Goal: Task Accomplishment & Management: Manage account settings

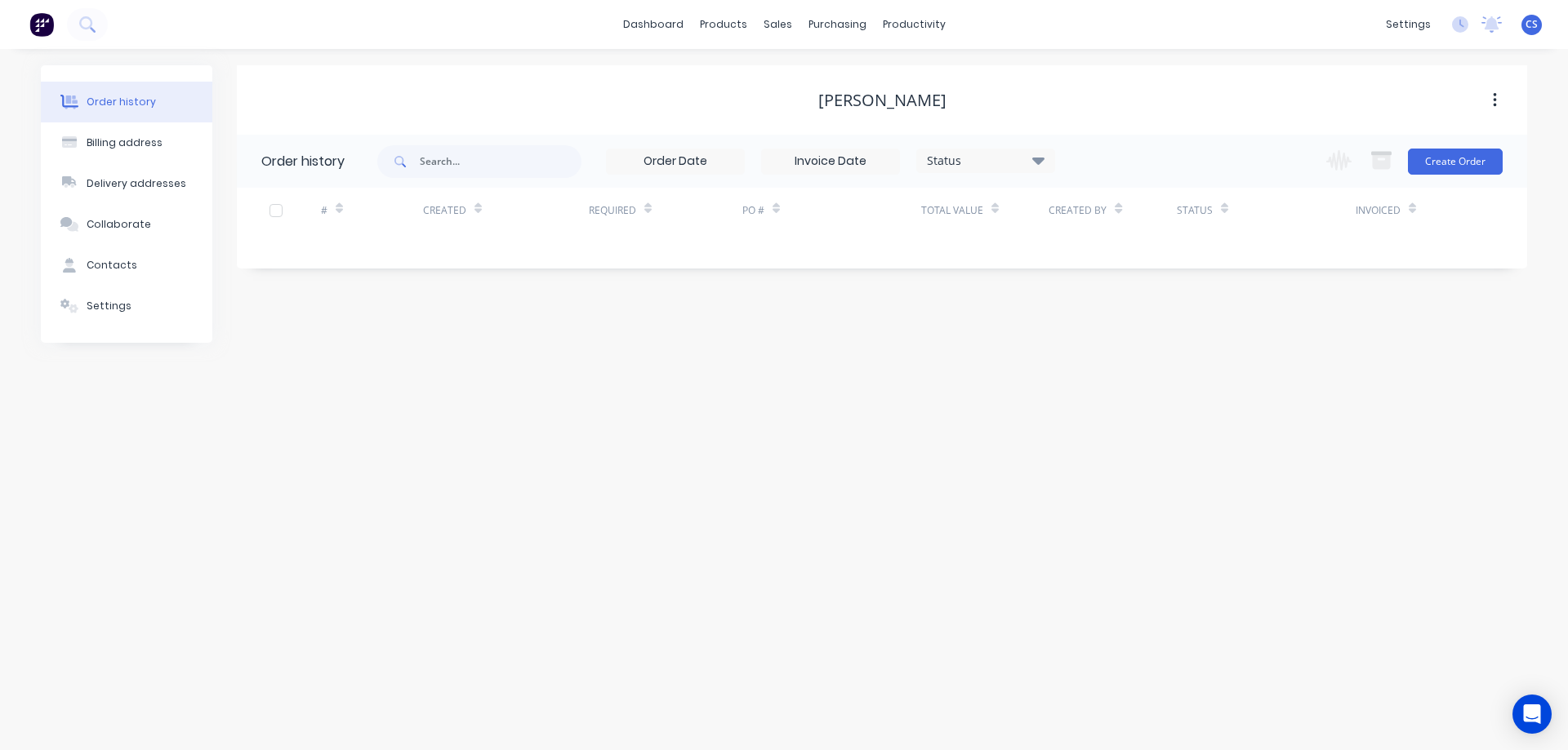
click at [40, 25] on img at bounding box center [41, 25] width 25 height 25
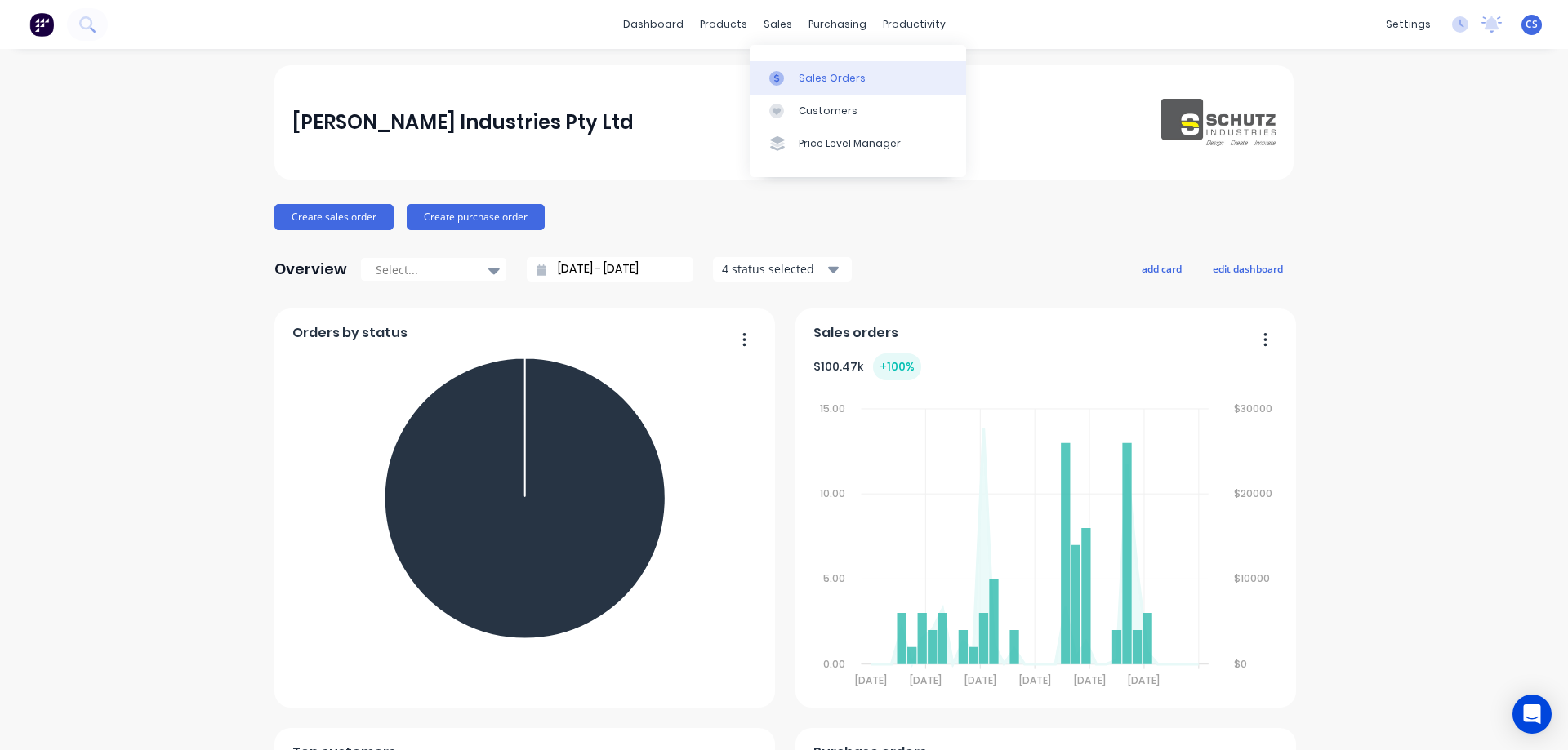
click at [797, 70] on link "Sales Orders" at bounding box center [858, 77] width 217 height 33
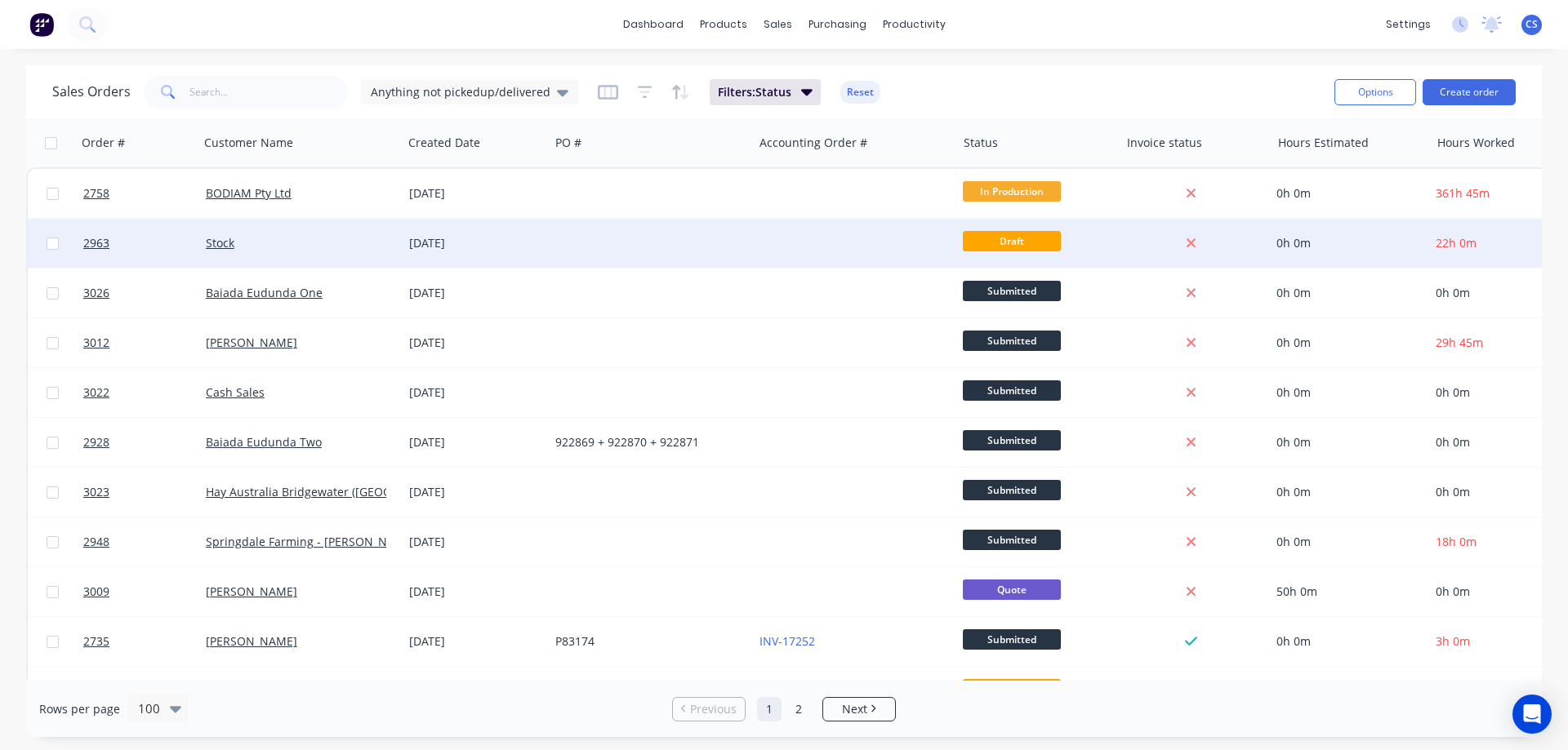
click at [824, 232] on div at bounding box center [854, 244] width 203 height 49
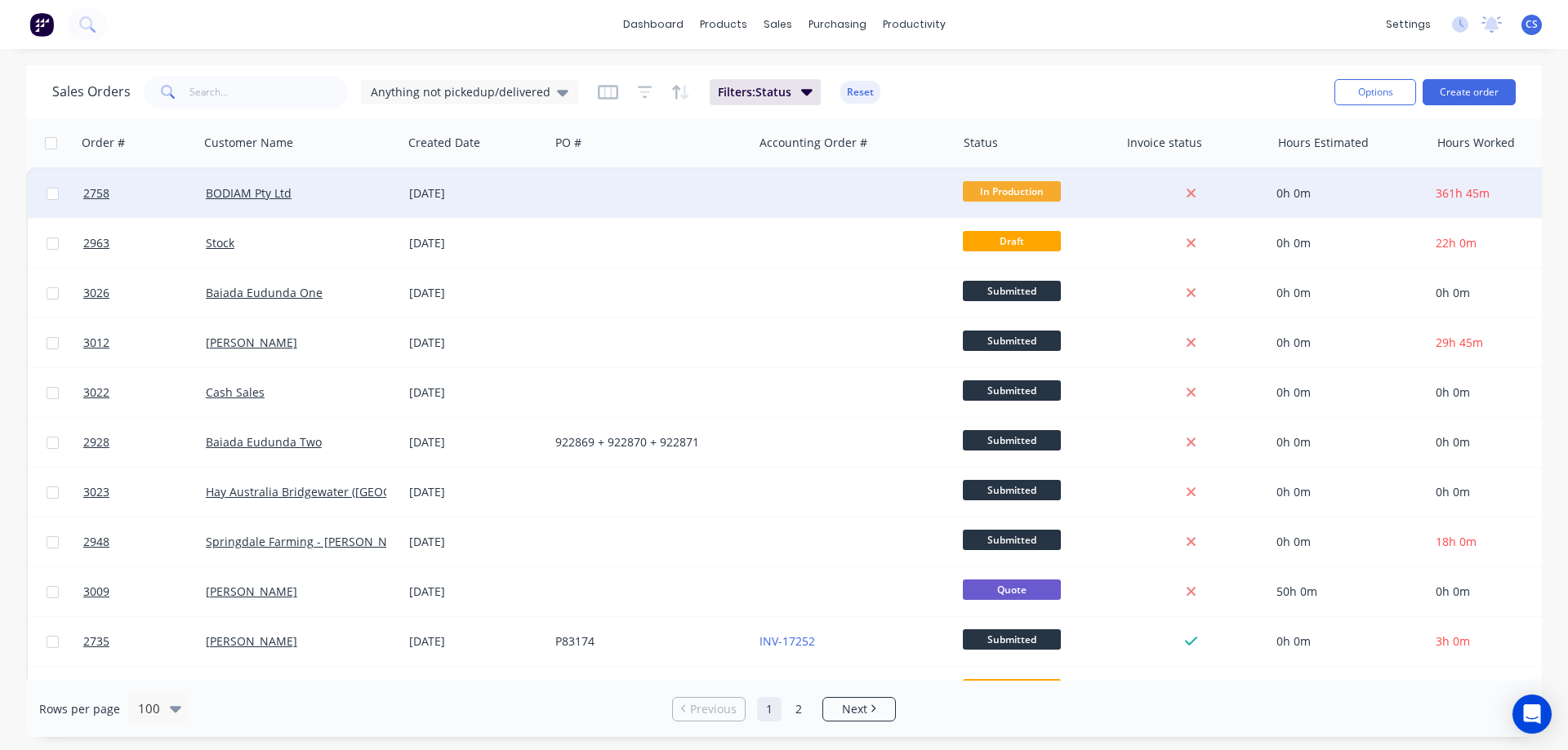
click at [802, 191] on div at bounding box center [854, 194] width 203 height 49
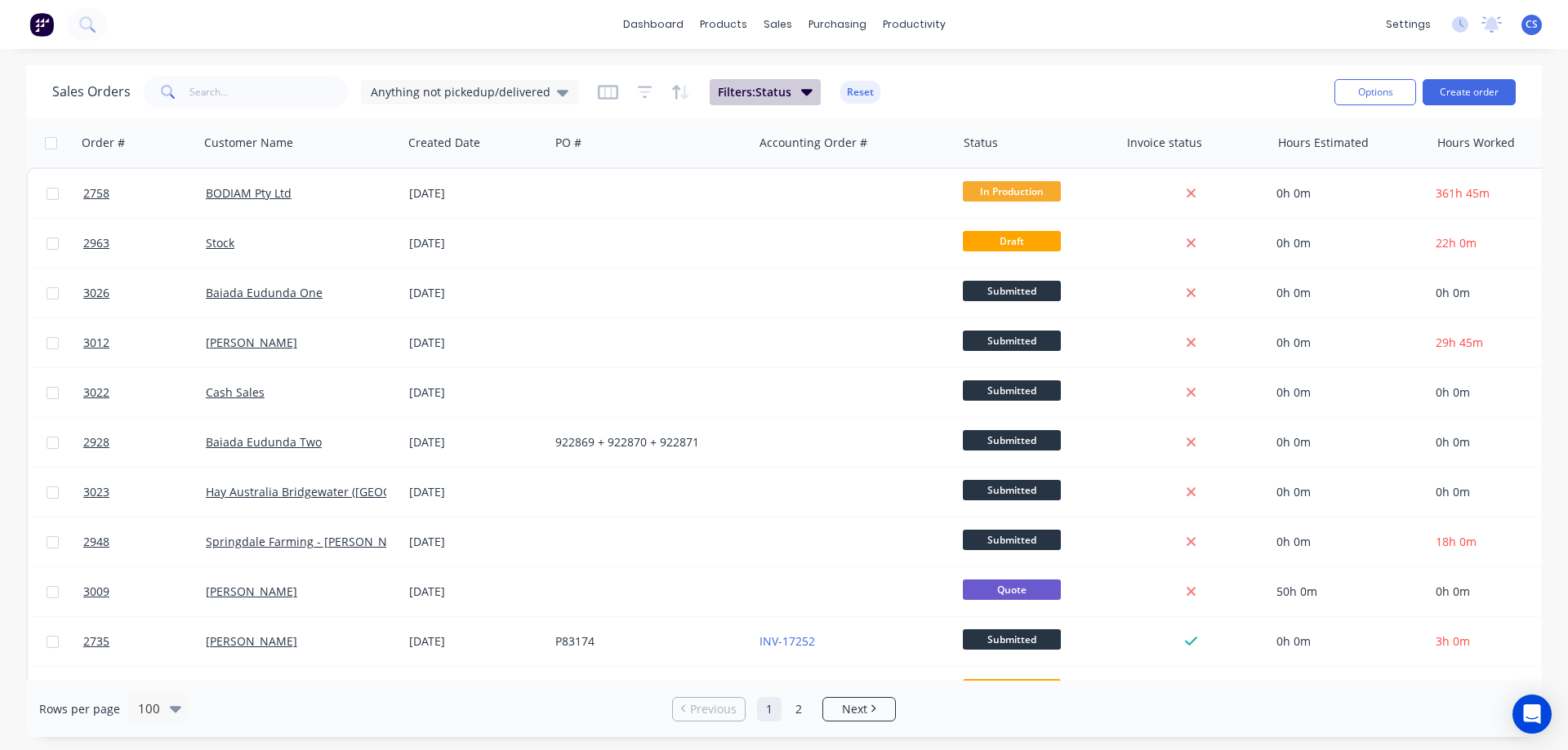
click at [768, 94] on span "Filters: Status" at bounding box center [754, 92] width 73 height 17
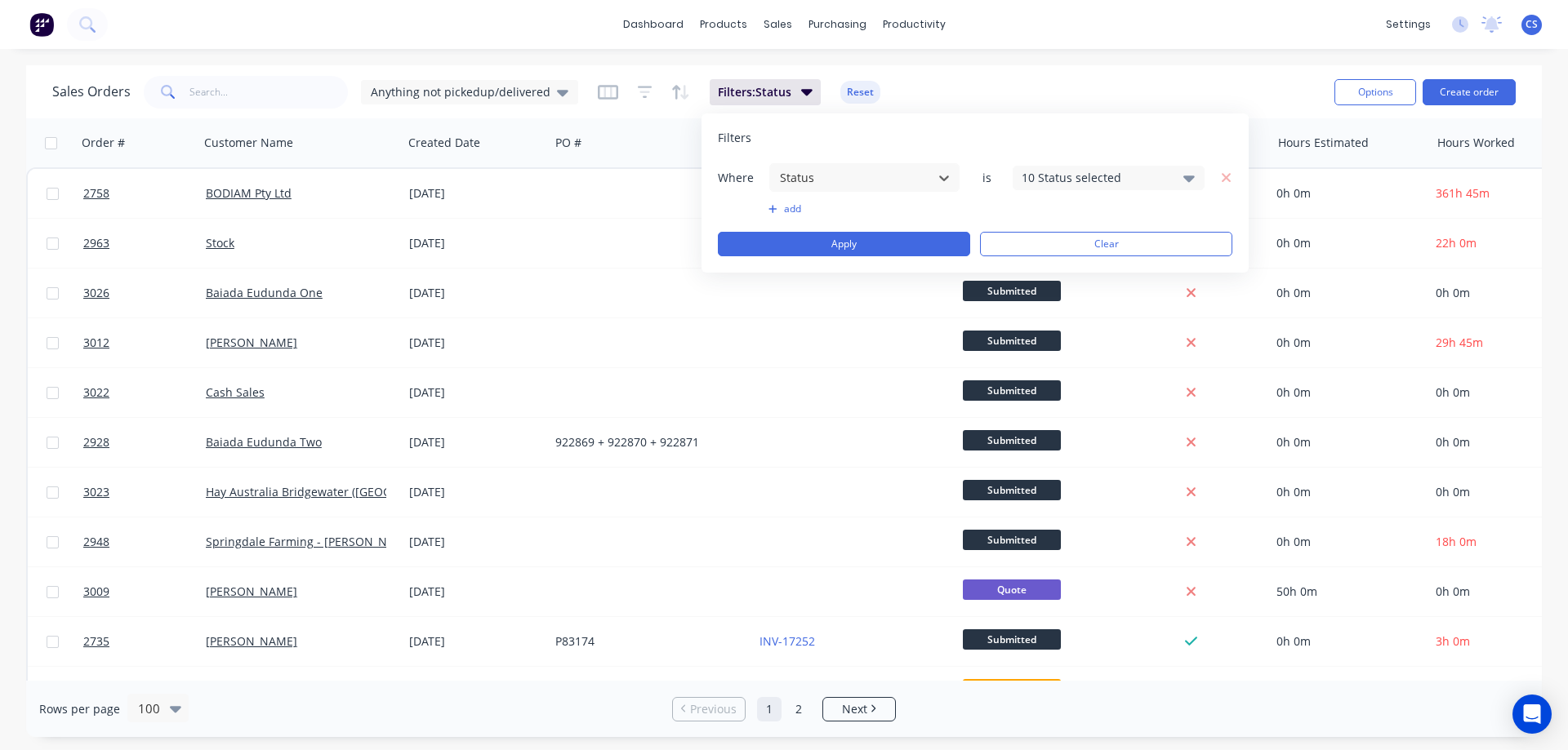
click at [1036, 182] on div "10 Status selected" at bounding box center [1095, 177] width 148 height 17
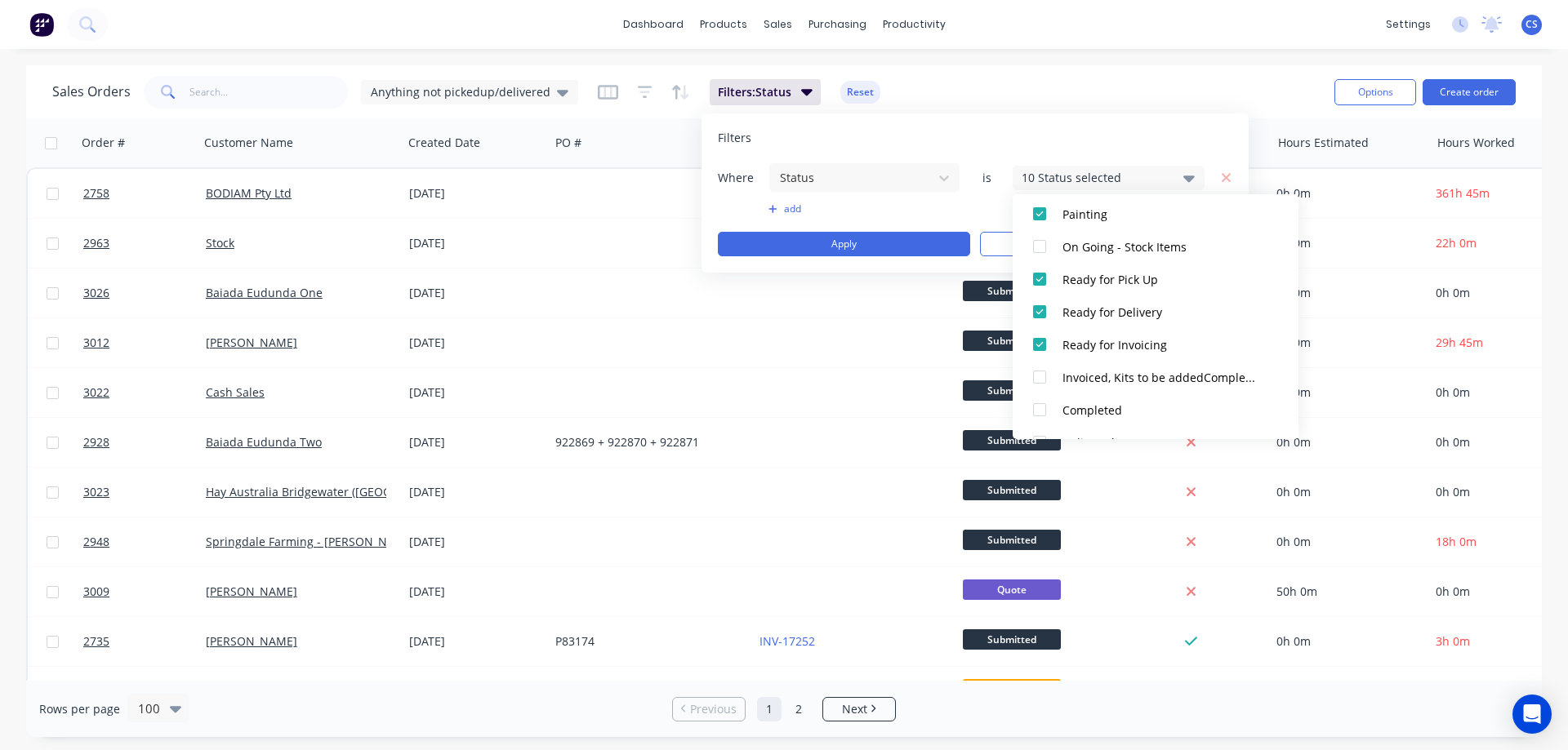
scroll to position [245, 0]
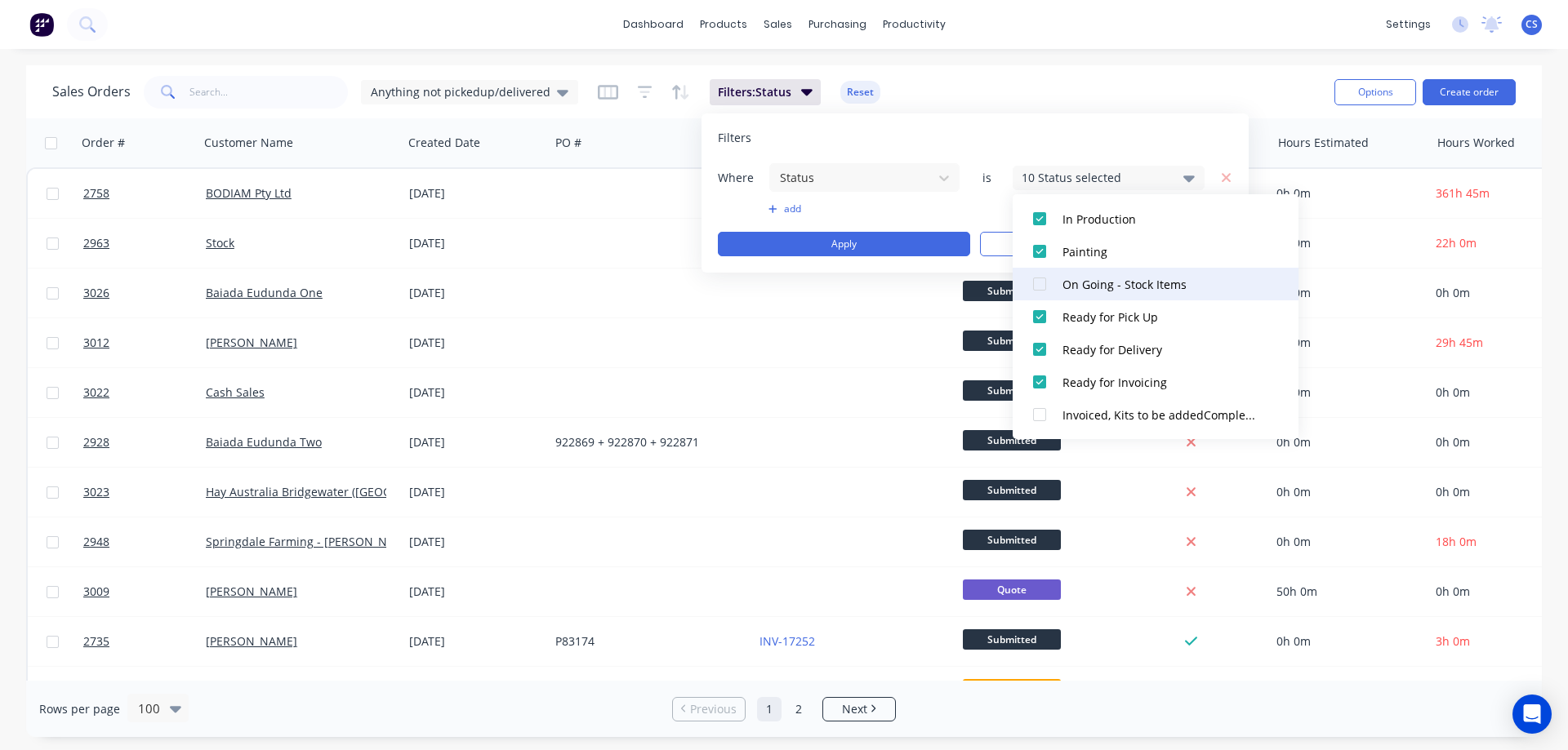
click at [1093, 299] on button "On Going - Stock Items" at bounding box center [1155, 283] width 286 height 33
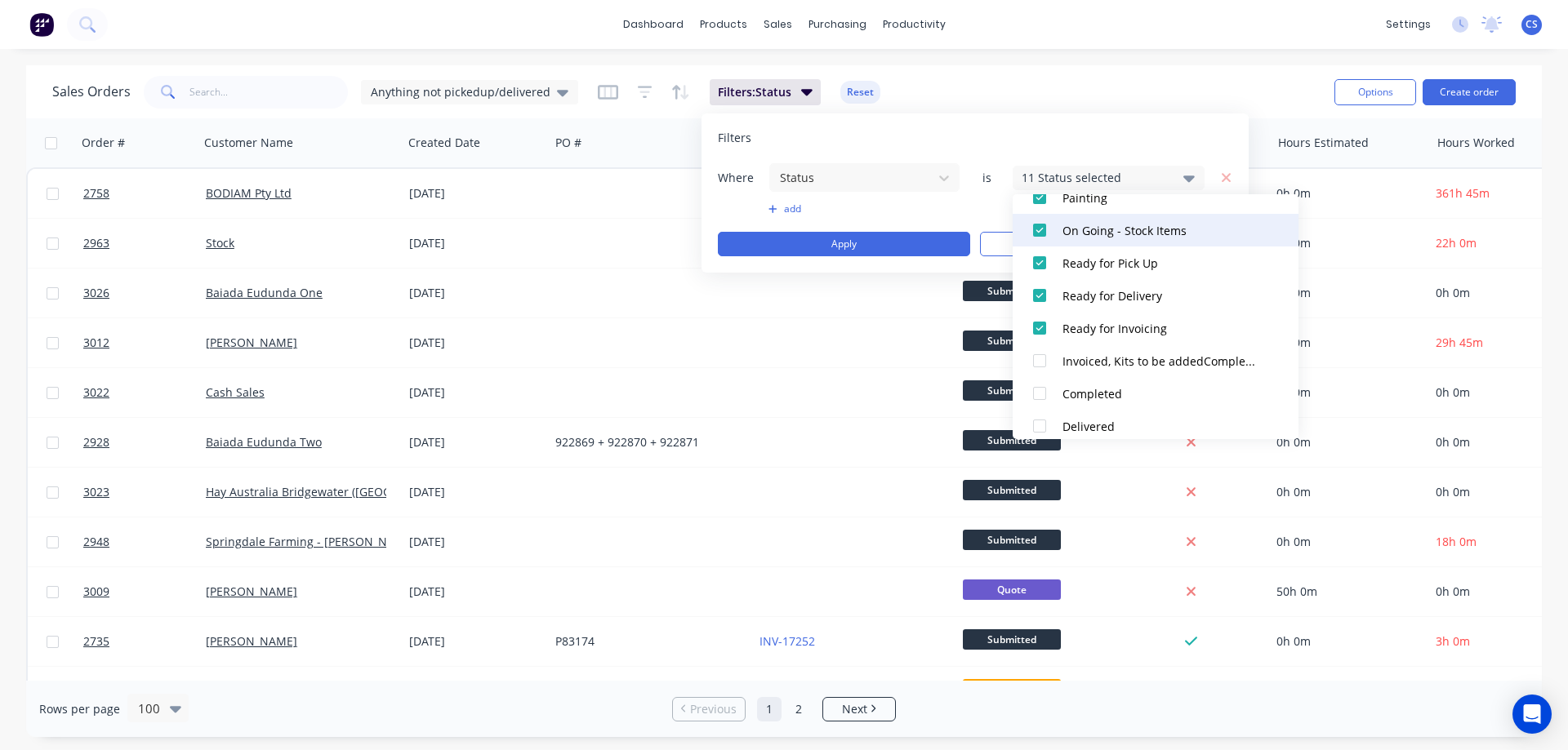
scroll to position [327, 0]
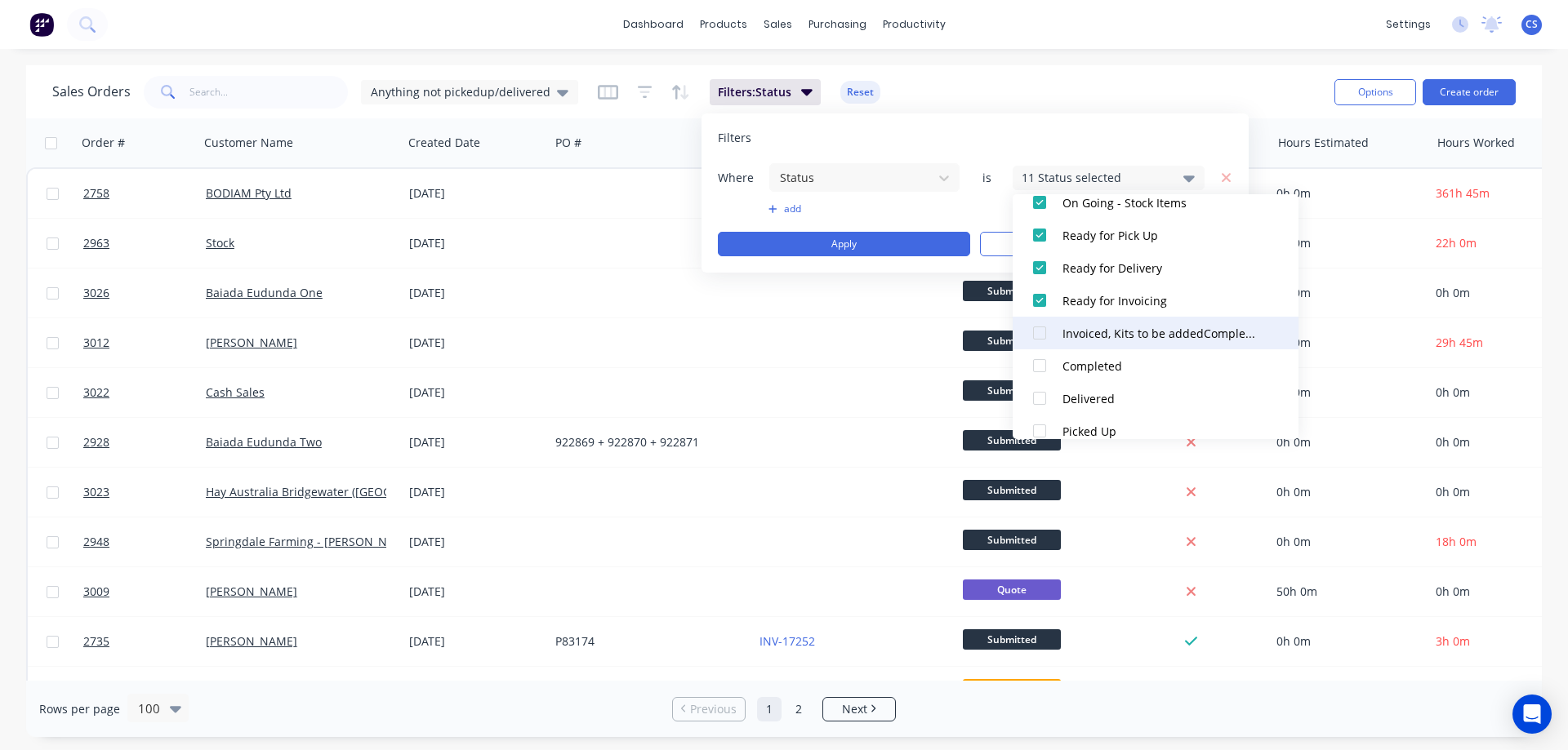
click at [1096, 323] on button "Invoiced, Kits to be addedCompleted" at bounding box center [1155, 333] width 286 height 33
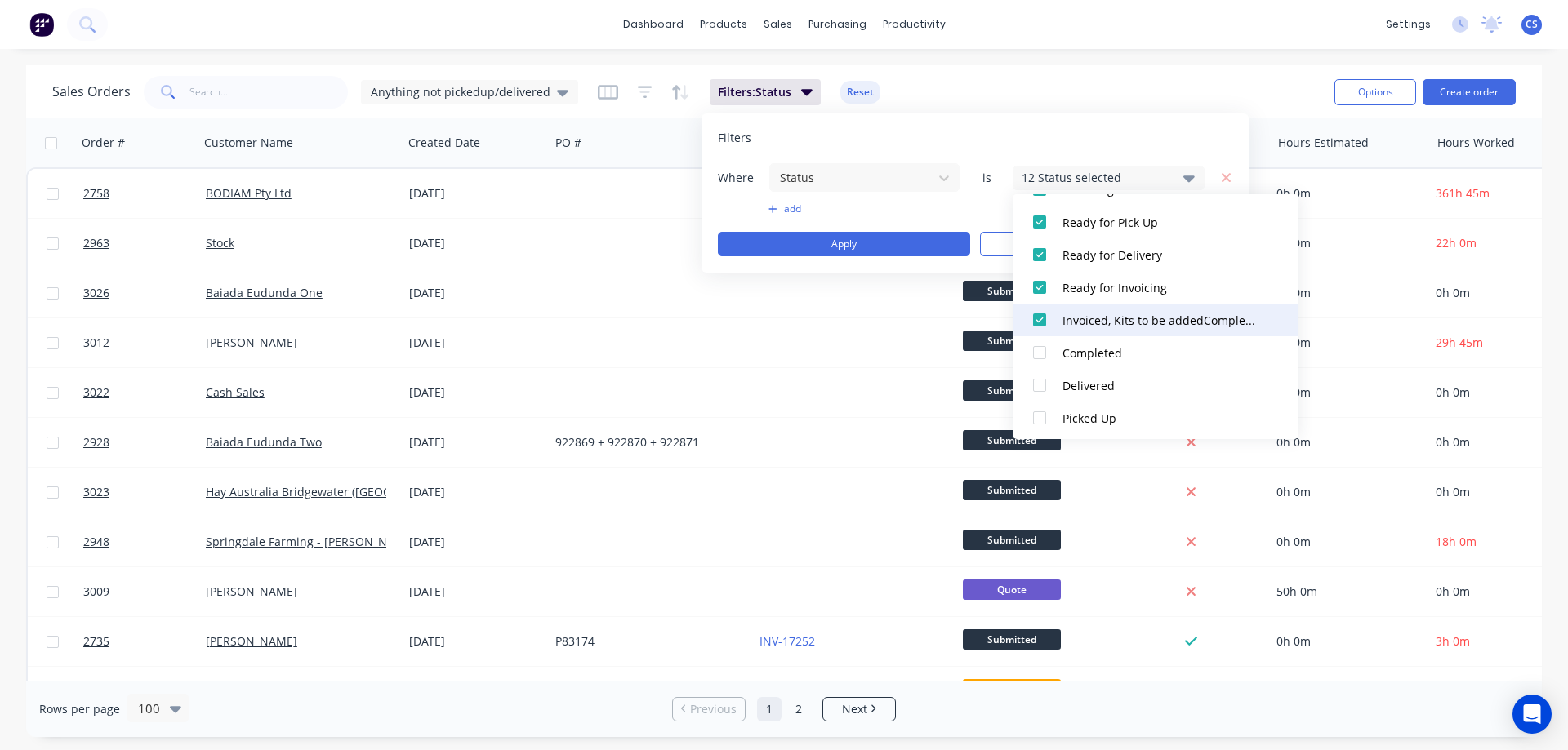
scroll to position [343, 0]
click at [1088, 357] on div "Completed" at bounding box center [1160, 349] width 196 height 17
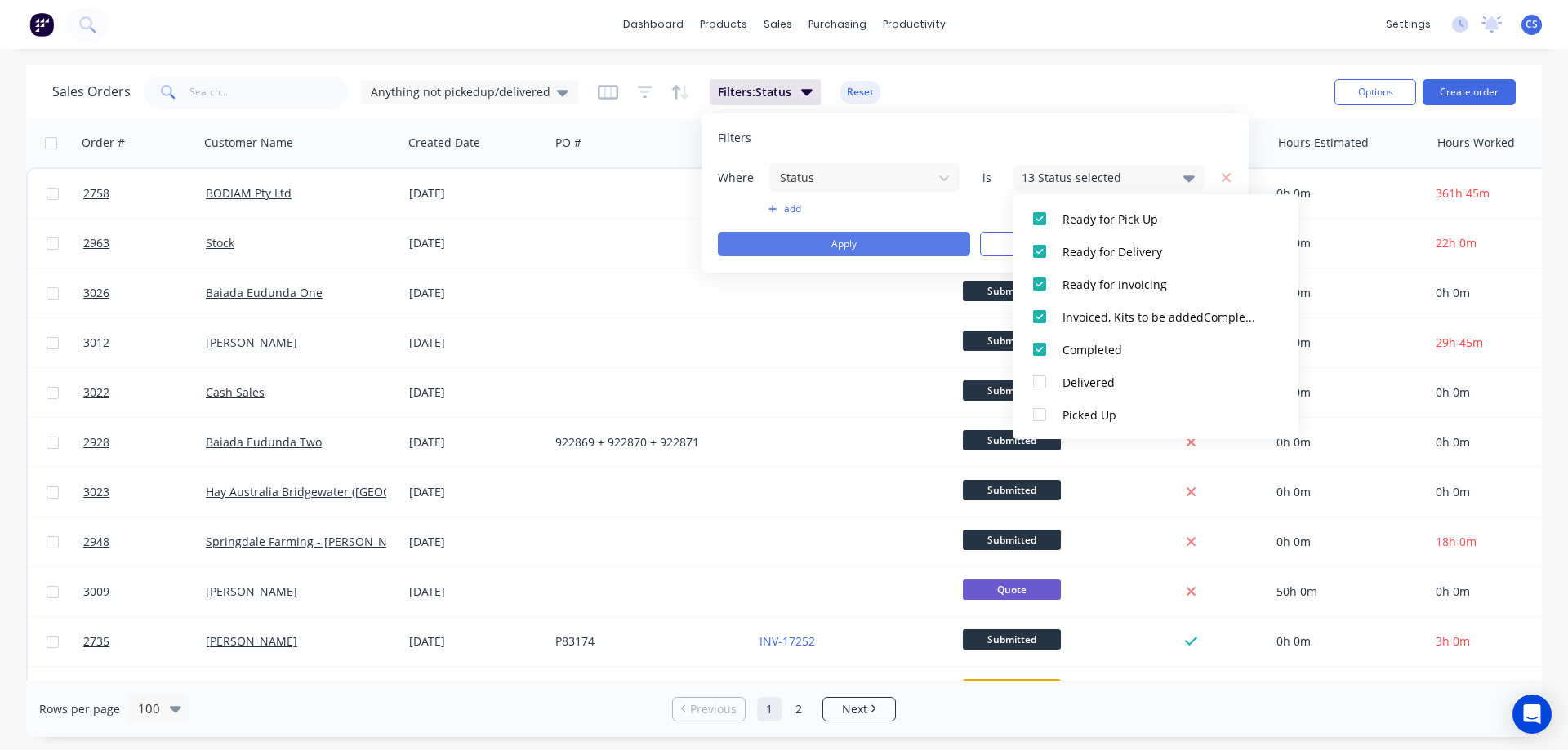
click at [906, 244] on button "Apply" at bounding box center [843, 244] width 253 height 25
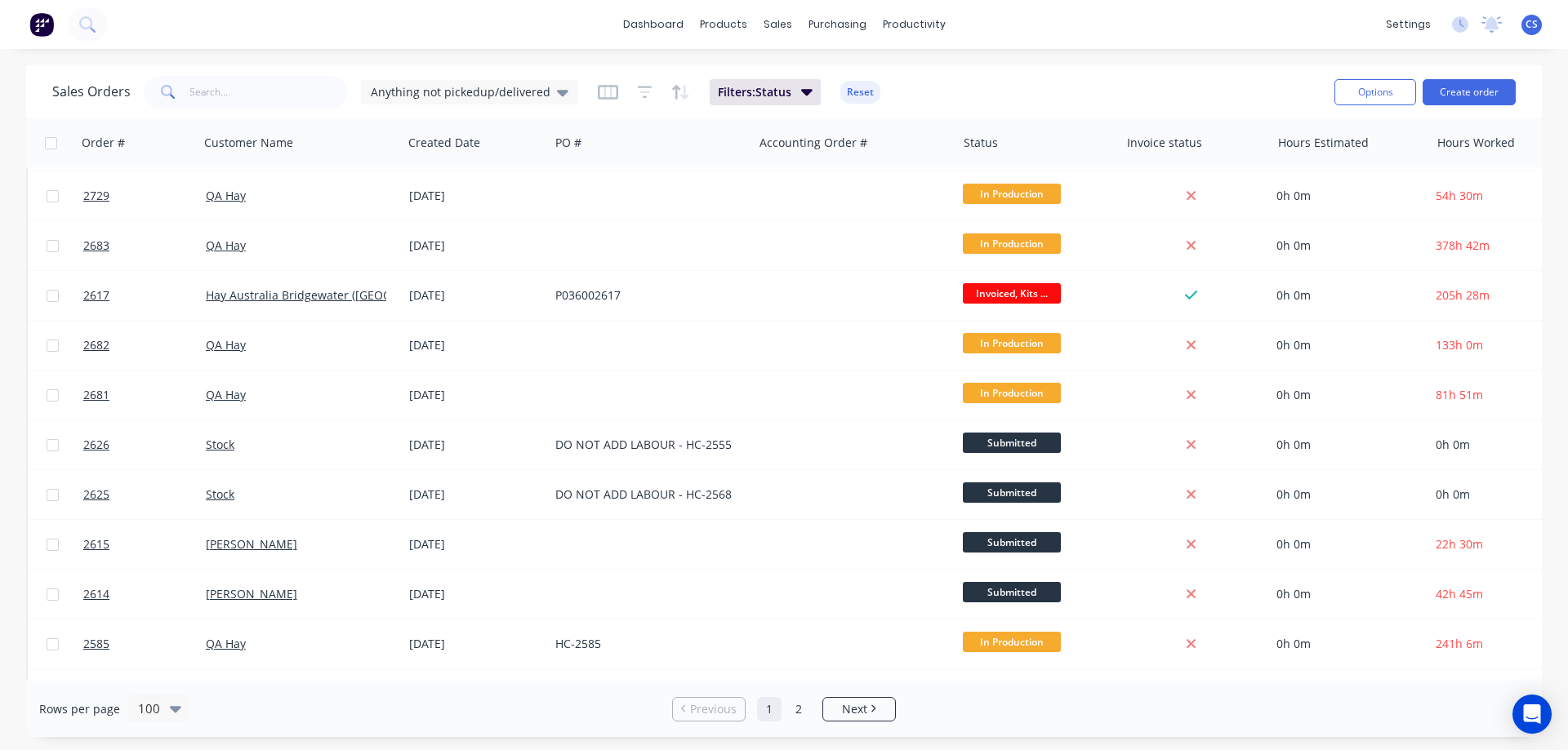
scroll to position [4475, 0]
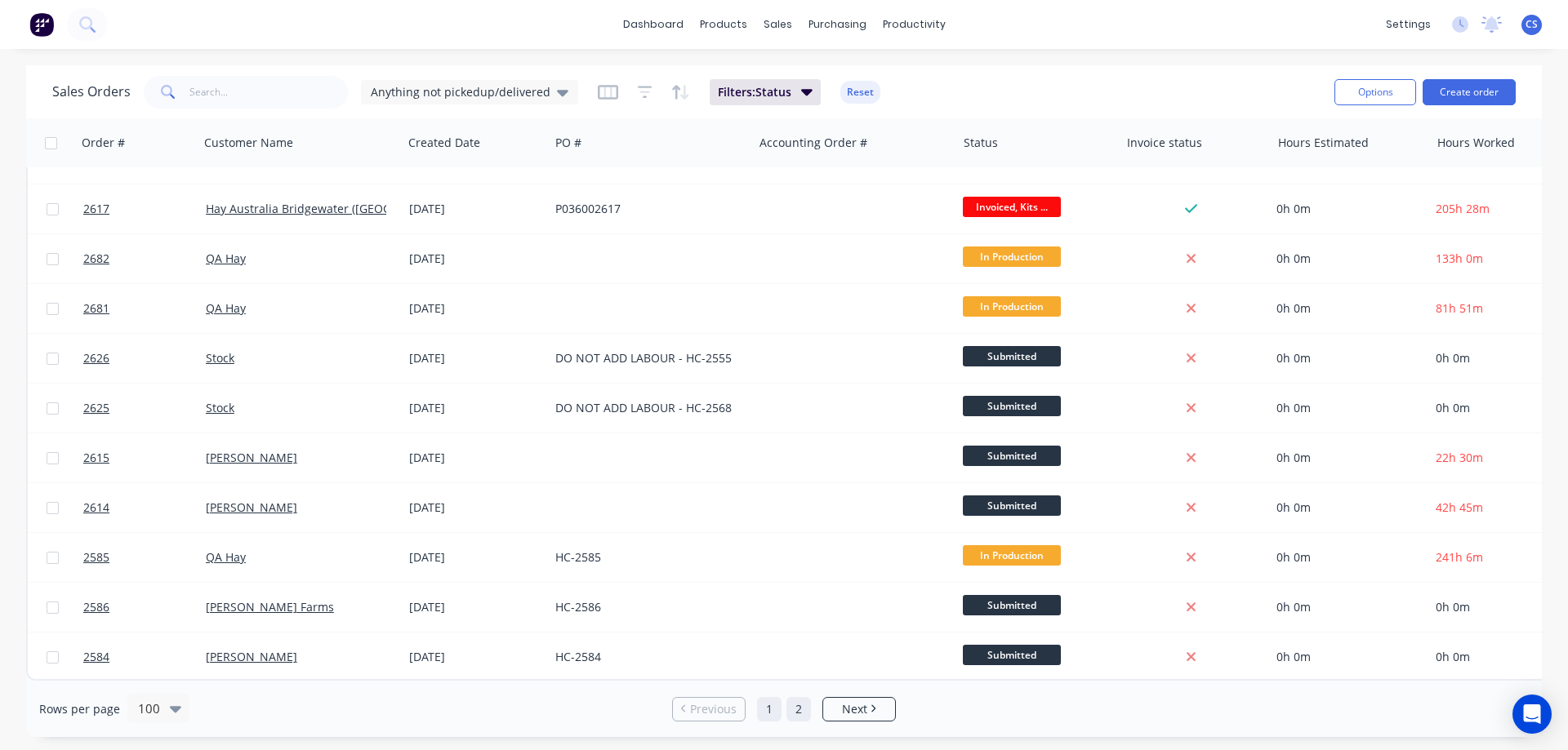
click at [800, 704] on link "2" at bounding box center [799, 710] width 25 height 25
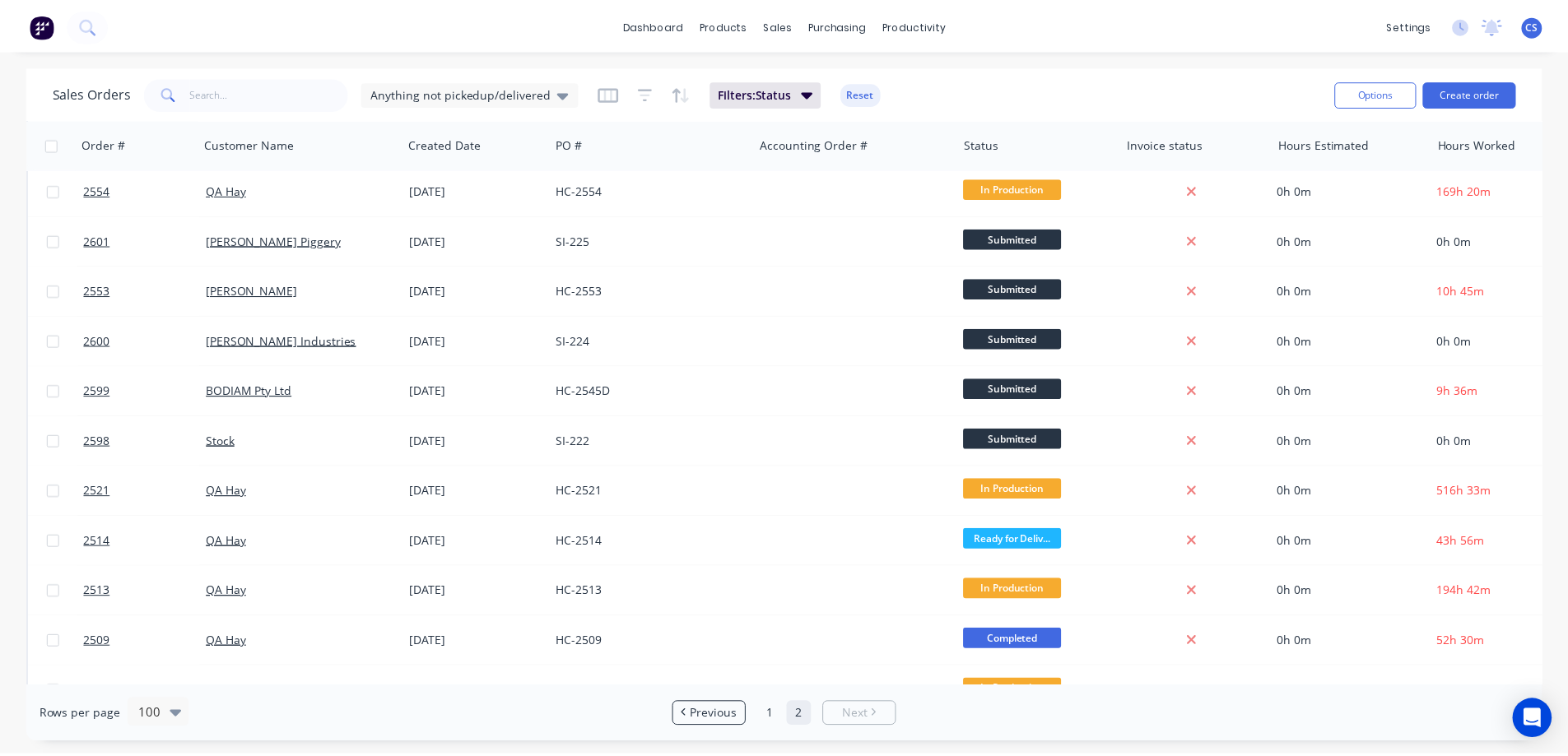
scroll to position [0, 0]
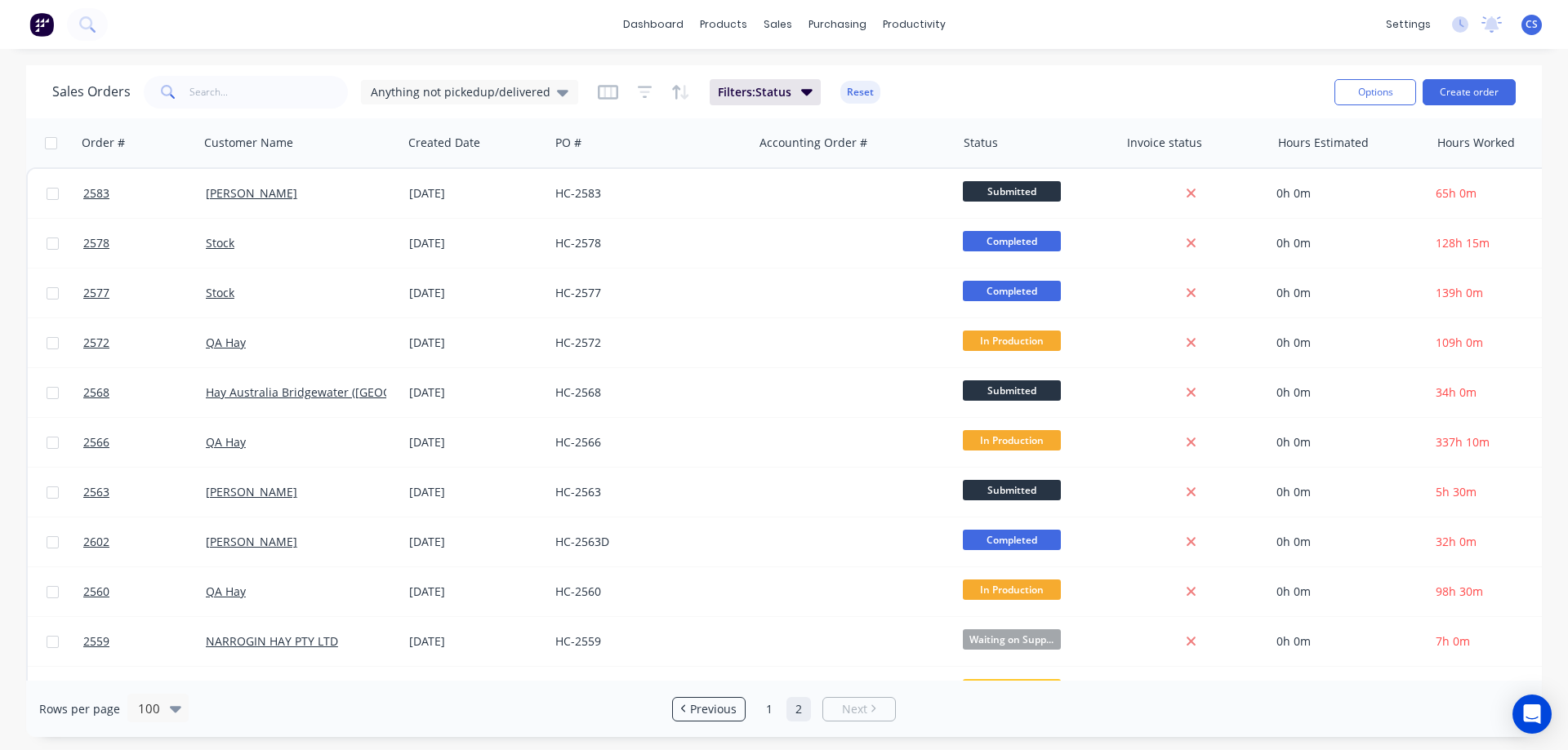
click at [46, 17] on img at bounding box center [41, 25] width 25 height 25
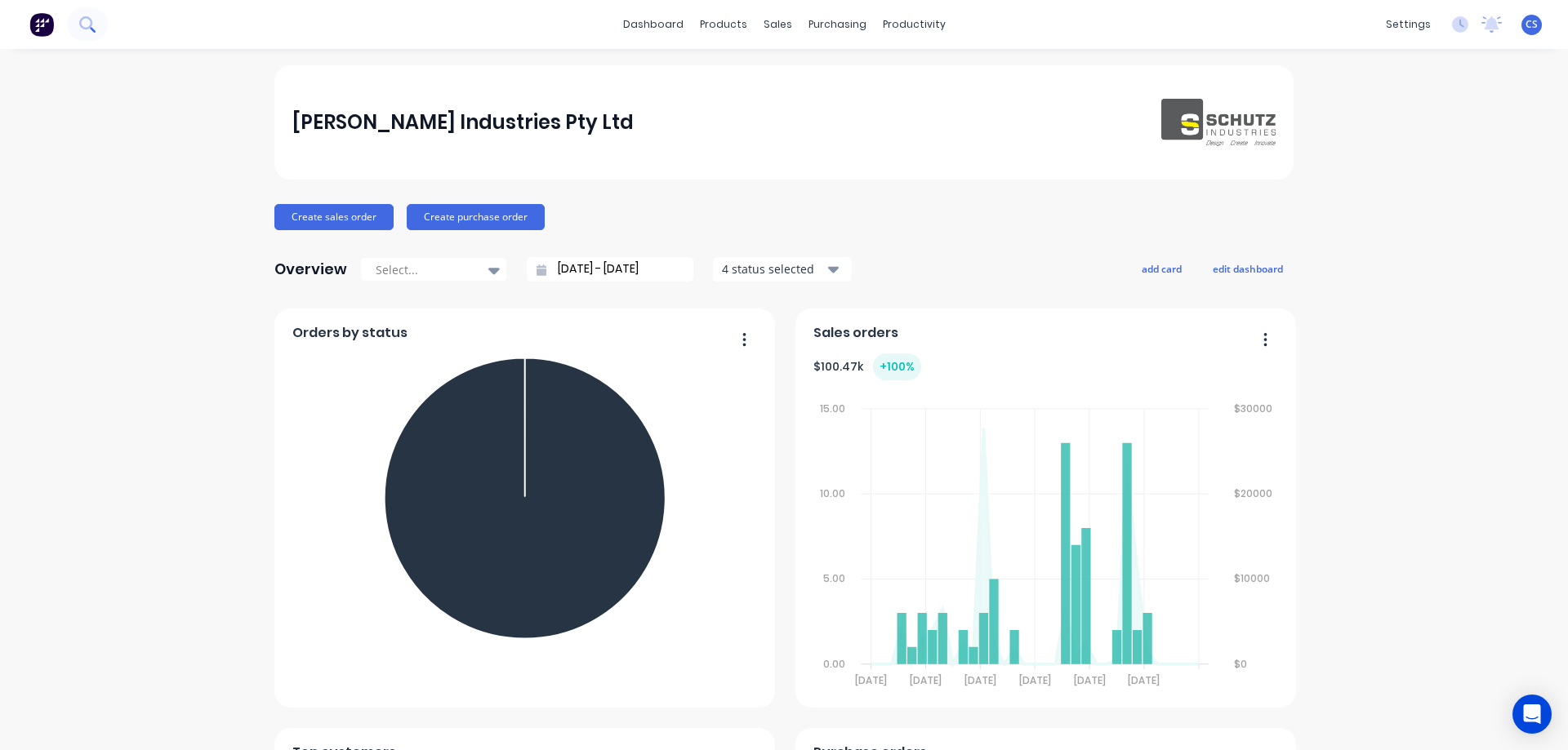
click at [85, 32] on icon at bounding box center [87, 25] width 16 height 16
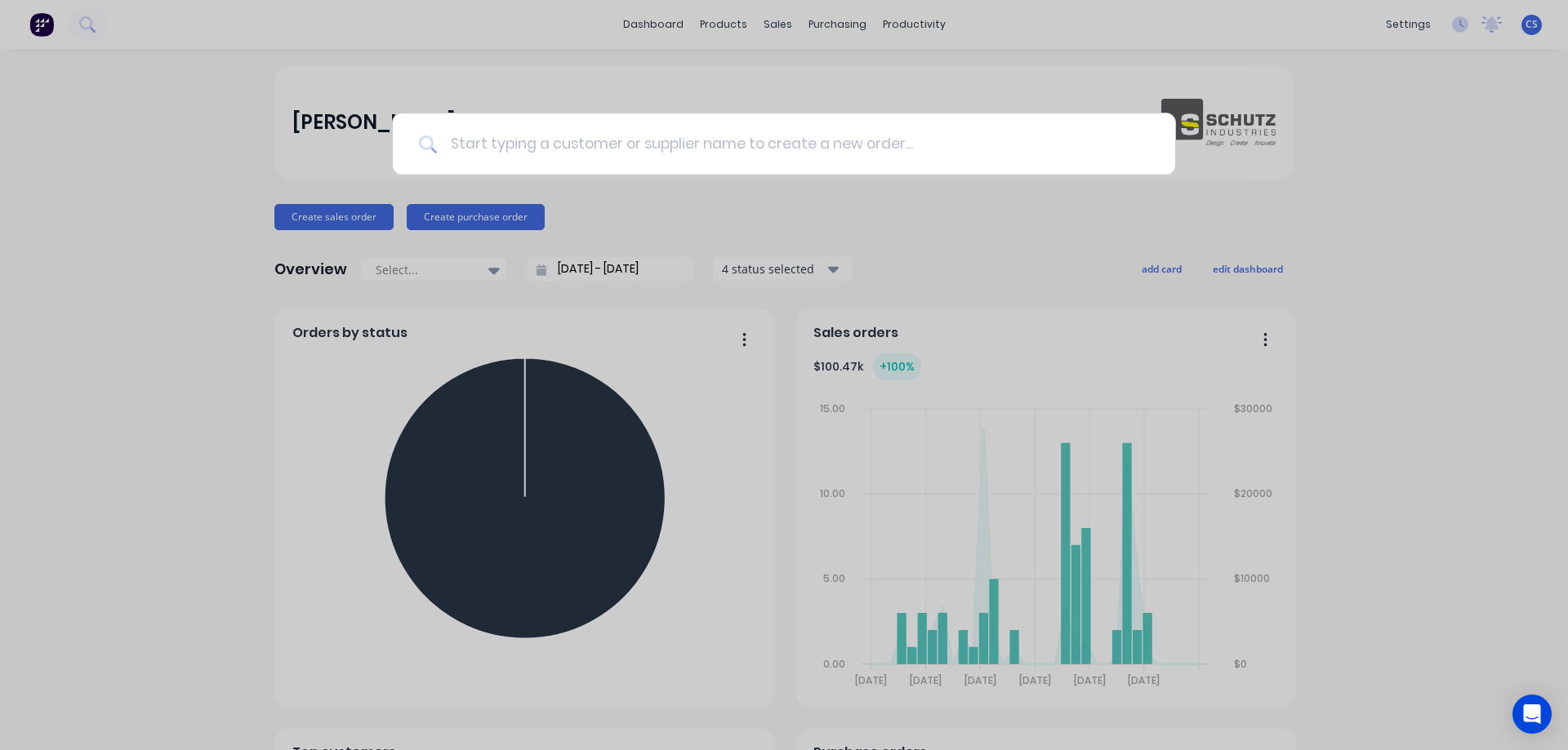
click at [582, 148] on input at bounding box center [792, 144] width 712 height 62
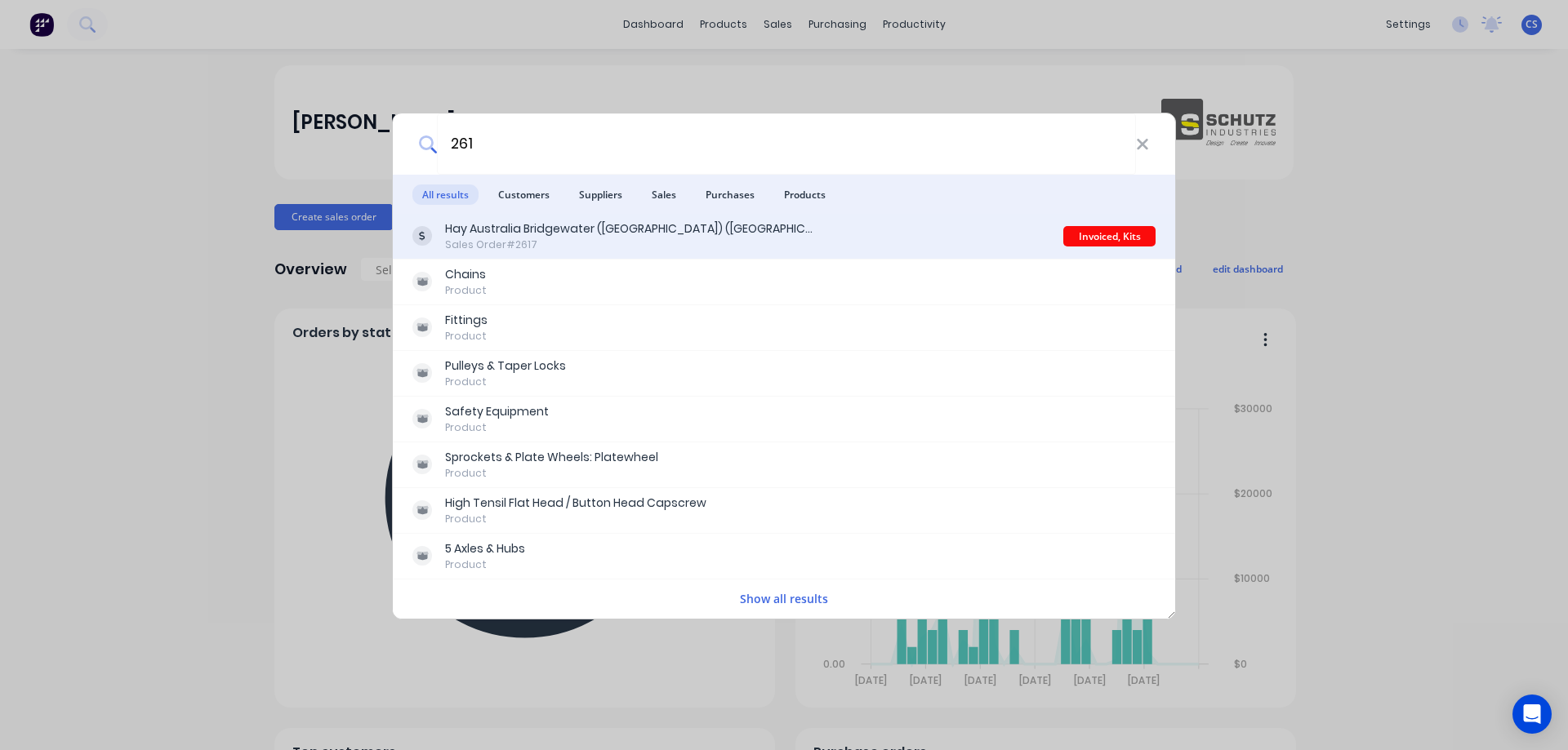
type input "261"
click at [620, 245] on div "Sales Order #2617" at bounding box center [629, 245] width 367 height 15
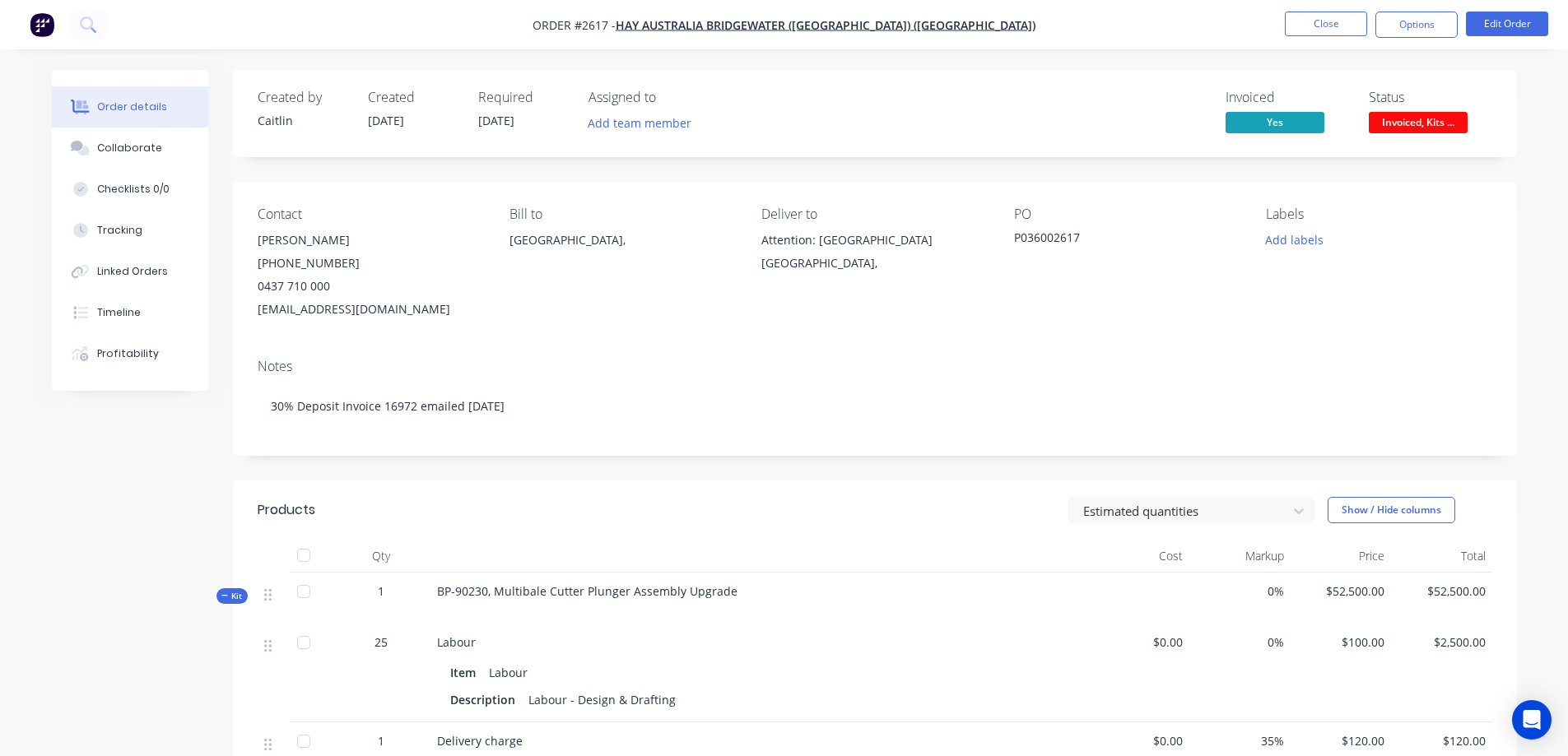
click at [1514, 346] on div "Notes 30% Deposit Invoice 16972 emailed 30/5/25" at bounding box center [875, 401] width 1284 height 110
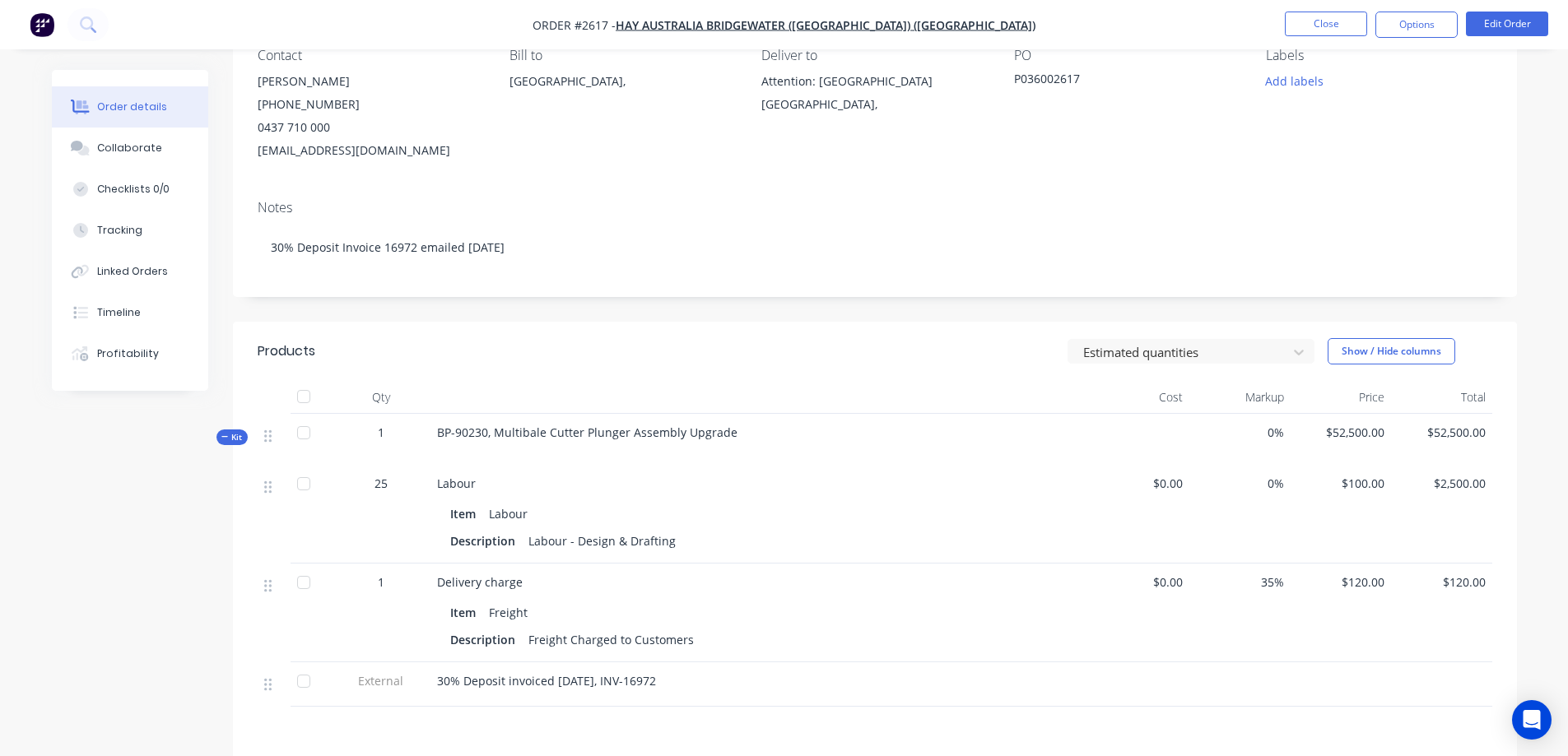
scroll to position [165, 0]
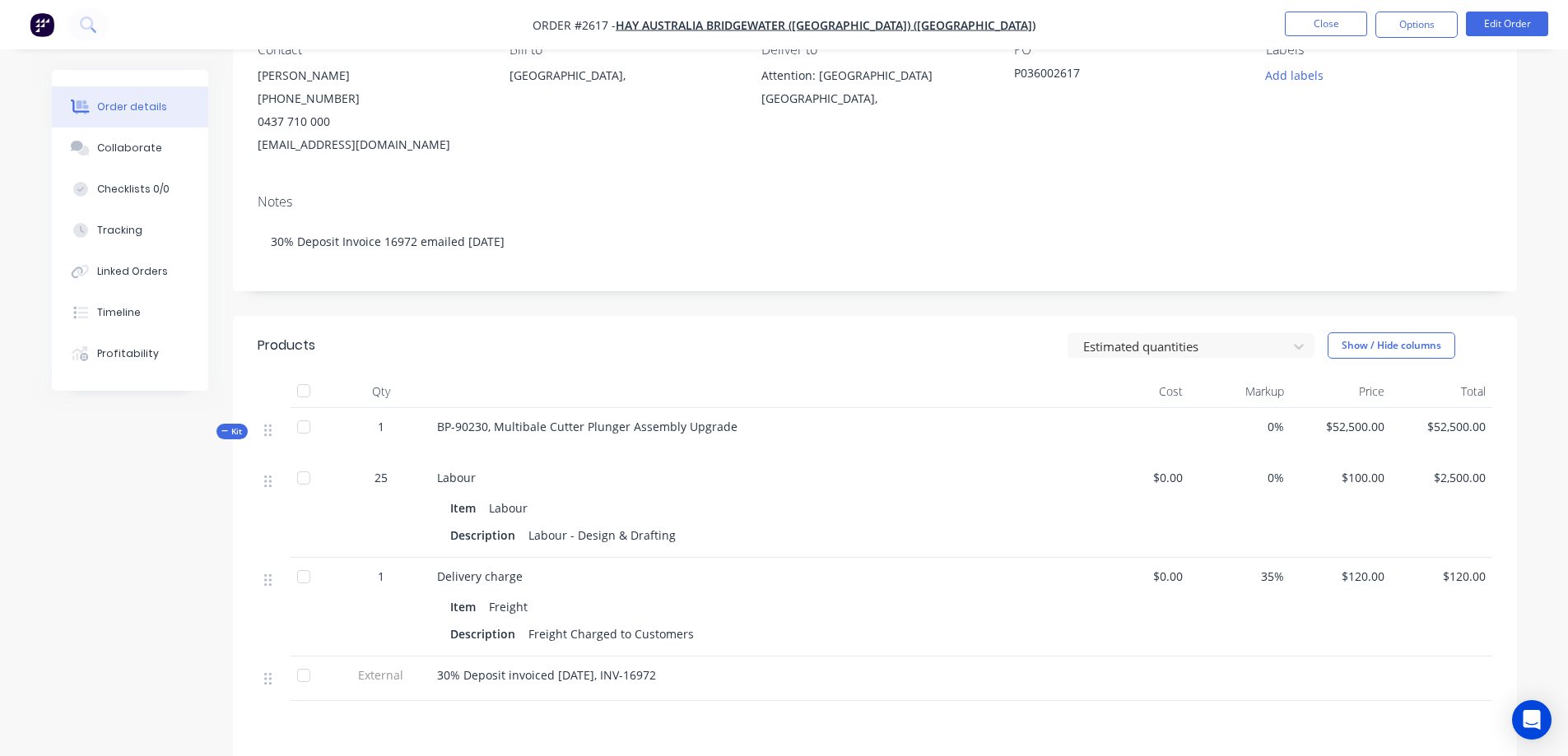
click at [239, 435] on span "Kit" at bounding box center [232, 432] width 21 height 12
click at [235, 435] on span "Kit" at bounding box center [232, 432] width 21 height 12
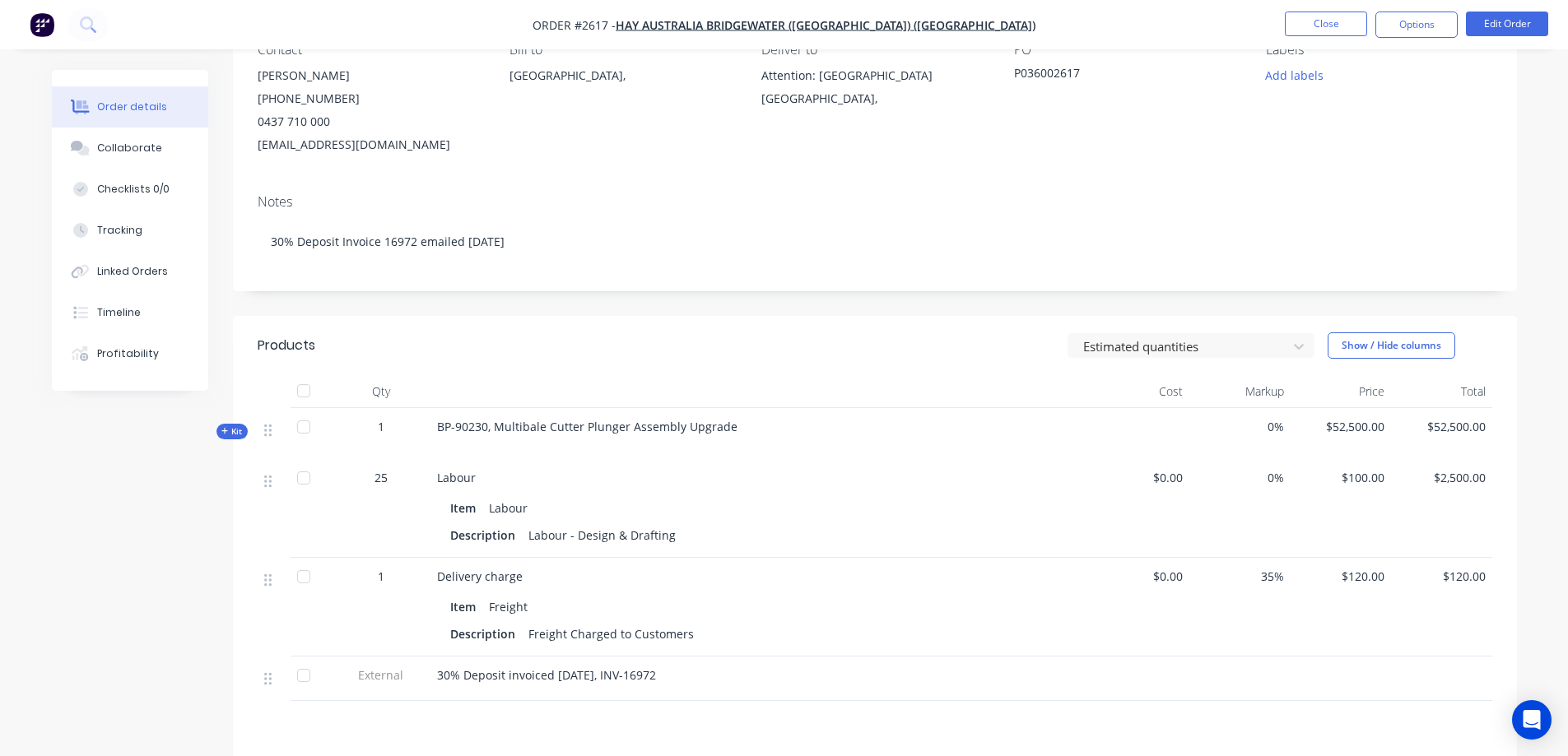
click at [235, 435] on span "Kit" at bounding box center [232, 432] width 21 height 12
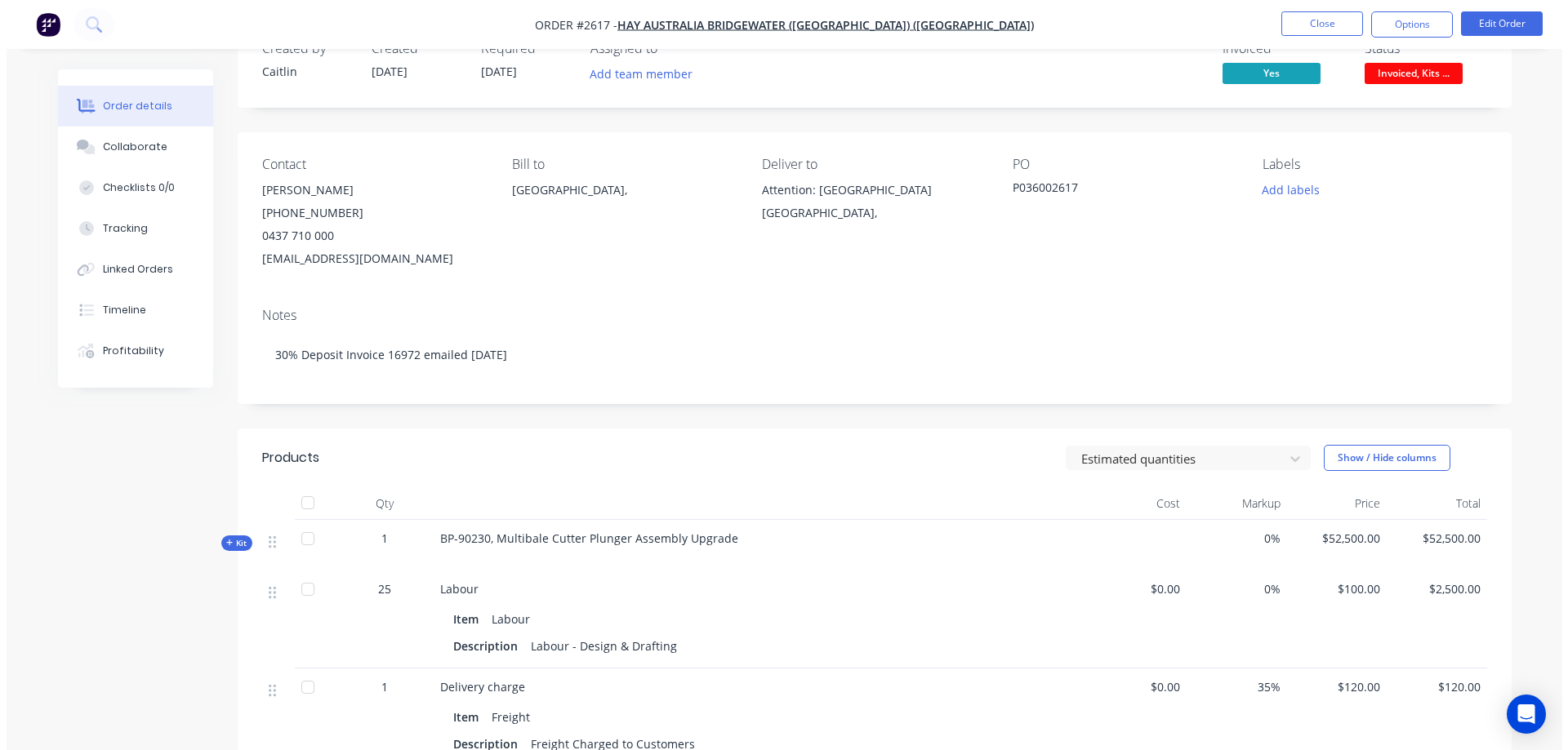
scroll to position [0, 0]
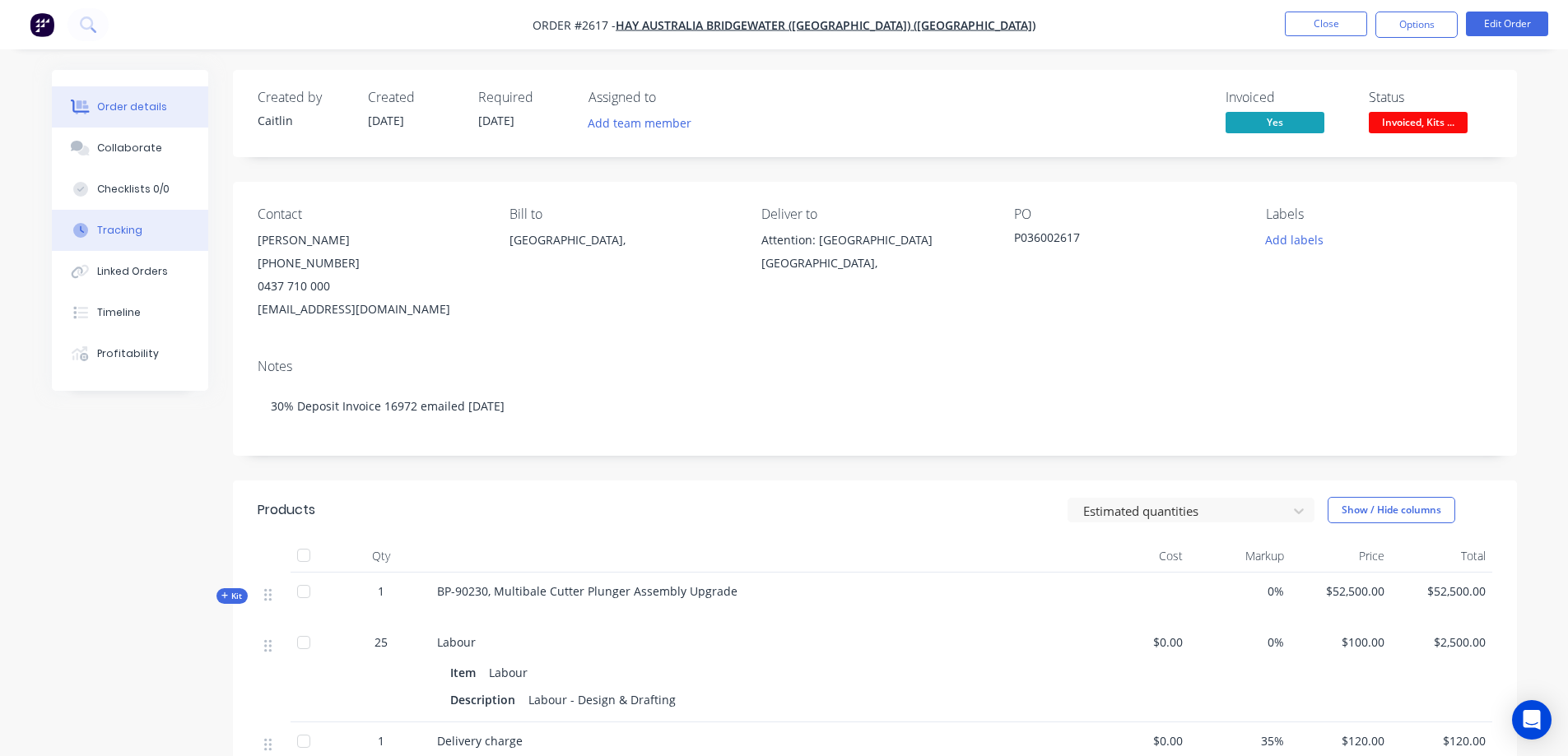
click at [174, 218] on button "Tracking" at bounding box center [130, 231] width 156 height 41
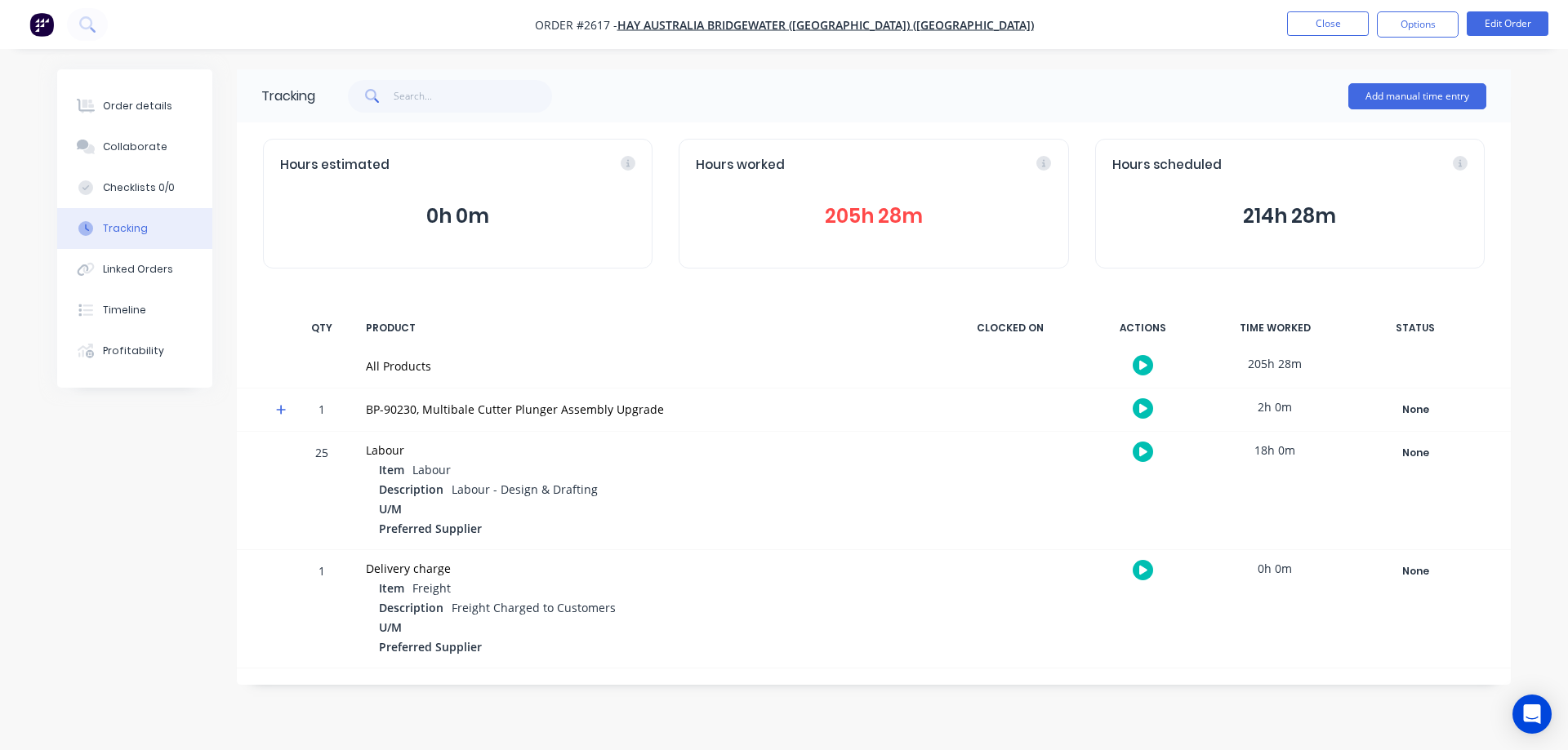
click at [850, 215] on button "205h 28m" at bounding box center [873, 216] width 356 height 31
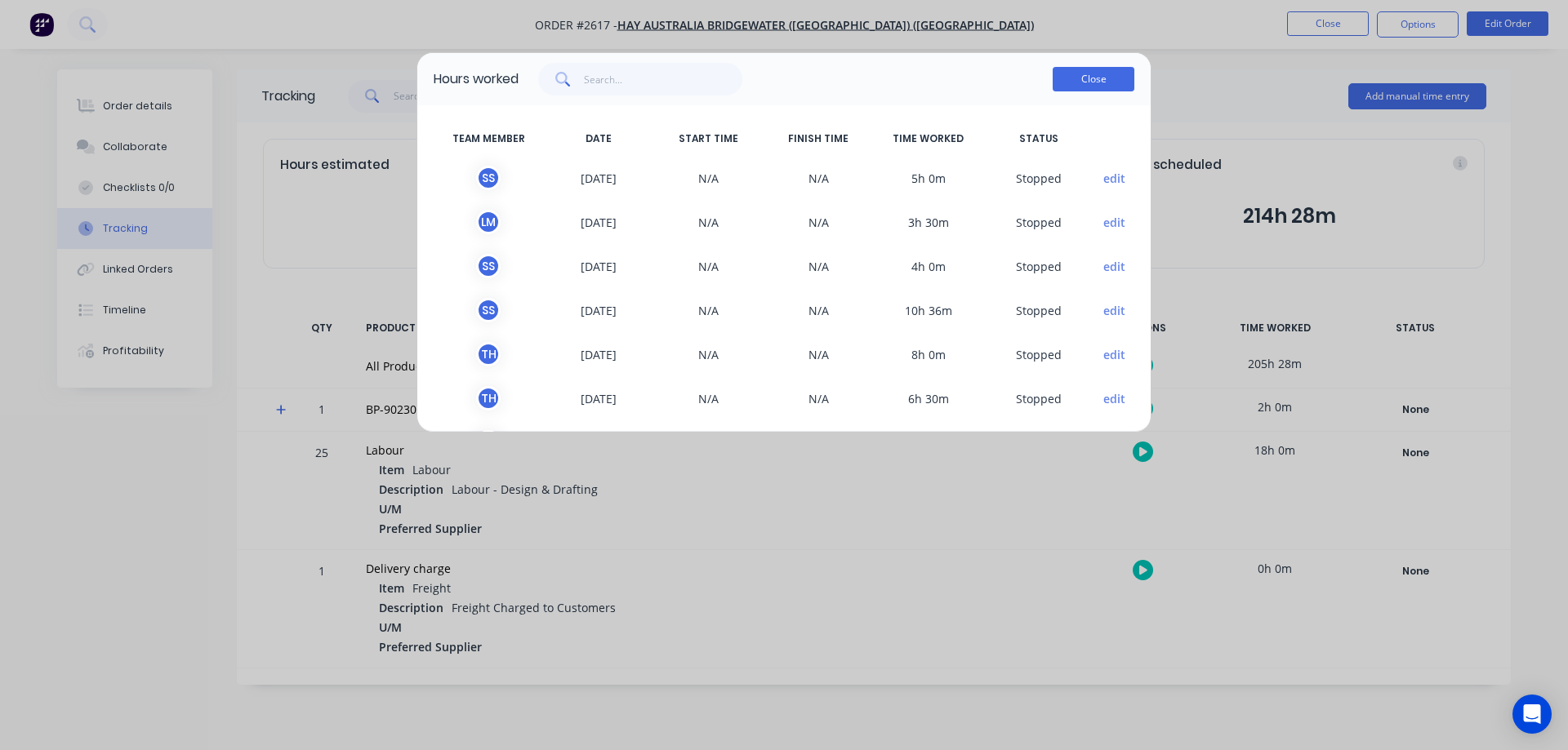
click at [1078, 79] on button "Close" at bounding box center [1093, 79] width 82 height 25
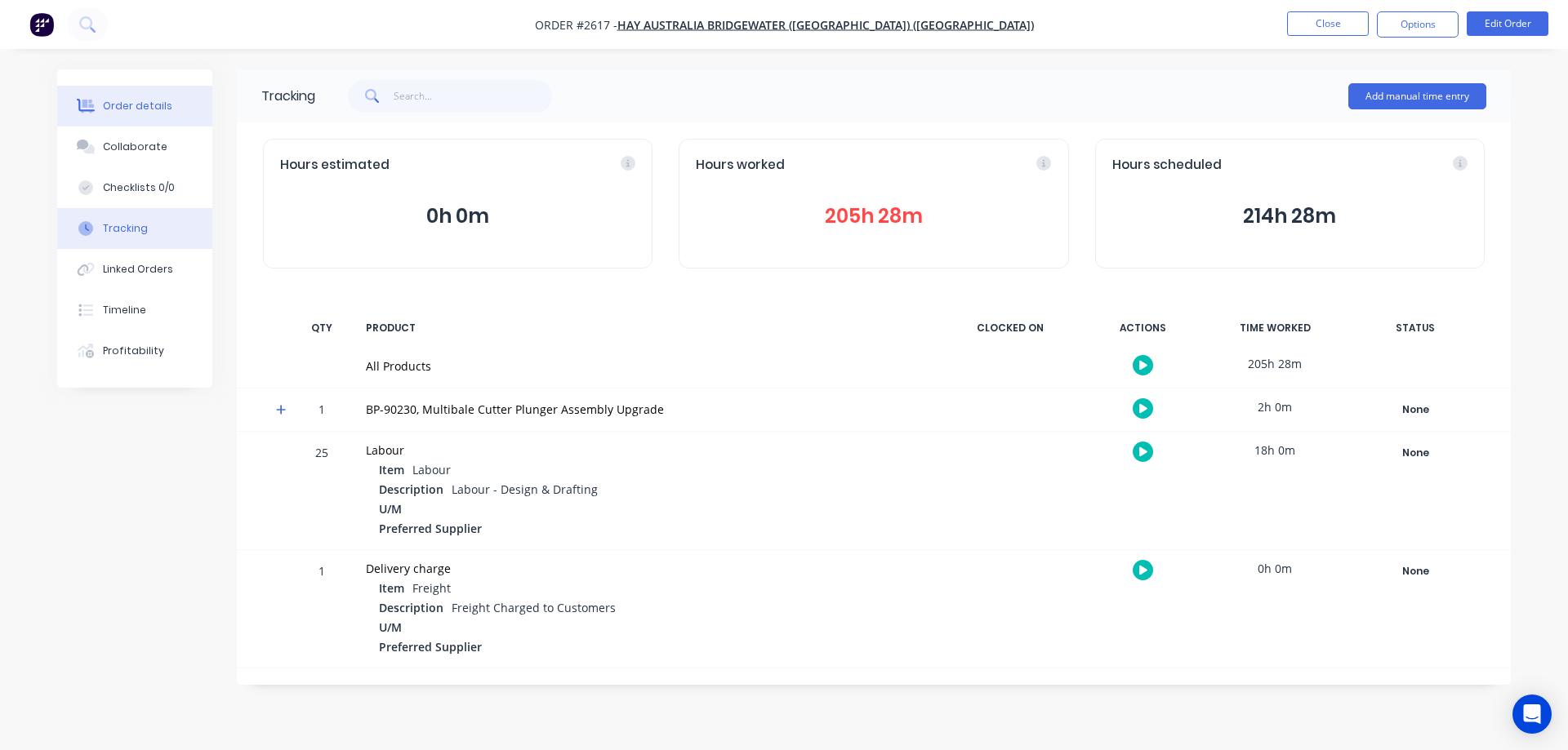
click at [178, 107] on button "Order details" at bounding box center [135, 106] width 155 height 40
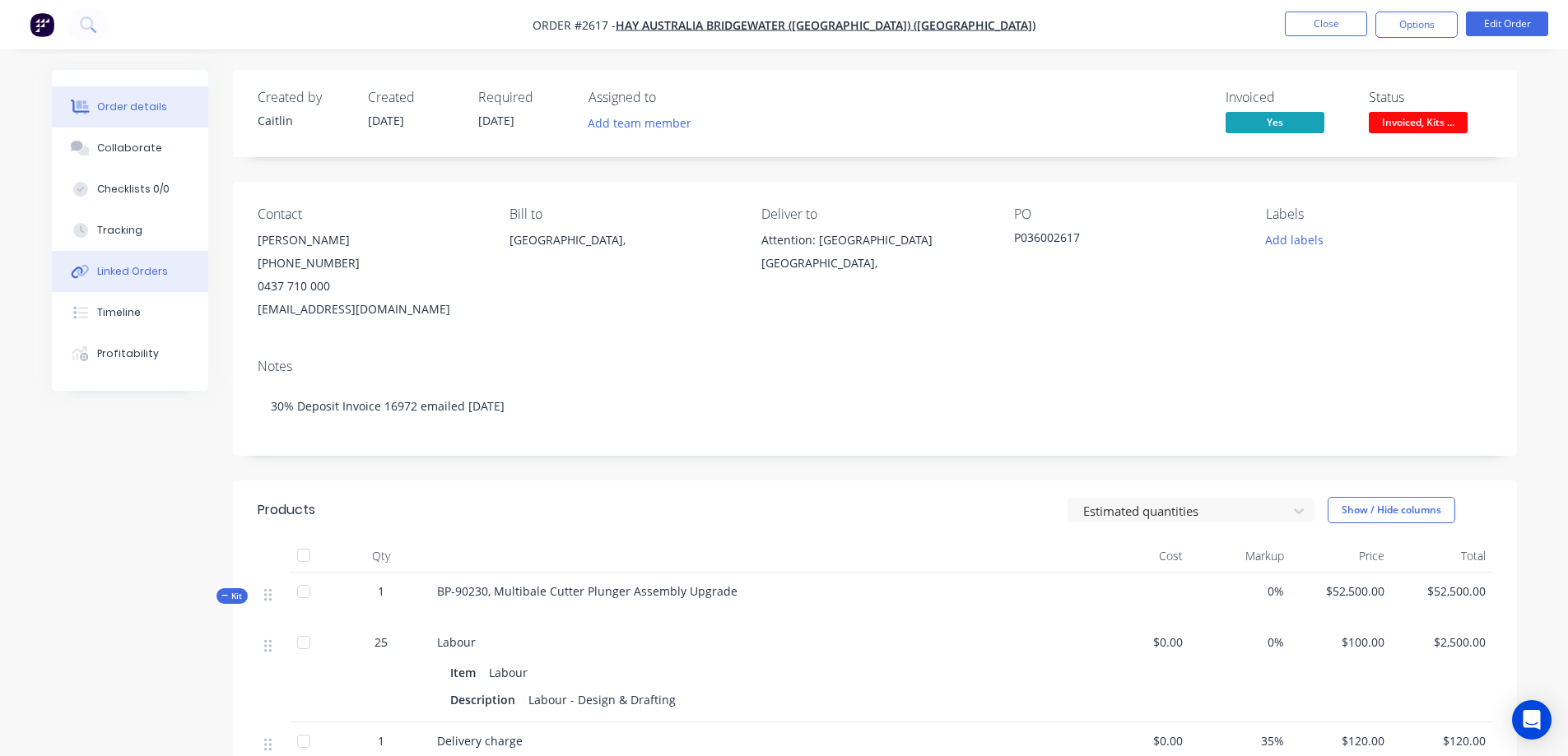
click at [160, 256] on button "Linked Orders" at bounding box center [130, 272] width 156 height 41
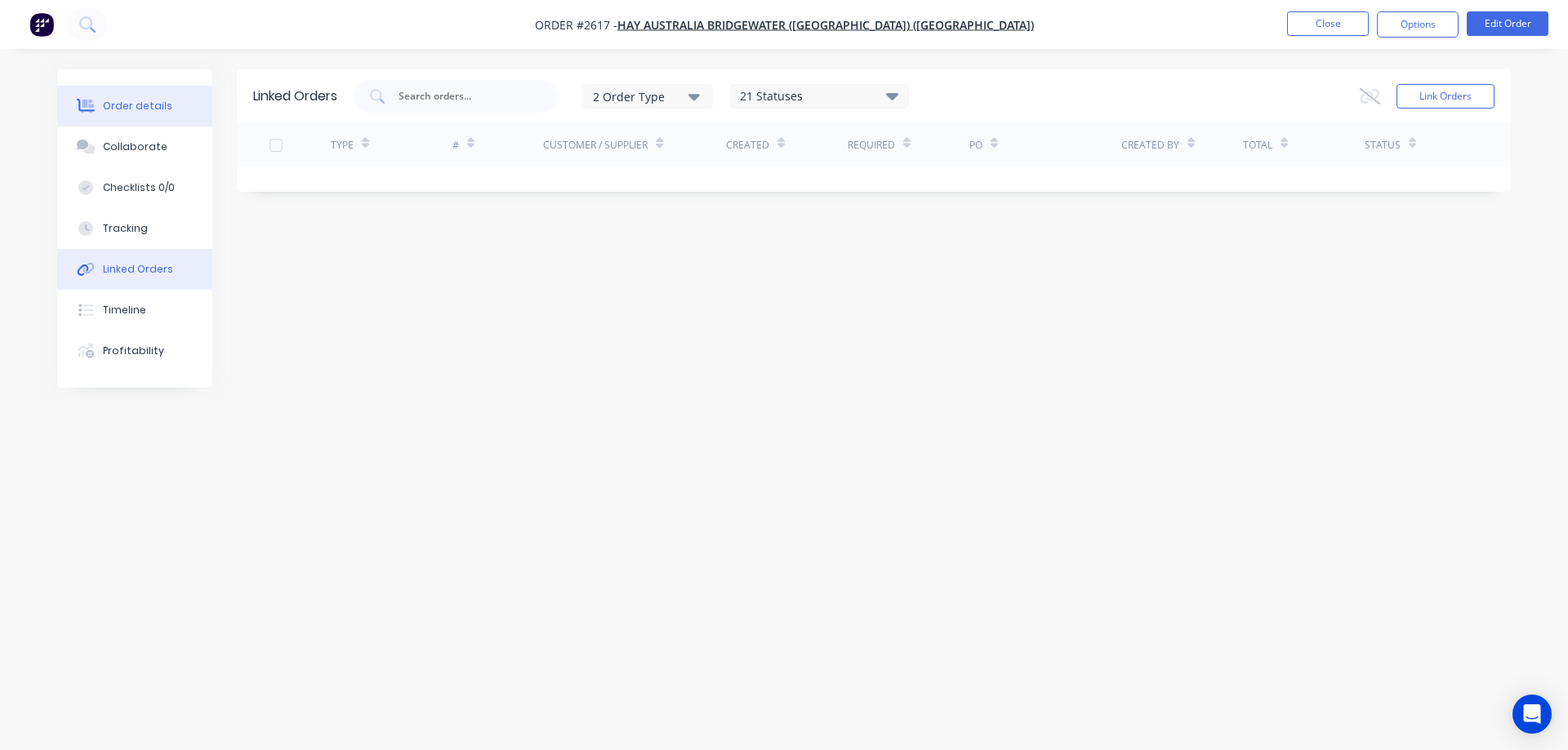
click at [158, 102] on div "Order details" at bounding box center [137, 106] width 70 height 15
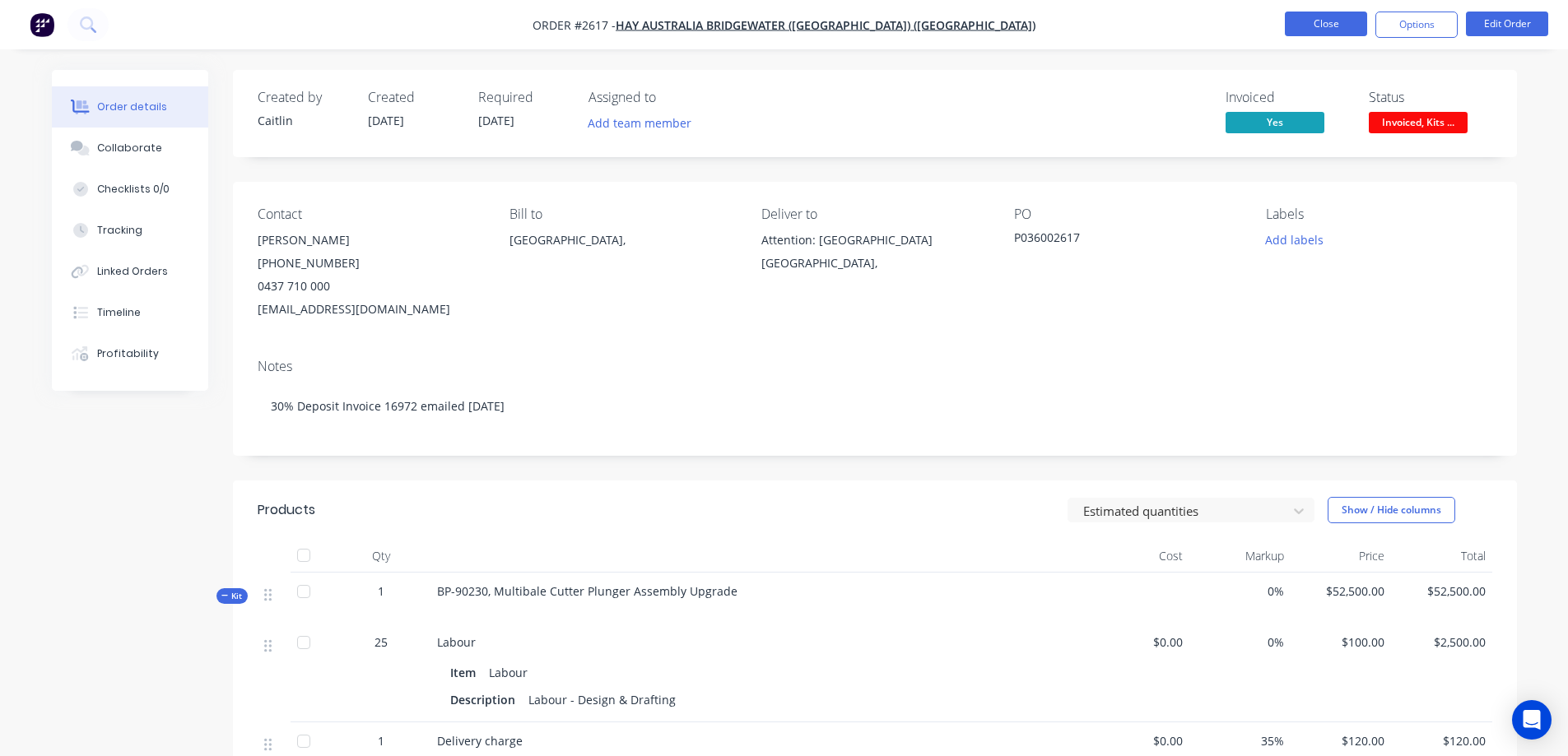
click at [1329, 33] on button "Close" at bounding box center [1326, 24] width 83 height 25
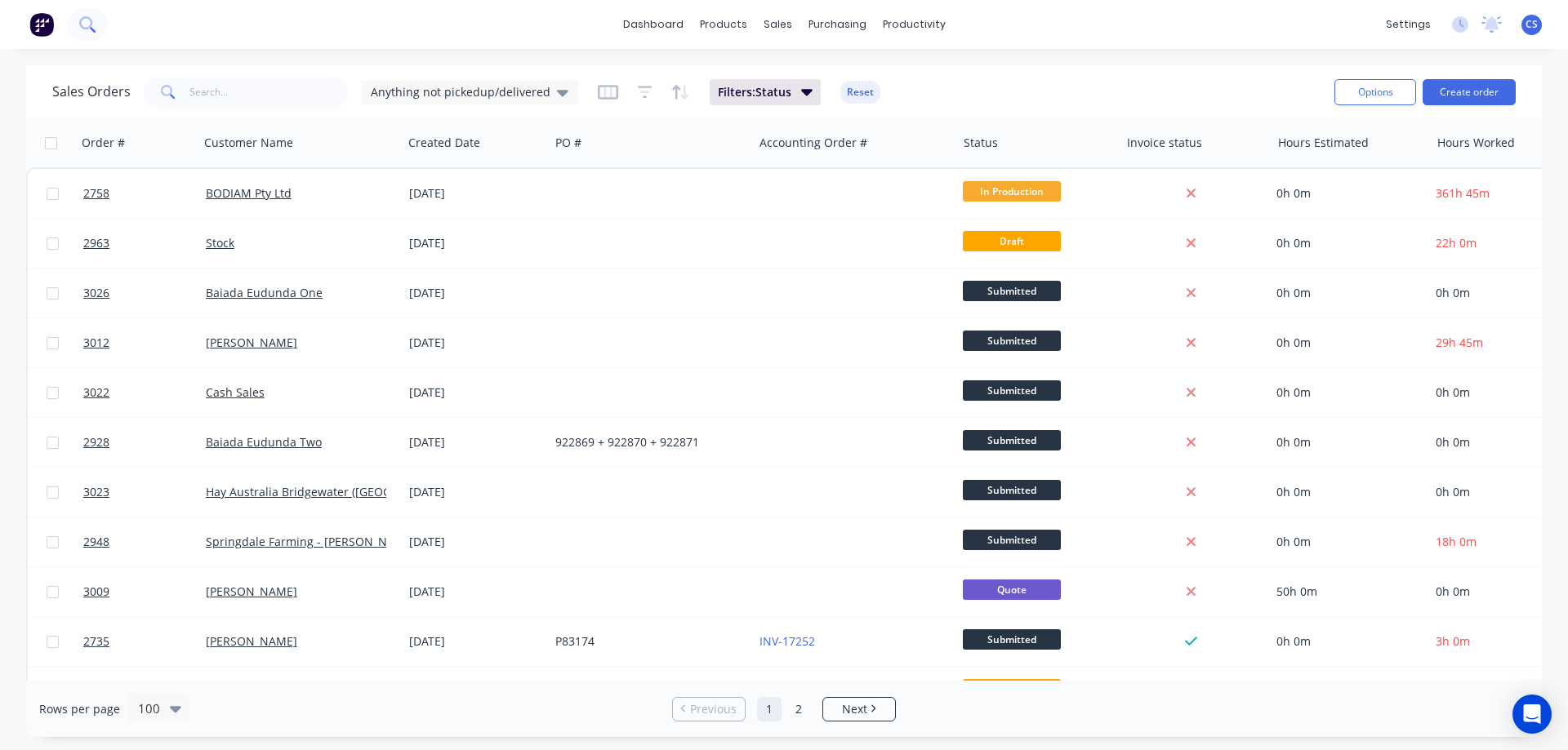
click at [82, 28] on icon at bounding box center [85, 23] width 13 height 13
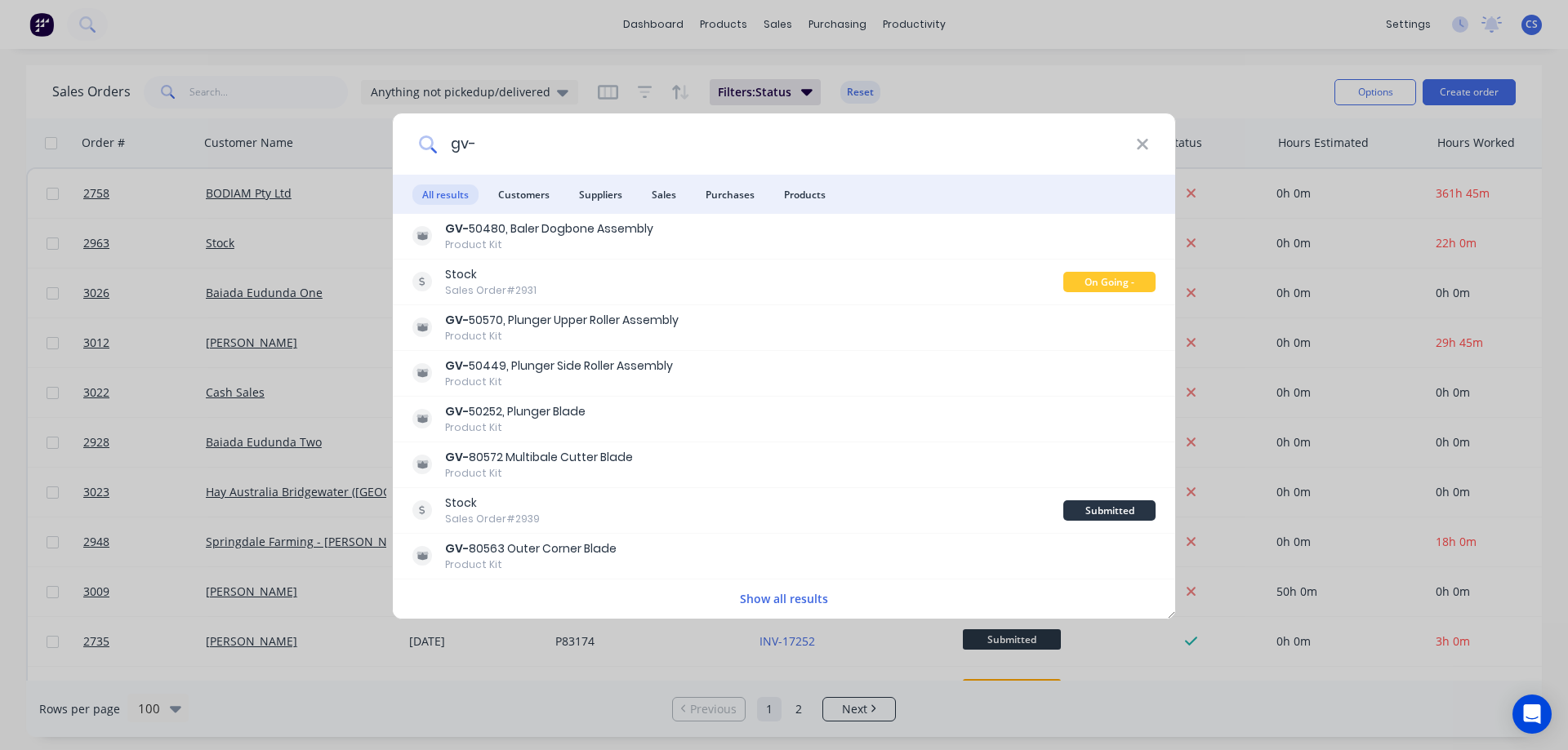
click at [529, 149] on input "gv-" at bounding box center [786, 144] width 699 height 62
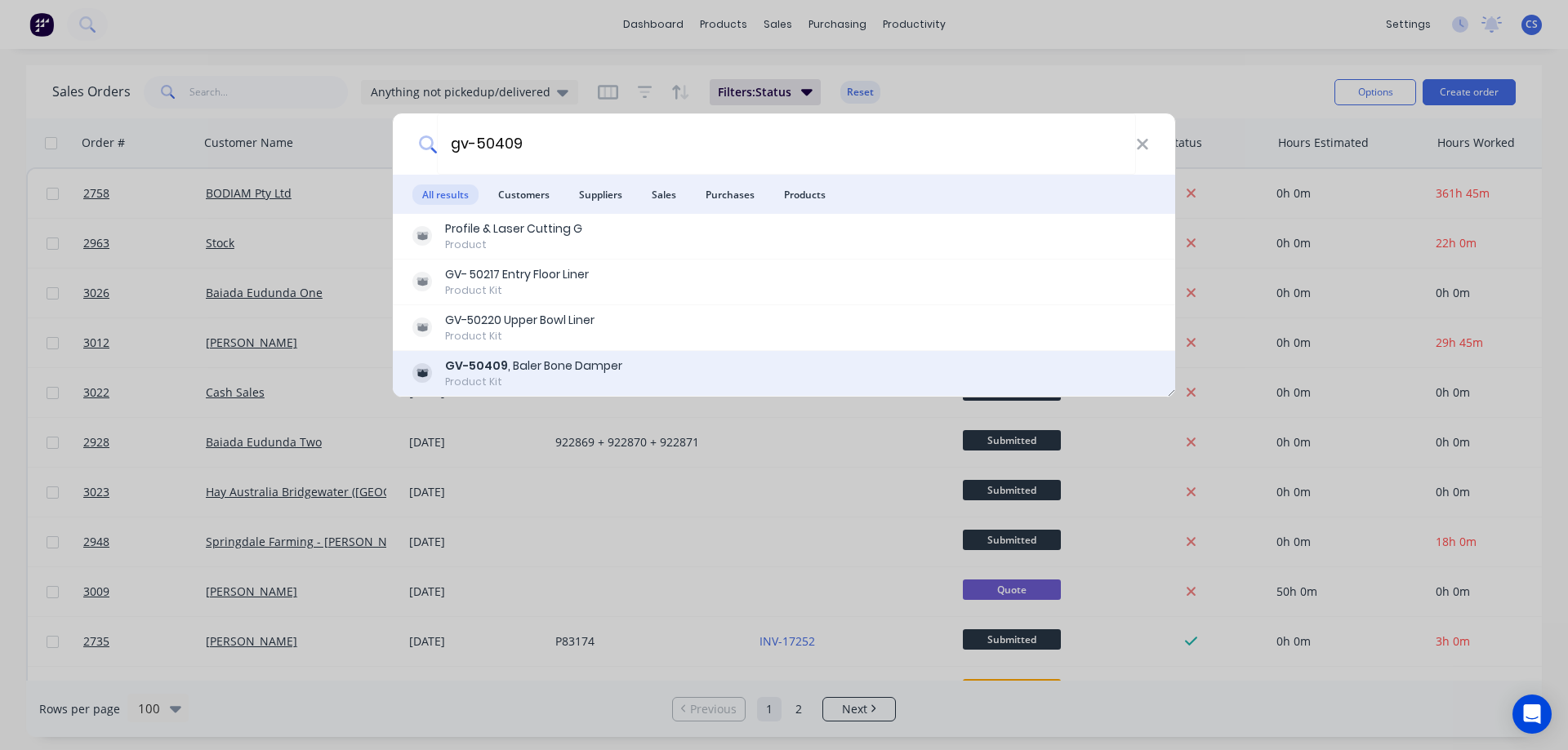
type input "gv-50409"
click at [683, 371] on div "GV-50409 , Baler Bone Damper Product Kit" at bounding box center [784, 373] width 743 height 32
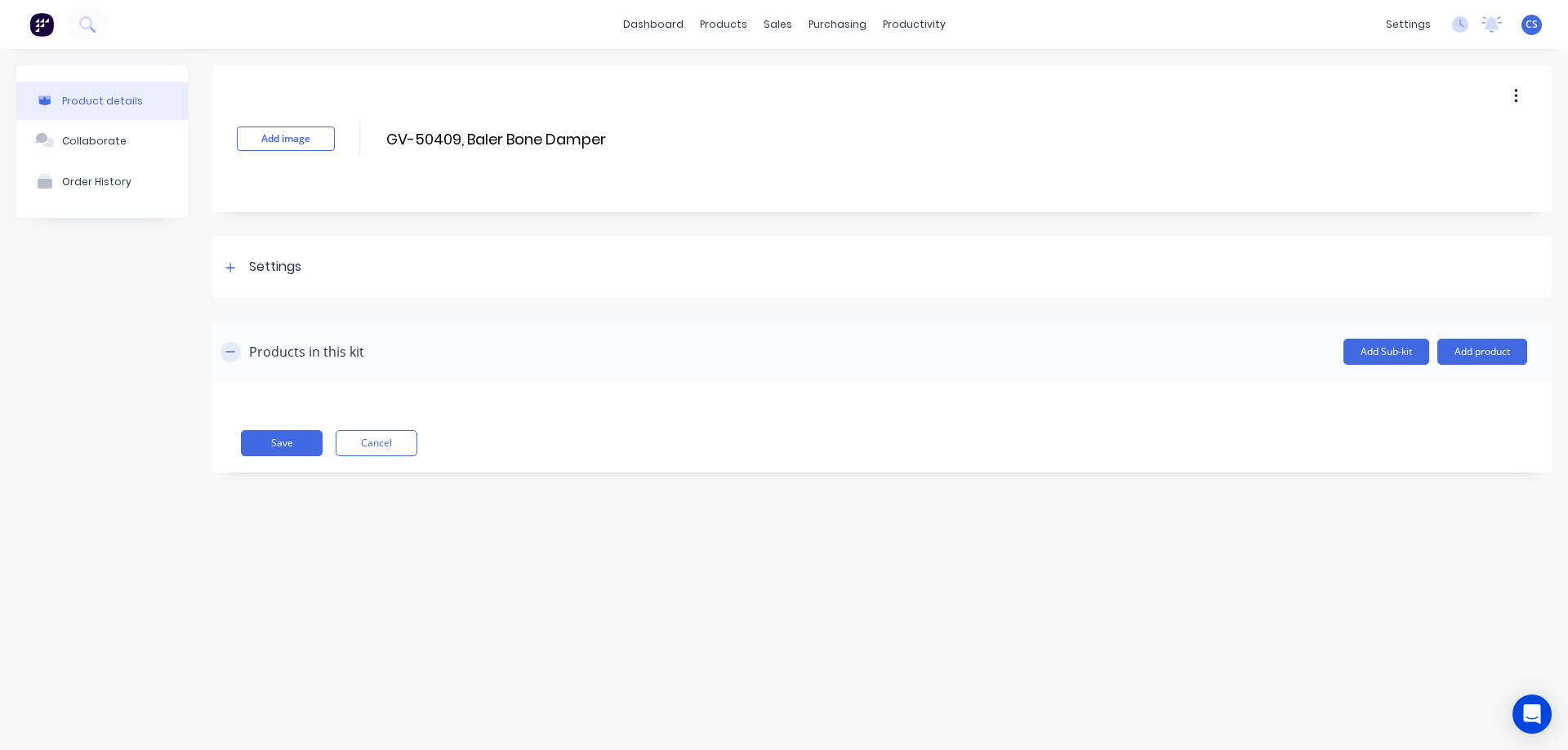
click at [235, 352] on icon "button" at bounding box center [231, 351] width 9 height 1
click at [235, 352] on icon "button" at bounding box center [231, 351] width 9 height 9
click at [235, 352] on icon "button" at bounding box center [231, 351] width 9 height 1
click at [229, 274] on div at bounding box center [230, 267] width 20 height 20
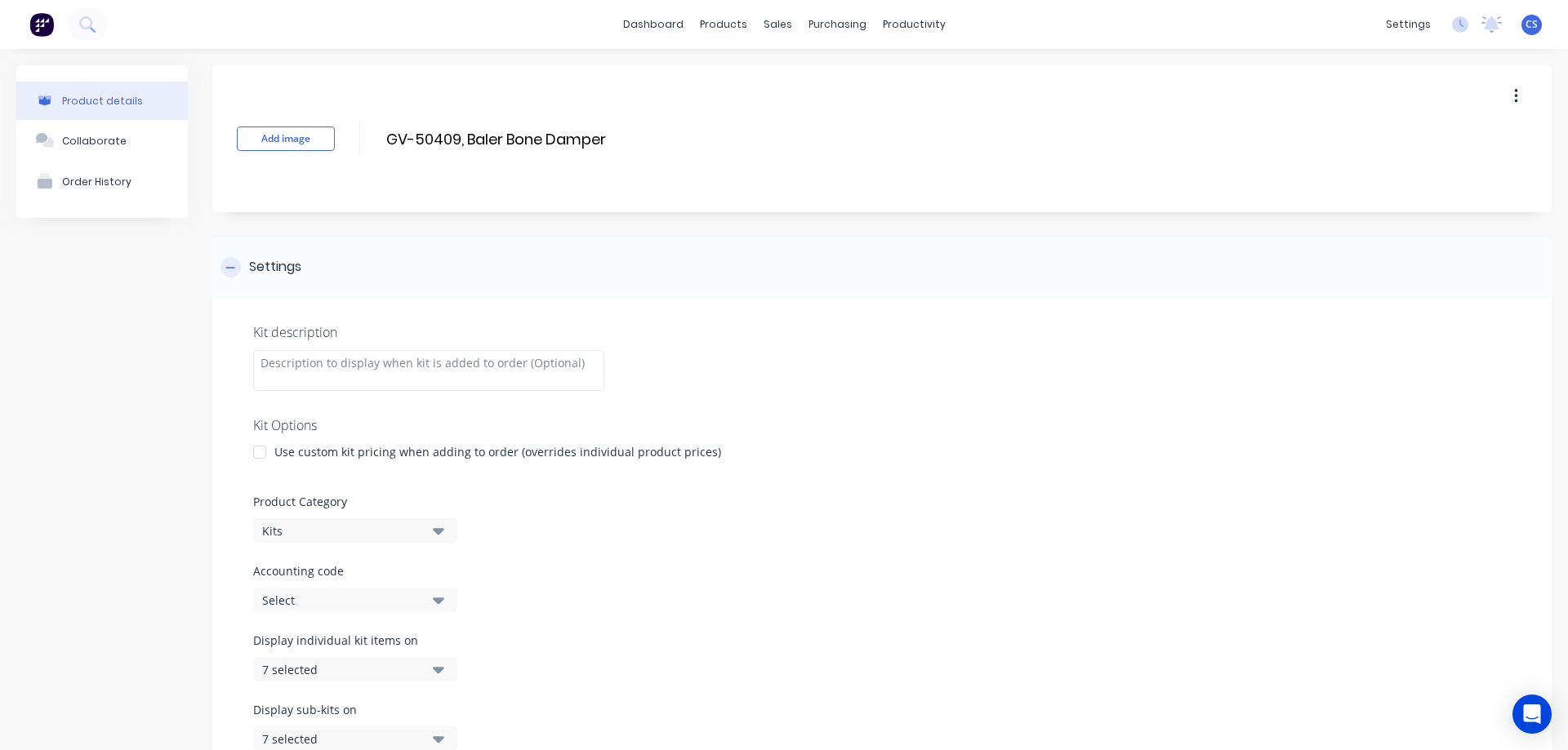
click at [229, 274] on div at bounding box center [230, 267] width 20 height 20
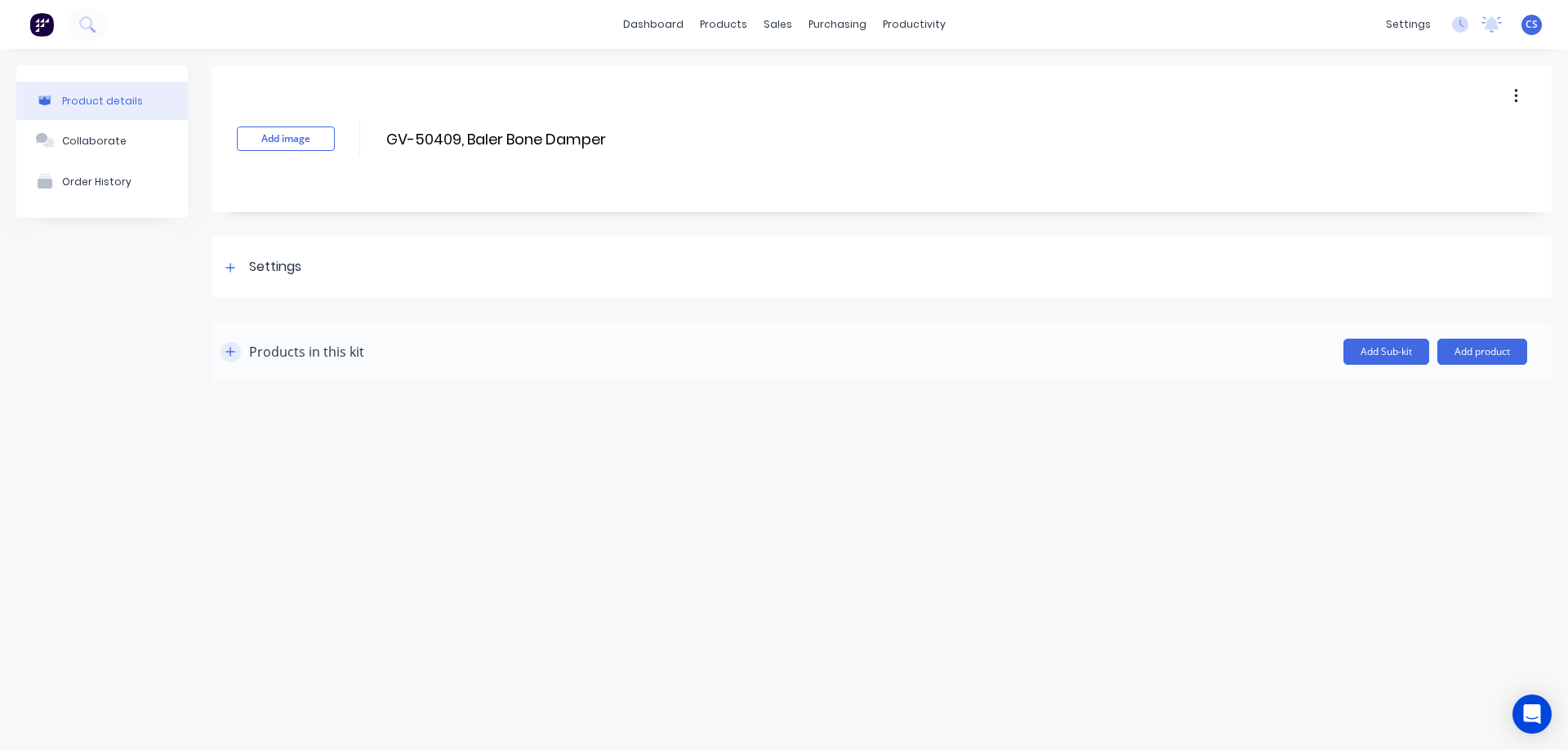
click at [221, 347] on button "button" at bounding box center [230, 352] width 20 height 20
click at [50, 28] on img at bounding box center [41, 25] width 25 height 25
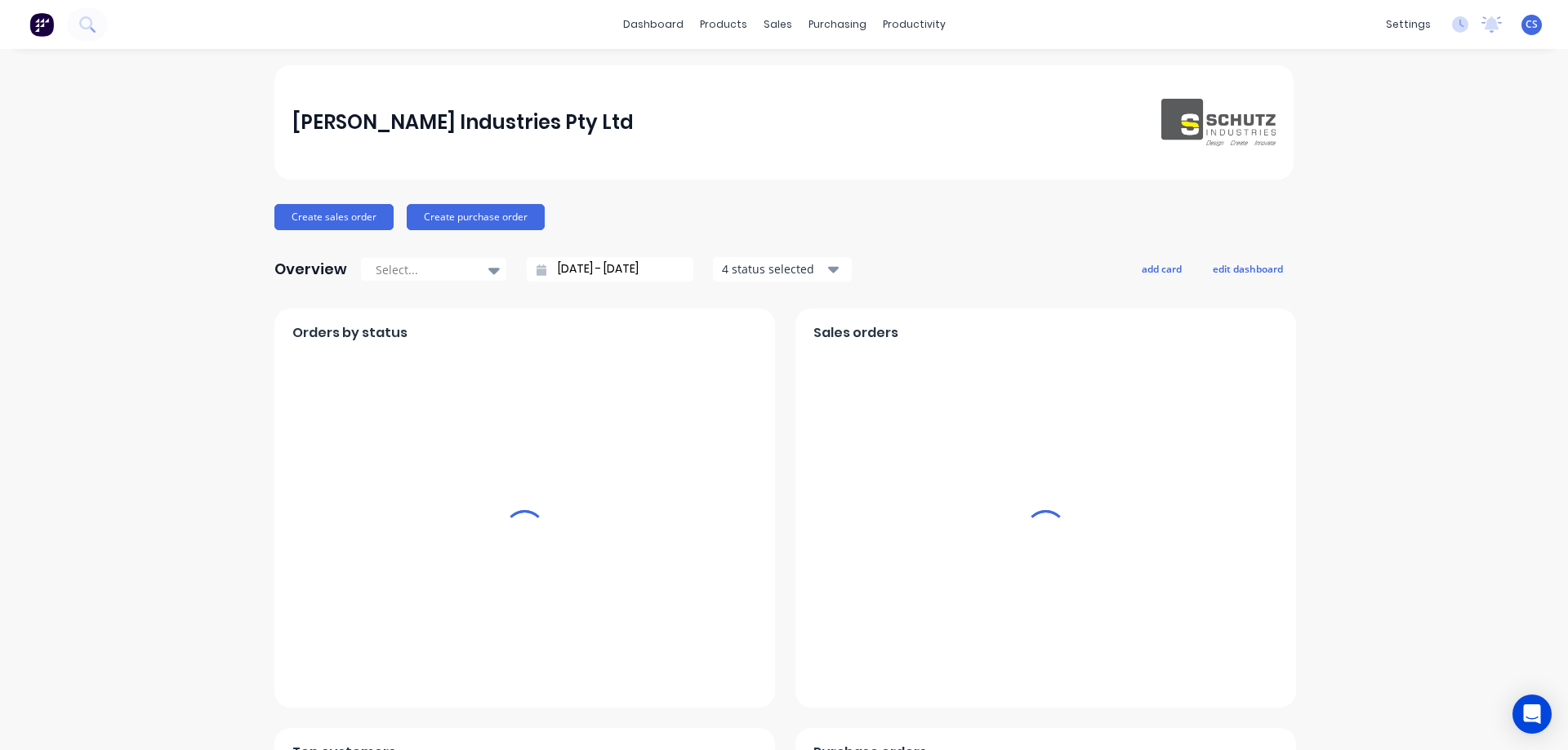
click at [93, 27] on icon at bounding box center [87, 25] width 16 height 16
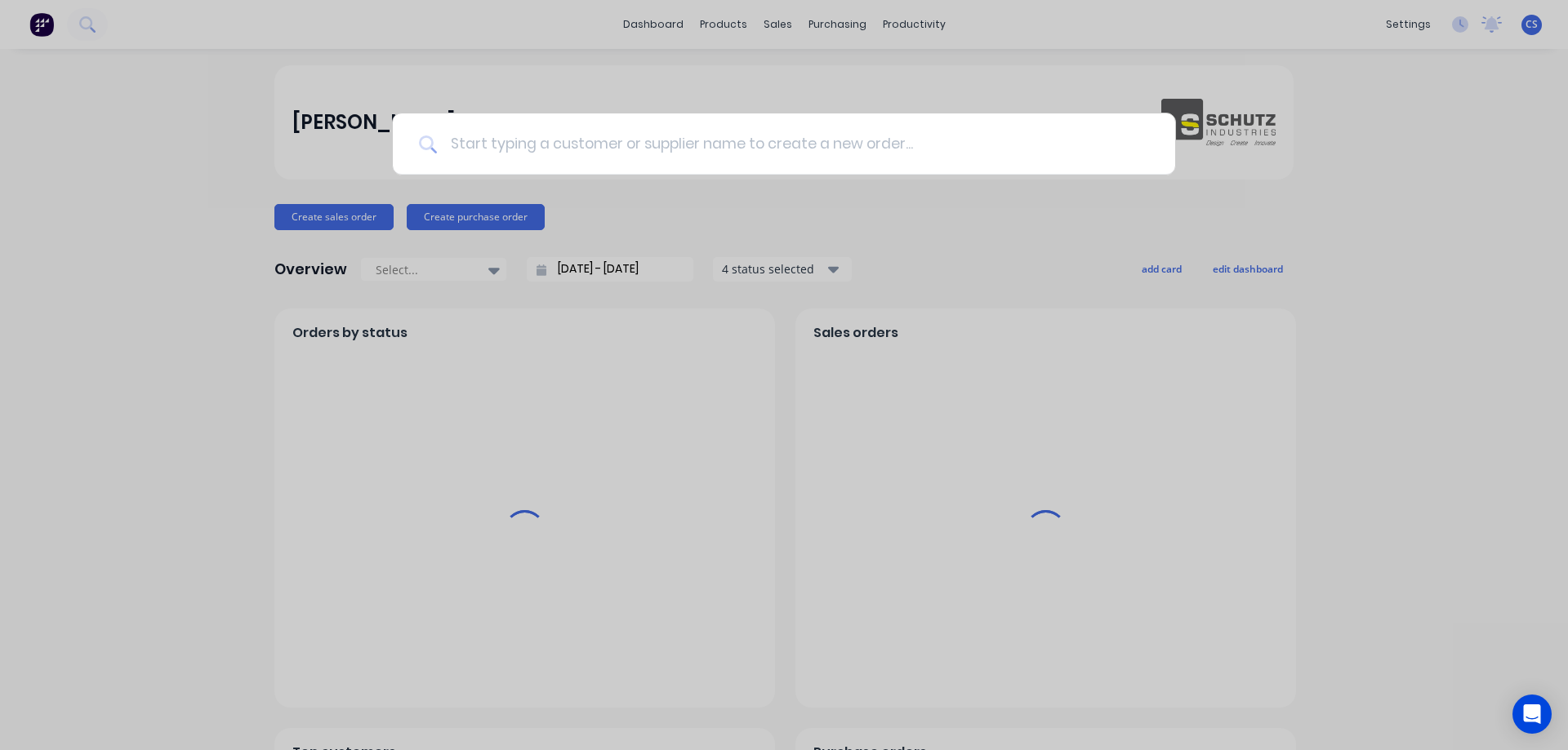
click at [540, 139] on input at bounding box center [792, 144] width 712 height 62
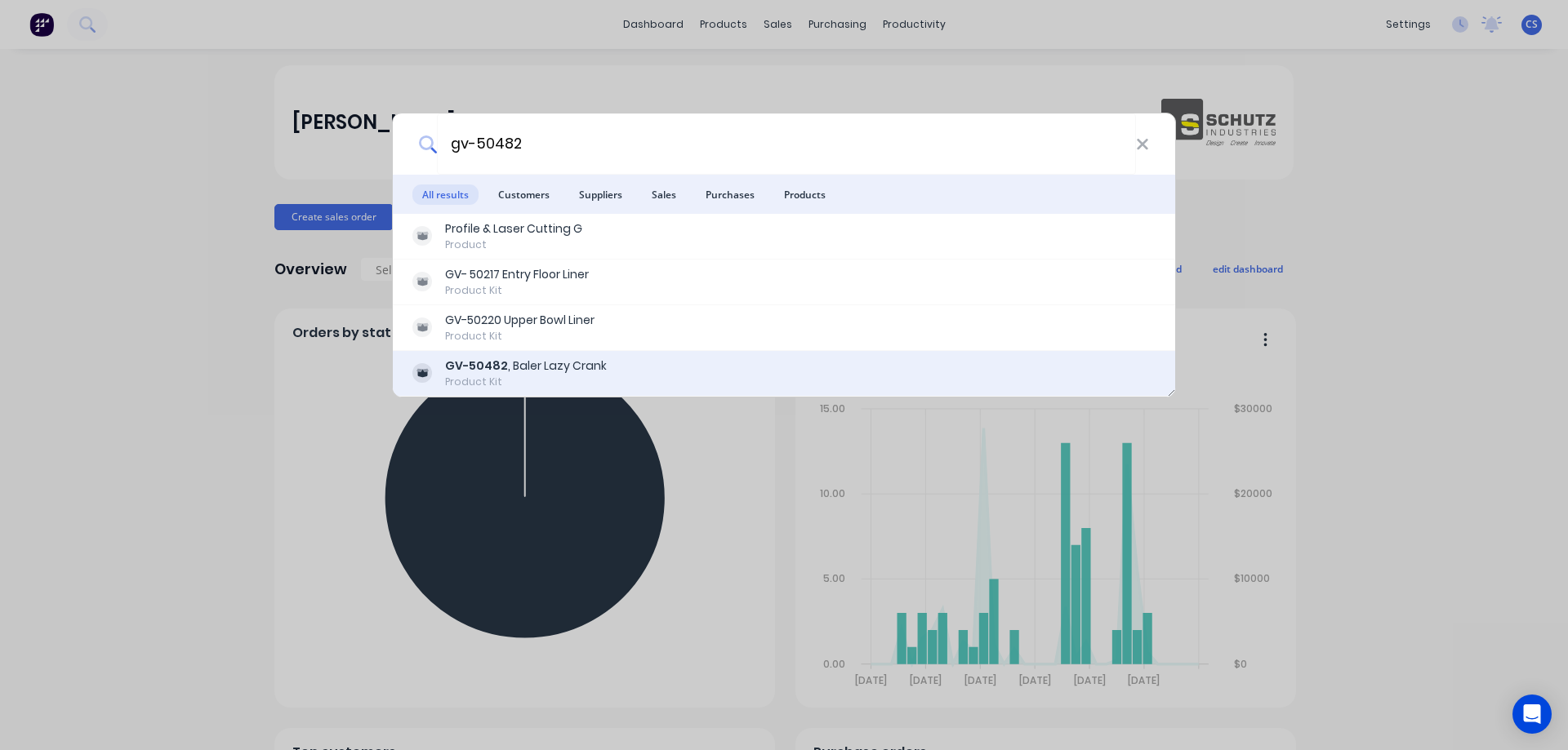
type input "gv-50482"
click at [578, 379] on div "Product Kit" at bounding box center [526, 382] width 162 height 15
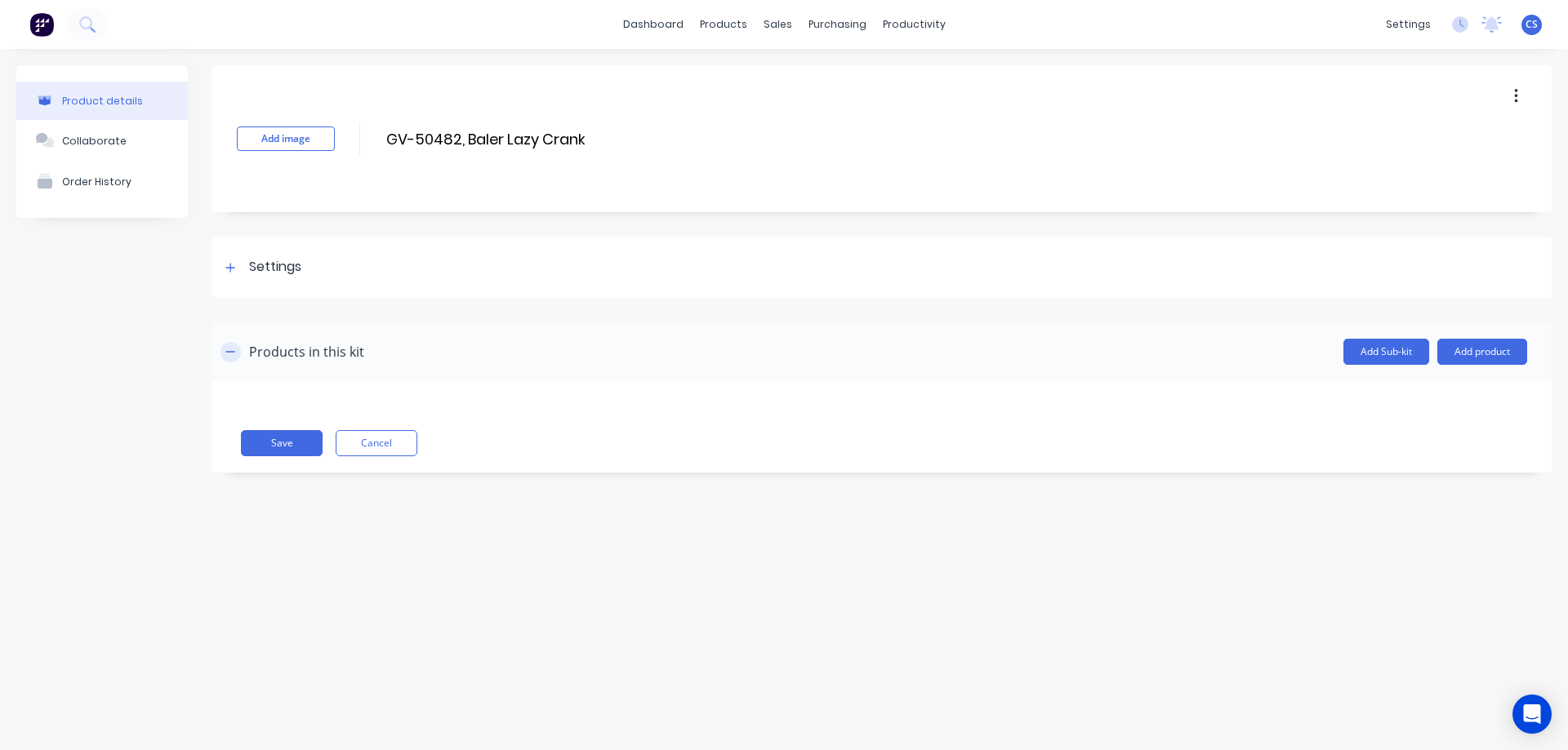
click at [224, 355] on button "button" at bounding box center [230, 352] width 20 height 20
click at [237, 277] on div "Settings" at bounding box center [881, 268] width 1339 height 62
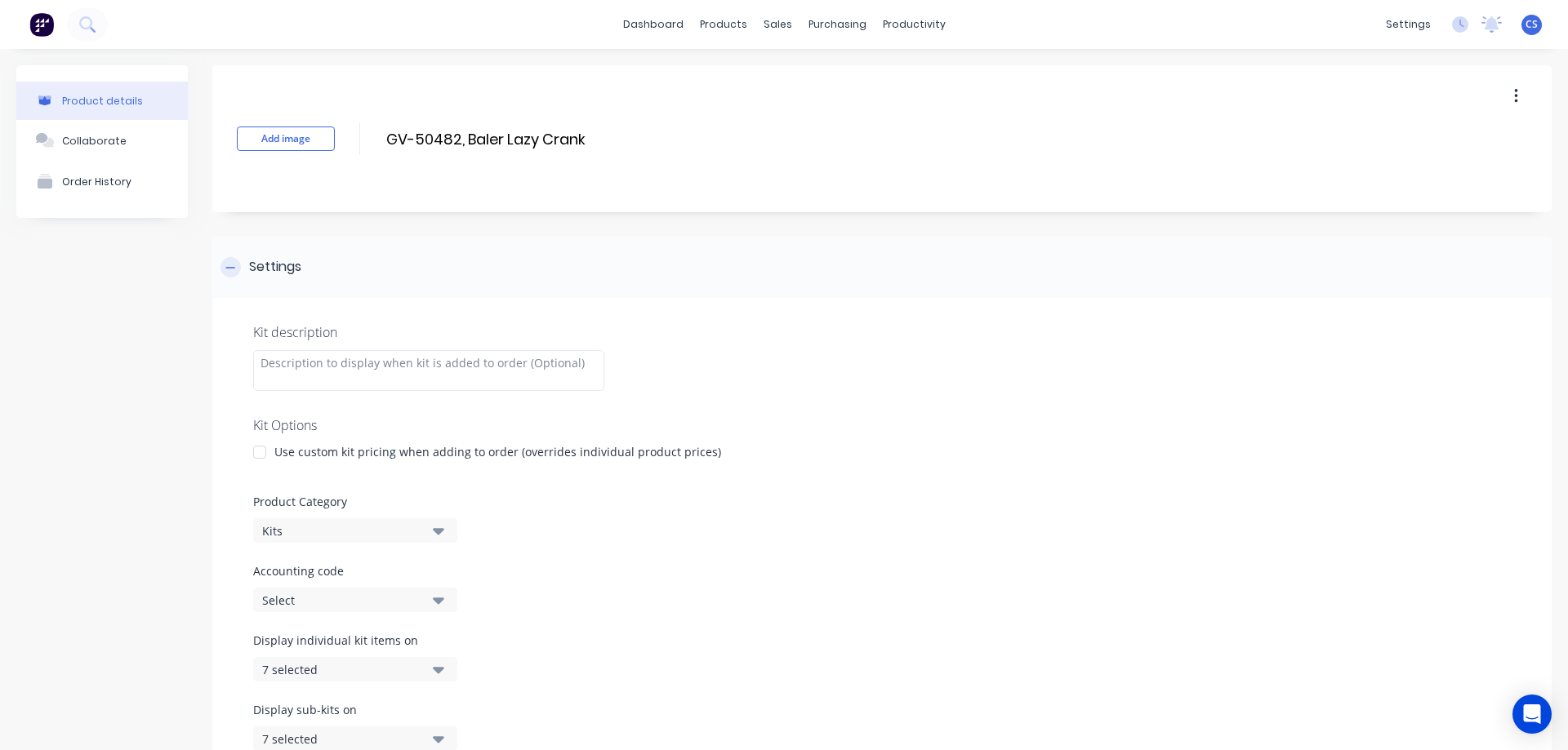
click at [234, 266] on icon at bounding box center [230, 268] width 10 height 11
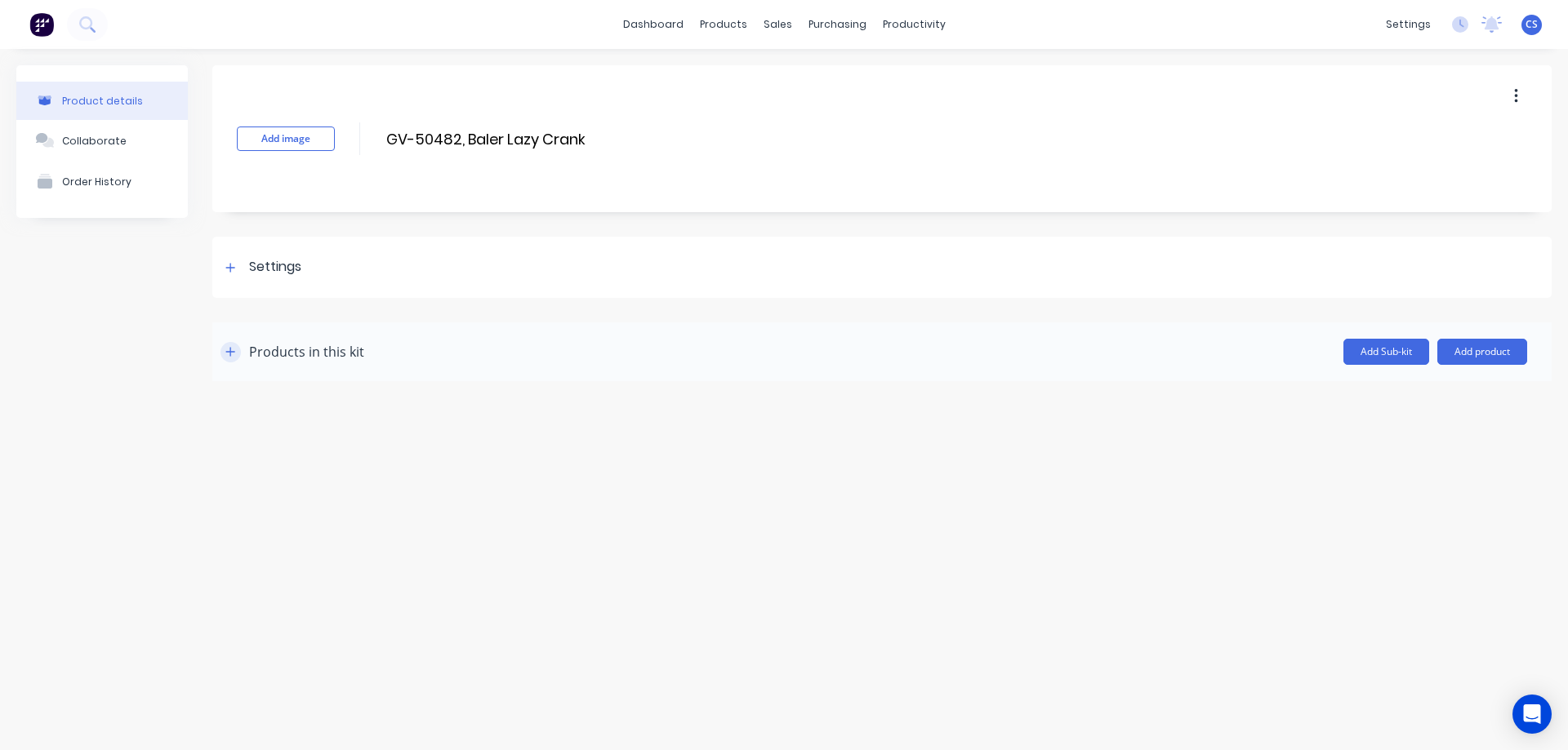
click at [232, 343] on button "button" at bounding box center [230, 352] width 20 height 20
click at [33, 34] on img at bounding box center [41, 25] width 25 height 25
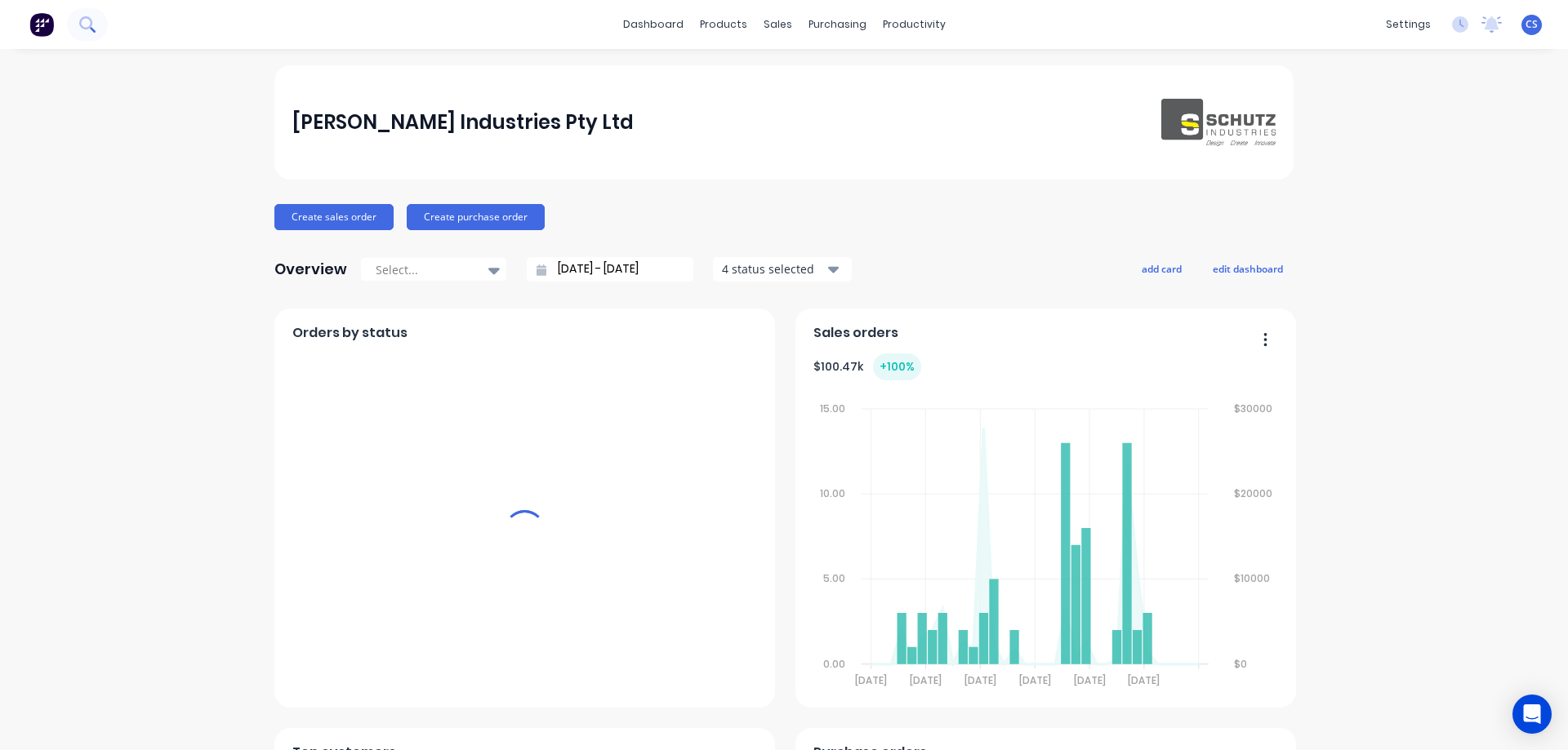
click at [97, 20] on button at bounding box center [87, 24] width 40 height 33
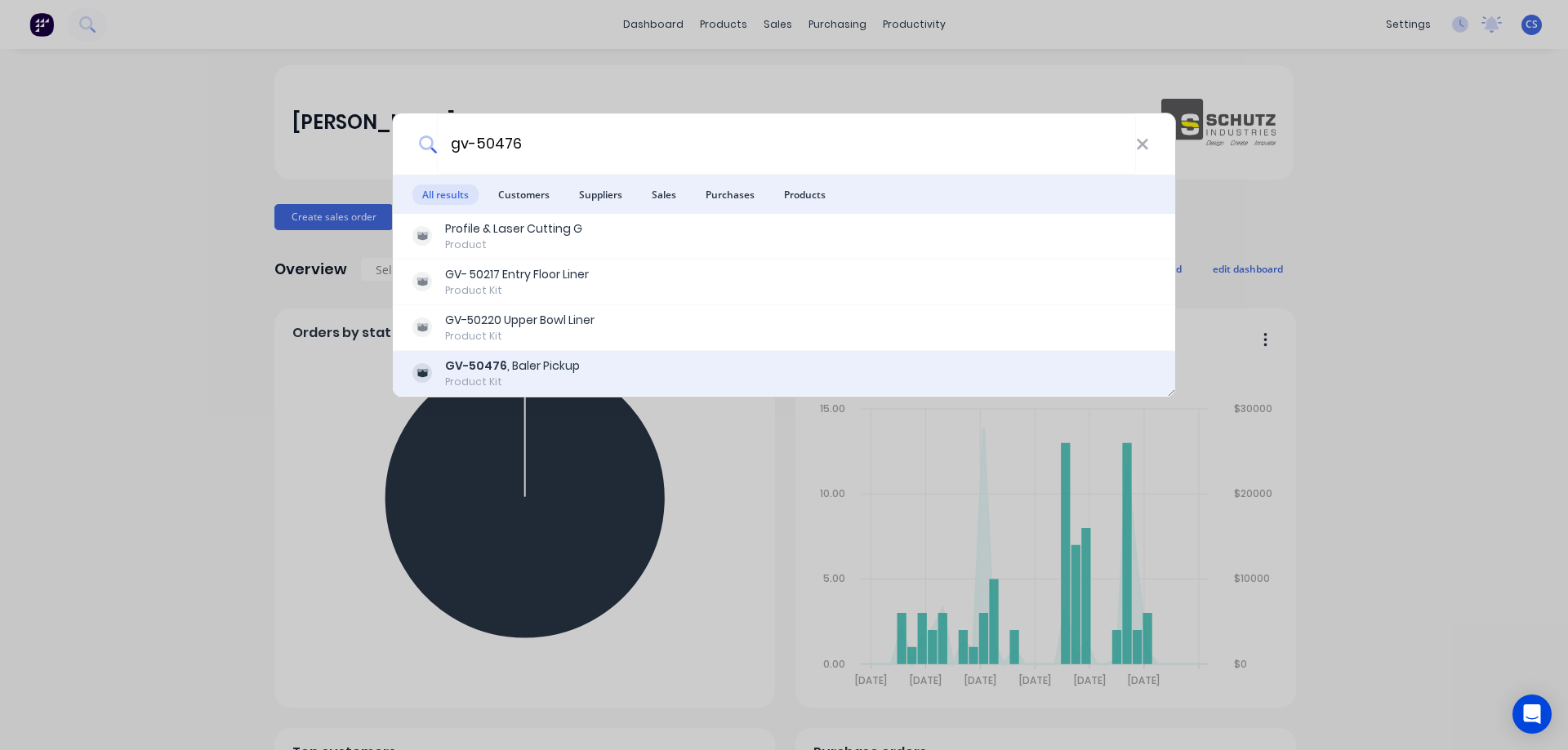
type input "gv-50476"
click at [645, 364] on div "GV-50476 , Baler Pickup Product Kit" at bounding box center [784, 373] width 743 height 32
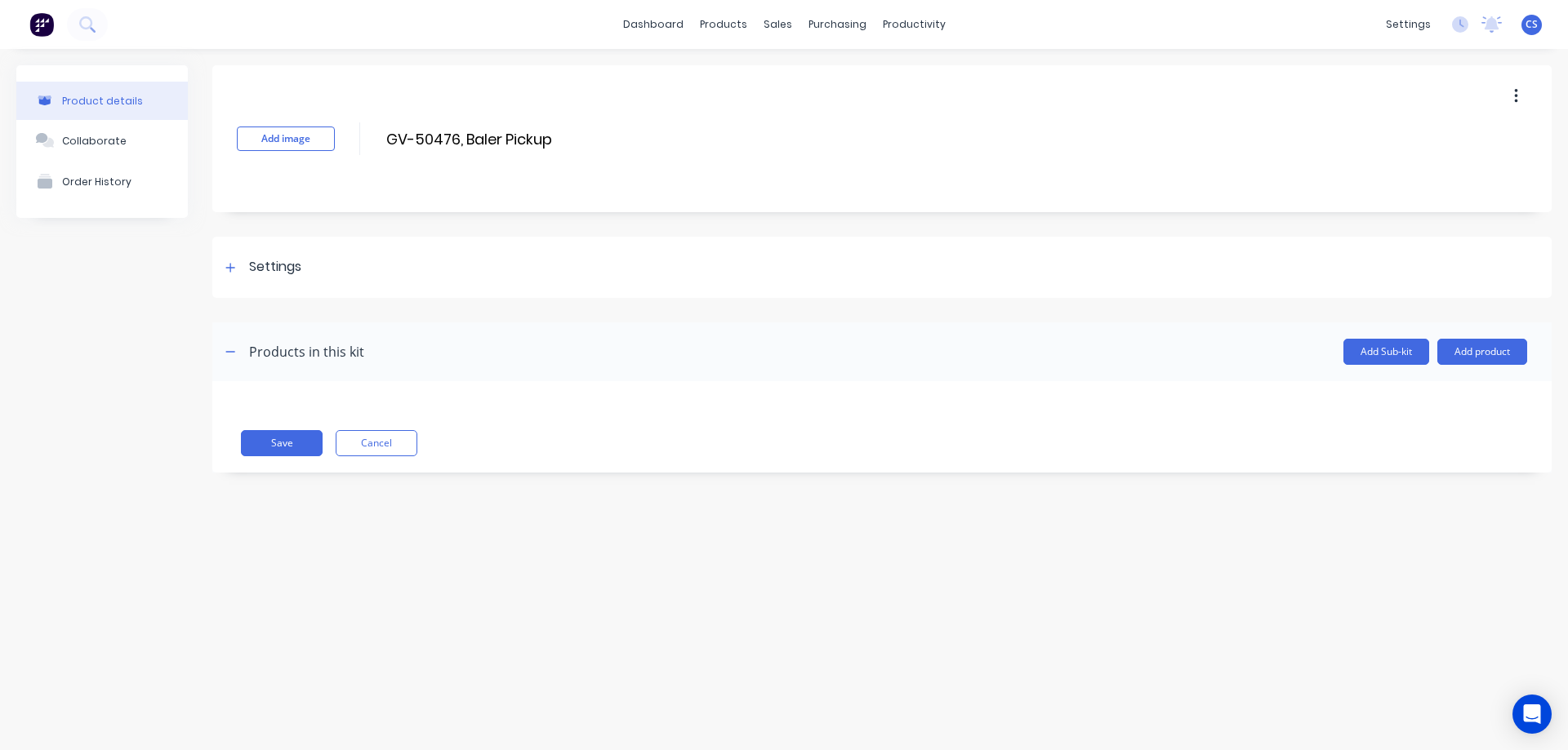
click at [31, 28] on img at bounding box center [41, 25] width 25 height 25
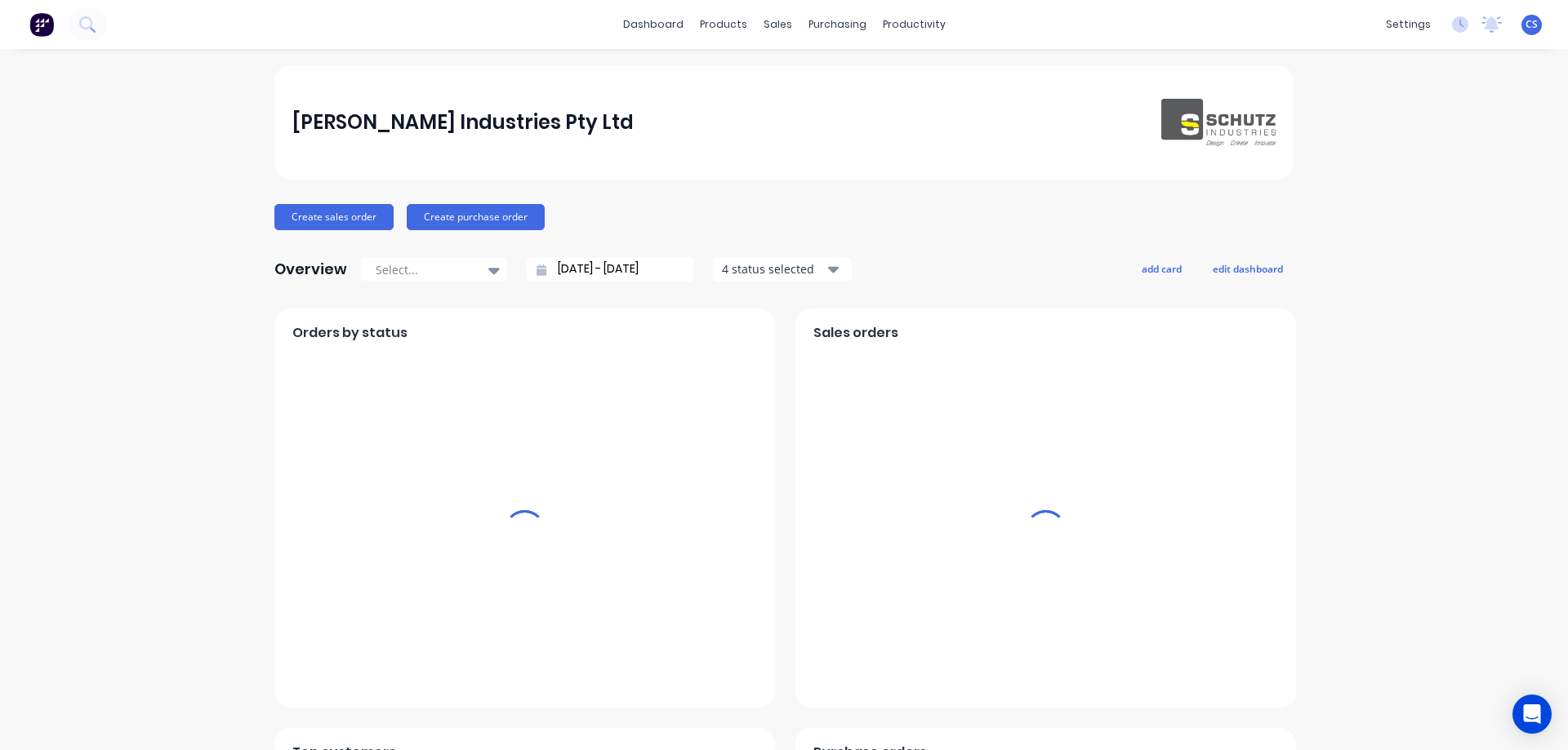
click at [85, 24] on icon at bounding box center [87, 25] width 16 height 16
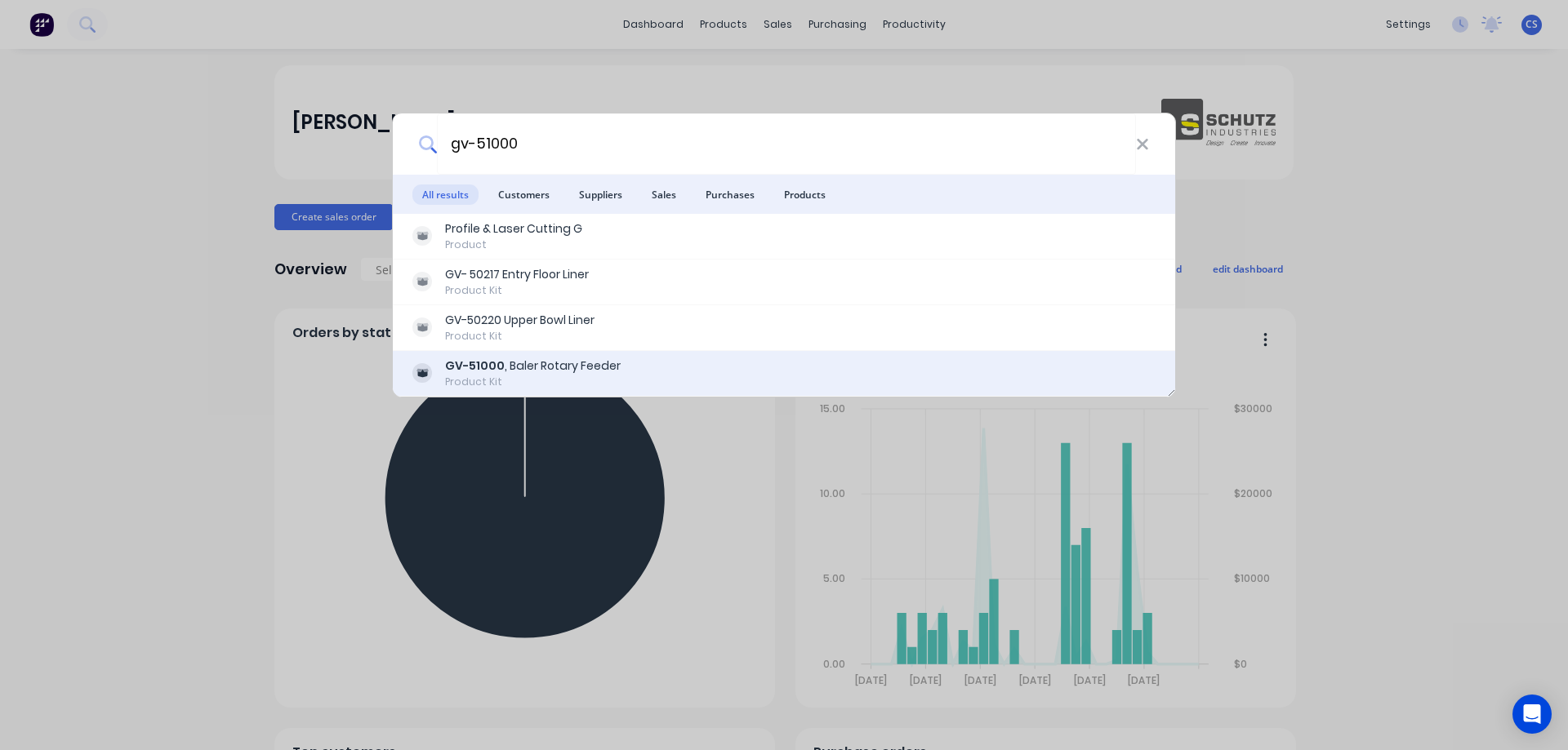
type input "gv-51000"
click at [626, 362] on div "GV-51000 , Baler Rotary Feeder Product Kit" at bounding box center [784, 373] width 743 height 32
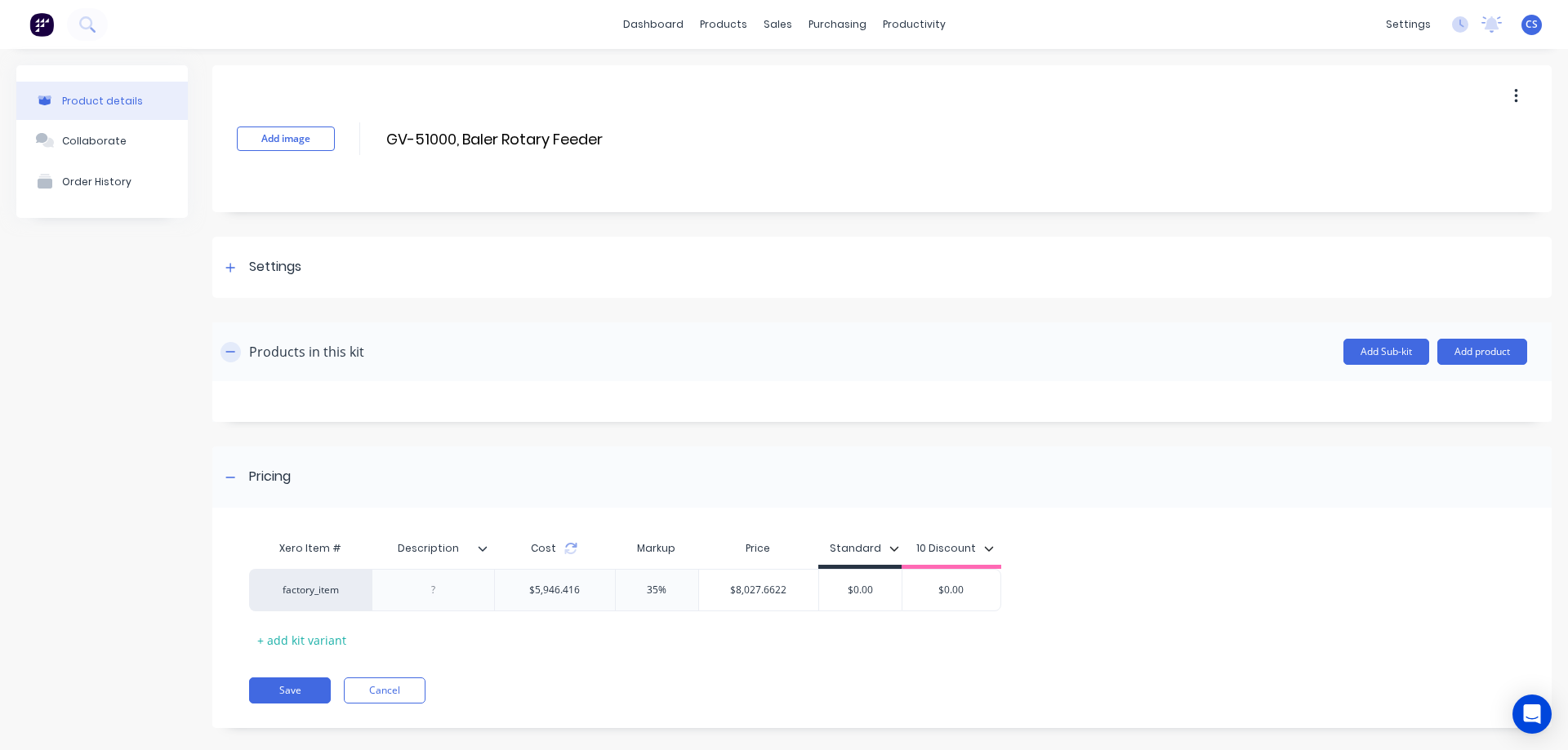
click at [227, 349] on icon "button" at bounding box center [230, 351] width 10 height 11
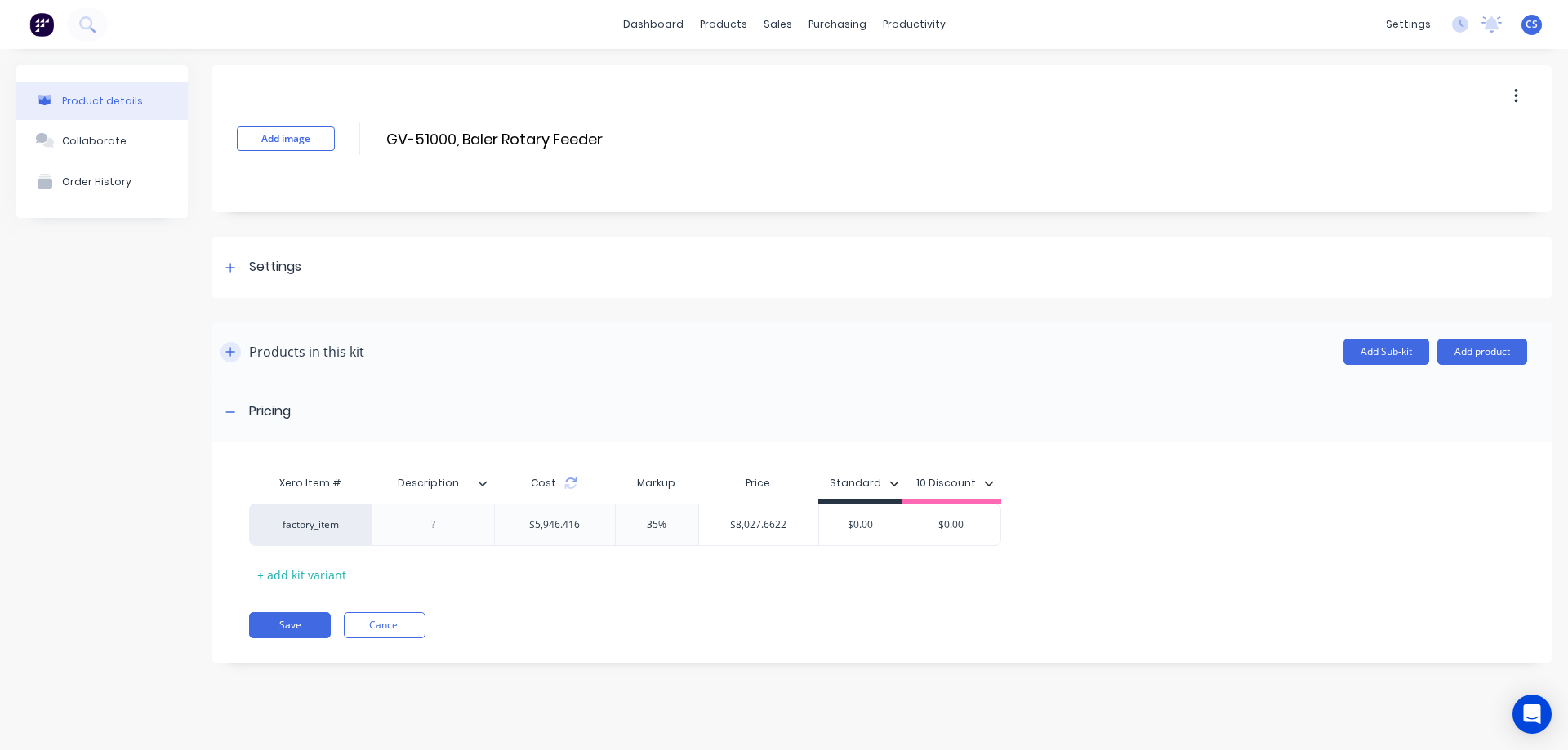
click at [228, 357] on button "button" at bounding box center [230, 352] width 20 height 20
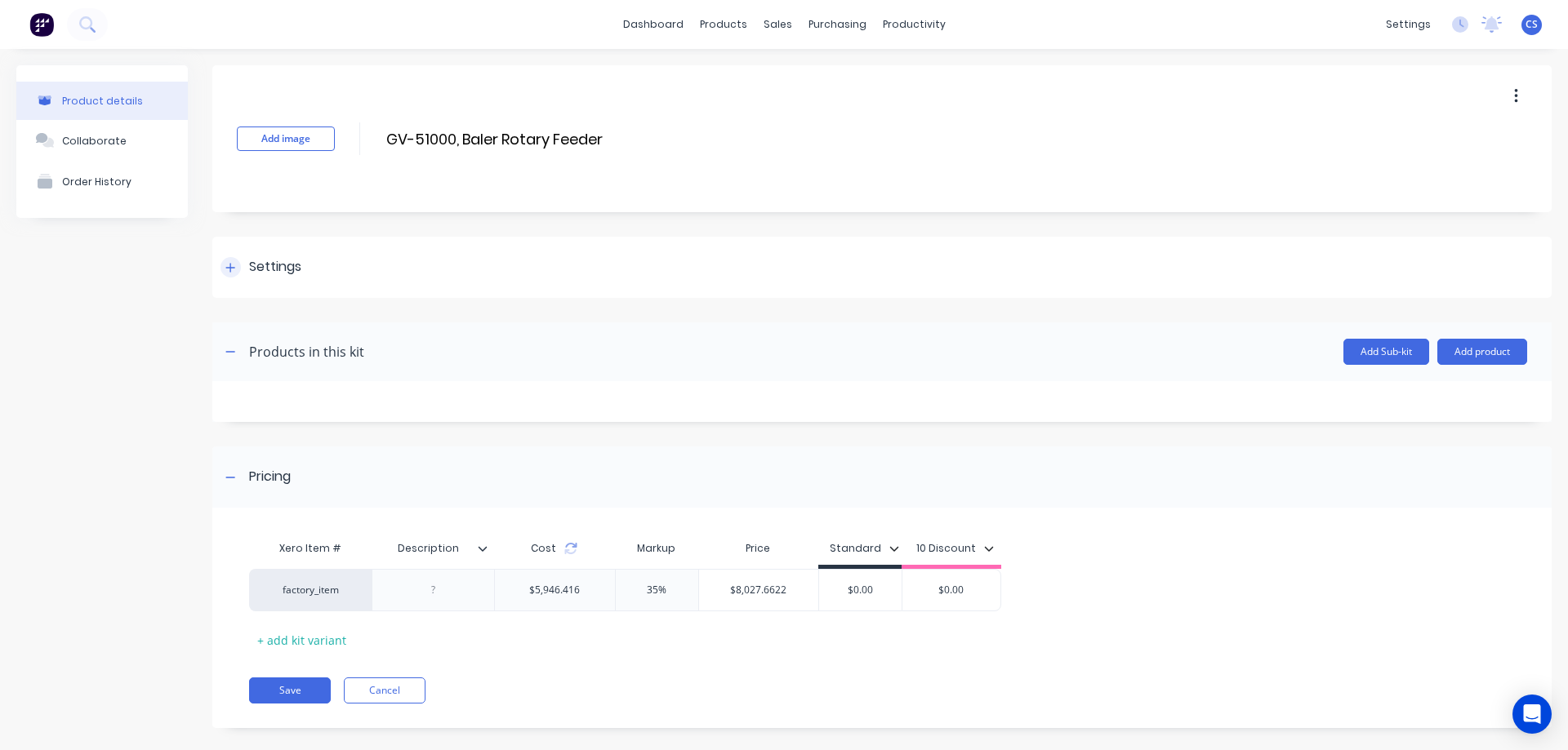
click at [228, 269] on icon at bounding box center [230, 268] width 10 height 11
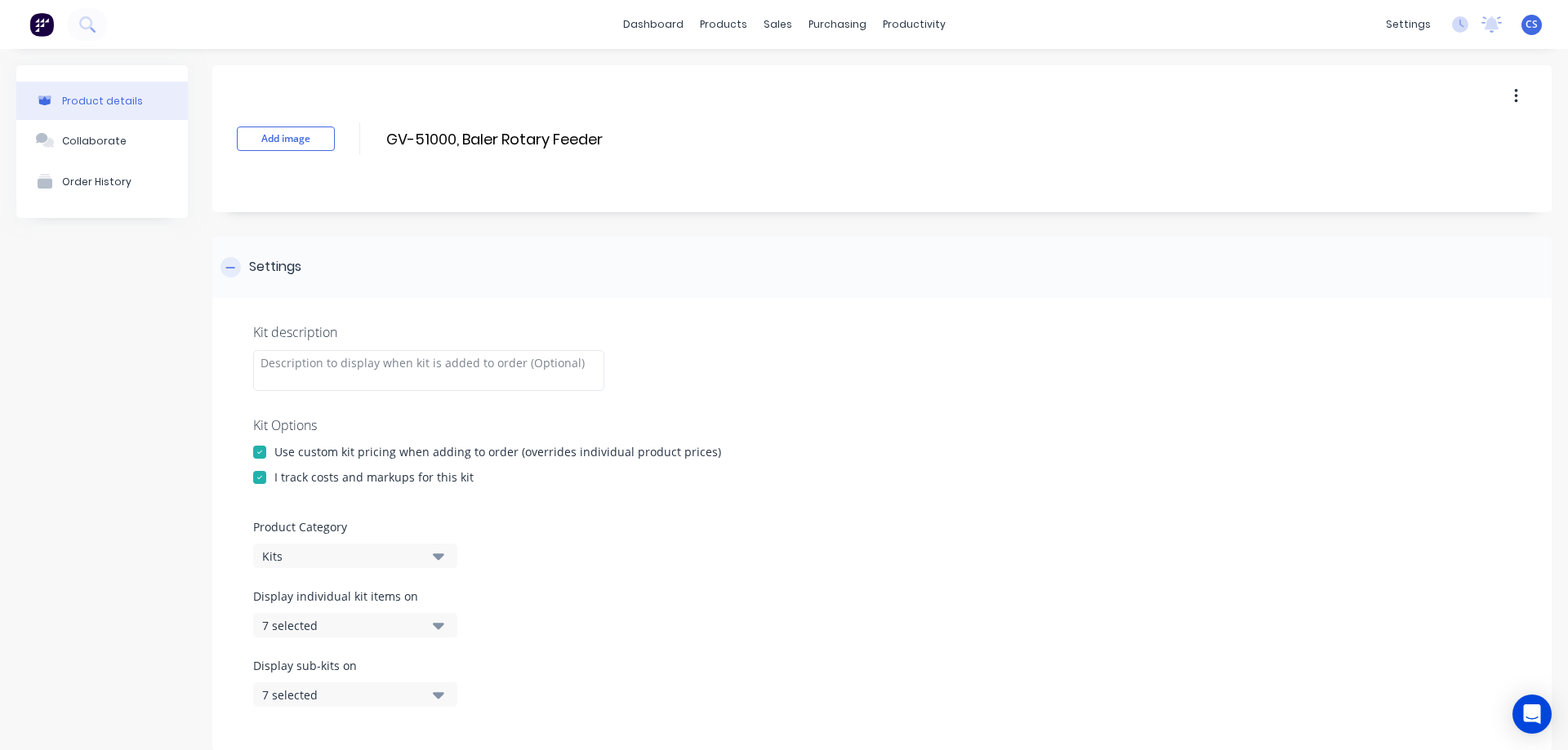
click at [228, 270] on icon at bounding box center [230, 268] width 10 height 11
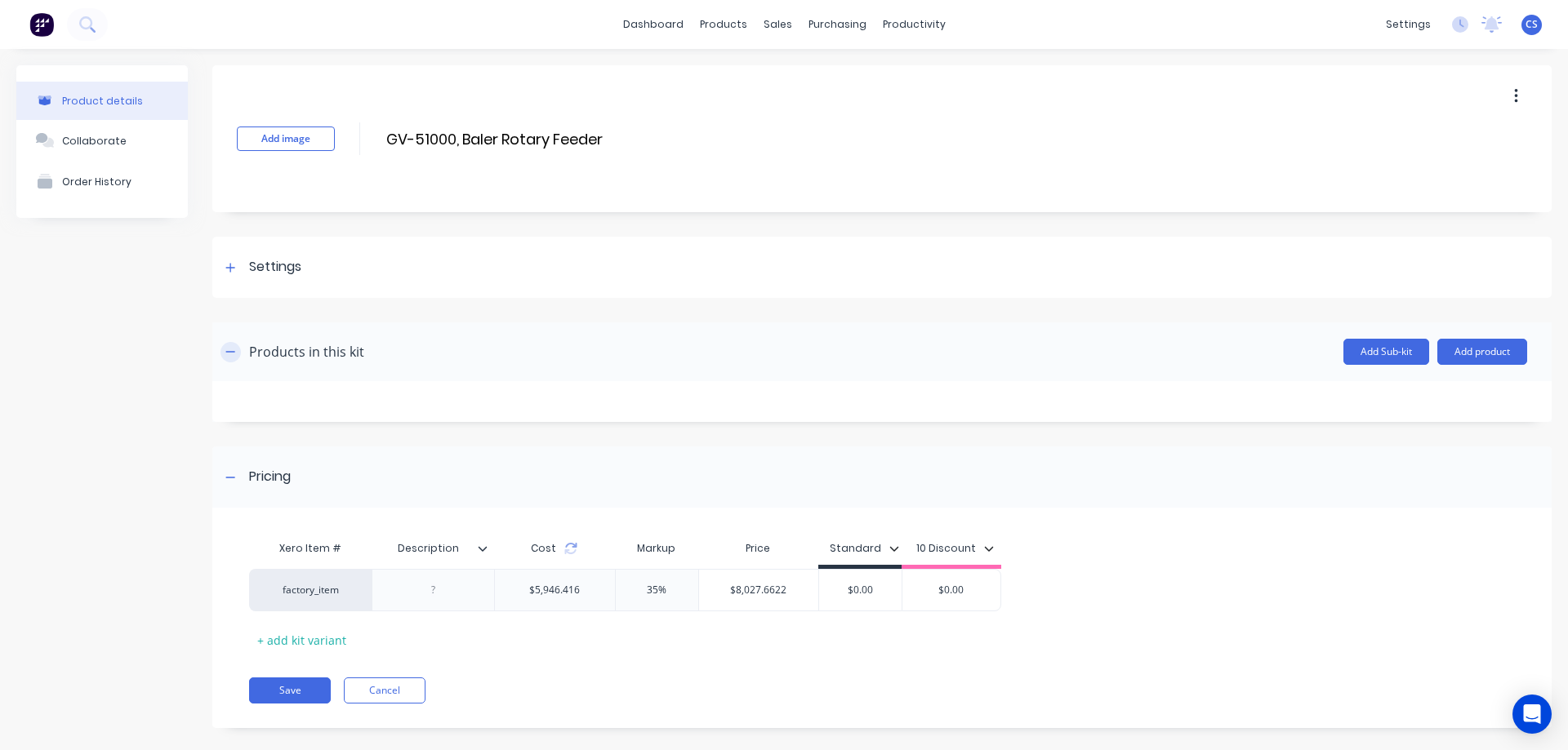
click at [234, 361] on button "button" at bounding box center [230, 352] width 20 height 20
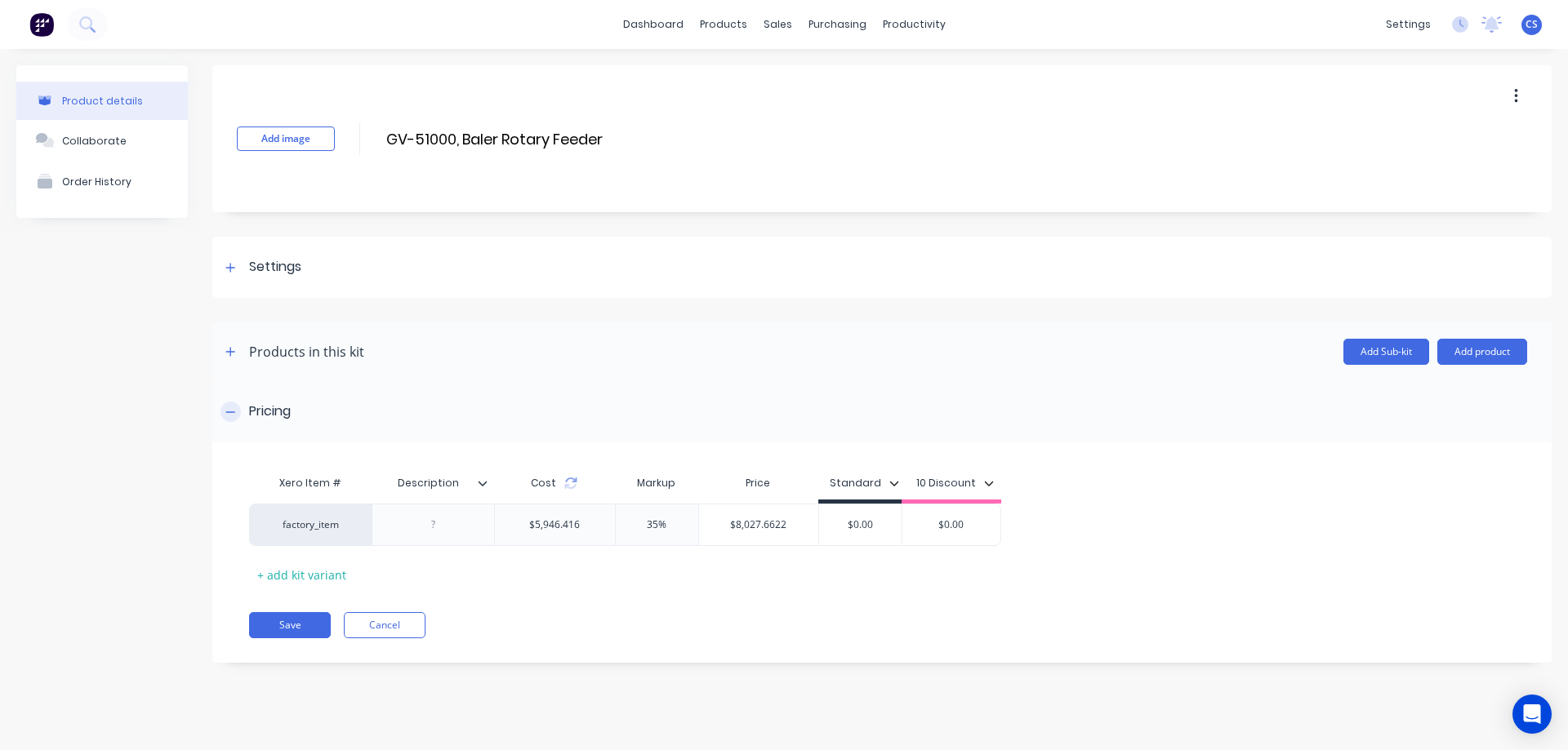
click at [239, 406] on div at bounding box center [230, 411] width 20 height 20
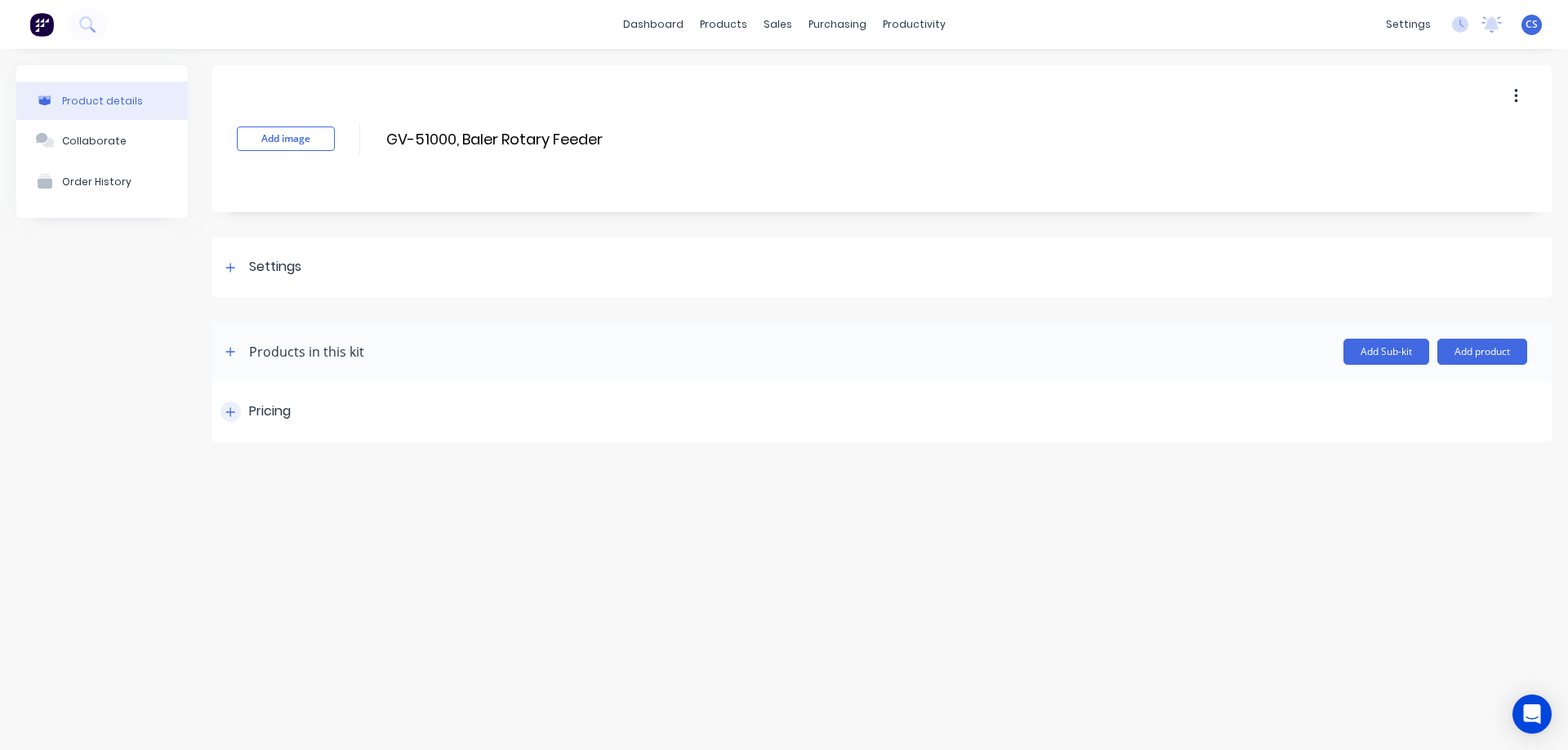
click at [239, 406] on div at bounding box center [230, 411] width 20 height 20
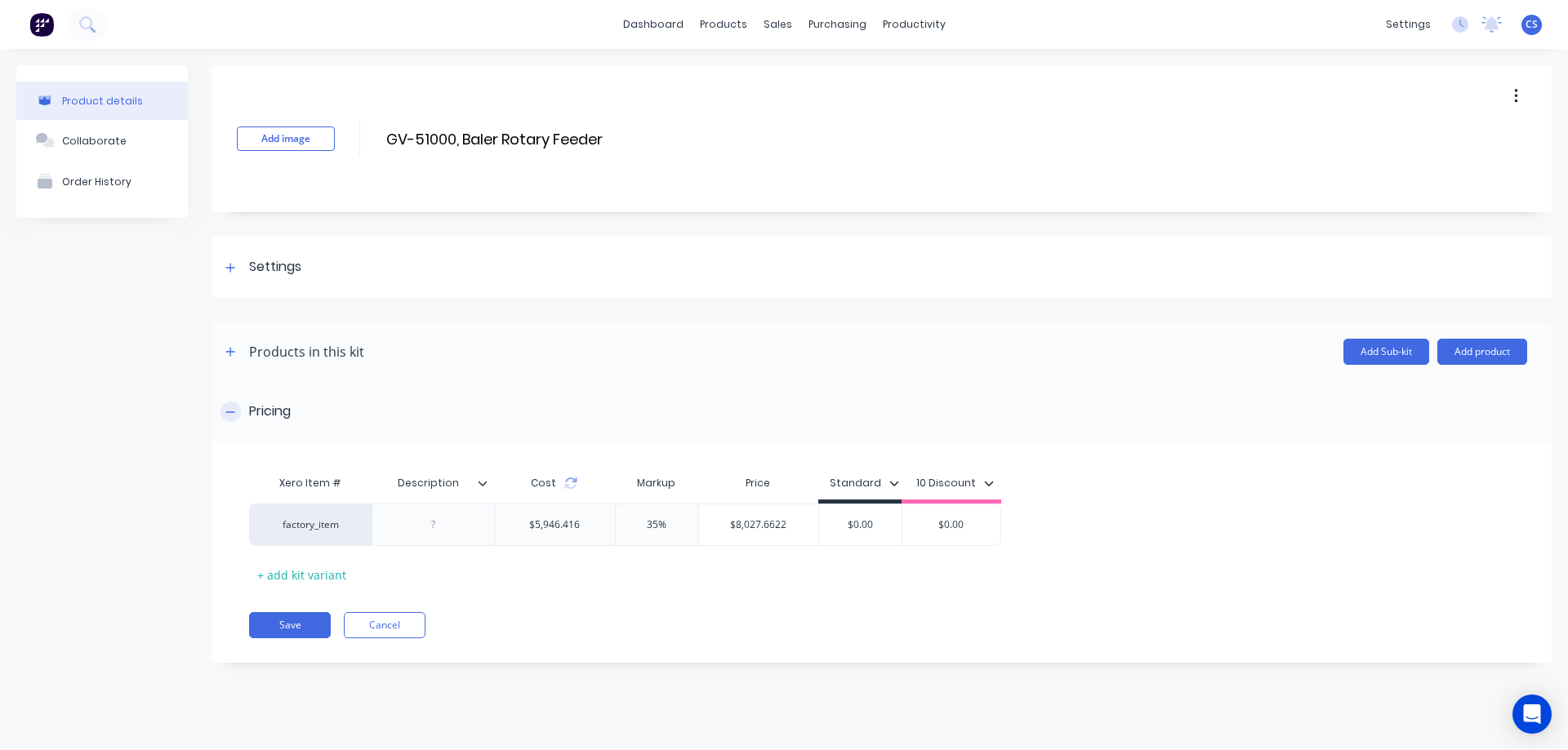
click at [239, 406] on div at bounding box center [230, 411] width 20 height 20
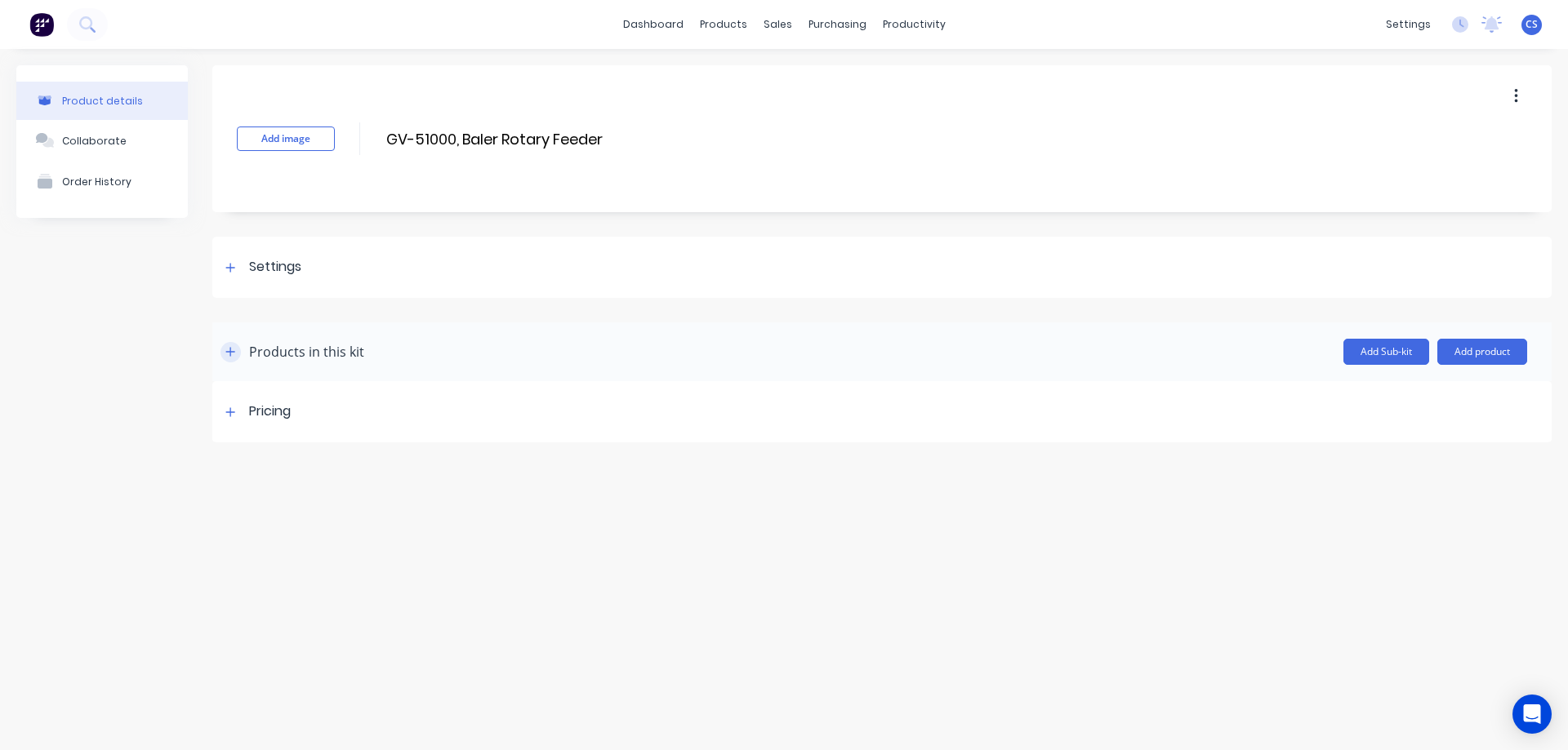
click at [225, 346] on button "button" at bounding box center [230, 352] width 20 height 20
click at [224, 346] on button "button" at bounding box center [230, 352] width 20 height 20
click at [40, 22] on img at bounding box center [41, 25] width 25 height 25
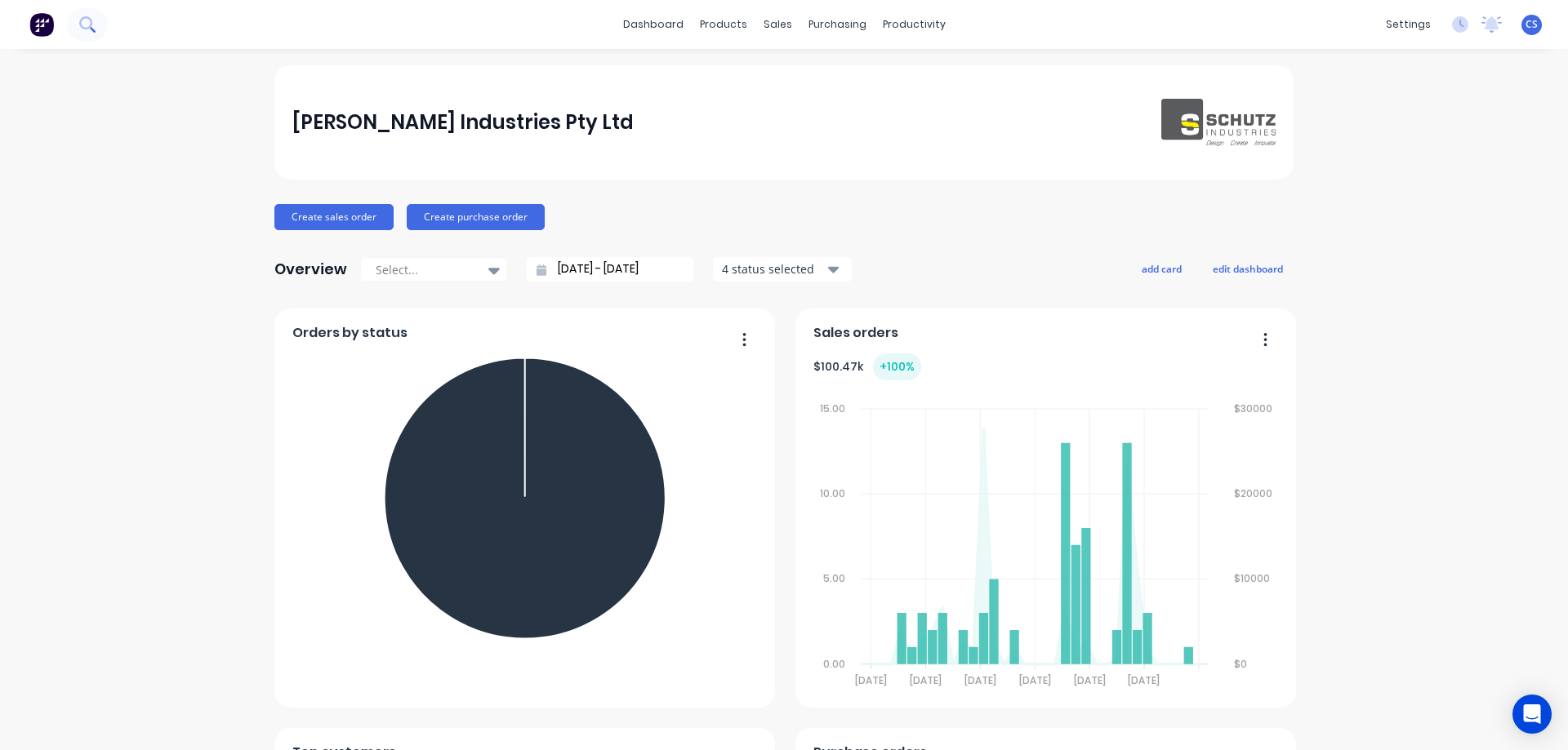
click at [75, 21] on button at bounding box center [87, 24] width 40 height 33
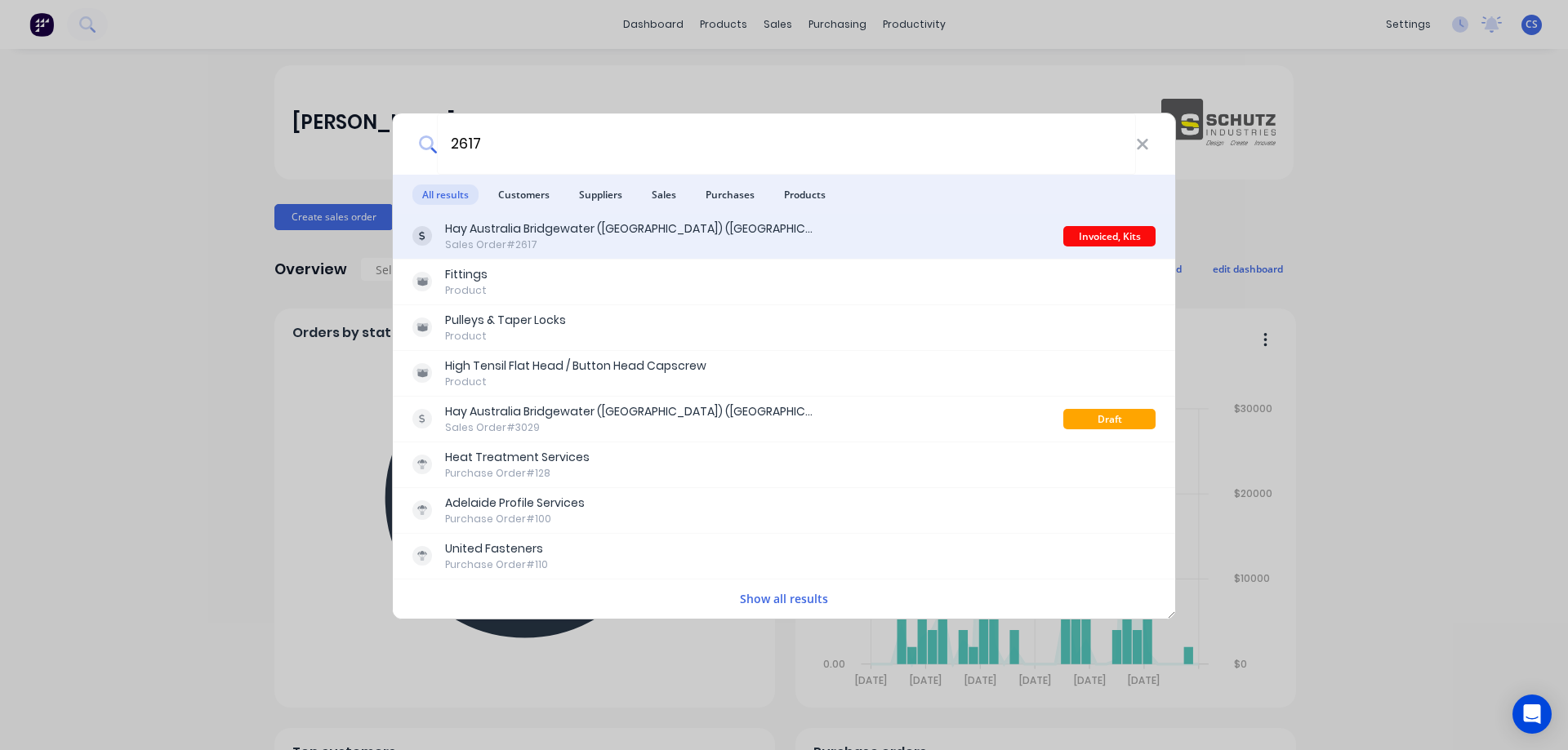
type input "2617"
click at [573, 232] on div "Hay Australia Bridgewater ([GEOGRAPHIC_DATA]) ([GEOGRAPHIC_DATA])" at bounding box center [629, 228] width 367 height 17
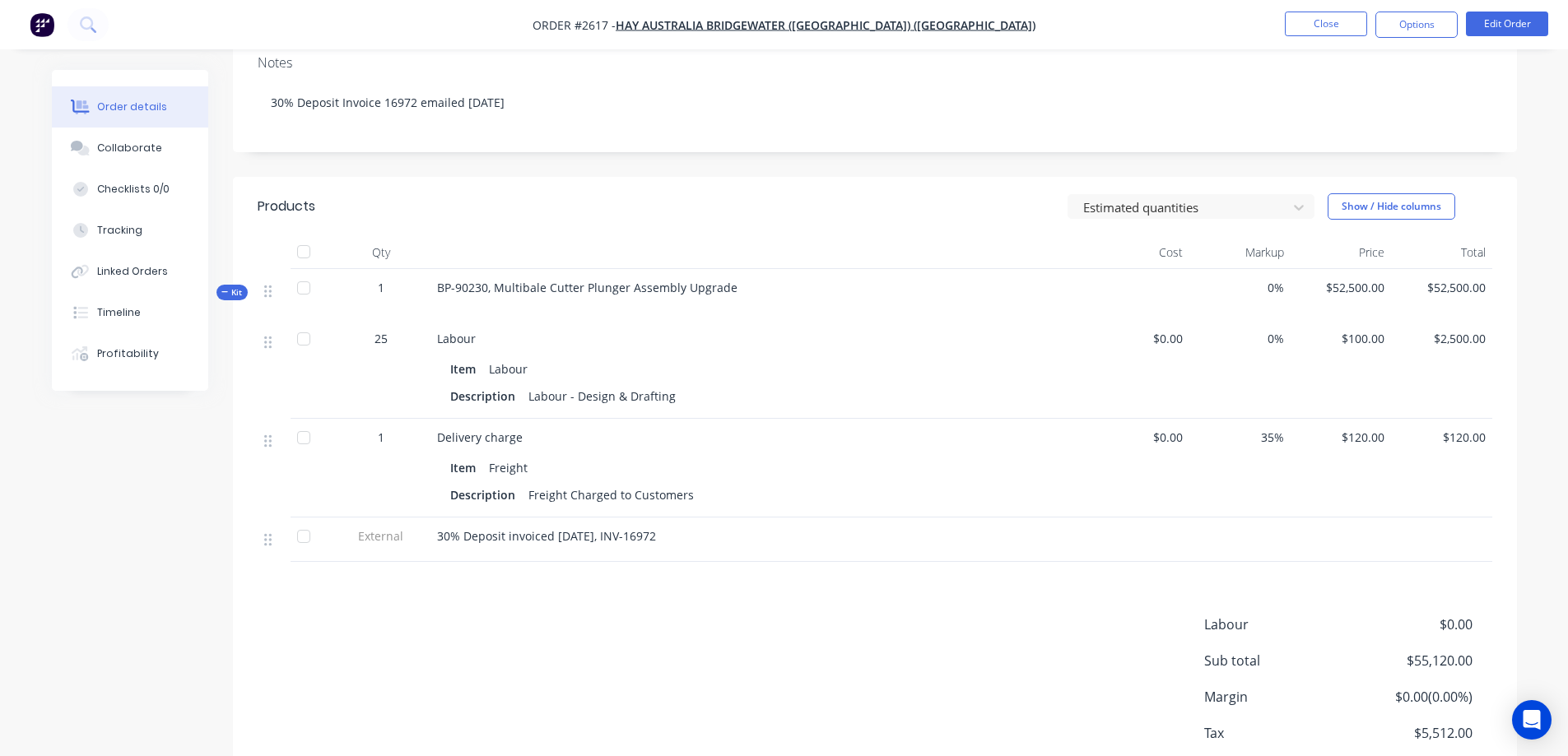
scroll to position [329, 0]
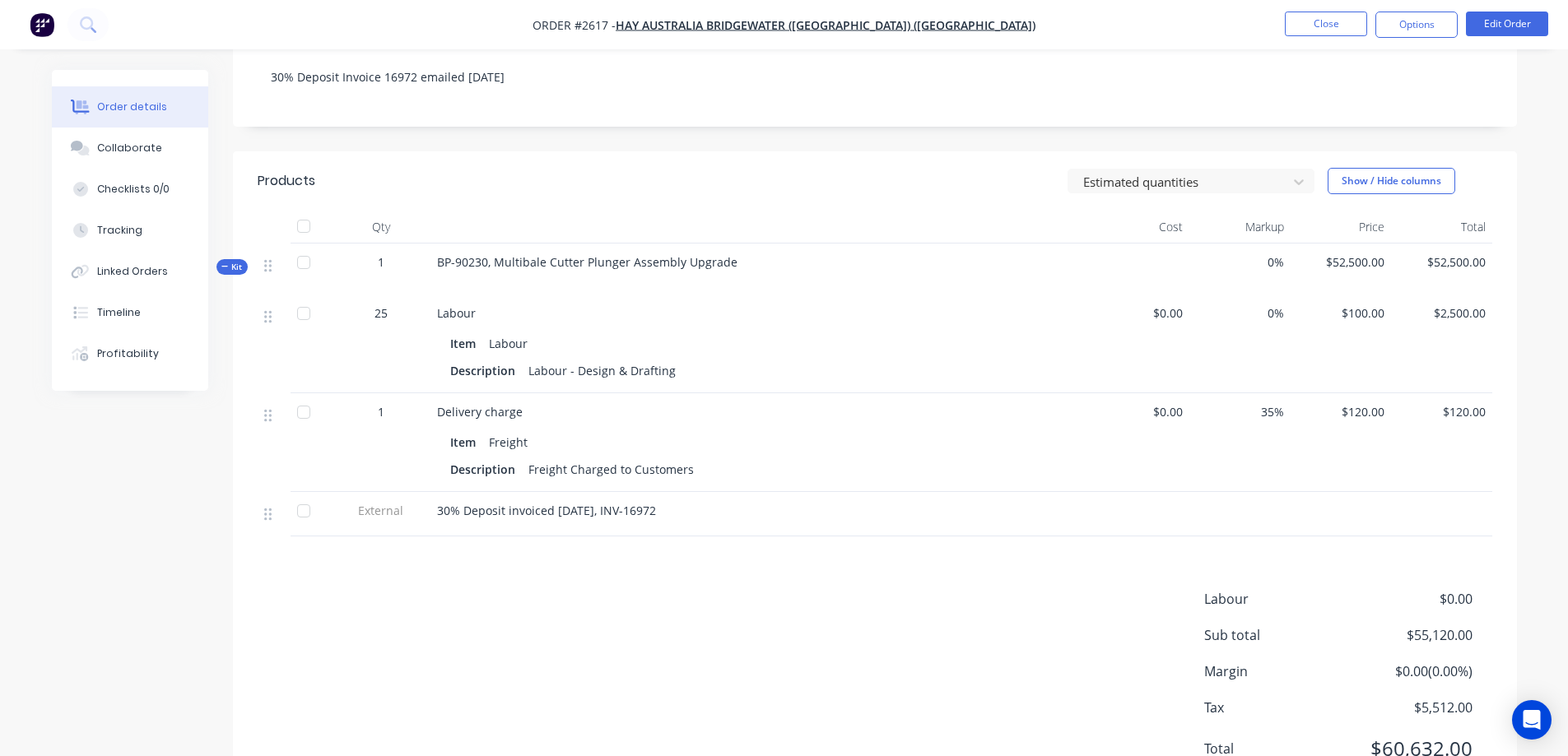
click at [226, 266] on icon "button" at bounding box center [225, 266] width 7 height 8
click at [226, 267] on icon "button" at bounding box center [225, 266] width 6 height 6
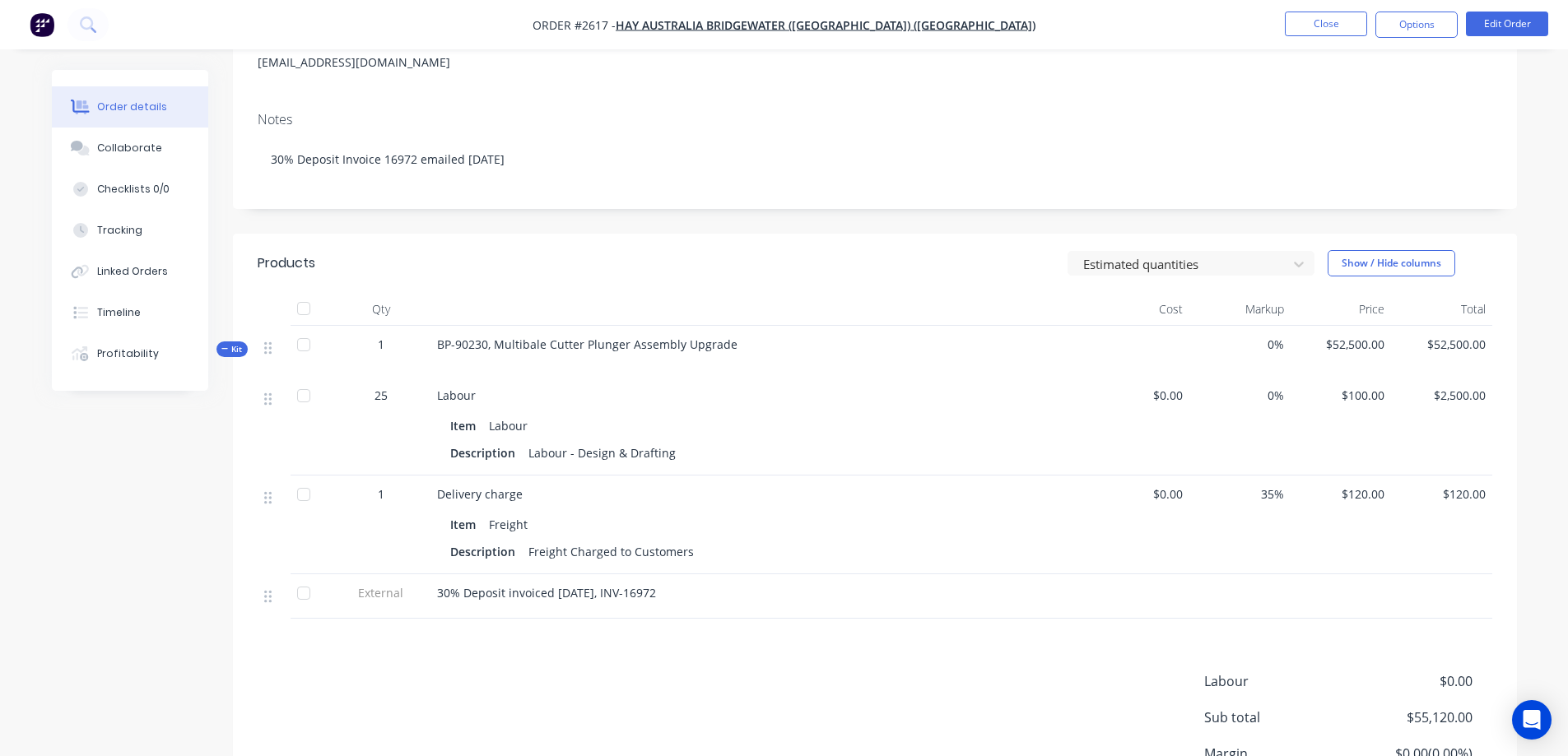
scroll to position [165, 0]
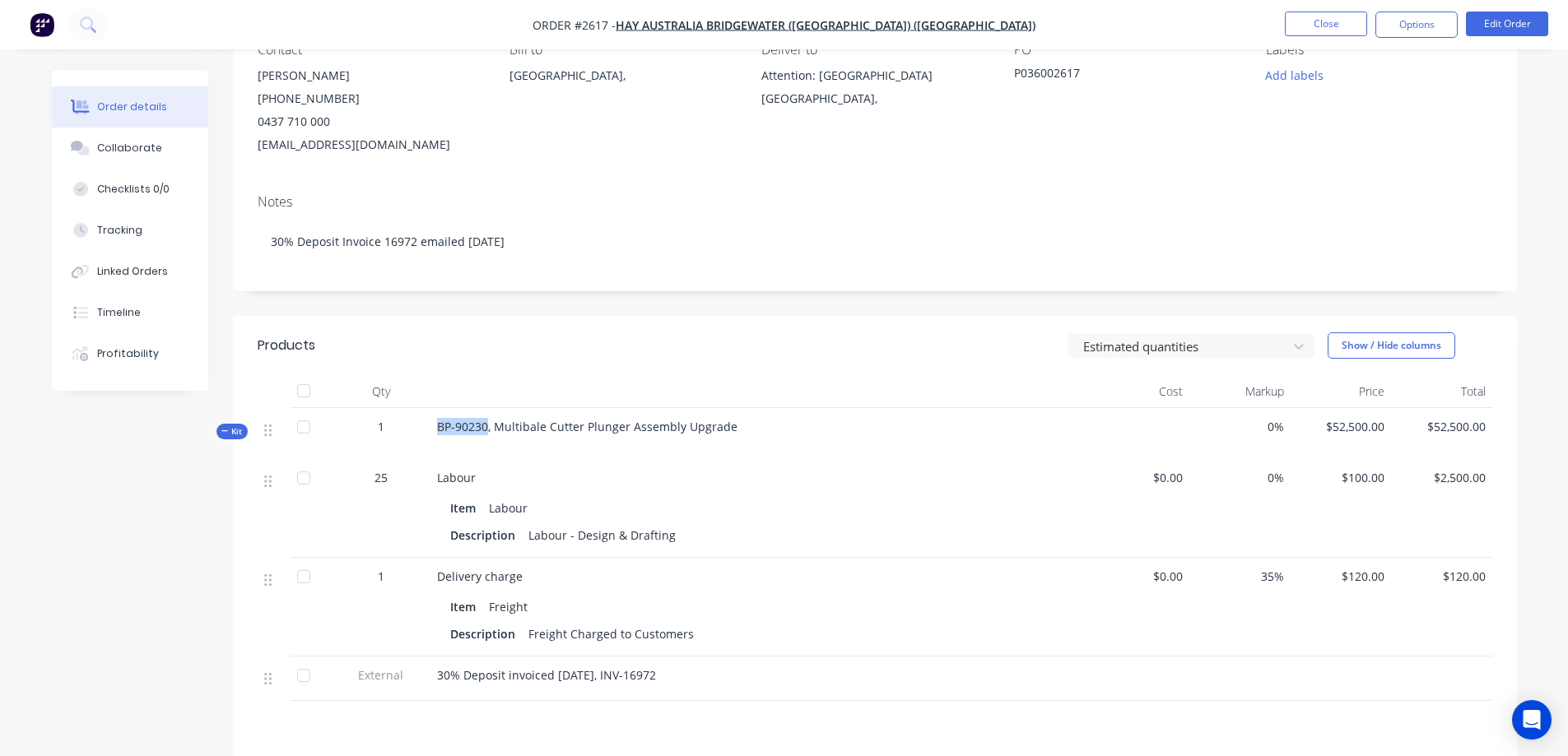
drag, startPoint x: 440, startPoint y: 427, endPoint x: 485, endPoint y: 425, distance: 45.0
click at [485, 425] on span "BP-90230, Multibale Cutter Plunger Assembly Upgrade" at bounding box center [587, 427] width 301 height 16
copy span "BP-90230"
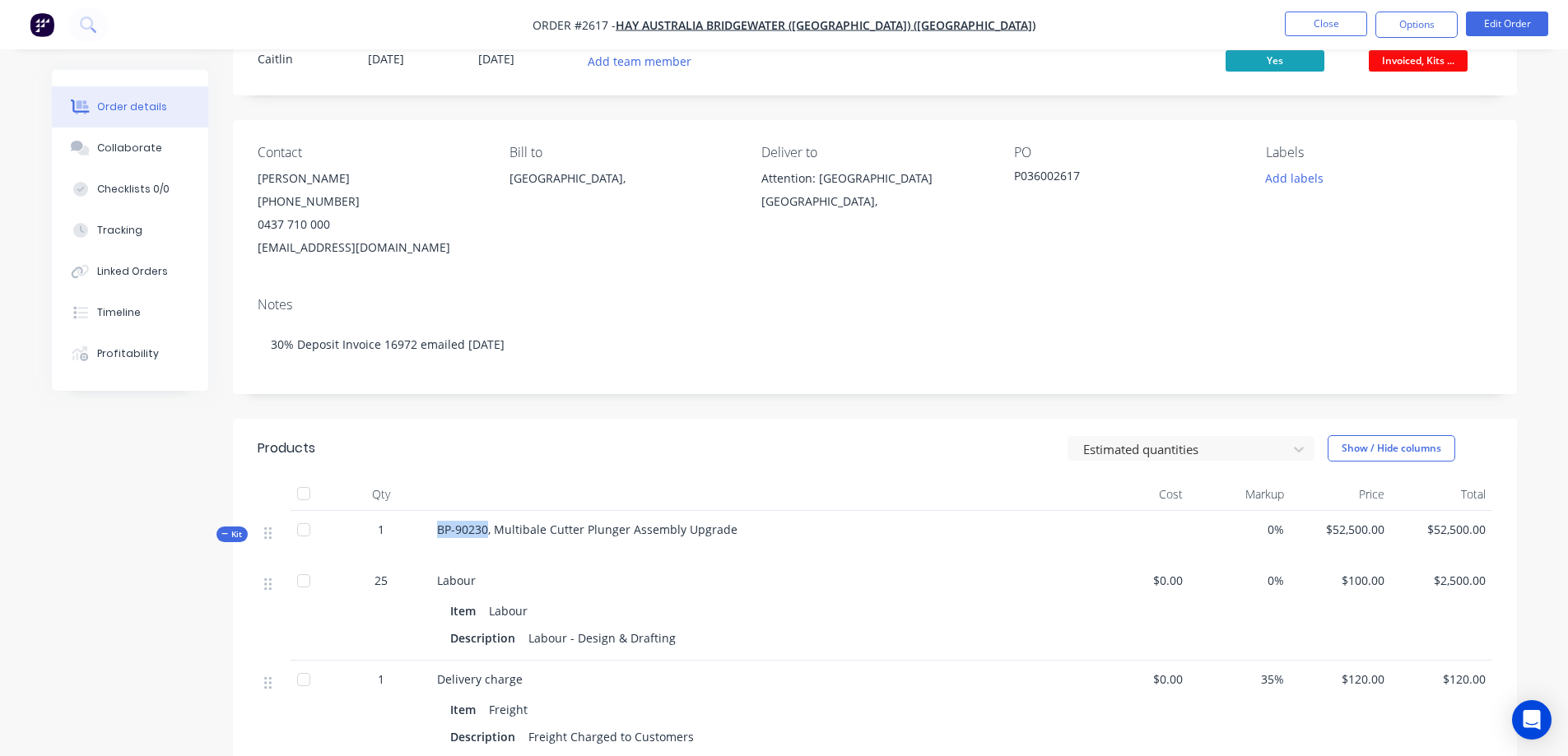
scroll to position [0, 0]
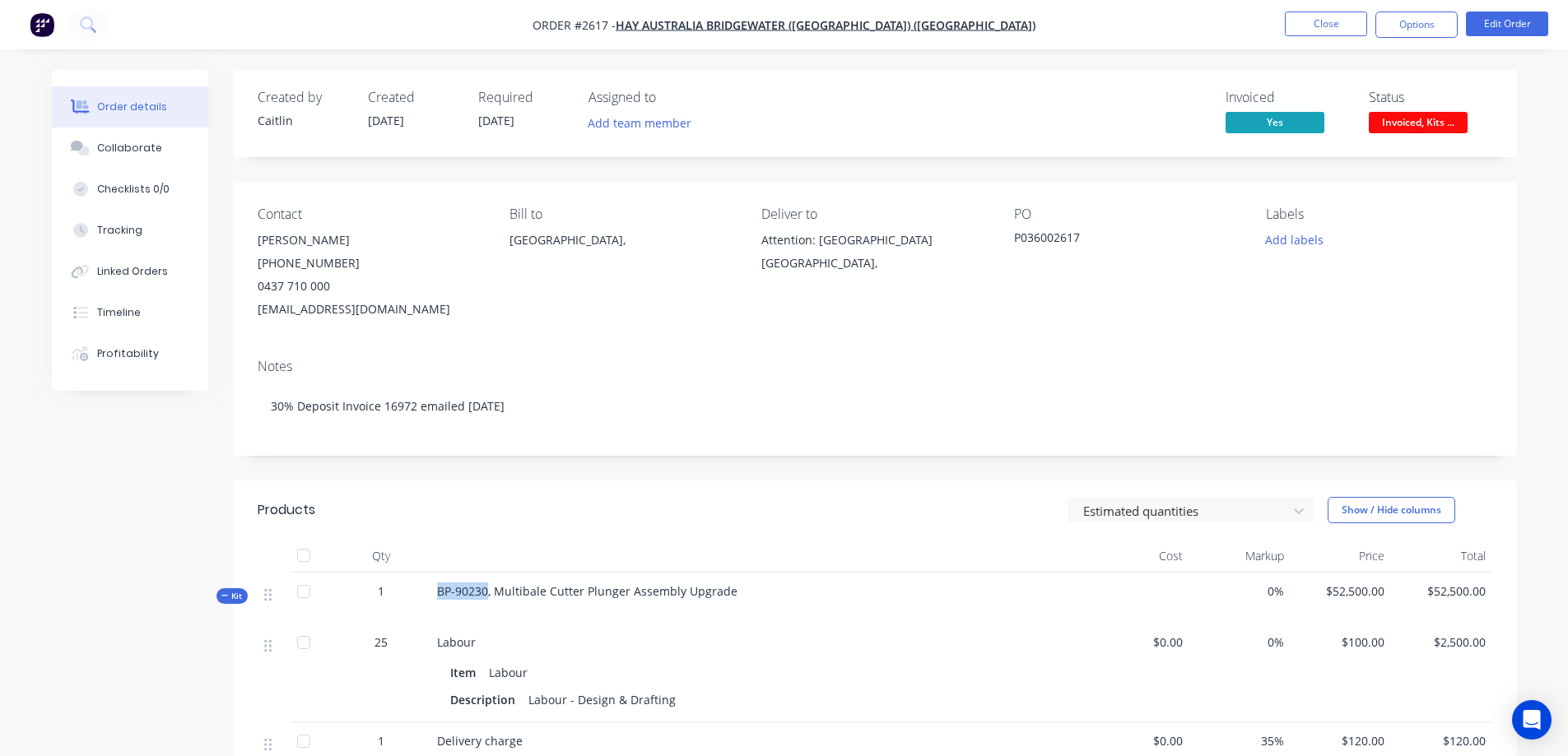
click at [47, 21] on img "button" at bounding box center [42, 25] width 25 height 25
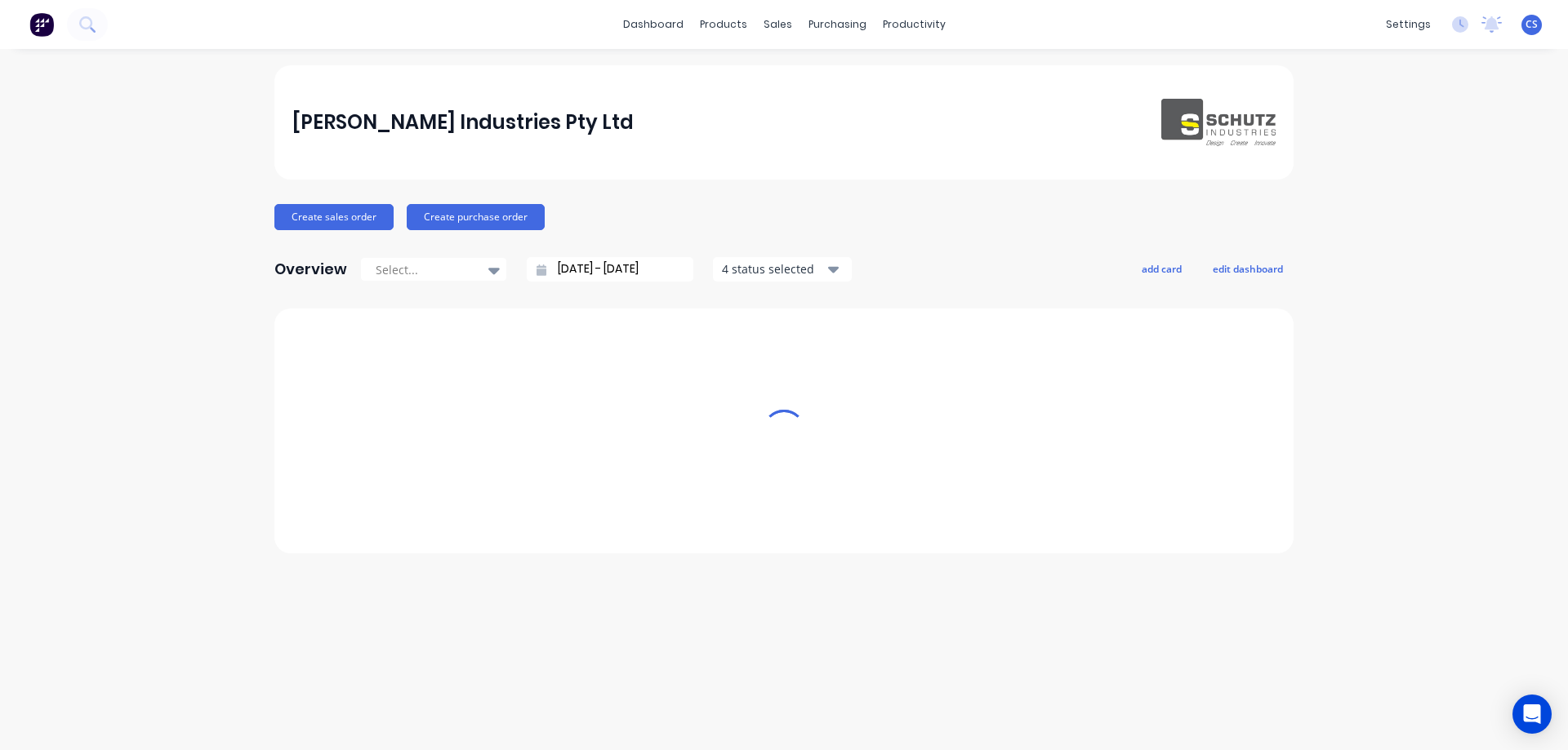
click at [85, 30] on icon at bounding box center [87, 25] width 16 height 16
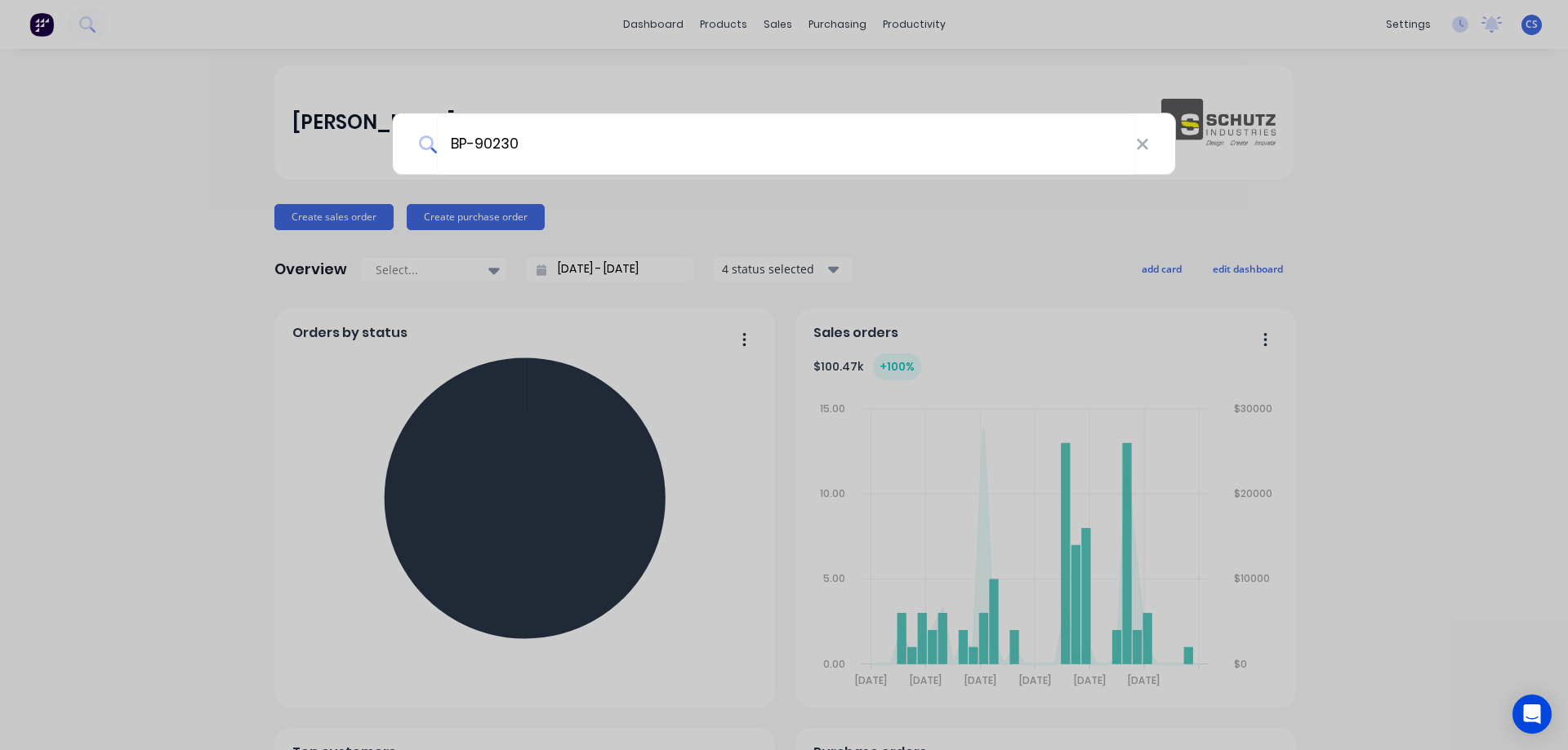
type input "BP-90230"
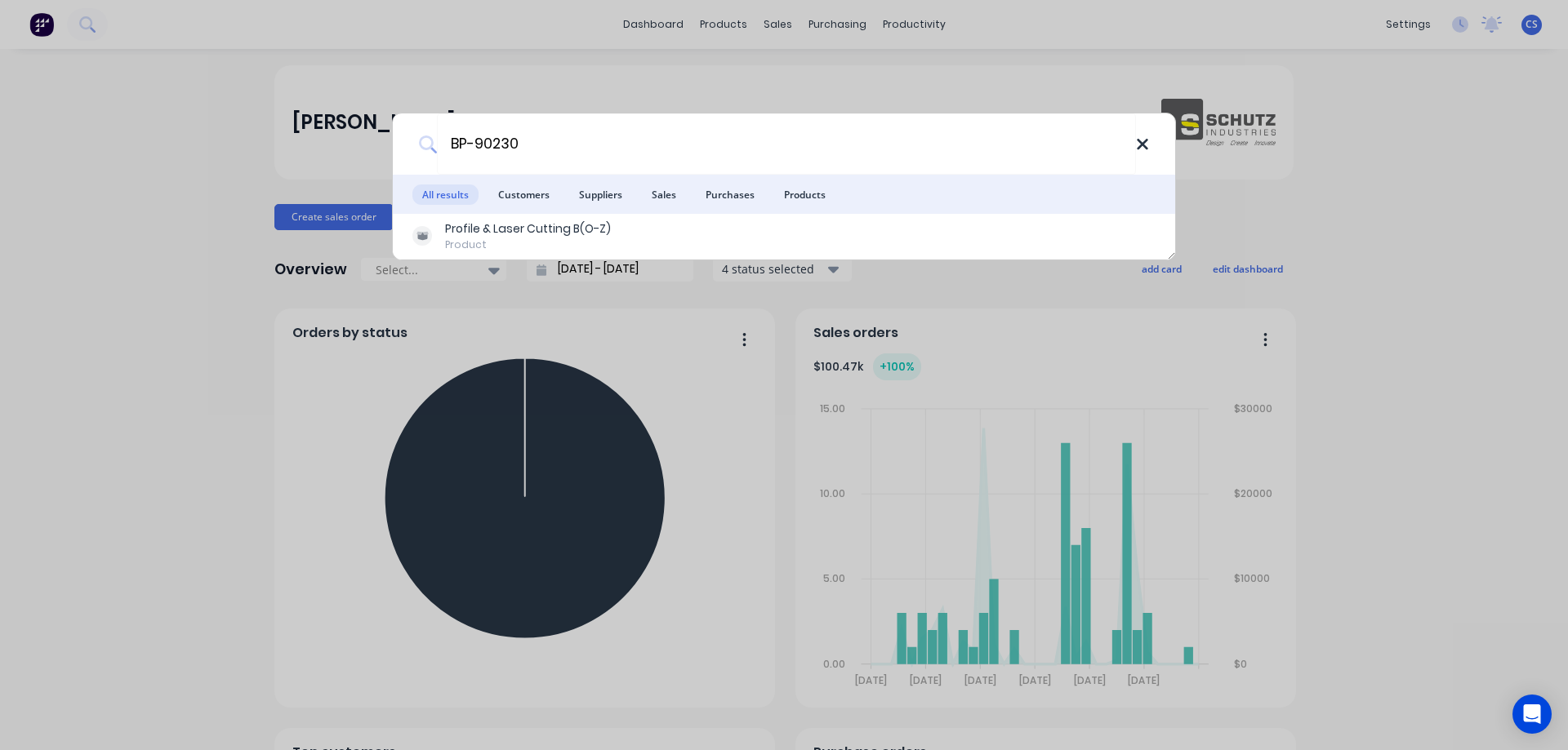
click at [1142, 150] on icon at bounding box center [1142, 144] width 13 height 18
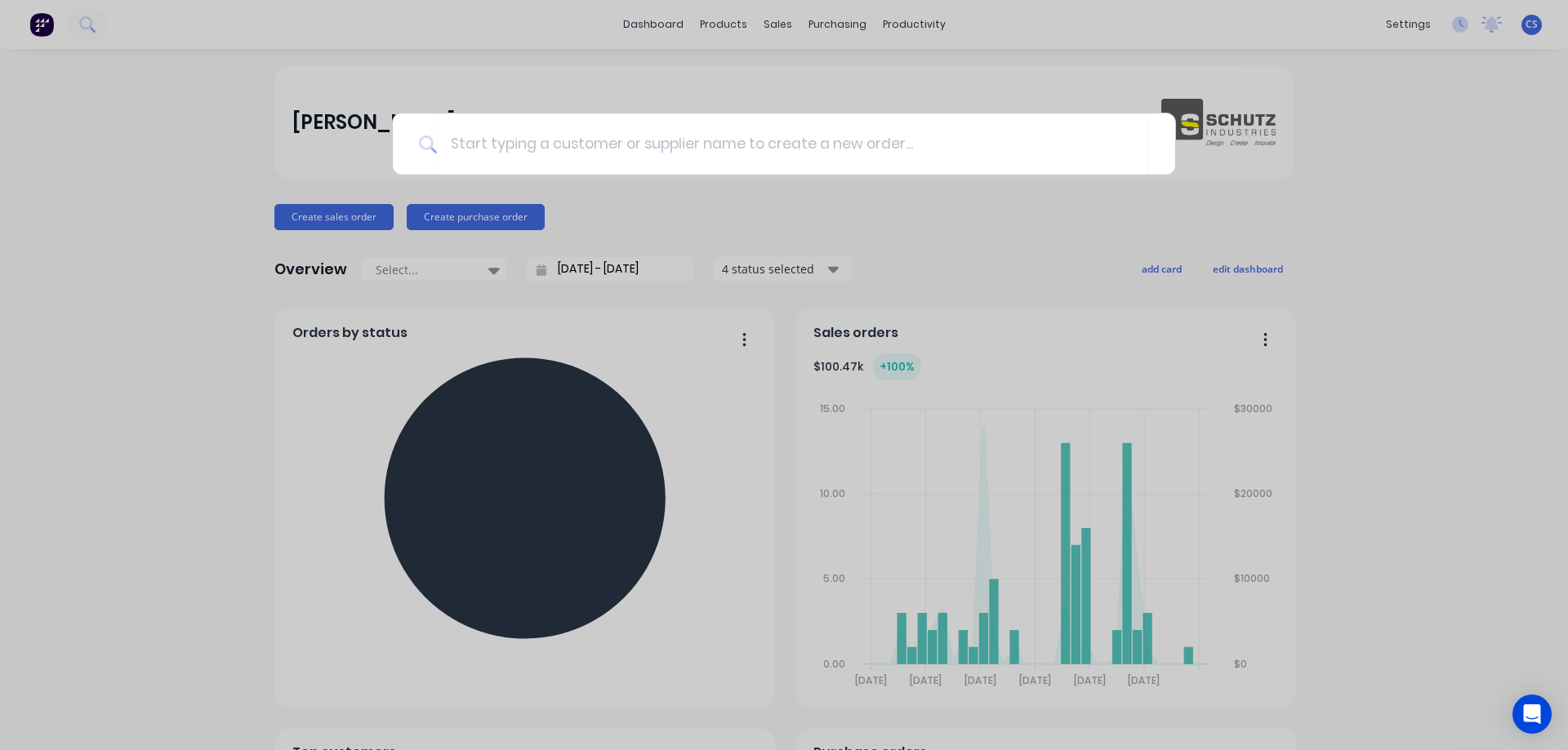
click at [1358, 205] on div at bounding box center [784, 375] width 1568 height 750
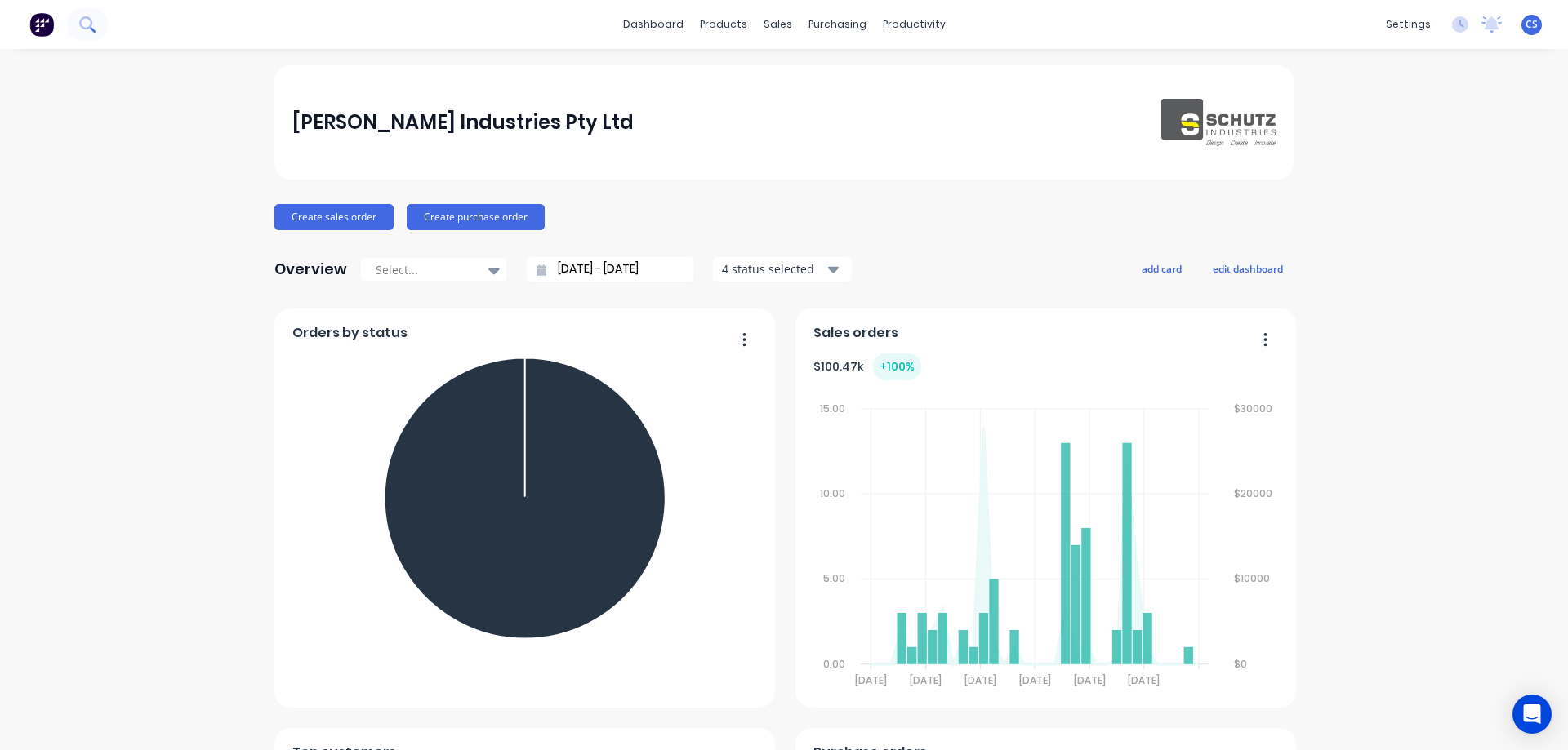
click at [99, 30] on button at bounding box center [87, 24] width 40 height 33
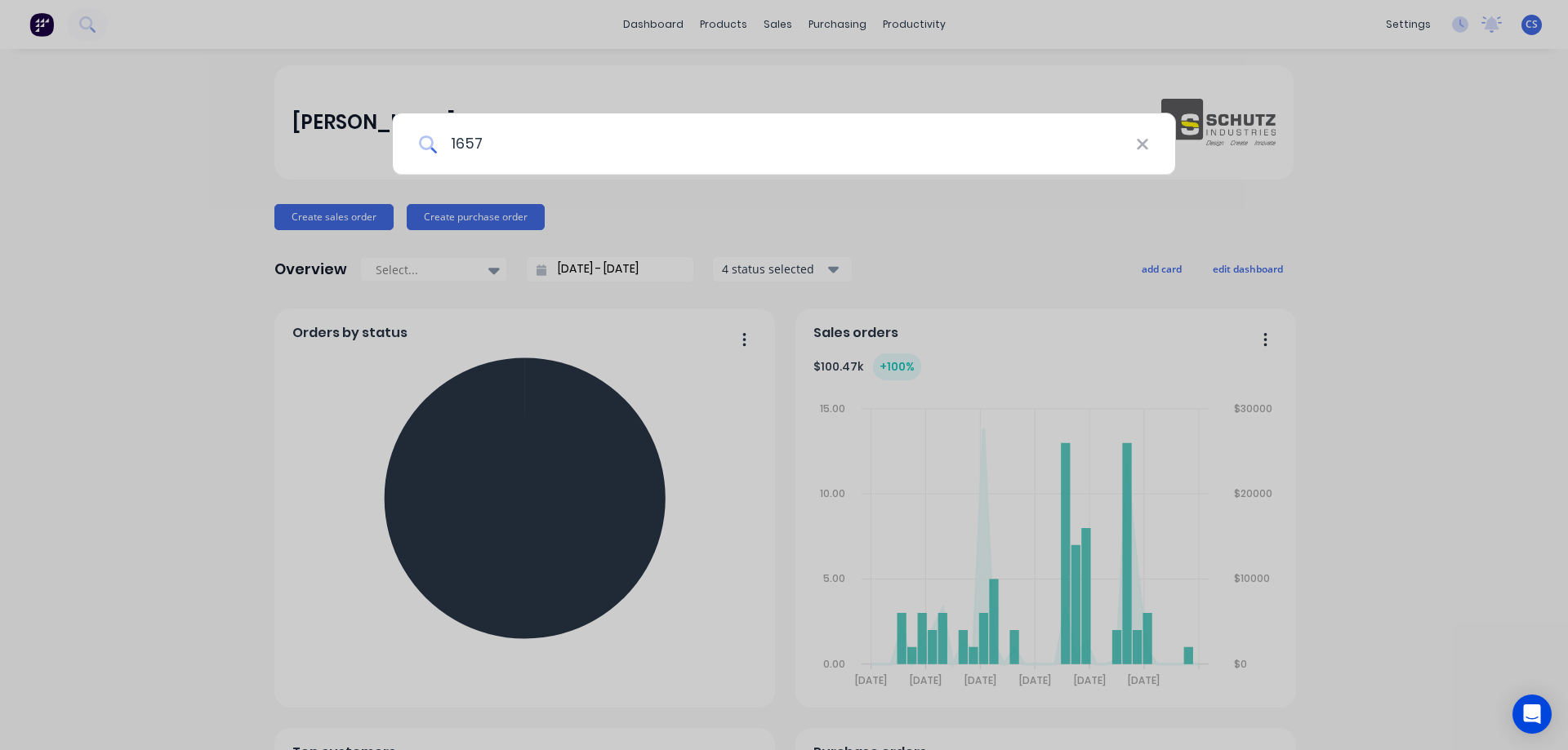
click at [476, 150] on input "1657" at bounding box center [786, 144] width 699 height 62
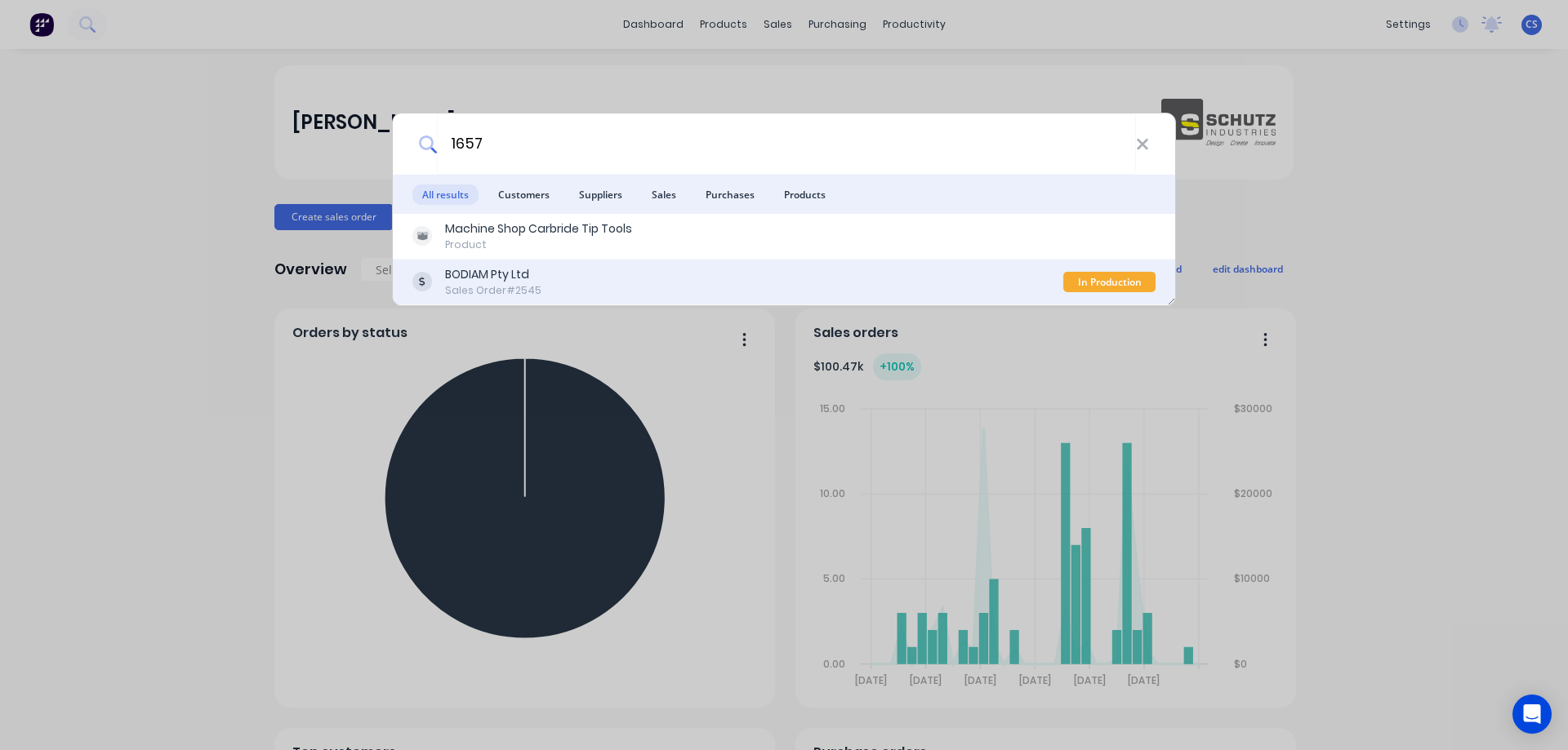
type input "1657"
click at [513, 275] on div "BODIAM Pty Ltd" at bounding box center [493, 274] width 96 height 17
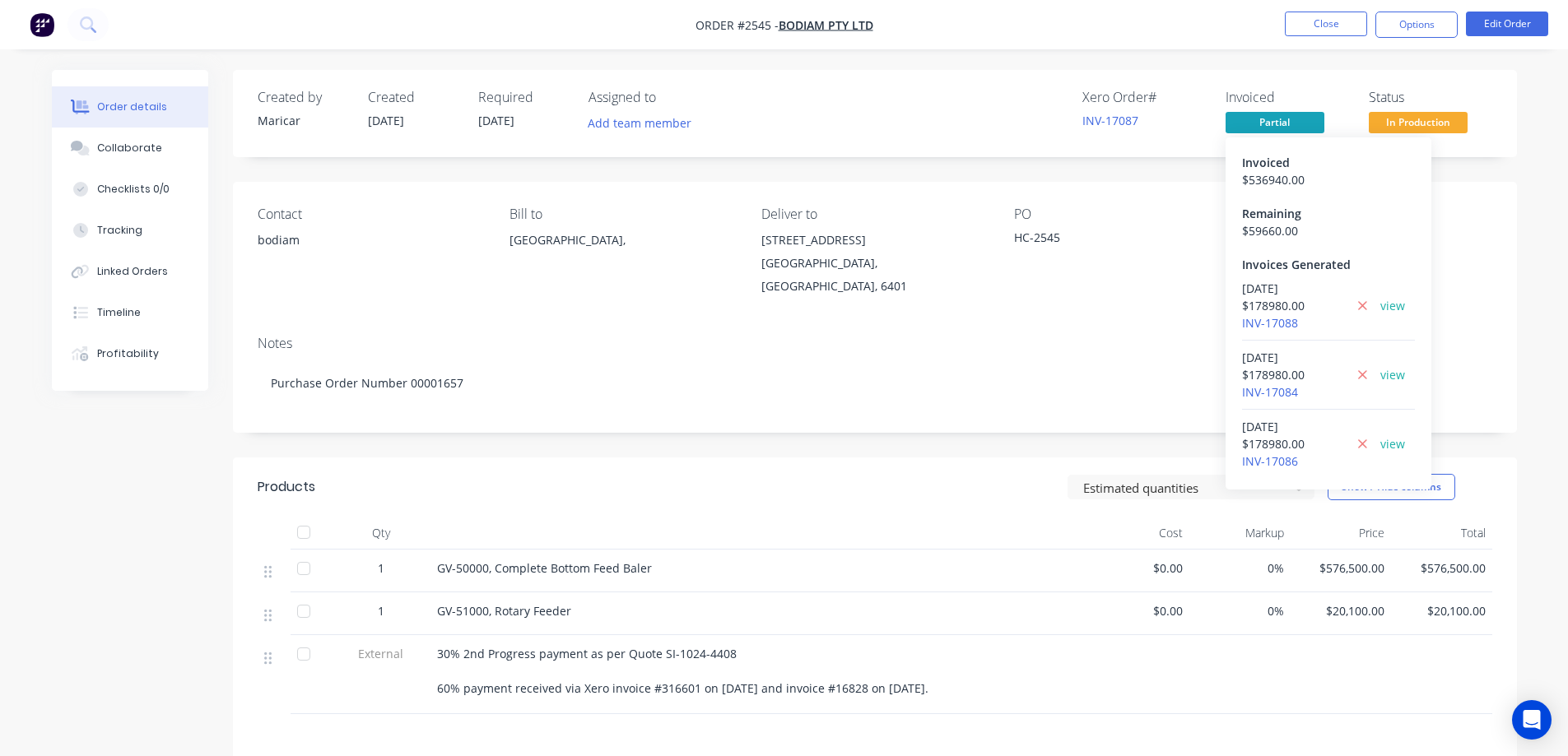
scroll to position [5, 0]
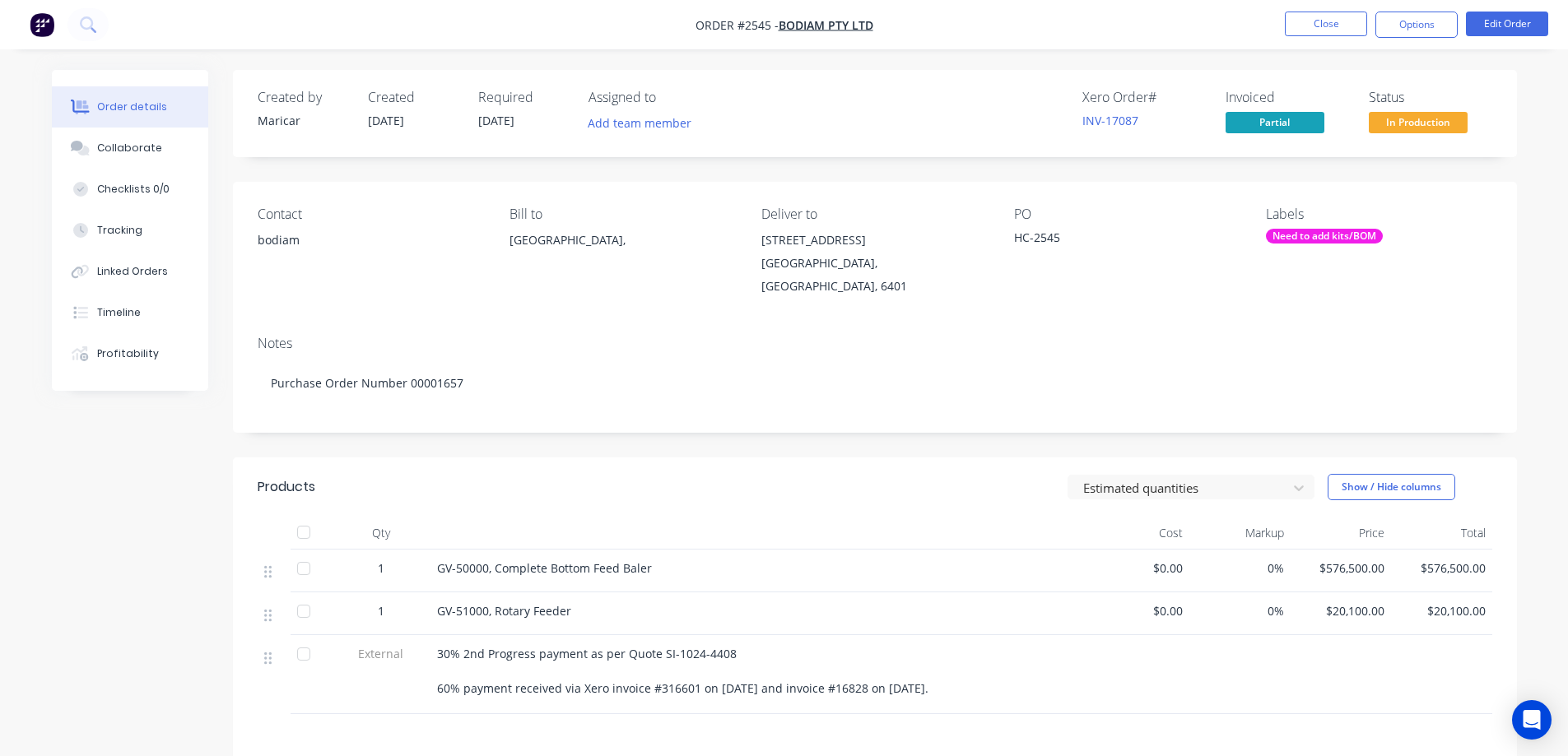
click at [1533, 350] on div "Order details Collaborate Checklists 0/0 Tracking Linked Orders Timeline Profit…" at bounding box center [784, 503] width 1568 height 1007
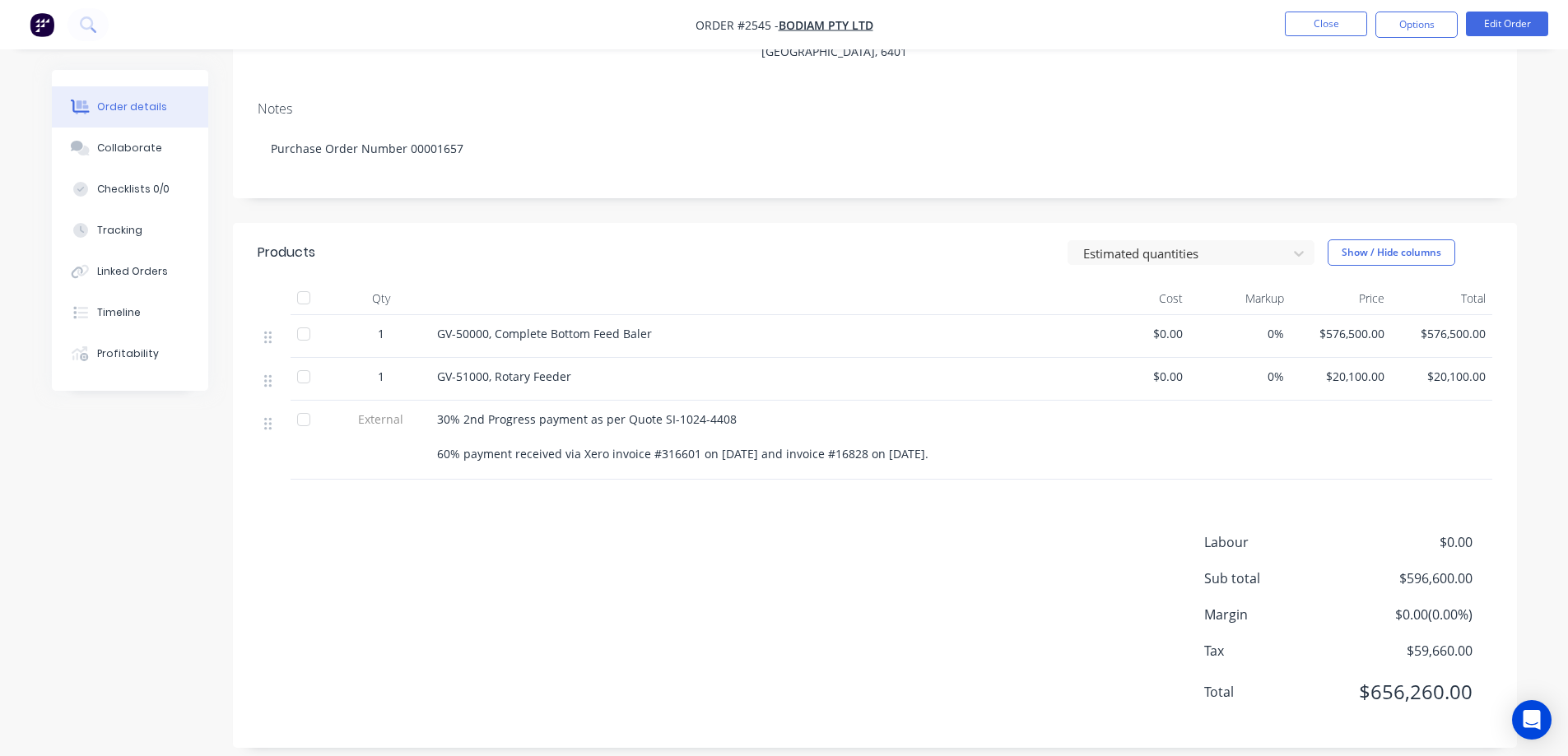
click at [1533, 350] on div "Order details Collaborate Checklists 0/0 Tracking Linked Orders Timeline Profit…" at bounding box center [784, 269] width 1568 height 1007
click at [1498, 423] on div "Qty Cost Markup Price Total 1 GV-50000, Complete Bottom Feed Baler $0.00 0% $57…" at bounding box center [875, 381] width 1284 height 198
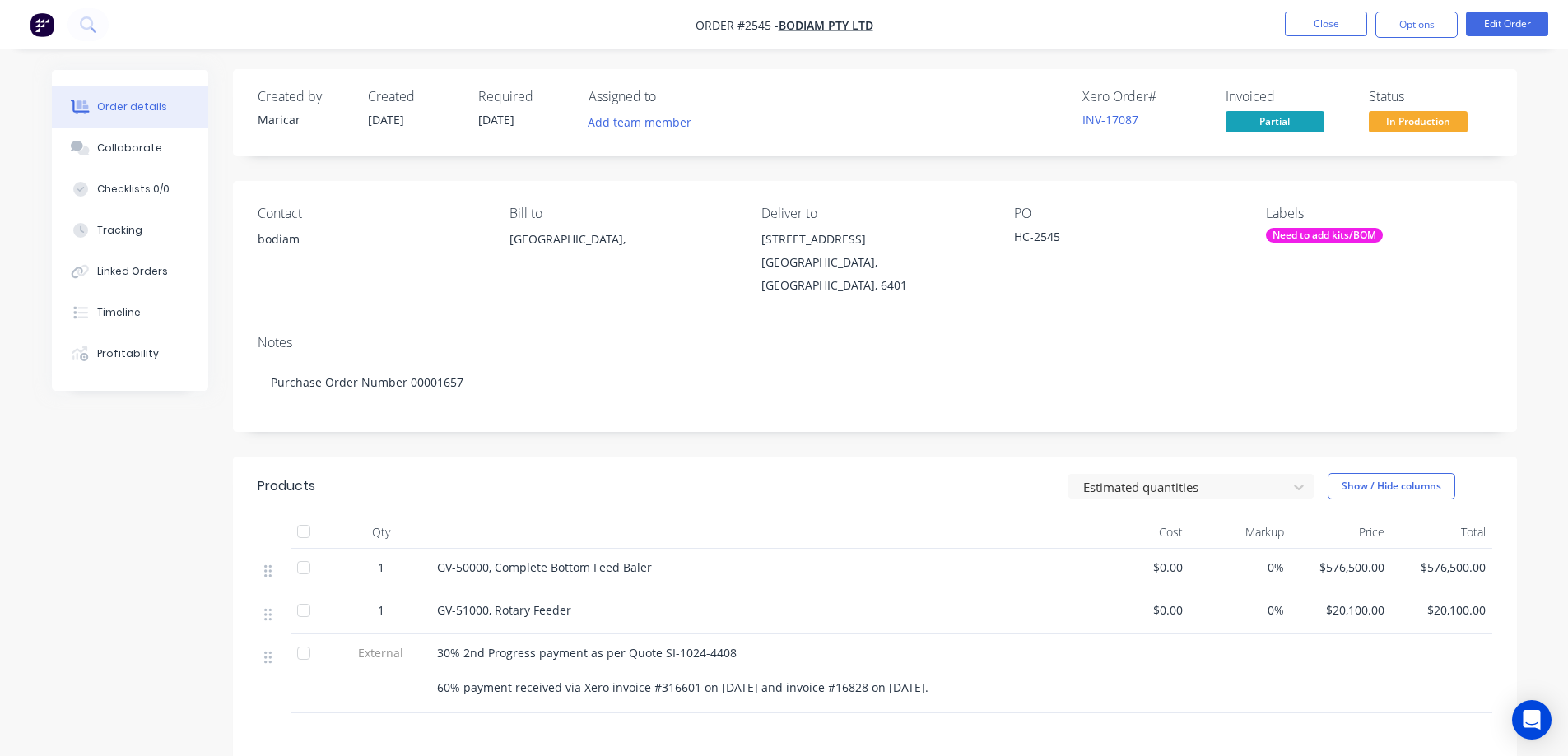
scroll to position [0, 0]
click at [151, 269] on div "Linked Orders" at bounding box center [132, 272] width 71 height 15
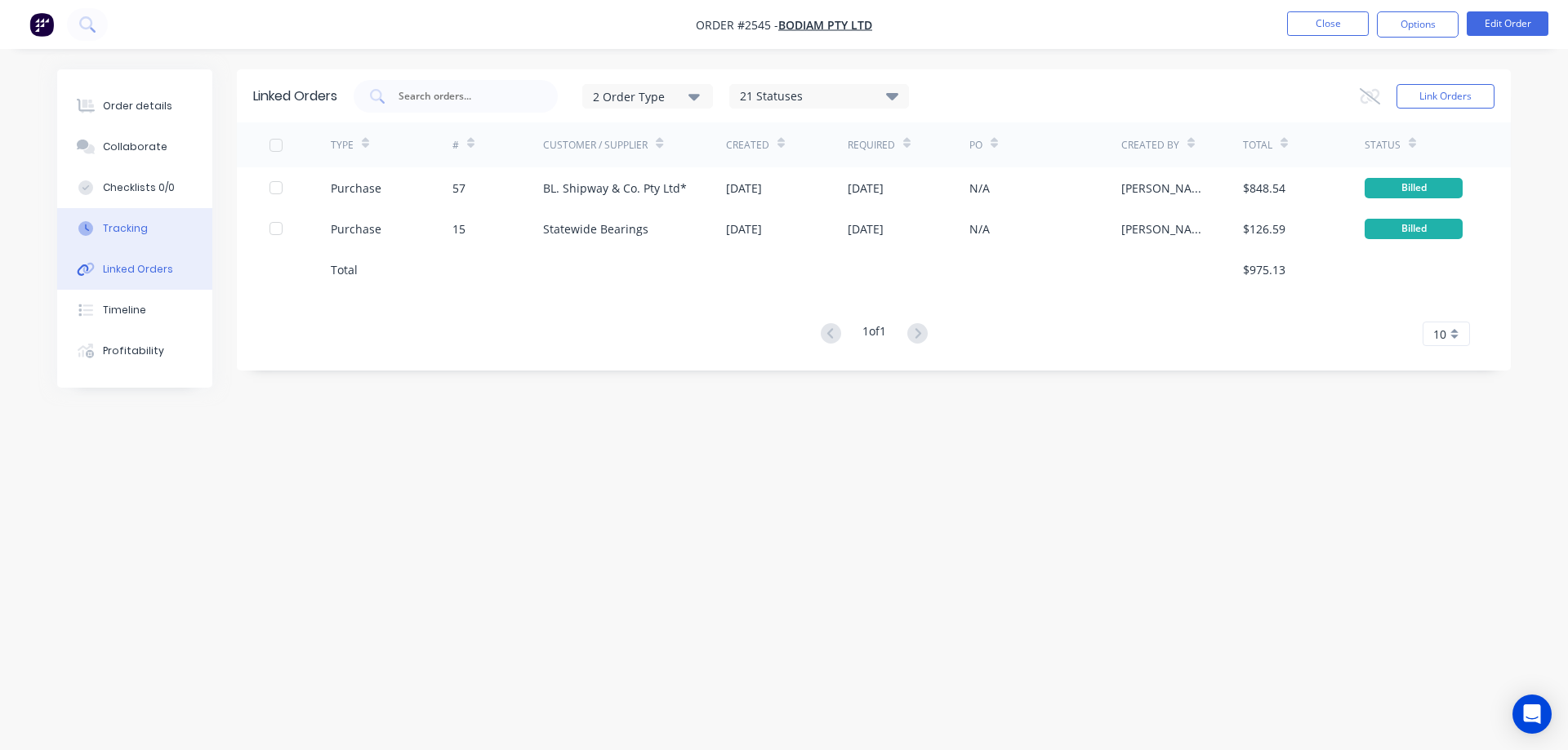
click at [151, 243] on button "Tracking" at bounding box center [135, 229] width 155 height 40
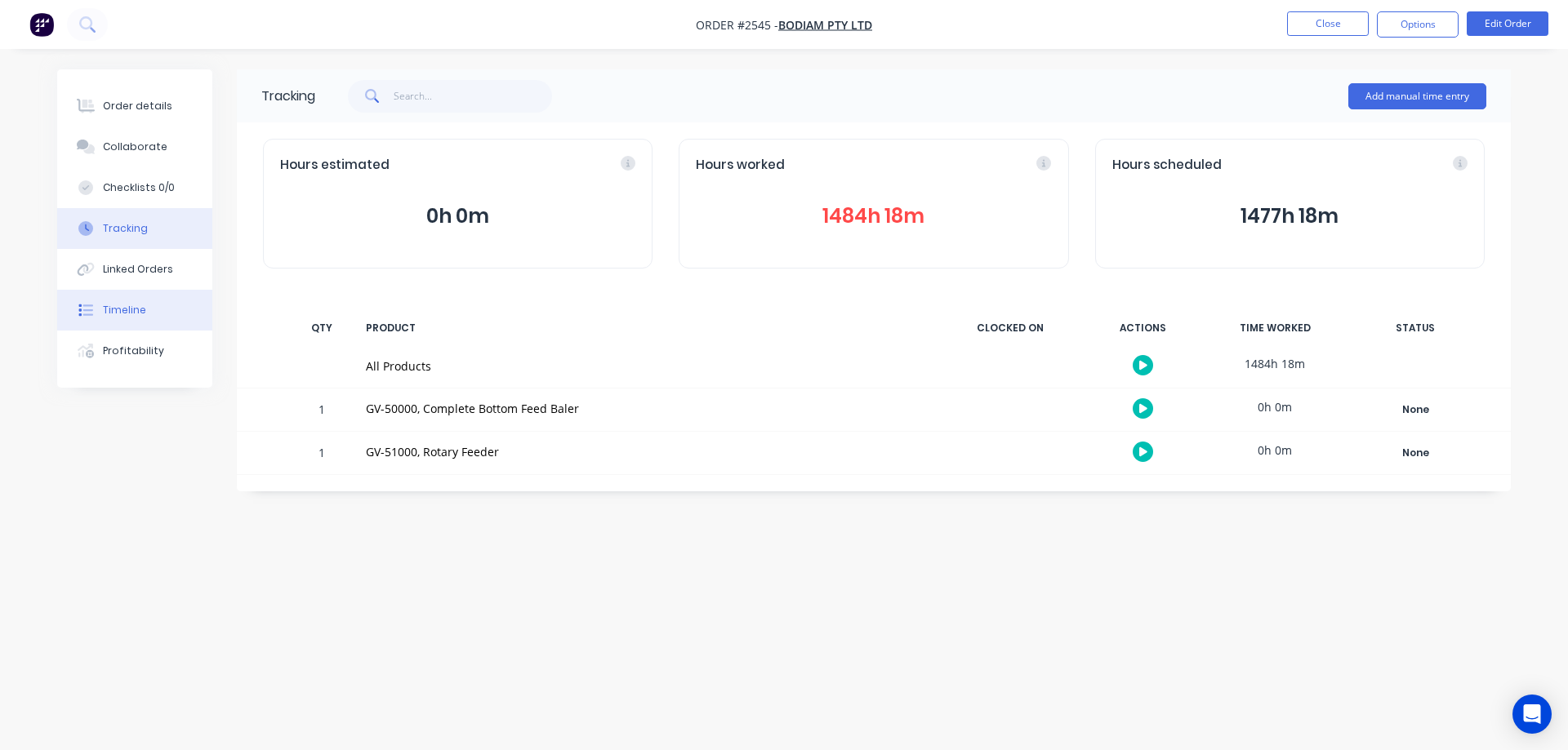
click at [144, 305] on button "Timeline" at bounding box center [135, 310] width 155 height 40
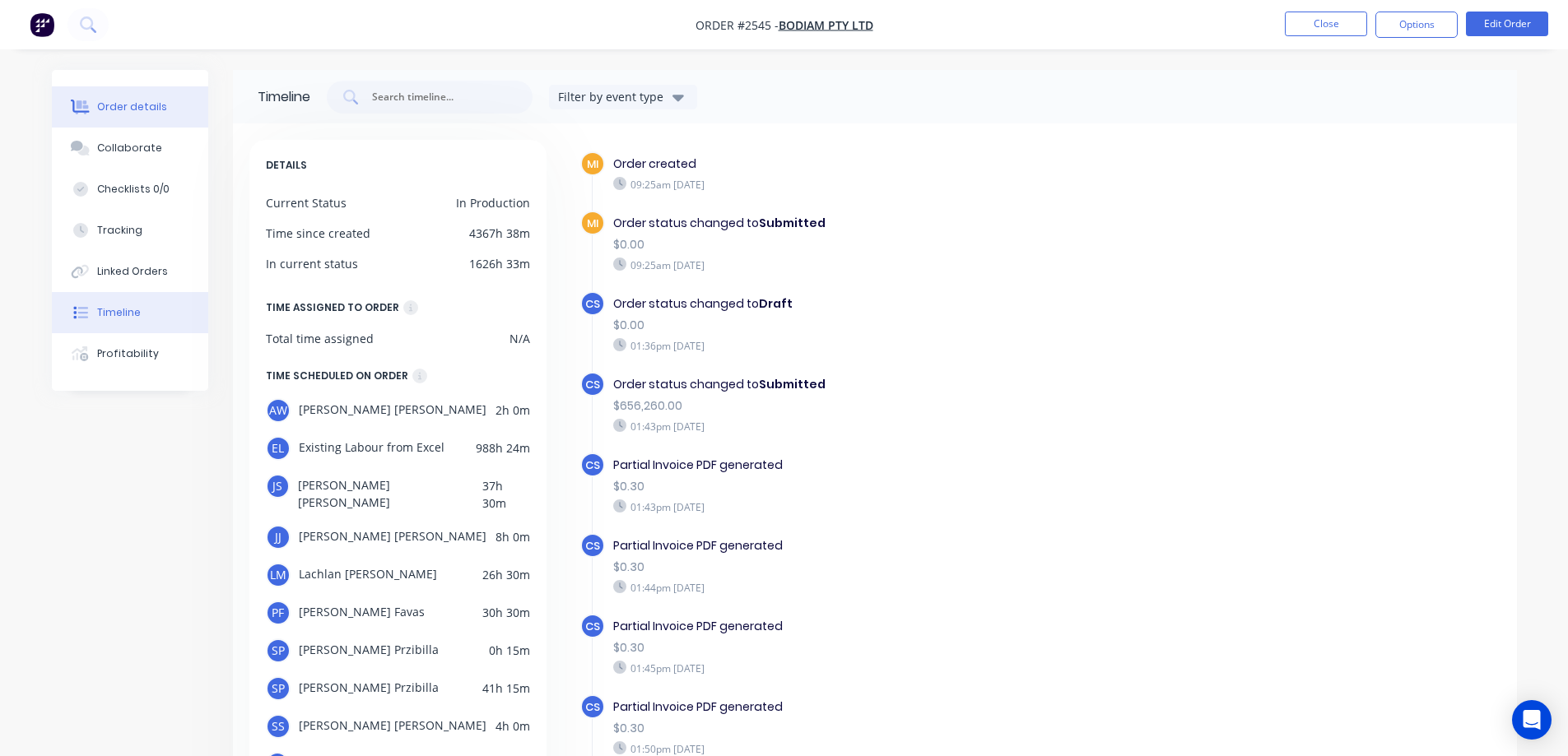
click at [116, 104] on div "Order details" at bounding box center [131, 106] width 70 height 15
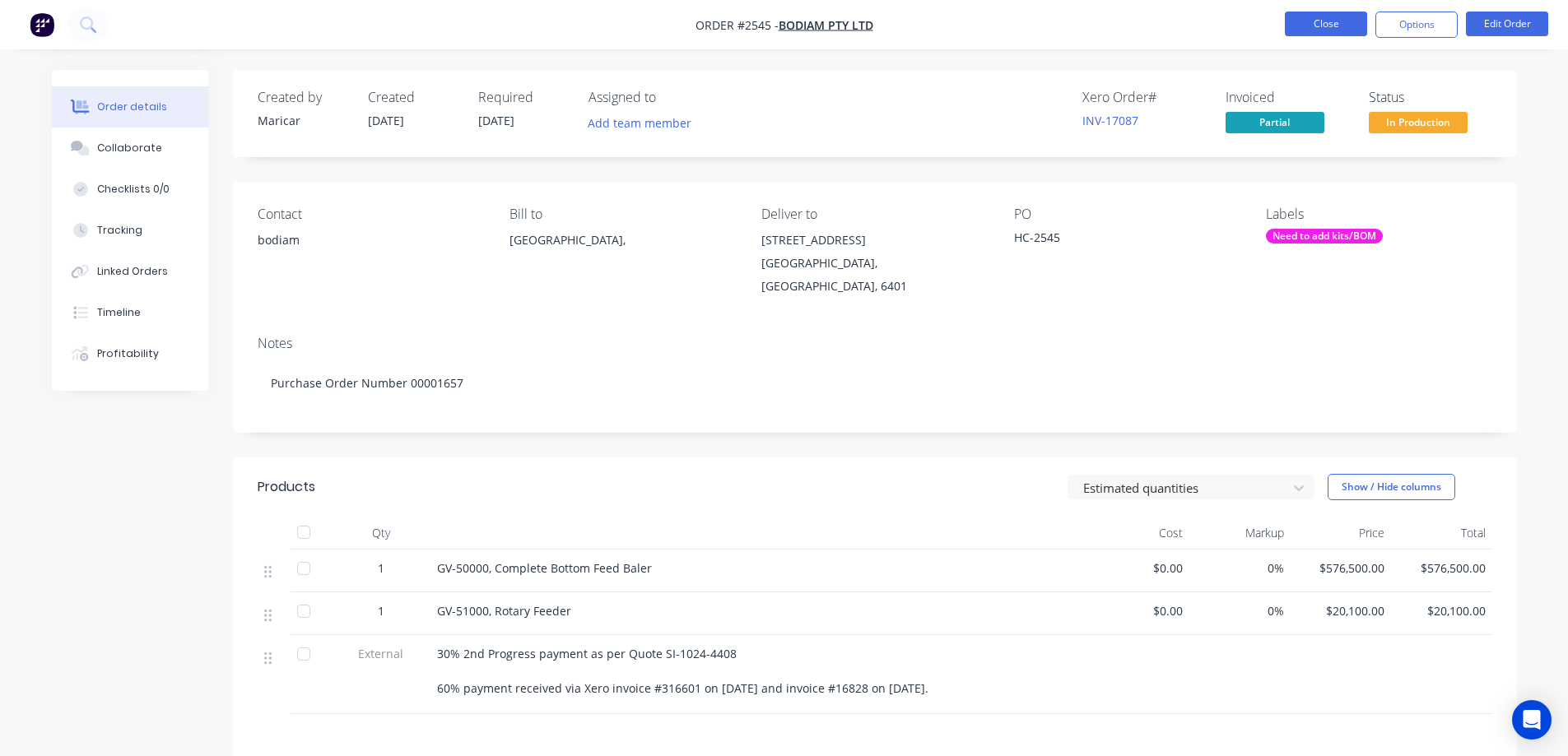
click at [1343, 25] on button "Close" at bounding box center [1326, 24] width 83 height 25
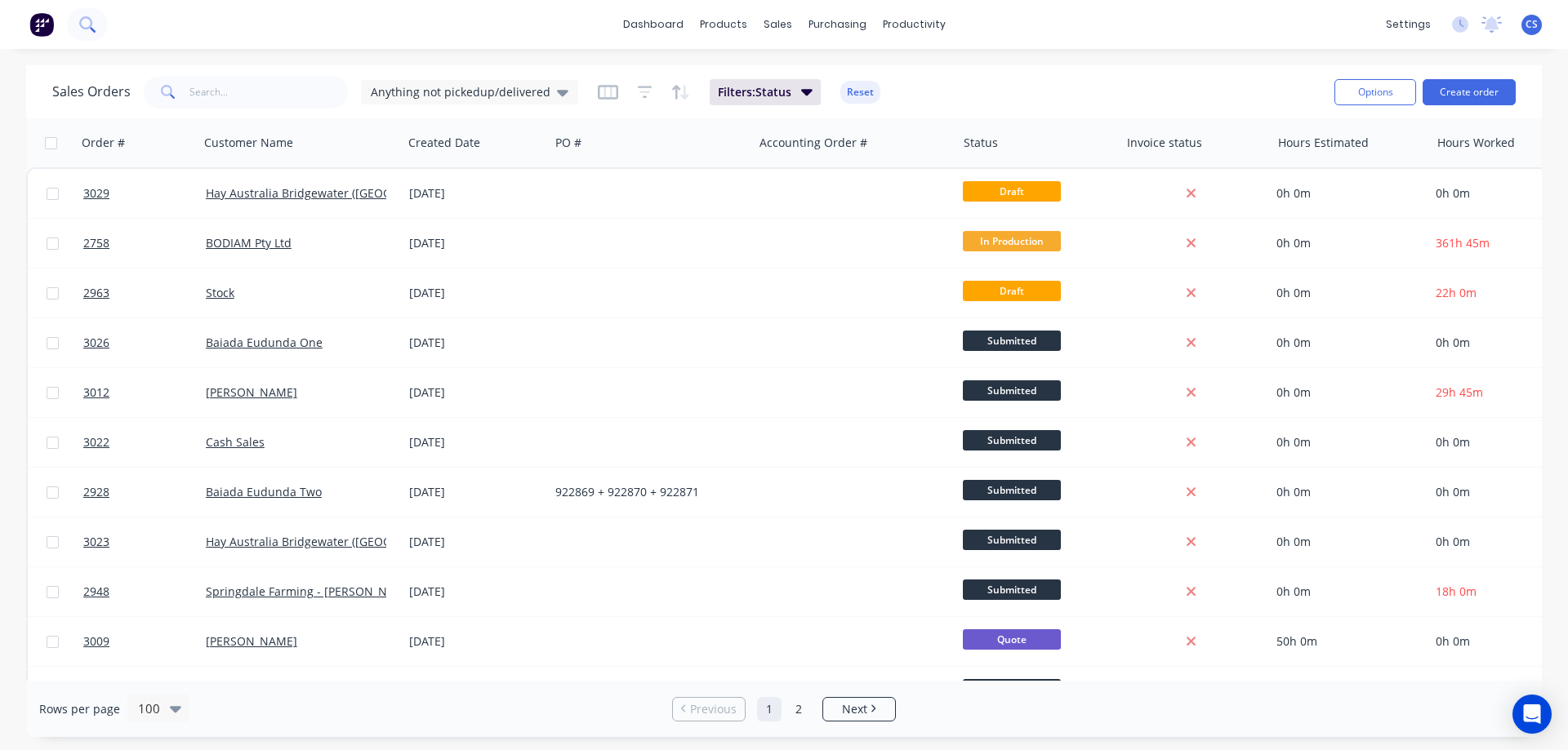
click at [98, 32] on button at bounding box center [87, 24] width 40 height 33
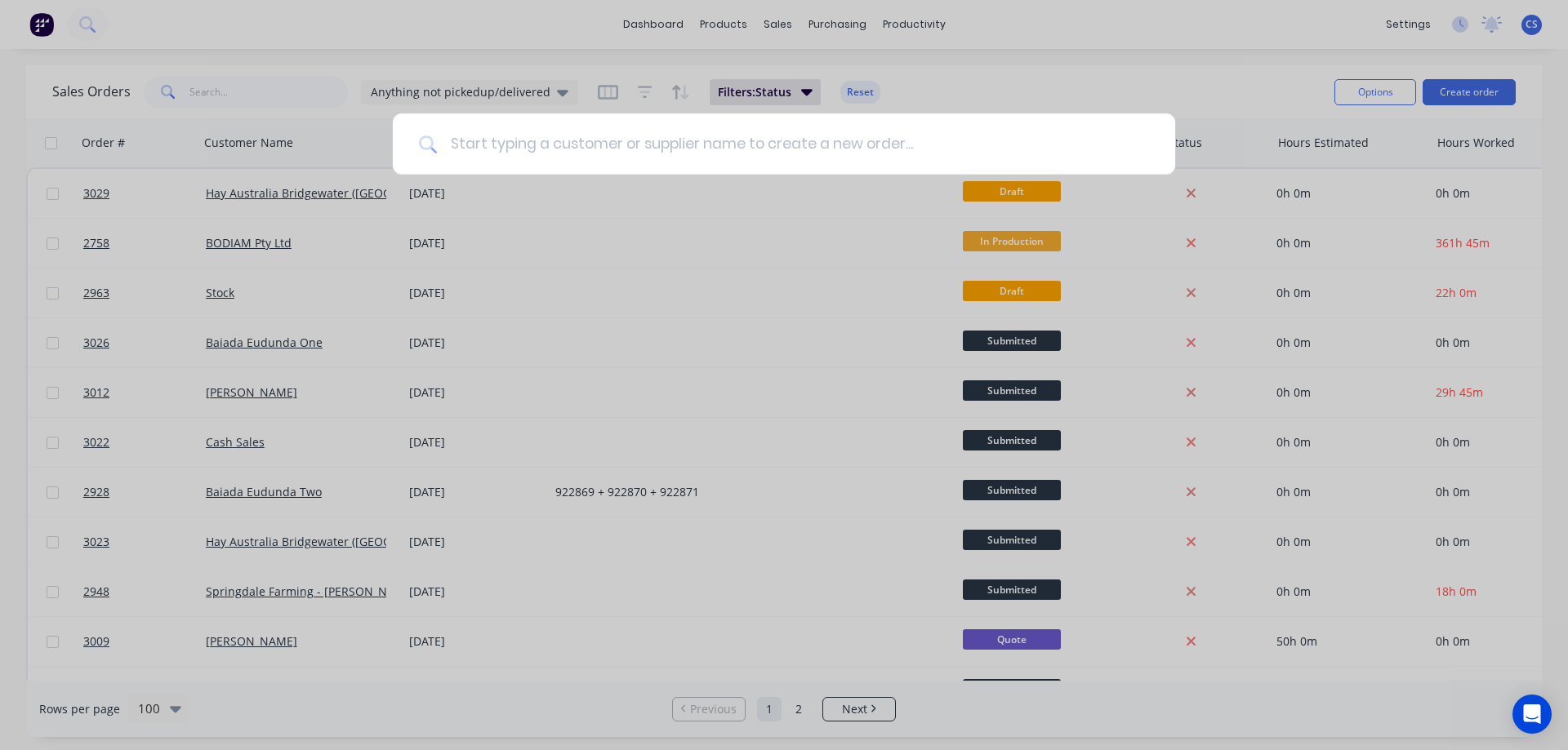
click at [641, 144] on input at bounding box center [792, 144] width 712 height 62
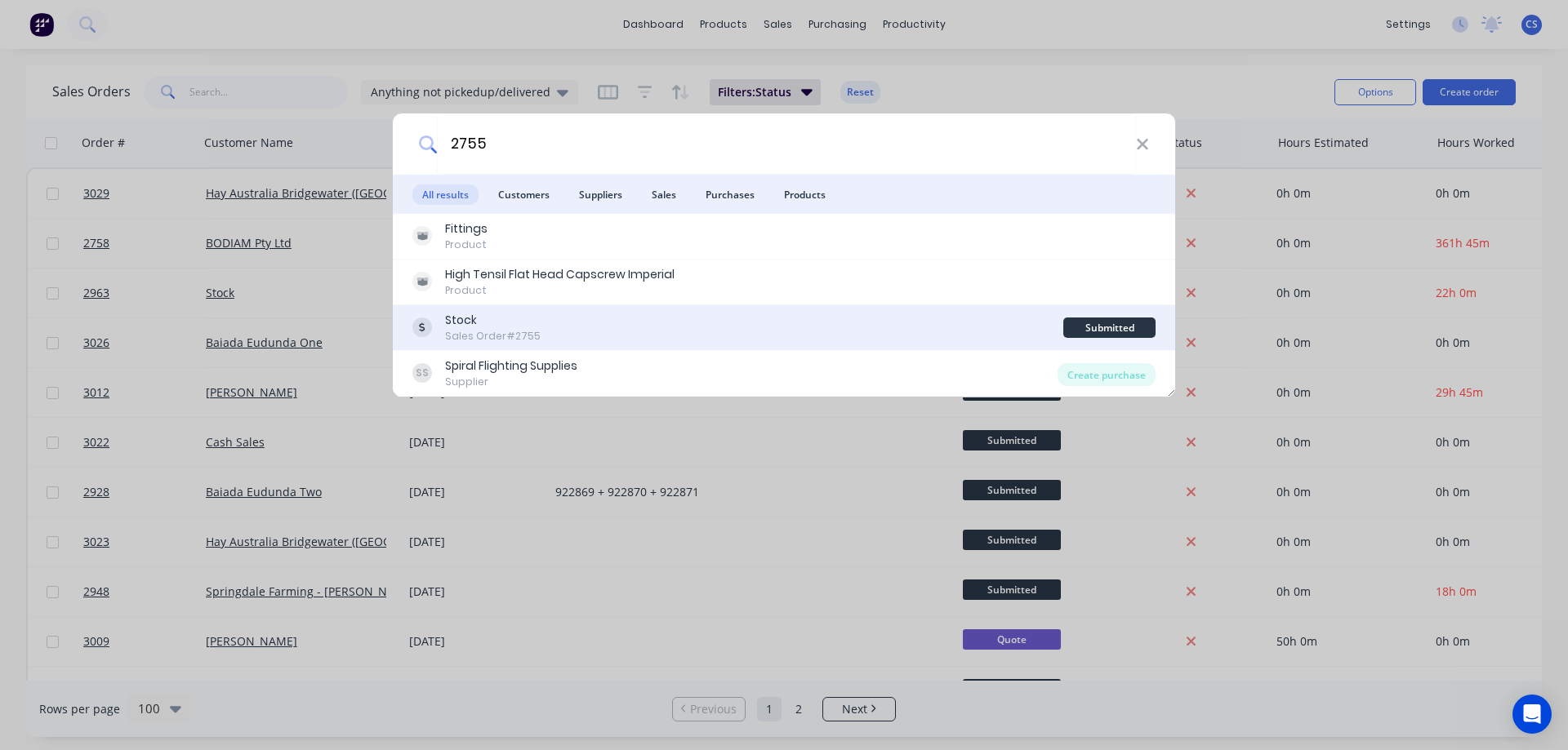
type input "2755"
click at [654, 333] on div "Stock Sales Order #2755" at bounding box center [737, 327] width 651 height 32
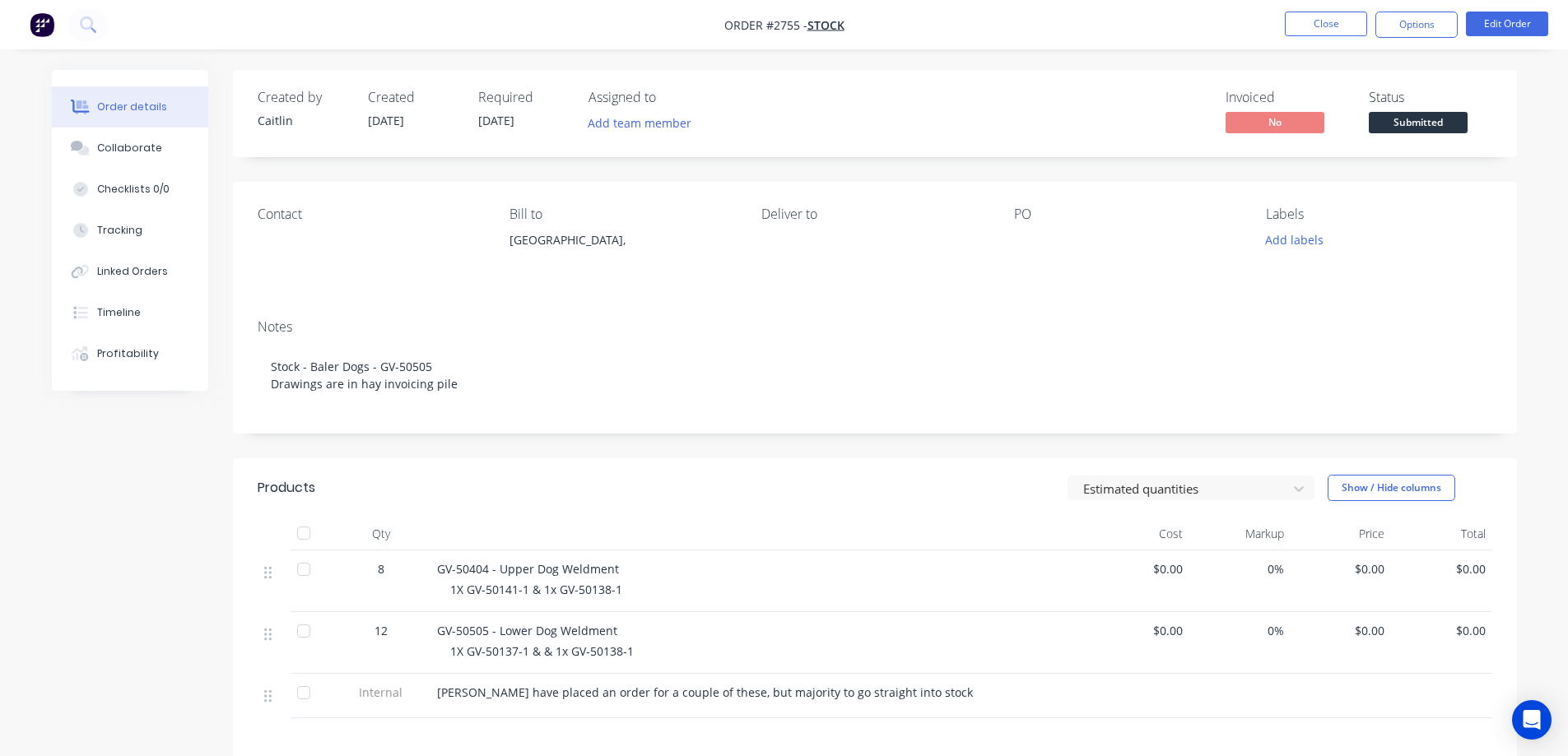
click at [47, 19] on img "button" at bounding box center [42, 25] width 25 height 25
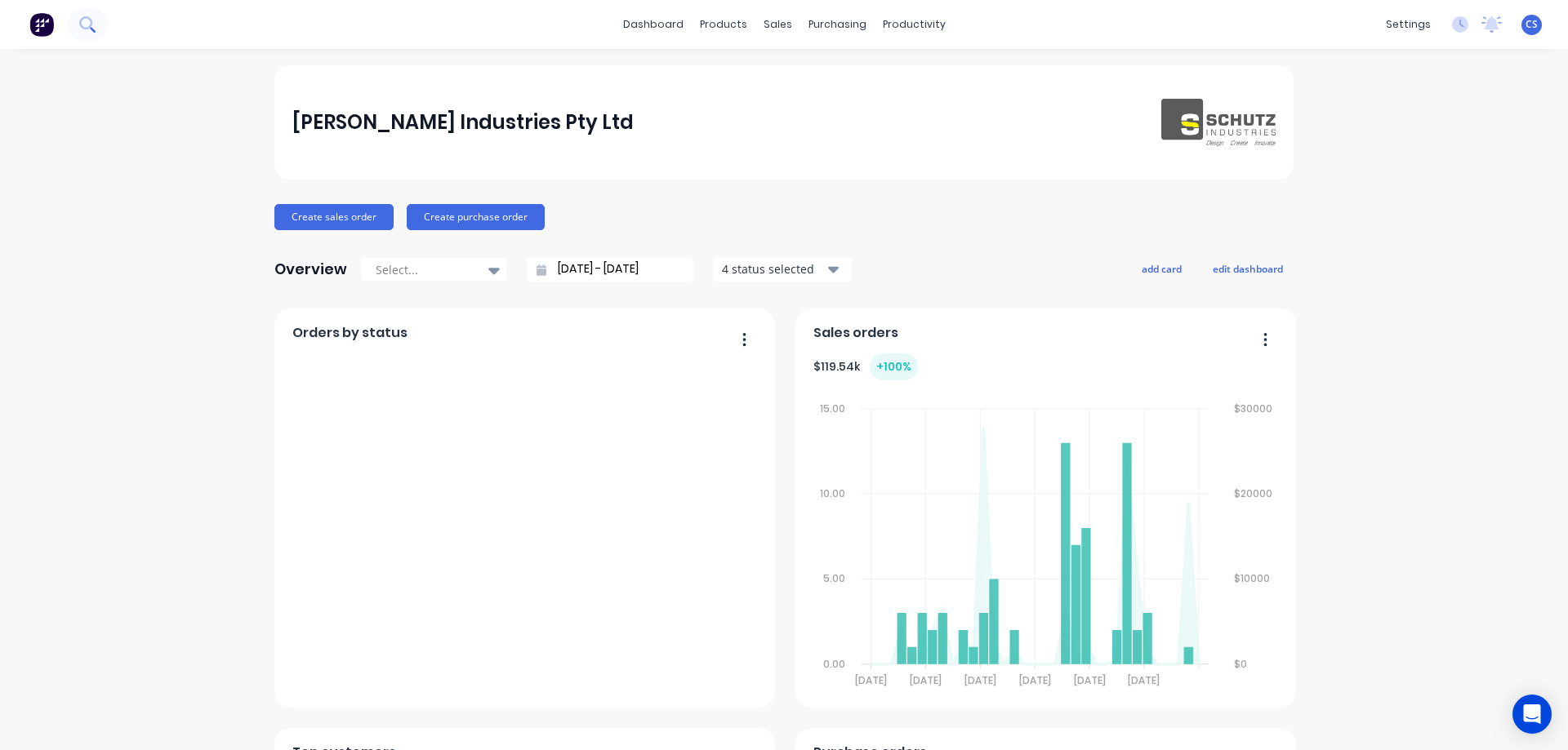
click at [91, 26] on icon at bounding box center [85, 23] width 13 height 13
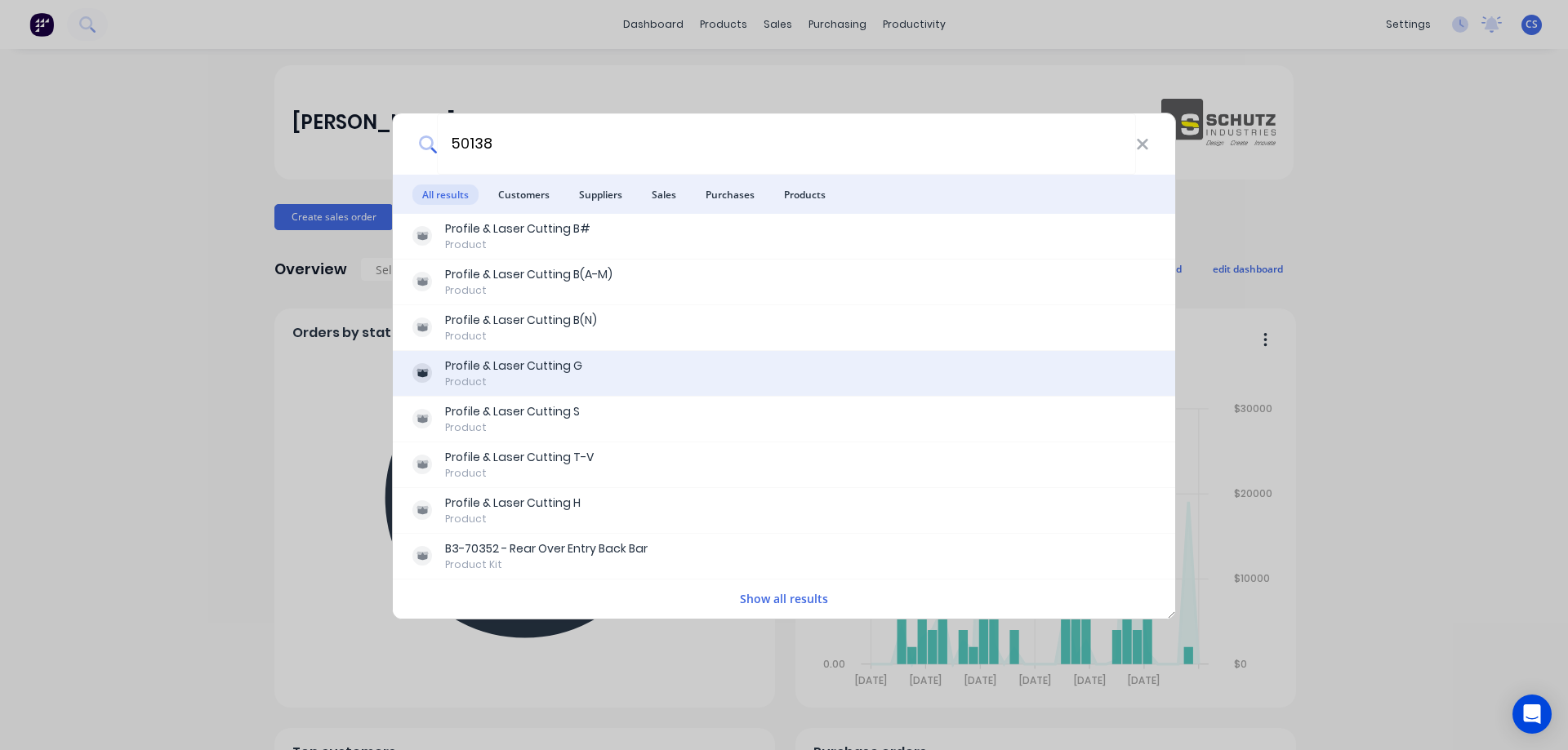
type input "50138"
click at [561, 378] on div "Product" at bounding box center [514, 382] width 137 height 15
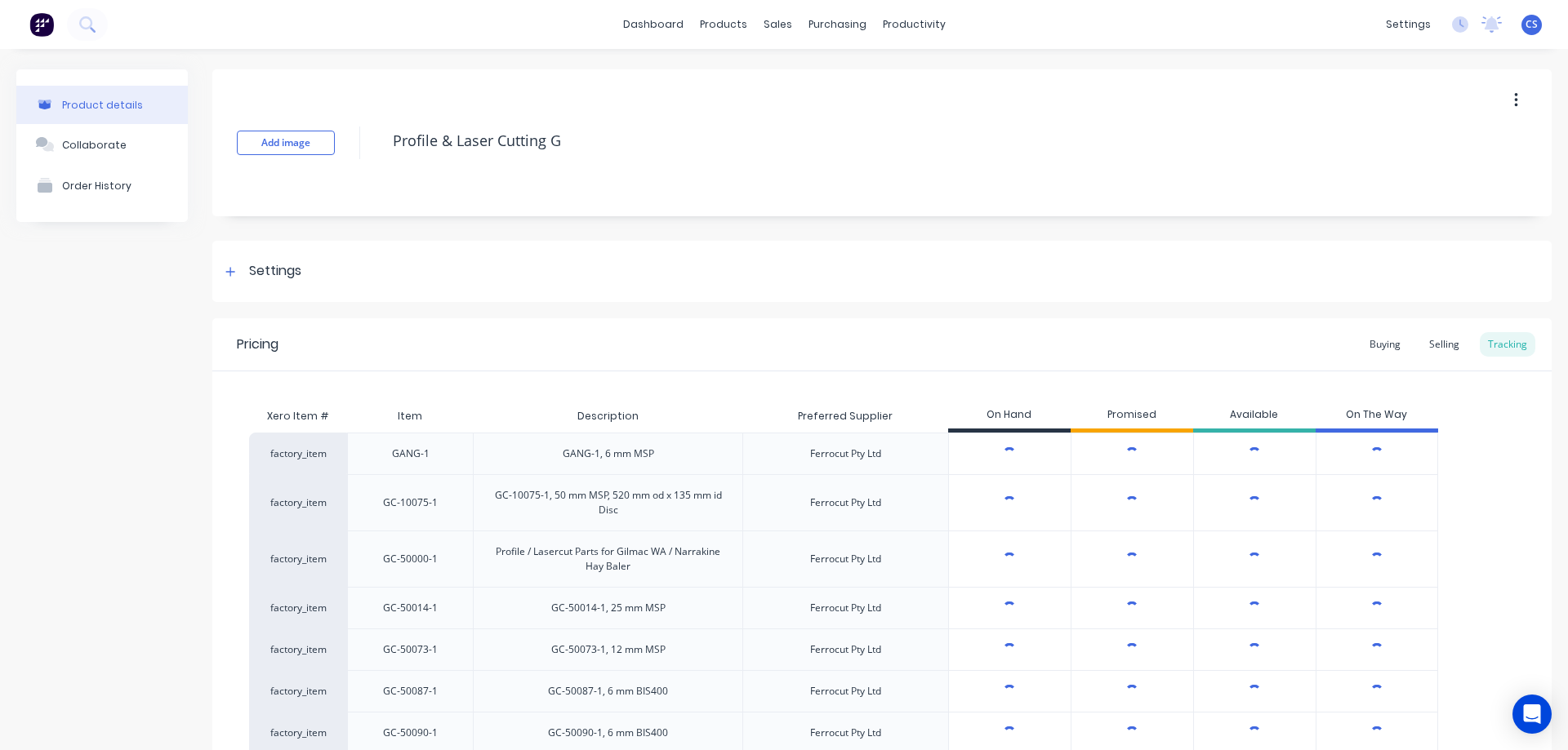
type textarea "x"
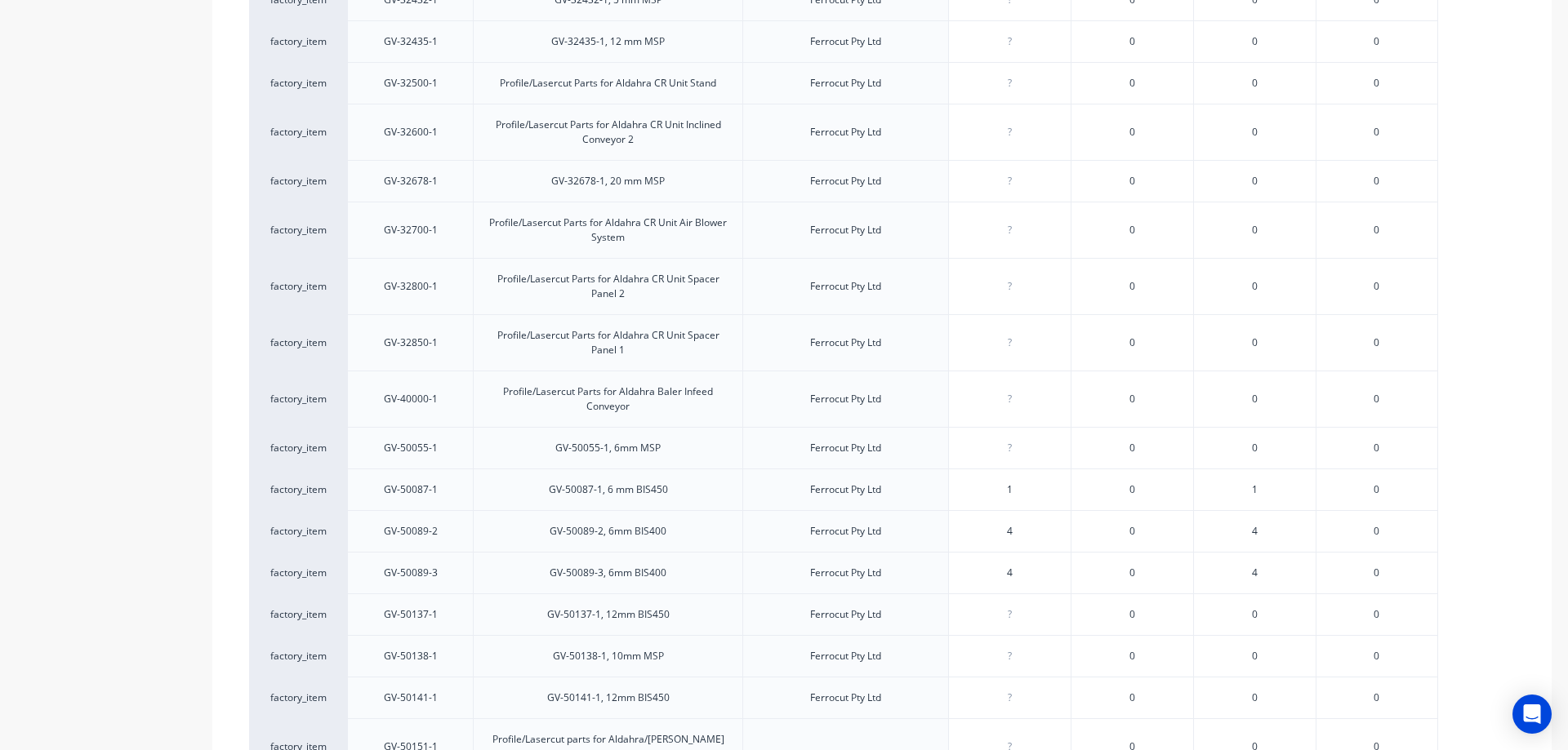
scroll to position [7757, 0]
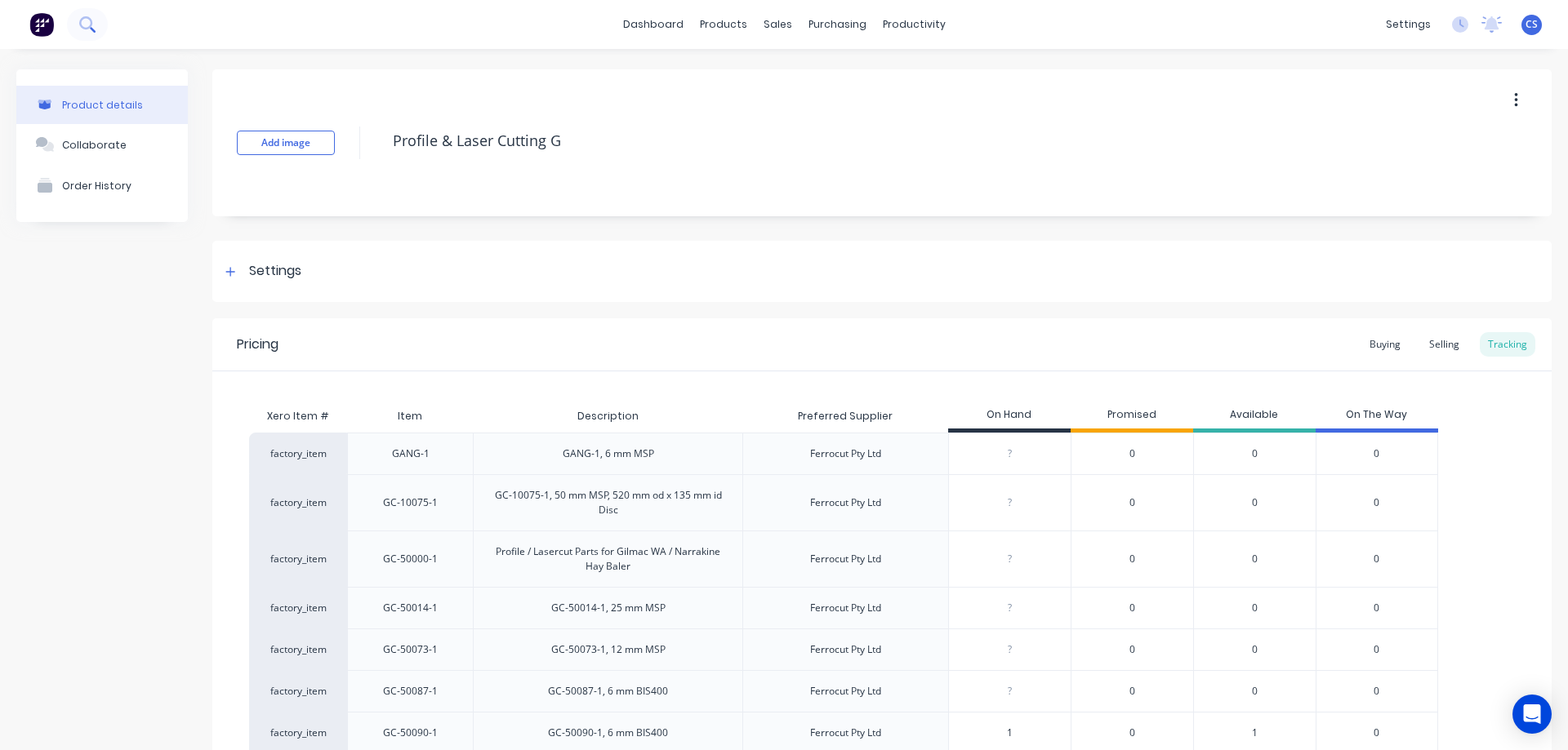
click at [96, 19] on button at bounding box center [87, 24] width 40 height 33
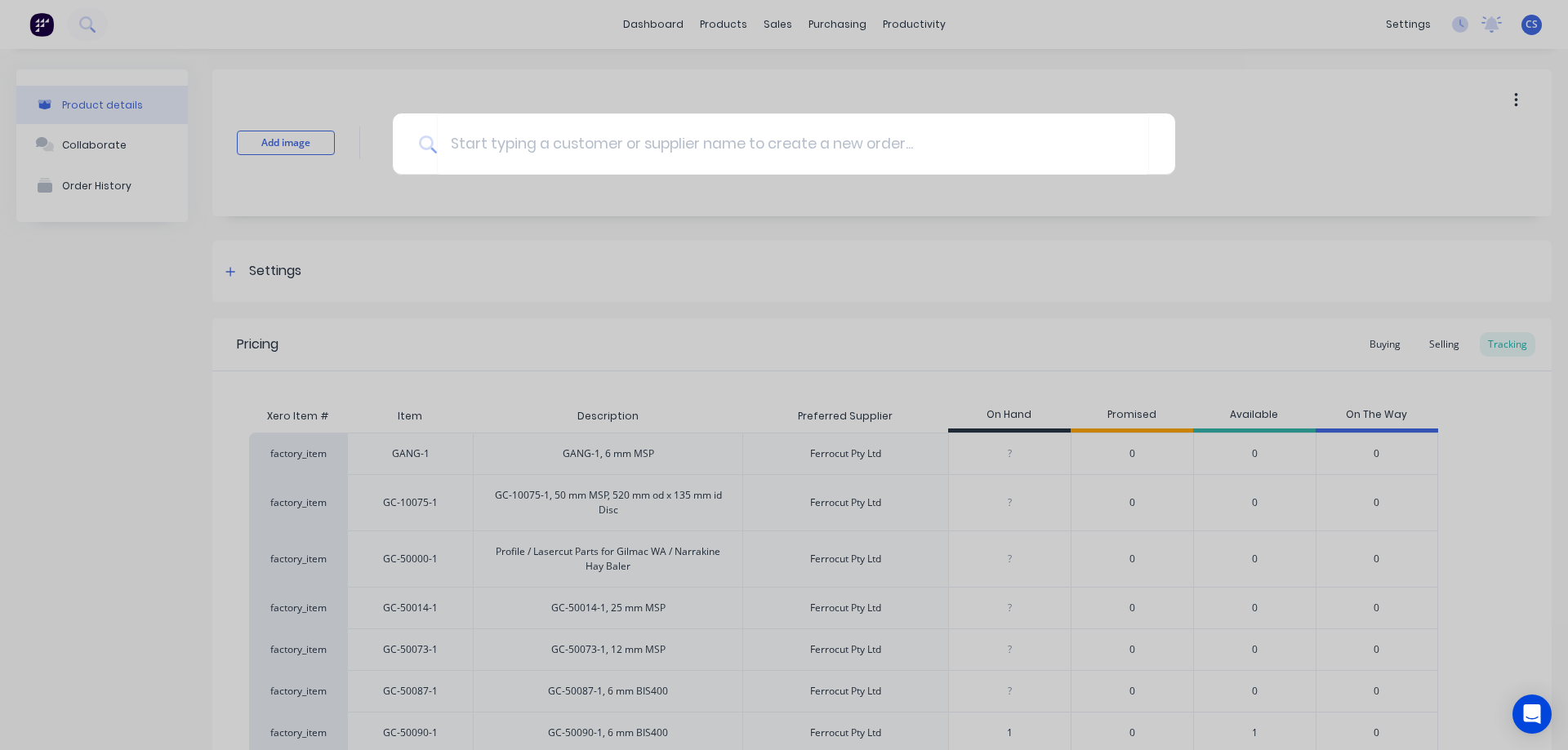
click at [40, 31] on div at bounding box center [784, 375] width 1568 height 750
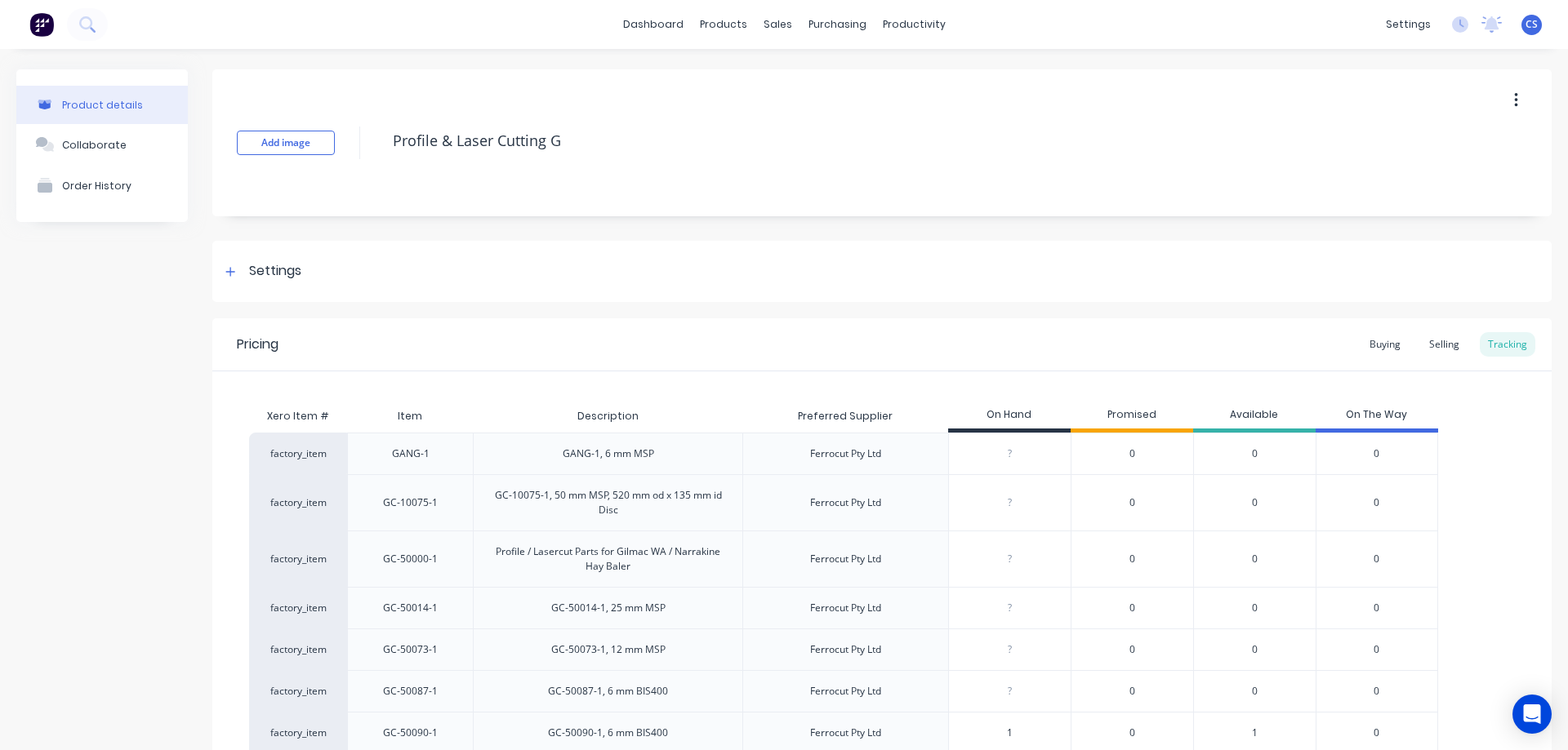
click at [49, 29] on img at bounding box center [41, 25] width 25 height 25
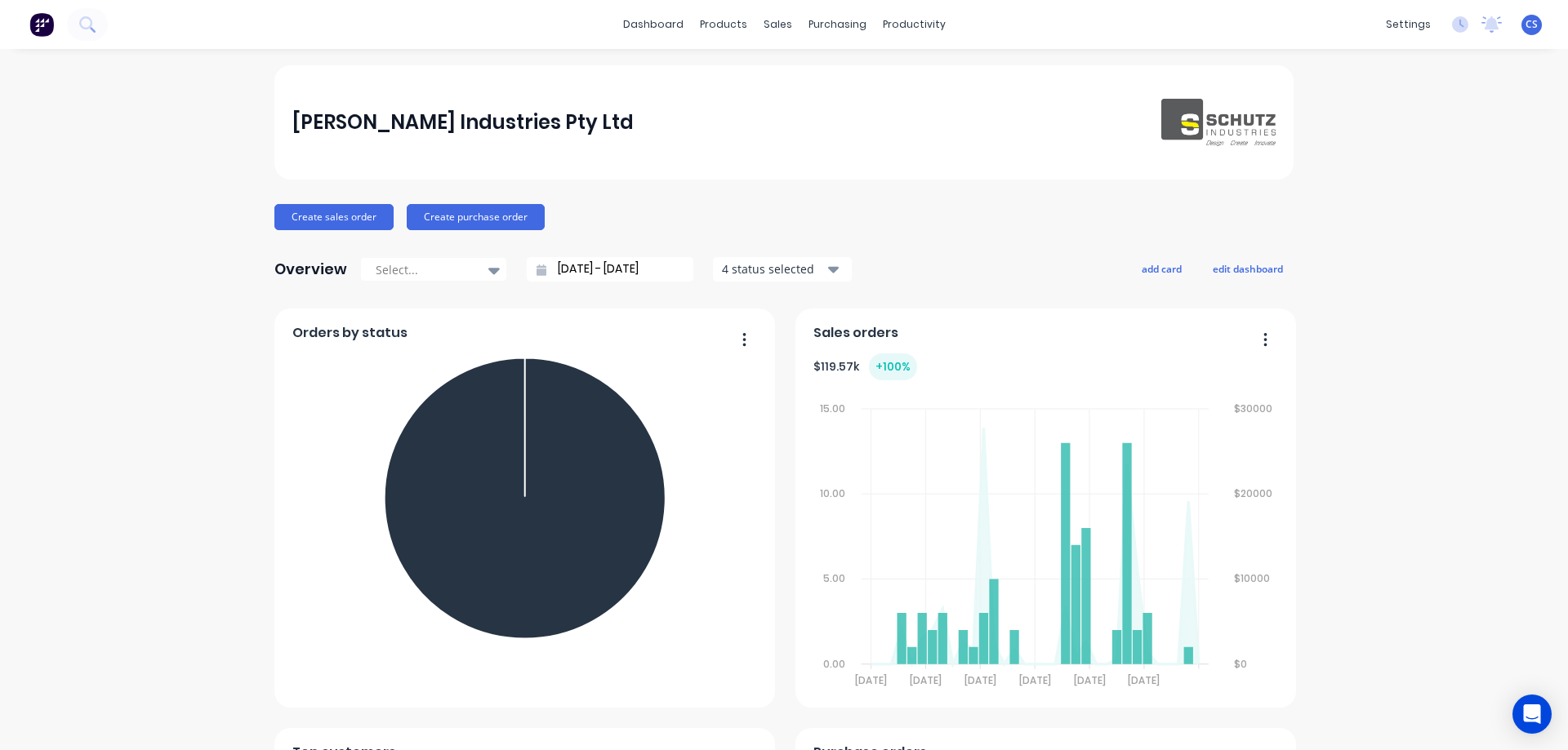
click at [107, 31] on div "dashboard products sales purchasing productivity dashboard products Product Cat…" at bounding box center [784, 25] width 1568 height 49
click at [91, 27] on g at bounding box center [87, 25] width 16 height 16
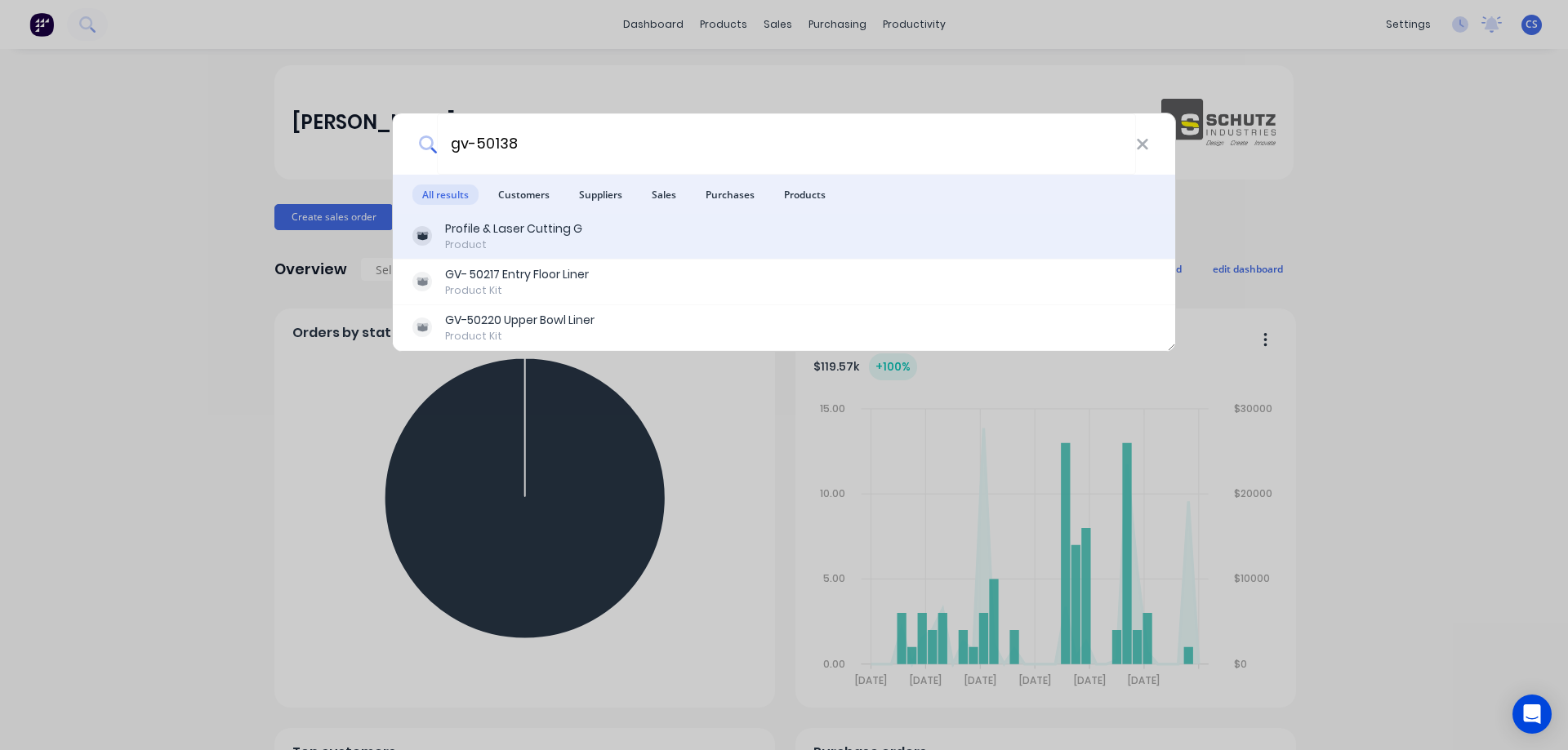
type input "gv-50138"
click at [582, 232] on div "Profile & Laser Cutting G Product" at bounding box center [784, 236] width 743 height 32
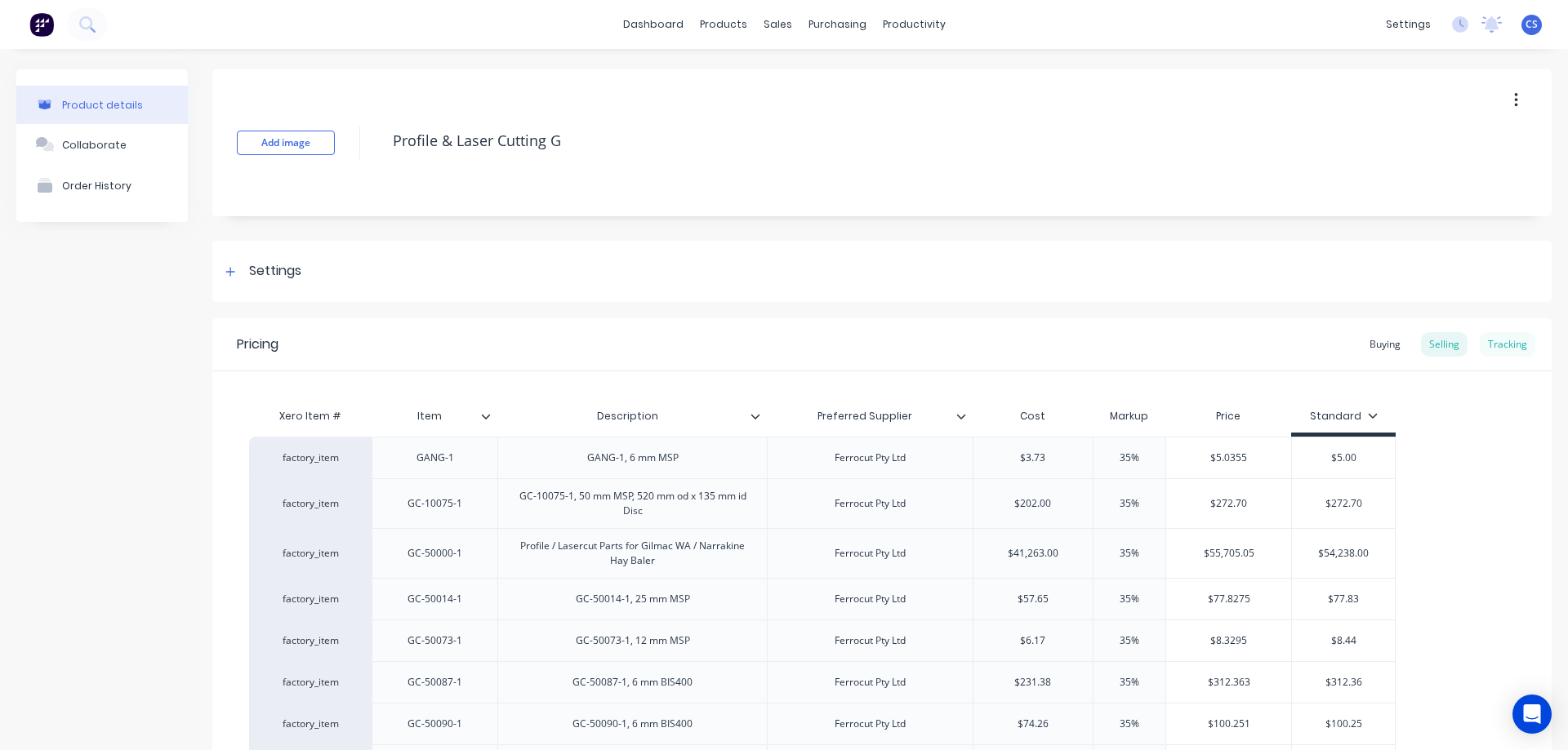
click at [1505, 348] on div "Tracking" at bounding box center [1507, 345] width 55 height 25
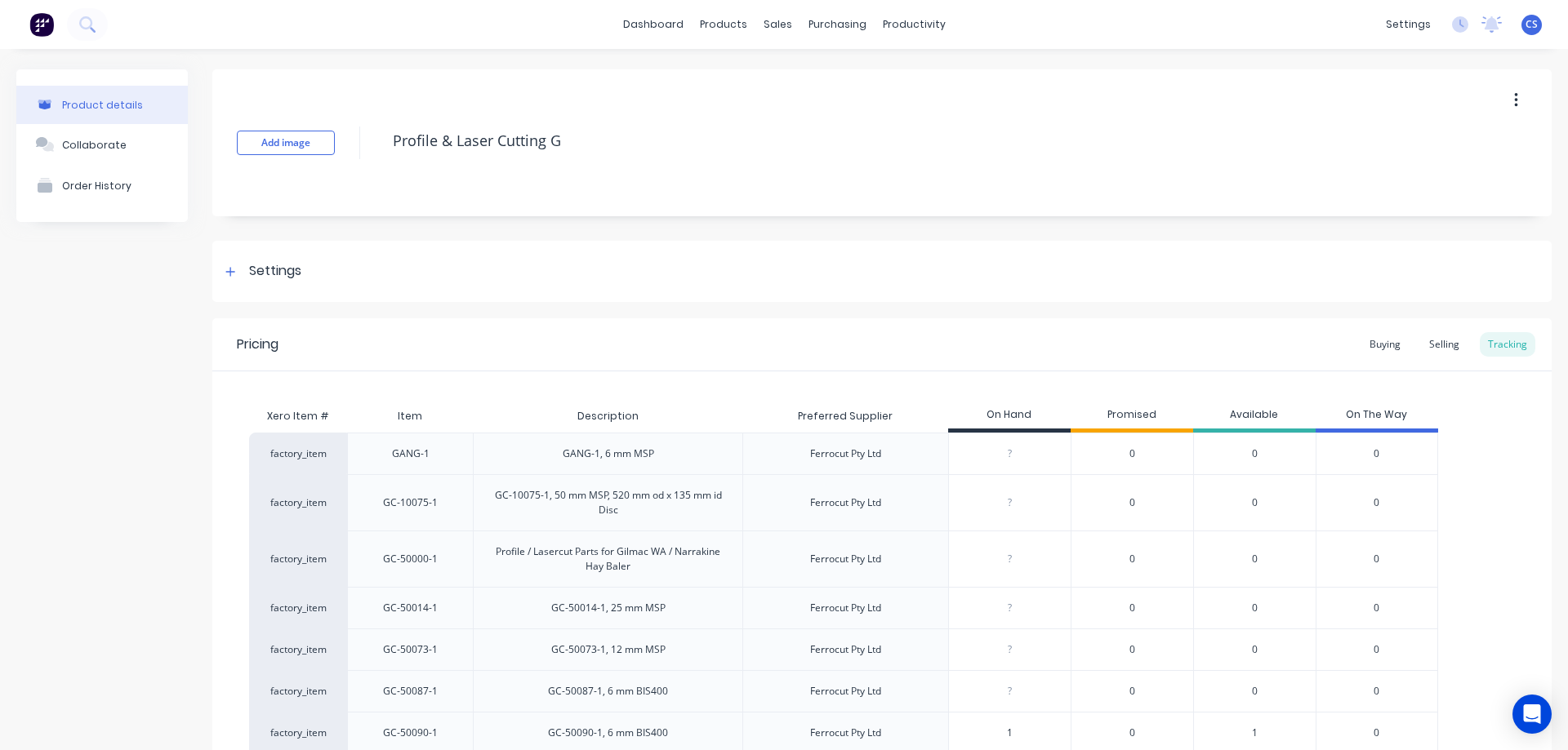
type textarea "x"
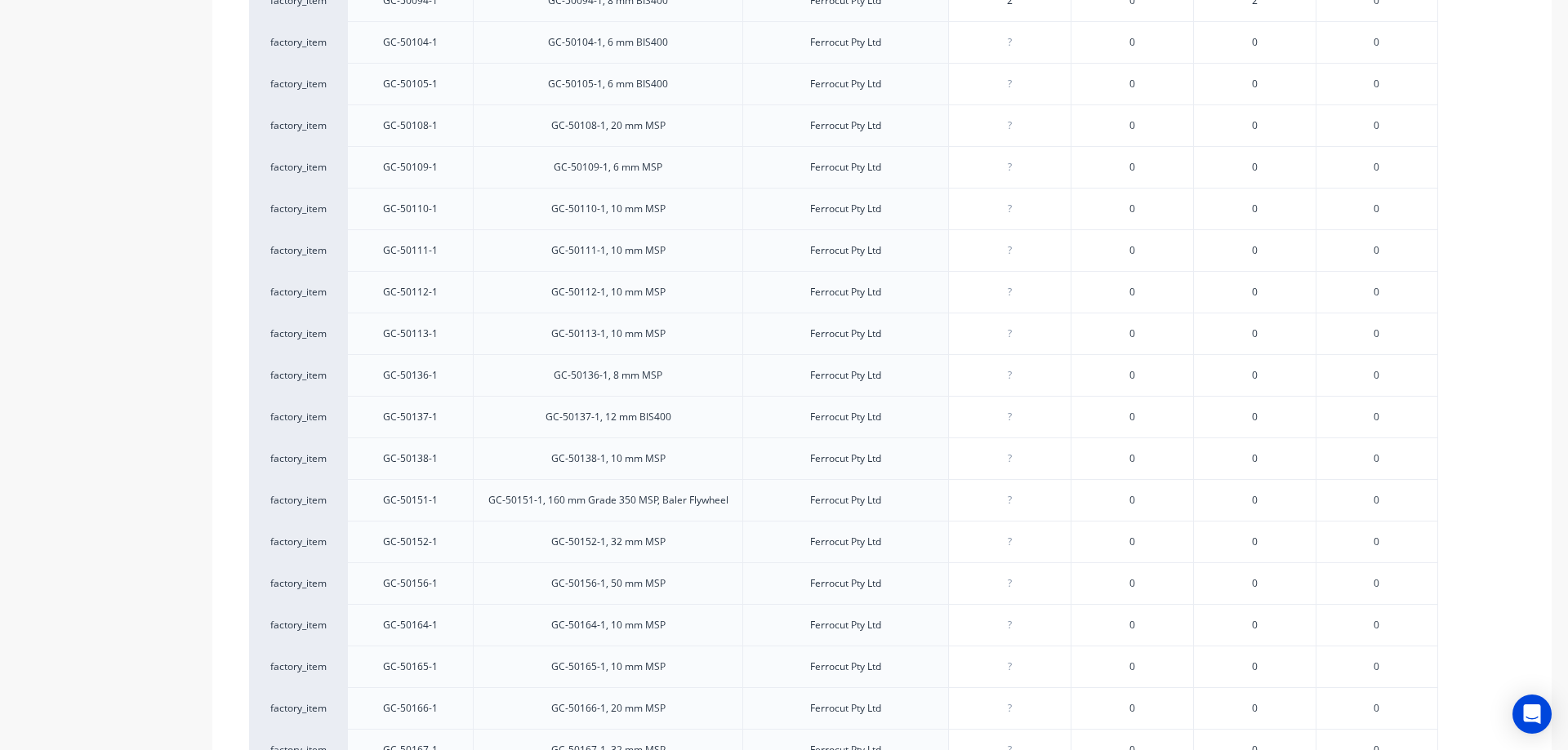
scroll to position [8023, 0]
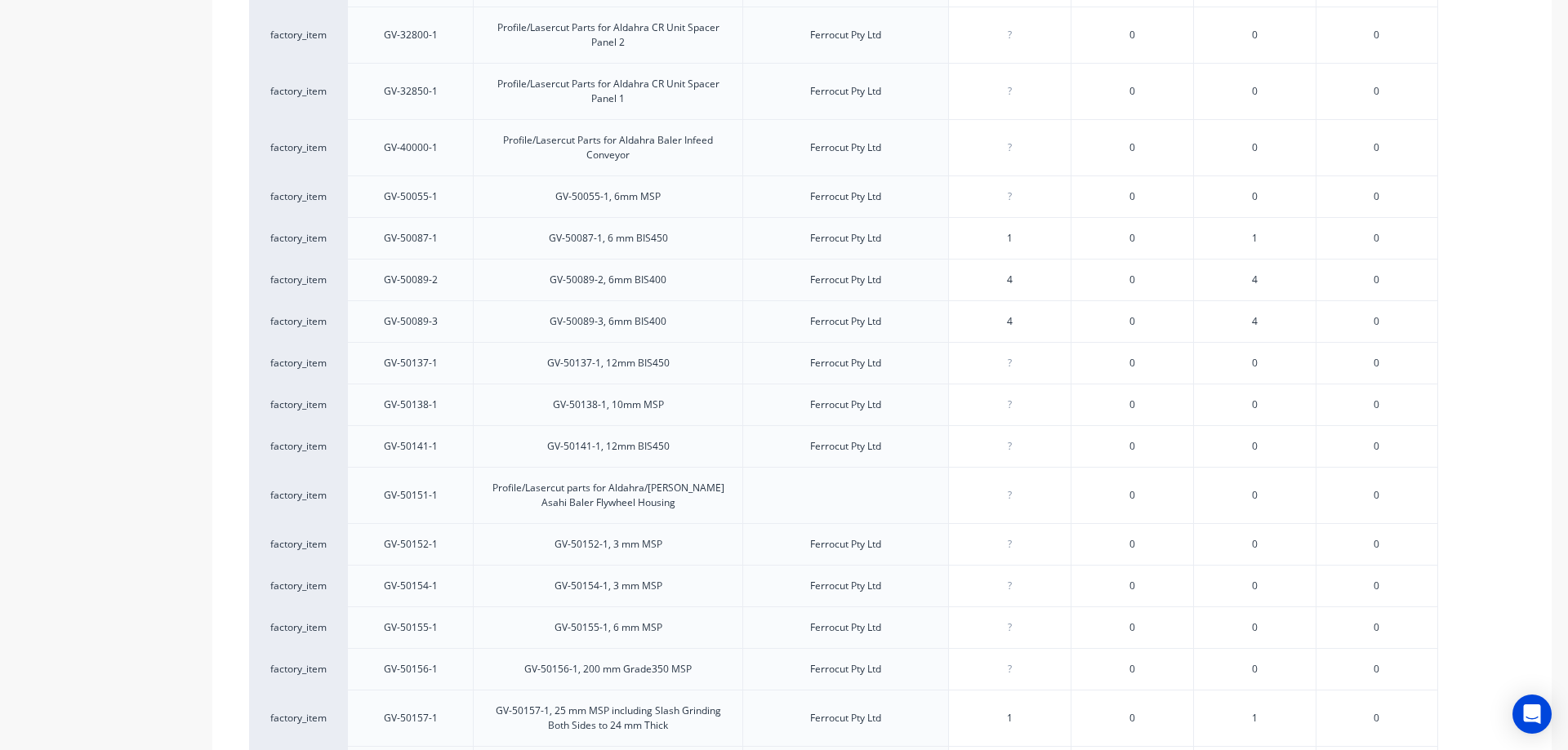
click at [1373, 398] on span "0" at bounding box center [1376, 405] width 5 height 15
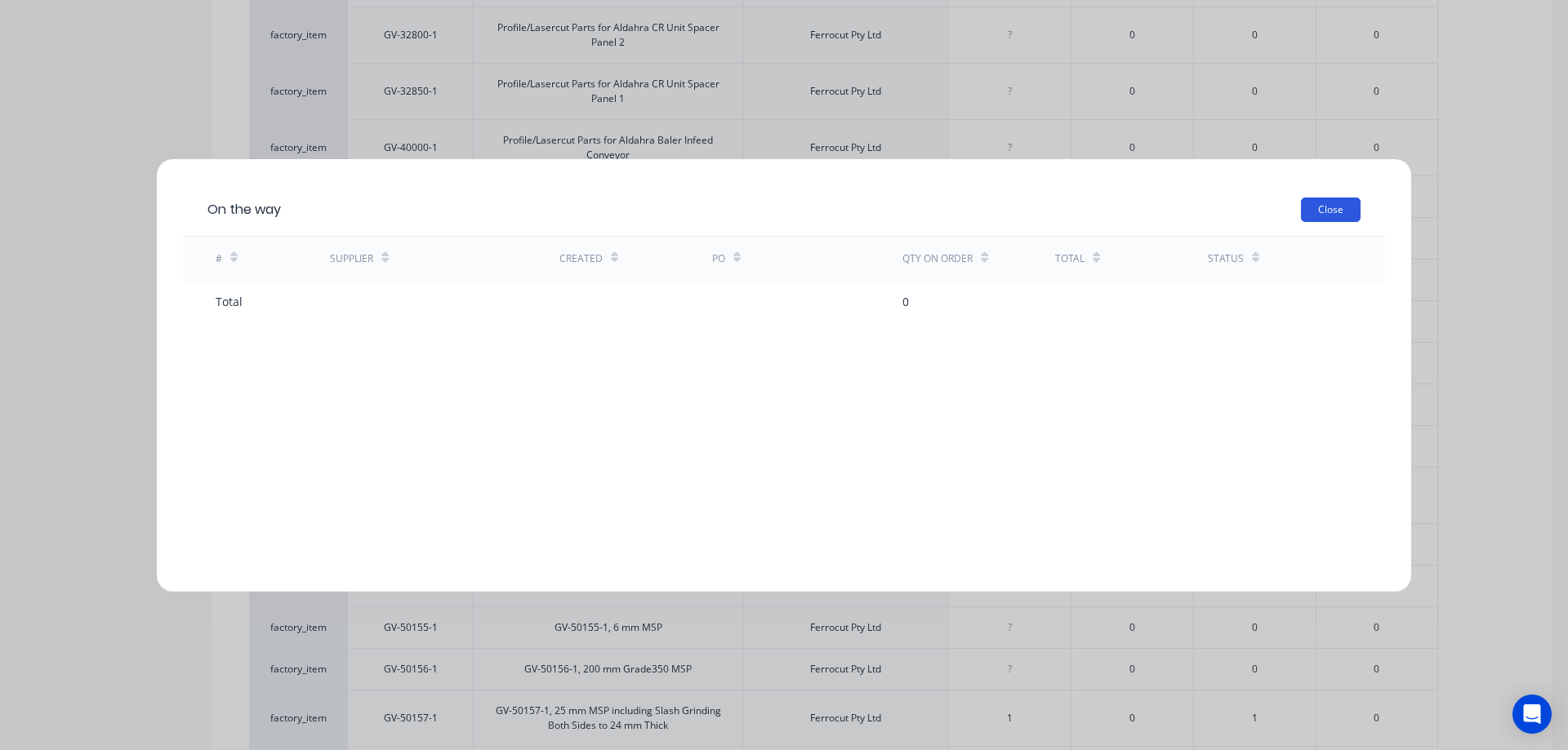
click at [1323, 211] on button "Close" at bounding box center [1331, 210] width 60 height 25
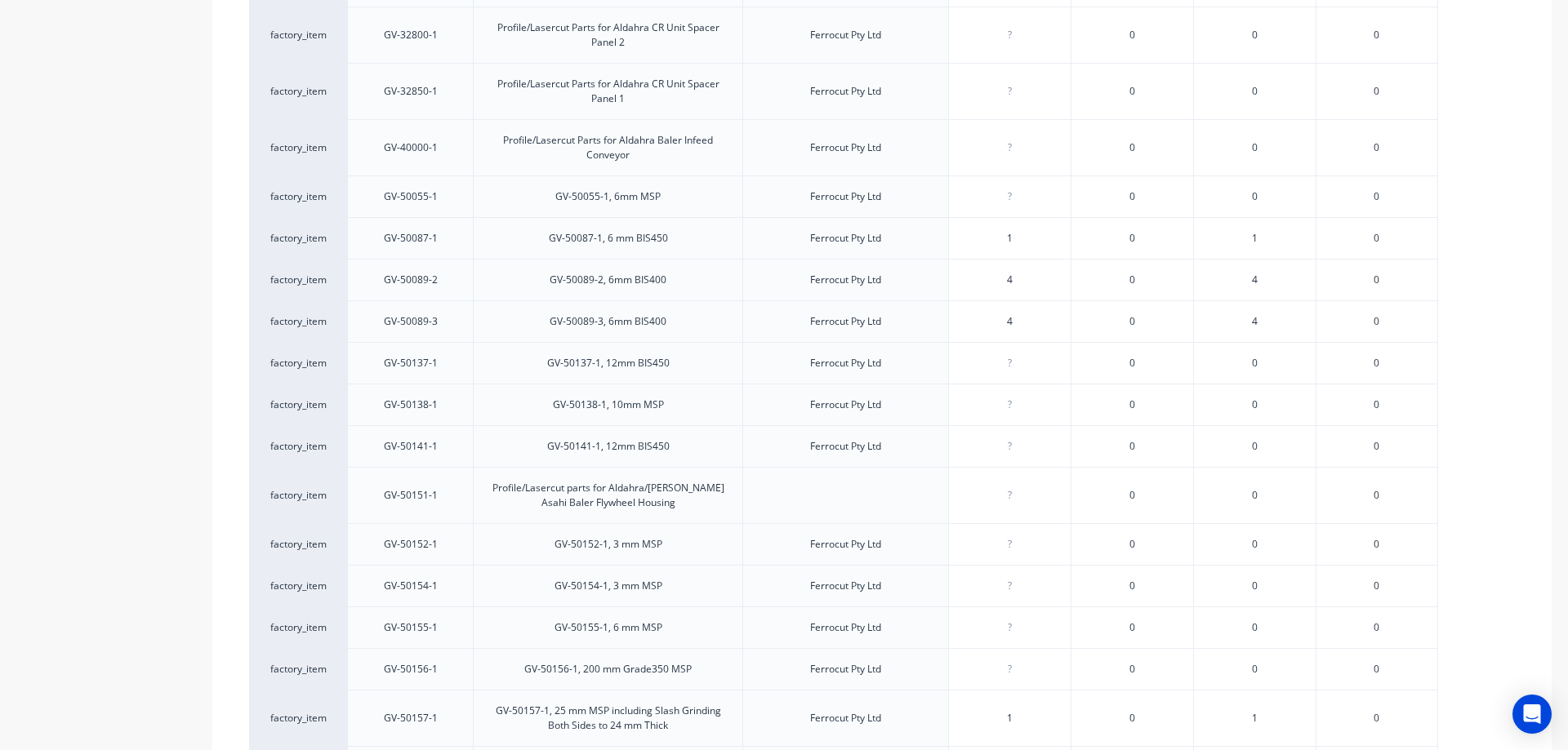
type input "0"
click at [1006, 398] on input "0" at bounding box center [1010, 405] width 121 height 15
click at [1131, 398] on span "0" at bounding box center [1132, 405] width 5 height 15
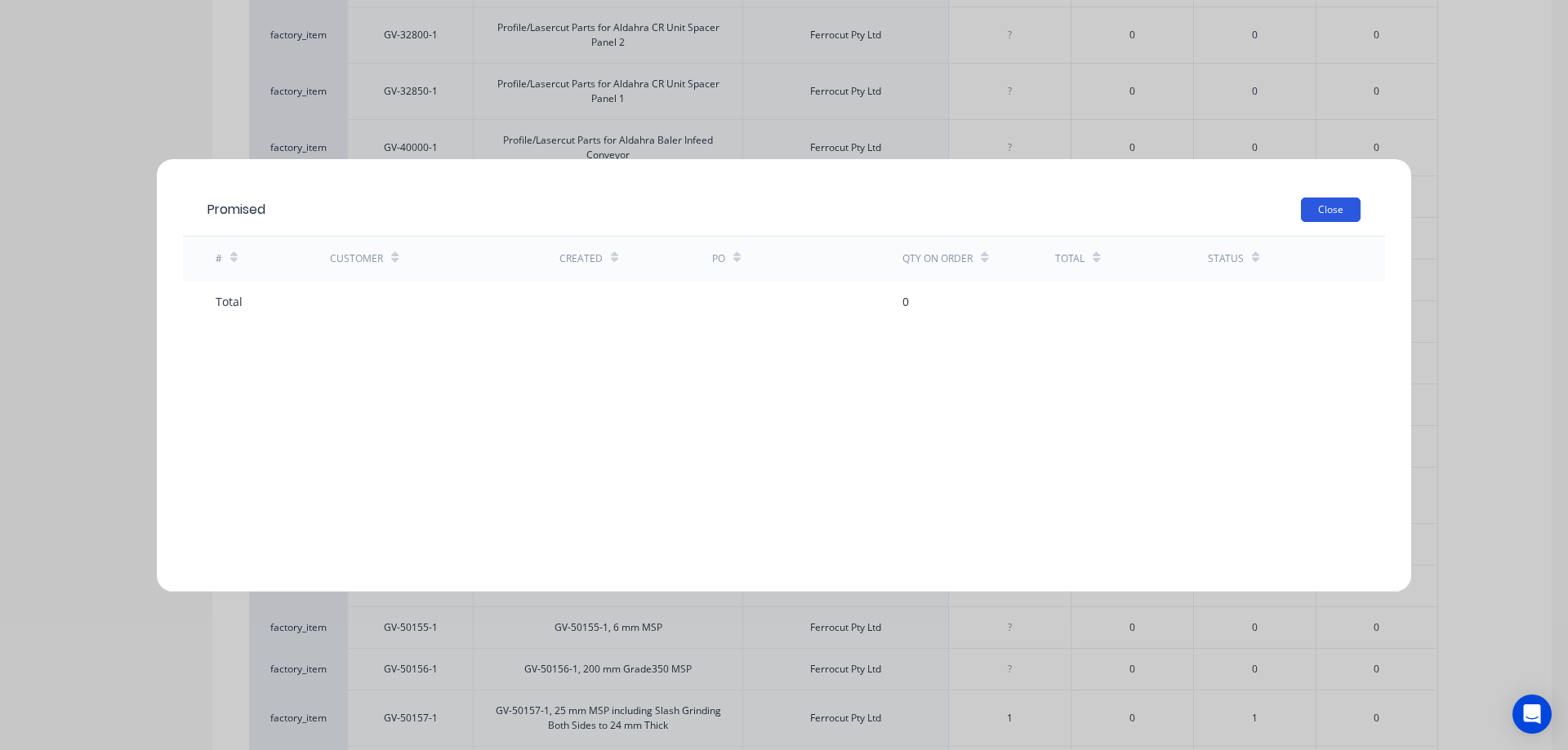
click at [1346, 209] on button "Close" at bounding box center [1331, 210] width 60 height 25
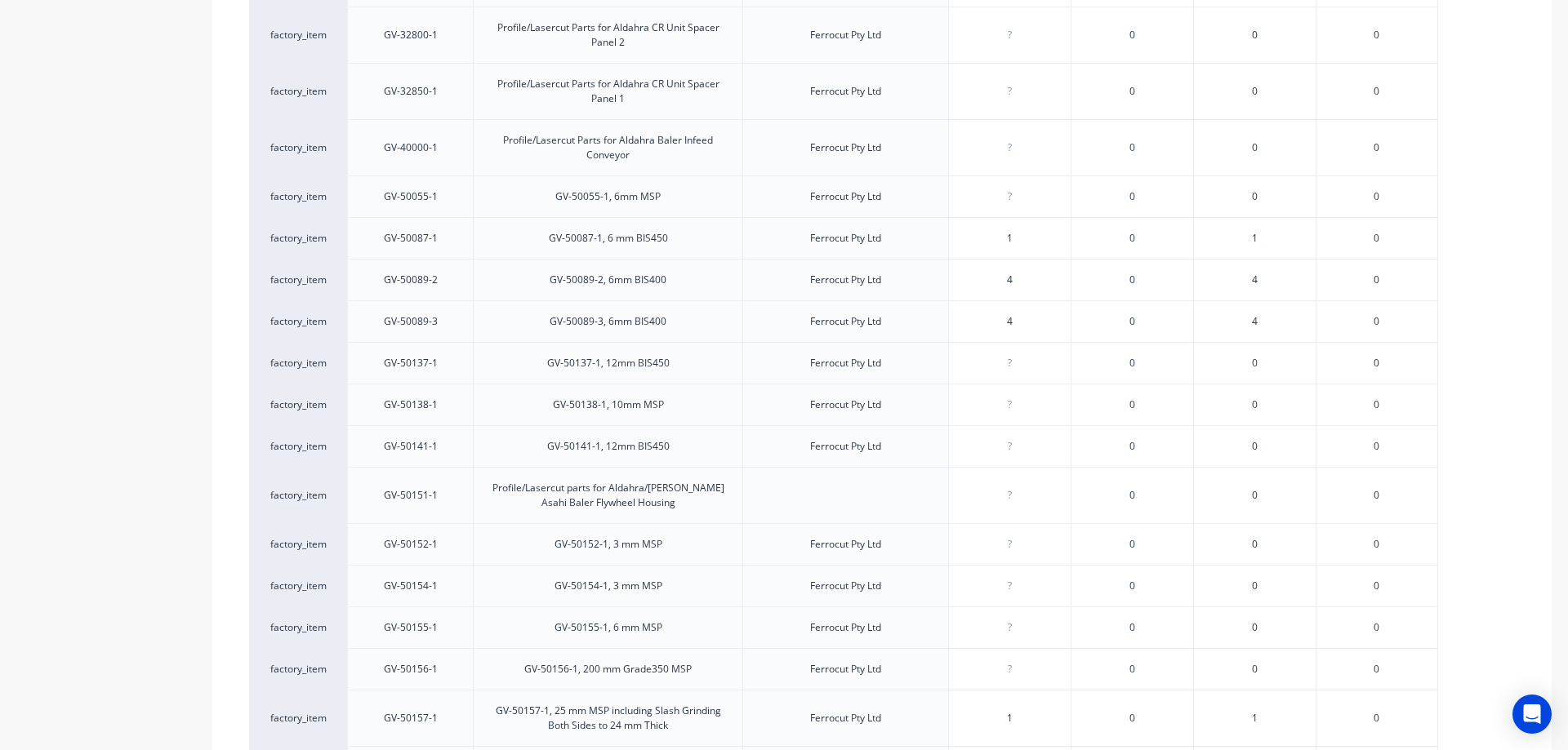
click at [1254, 384] on div "0" at bounding box center [1254, 404] width 122 height 41
click at [1377, 398] on span "0" at bounding box center [1376, 405] width 5 height 15
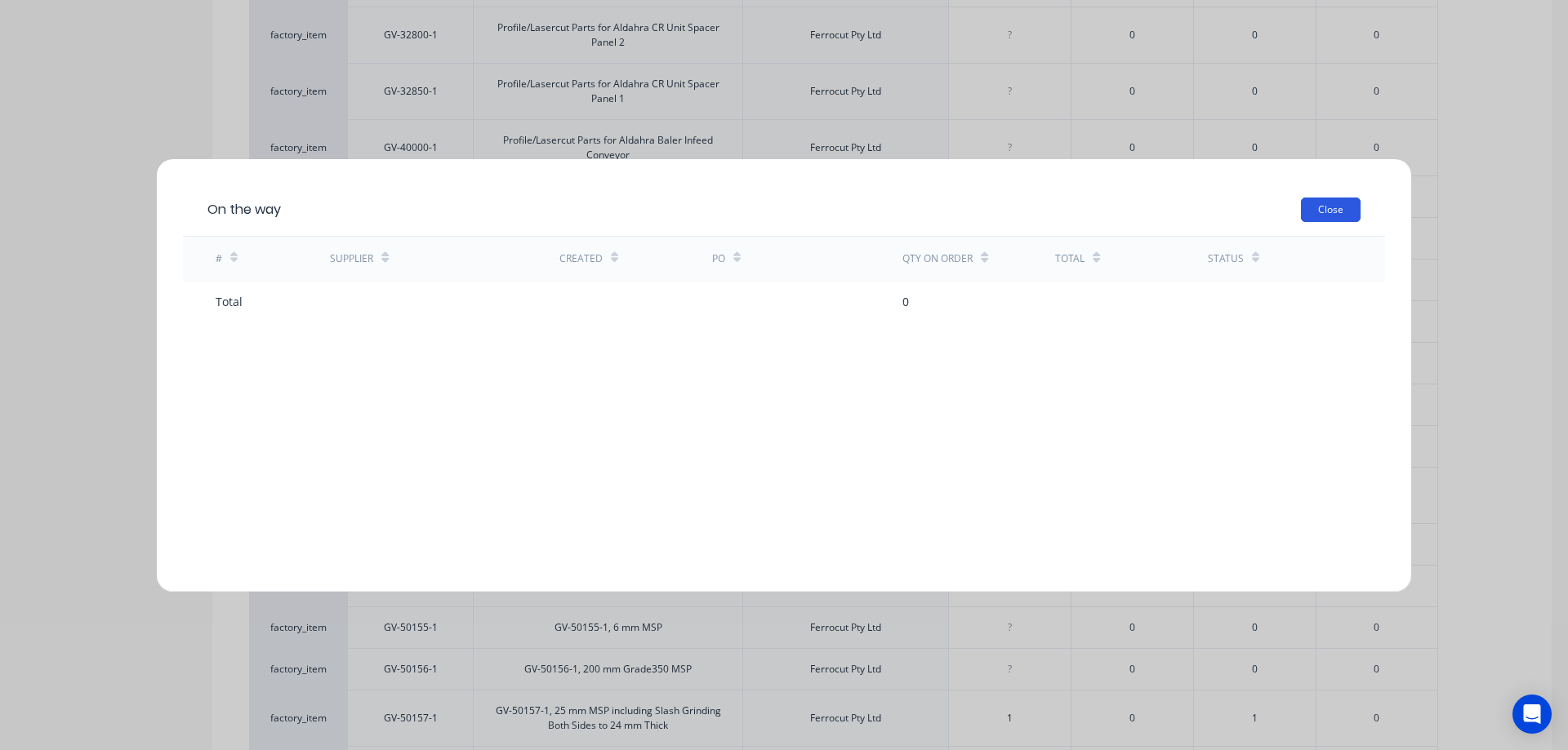
click at [1318, 210] on button "Close" at bounding box center [1331, 210] width 60 height 25
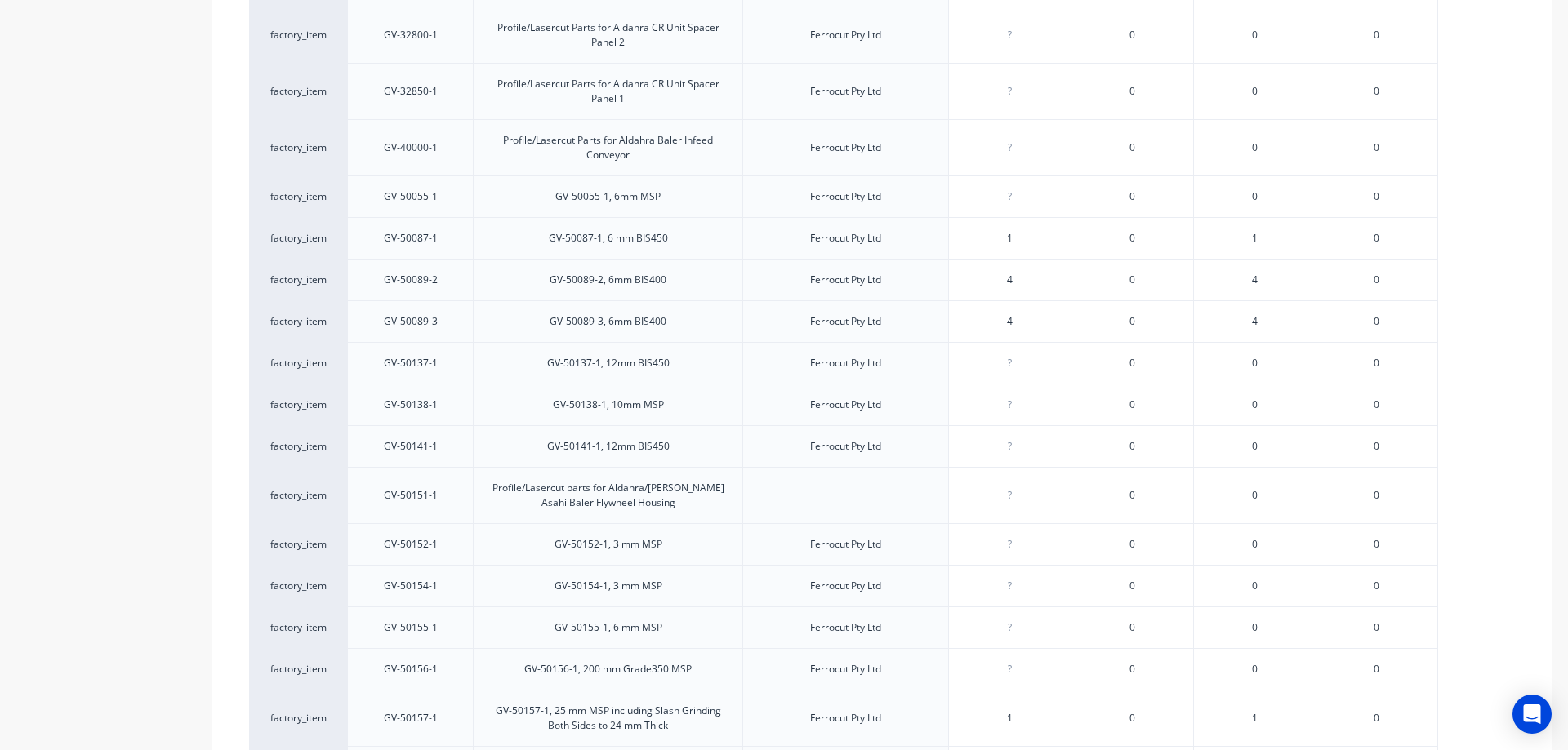
click at [1364, 384] on div "0" at bounding box center [1376, 404] width 122 height 41
click at [1248, 384] on div "0" at bounding box center [1254, 404] width 122 height 41
click at [1130, 398] on span "0" at bounding box center [1132, 405] width 5 height 15
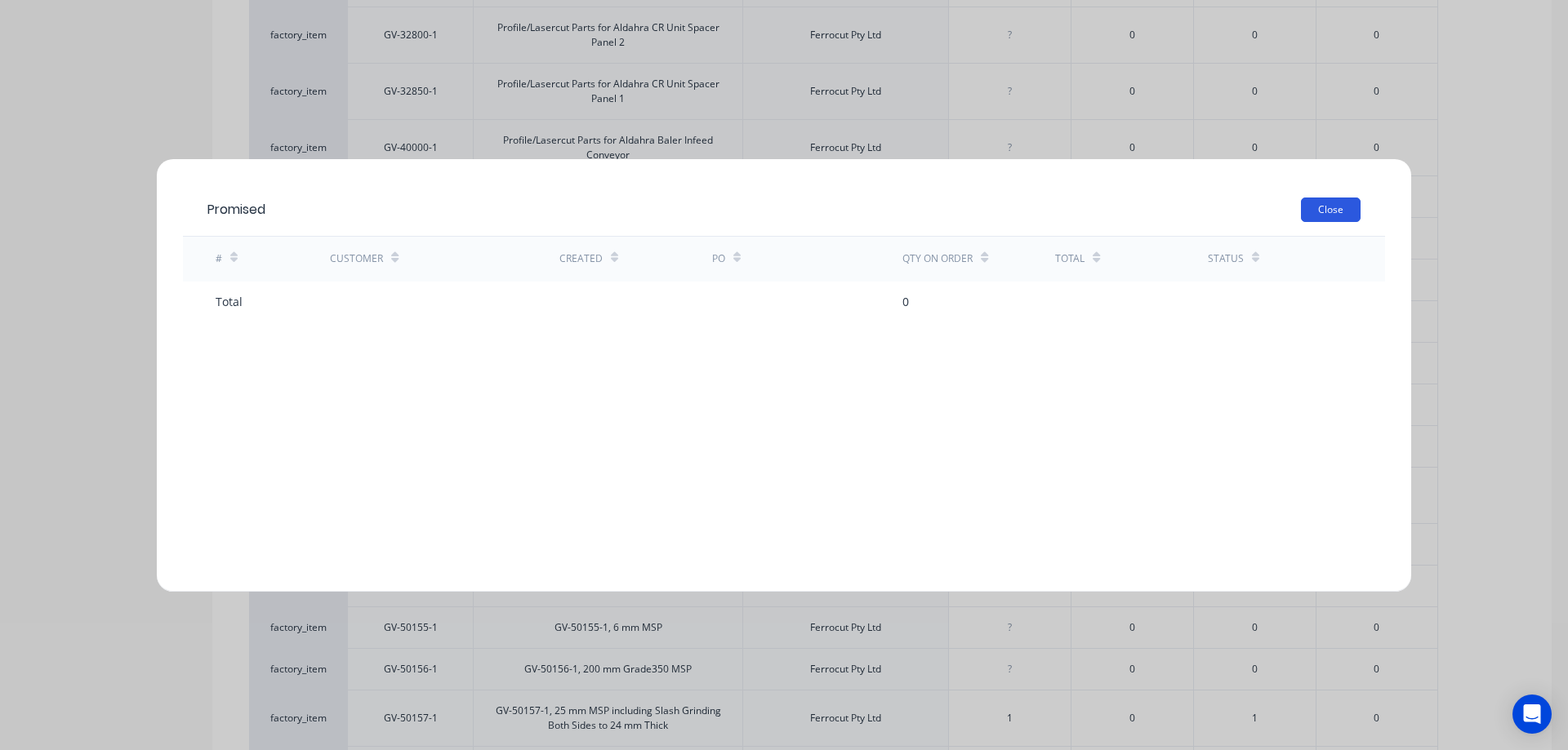
click at [1324, 205] on button "Close" at bounding box center [1331, 210] width 60 height 25
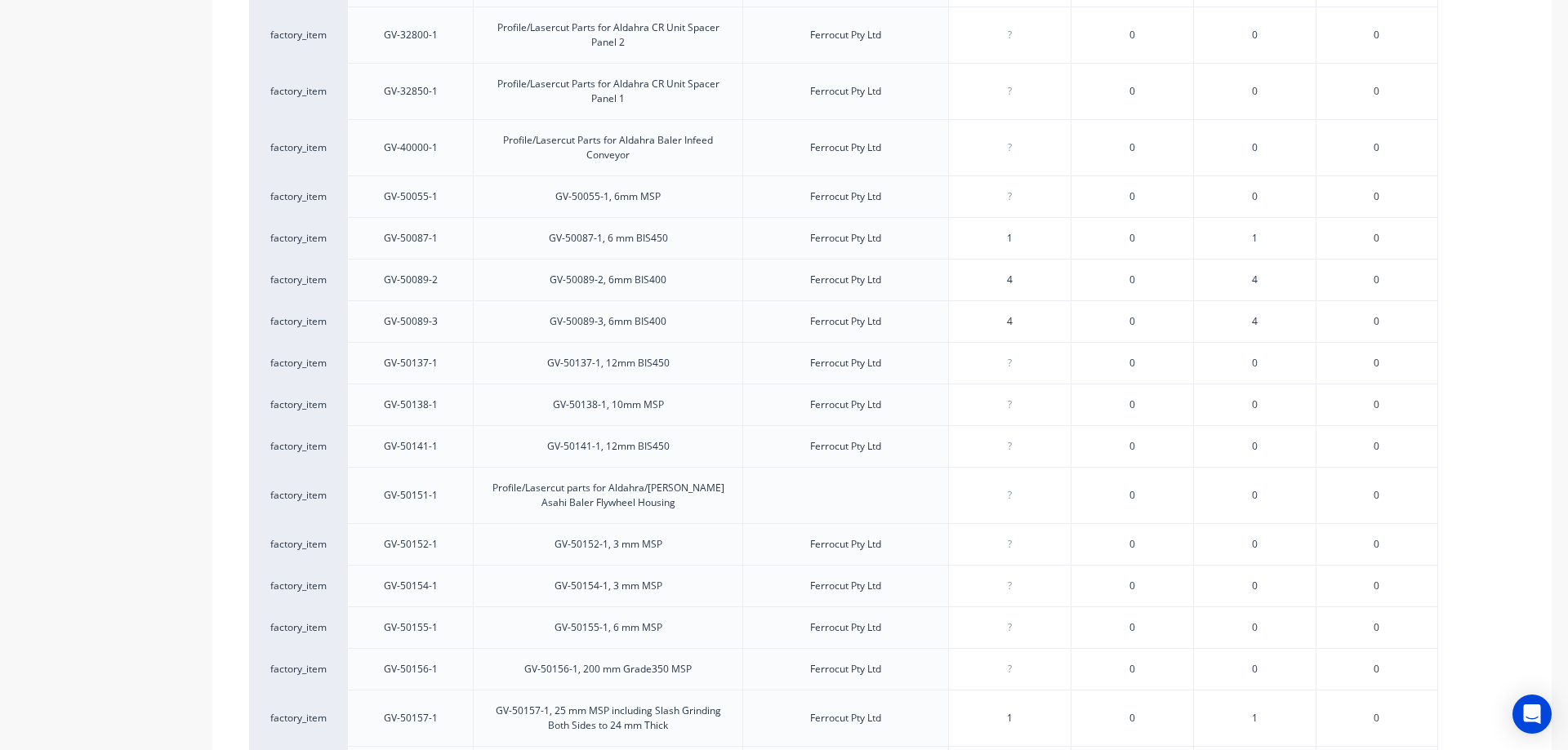
click at [1373, 398] on span "0" at bounding box center [1376, 405] width 5 height 15
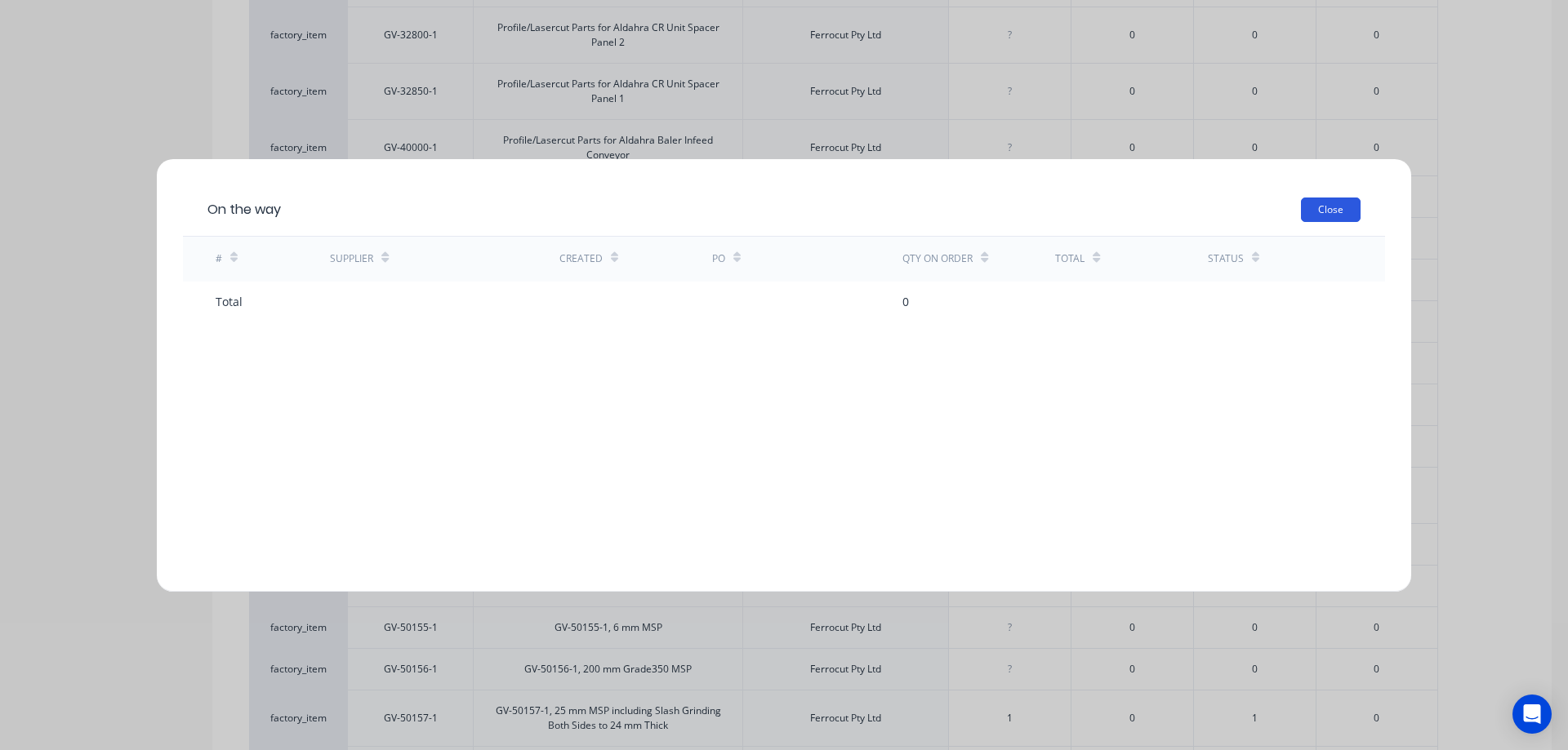
click at [1346, 212] on button "Close" at bounding box center [1331, 210] width 60 height 25
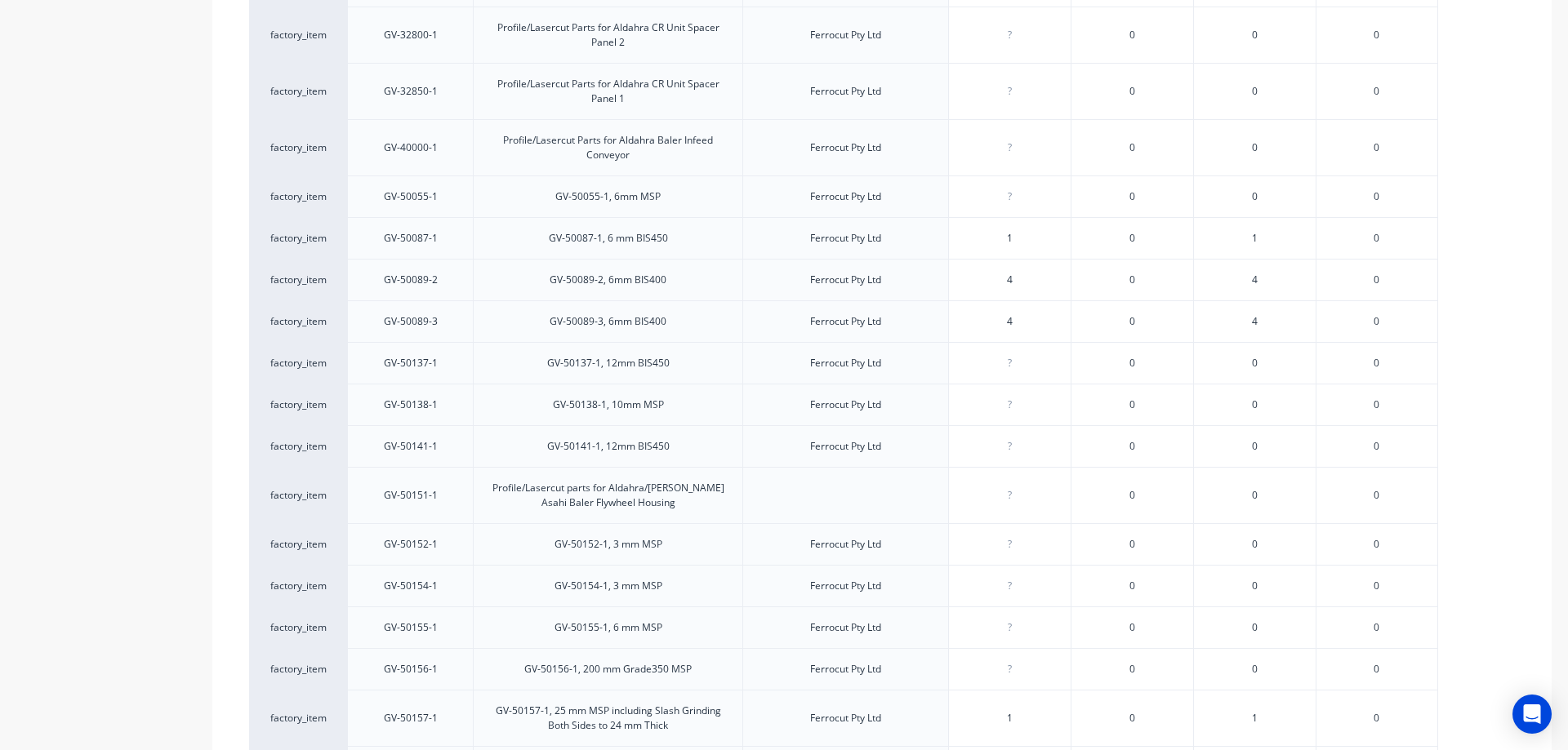
click at [1375, 439] on span "0" at bounding box center [1376, 446] width 5 height 15
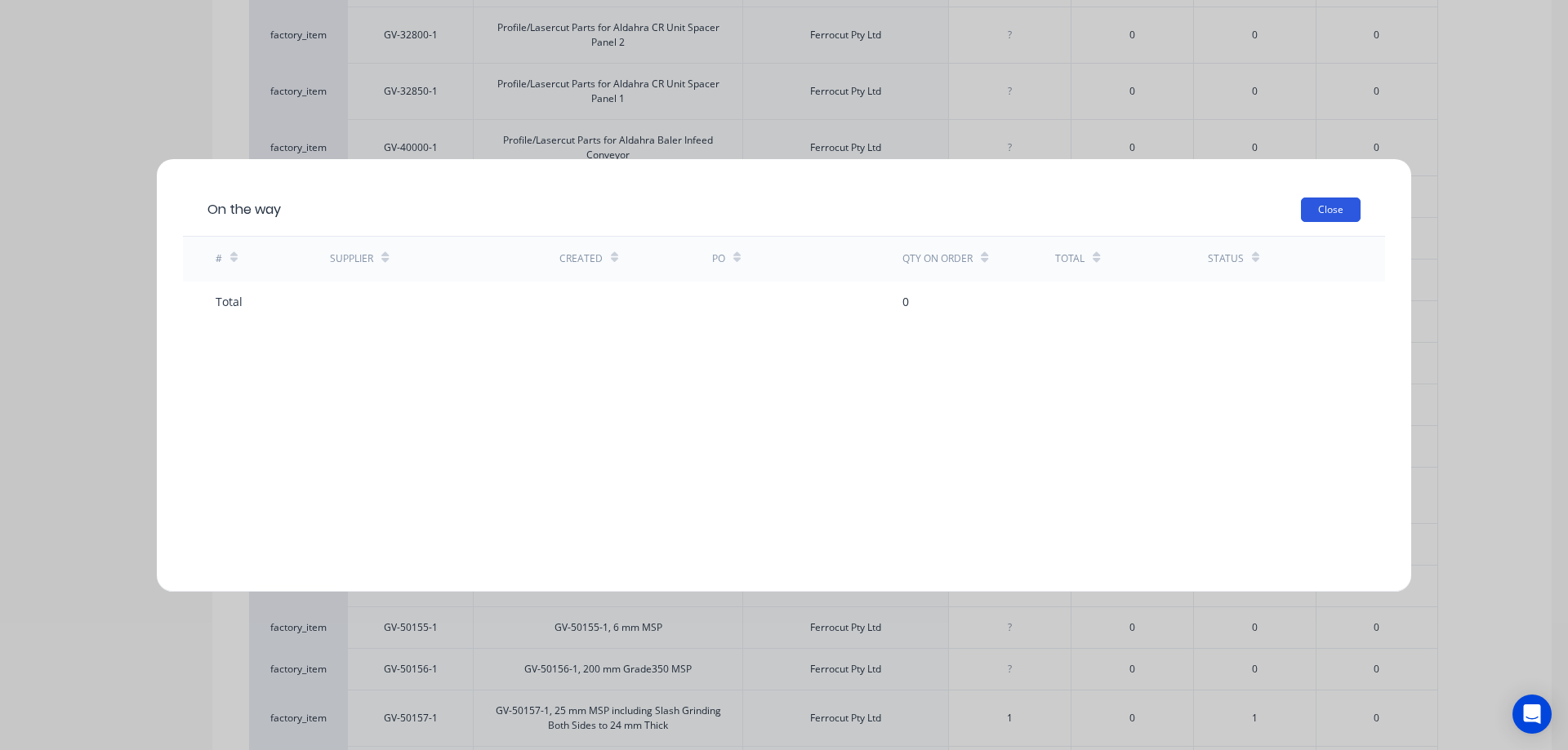
click at [1311, 218] on button "Close" at bounding box center [1331, 210] width 60 height 25
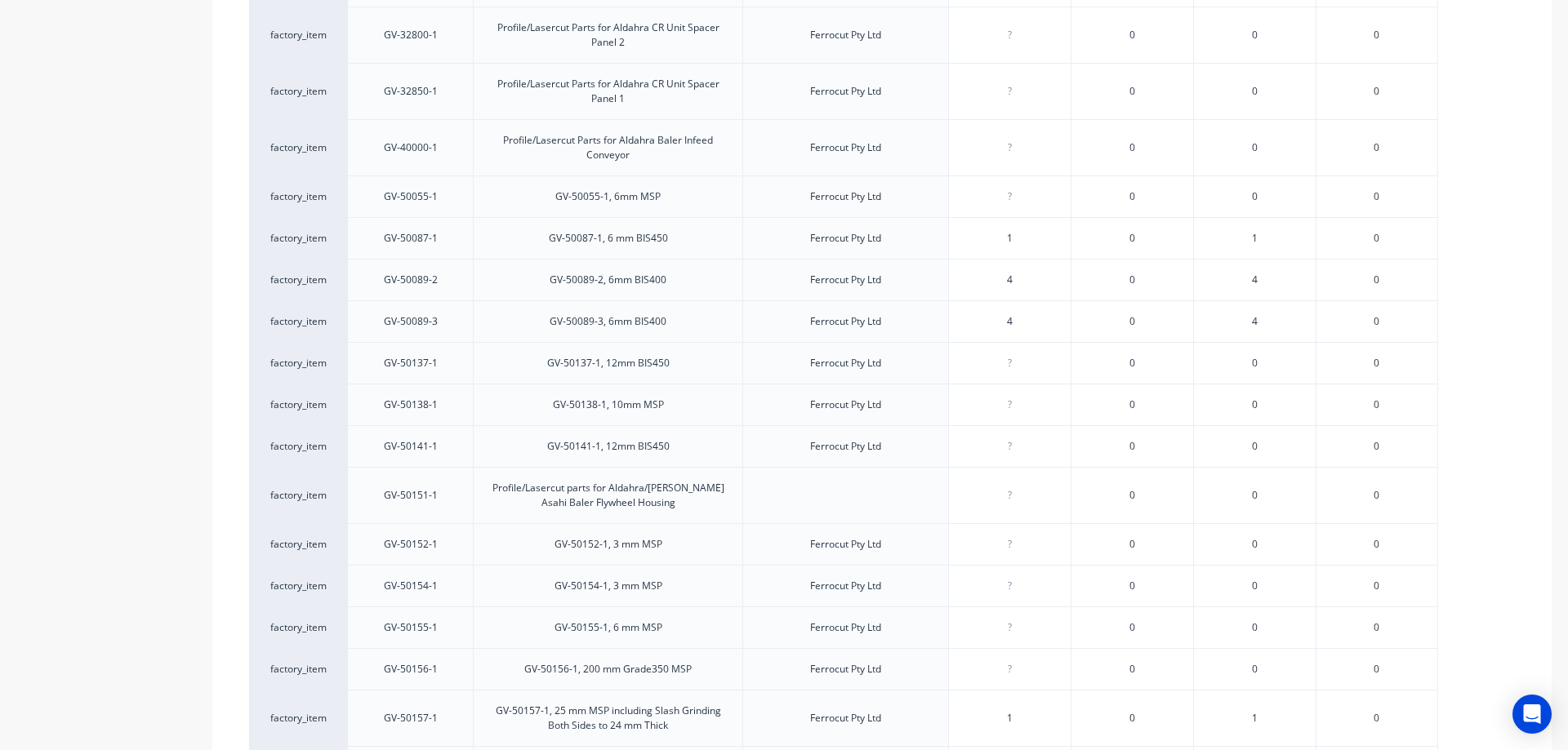
click at [1253, 425] on div "0" at bounding box center [1254, 445] width 122 height 41
click at [1131, 439] on span "0" at bounding box center [1132, 446] width 5 height 15
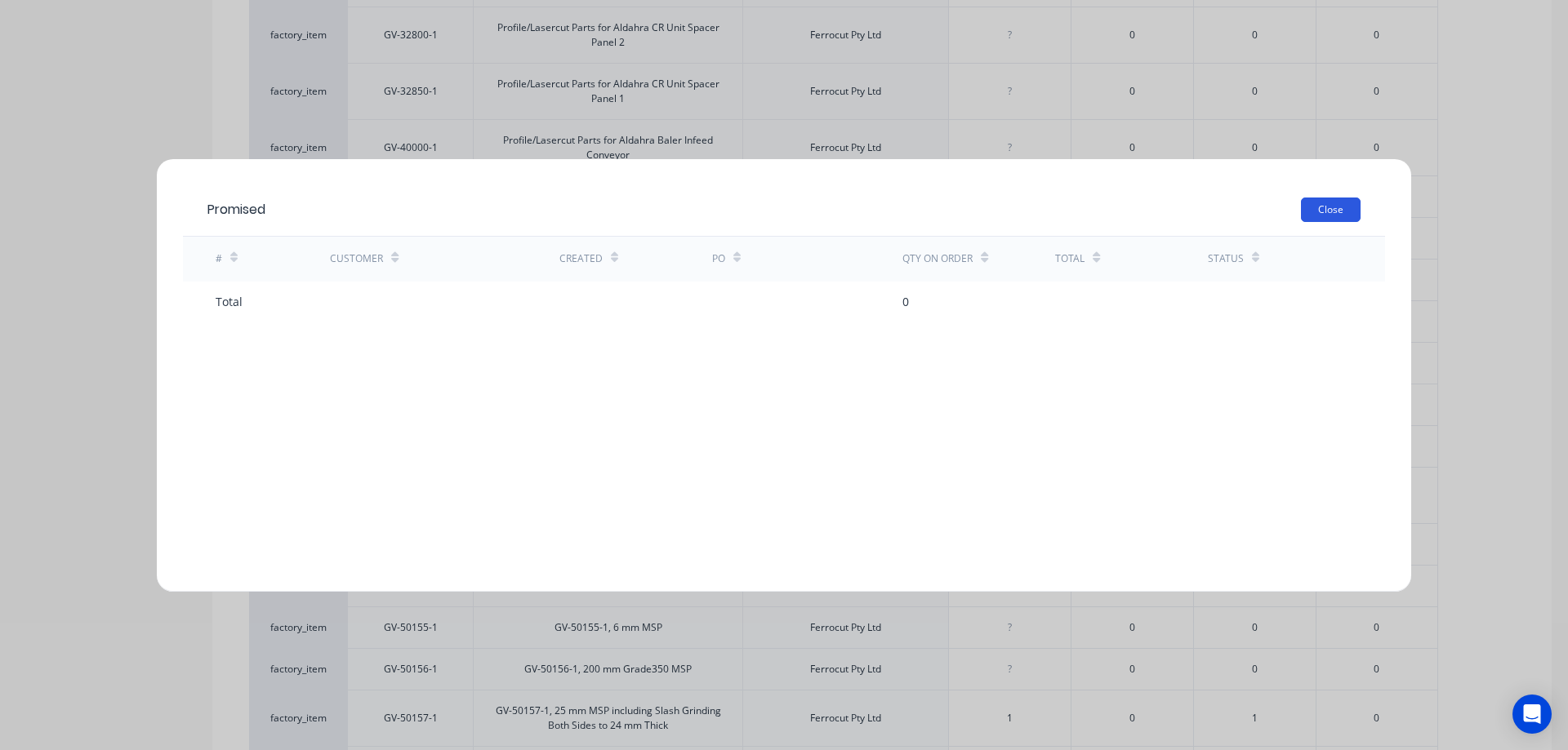
click at [1308, 213] on button "Close" at bounding box center [1331, 210] width 60 height 25
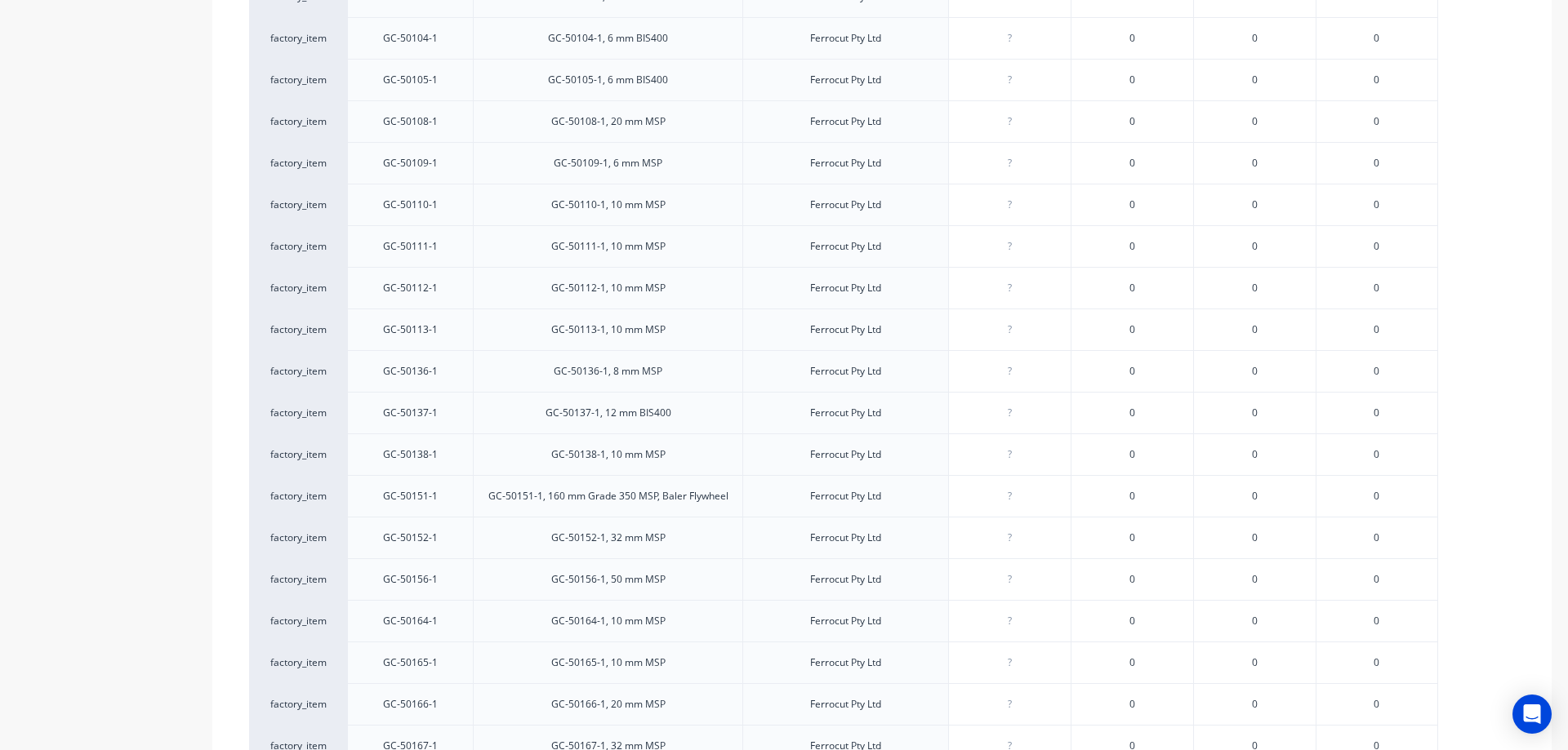
scroll to position [0, 0]
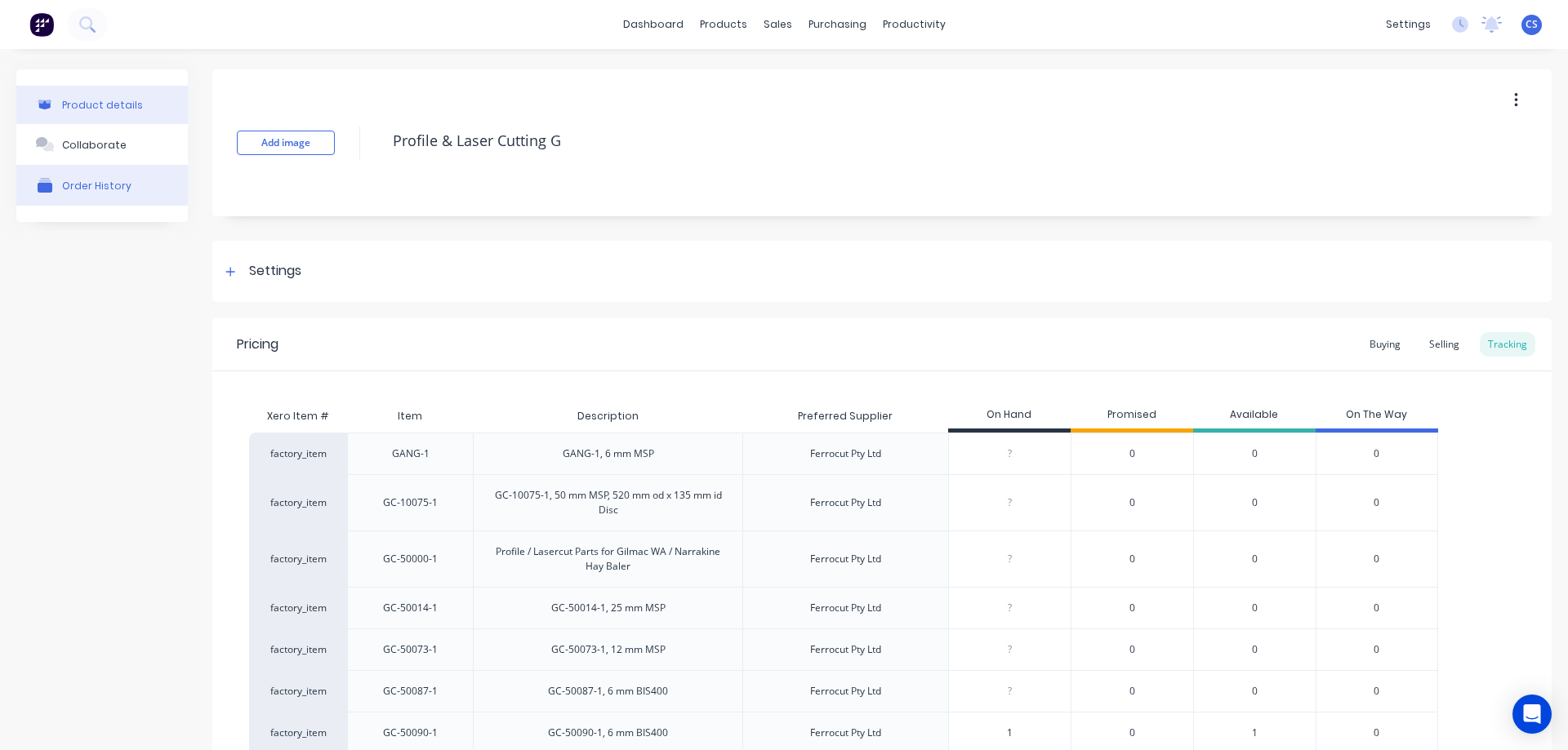
drag, startPoint x: 104, startPoint y: 179, endPoint x: 46, endPoint y: 197, distance: 60.7
drag, startPoint x: 46, startPoint y: 197, endPoint x: 44, endPoint y: 177, distance: 20.1
drag, startPoint x: 44, startPoint y: 177, endPoint x: 19, endPoint y: 252, distance: 79.1
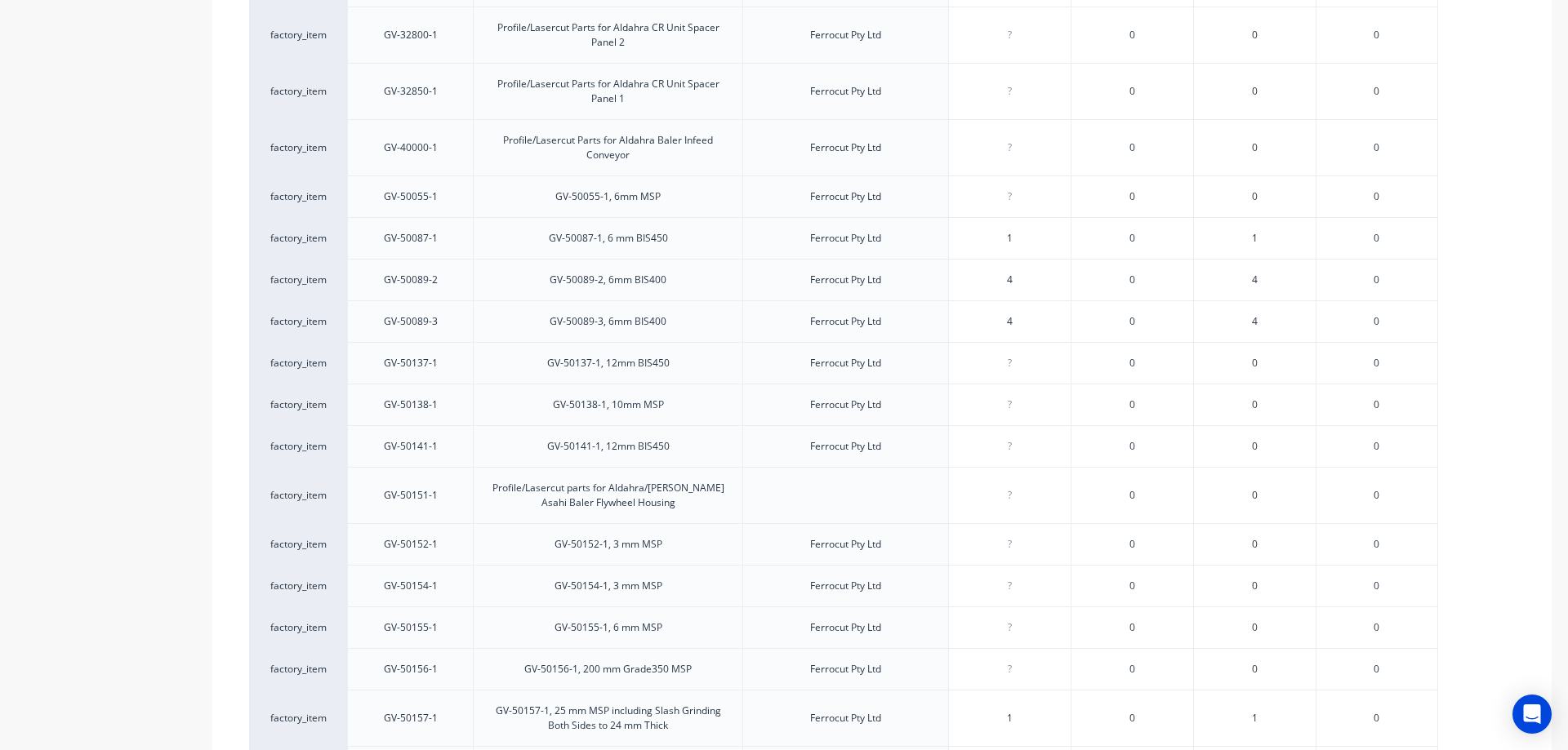
type input "0"
click at [1012, 356] on input "0" at bounding box center [1010, 363] width 121 height 15
click at [1024, 398] on input "0" at bounding box center [1010, 405] width 121 height 15
type input "0"
click at [1027, 439] on input "0" at bounding box center [1010, 446] width 121 height 15
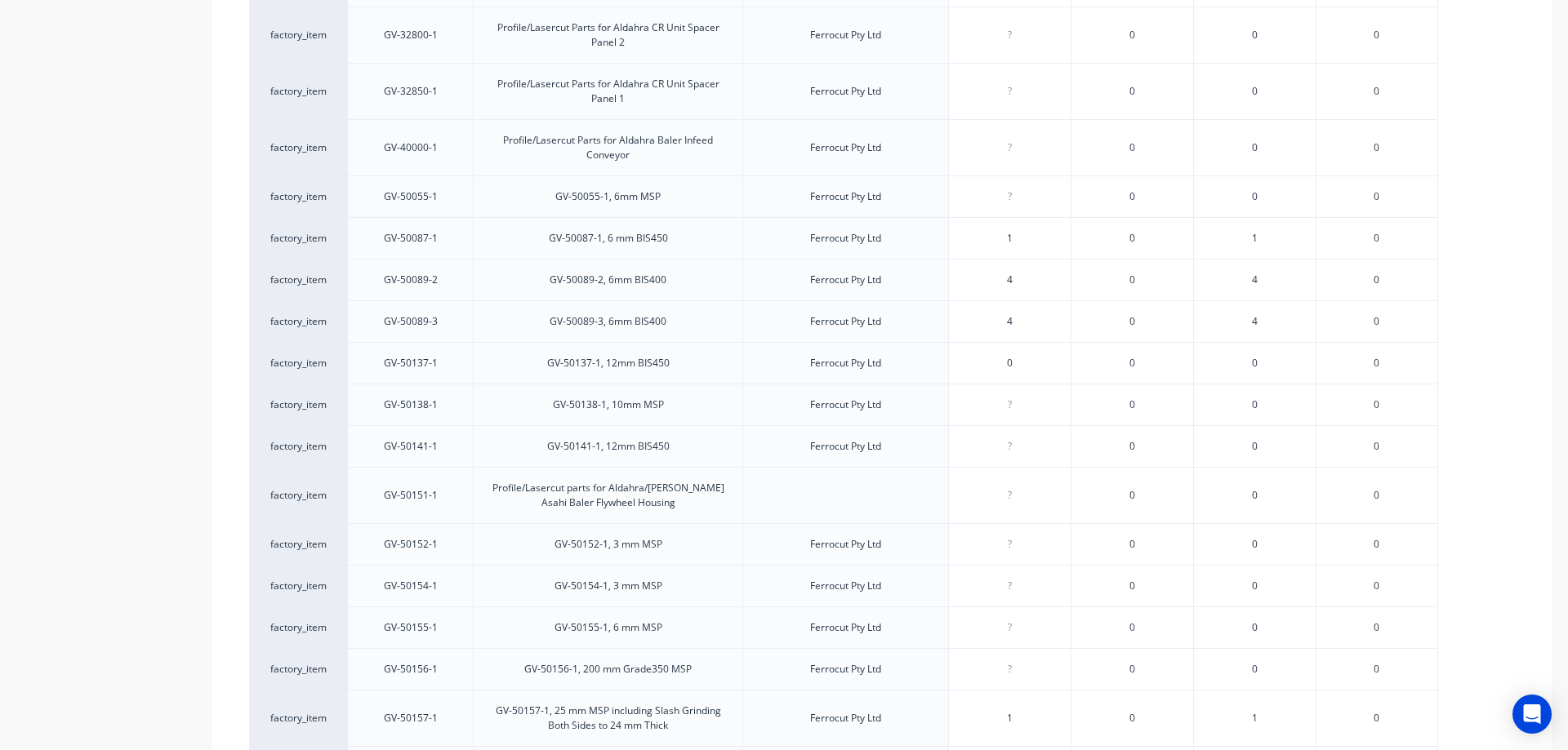
click at [1009, 356] on input "0" at bounding box center [1010, 363] width 121 height 15
type input "12"
type textarea "x"
drag, startPoint x: 1018, startPoint y: 371, endPoint x: 993, endPoint y: 367, distance: 25.3
click at [997, 398] on input "0" at bounding box center [1010, 405] width 121 height 15
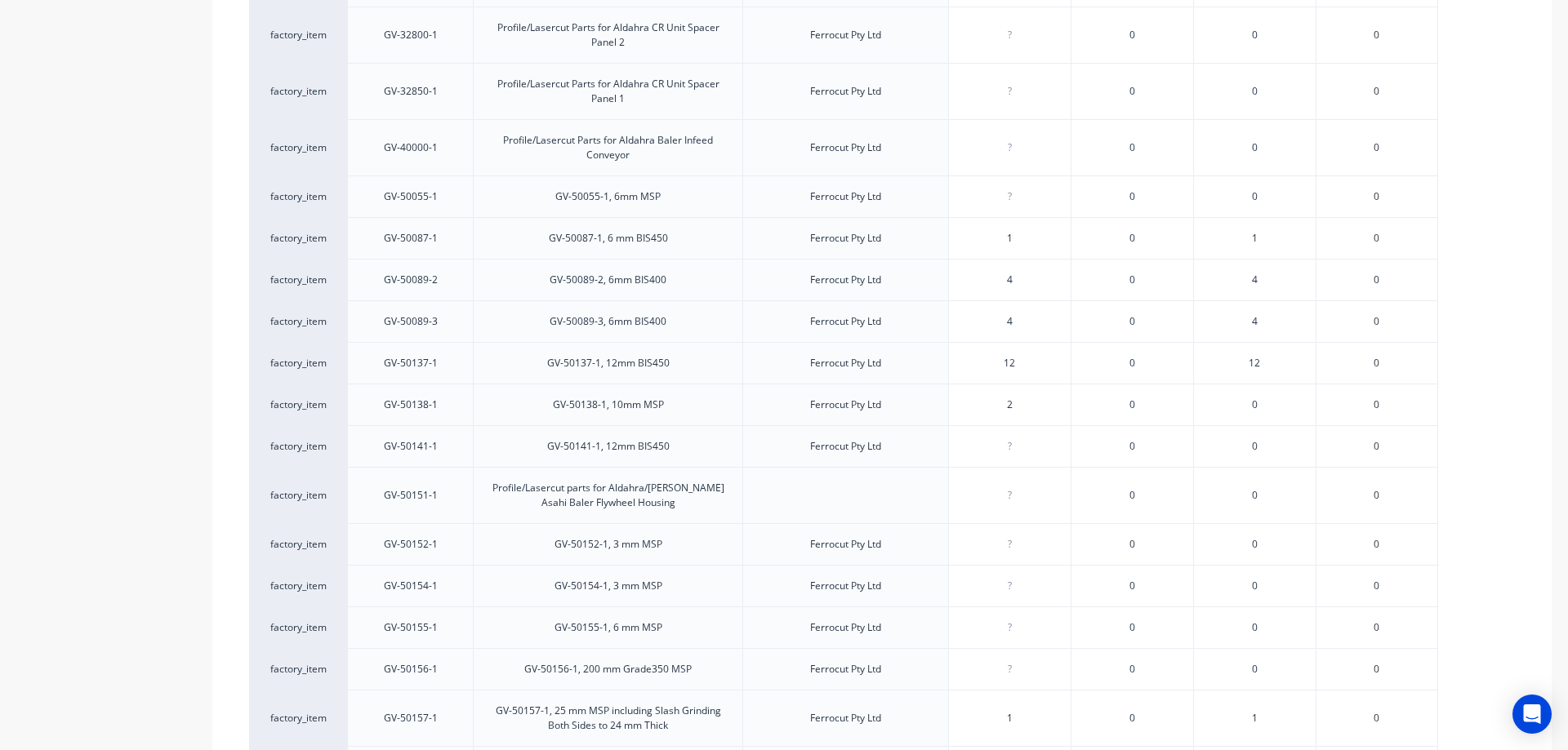
type input "20"
type textarea "x"
type input "20"
drag, startPoint x: 1027, startPoint y: 408, endPoint x: 1002, endPoint y: 408, distance: 25.0
click at [1002, 426] on div "?" at bounding box center [1010, 446] width 121 height 40
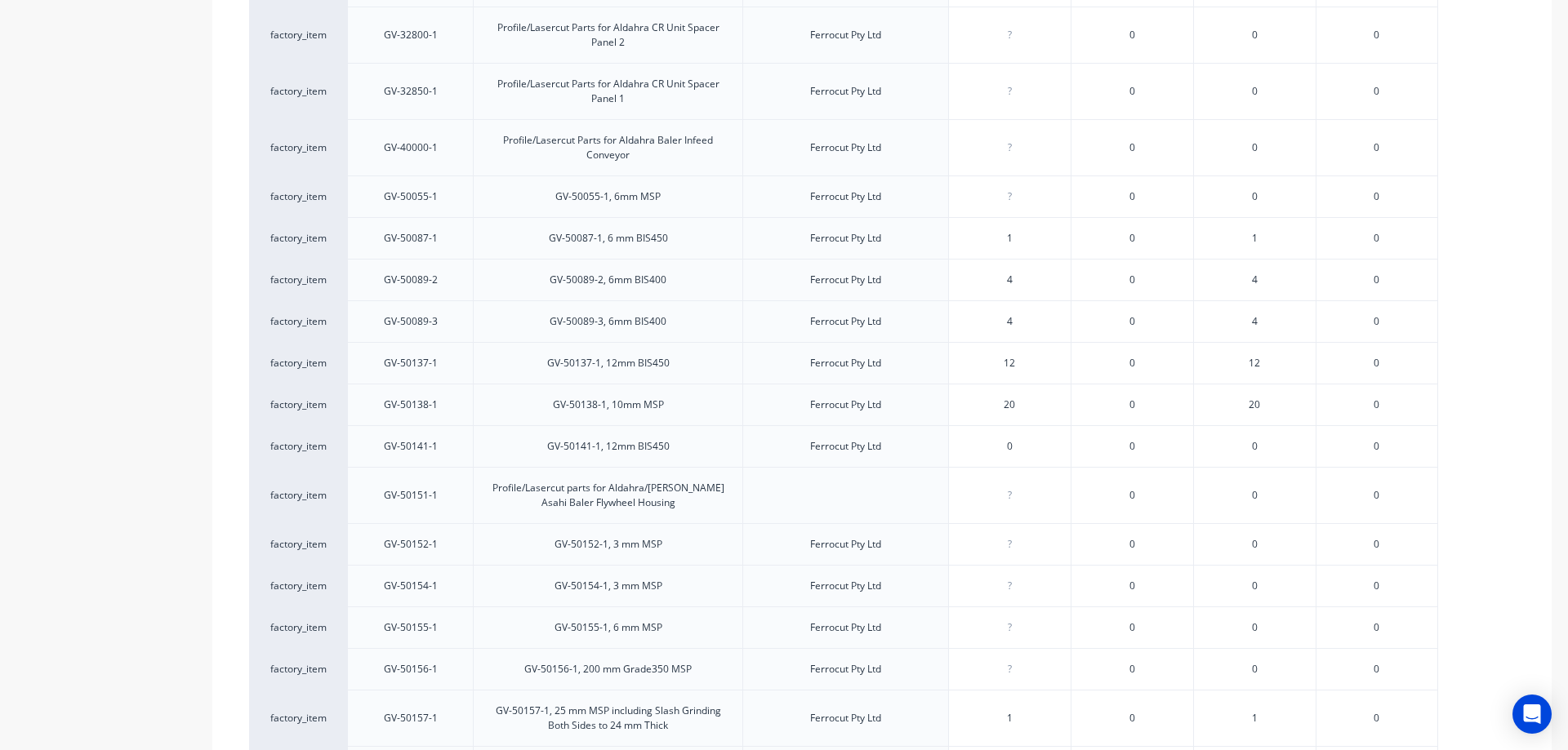
type input "08"
type textarea "x"
type input "08"
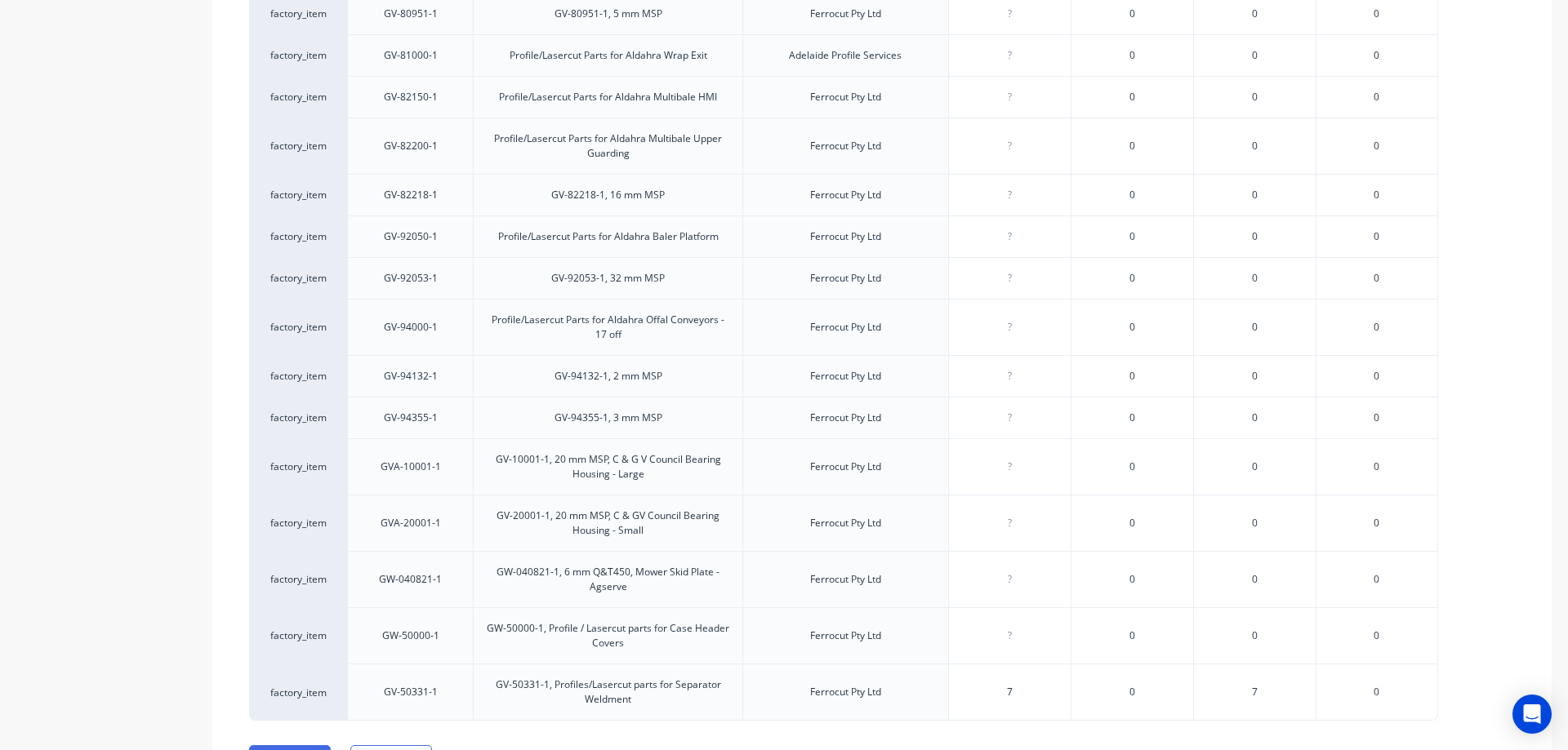
scroll to position [14896, 0]
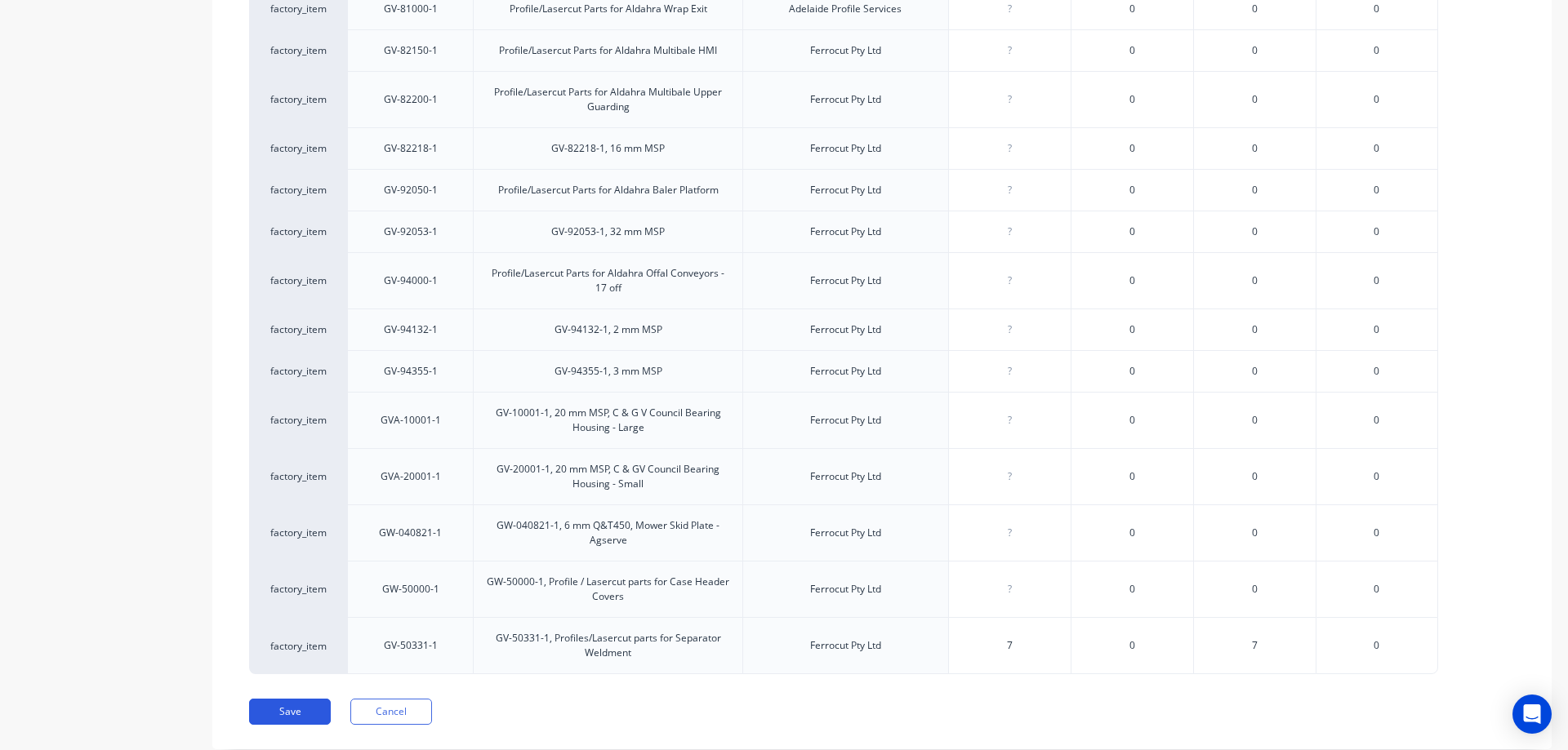
click at [316, 699] on button "Save" at bounding box center [290, 712] width 82 height 26
type textarea "x"
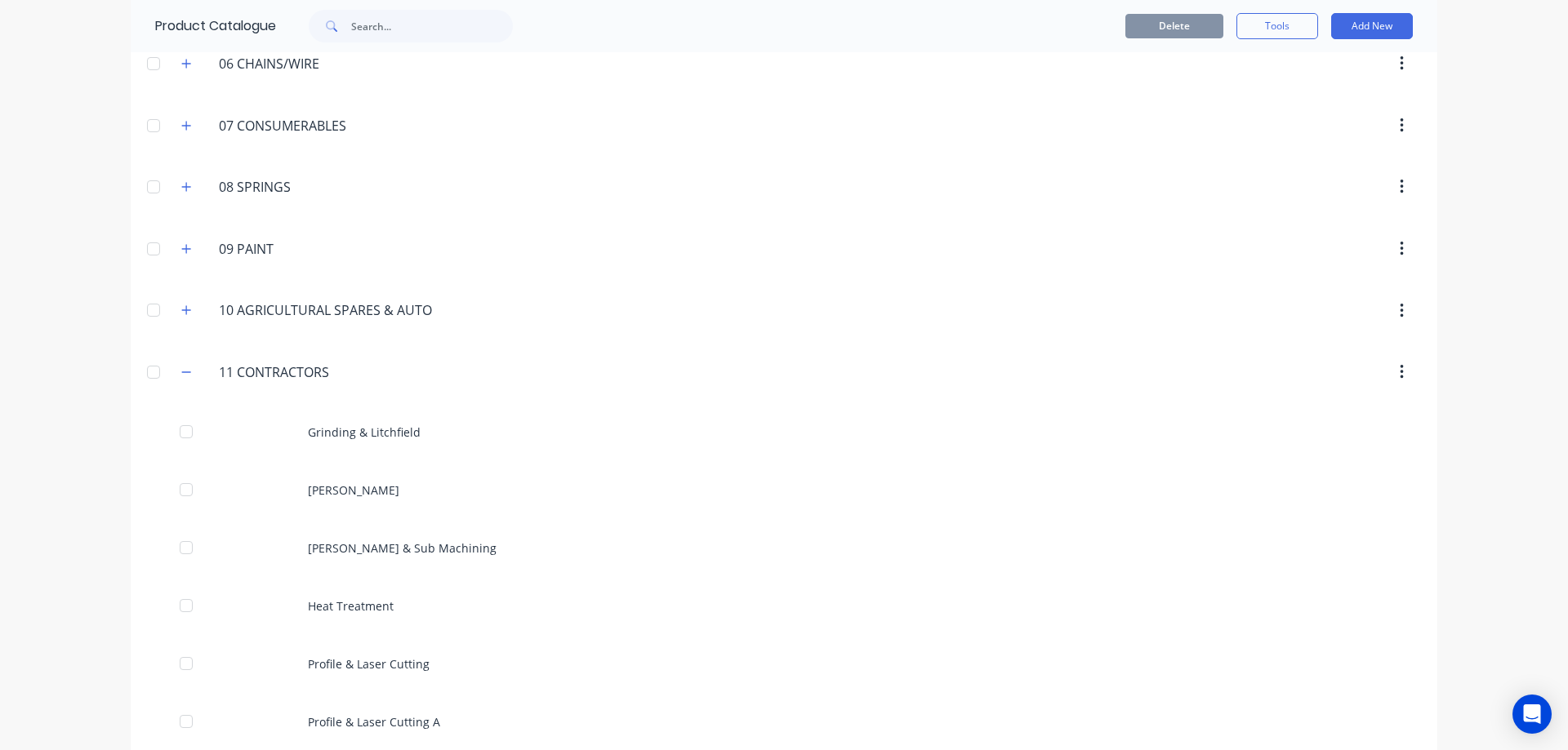
scroll to position [571, 0]
click at [181, 369] on icon "button" at bounding box center [186, 371] width 10 height 11
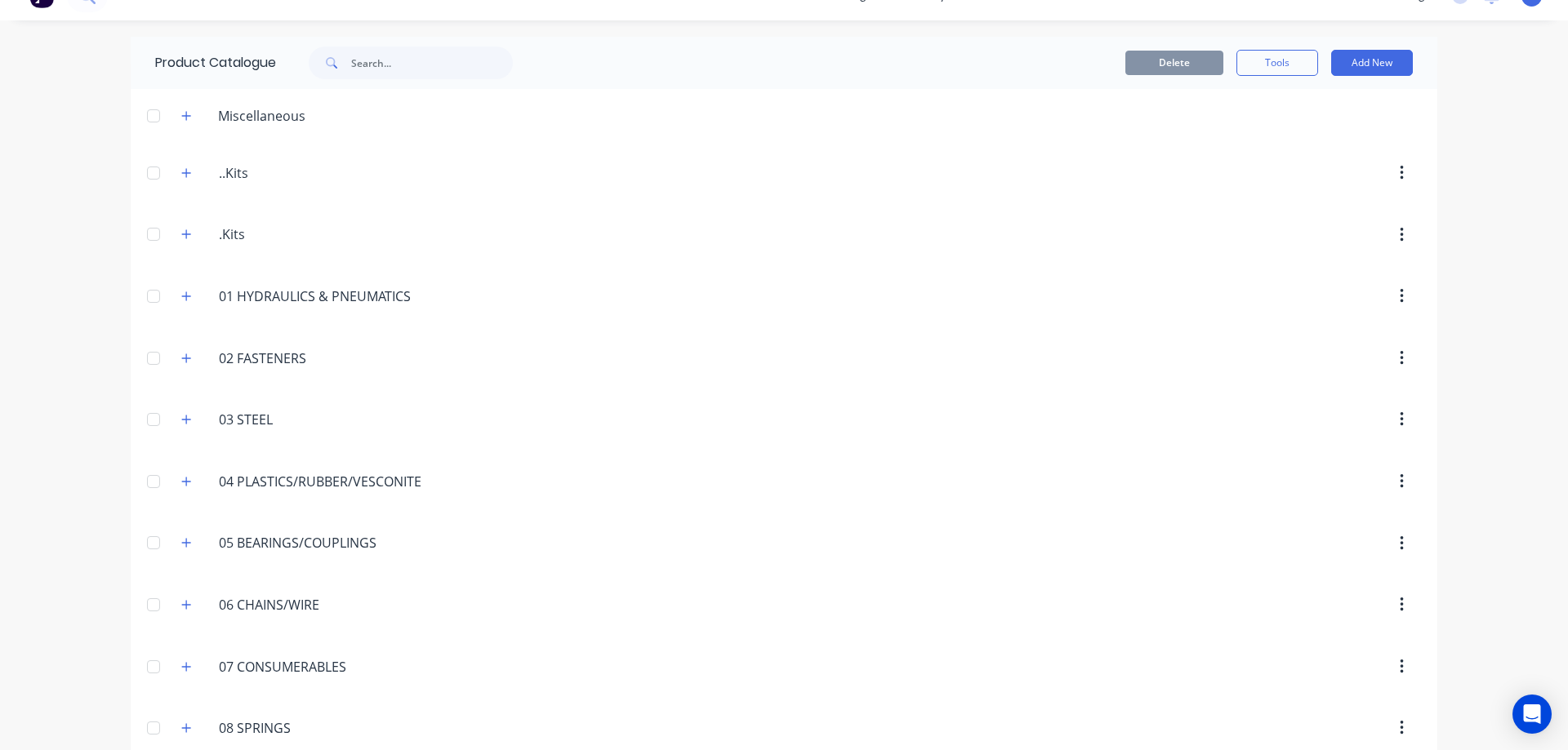
scroll to position [0, 0]
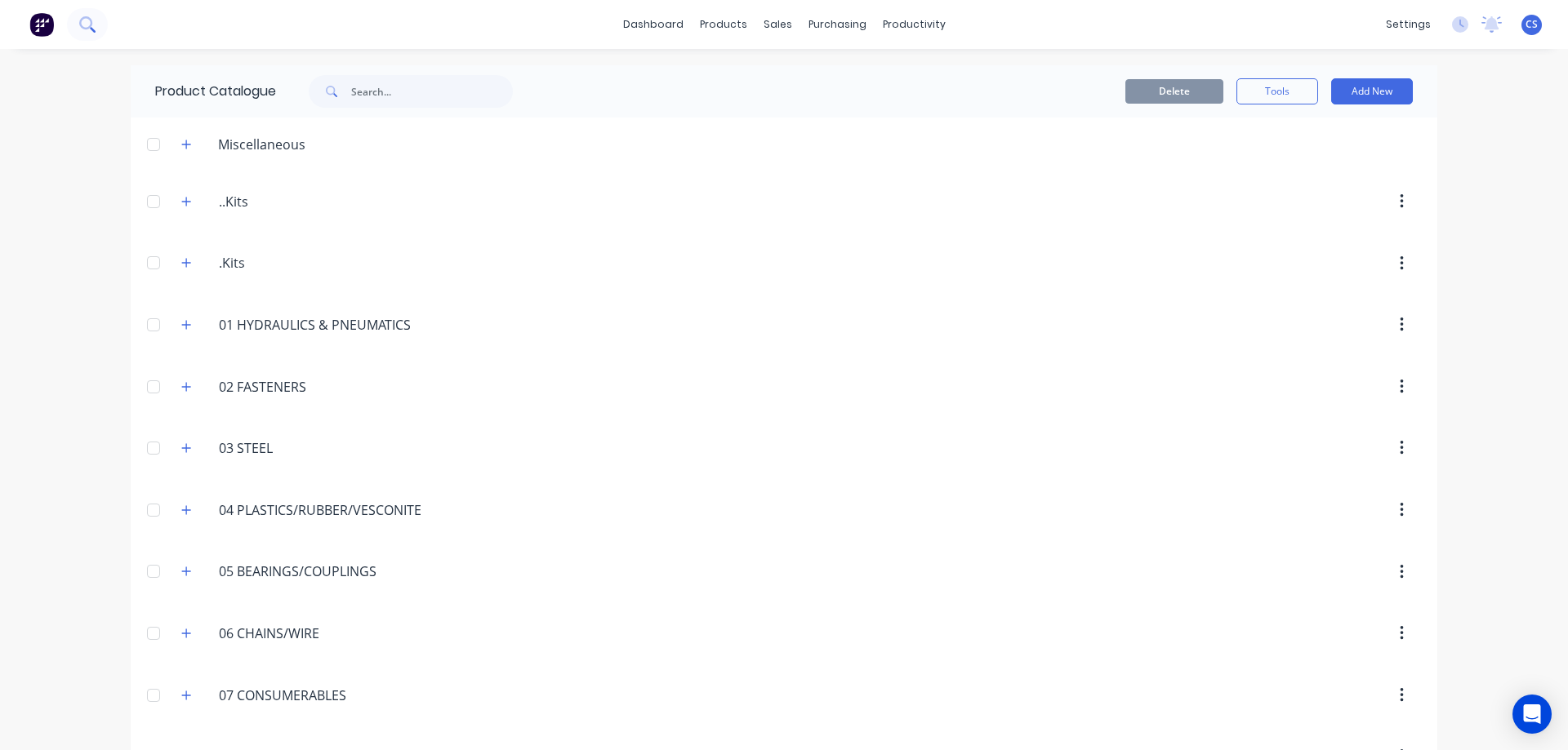
click at [94, 33] on button at bounding box center [87, 24] width 40 height 33
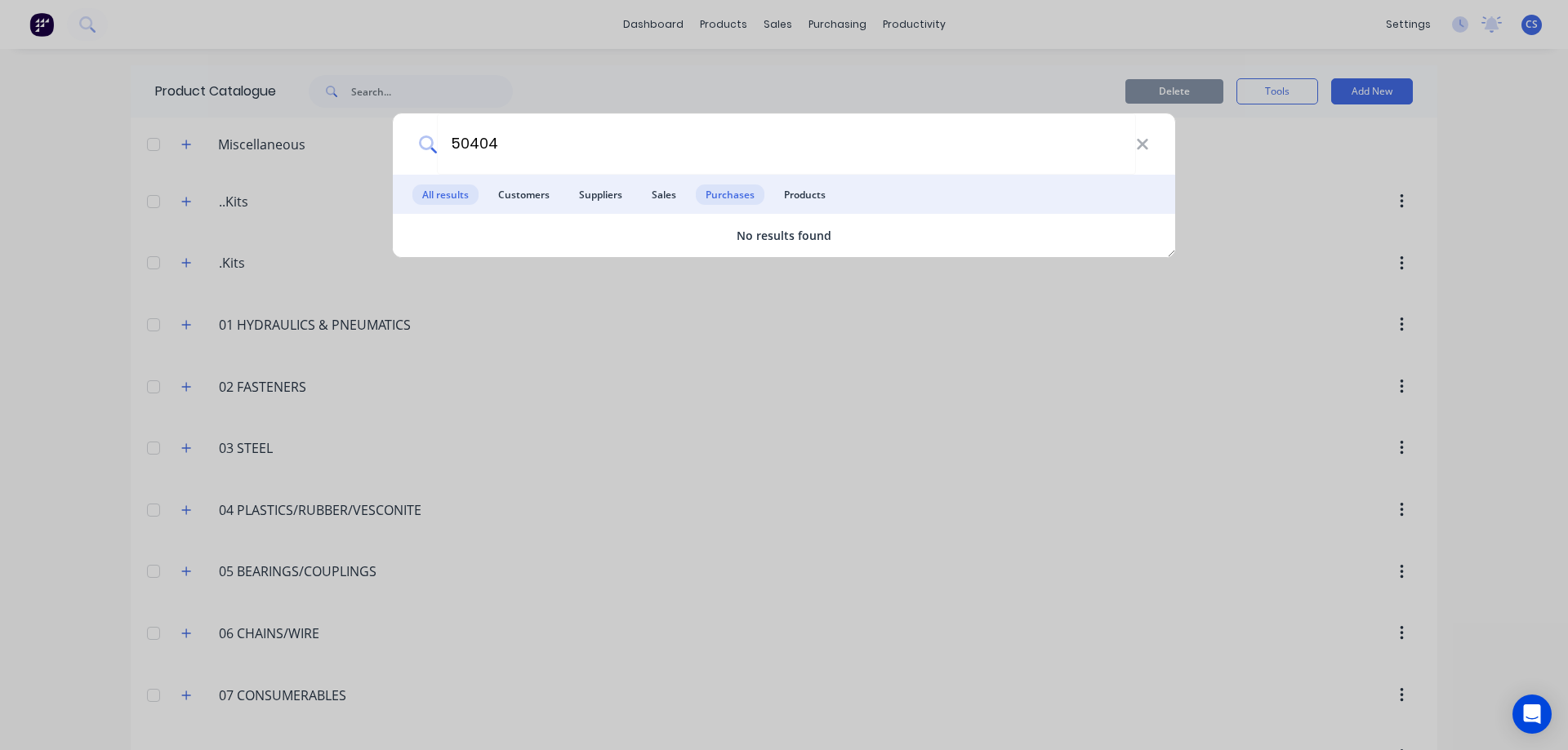
type input "50404"
click at [735, 197] on span "Purchases" at bounding box center [730, 195] width 69 height 20
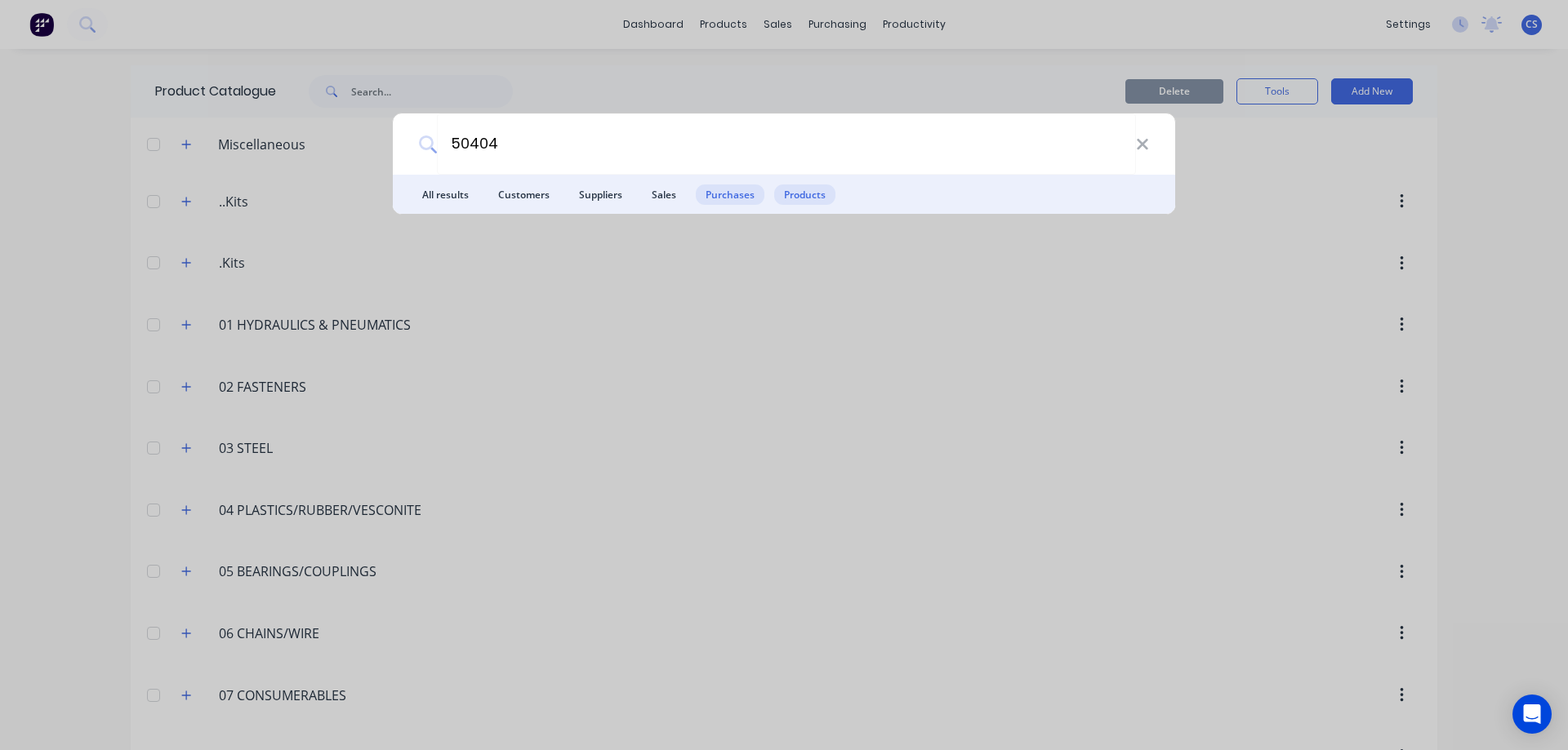
click at [807, 197] on span "Products" at bounding box center [805, 195] width 62 height 20
click at [649, 199] on span "Sales" at bounding box center [664, 195] width 44 height 20
click at [605, 193] on span "Suppliers" at bounding box center [600, 195] width 63 height 20
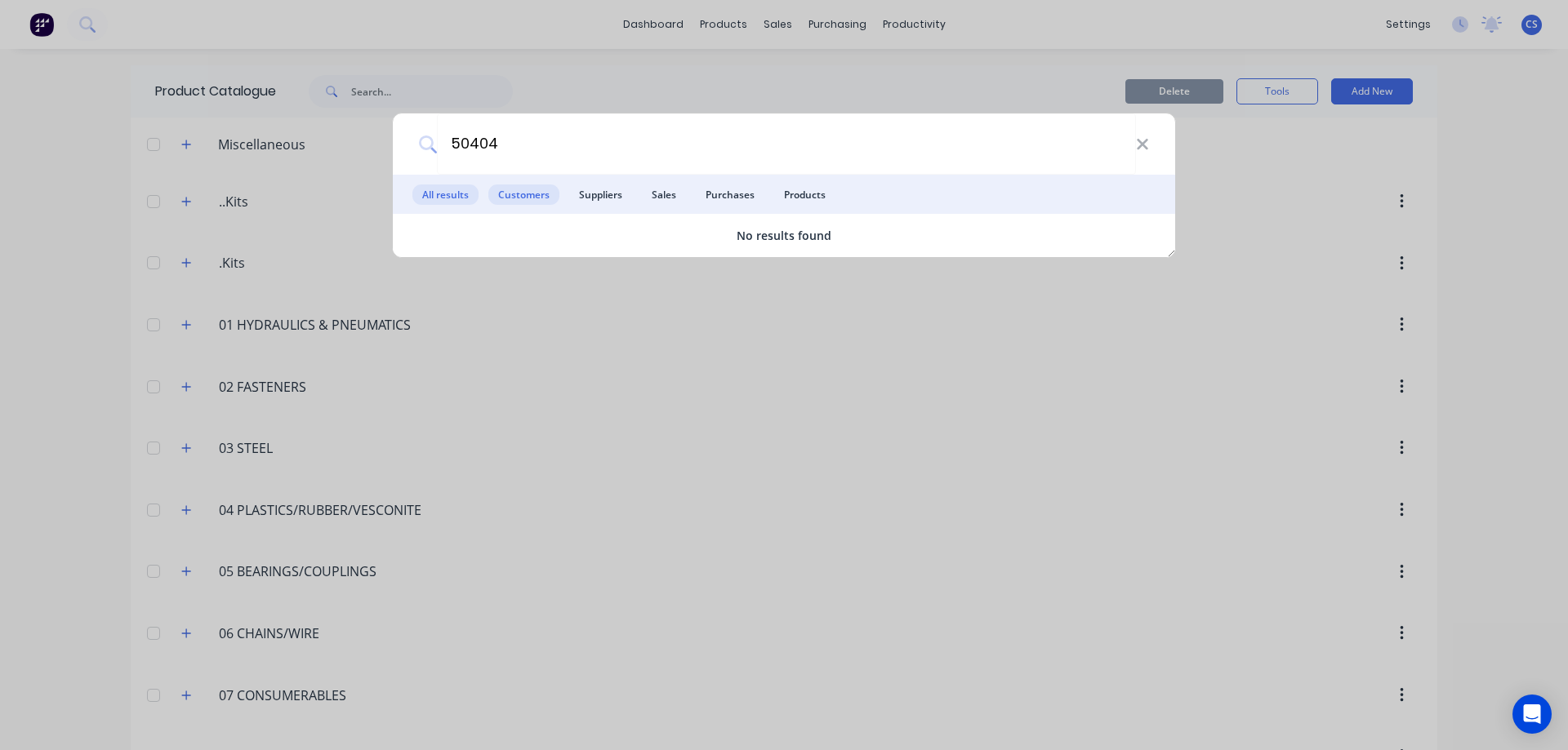
click at [496, 200] on span "Customers" at bounding box center [524, 195] width 71 height 20
click at [448, 193] on span "All results" at bounding box center [445, 195] width 66 height 20
click at [1139, 138] on icon at bounding box center [1142, 144] width 13 height 18
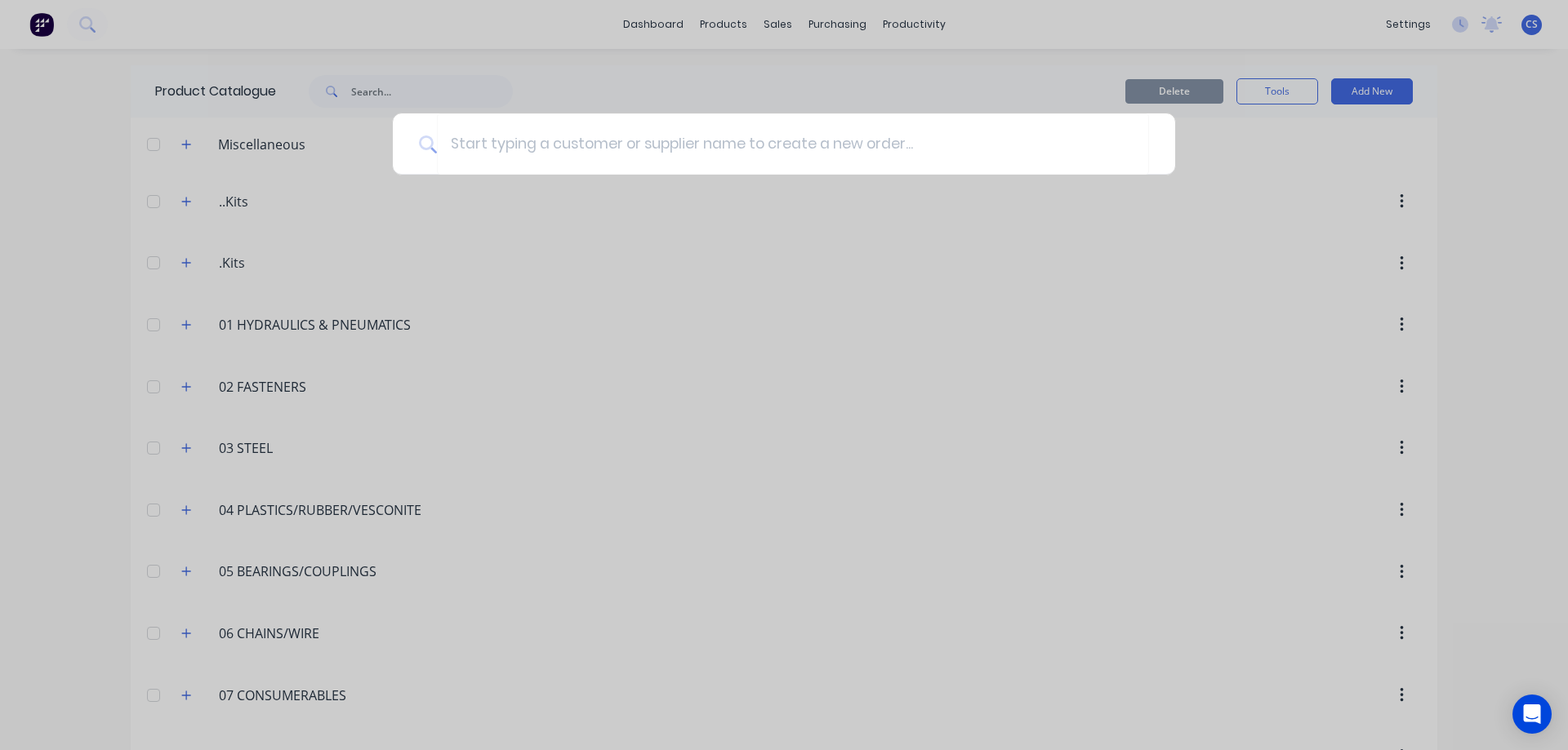
click at [1427, 79] on div at bounding box center [784, 375] width 1568 height 750
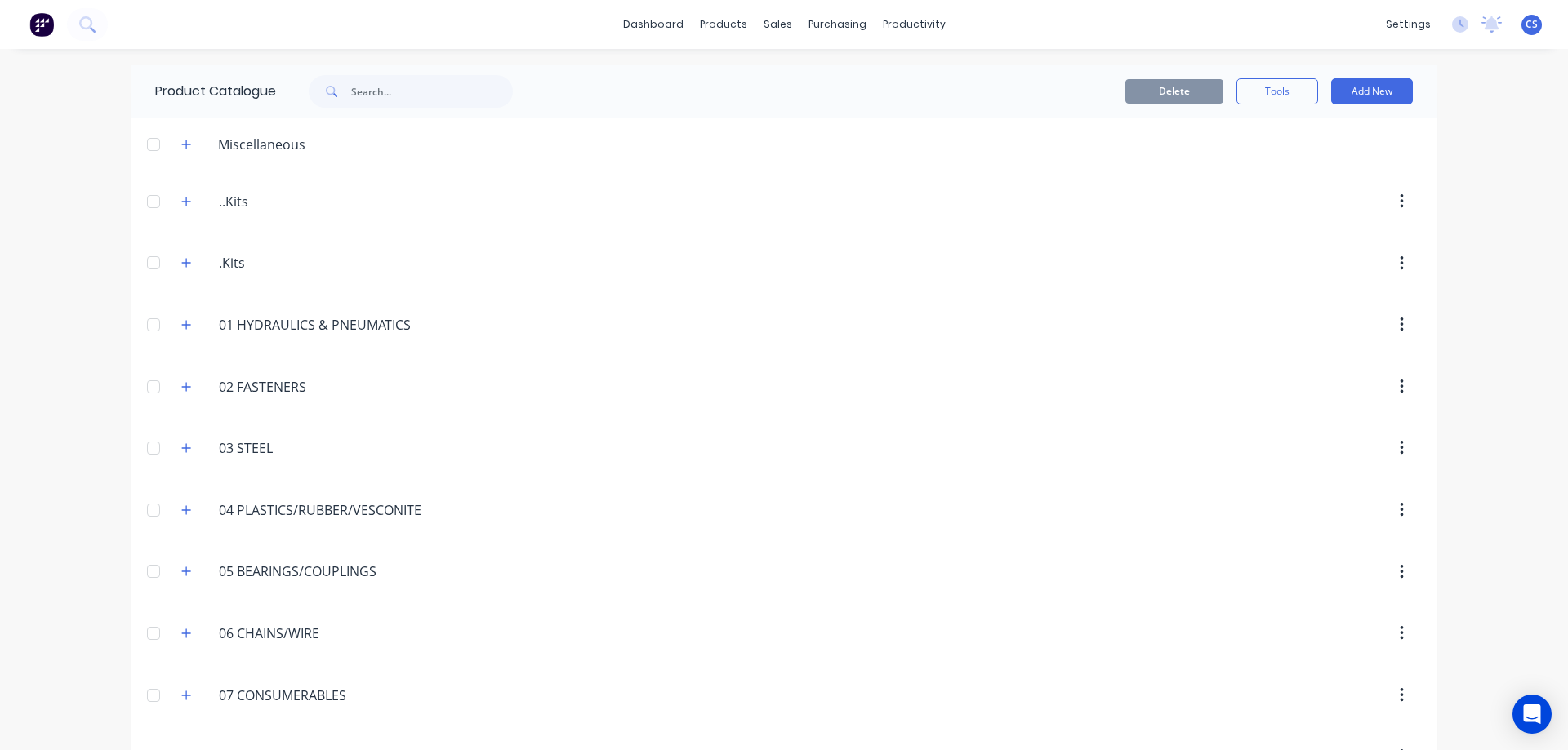
click at [182, 155] on header "Miscellaneous" at bounding box center [784, 144] width 1307 height 53
click at [184, 147] on icon "button" at bounding box center [186, 144] width 10 height 11
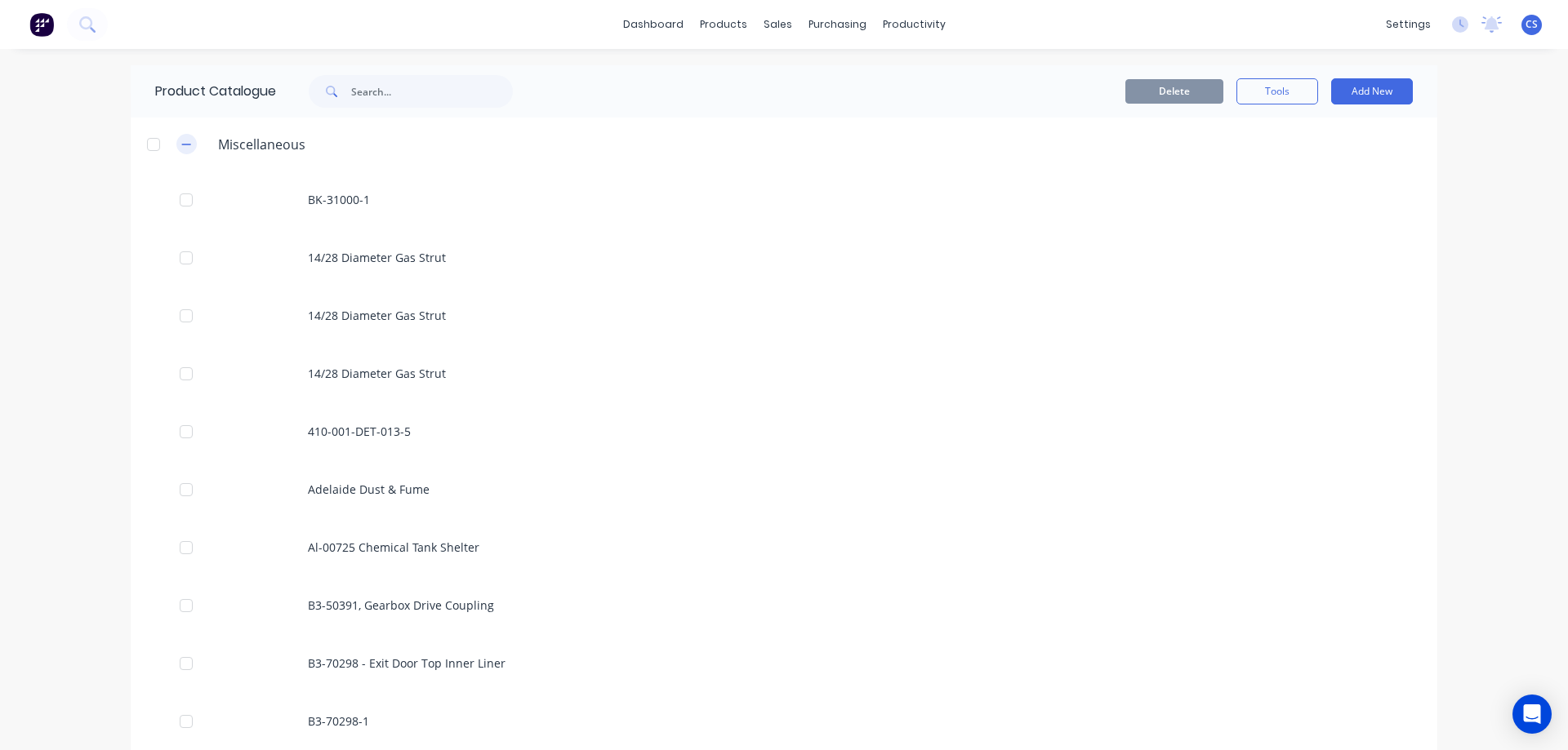
click at [181, 141] on icon "button" at bounding box center [186, 144] width 10 height 11
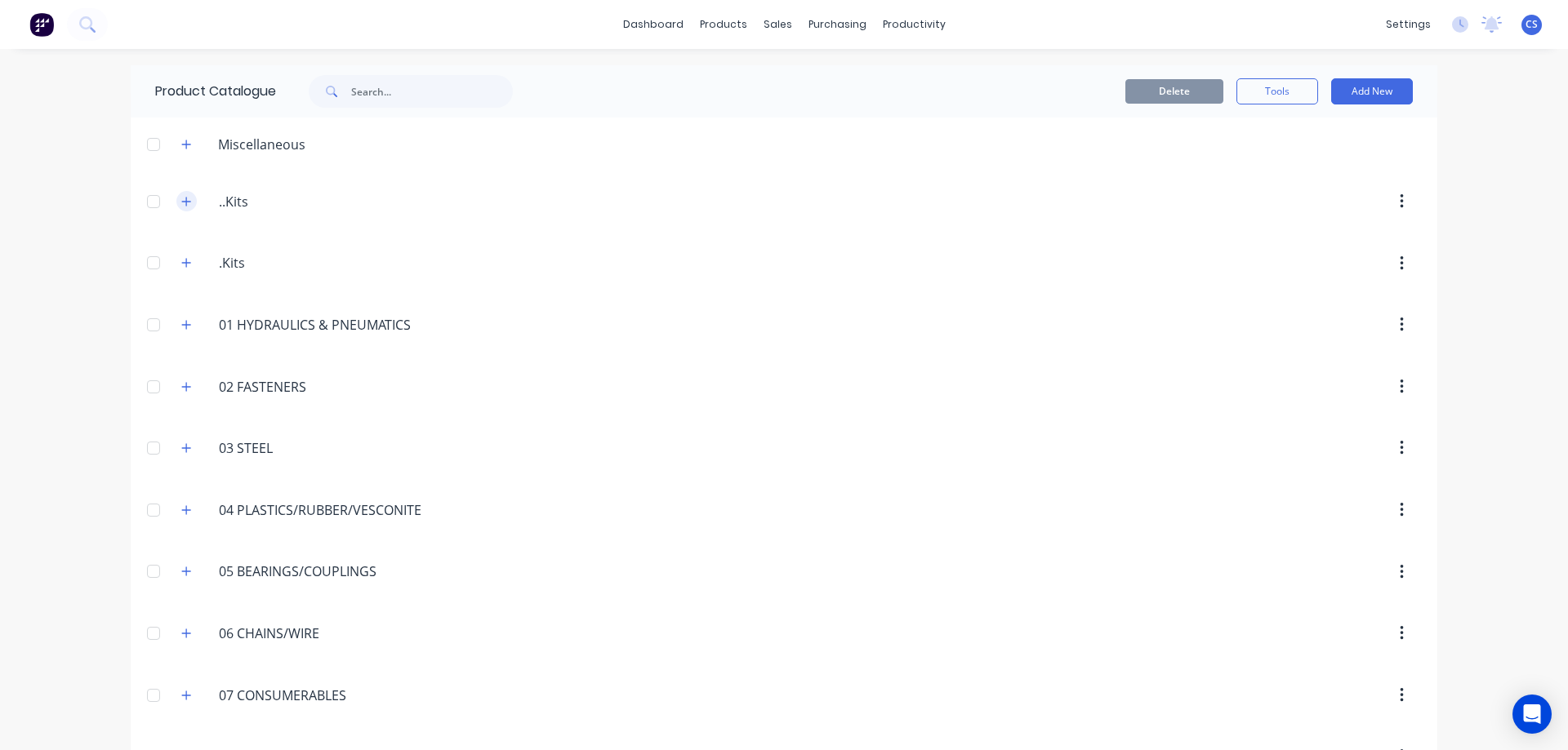
click at [182, 199] on icon "button" at bounding box center [186, 202] width 10 height 11
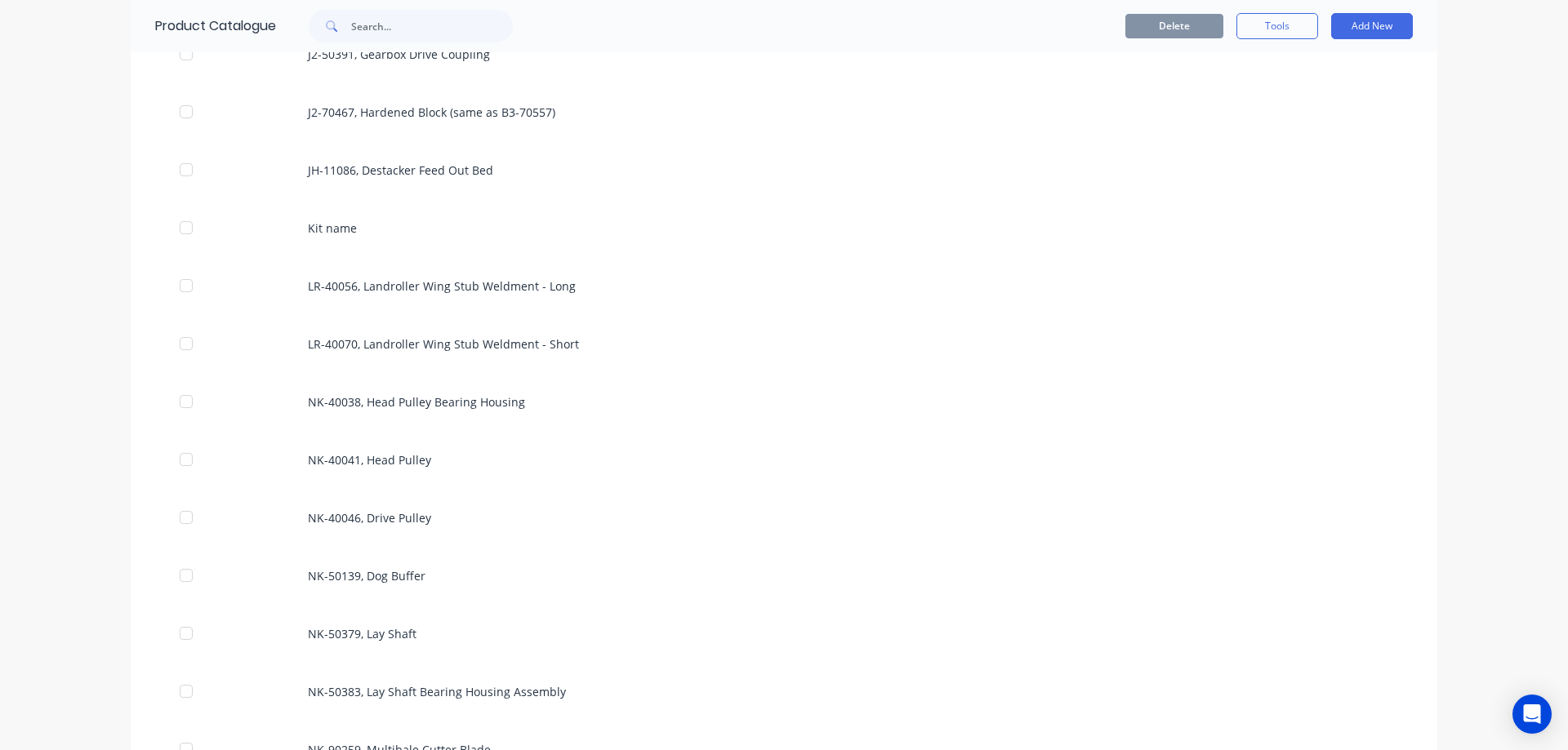
scroll to position [1633, 0]
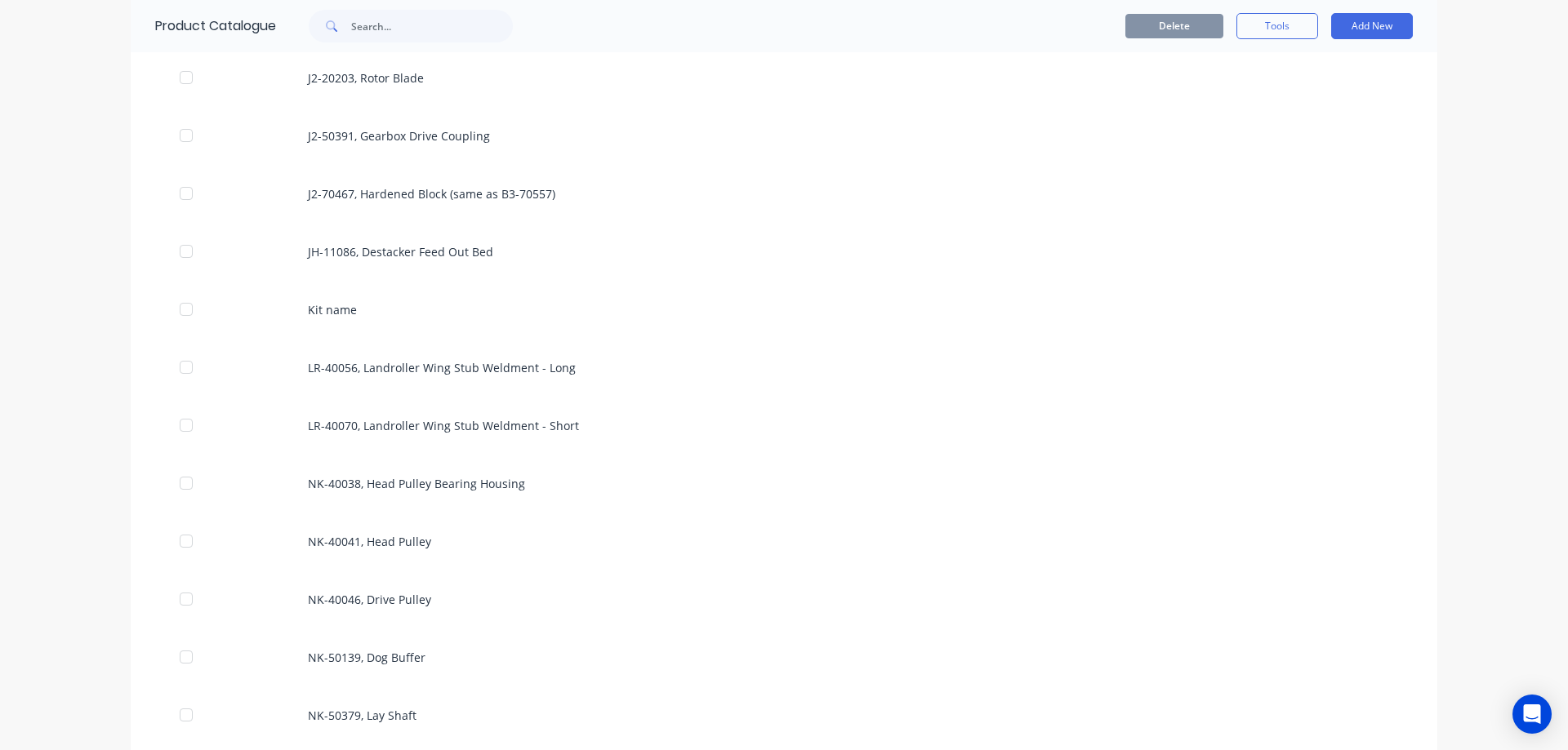
click at [587, 320] on div "Kit name" at bounding box center [784, 310] width 1307 height 58
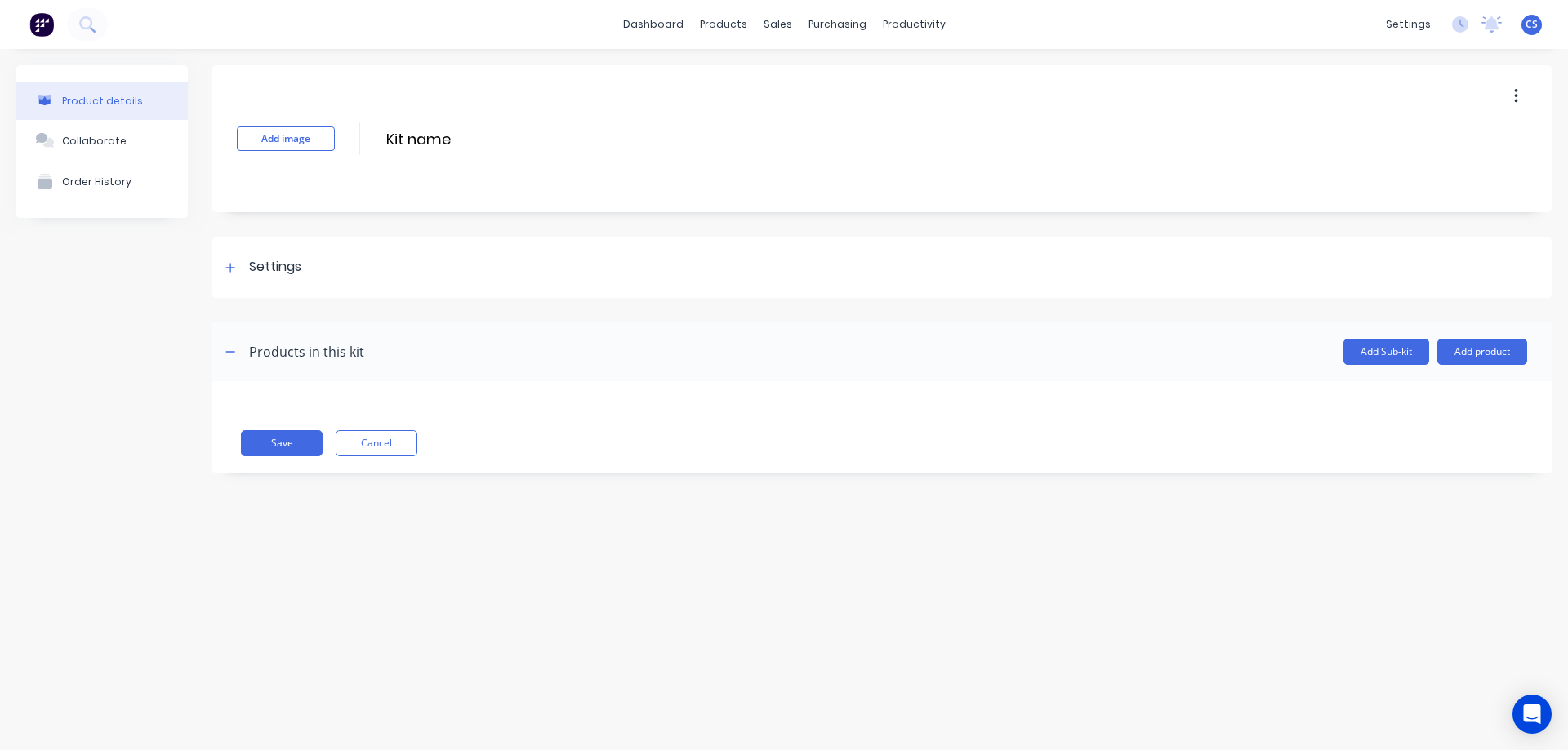
drag, startPoint x: 454, startPoint y: 138, endPoint x: 371, endPoint y: 131, distance: 83.3
click at [371, 131] on div "Add image Kit name Kit name Enter kit name" at bounding box center [881, 138] width 1339 height 147
drag, startPoint x: 662, startPoint y: 136, endPoint x: 374, endPoint y: 119, distance: 288.5
click at [374, 119] on div "Add image GV-50404, Upper Dog Weldment GV-50404, Upper Dog Weldment Enter kit n…" at bounding box center [881, 138] width 1339 height 147
type input "GV-50404, Upper Dog Weldment"
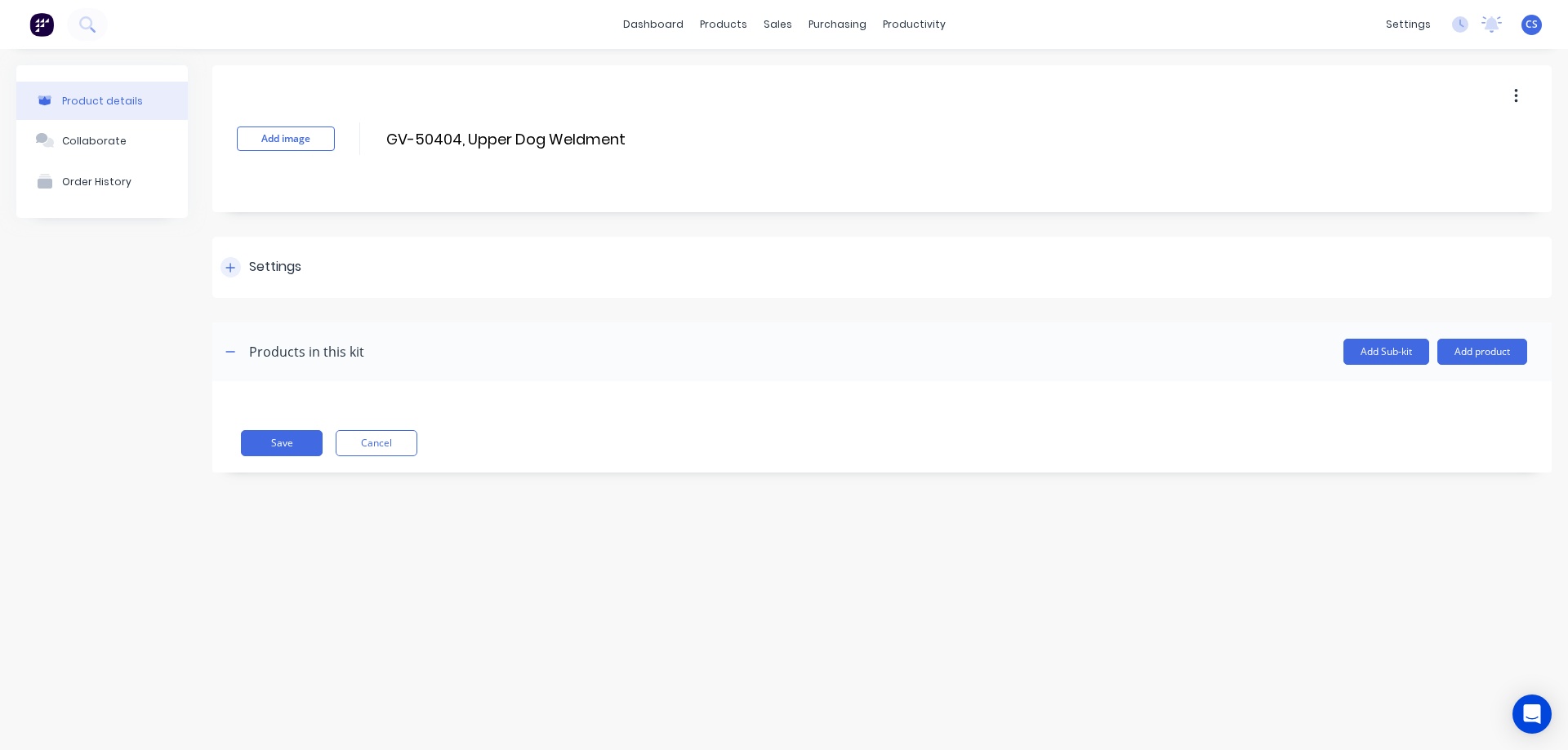
click at [244, 274] on div "Settings" at bounding box center [261, 267] width 81 height 20
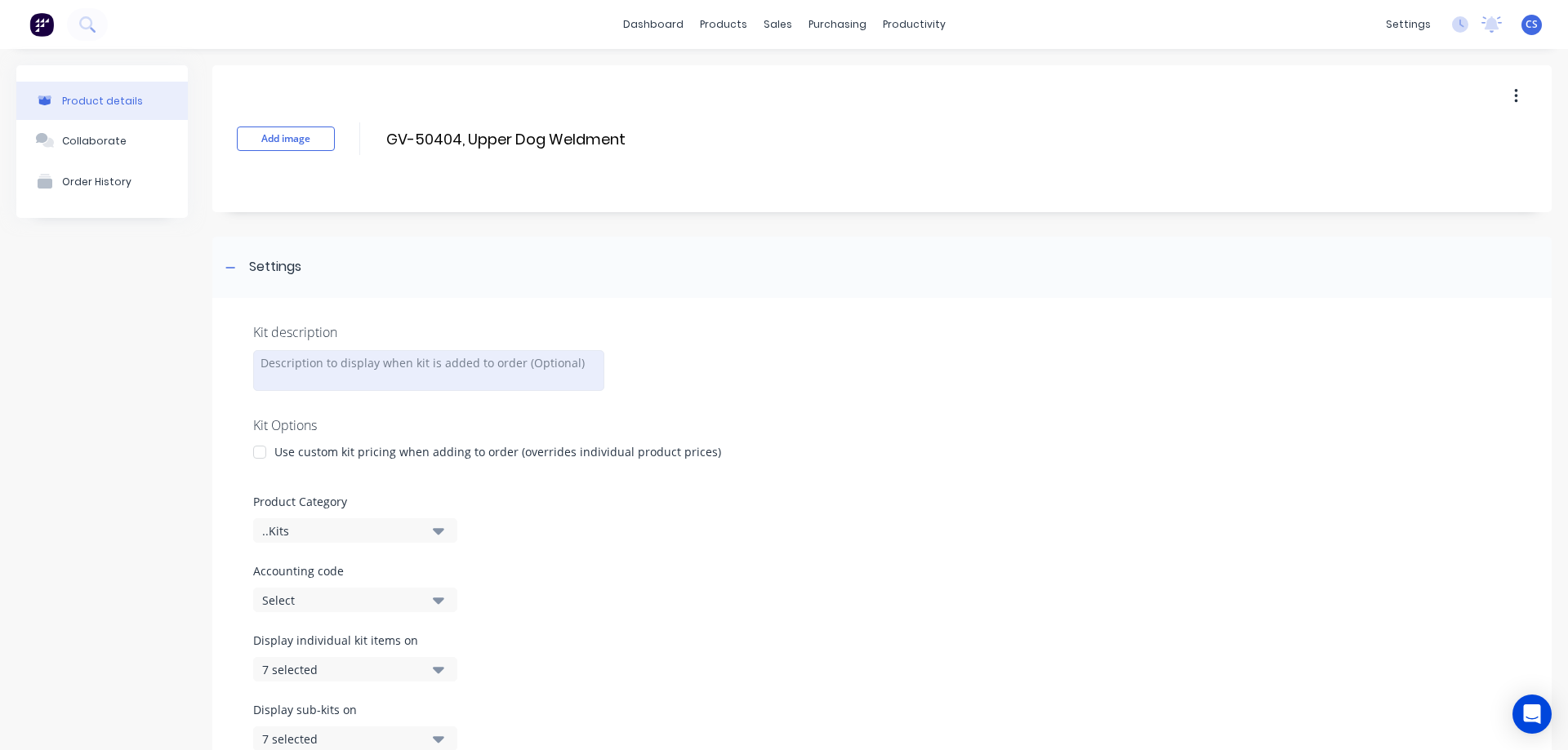
click at [337, 361] on div at bounding box center [429, 371] width 351 height 40
paste div
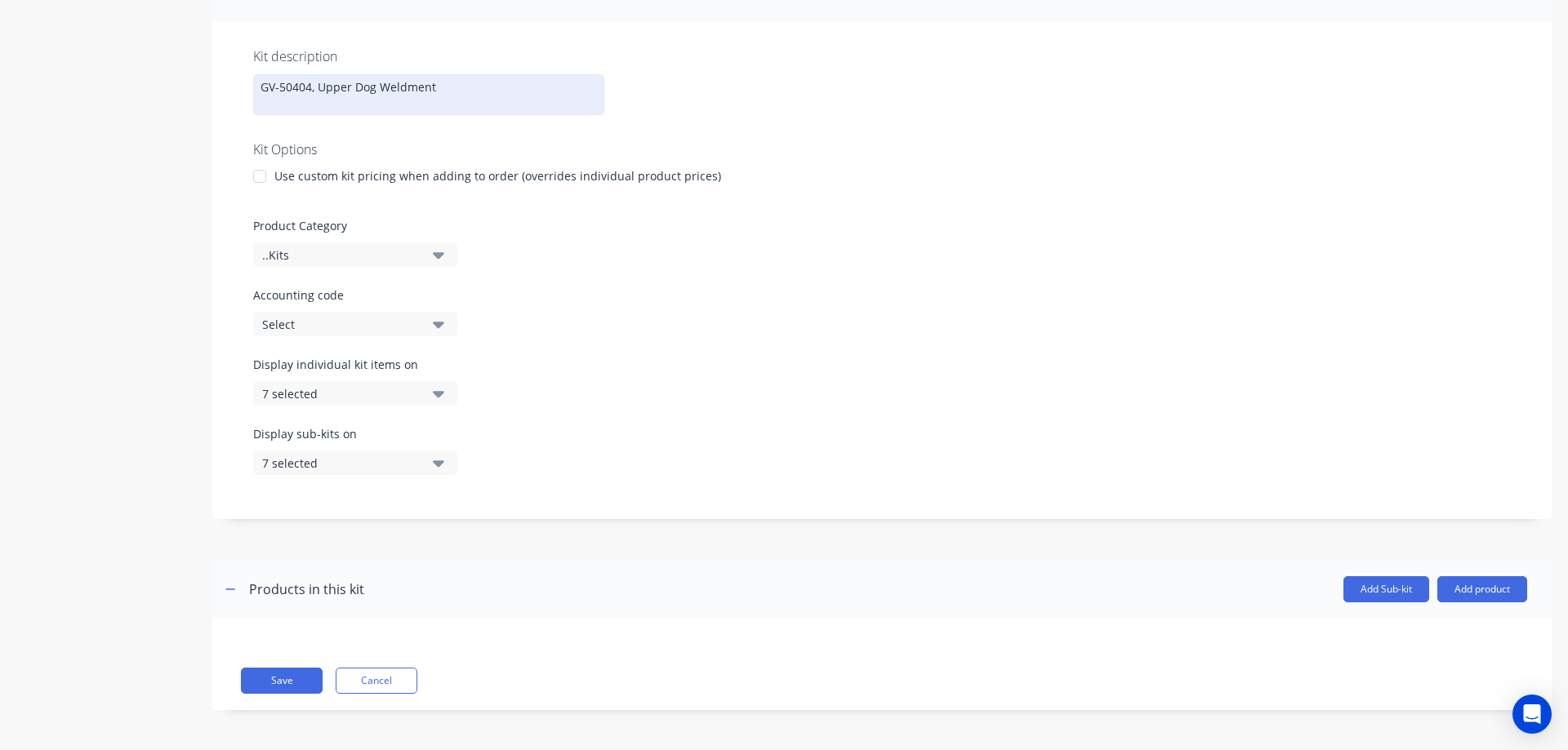
scroll to position [276, 0]
click at [418, 254] on div "..Kits" at bounding box center [342, 254] width 158 height 17
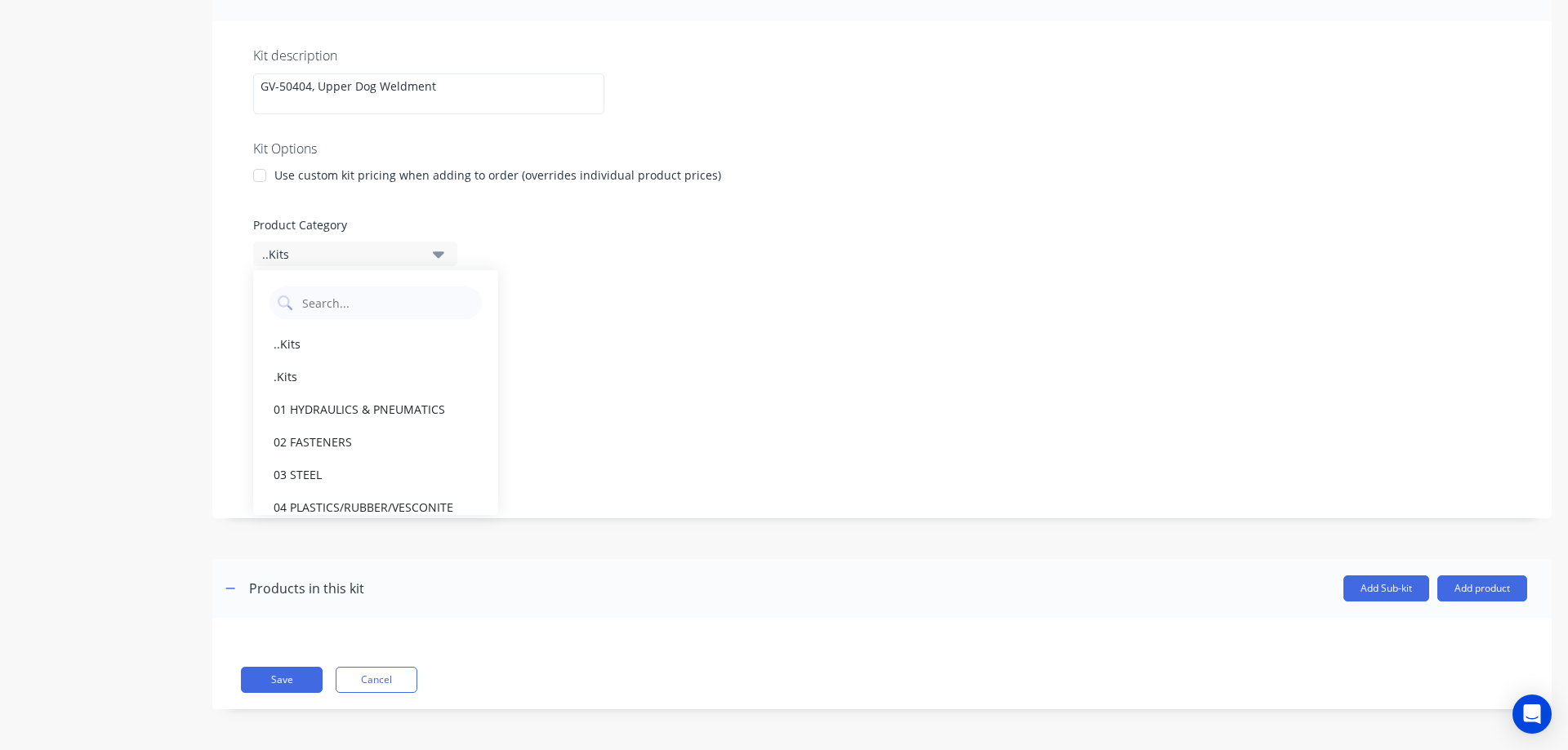
click at [418, 254] on div "..Kits" at bounding box center [342, 254] width 158 height 17
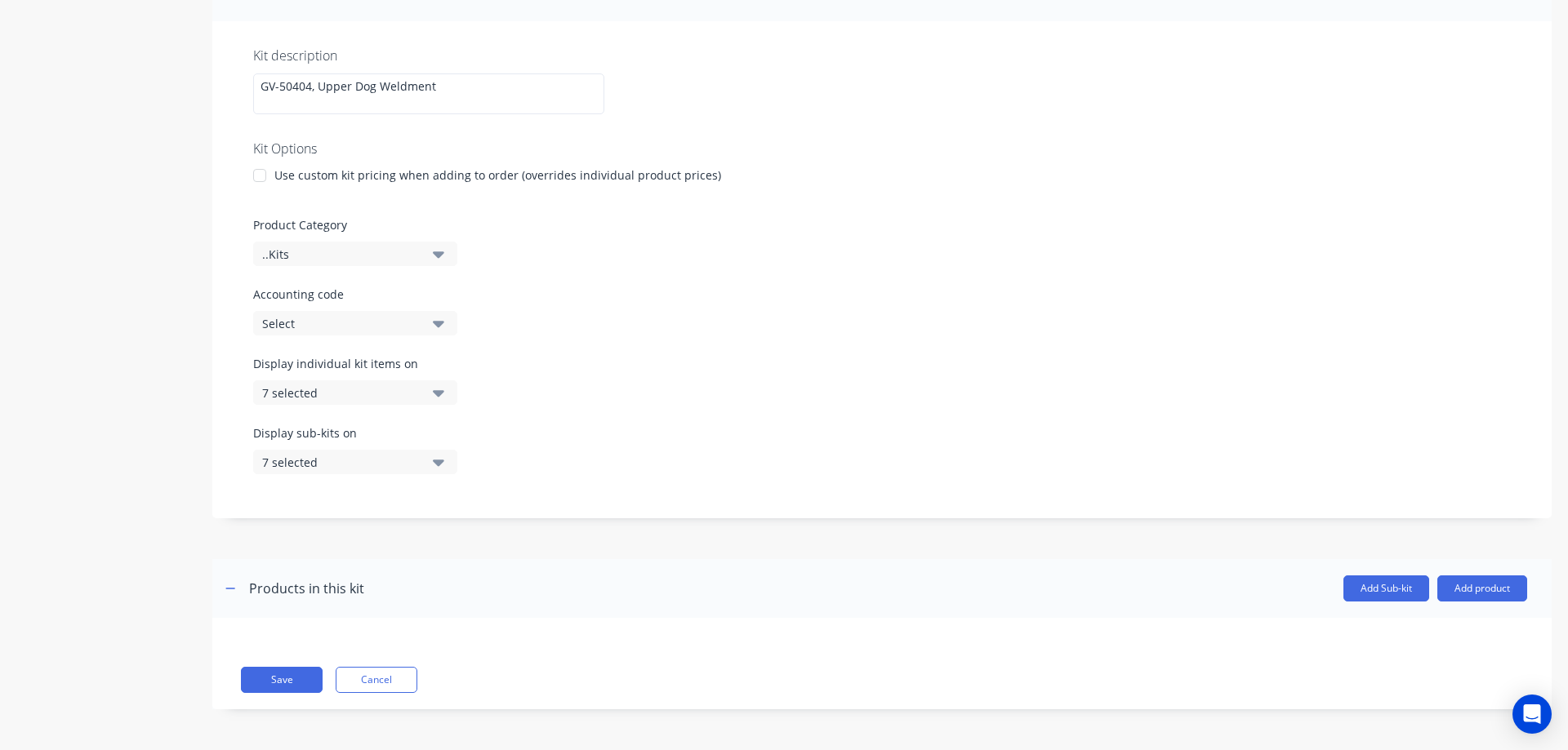
click at [418, 254] on div "..Kits" at bounding box center [342, 254] width 158 height 17
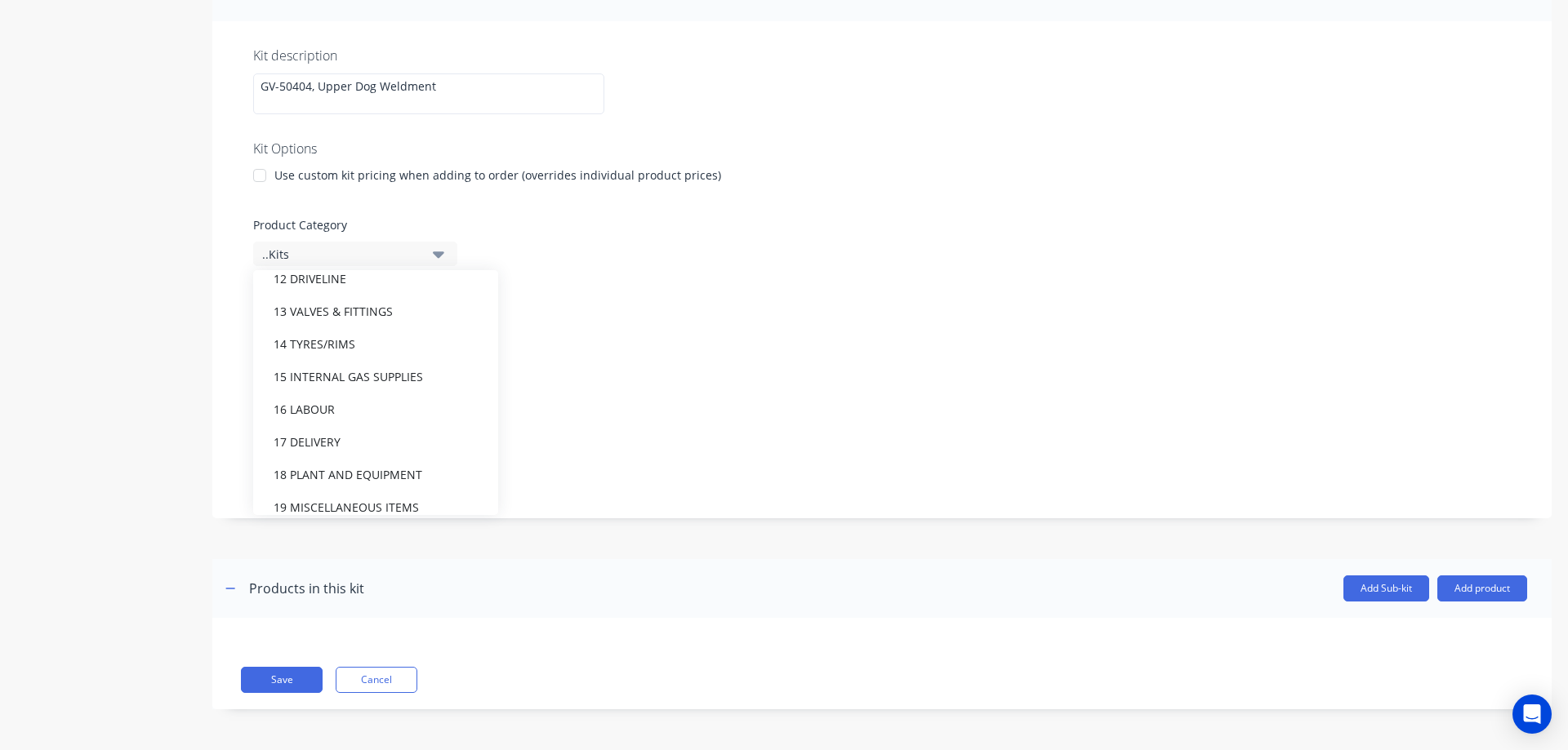
scroll to position [604, 0]
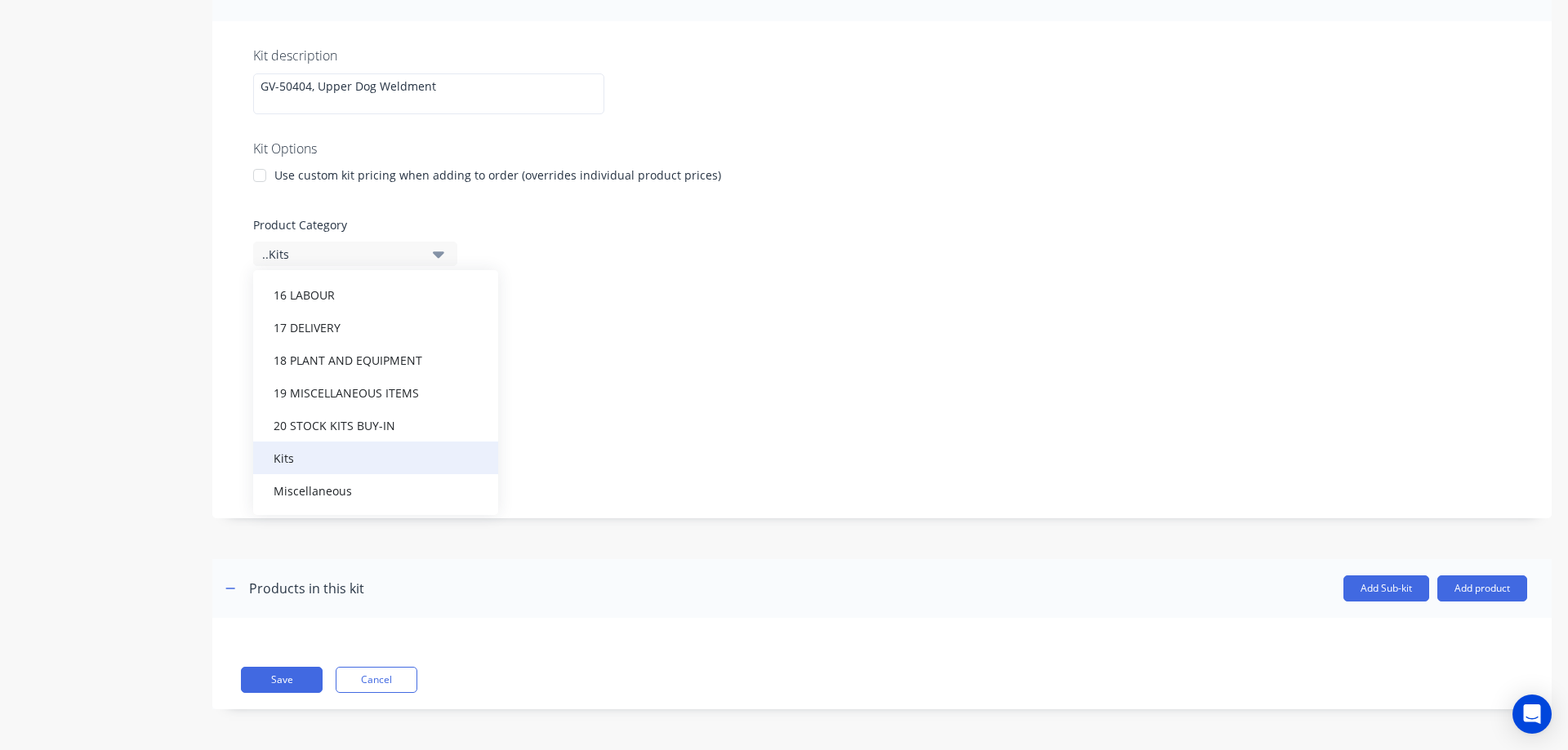
click at [355, 448] on div "Kits" at bounding box center [376, 458] width 245 height 33
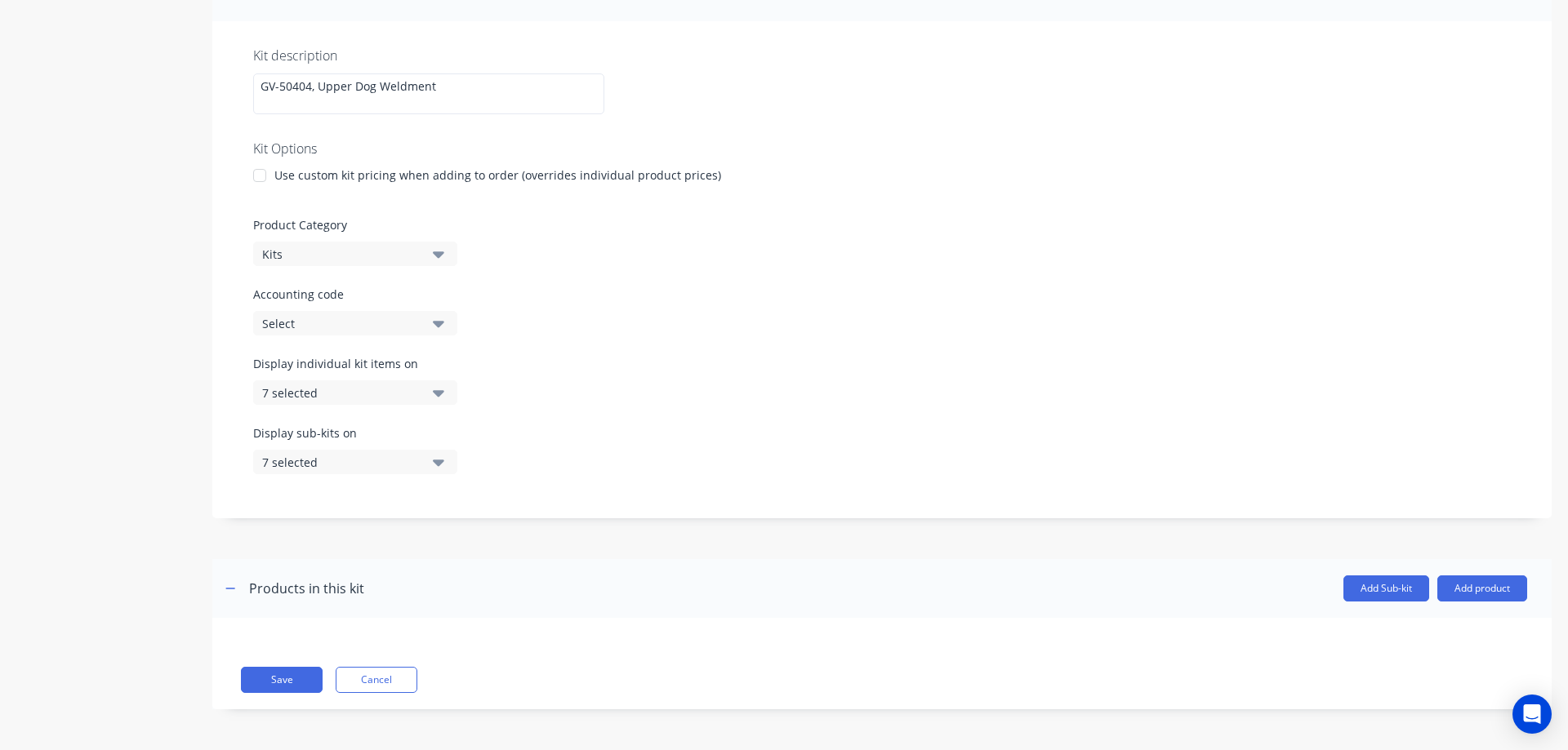
click at [431, 329] on button "Select" at bounding box center [356, 323] width 204 height 25
click at [438, 319] on icon "button" at bounding box center [438, 323] width 11 height 18
click at [543, 307] on div "Accounting code Select" at bounding box center [882, 311] width 1258 height 50
click at [435, 394] on icon "button" at bounding box center [438, 393] width 11 height 18
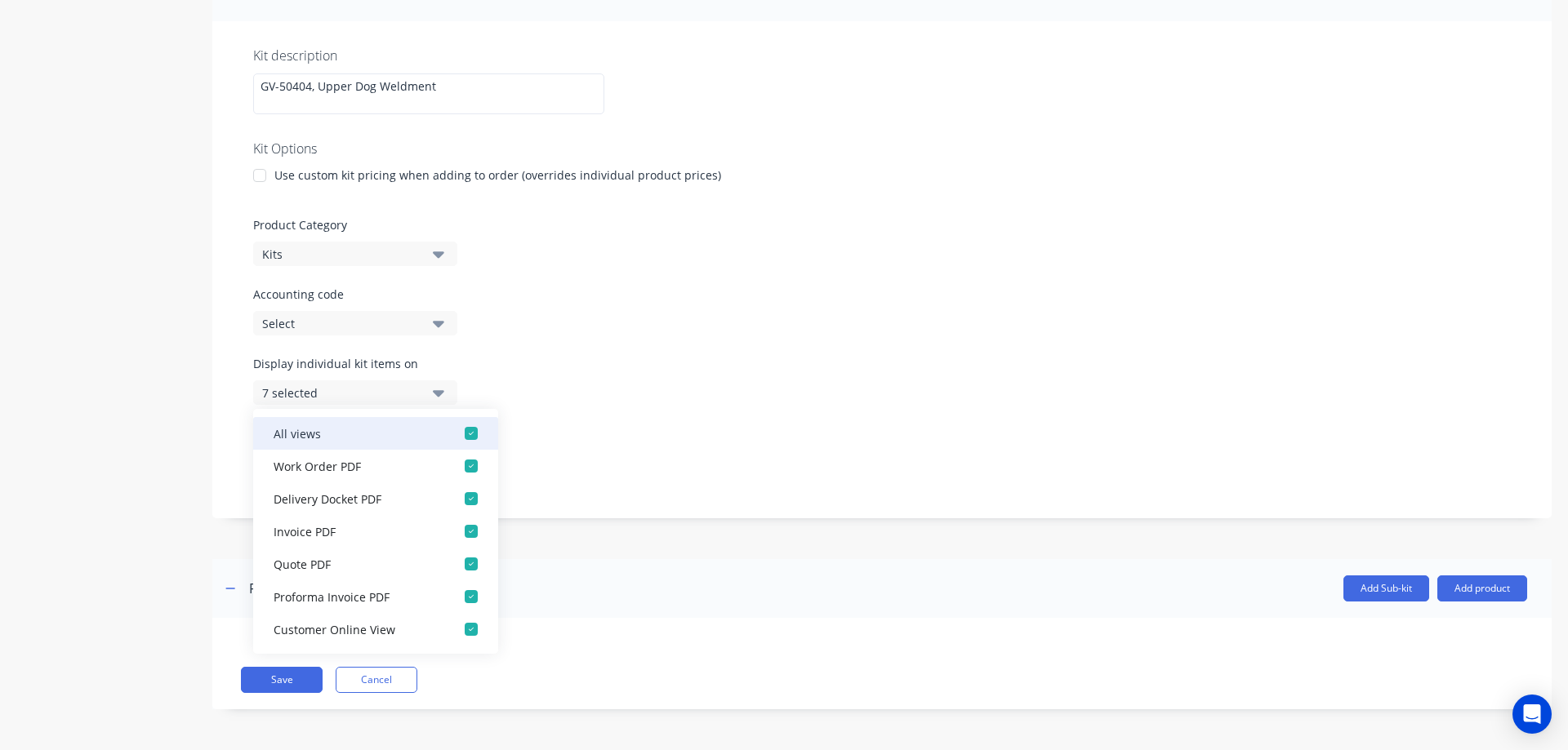
click at [430, 433] on button "All views" at bounding box center [376, 433] width 245 height 33
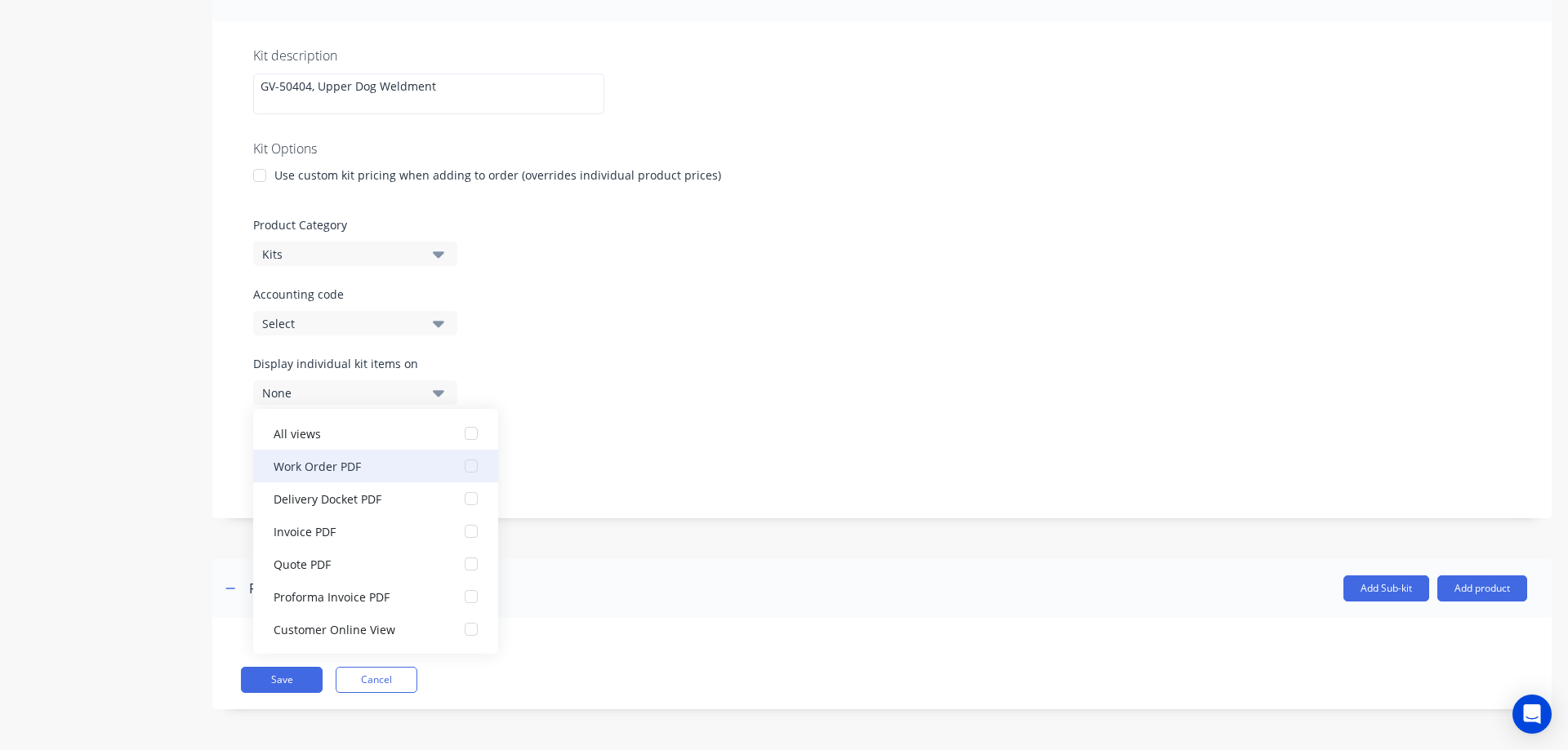
click at [439, 465] on button "Work Order PDF" at bounding box center [376, 466] width 245 height 33
click at [581, 401] on div "Display individual kit items on 1 selected" at bounding box center [882, 390] width 1258 height 70
click at [644, 438] on div "Display sub-kits on 7 selected" at bounding box center [882, 459] width 1258 height 70
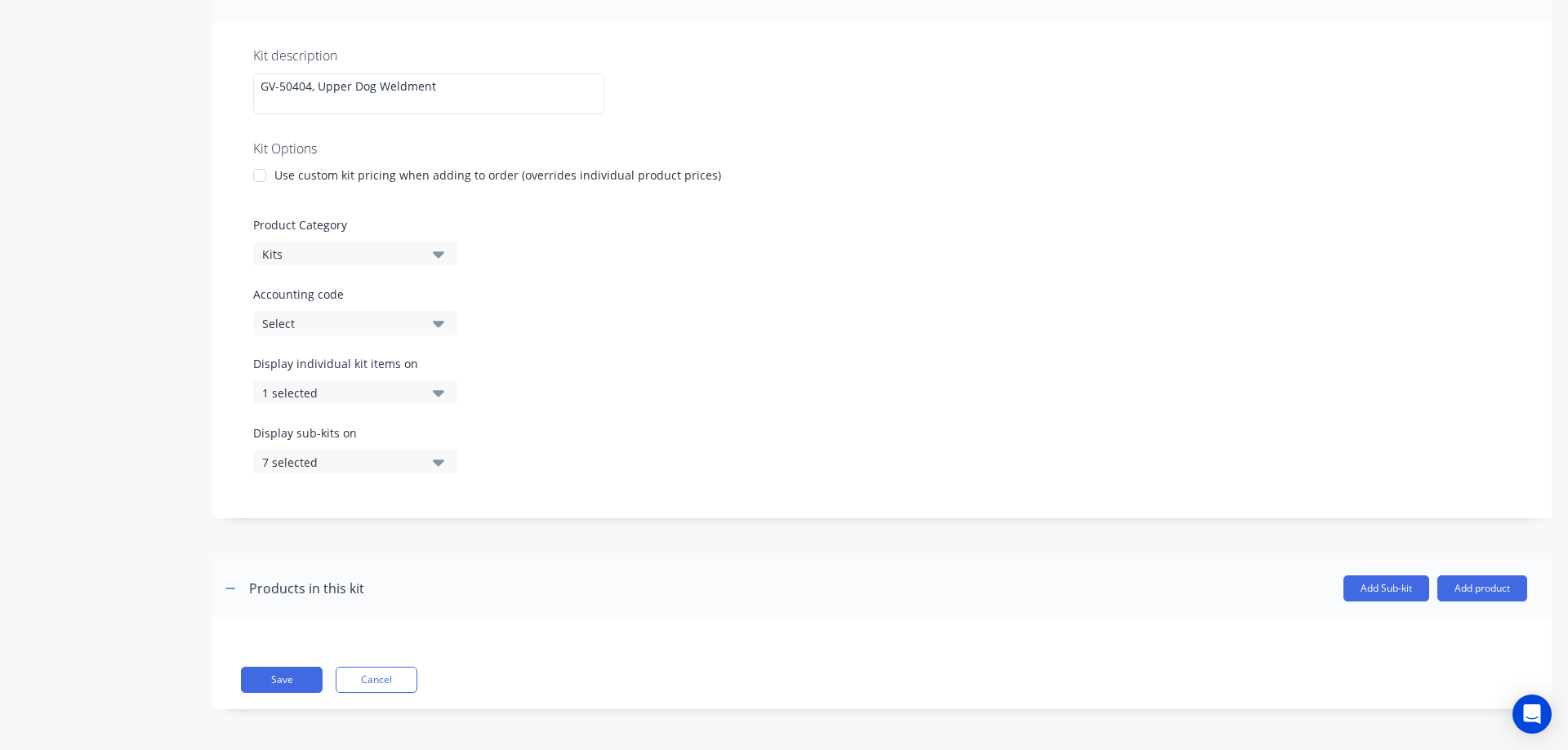
click at [411, 467] on div "7 selected" at bounding box center [342, 462] width 158 height 17
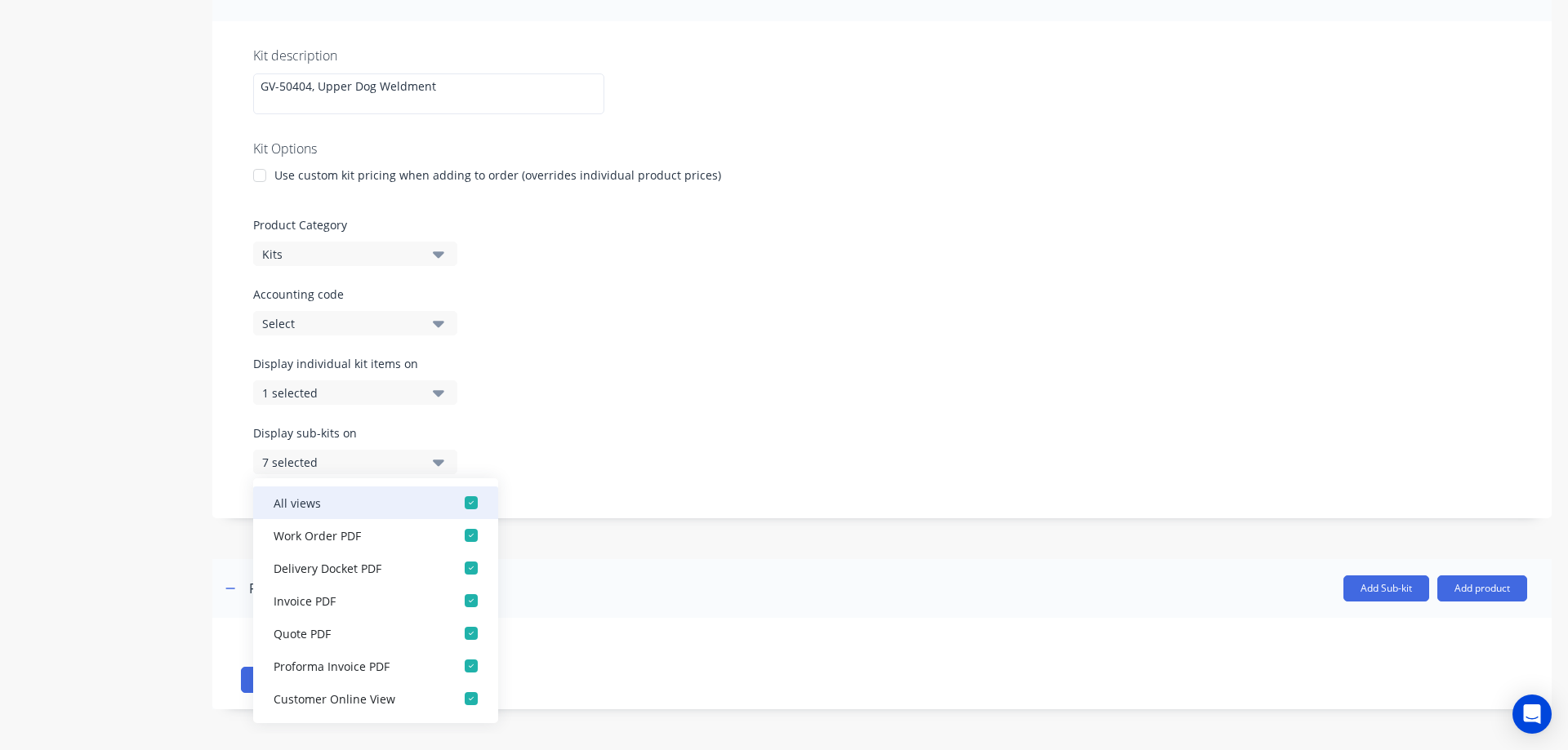
click at [455, 500] on div "button" at bounding box center [471, 503] width 33 height 33
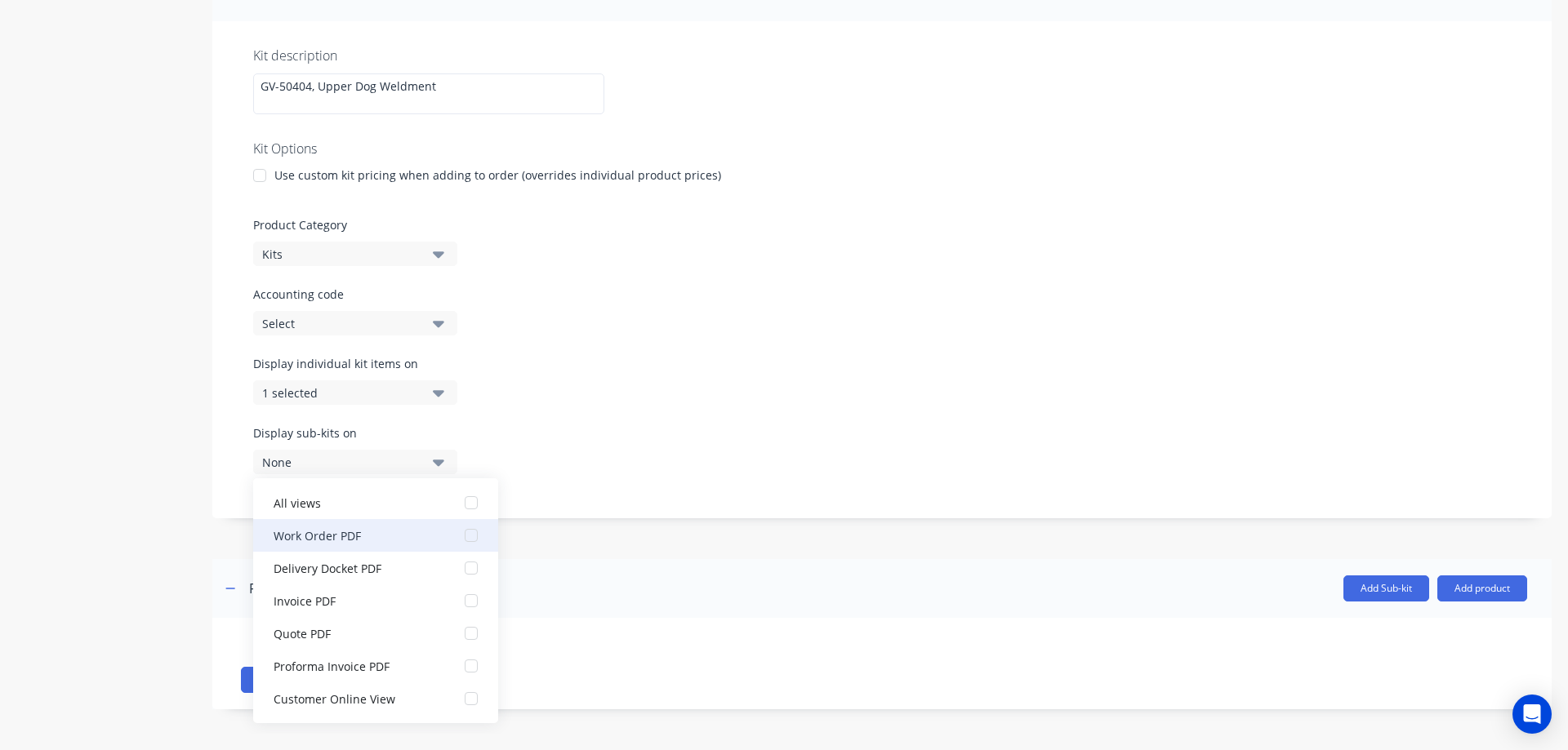
click at [455, 535] on div "button" at bounding box center [471, 535] width 33 height 33
click at [637, 434] on div "Display sub-kits on 1 selected" at bounding box center [882, 459] width 1258 height 70
click at [675, 379] on div "Display individual kit items on 1 selected" at bounding box center [882, 390] width 1258 height 70
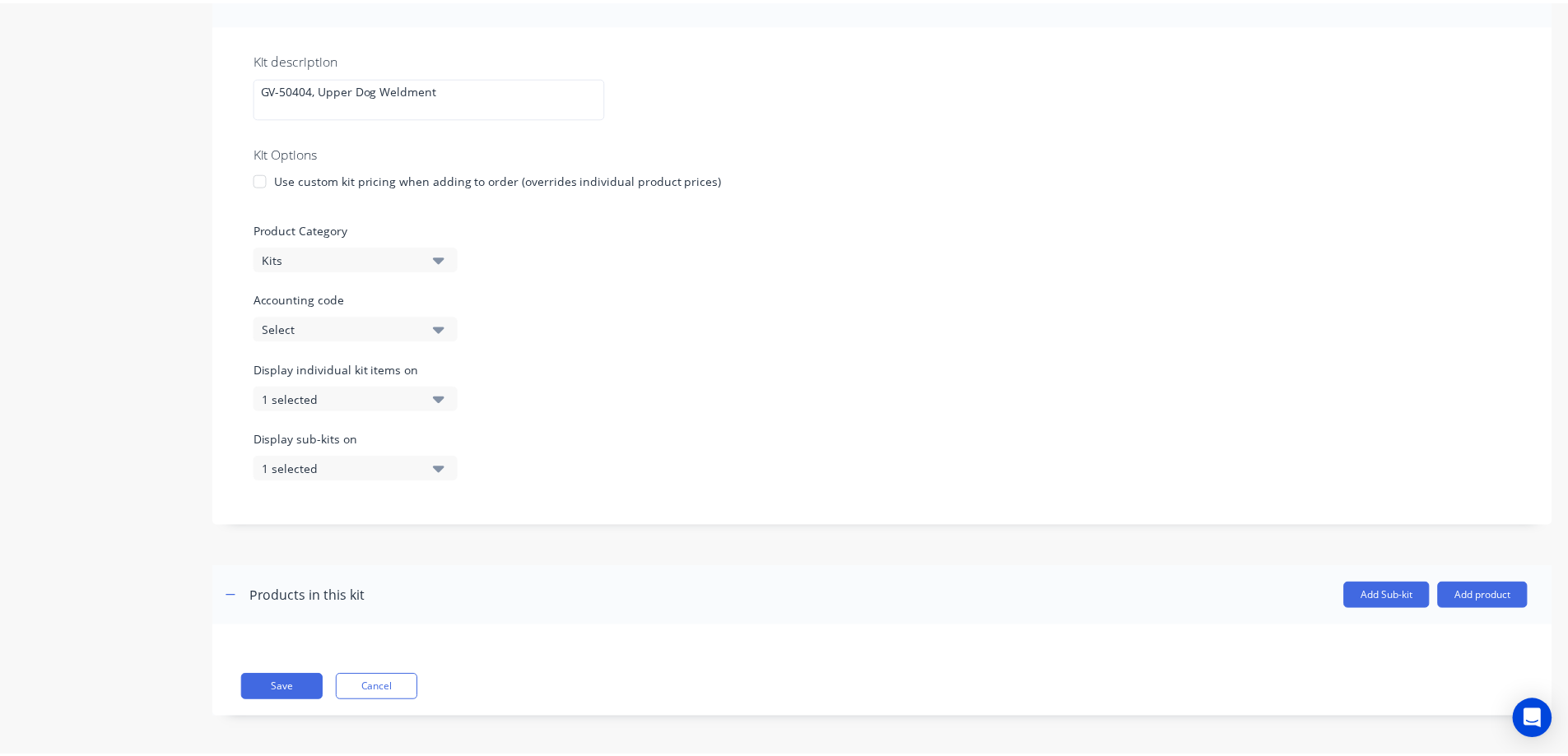
scroll to position [279, 0]
click at [1450, 589] on button "Add product" at bounding box center [1494, 594] width 91 height 27
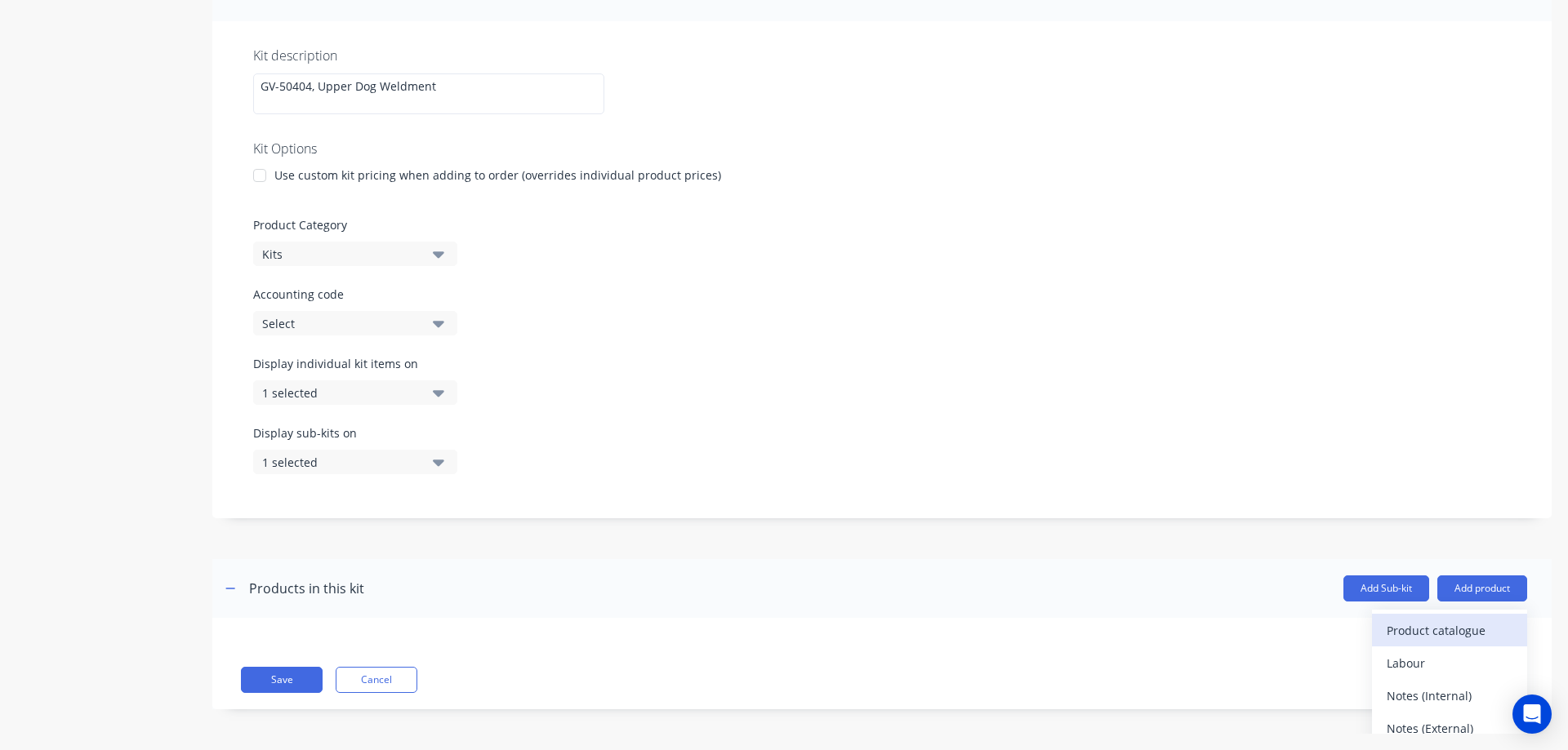
click at [1430, 625] on div "Product catalogue" at bounding box center [1449, 630] width 126 height 24
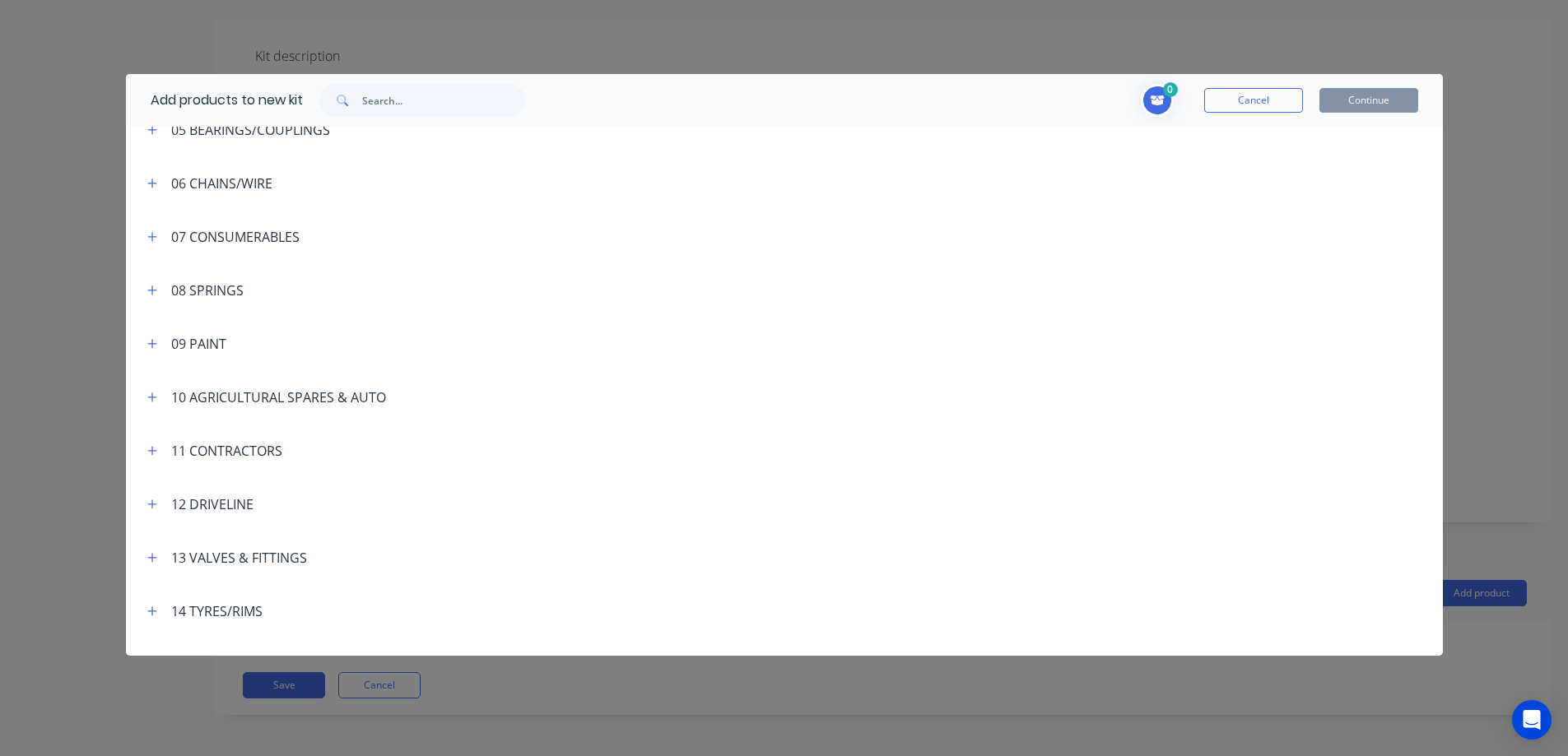
scroll to position [412, 0]
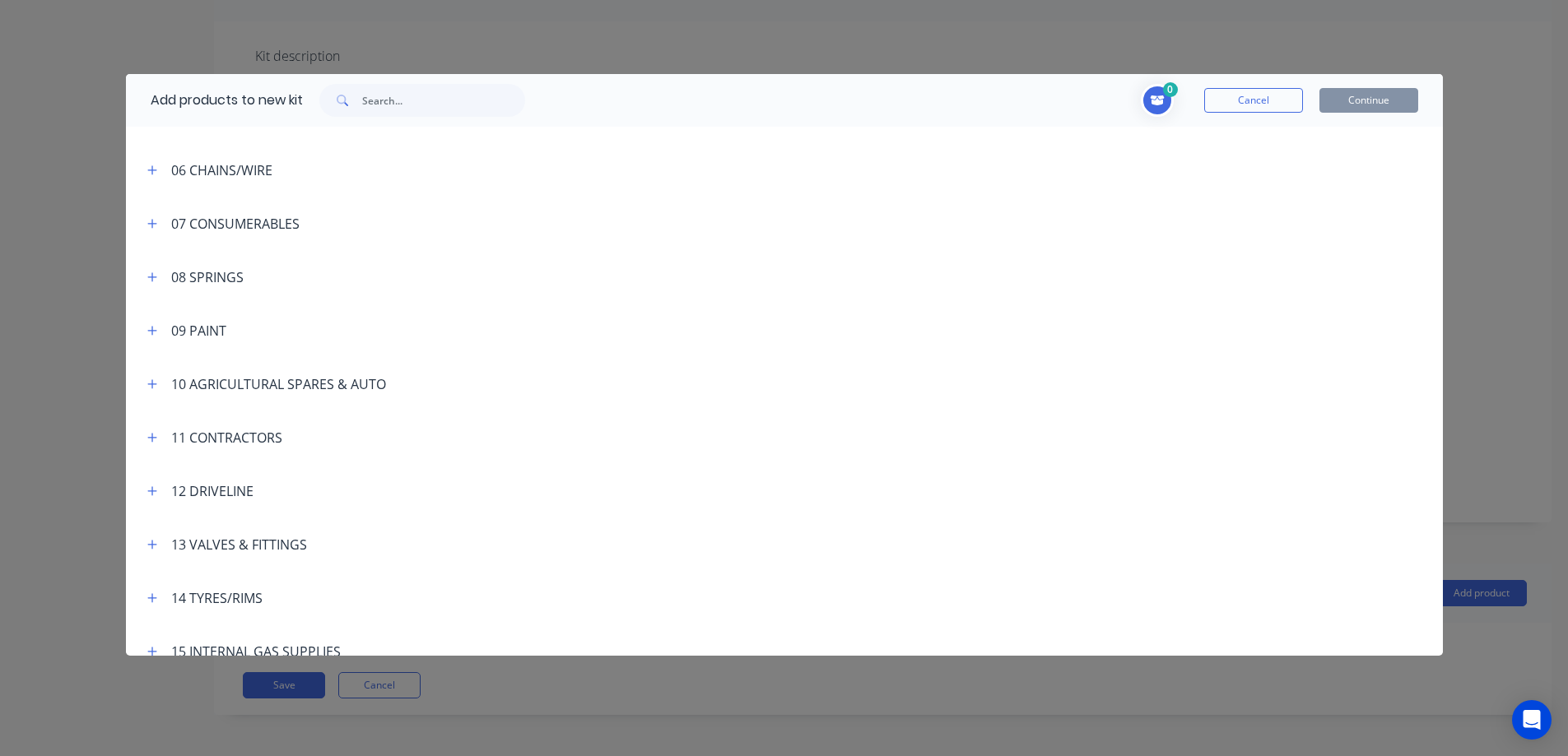
click at [146, 448] on header "11 CONTRACTORS" at bounding box center [784, 437] width 1317 height 53
click at [153, 441] on icon "button" at bounding box center [152, 437] width 9 height 9
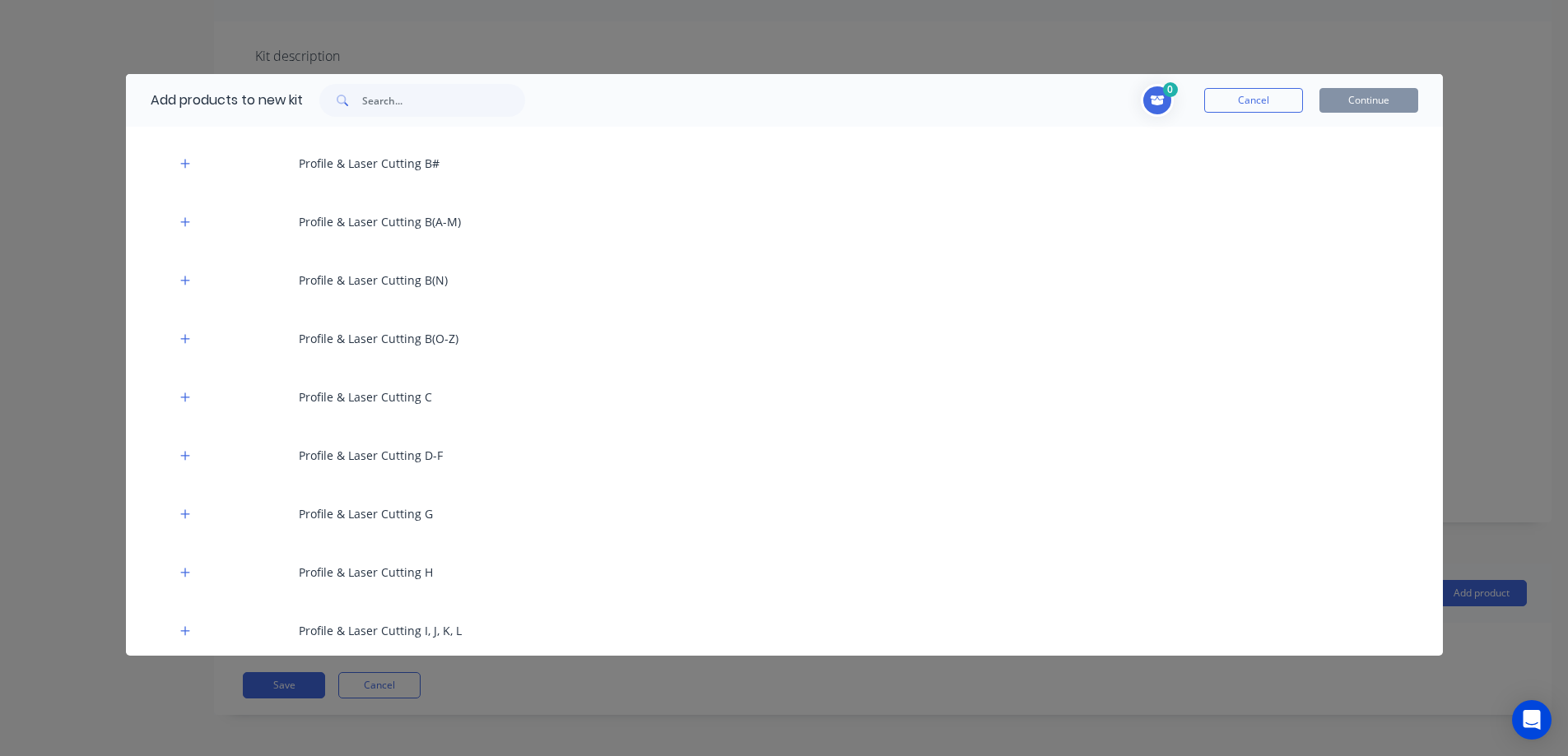
scroll to position [1234, 0]
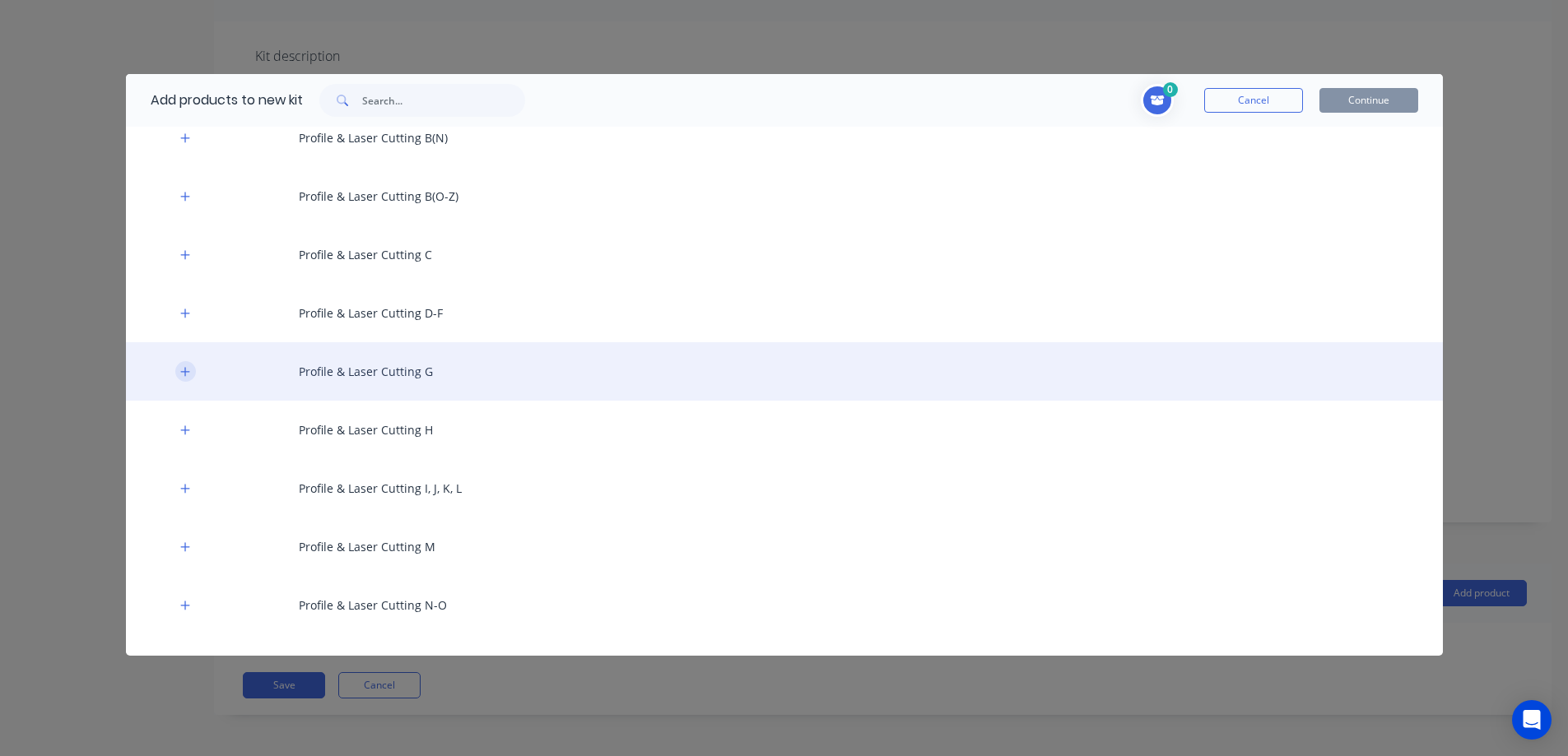
click at [183, 367] on icon "button" at bounding box center [185, 372] width 10 height 12
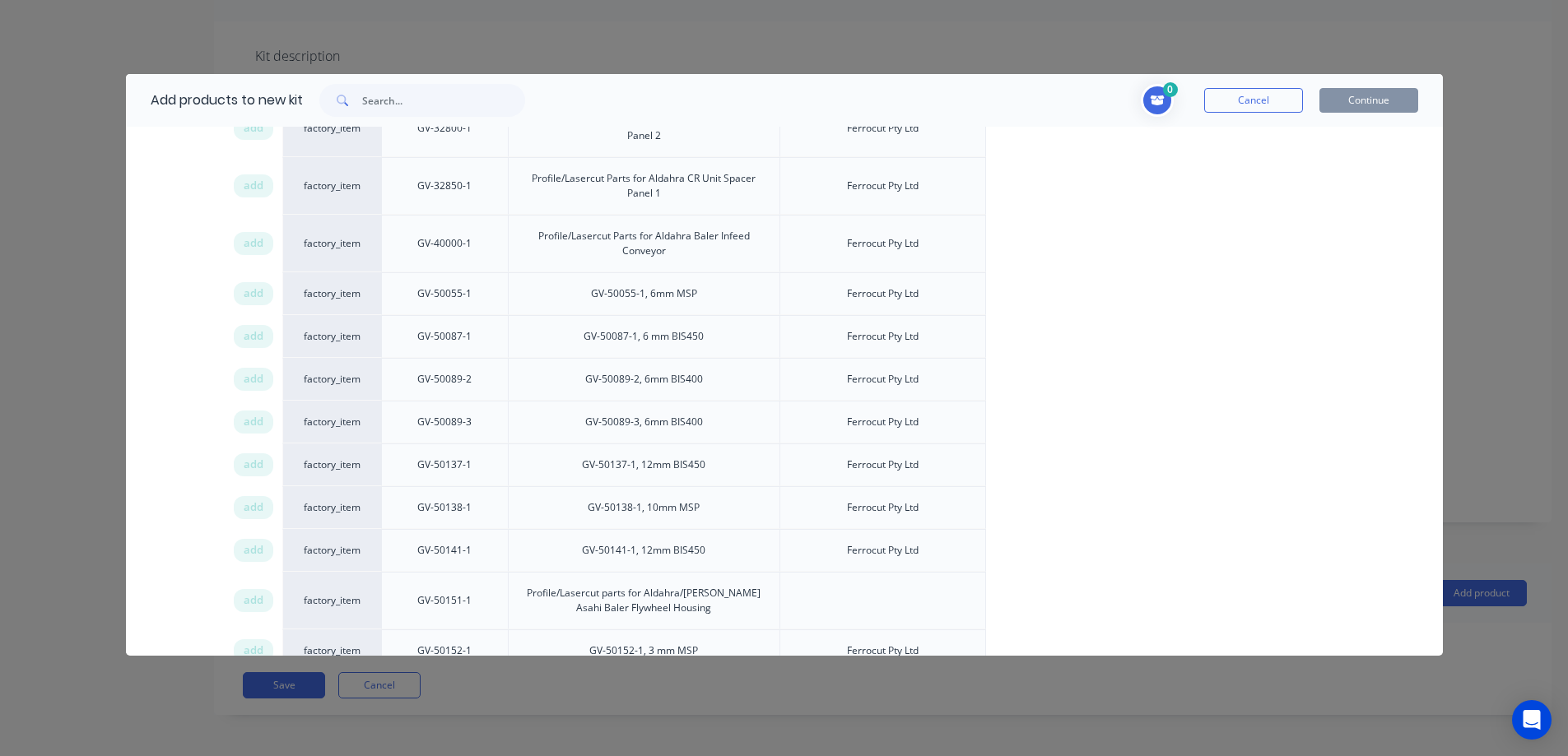
scroll to position [9466, 0]
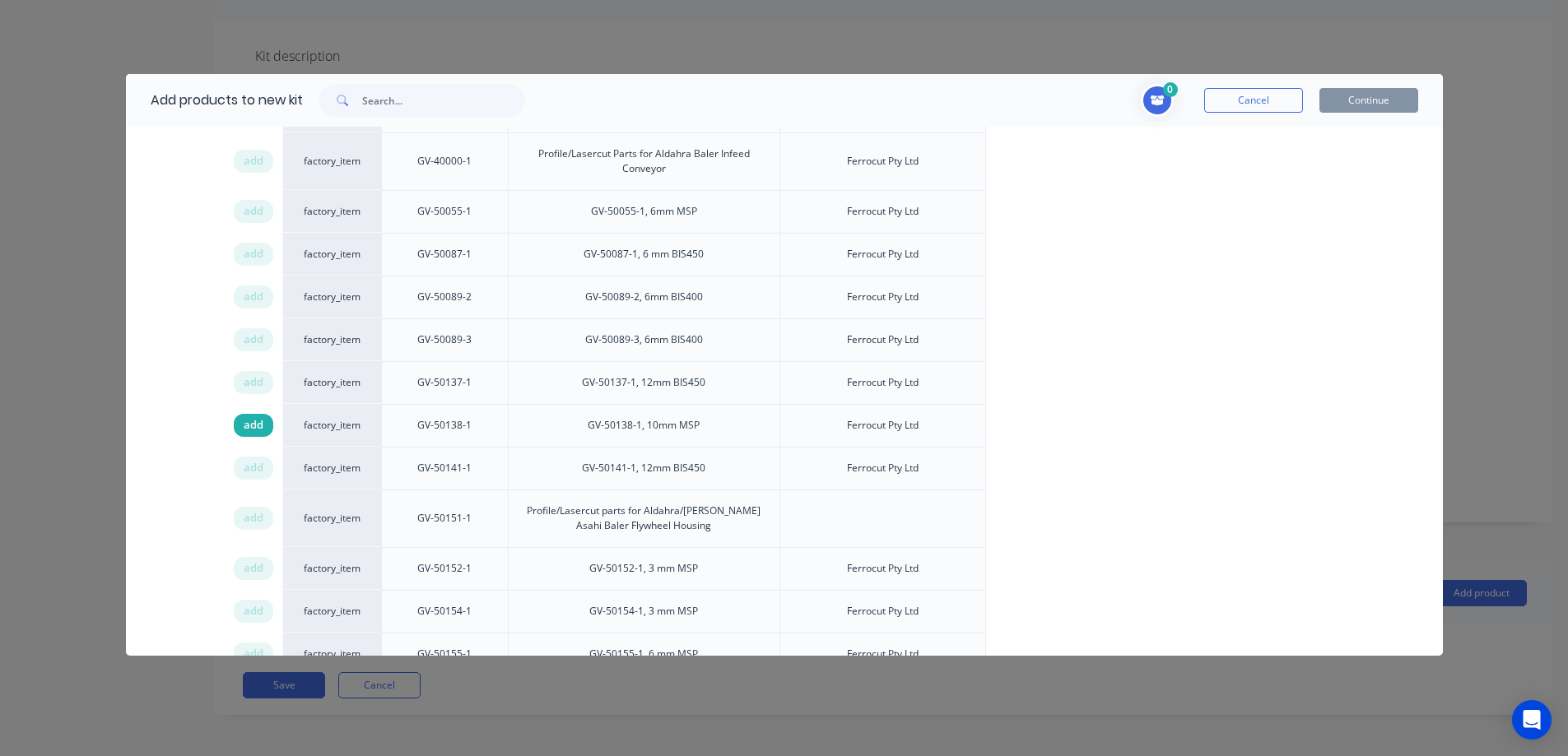
click at [256, 417] on span "add" at bounding box center [254, 425] width 20 height 17
click at [262, 461] on span "add" at bounding box center [254, 469] width 20 height 17
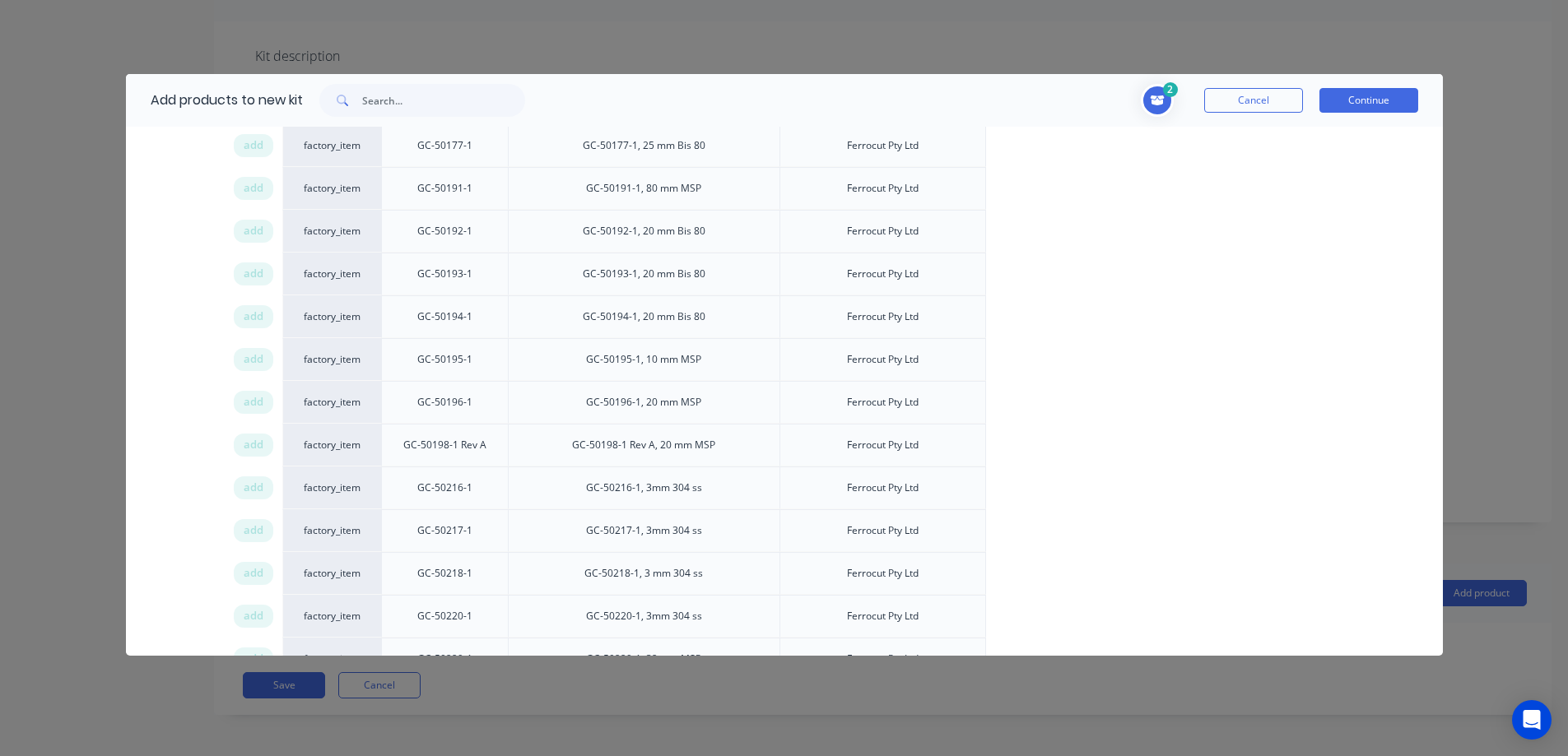
scroll to position [32, 0]
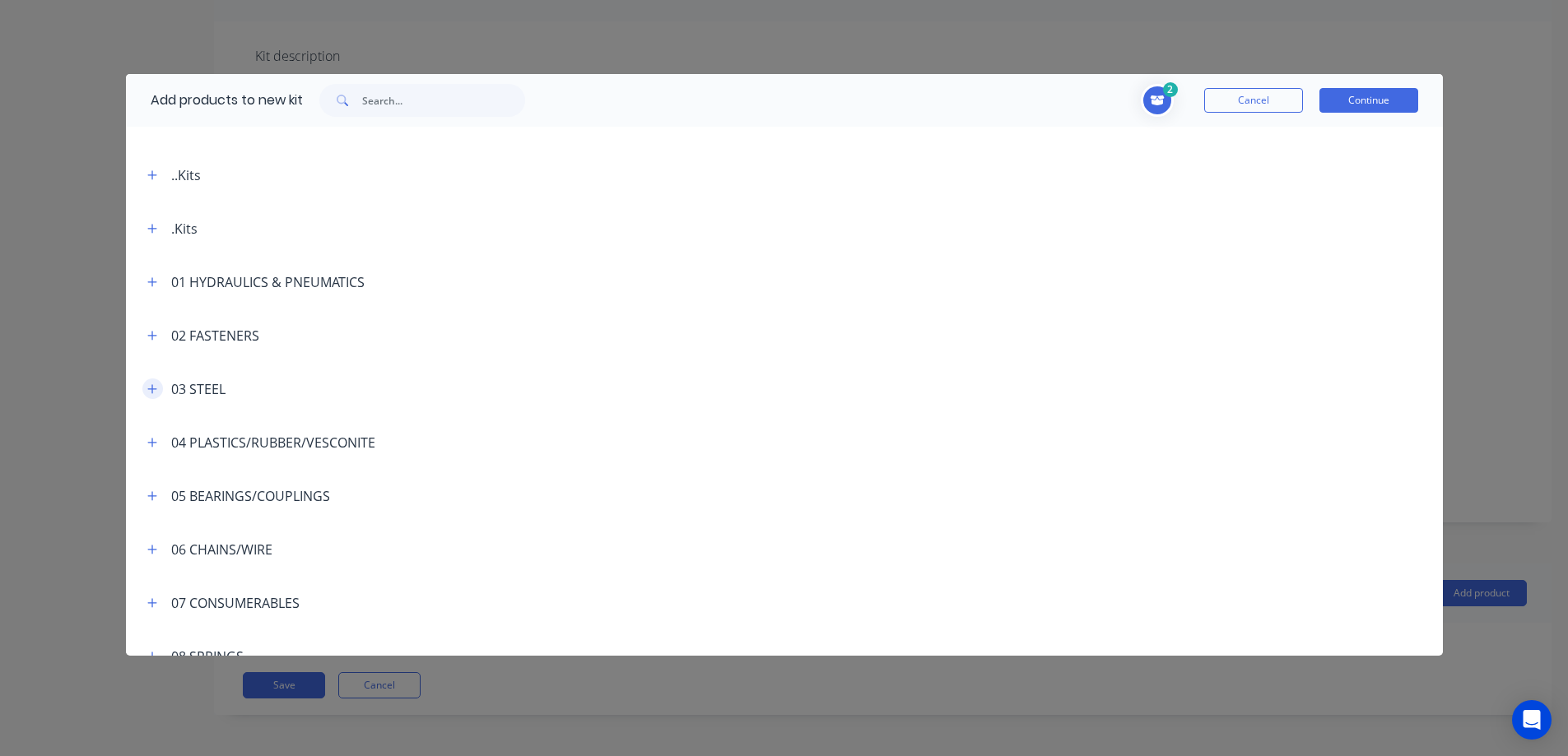
click at [148, 393] on icon "button" at bounding box center [152, 389] width 10 height 12
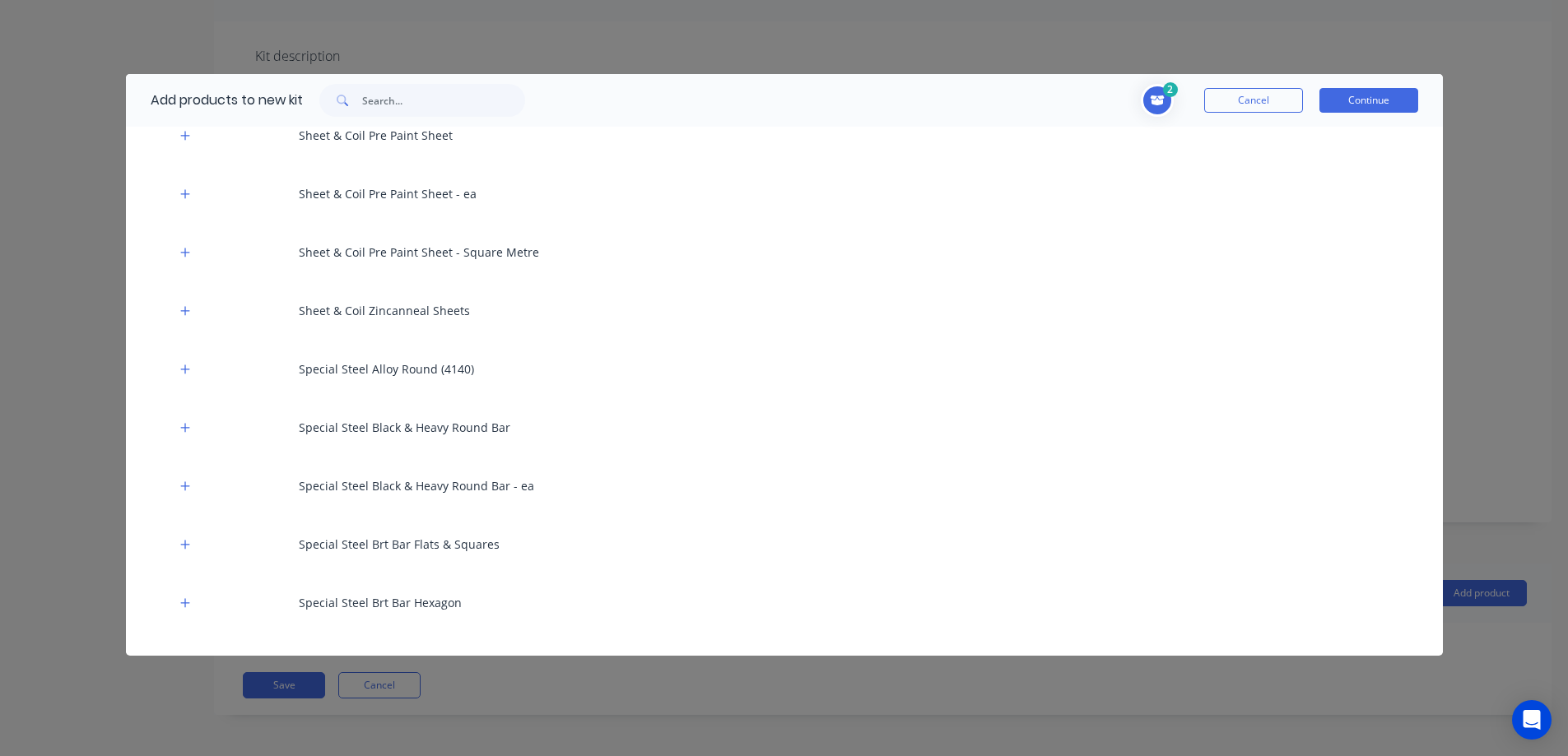
scroll to position [3160, 0]
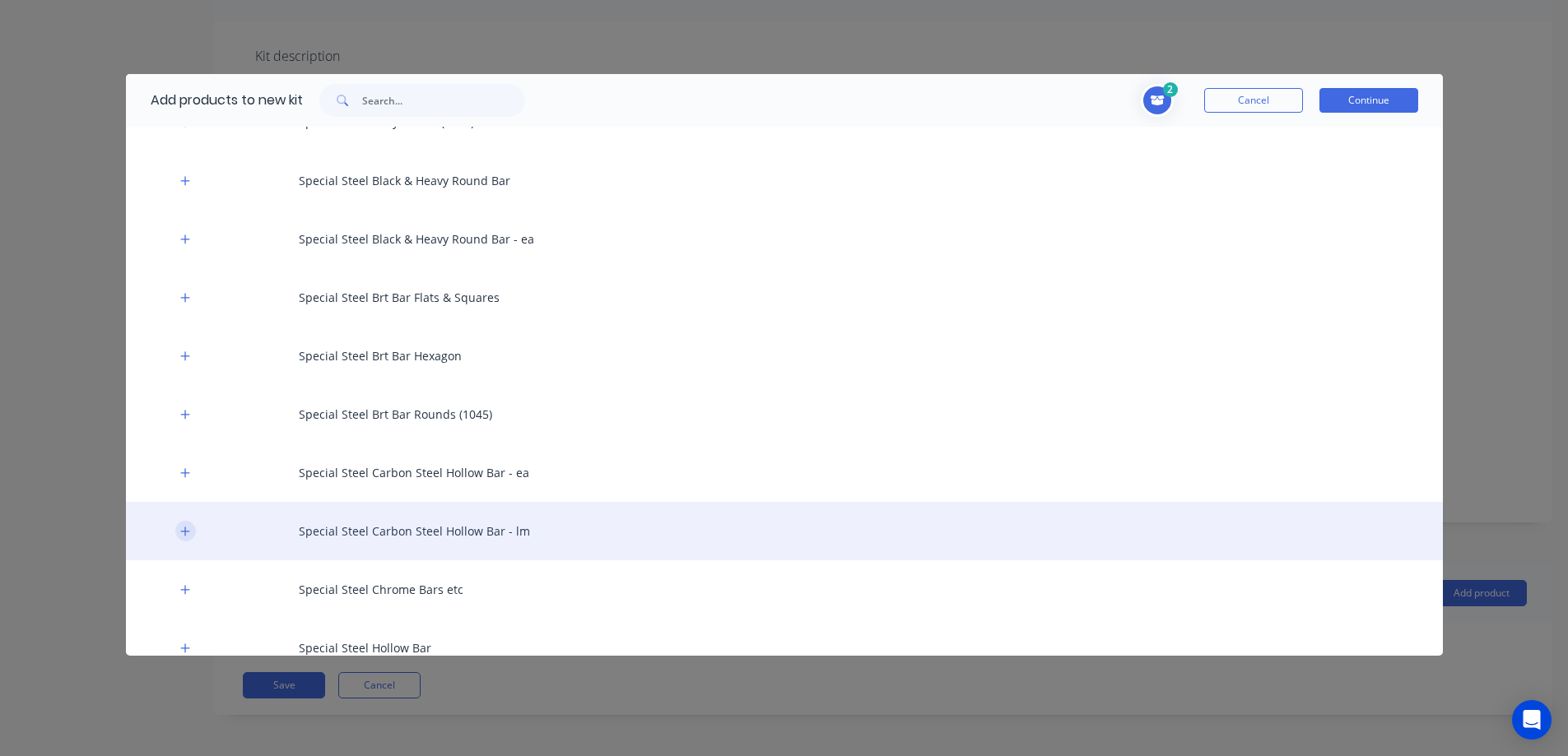
click at [184, 529] on icon "button" at bounding box center [185, 532] width 10 height 12
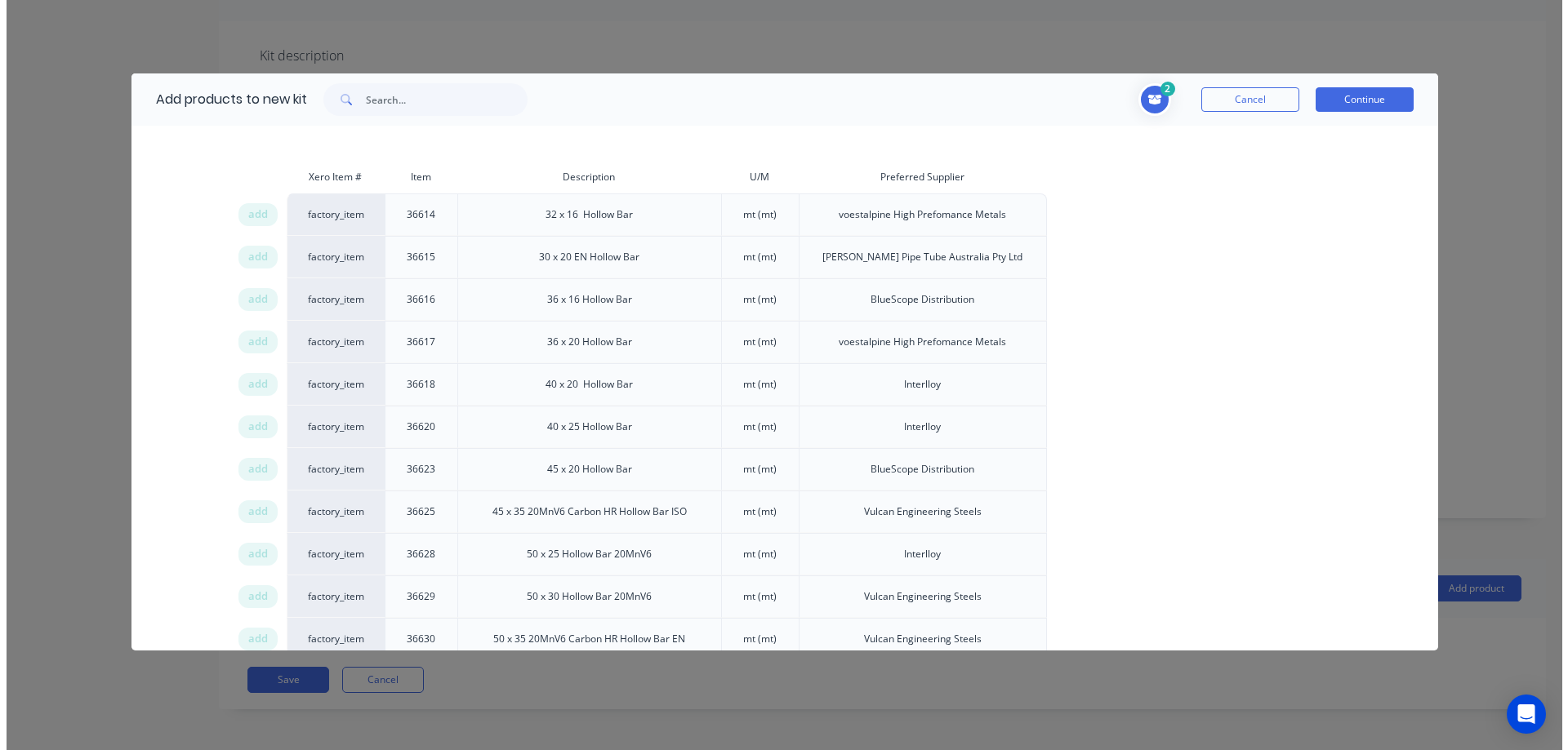
scroll to position [3625, 0]
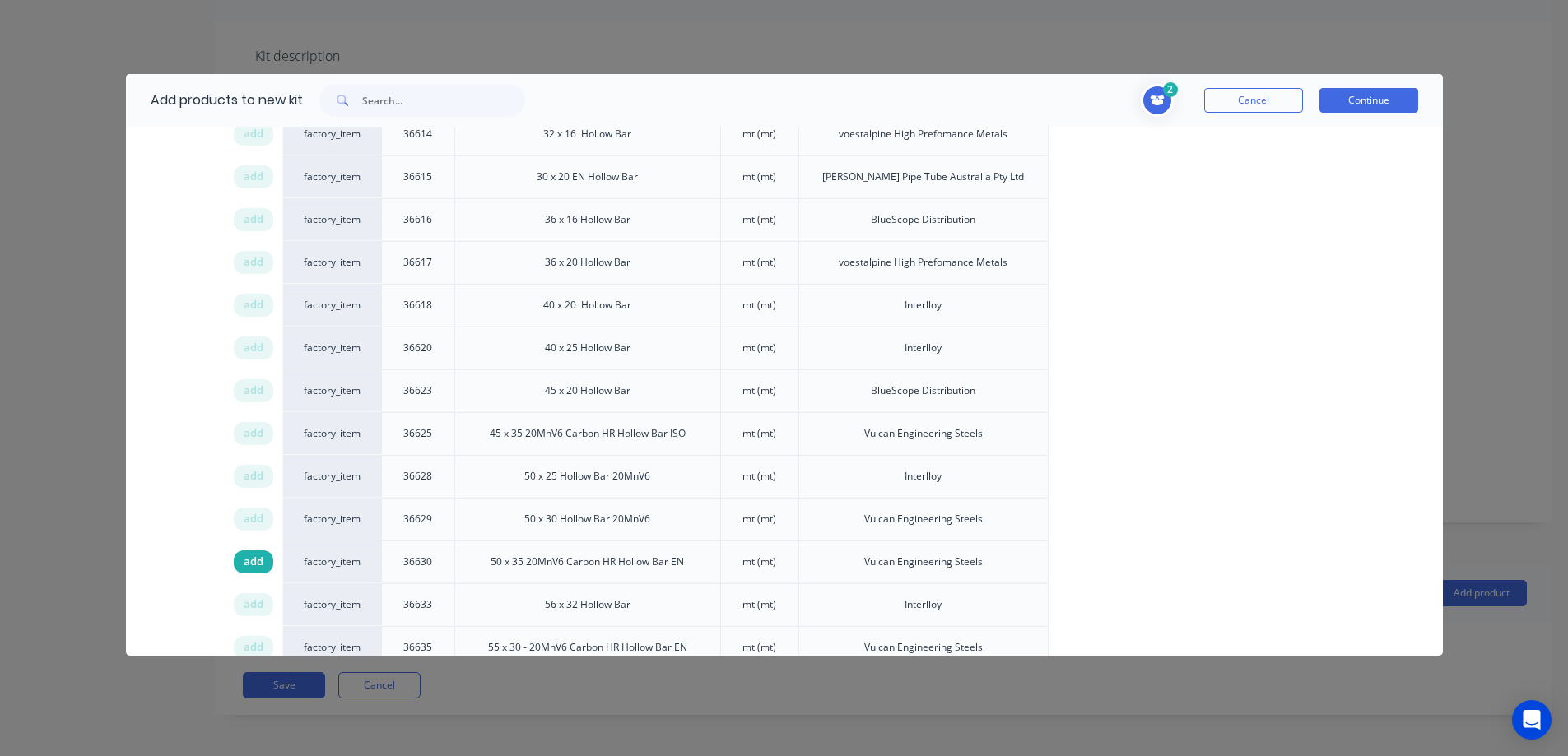
click at [252, 564] on span "add" at bounding box center [254, 562] width 20 height 17
click at [1342, 106] on button "Continue" at bounding box center [1368, 100] width 98 height 25
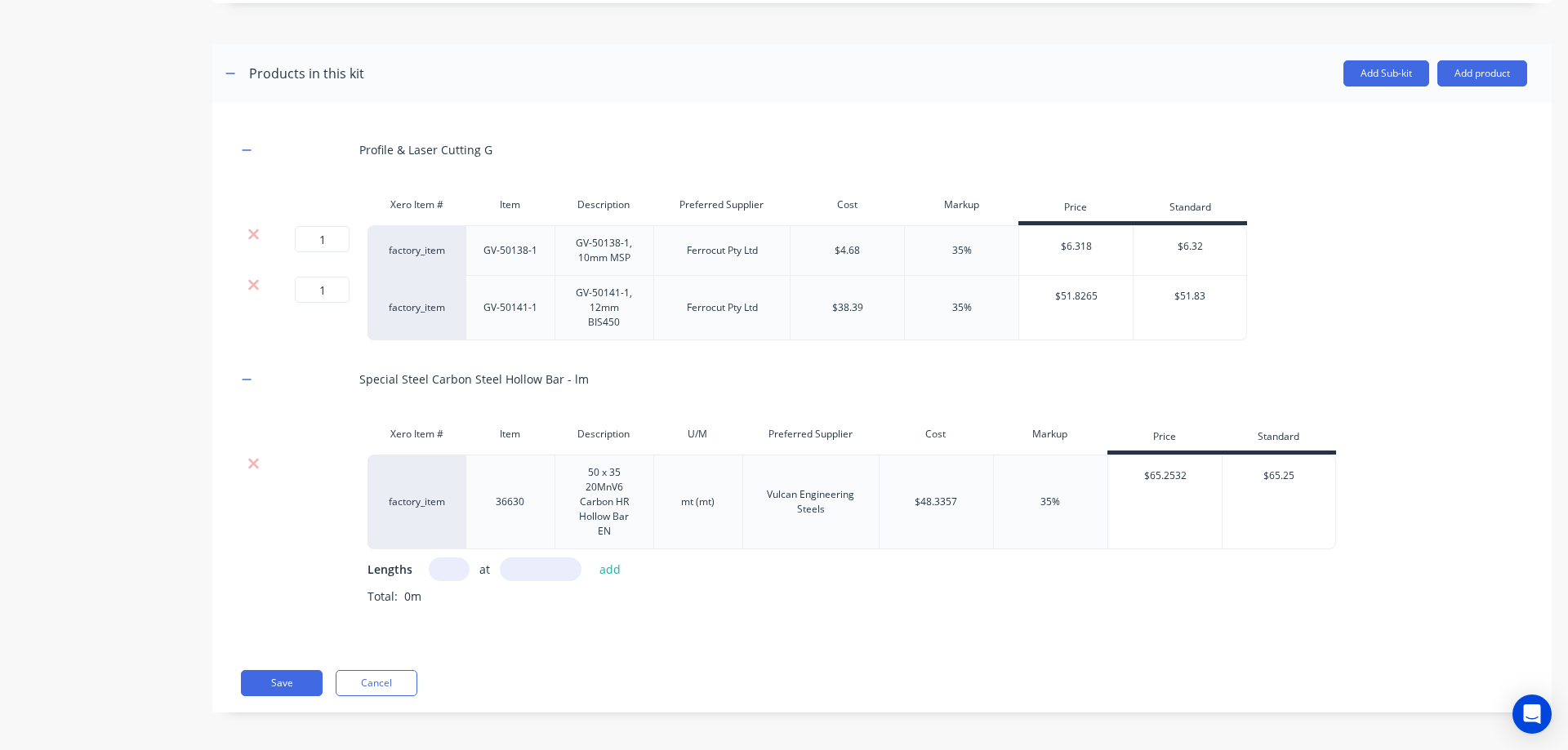
scroll to position [796, 0]
click at [453, 569] on input "text" at bounding box center [449, 566] width 40 height 24
type input "1"
type input ".079"
click at [611, 562] on button "add" at bounding box center [611, 566] width 39 height 22
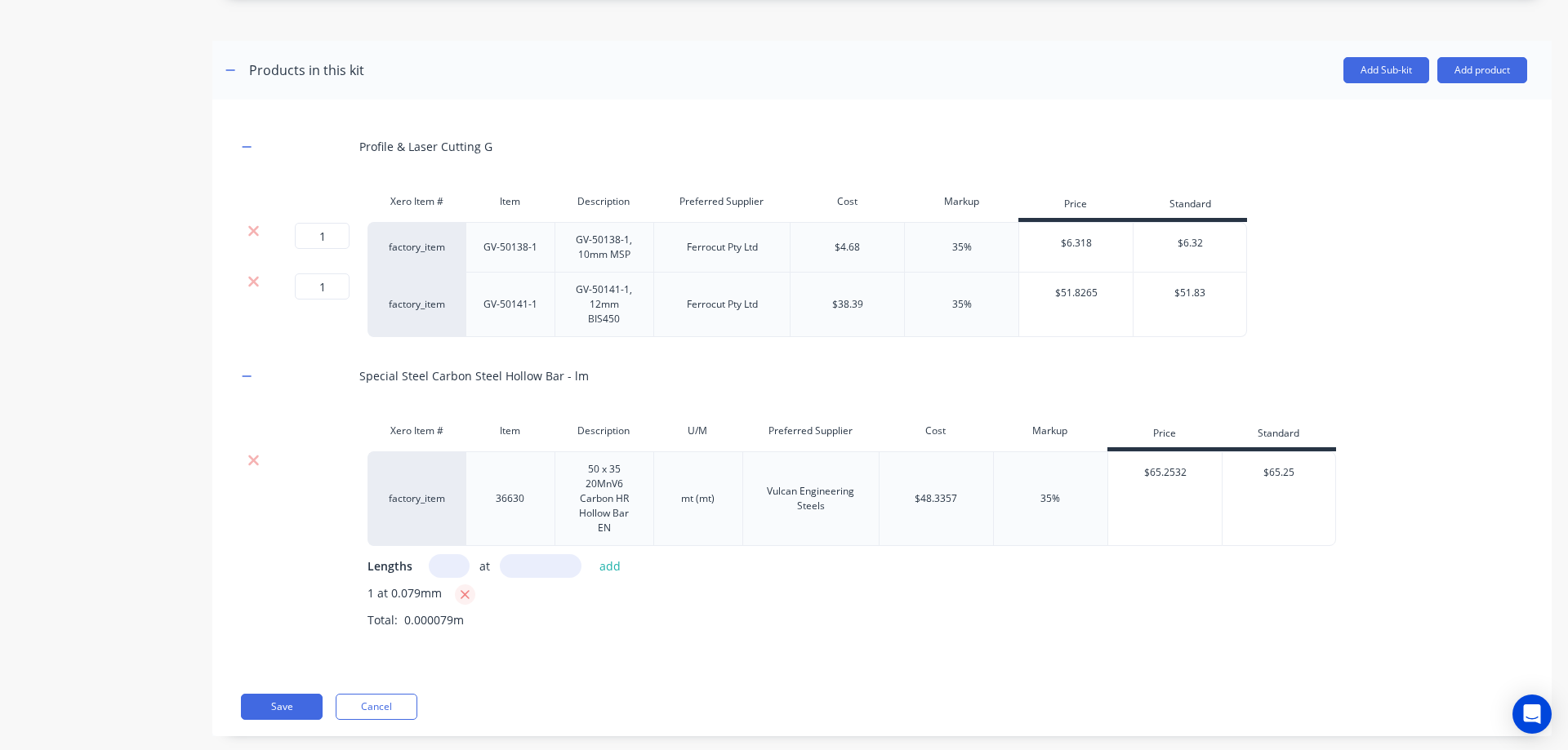
click at [460, 602] on icon "button" at bounding box center [465, 595] width 11 height 15
click at [453, 571] on input "text" at bounding box center [449, 566] width 40 height 24
type input "1"
type input "79"
click at [615, 577] on button "add" at bounding box center [611, 566] width 39 height 22
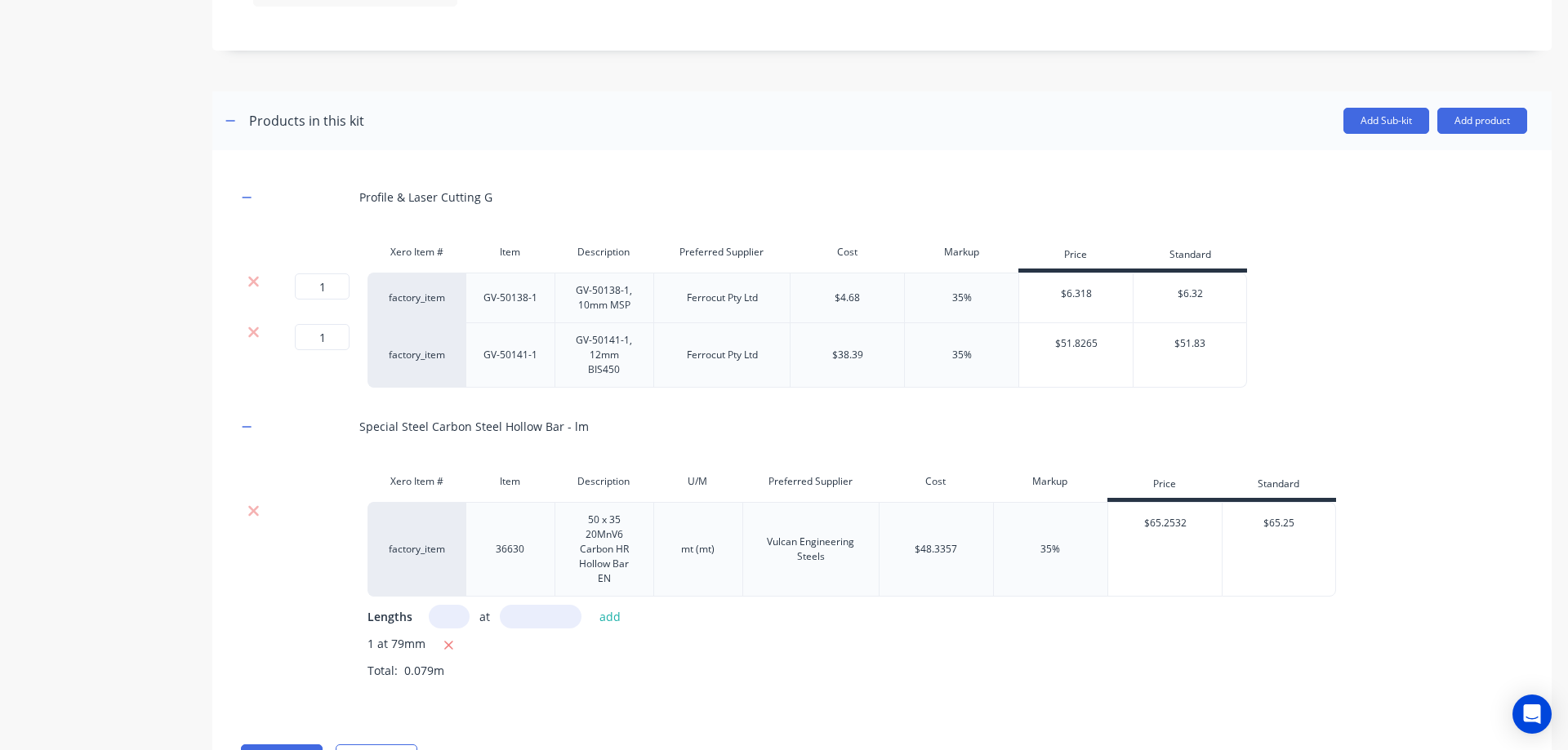
scroll to position [822, 0]
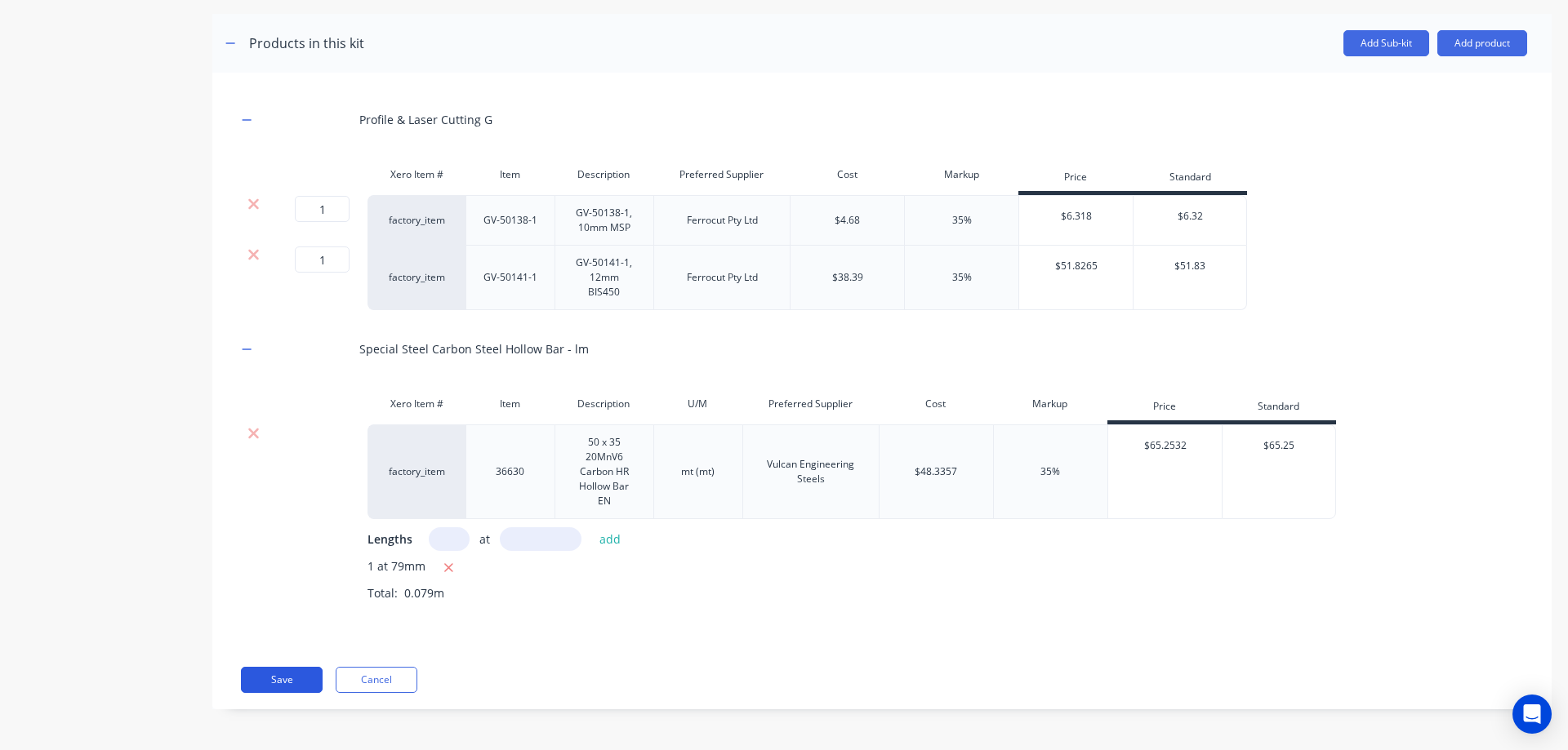
click at [286, 683] on button "Save" at bounding box center [282, 680] width 82 height 26
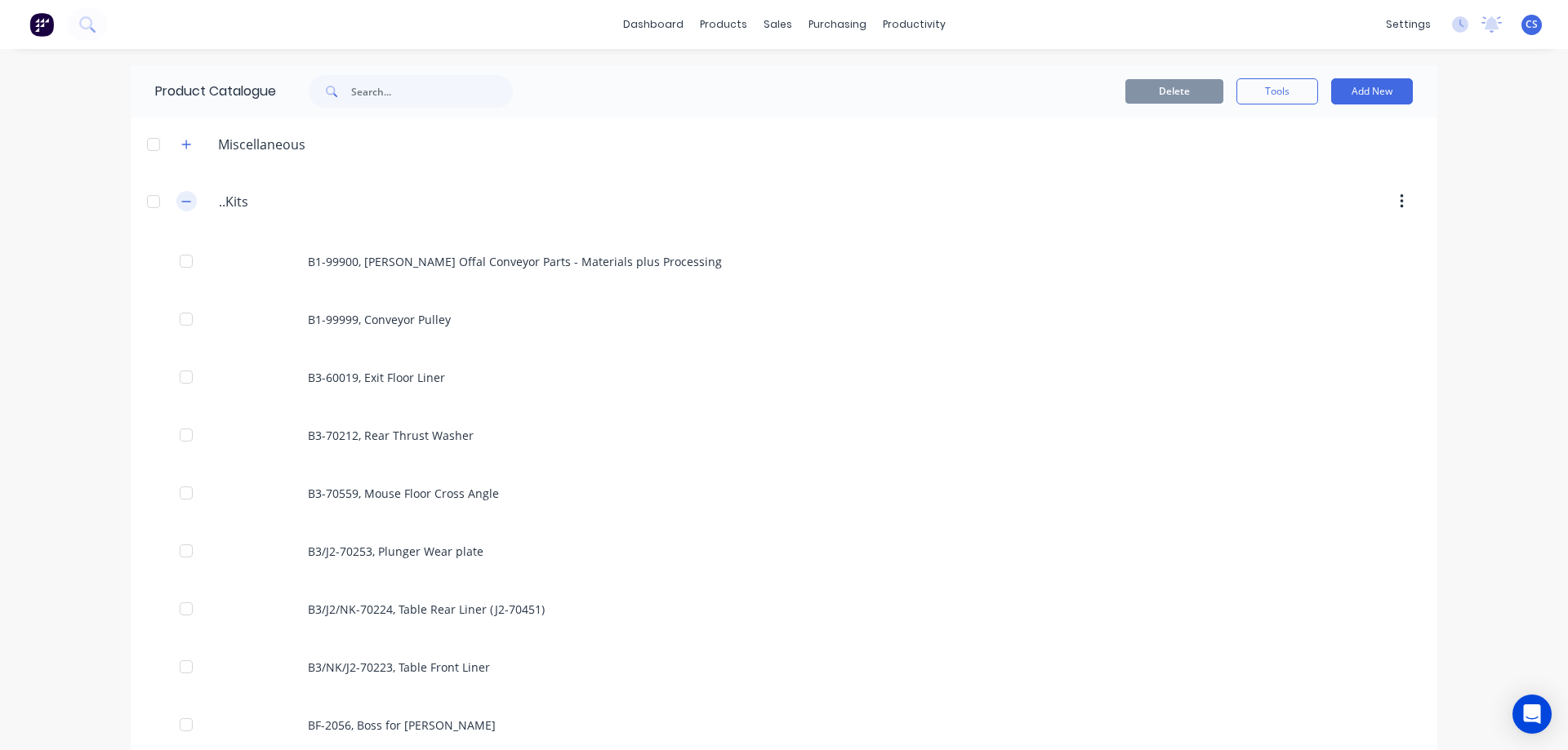
click at [183, 199] on icon "button" at bounding box center [186, 202] width 10 height 11
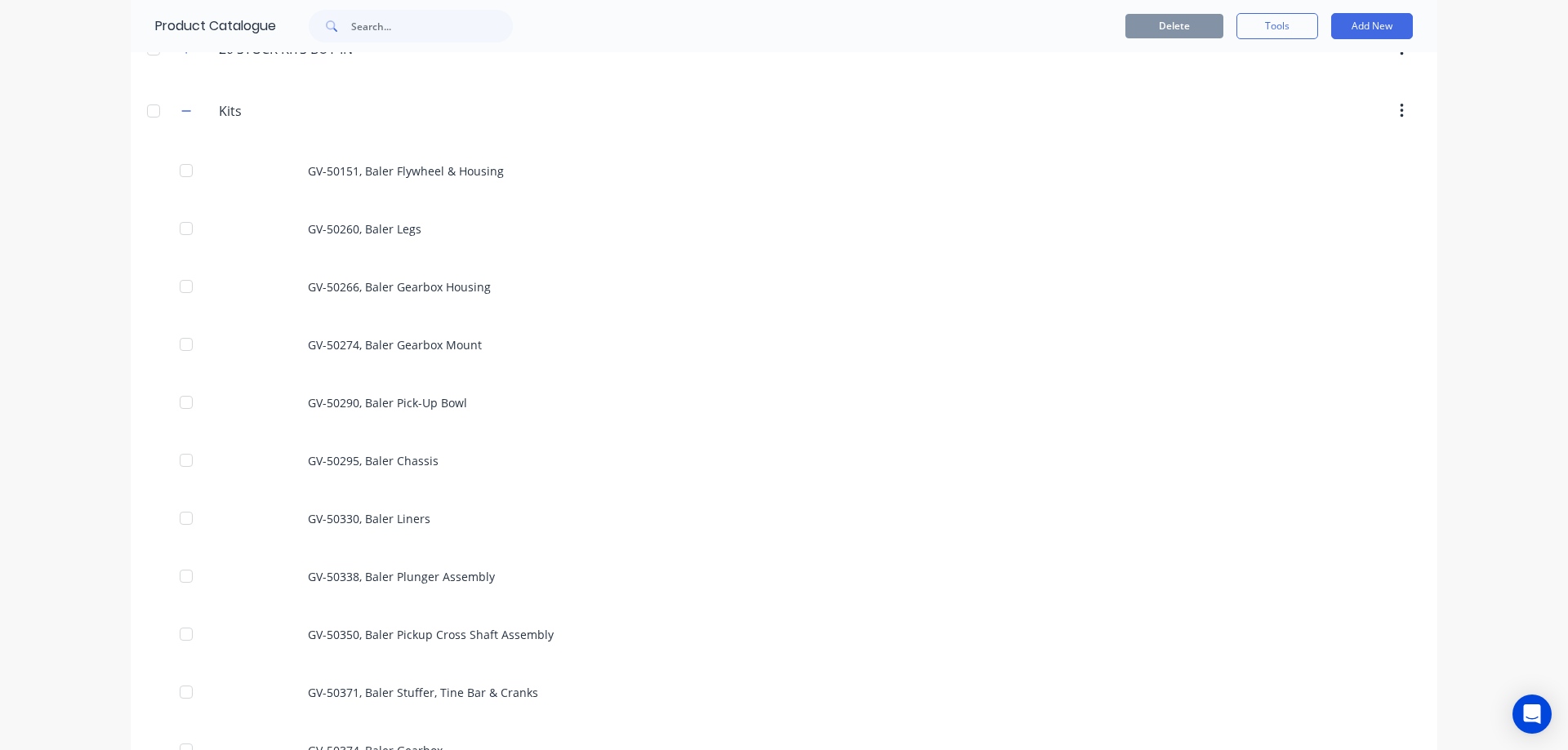
scroll to position [1797, 0]
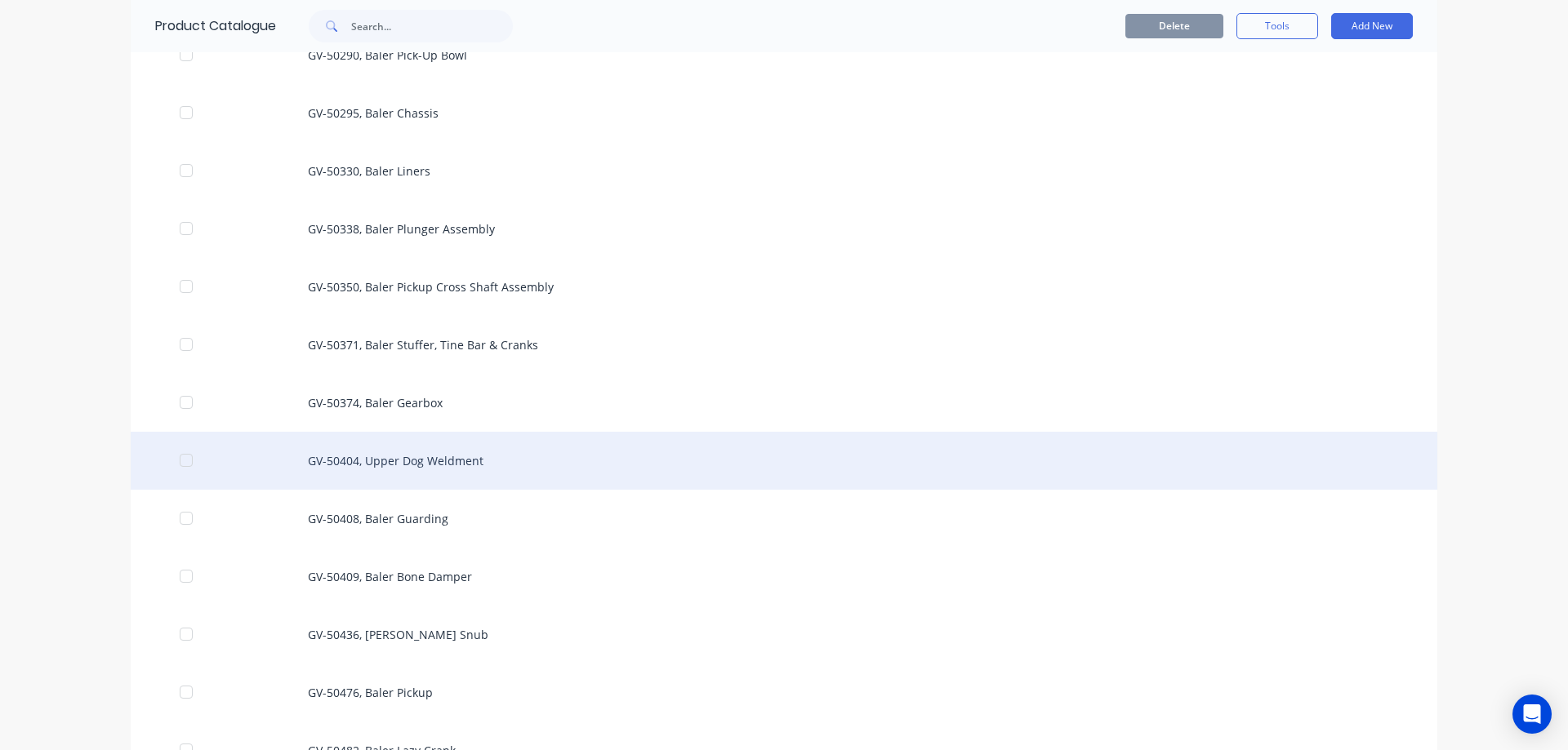
click at [475, 445] on div "GV-50404, Upper Dog Weldment" at bounding box center [784, 461] width 1307 height 58
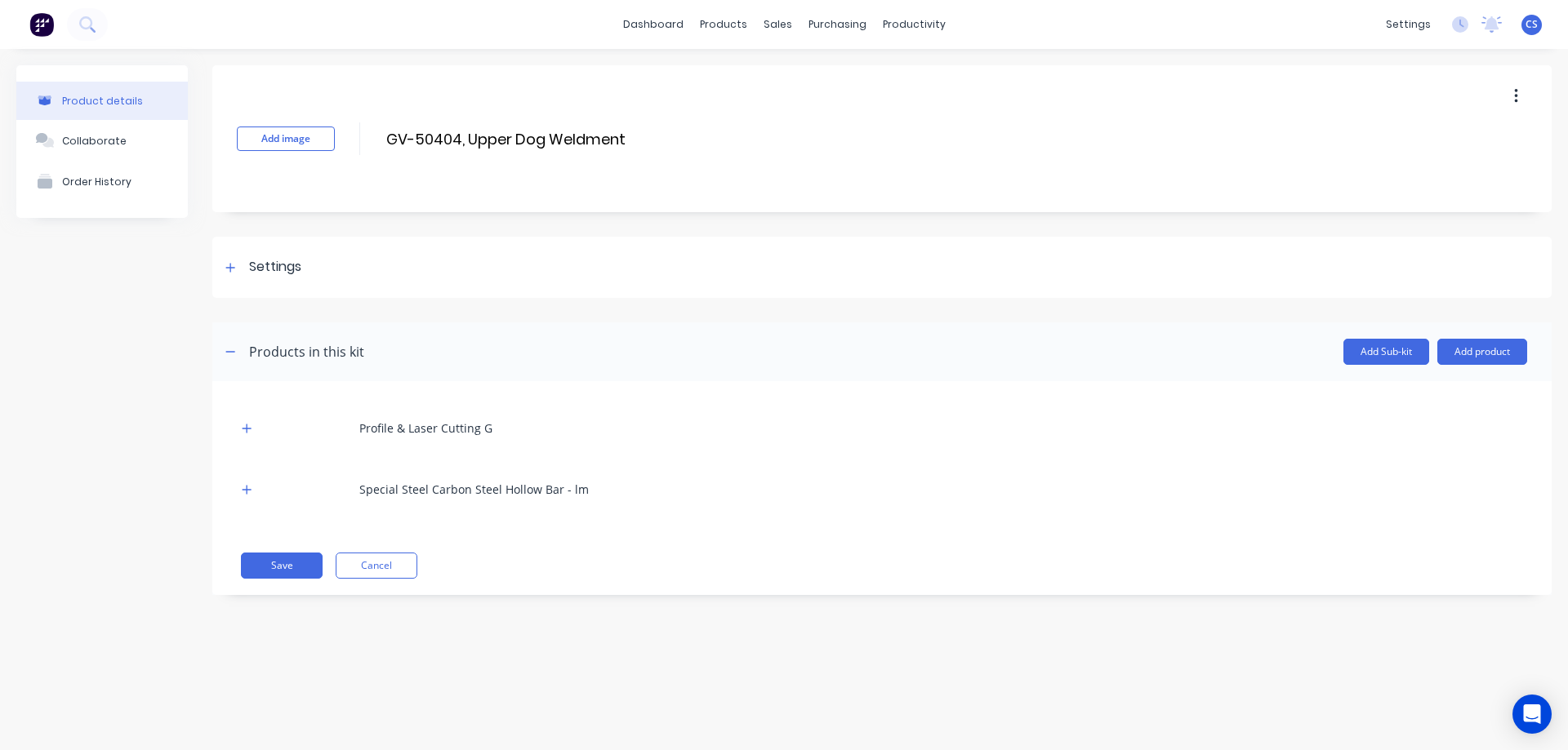
click at [1519, 97] on button "button" at bounding box center [1516, 96] width 39 height 29
click at [1476, 143] on span "Duplicate" at bounding box center [1455, 138] width 122 height 17
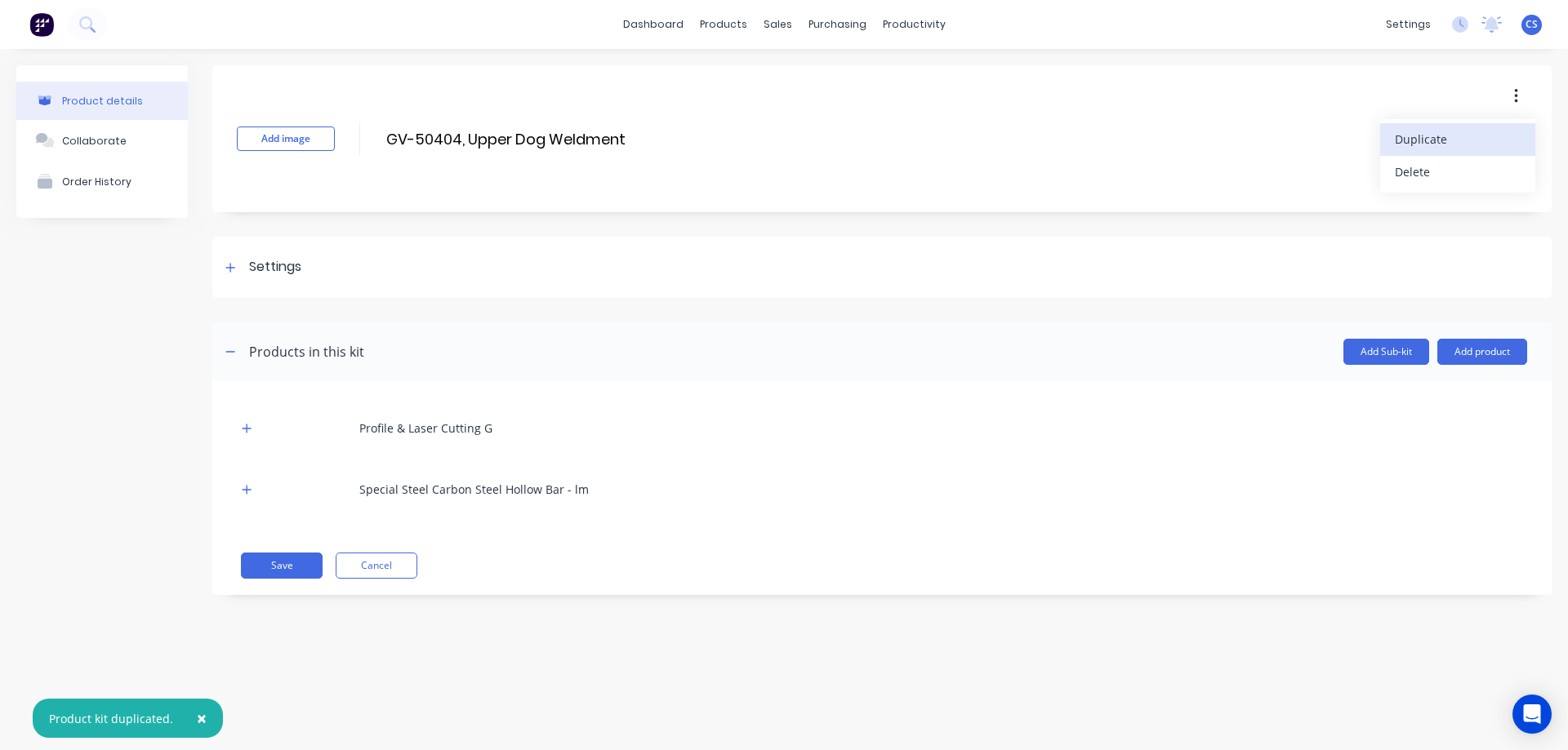
click at [129, 716] on div "Product kit duplicated." at bounding box center [111, 718] width 124 height 17
click at [380, 570] on button "Cancel" at bounding box center [376, 566] width 82 height 26
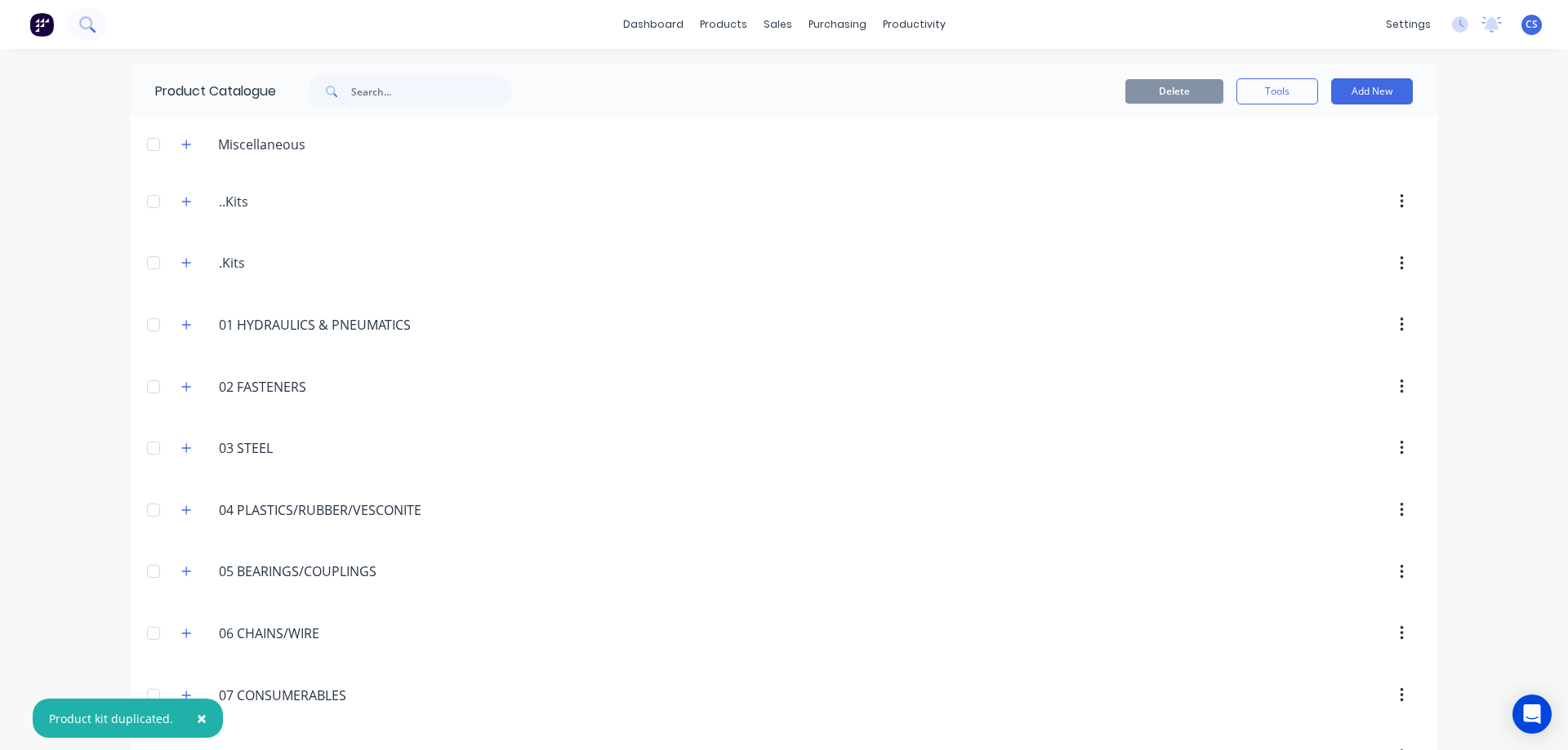
click at [88, 27] on icon at bounding box center [85, 23] width 13 height 13
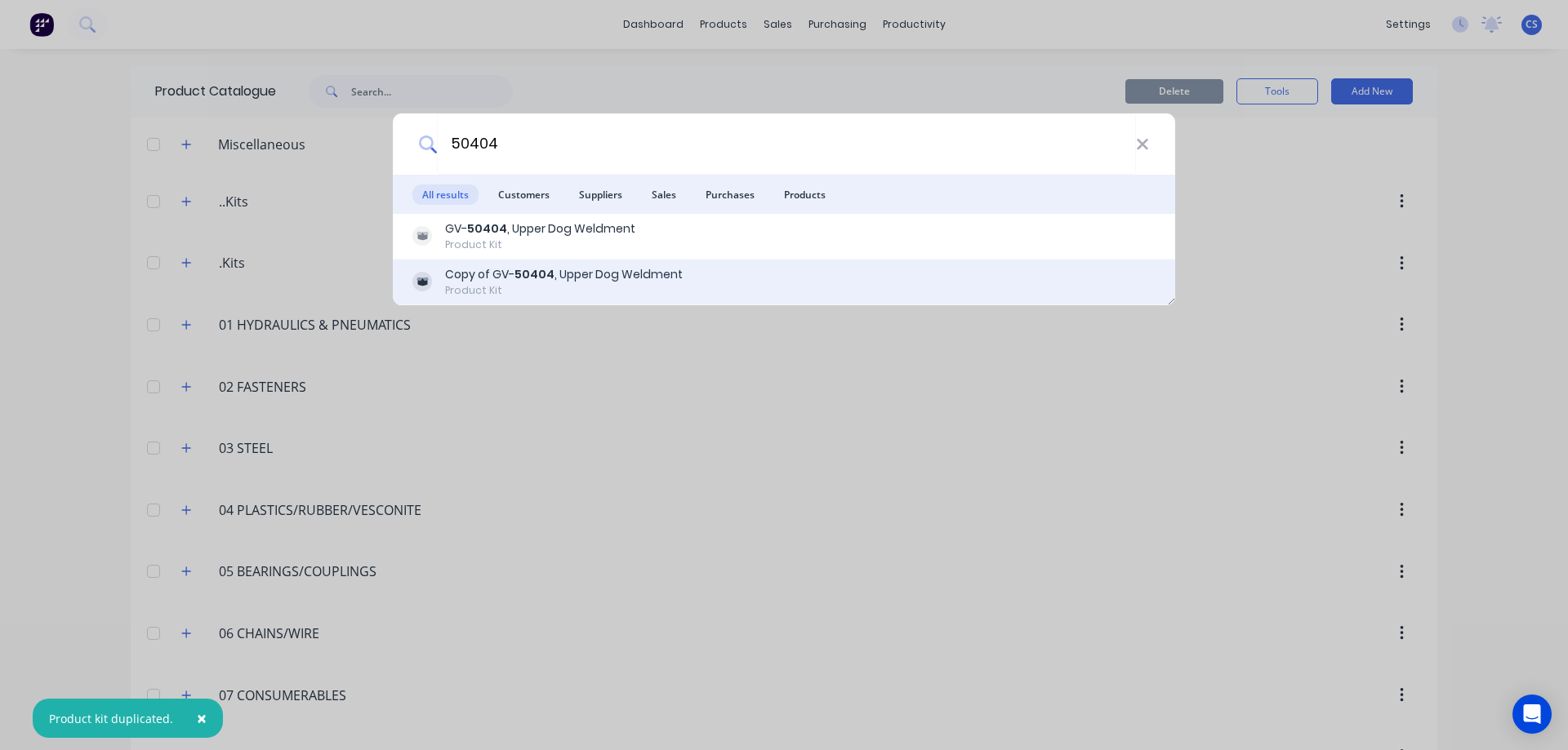
type input "50404"
click at [576, 276] on div "Copy of GV- 50404 , Upper Dog Weldment" at bounding box center [564, 274] width 238 height 17
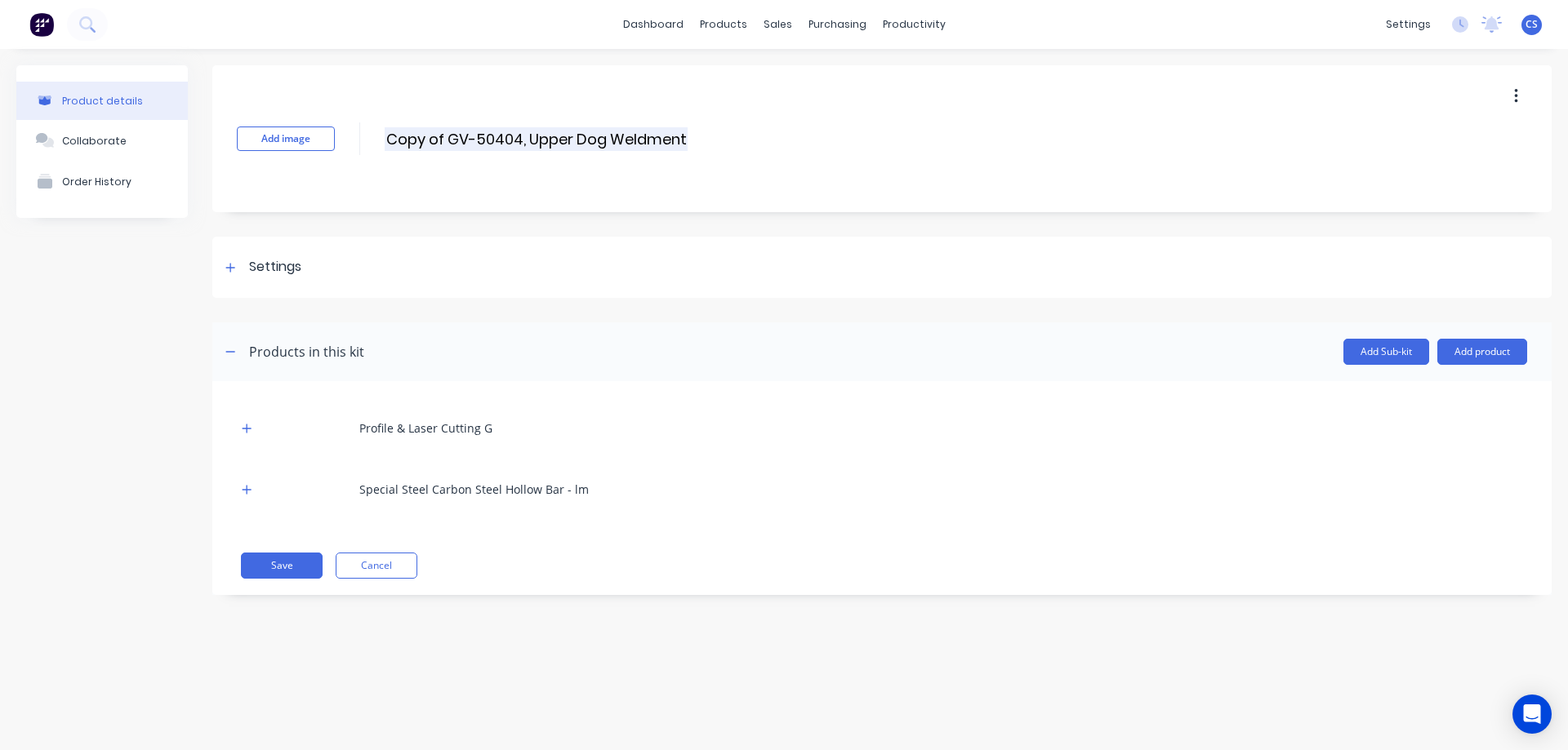
click at [497, 137] on input "Copy of GV-50404, Upper Dog Weldment" at bounding box center [536, 139] width 303 height 24
type input "Copy of GV-50505, Lower Dog Weldment"
click at [298, 259] on div "Settings" at bounding box center [275, 267] width 52 height 20
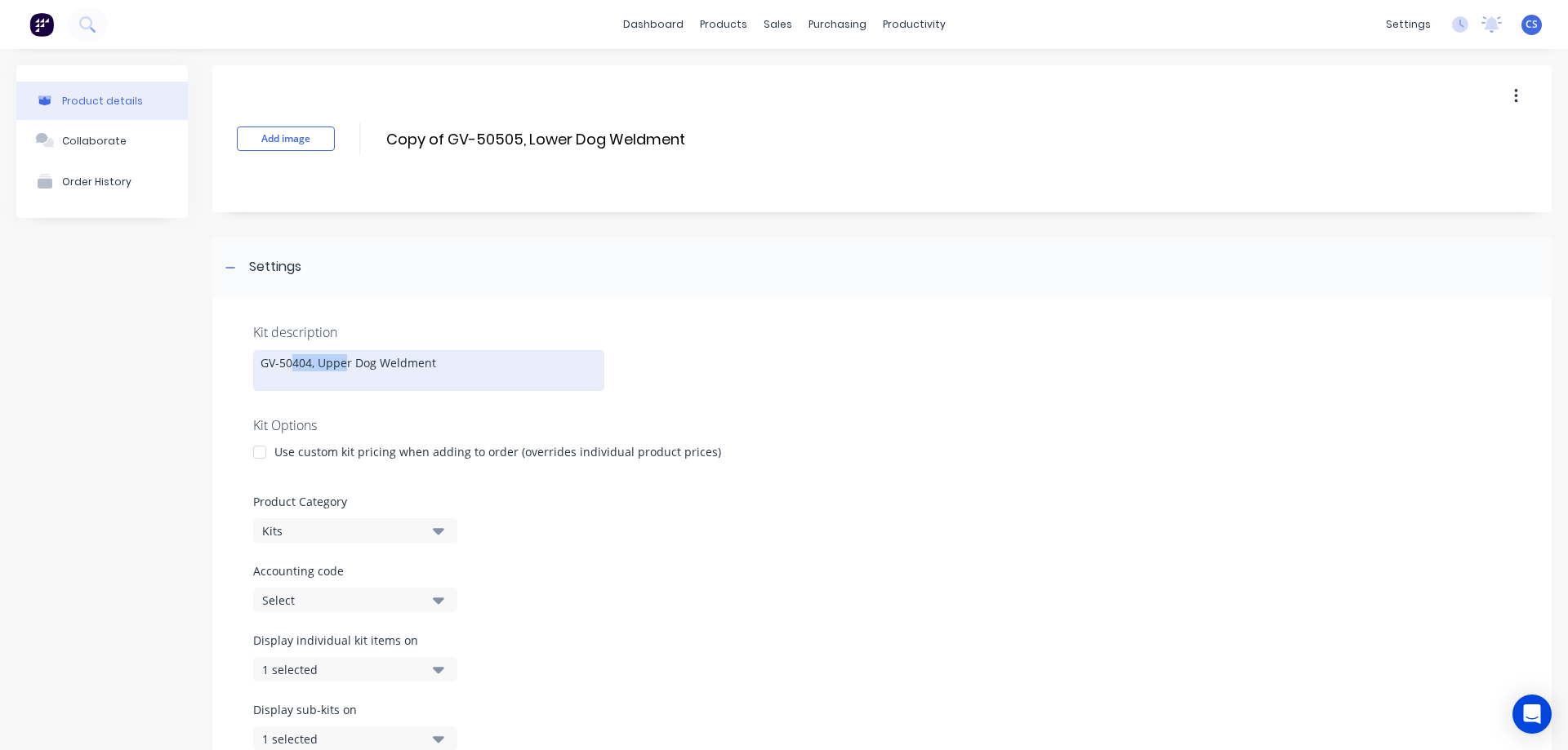
drag, startPoint x: 349, startPoint y: 367, endPoint x: 293, endPoint y: 367, distance: 56.0
click at [293, 367] on div "GV-50404, Upper Dog Weldment" at bounding box center [429, 371] width 351 height 40
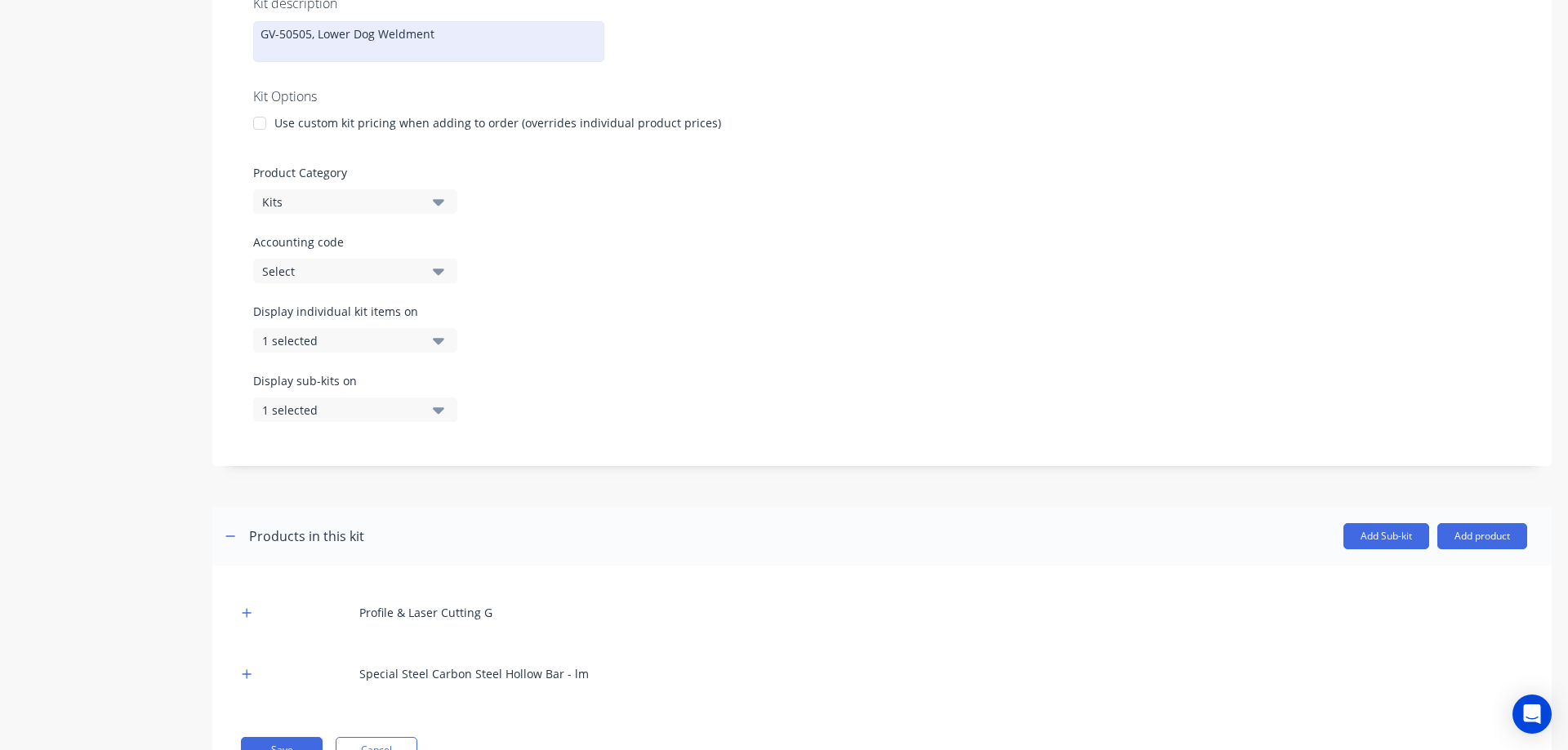
scroll to position [400, 0]
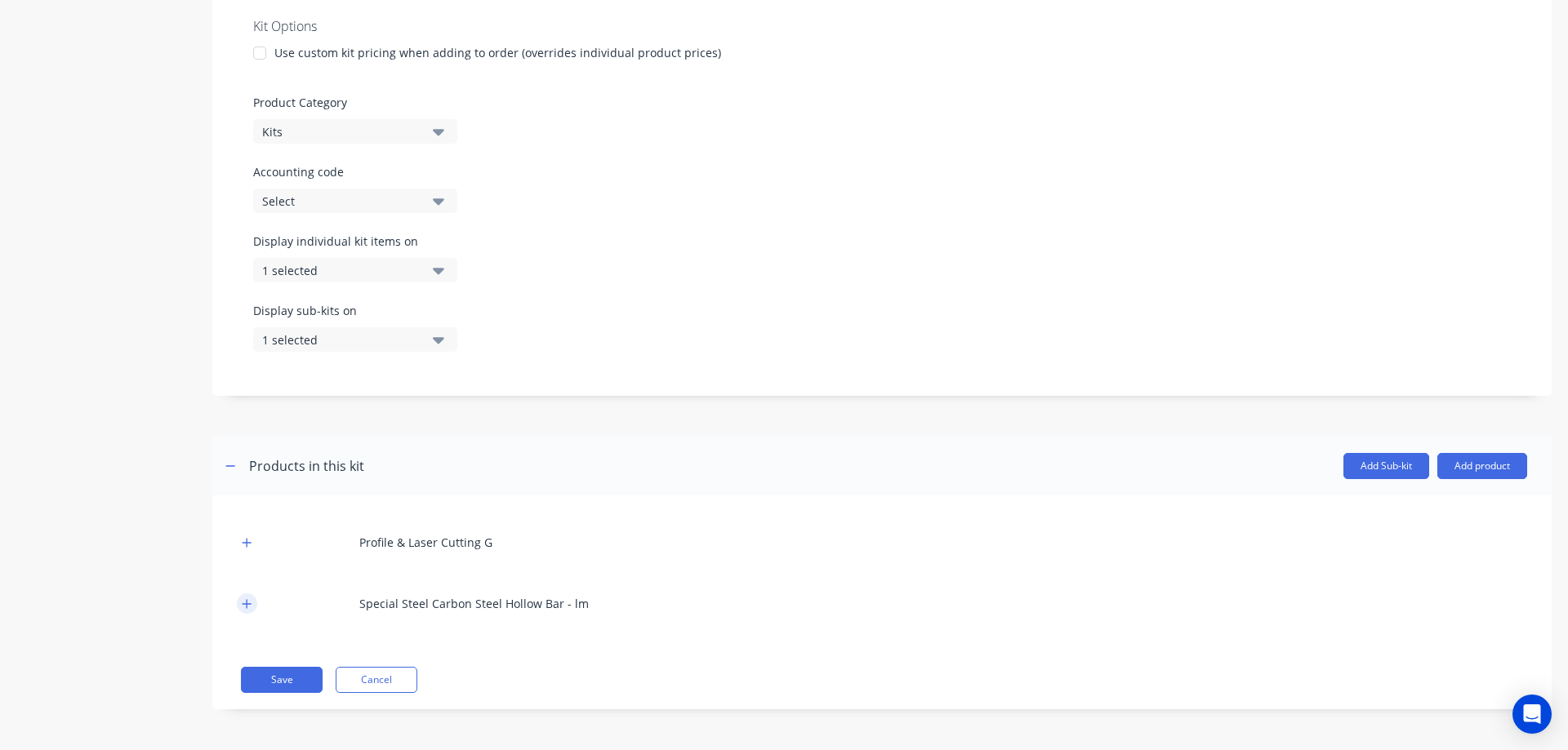
click at [240, 604] on button "button" at bounding box center [247, 603] width 20 height 20
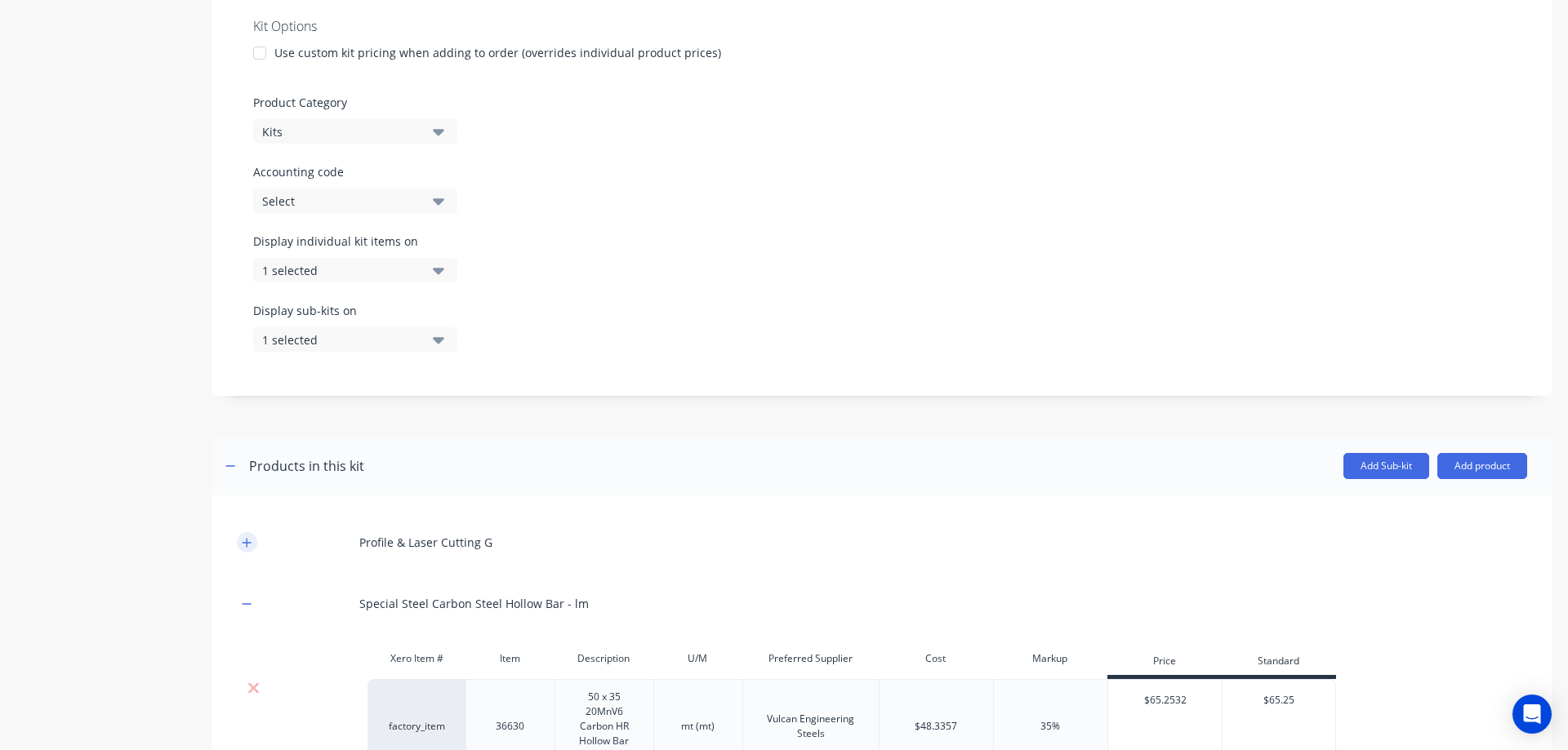
click at [241, 542] on button "button" at bounding box center [247, 542] width 20 height 20
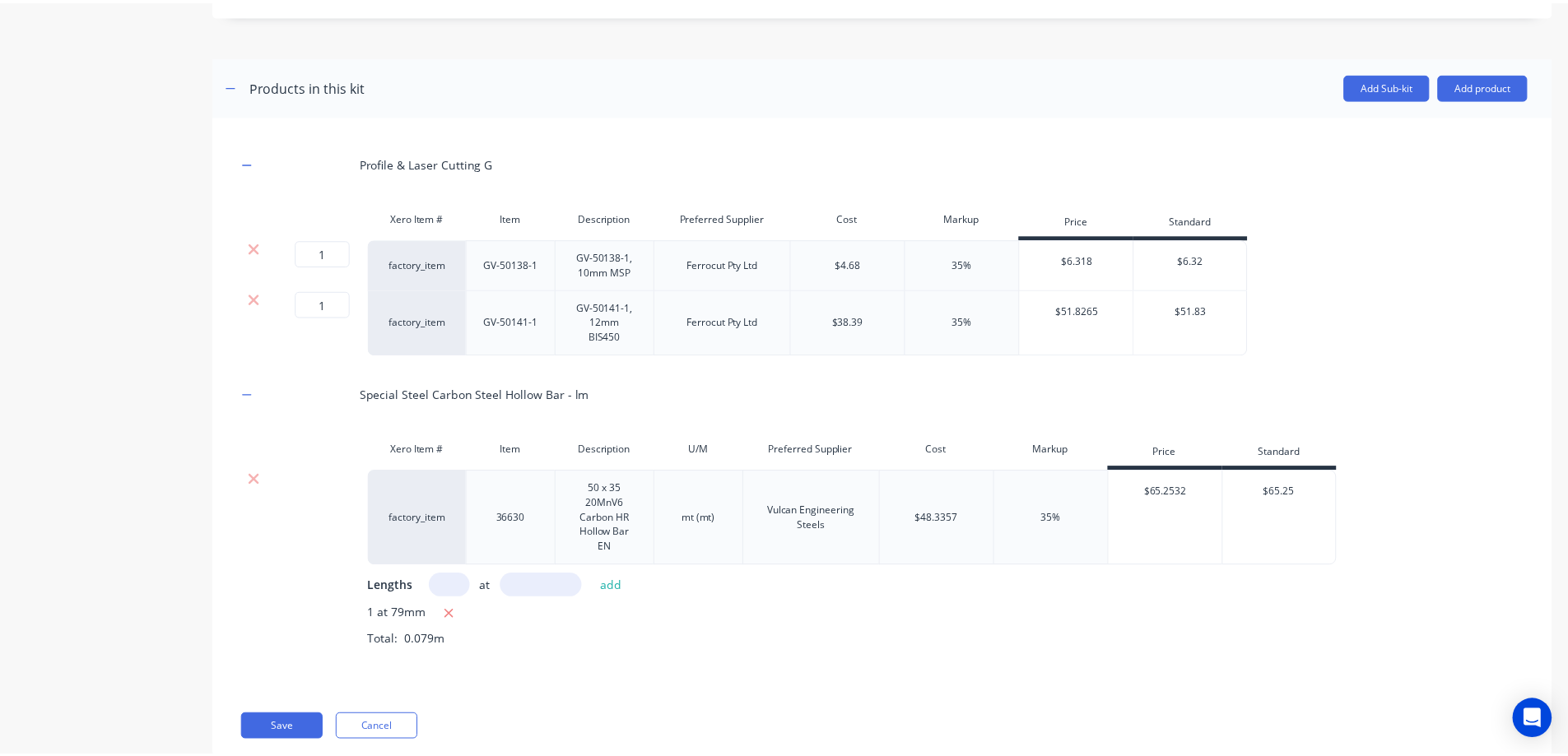
scroll to position [746, 0]
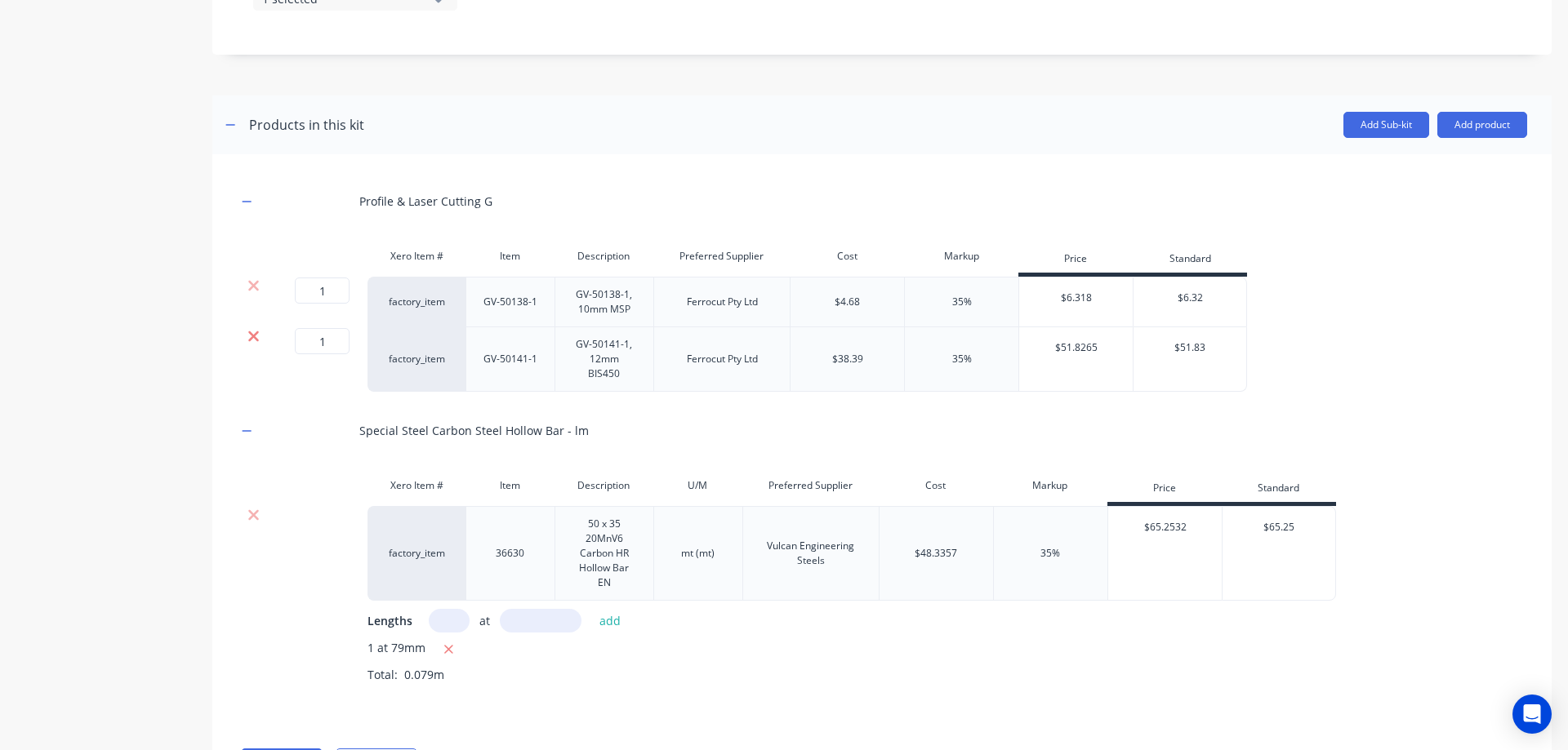
click at [254, 334] on icon at bounding box center [254, 336] width 12 height 17
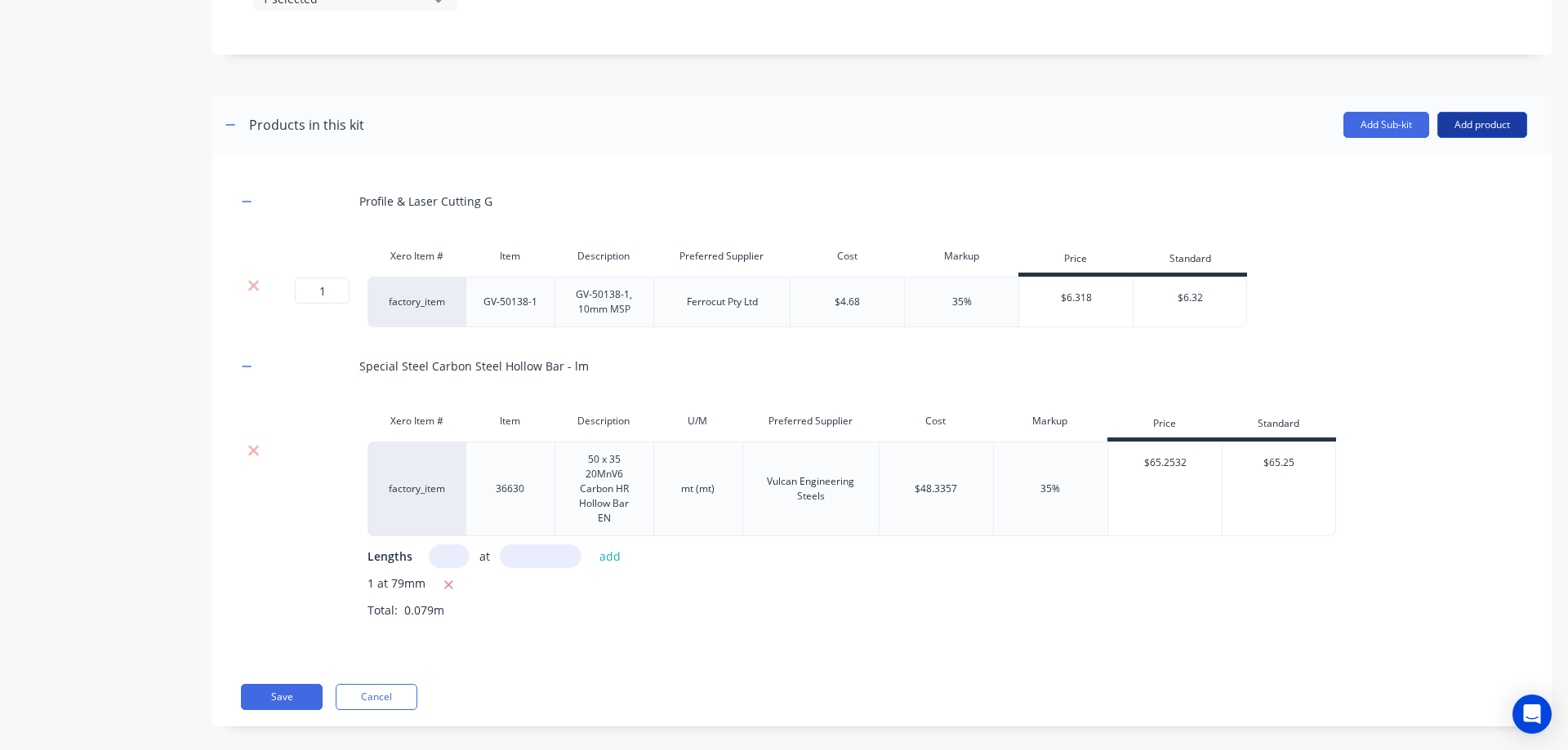
click at [1452, 119] on button "Add product" at bounding box center [1483, 125] width 90 height 26
click at [1430, 171] on div "Product catalogue" at bounding box center [1449, 166] width 126 height 24
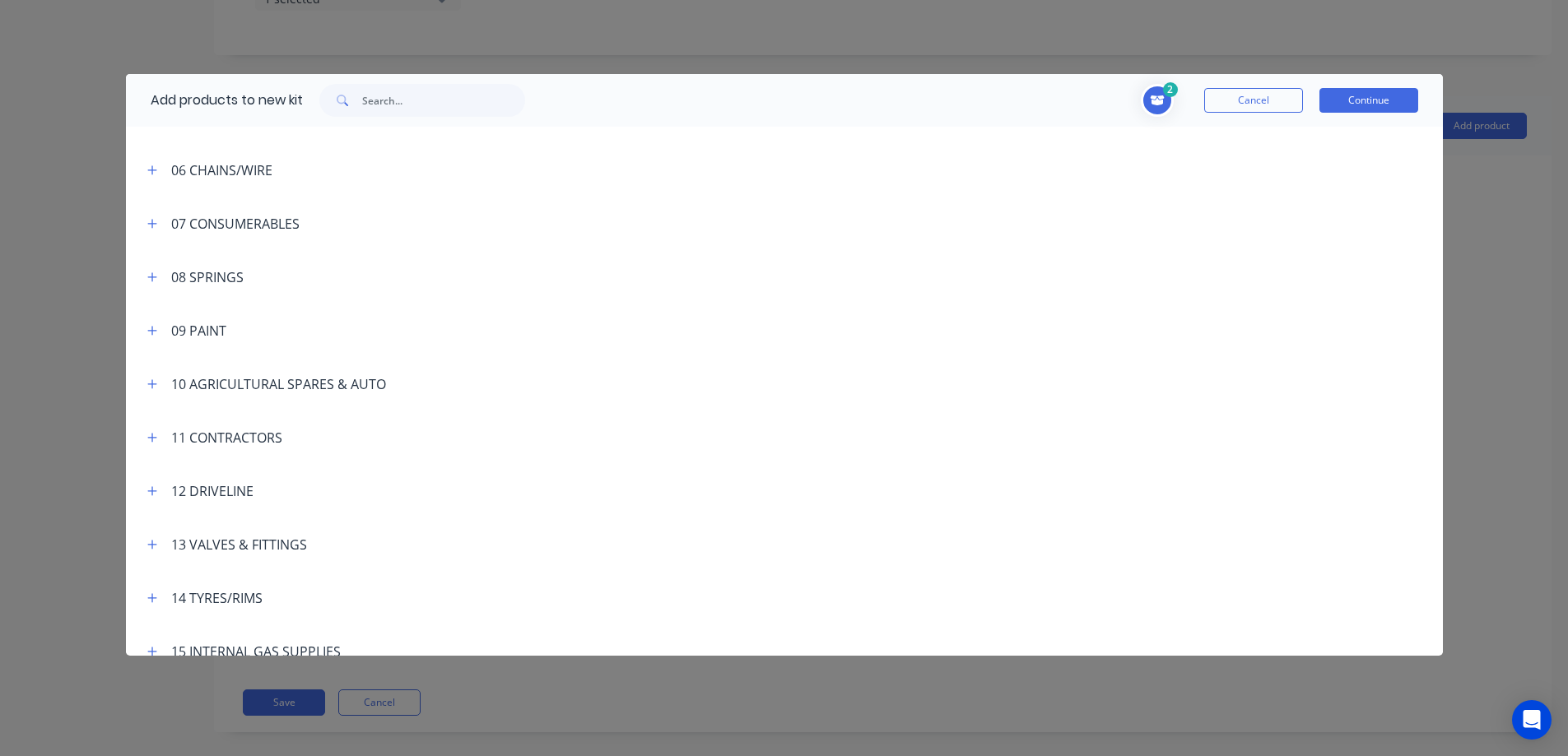
scroll to position [494, 0]
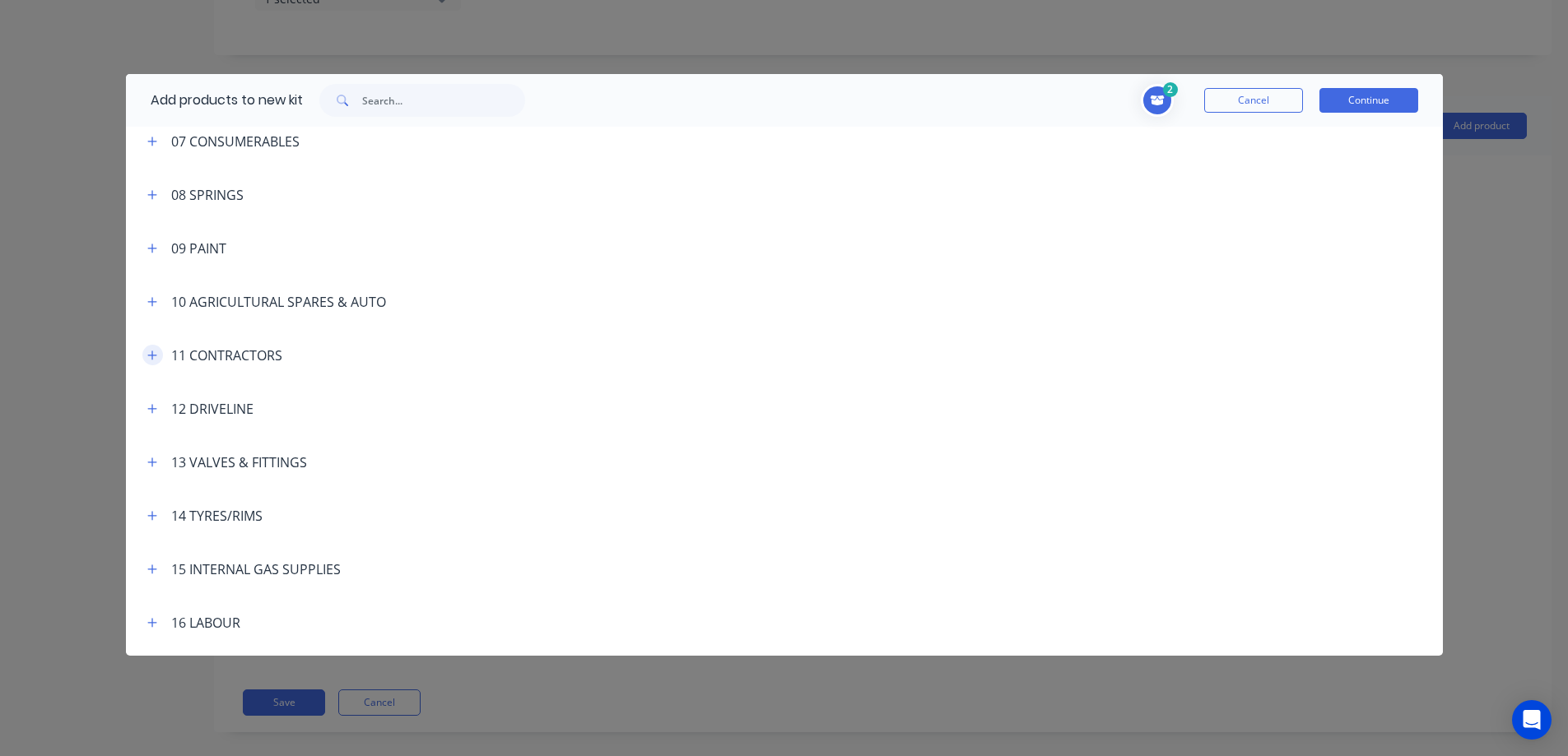
click at [154, 355] on icon "button" at bounding box center [152, 355] width 9 height 9
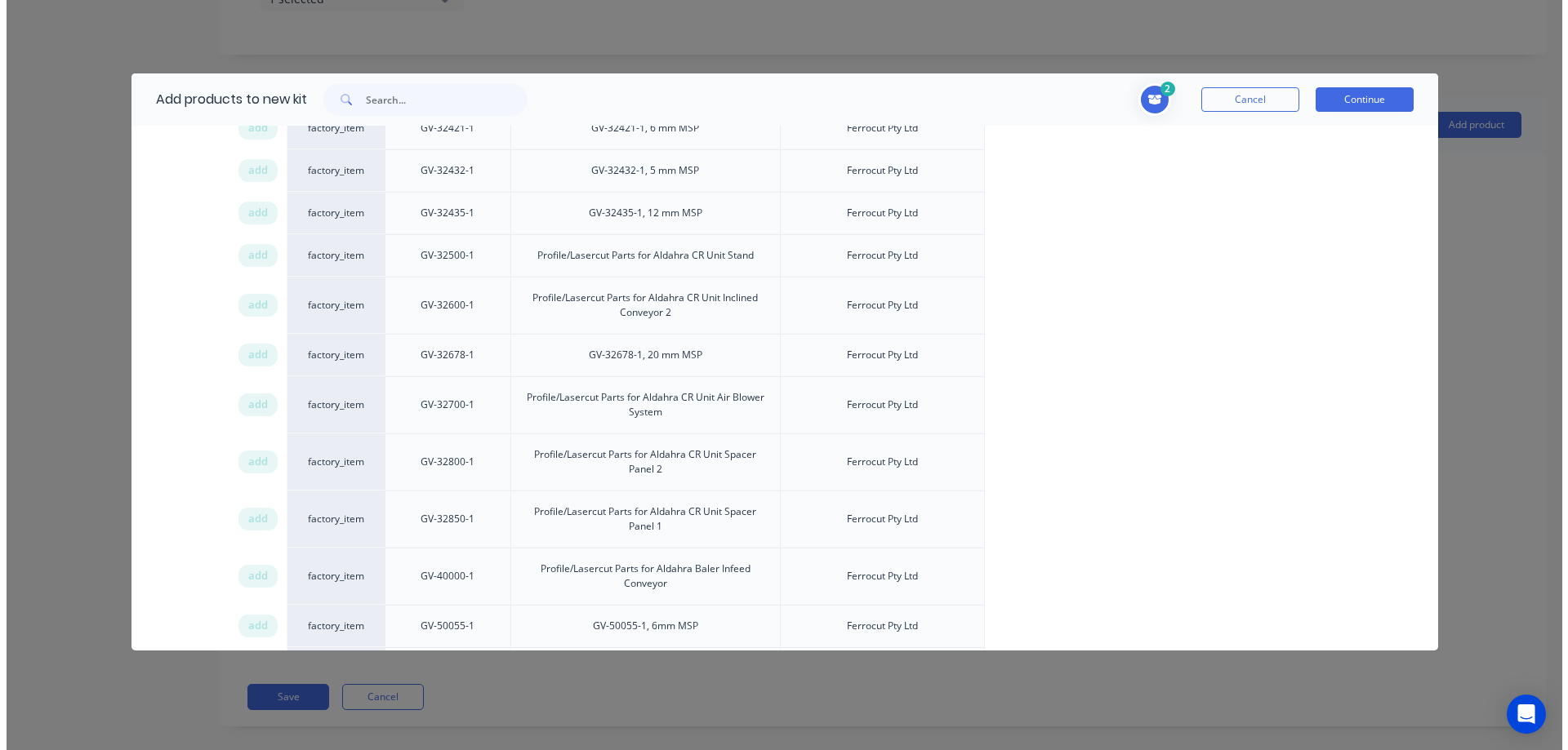
scroll to position [9282, 0]
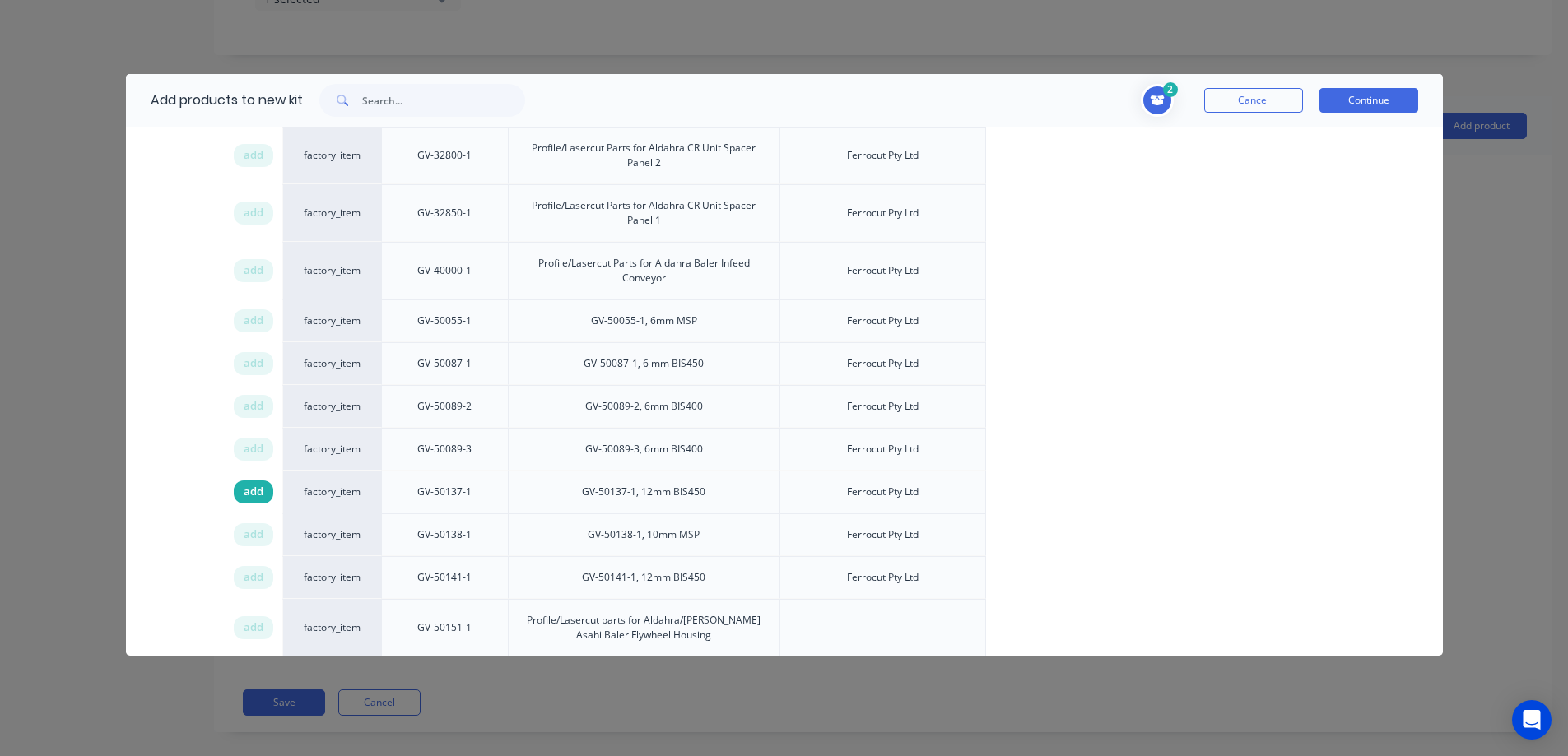
click at [256, 484] on span "add" at bounding box center [254, 492] width 20 height 17
click at [1352, 106] on button "Continue" at bounding box center [1368, 100] width 98 height 25
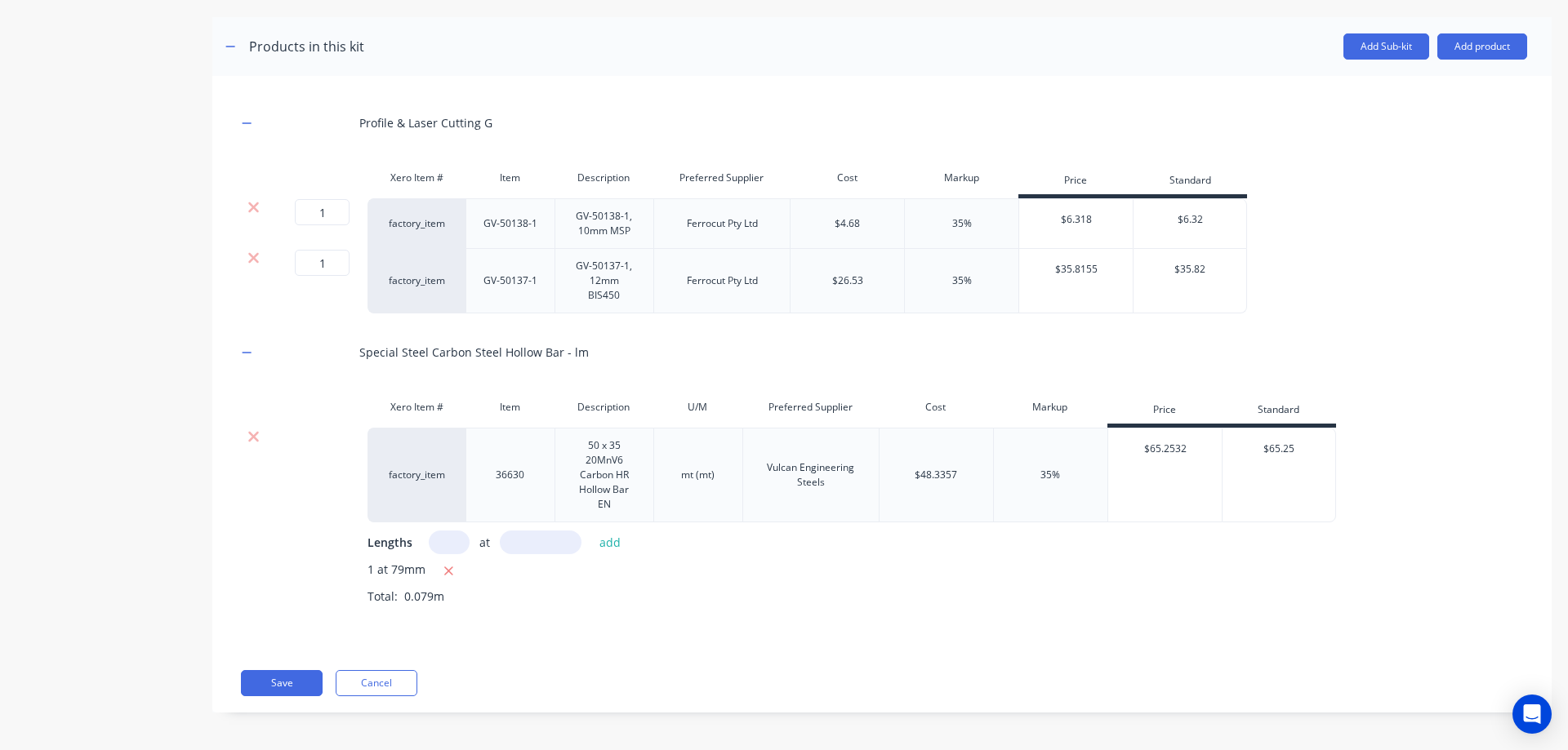
scroll to position [822, 0]
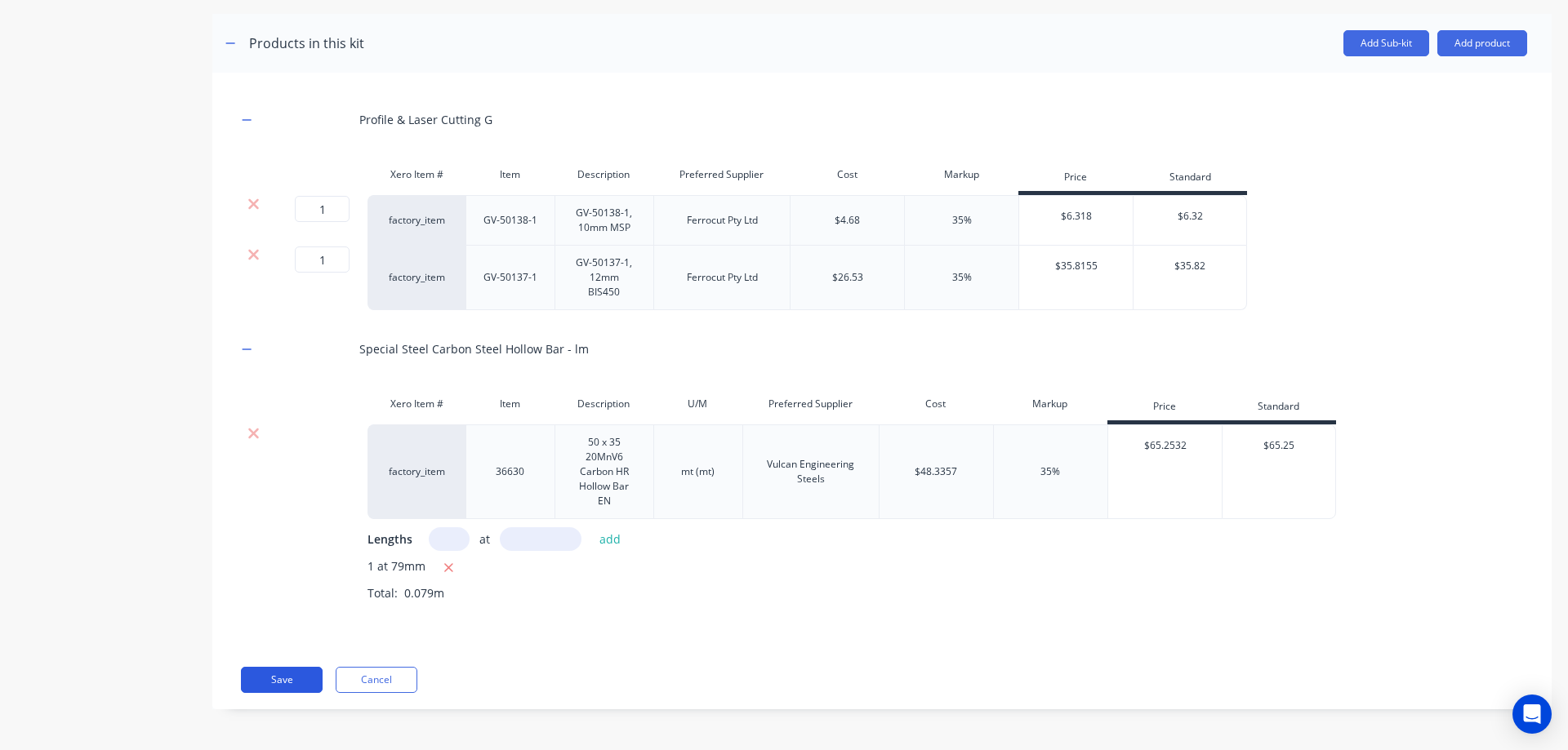
click at [268, 682] on button "Save" at bounding box center [282, 680] width 82 height 26
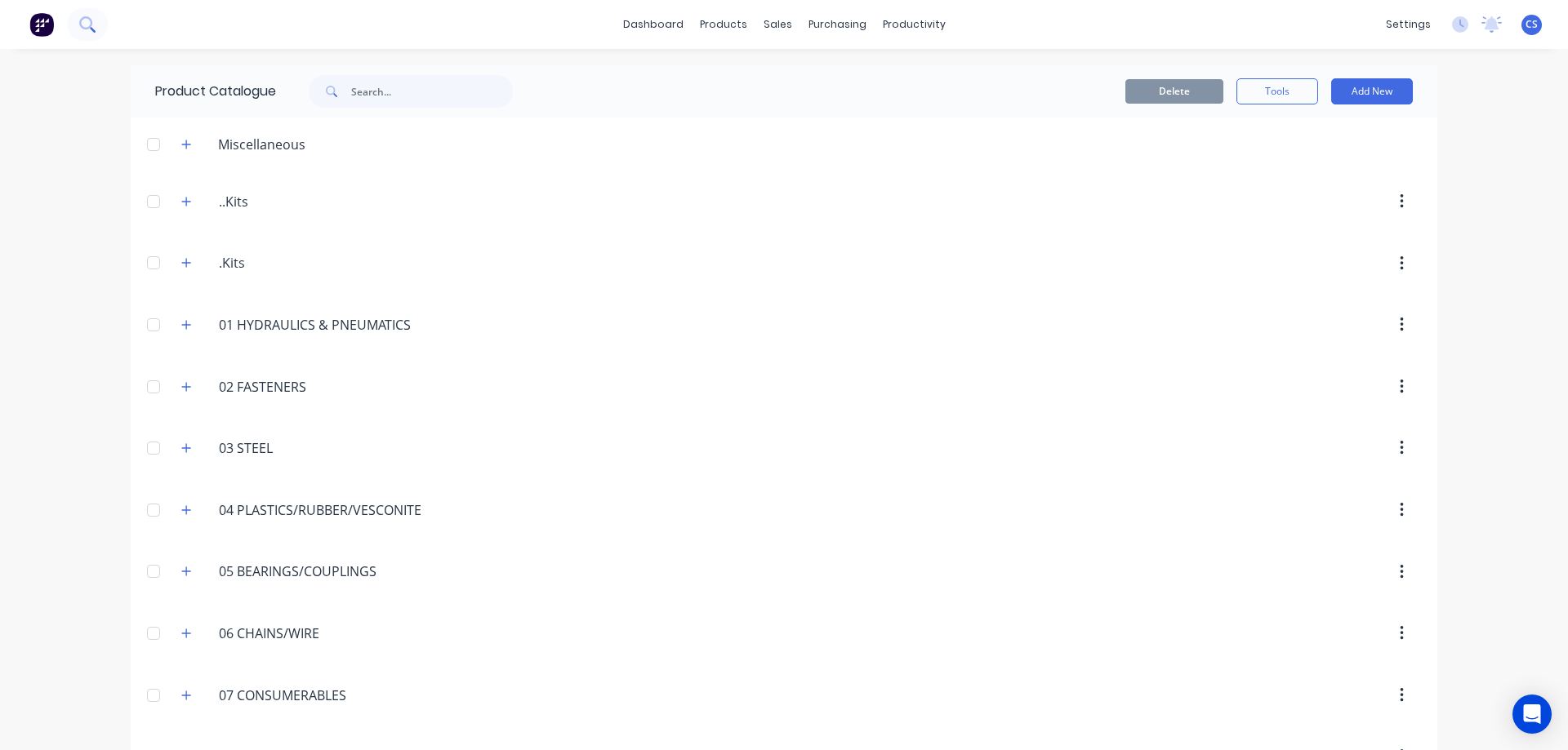
click at [79, 28] on icon at bounding box center [87, 25] width 16 height 16
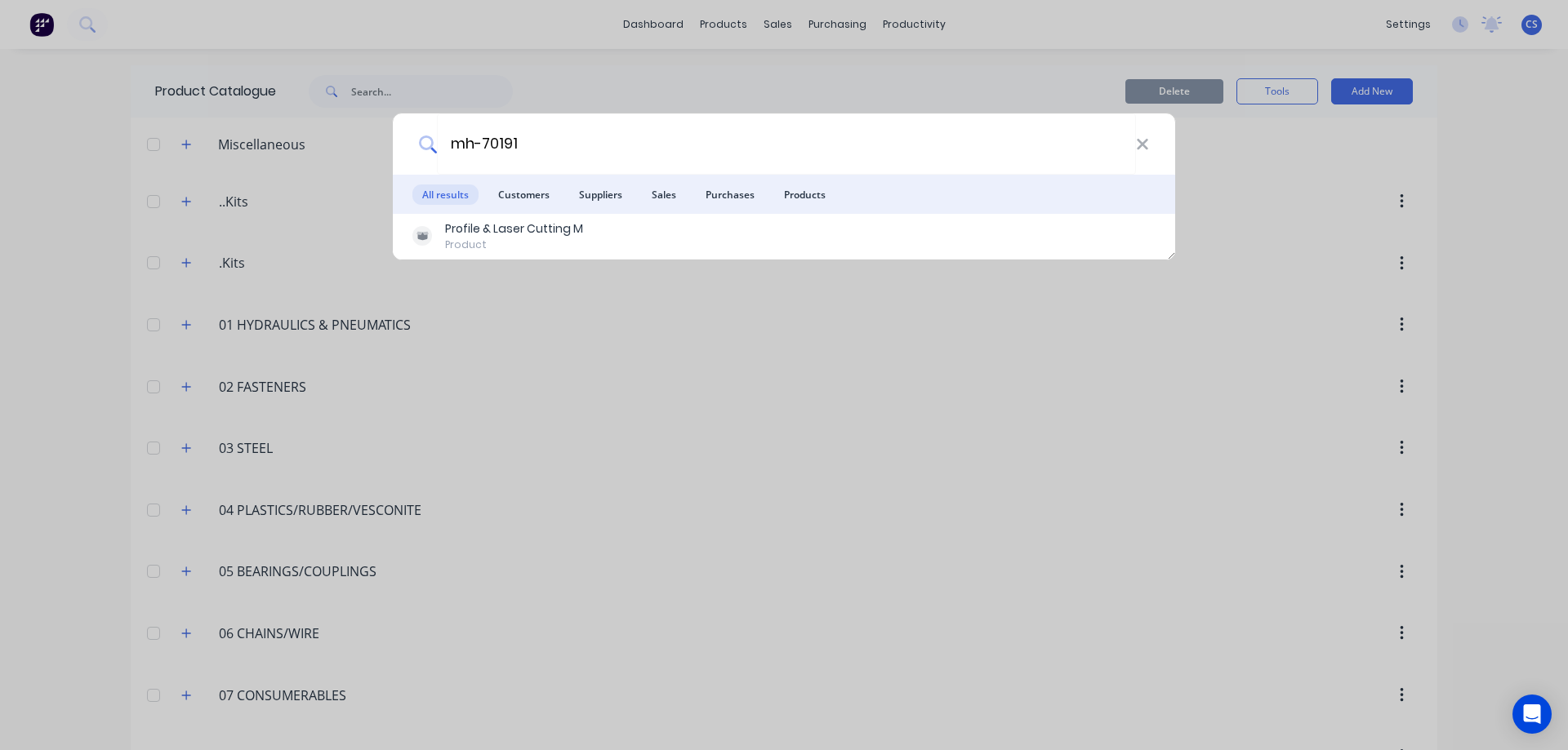
type input "mh-70191"
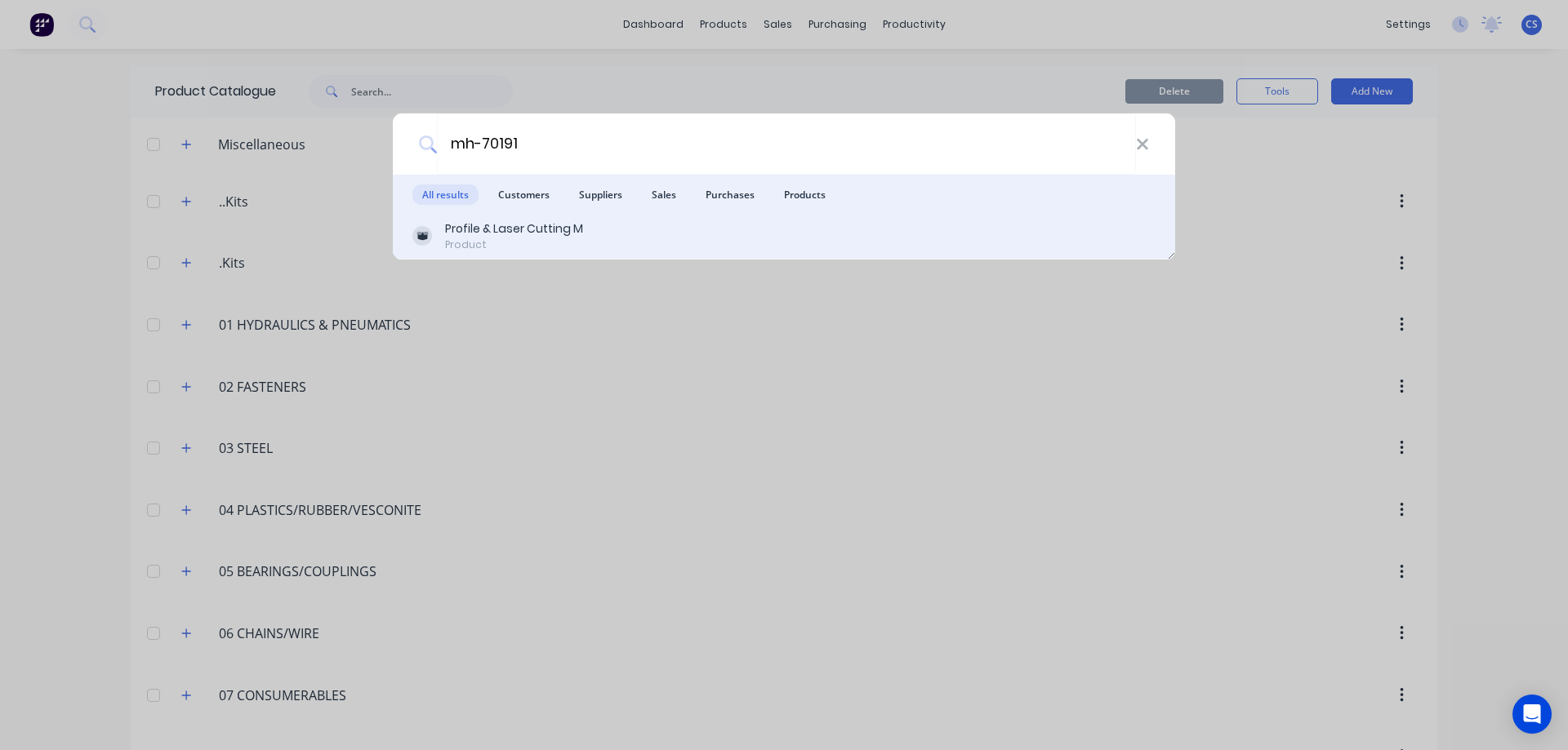
click at [489, 243] on div "Product" at bounding box center [514, 245] width 138 height 15
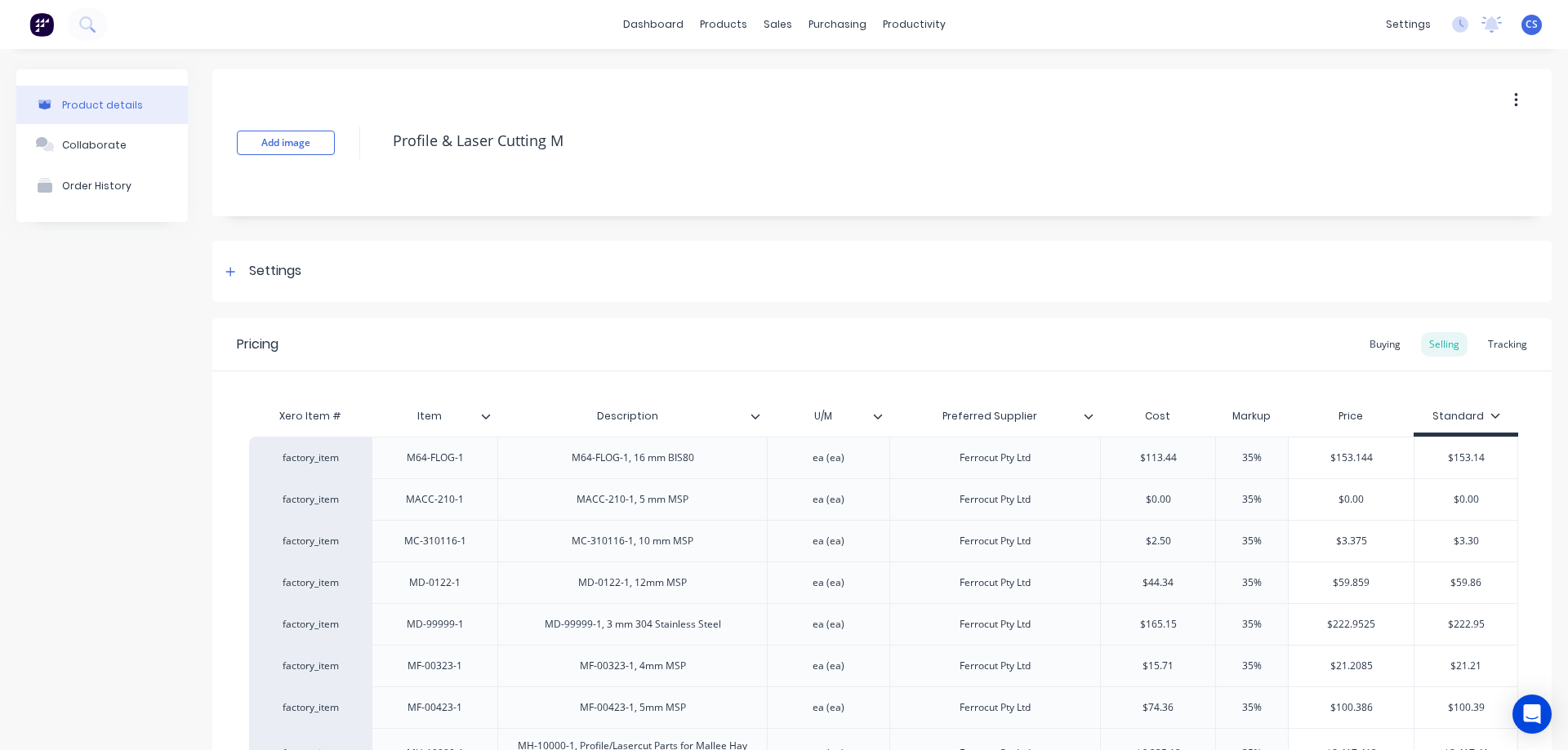
click at [1501, 347] on div "Tracking" at bounding box center [1507, 345] width 55 height 25
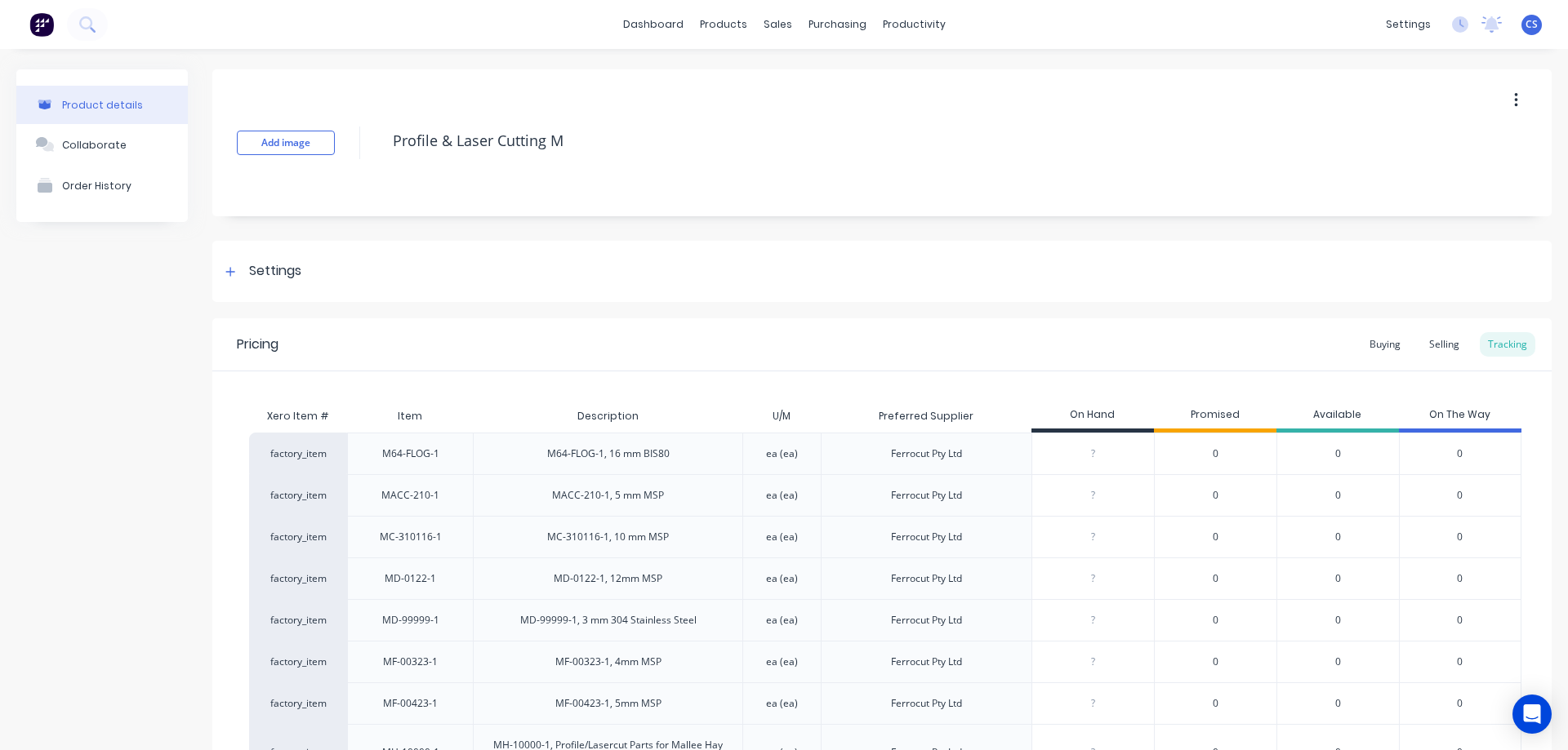
type textarea "x"
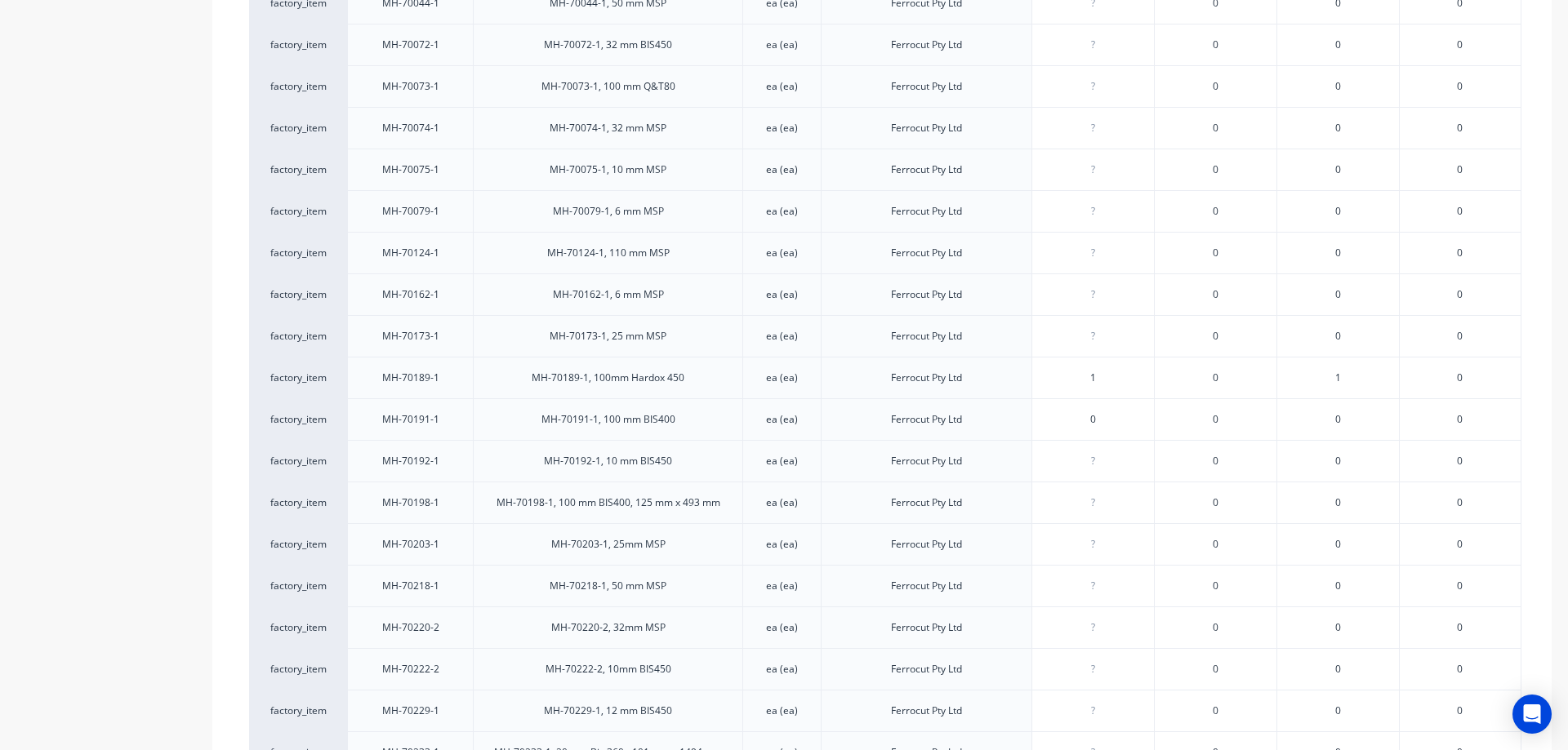
drag, startPoint x: 1097, startPoint y: 376, endPoint x: 1088, endPoint y: 375, distance: 9.1
click at [1088, 412] on input "0" at bounding box center [1093, 419] width 121 height 15
type input "2"
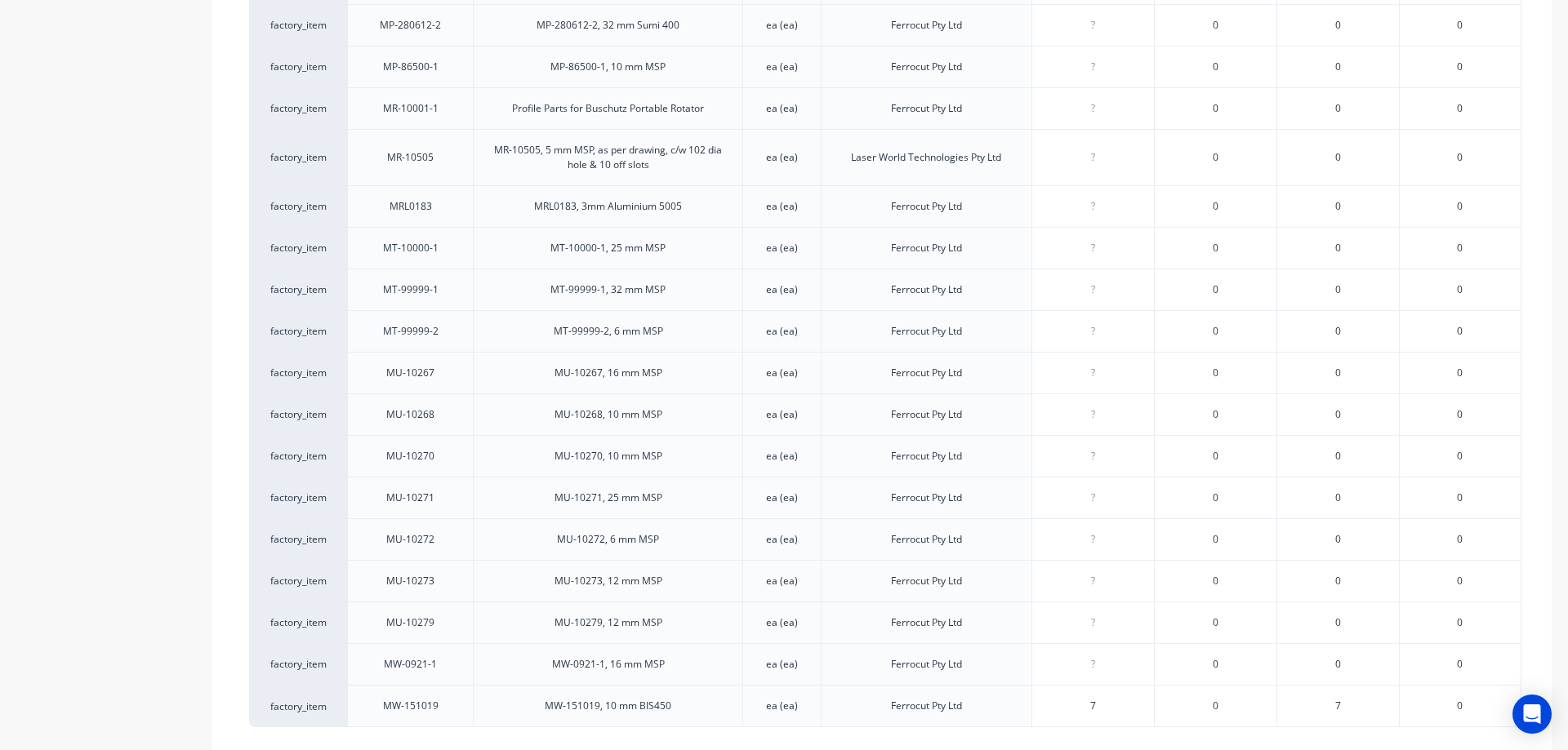
scroll to position [12385, 0]
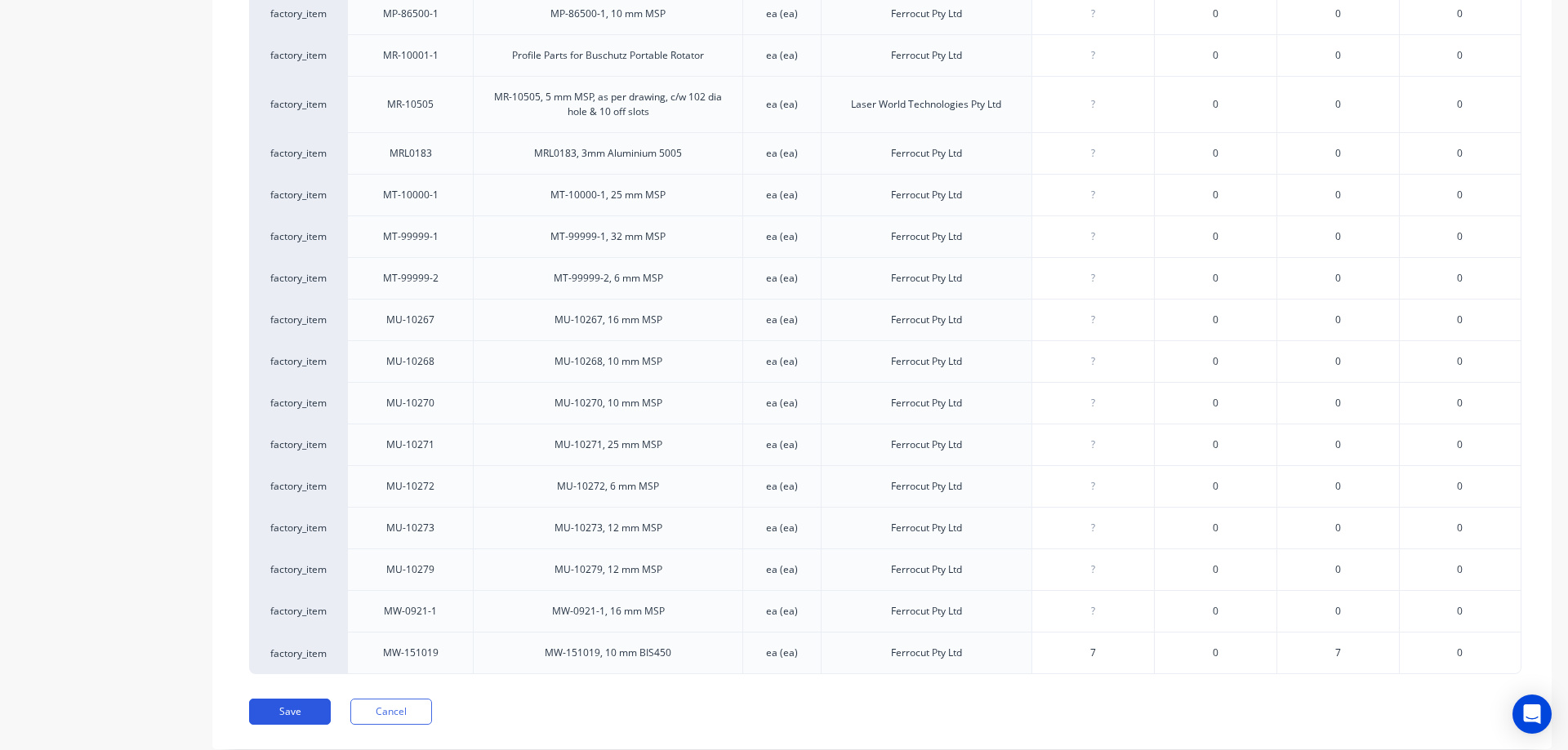
click at [273, 699] on button "Save" at bounding box center [290, 712] width 82 height 26
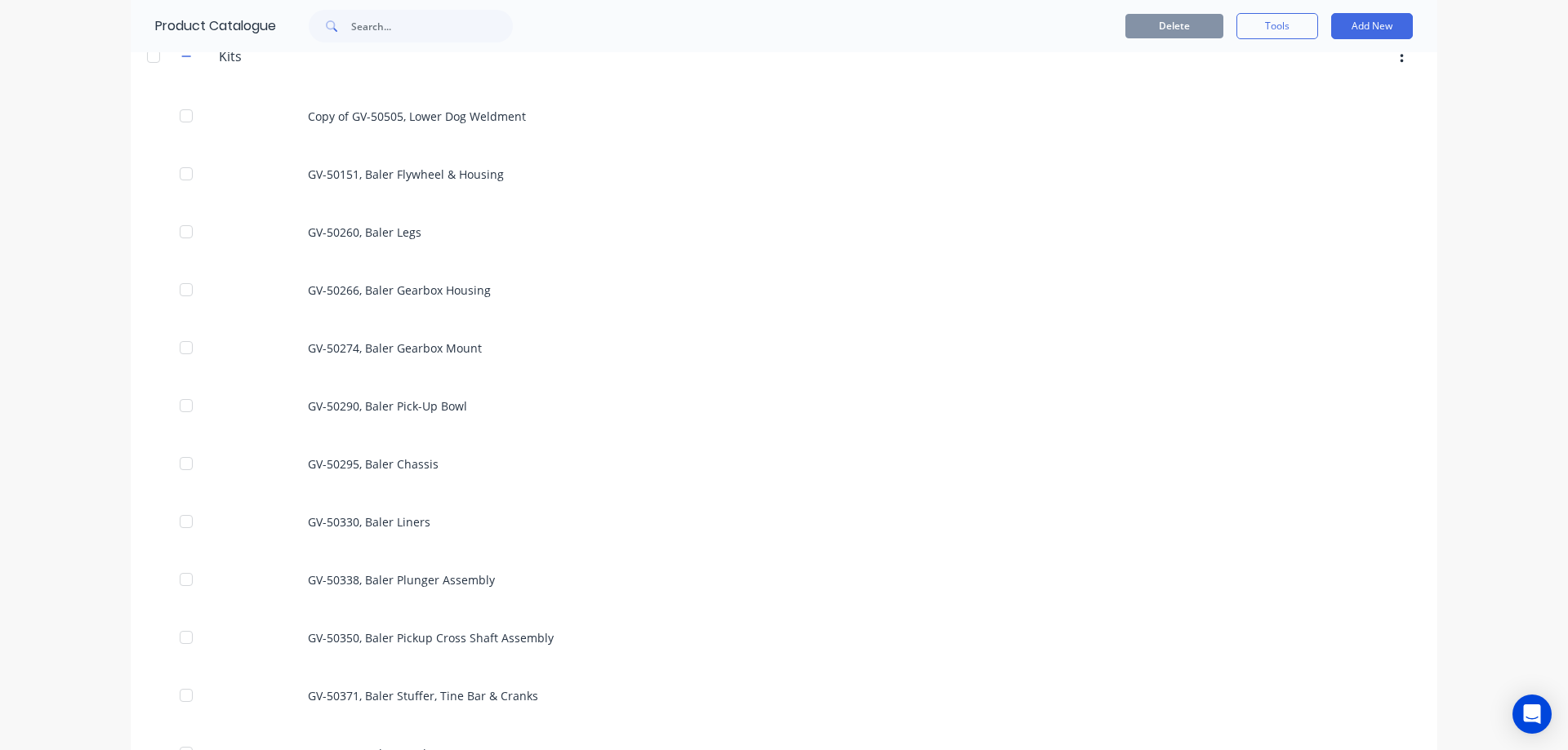
scroll to position [2939, 0]
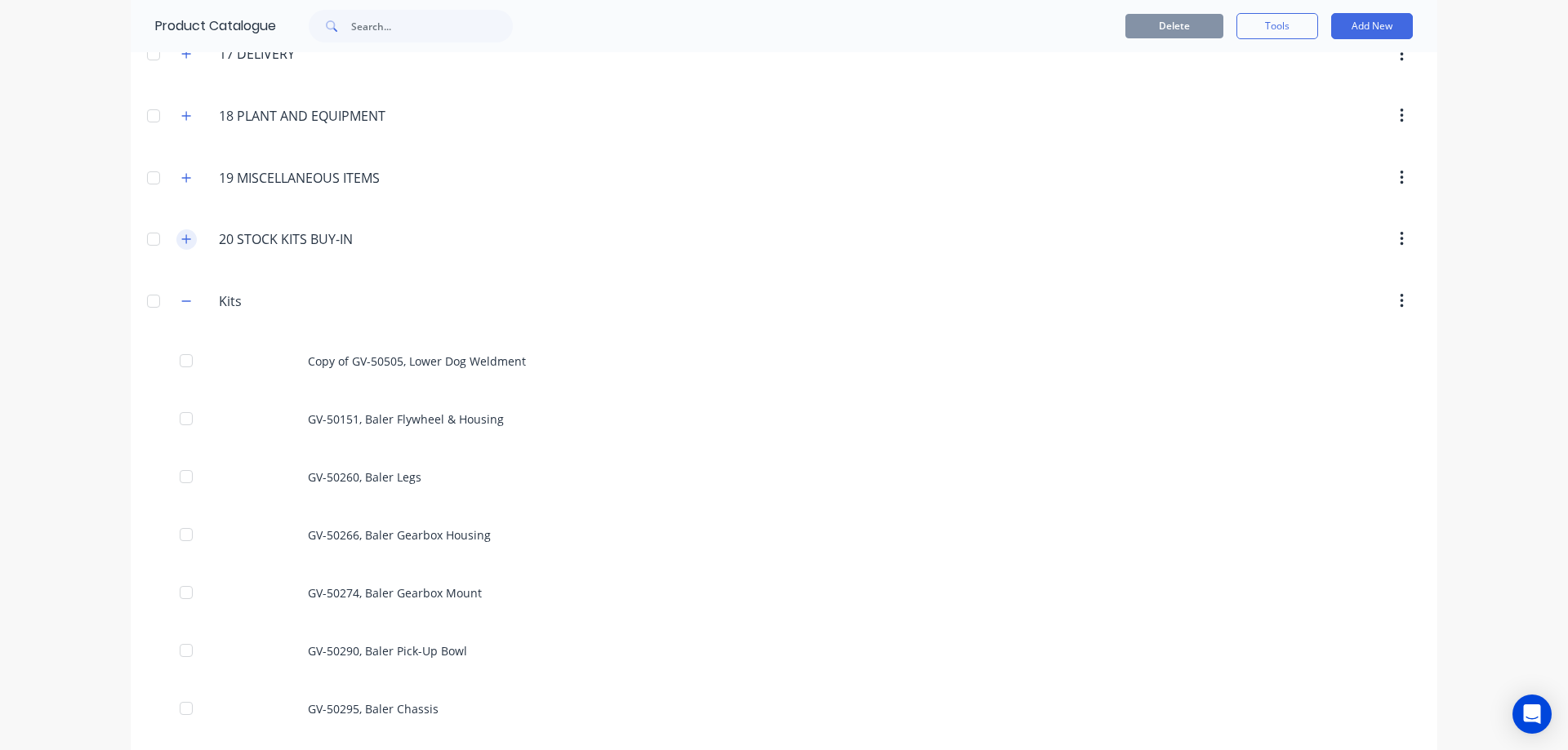
click at [182, 239] on icon "button" at bounding box center [187, 239] width 9 height 9
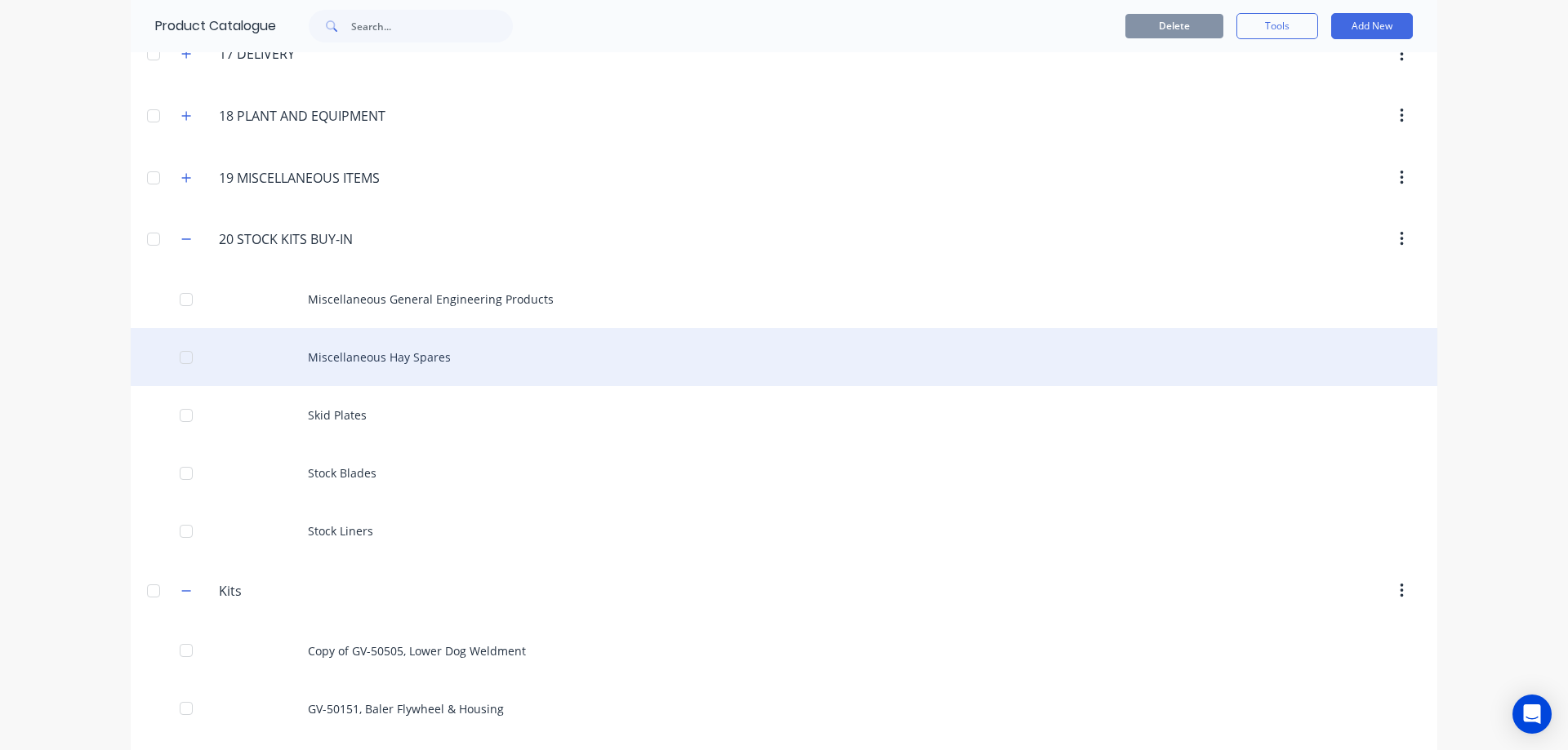
click at [520, 361] on div "Miscellaneous Hay Spares" at bounding box center [784, 357] width 1307 height 58
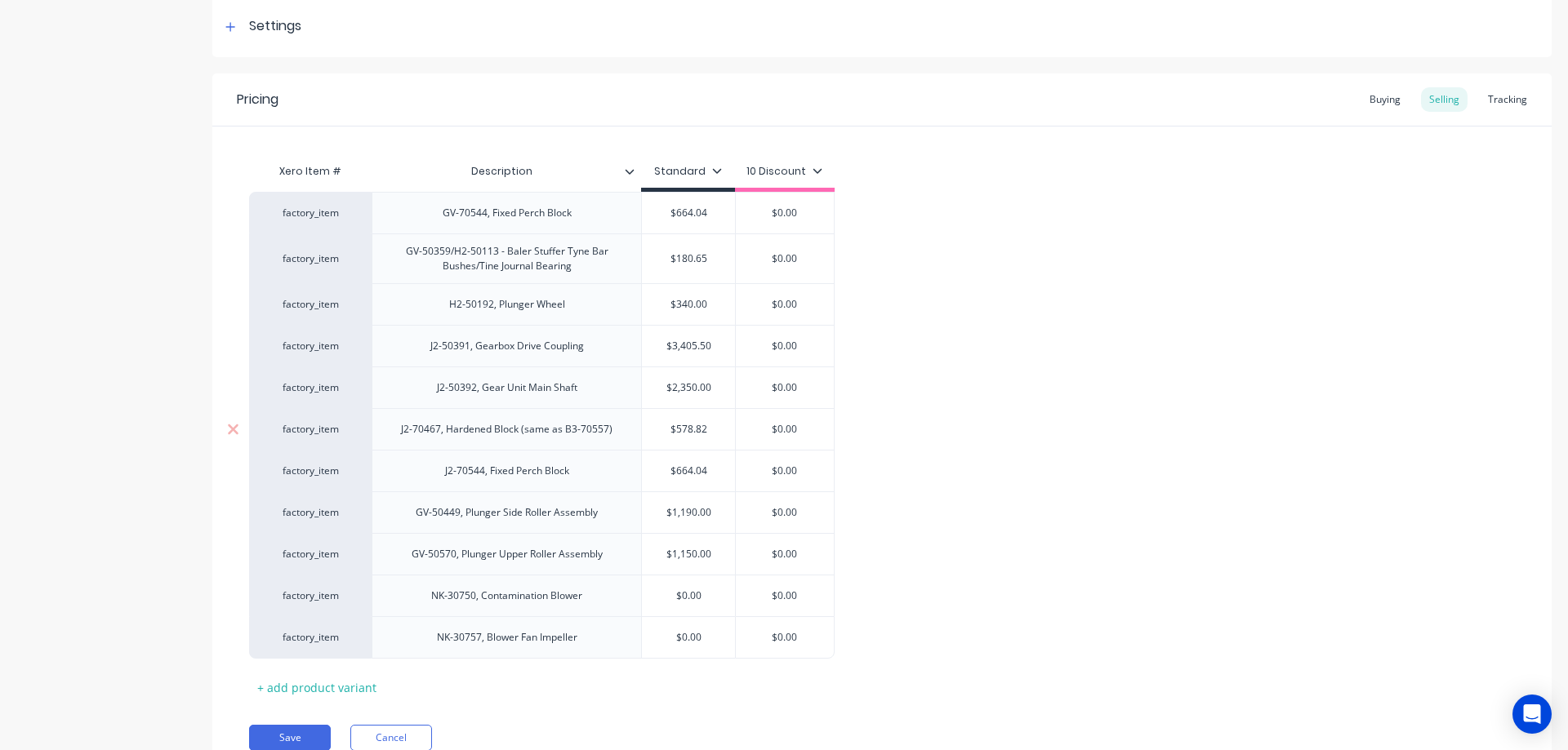
scroll to position [315, 0]
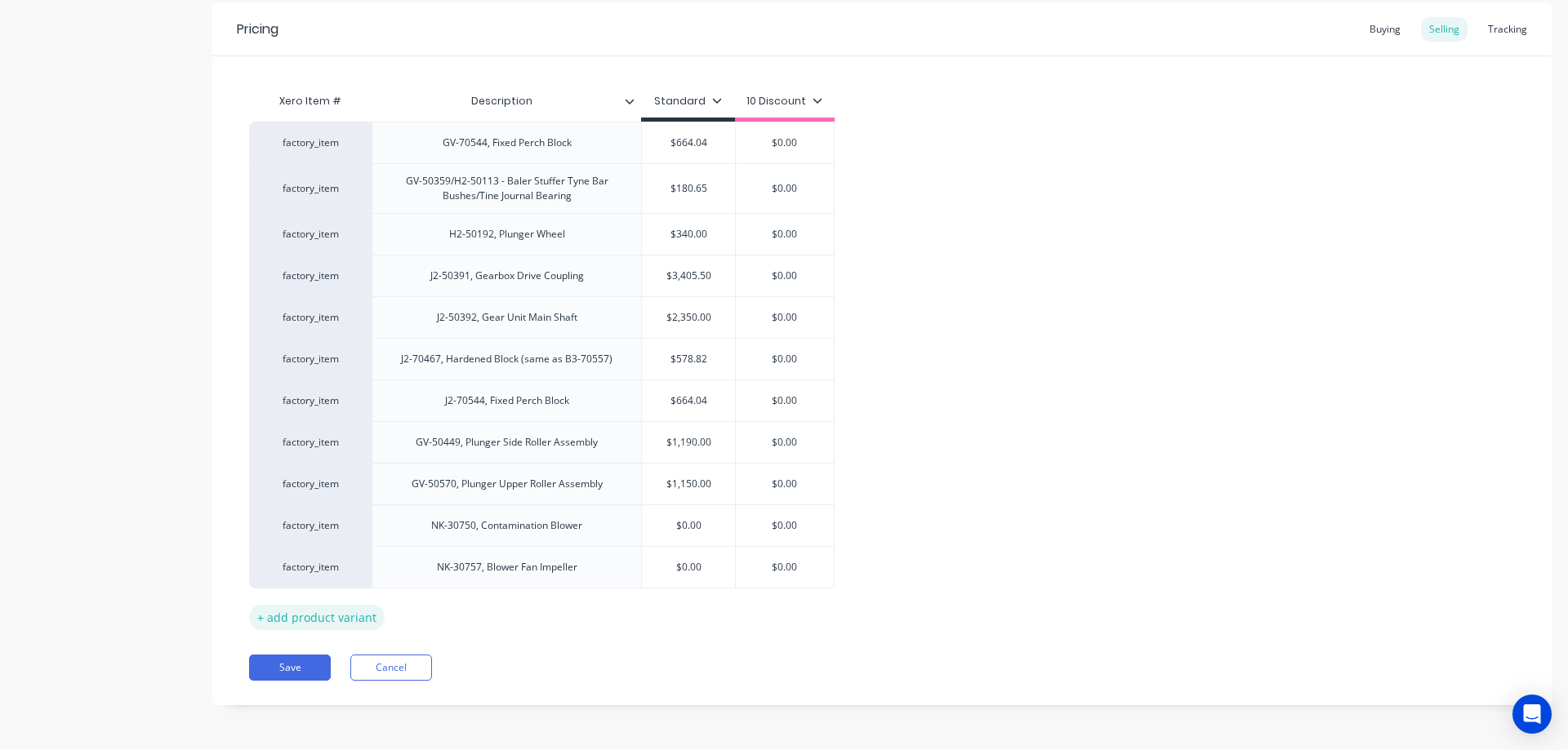
click at [330, 621] on div "+ add product variant" at bounding box center [317, 617] width 136 height 26
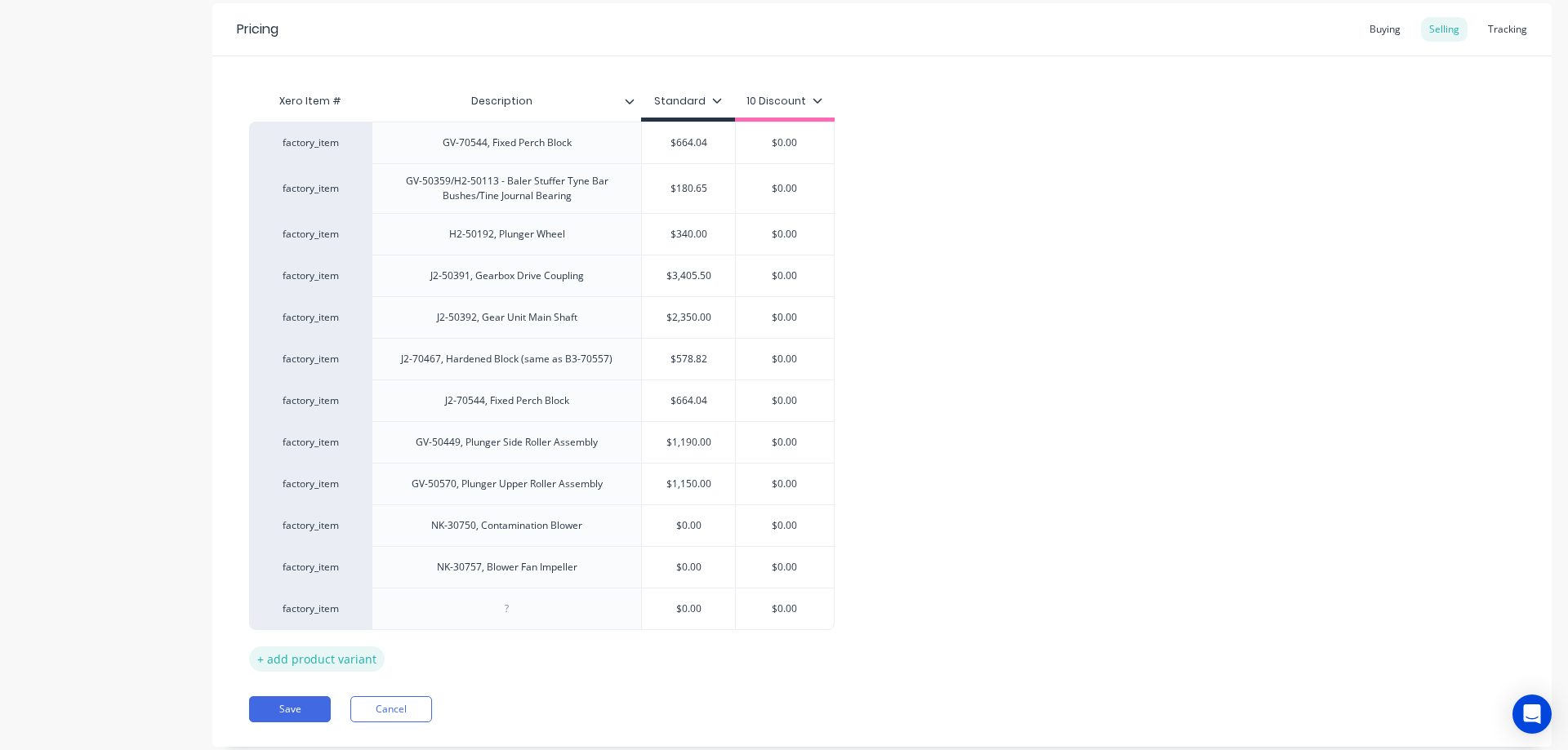
click at [338, 658] on div "+ add product variant" at bounding box center [317, 659] width 136 height 26
type textarea "x"
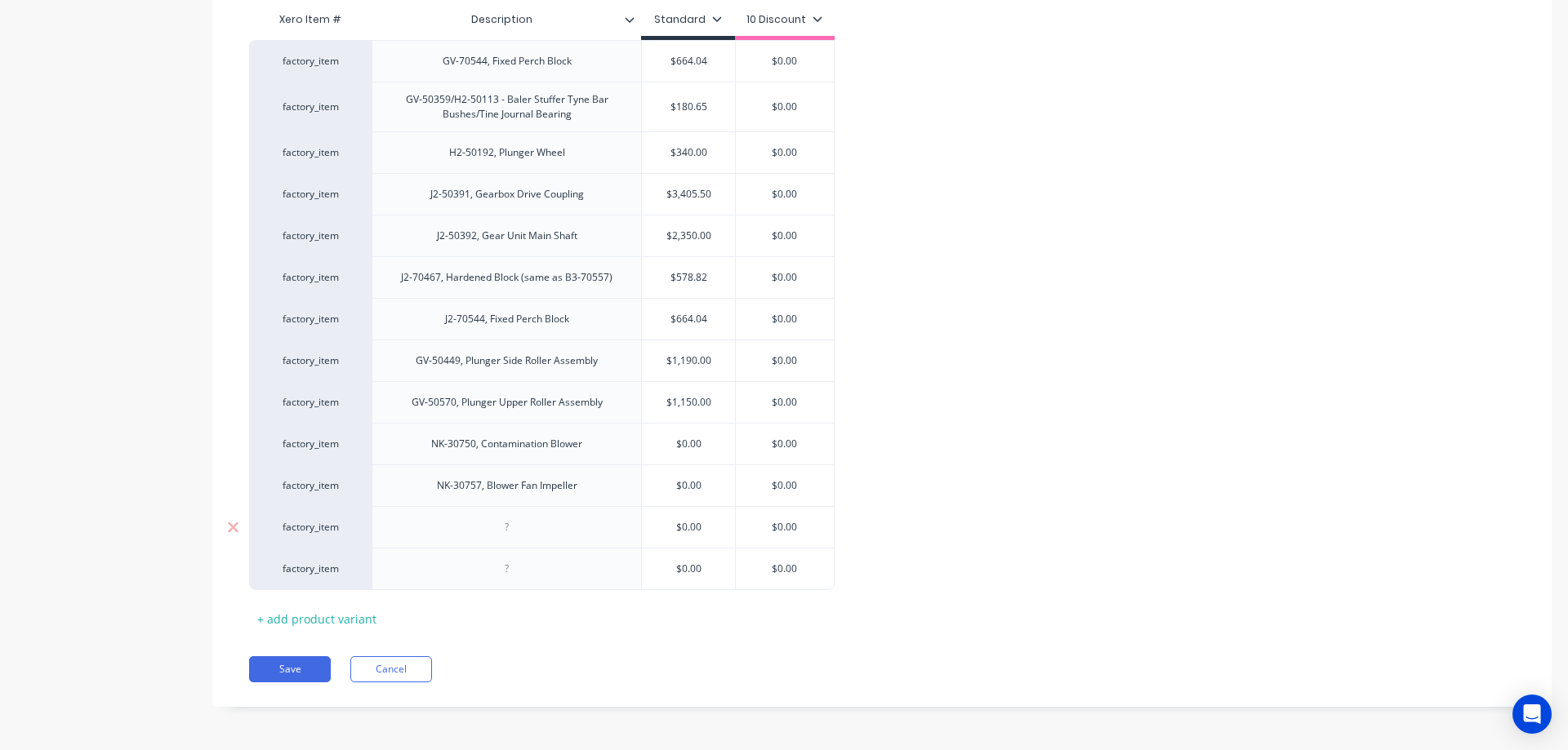
scroll to position [399, 0]
click at [509, 523] on div at bounding box center [507, 526] width 82 height 21
click at [505, 573] on div at bounding box center [507, 568] width 82 height 21
type textarea "x"
click at [667, 641] on div "Pricing Buying Selling Tracking Xero Item # Description Standard 10 Discount fa…" at bounding box center [881, 312] width 1339 height 785
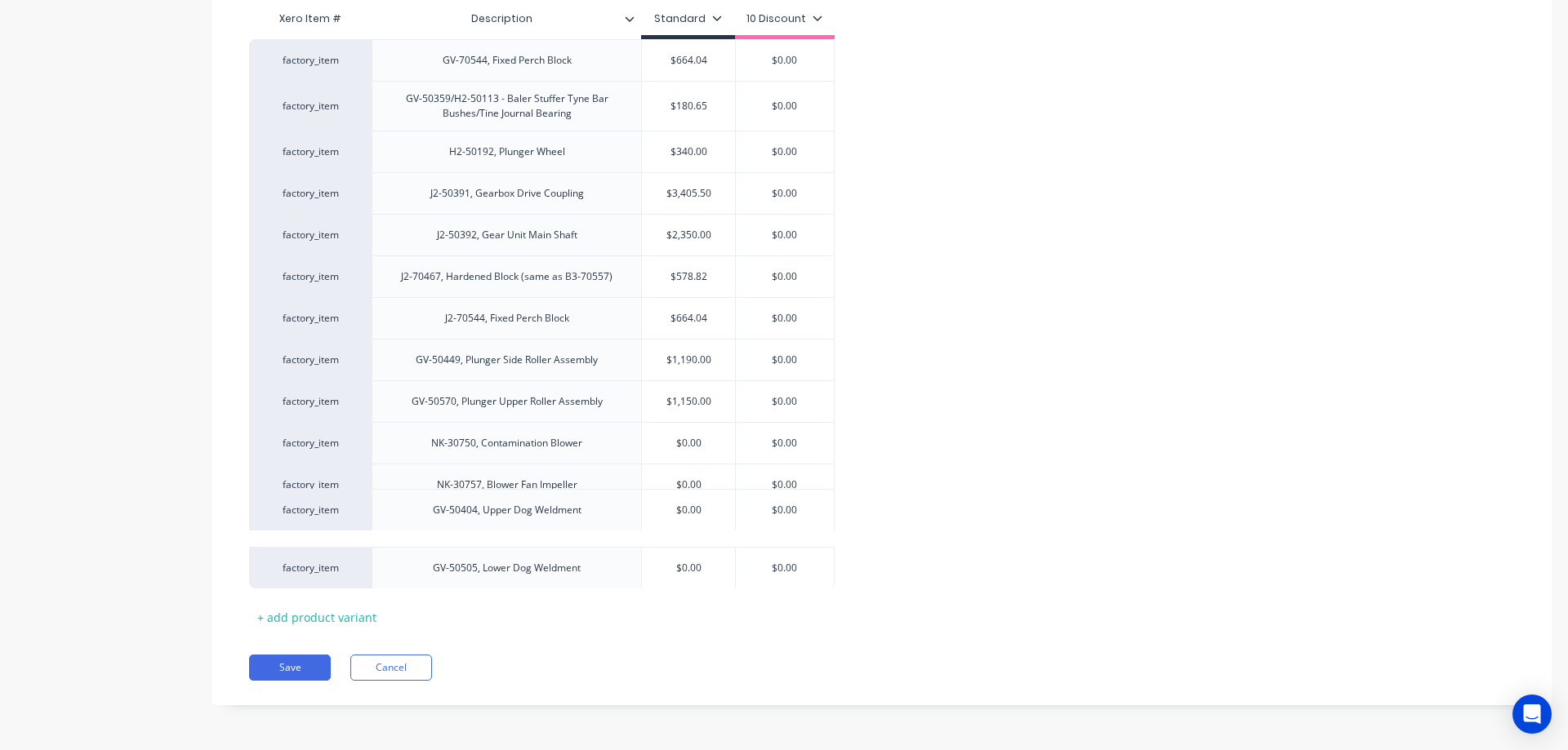
scroll to position [398, 0]
drag, startPoint x: 612, startPoint y: 534, endPoint x: 608, endPoint y: 370, distance: 164.0
click at [608, 370] on div "factory_item GV-70544, Fixed Perch Block $664.04 $0.00 factory_item GV-50359/H2…" at bounding box center [882, 314] width 1266 height 549
drag, startPoint x: 615, startPoint y: 575, endPoint x: 609, endPoint y: 443, distance: 132.1
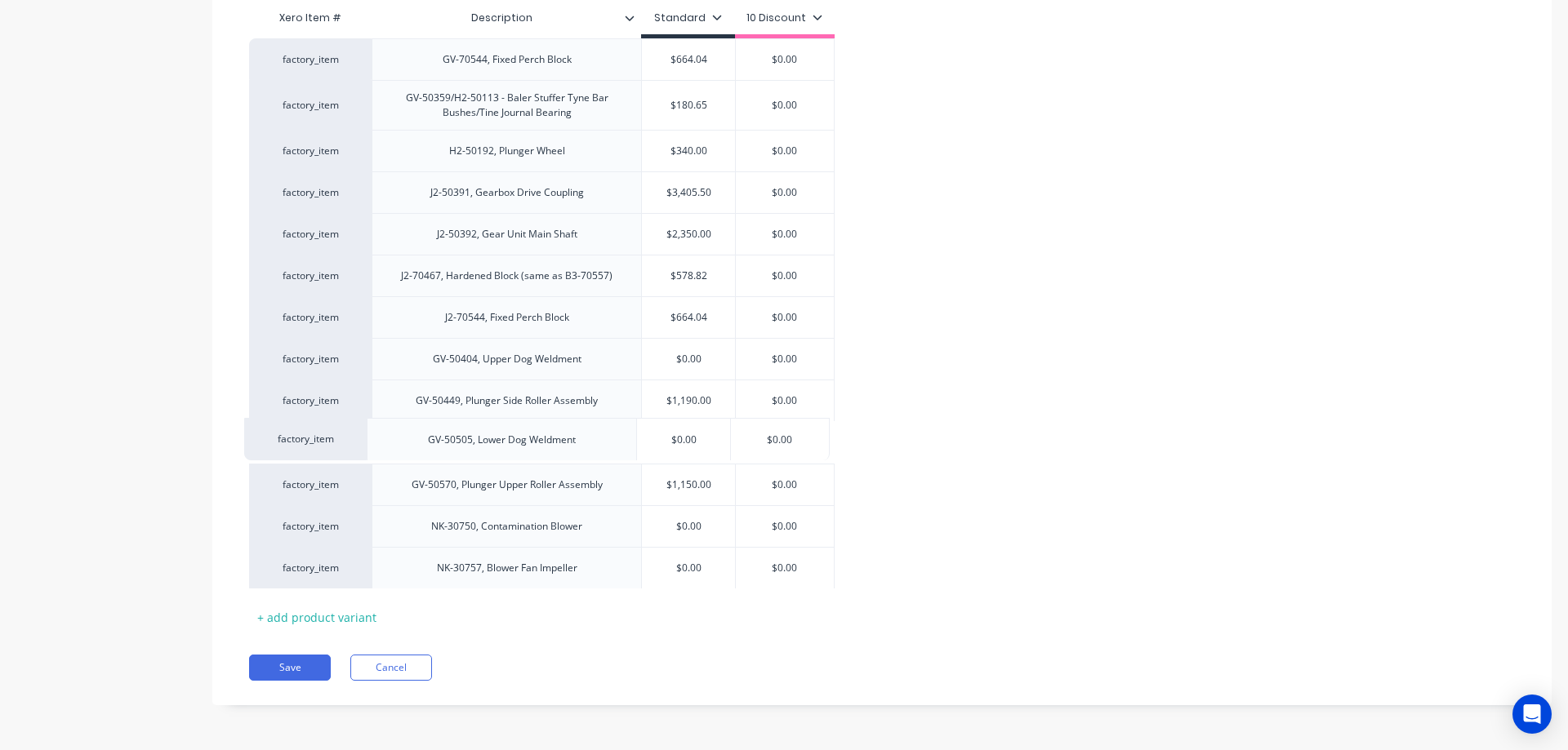
click at [609, 443] on div "factory_item GV-70544, Fixed Perch Block $664.04 $0.00 factory_item GV-50359/H2…" at bounding box center [882, 313] width 1266 height 550
click at [310, 663] on button "Save" at bounding box center [290, 668] width 82 height 26
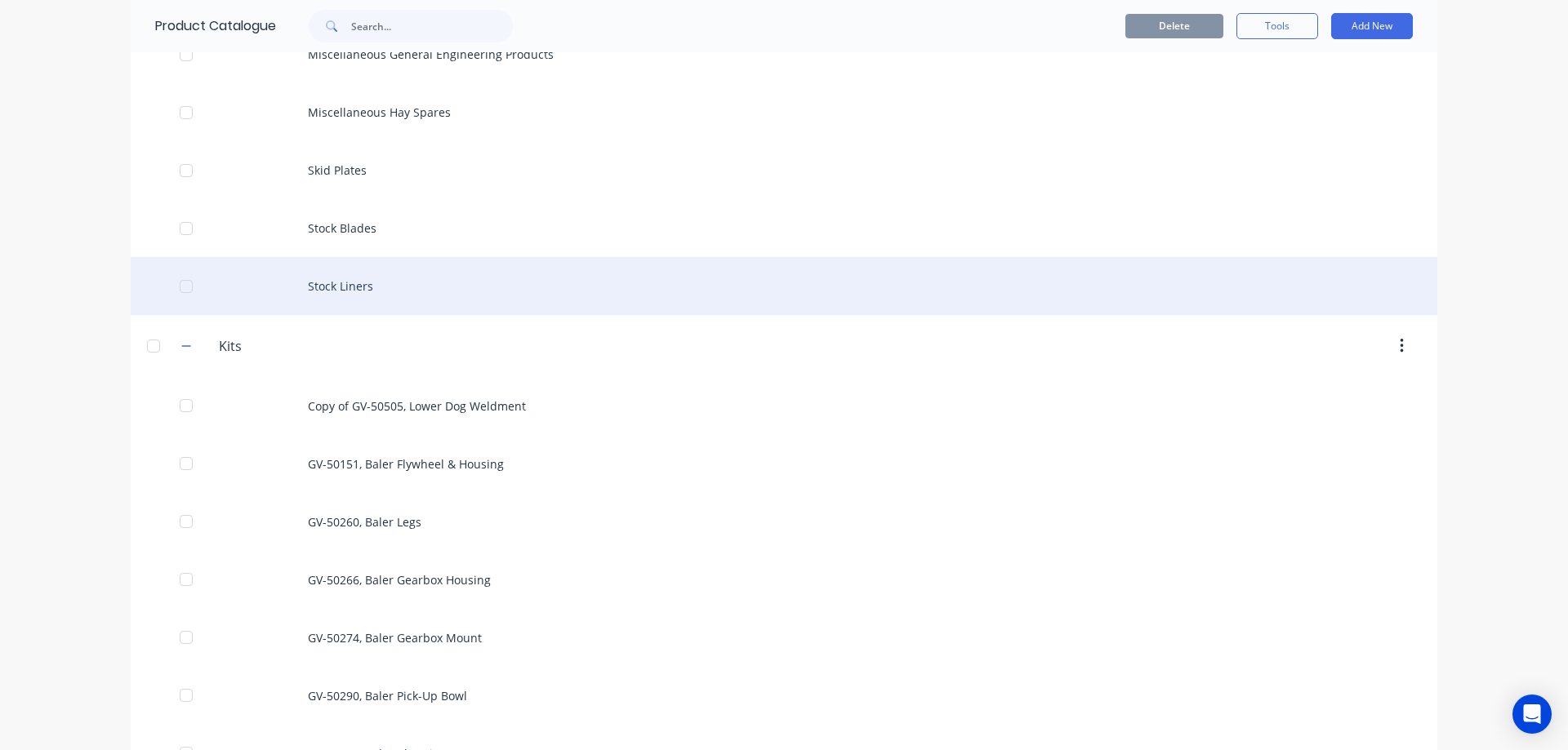
scroll to position [3103, 0]
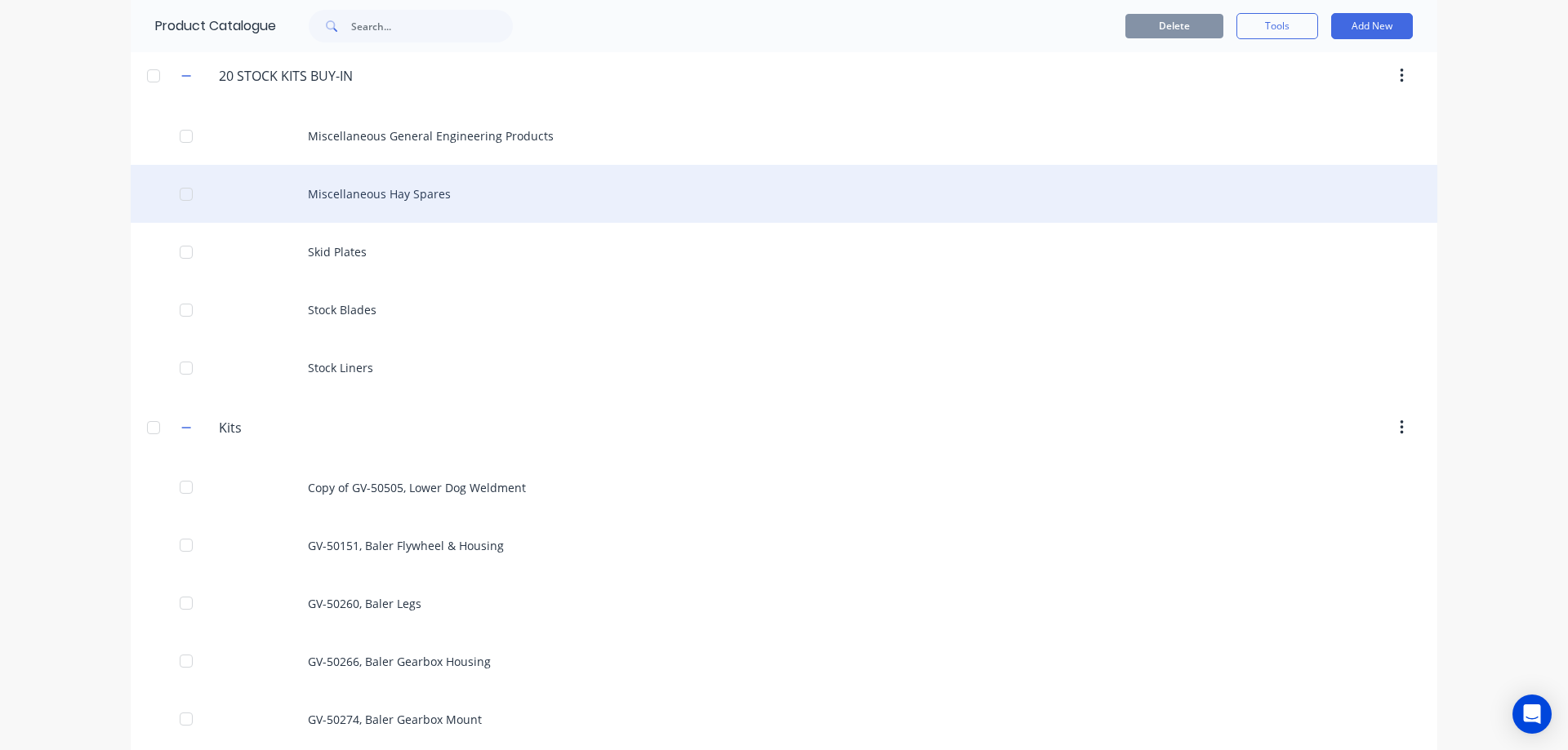
click at [437, 209] on div "Miscellaneous Hay Spares" at bounding box center [784, 194] width 1307 height 58
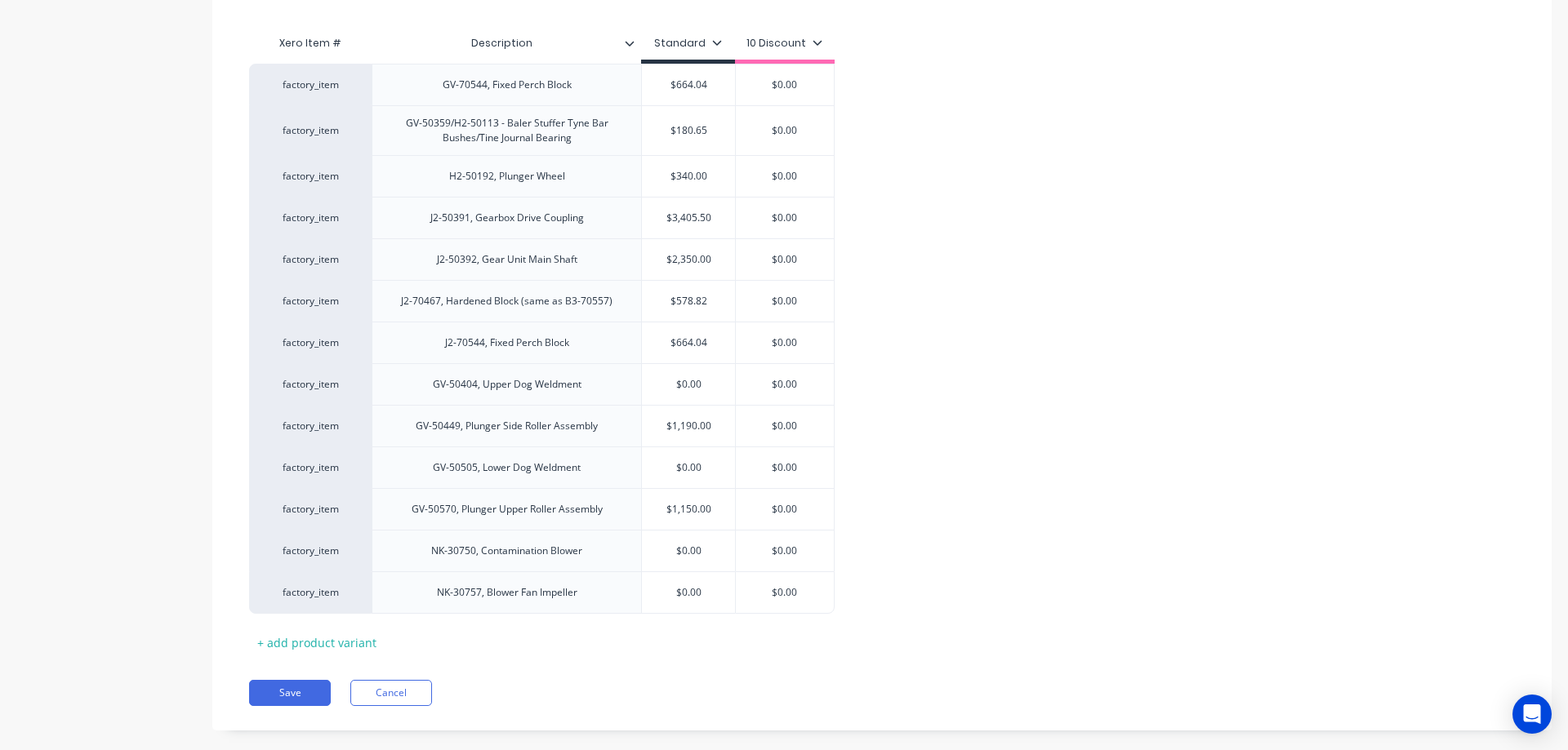
scroll to position [399, 0]
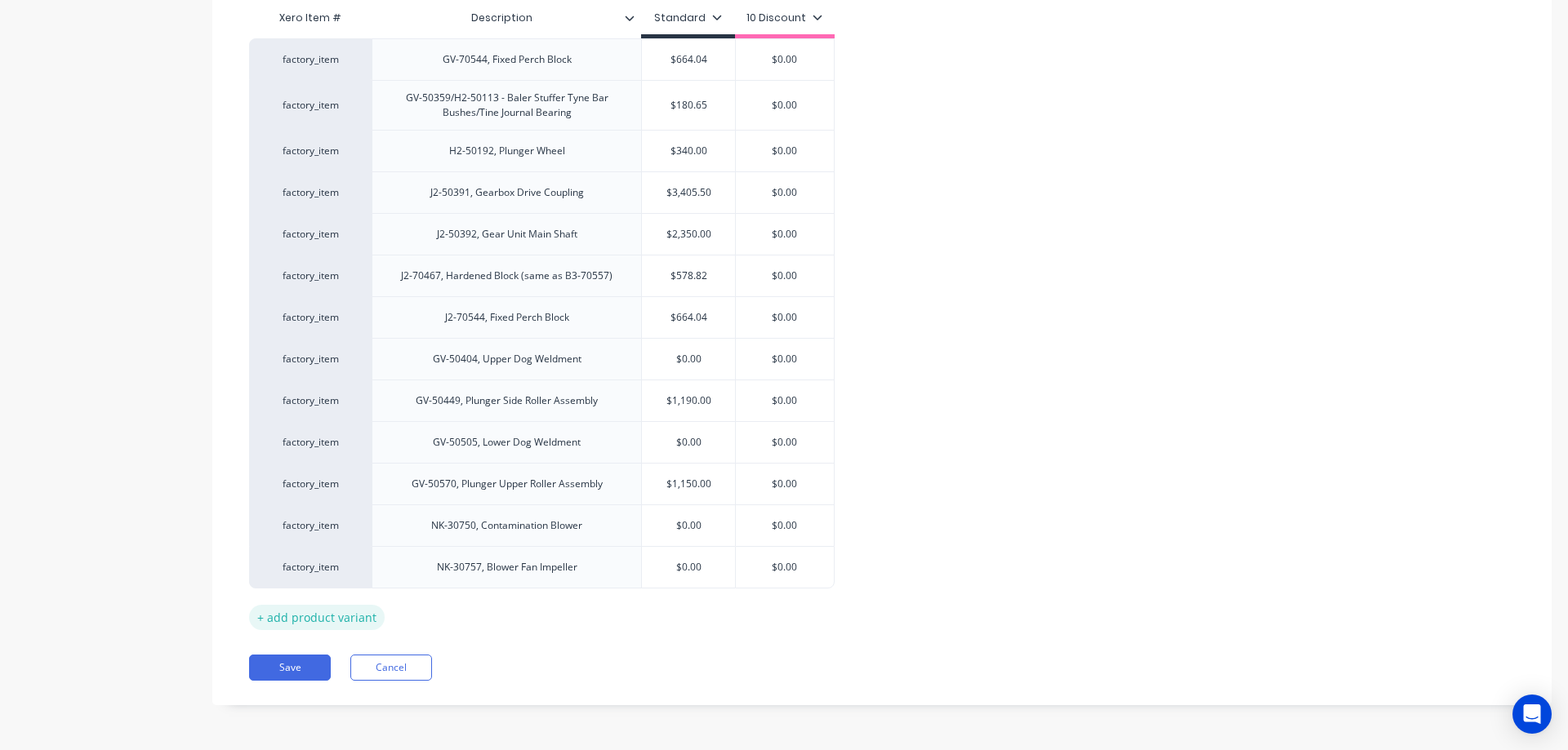
click at [291, 619] on div "+ add product variant" at bounding box center [317, 617] width 136 height 26
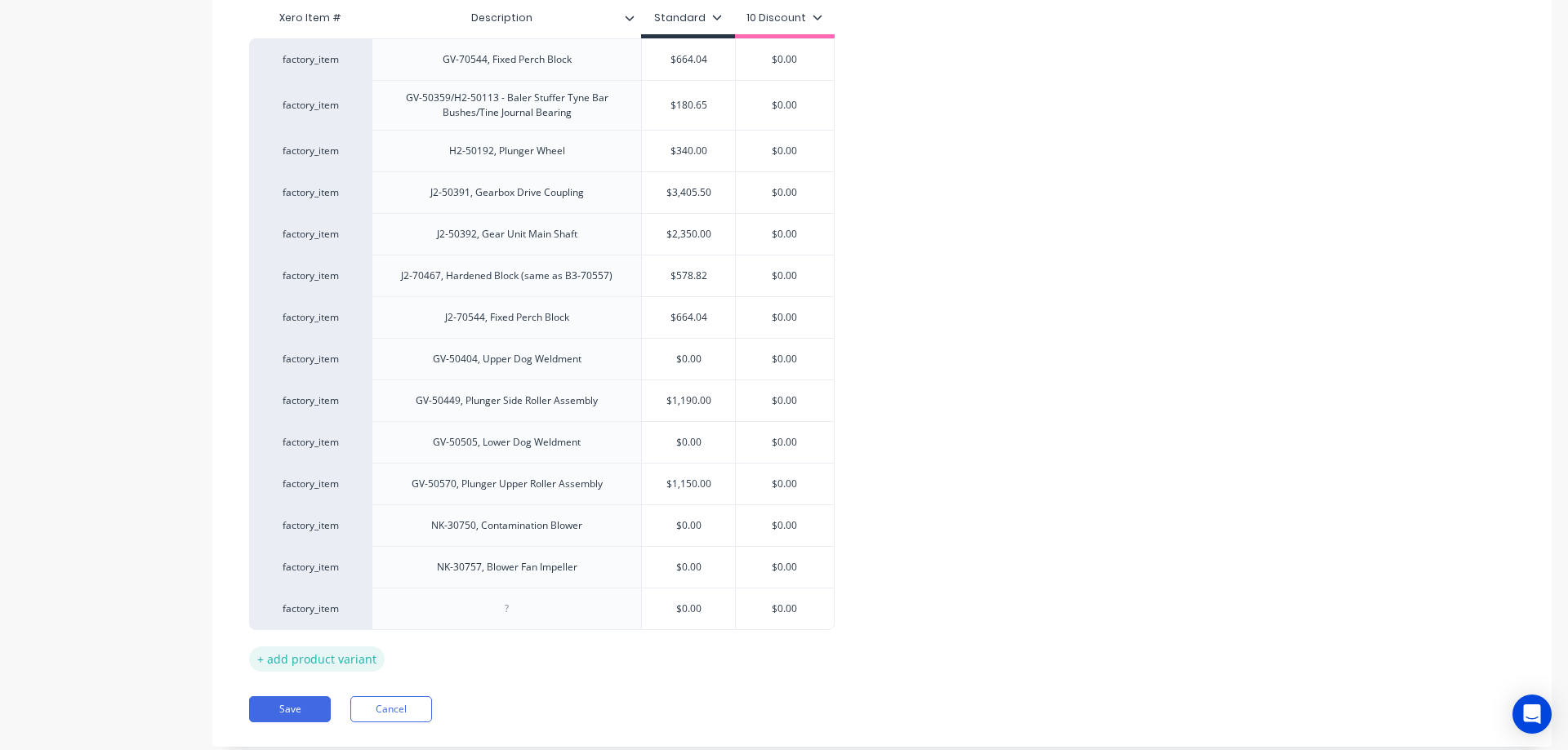
click at [299, 655] on div "+ add product variant" at bounding box center [317, 659] width 136 height 26
type textarea "x"
click at [518, 613] on div at bounding box center [507, 609] width 82 height 21
click at [504, 659] on div at bounding box center [507, 651] width 82 height 21
type textarea "x"
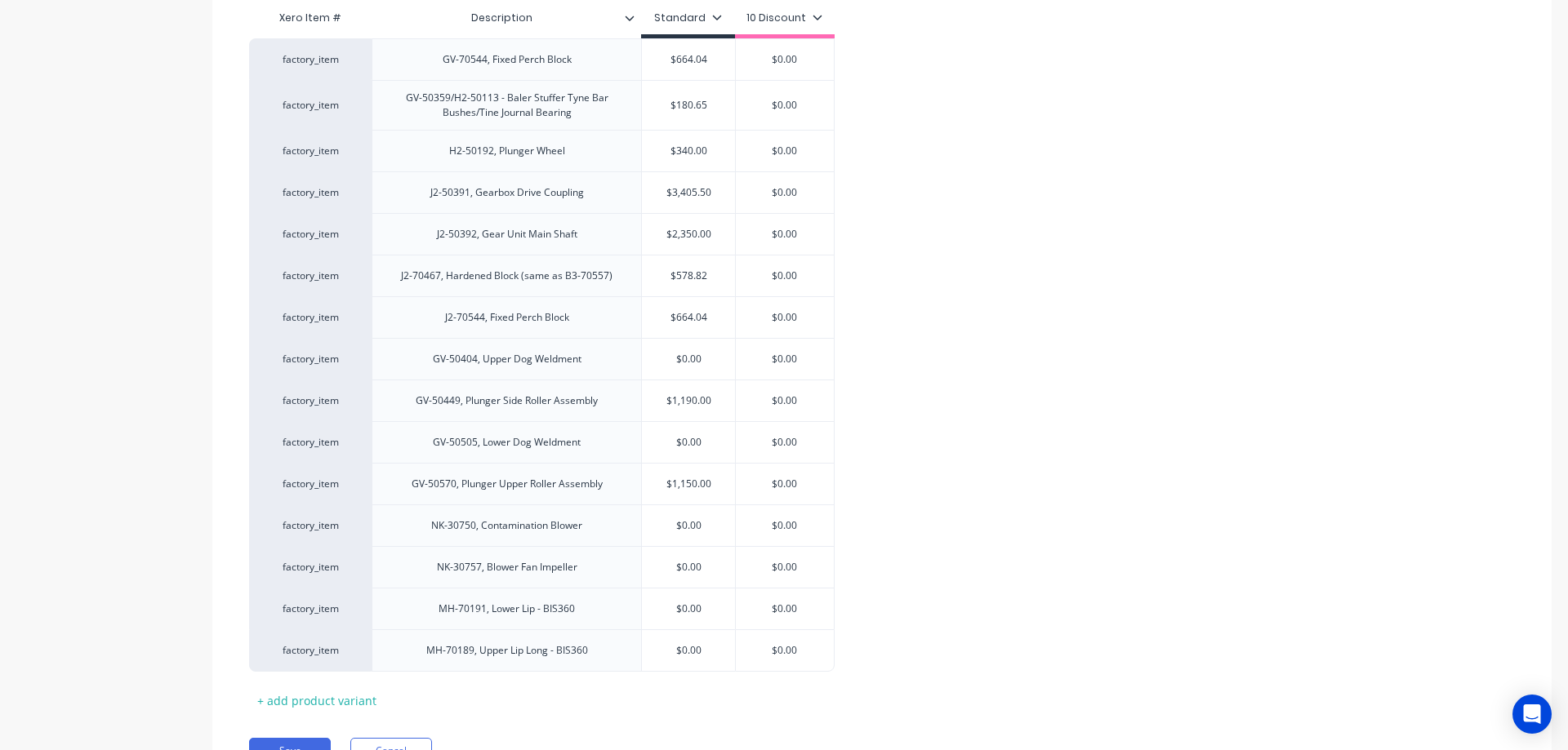
click at [998, 518] on div "factory_item GV-70544, Fixed Perch Block $664.04 $0.00 factory_item GV-50359/H2…" at bounding box center [882, 356] width 1266 height 634
drag, startPoint x: 592, startPoint y: 614, endPoint x: 597, endPoint y: 526, distance: 88.1
click at [597, 526] on div "factory_item GV-70544, Fixed Perch Block $664.04 $0.00 factory_item GV-50359/H2…" at bounding box center [882, 355] width 1266 height 633
drag, startPoint x: 607, startPoint y: 656, endPoint x: 600, endPoint y: 515, distance: 141.2
click at [600, 515] on div "factory_item GV-70544, Fixed Perch Block $664.04 $0.00 factory_item GV-50359/H2…" at bounding box center [882, 356] width 1266 height 634
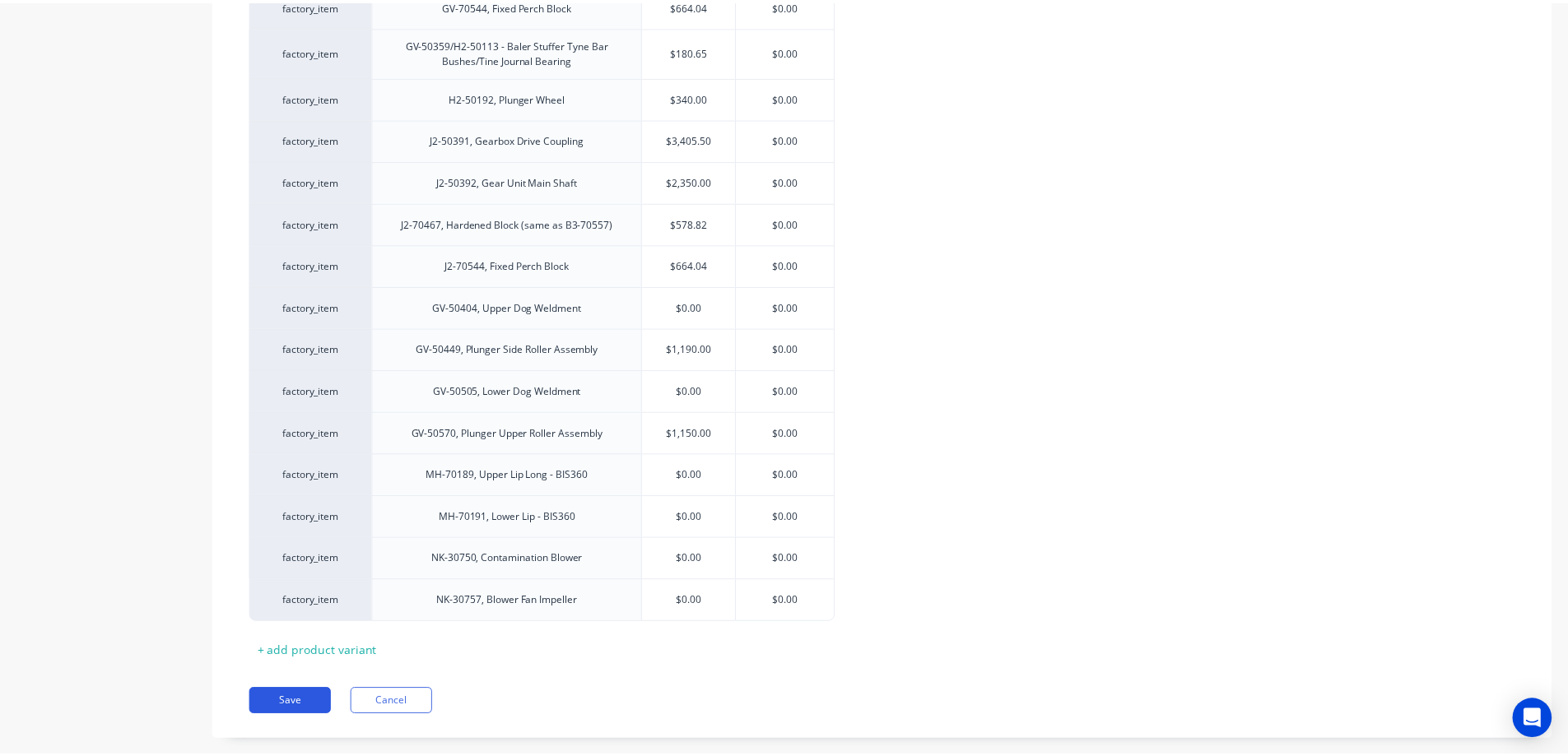
scroll to position [485, 0]
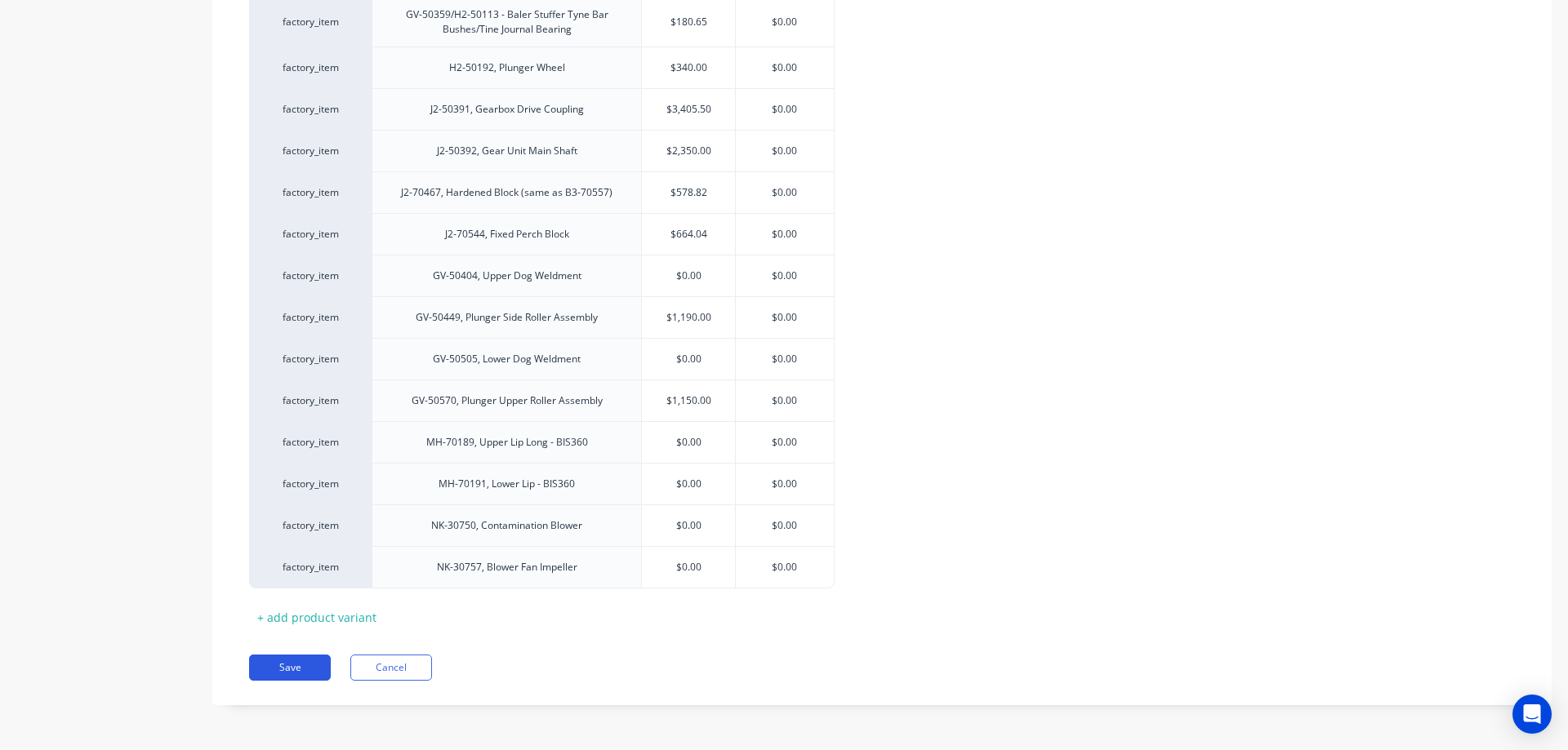
click at [307, 662] on button "Save" at bounding box center [290, 668] width 82 height 26
type textarea "x"
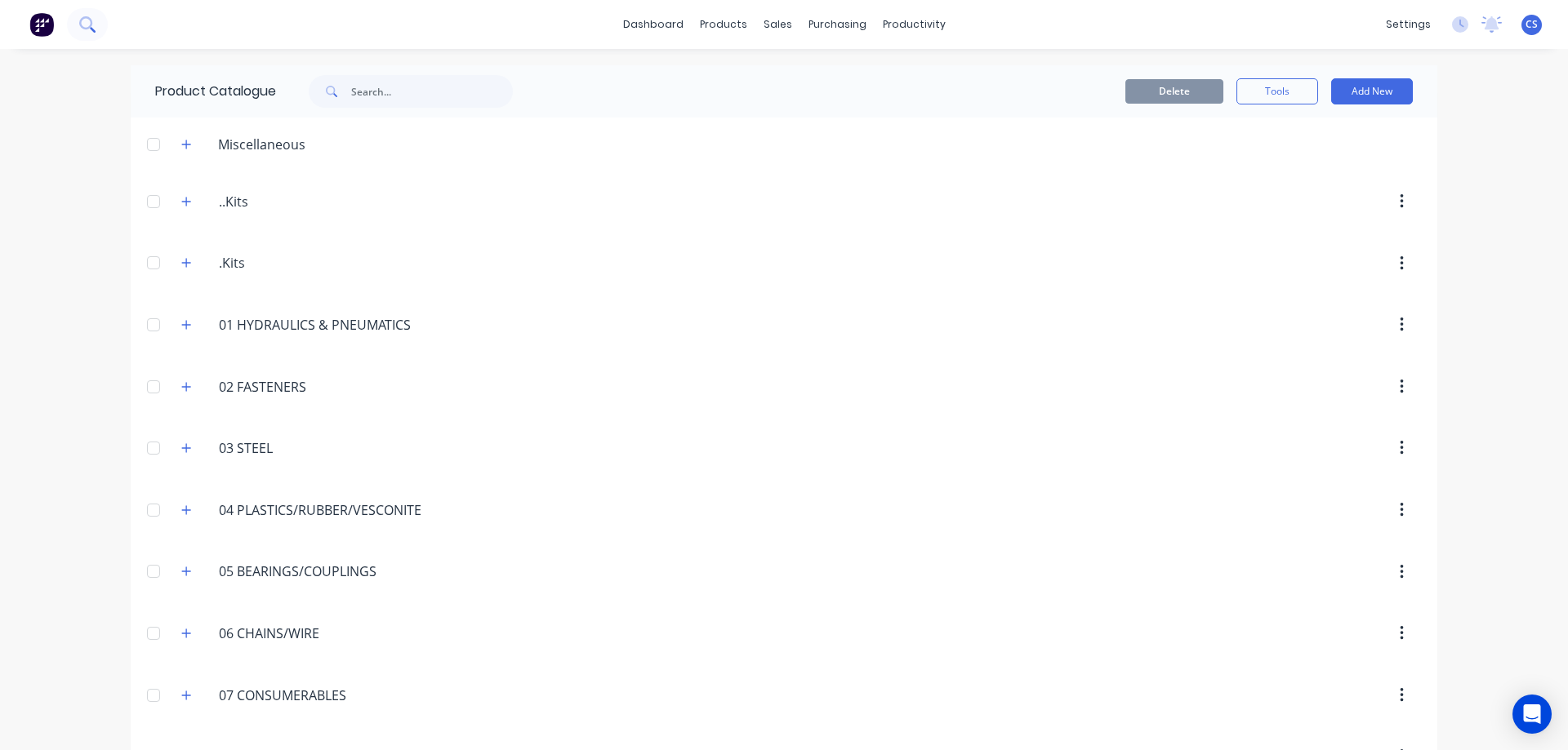
click at [92, 28] on icon at bounding box center [92, 30] width 5 height 5
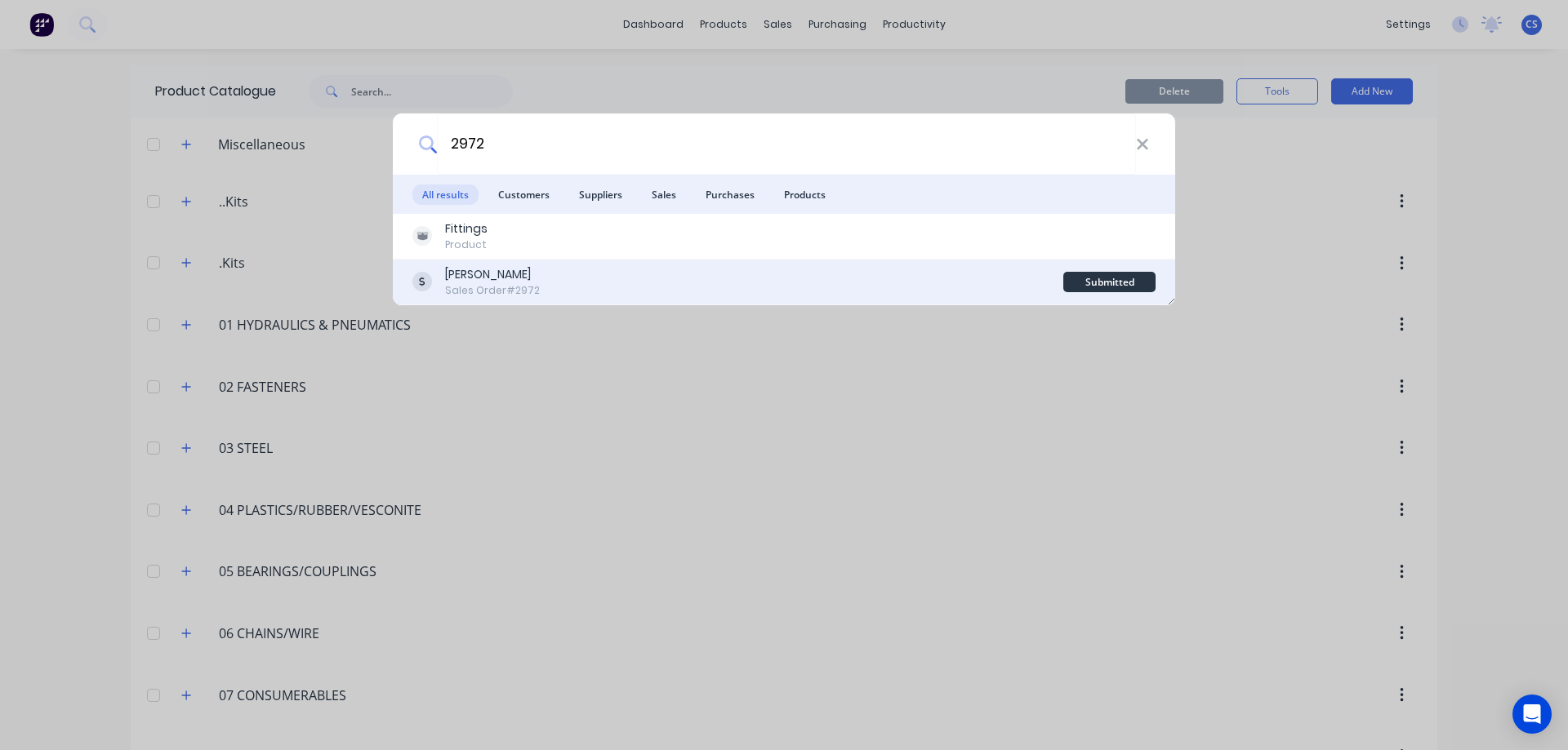
type input "2972"
click at [603, 272] on div "Mckay, Lachlan Sales Order #2972" at bounding box center [737, 282] width 651 height 32
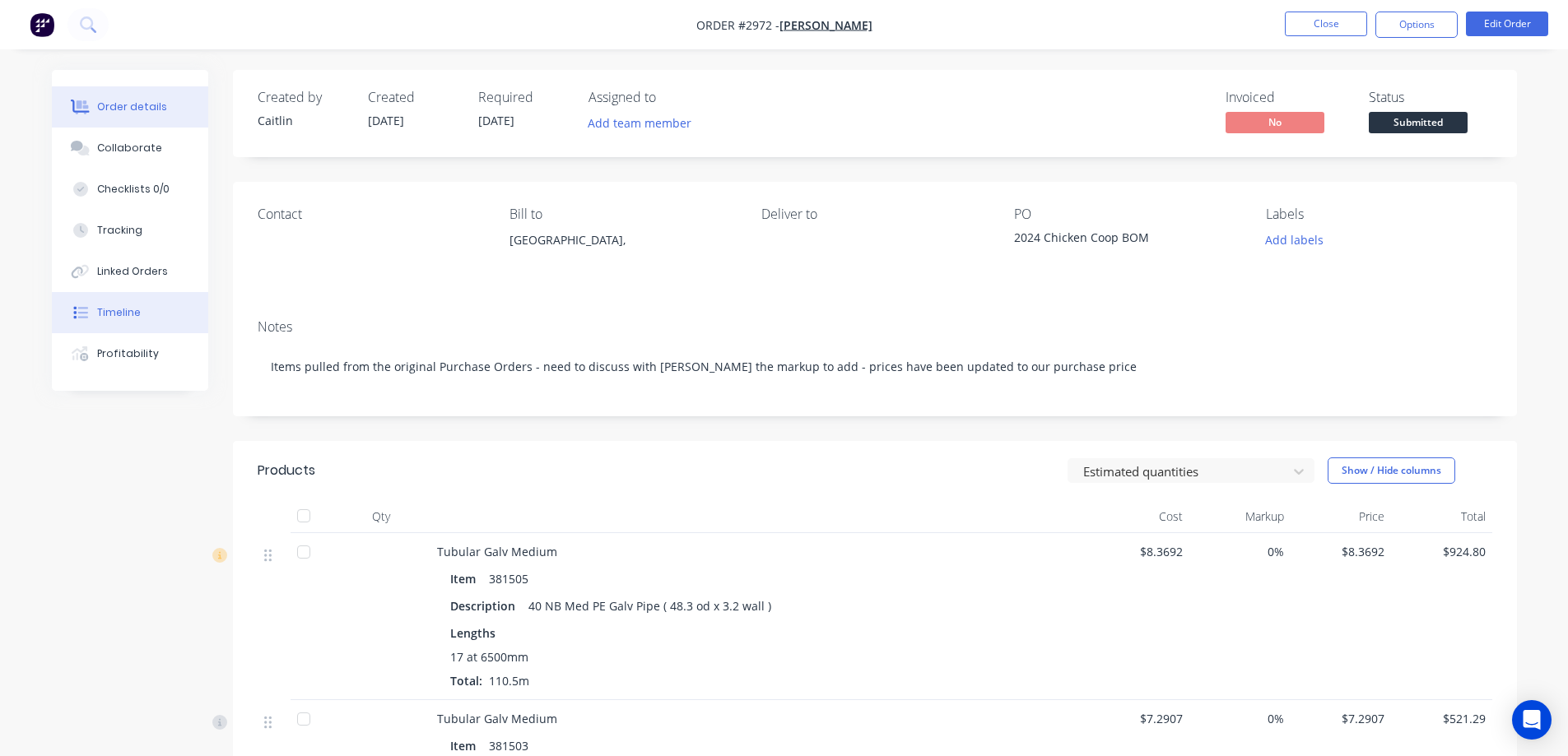
click at [136, 314] on div "Timeline" at bounding box center [118, 312] width 43 height 15
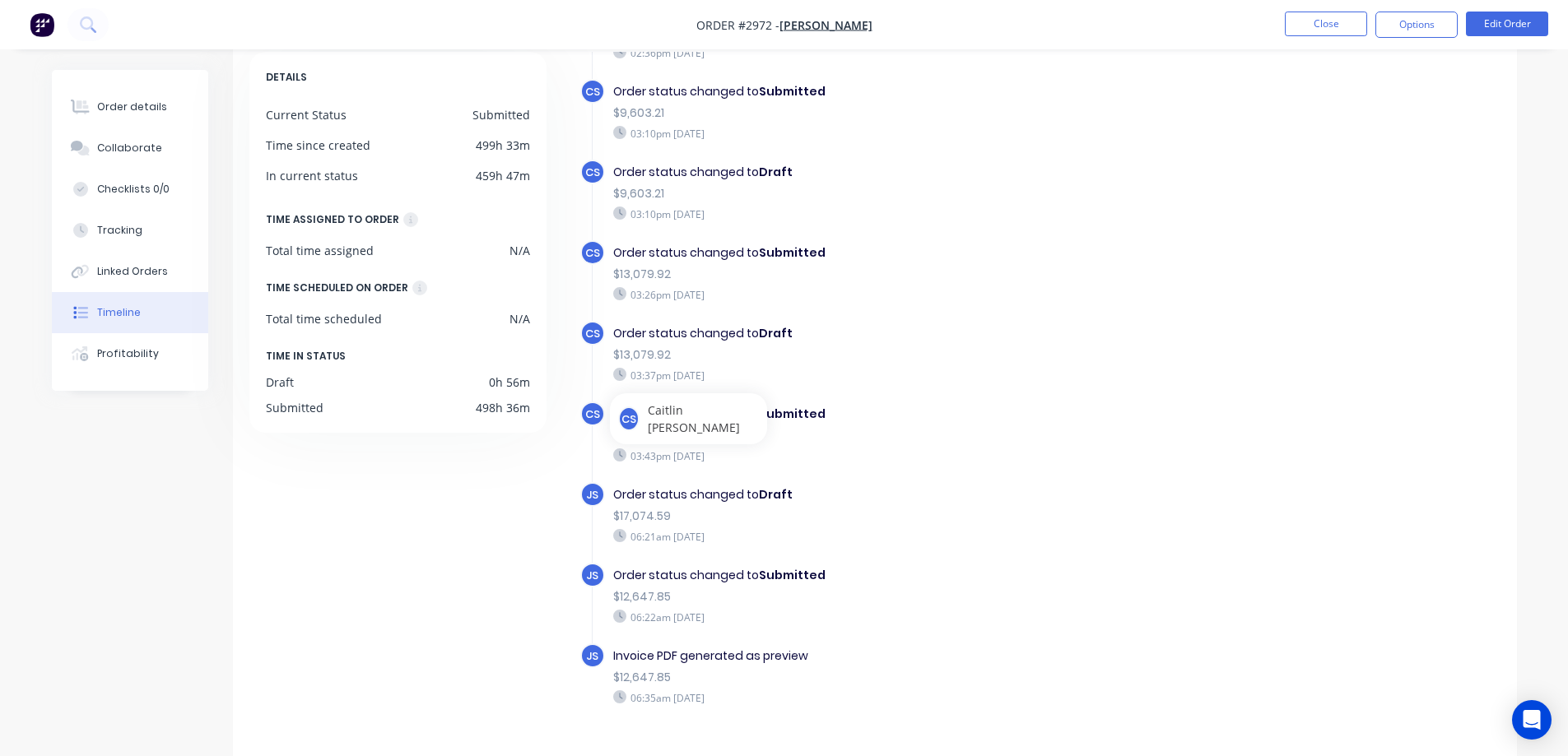
scroll to position [127, 0]
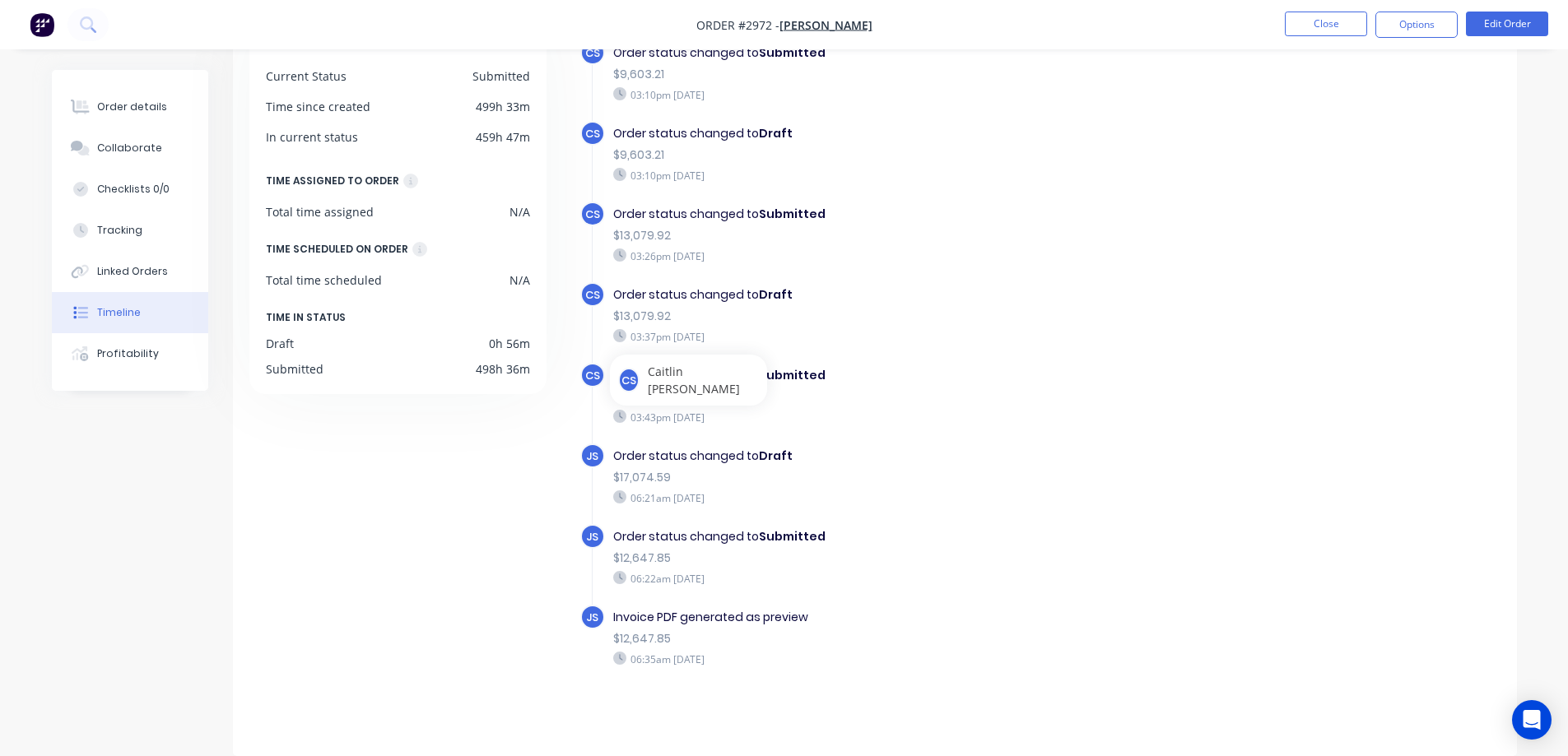
click at [1541, 418] on div "Order details Collaborate Checklists 0/0 Tracking Linked Orders Timeline Profit…" at bounding box center [784, 314] width 1568 height 883
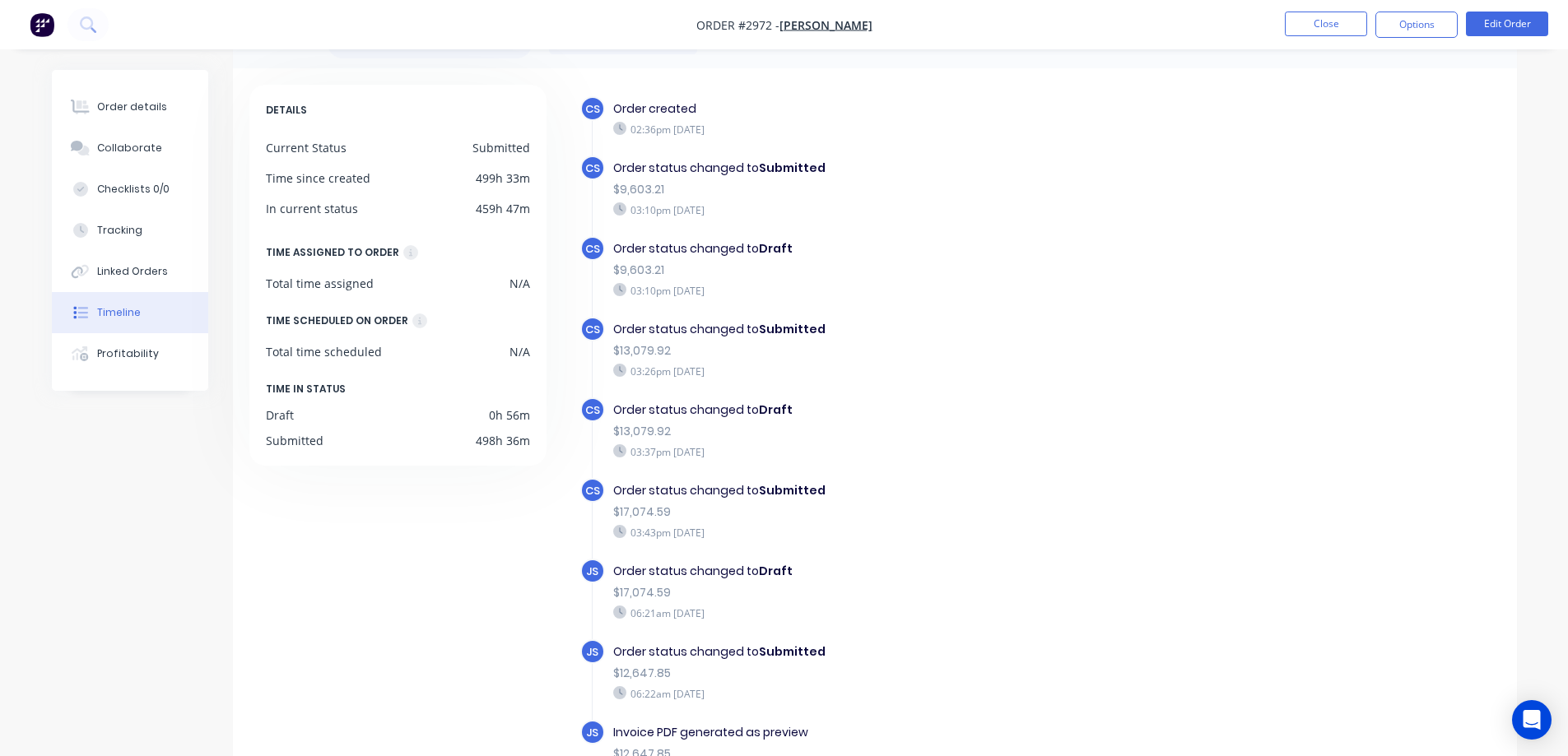
scroll to position [0, 0]
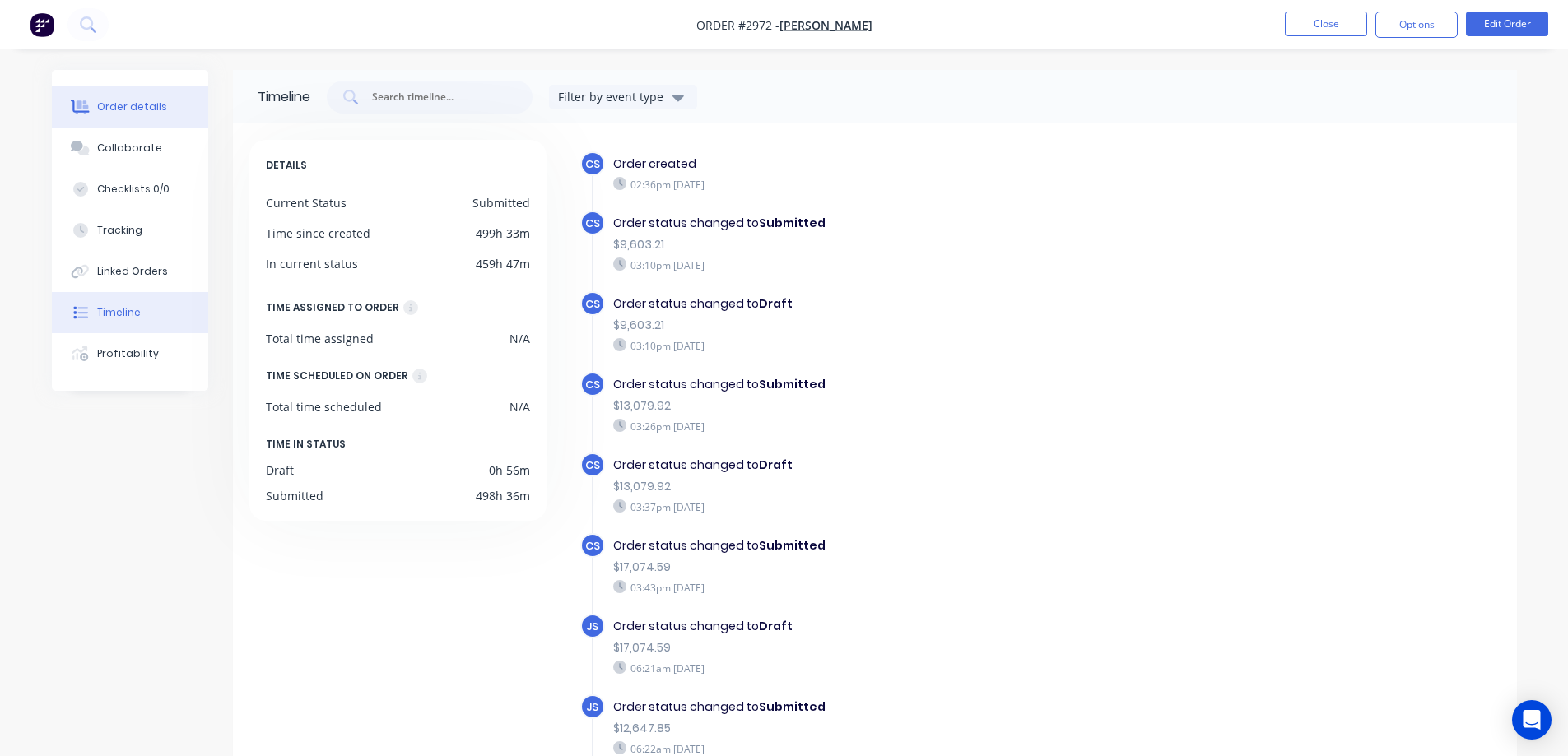
click at [93, 94] on button "Order details" at bounding box center [130, 106] width 156 height 41
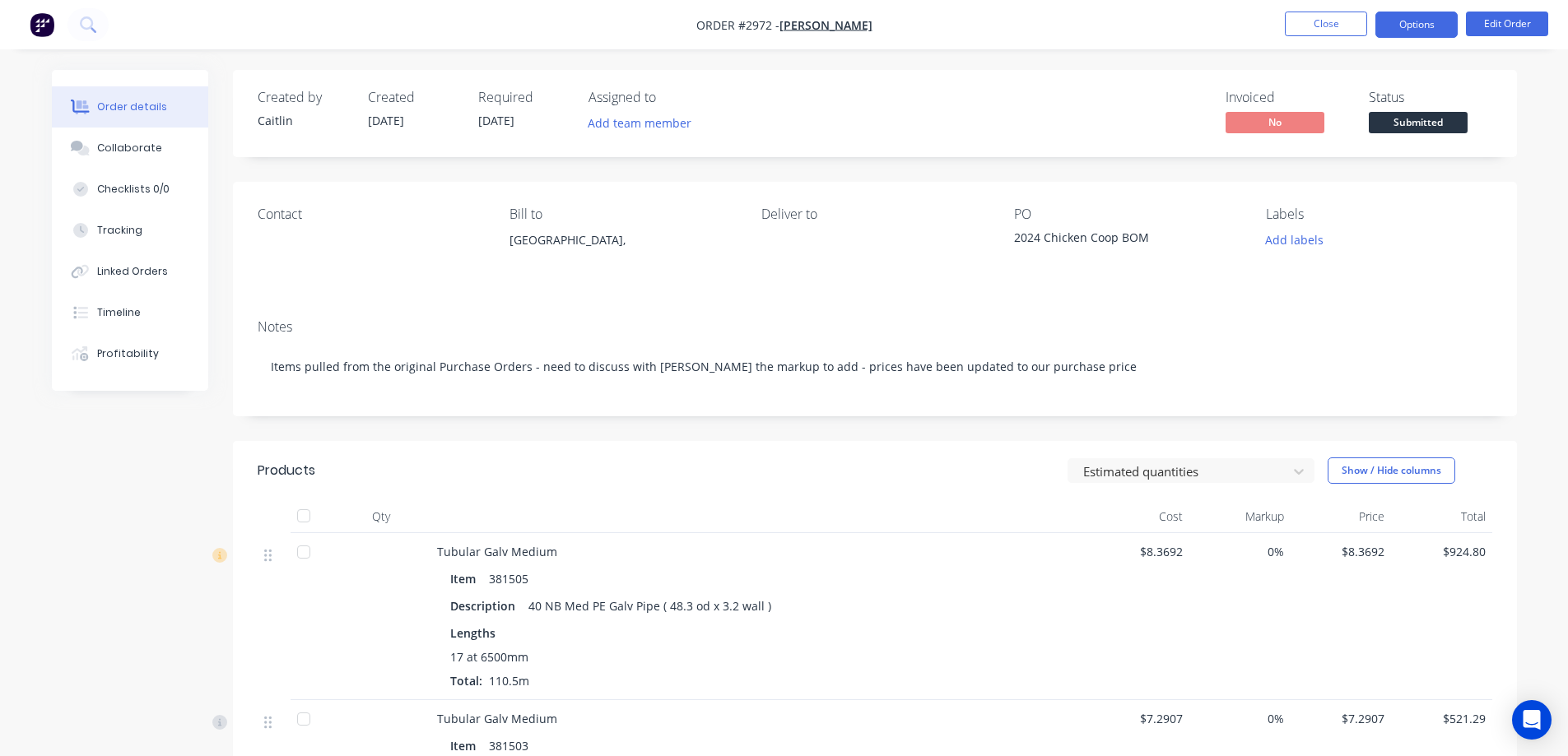
click at [1432, 16] on button "Options" at bounding box center [1416, 25] width 83 height 27
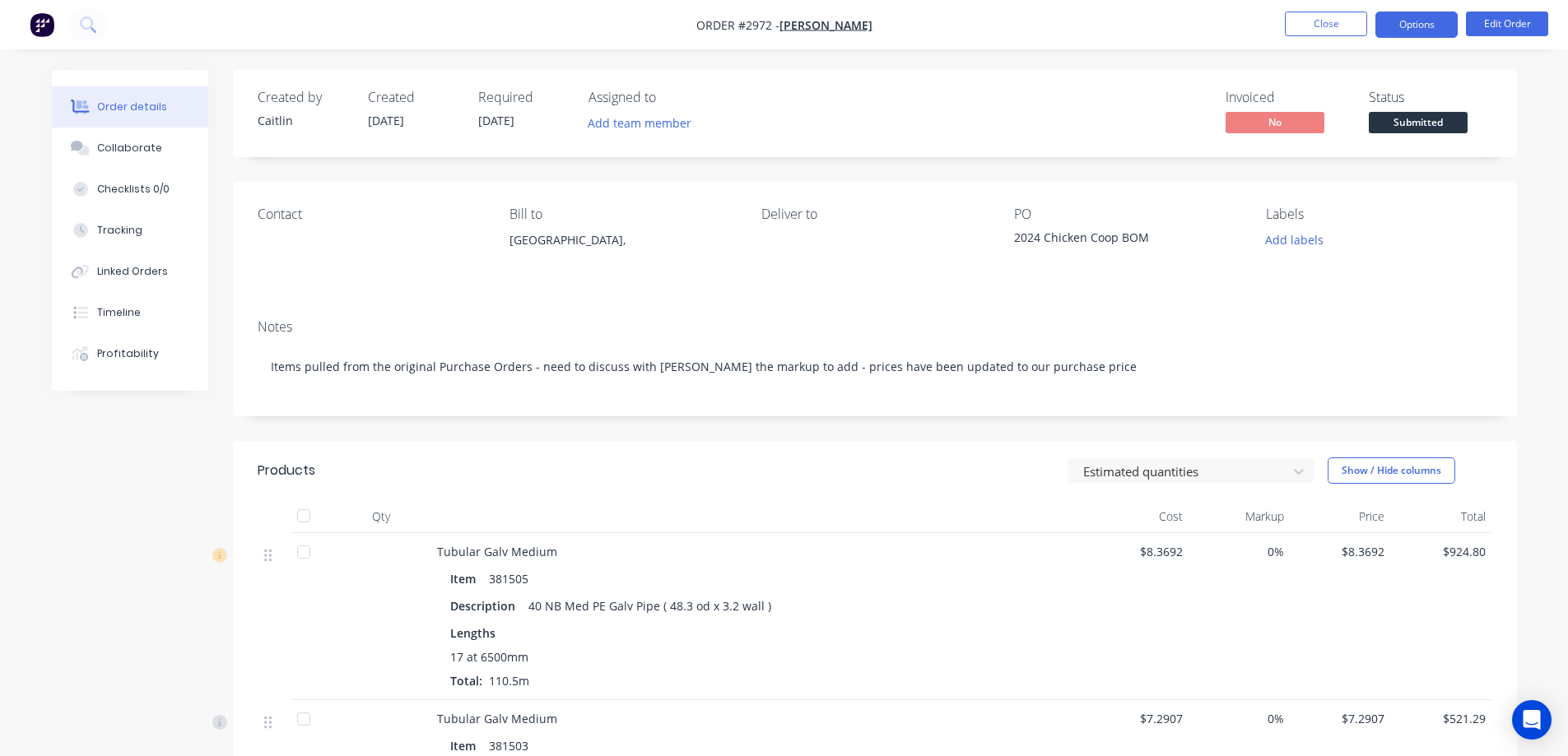
click at [1406, 18] on button "Options" at bounding box center [1416, 25] width 83 height 27
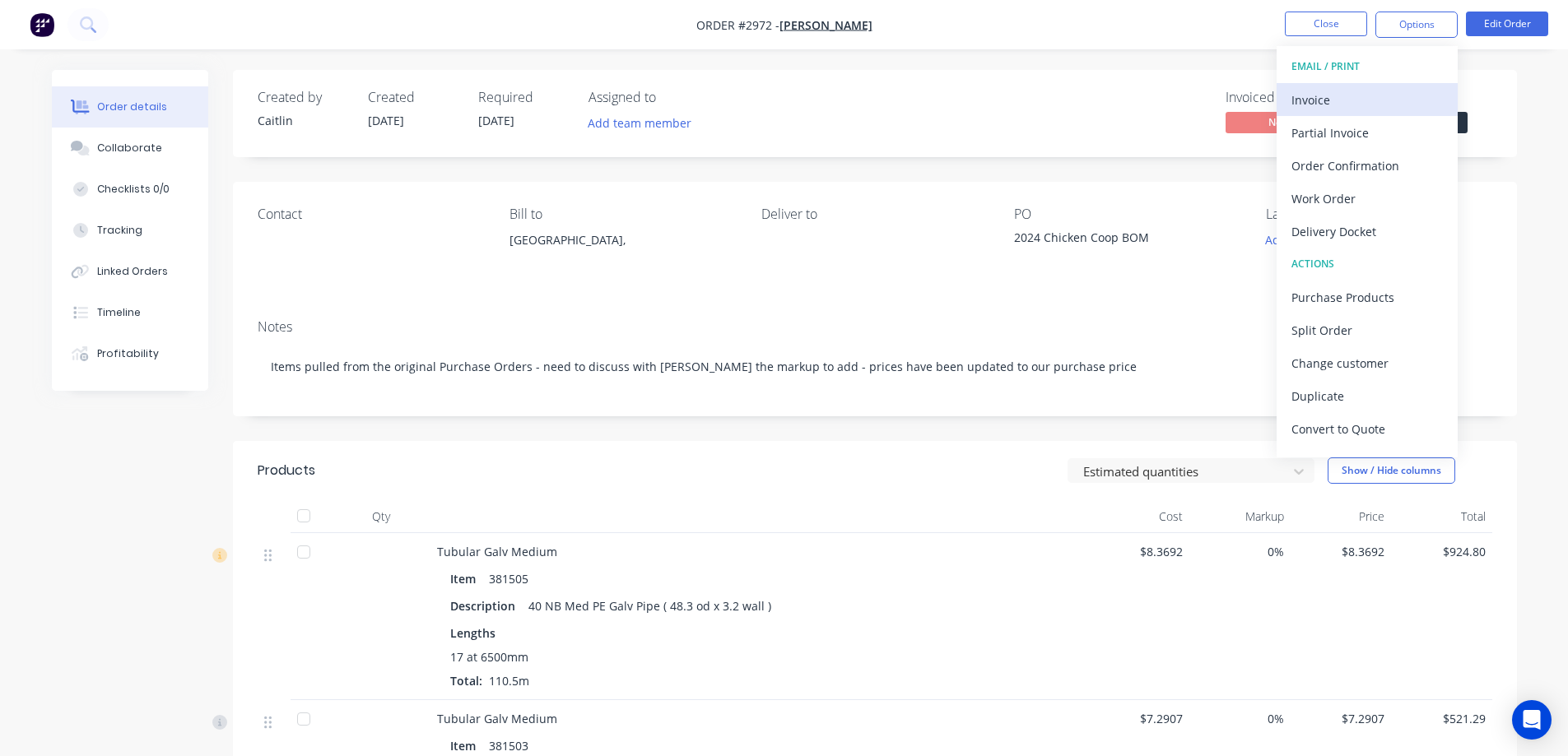
click at [1377, 98] on div "Invoice" at bounding box center [1367, 99] width 152 height 24
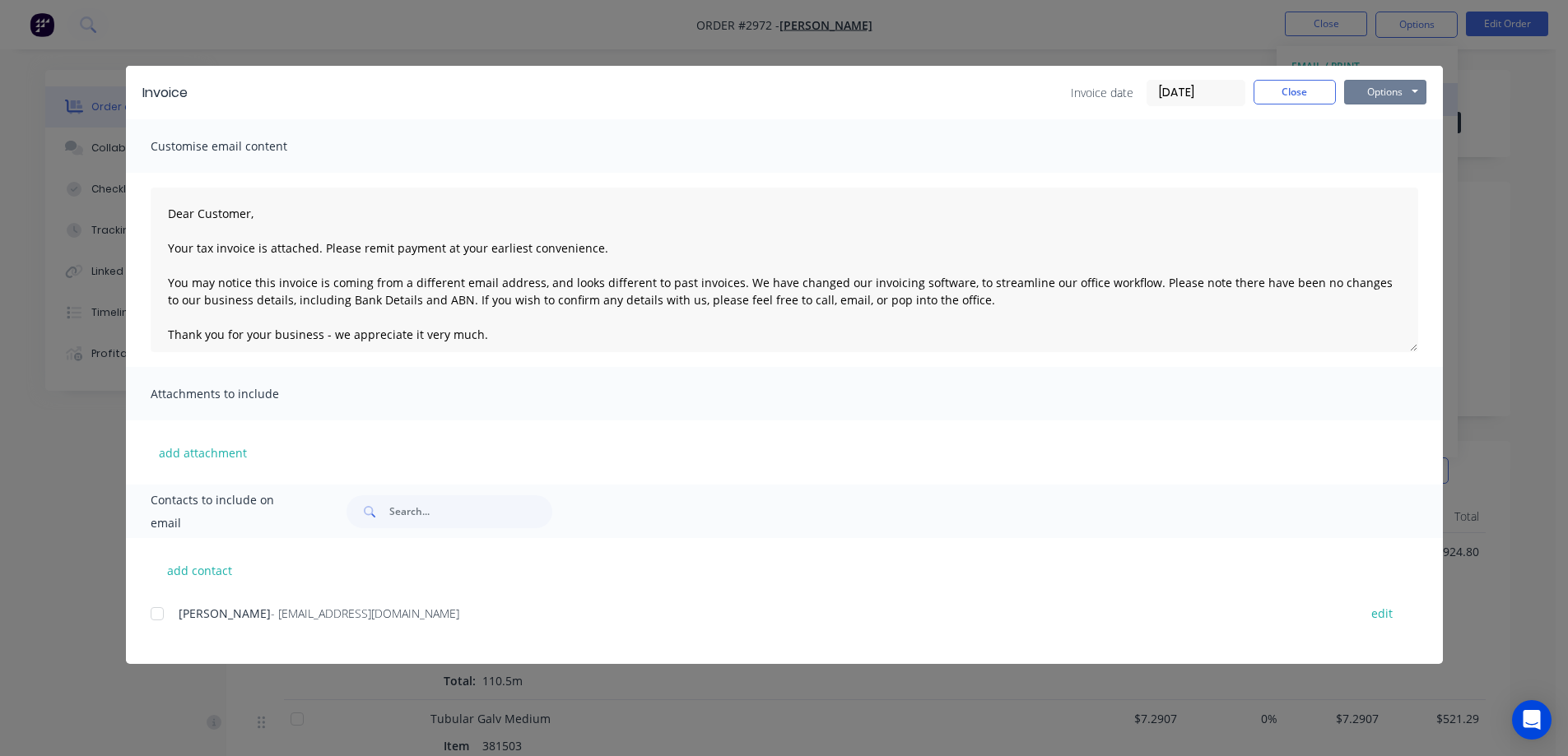
click at [1377, 98] on button "Options" at bounding box center [1385, 92] width 83 height 25
click at [1405, 128] on button "Preview" at bounding box center [1397, 122] width 106 height 28
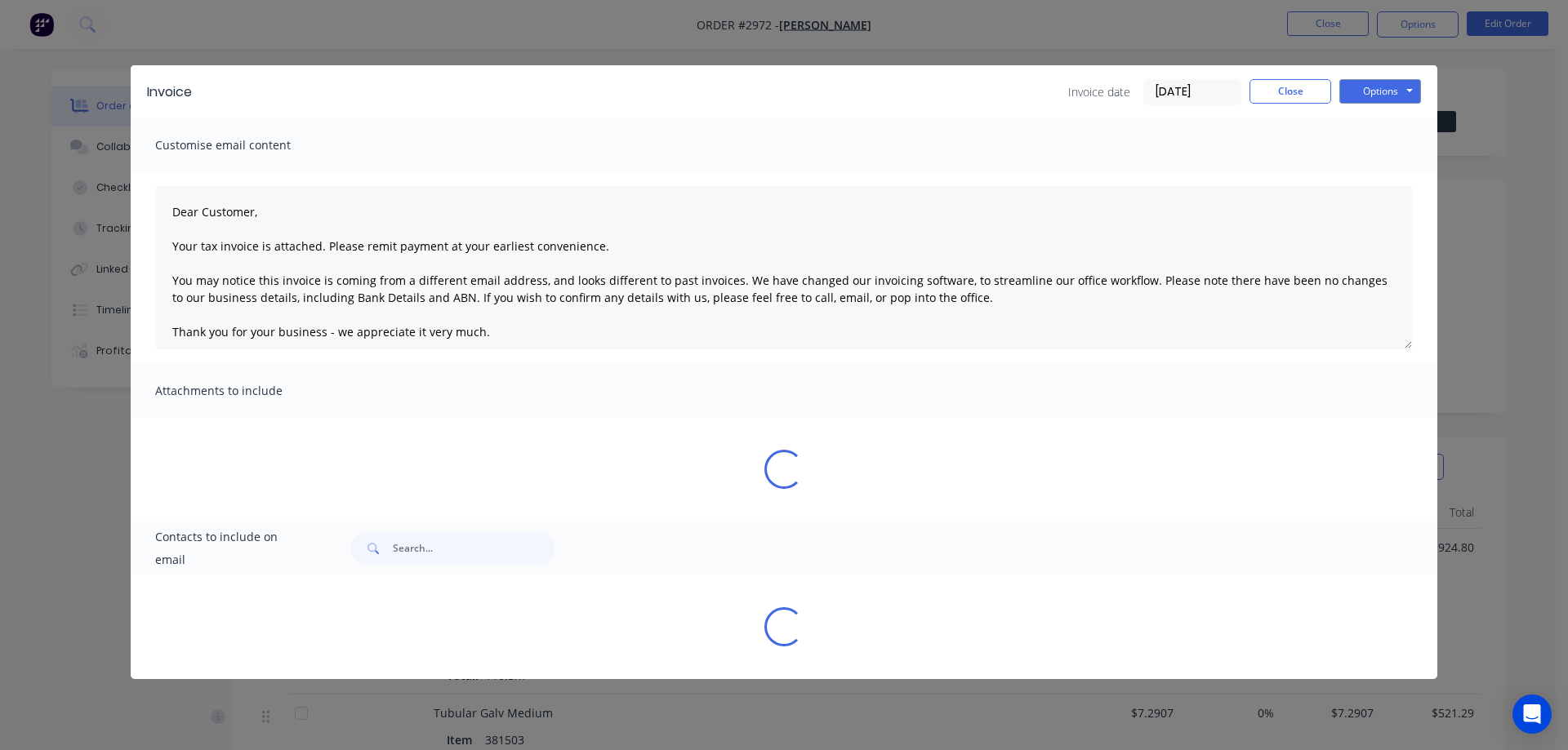
type textarea "Dear Customer, Your tax invoice is attached. Please remit payment at your earli…"
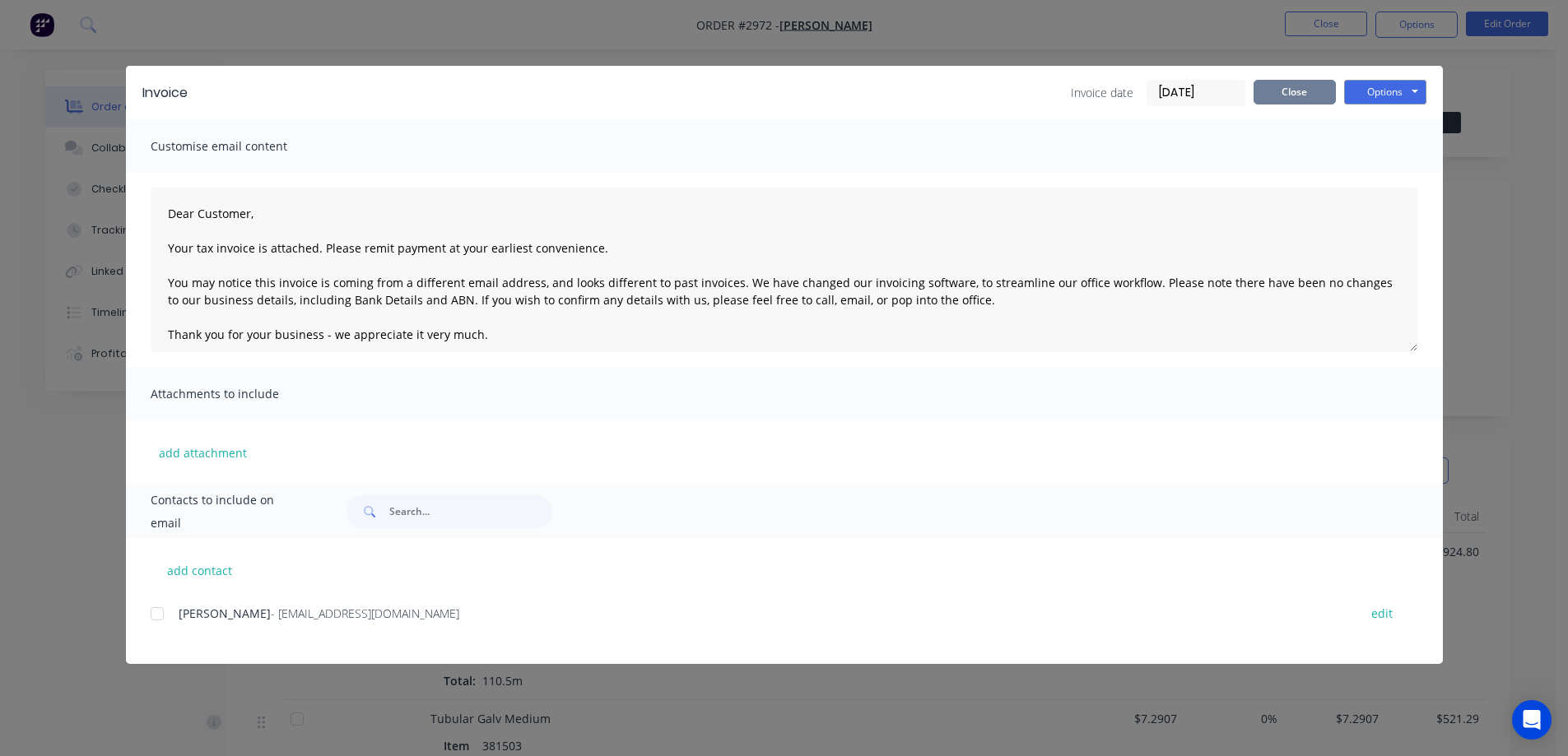
click at [1305, 97] on button "Close" at bounding box center [1295, 92] width 83 height 25
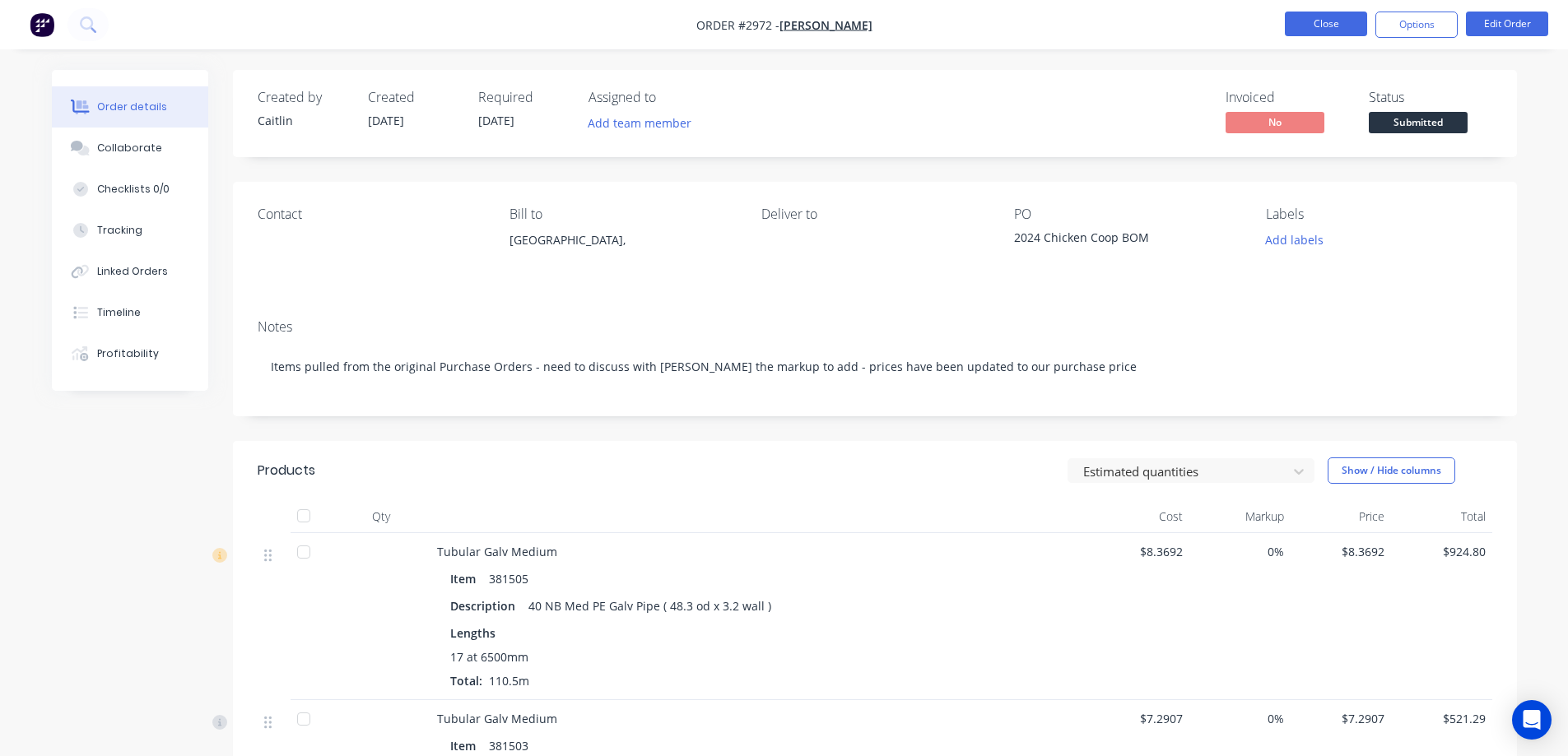
click at [1334, 29] on button "Close" at bounding box center [1326, 24] width 83 height 25
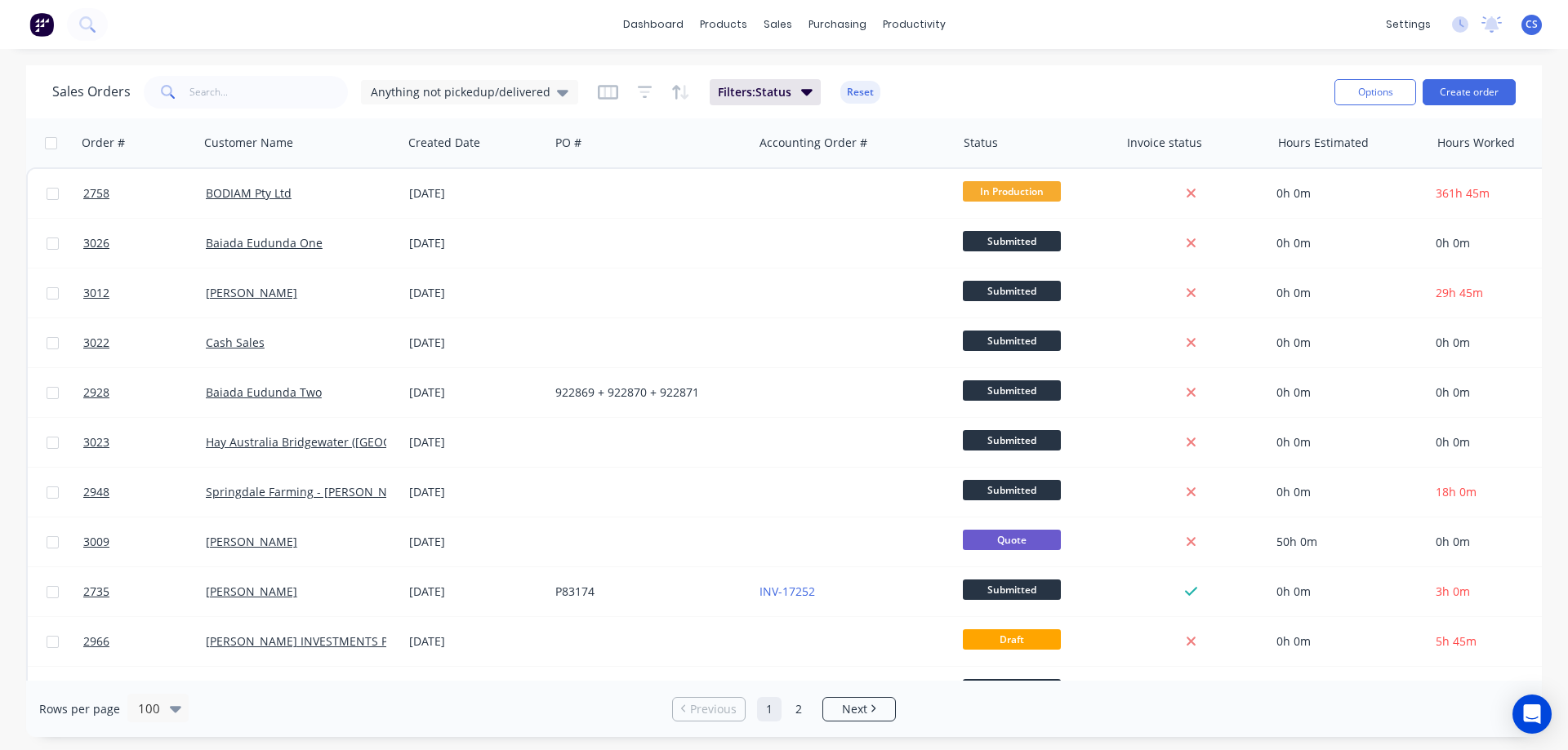
click at [40, 29] on img at bounding box center [41, 25] width 25 height 25
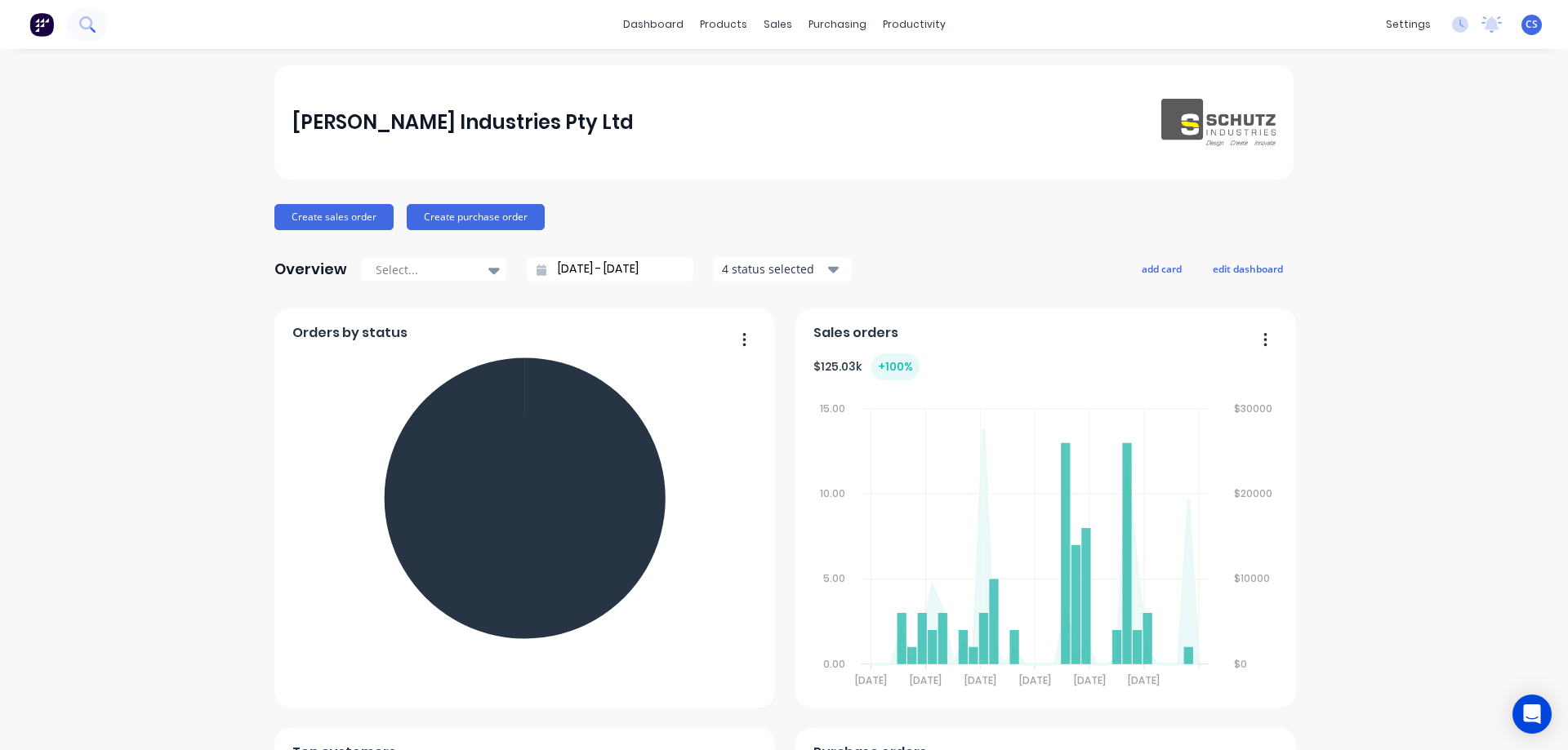
click at [86, 23] on icon at bounding box center [87, 25] width 16 height 16
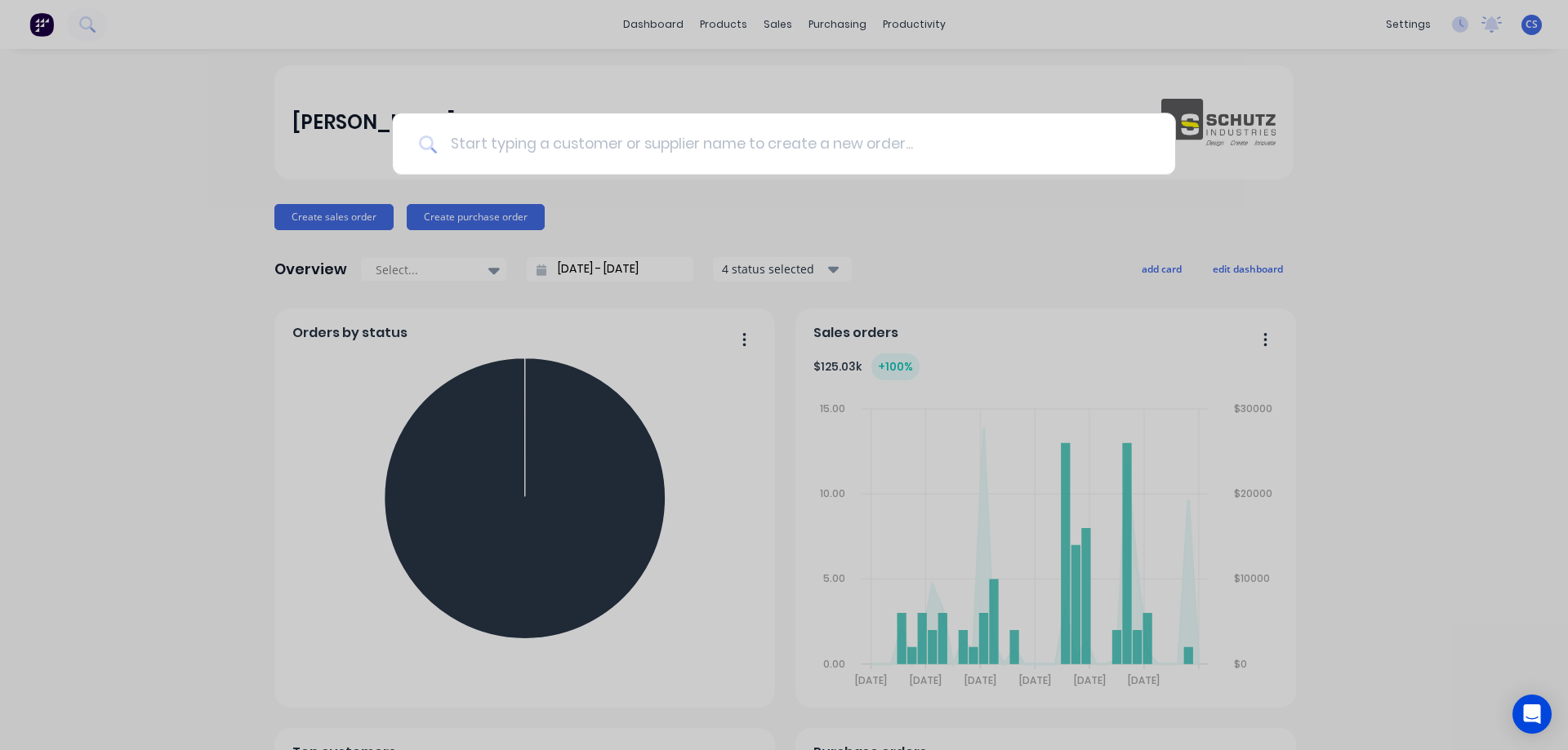
click at [493, 142] on input at bounding box center [792, 144] width 712 height 62
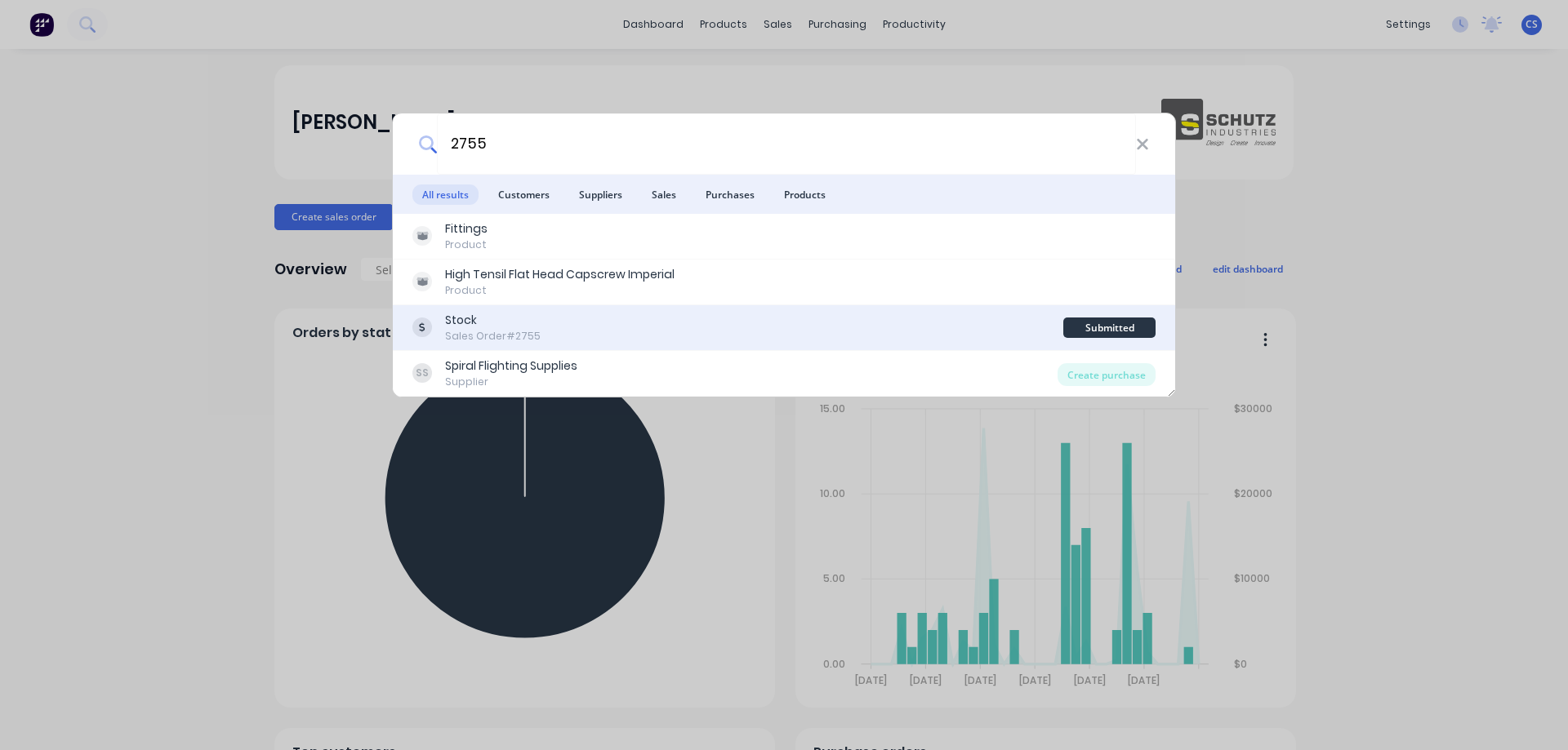
type input "2755"
click at [541, 325] on div "Stock Sales Order #2755" at bounding box center [737, 327] width 651 height 32
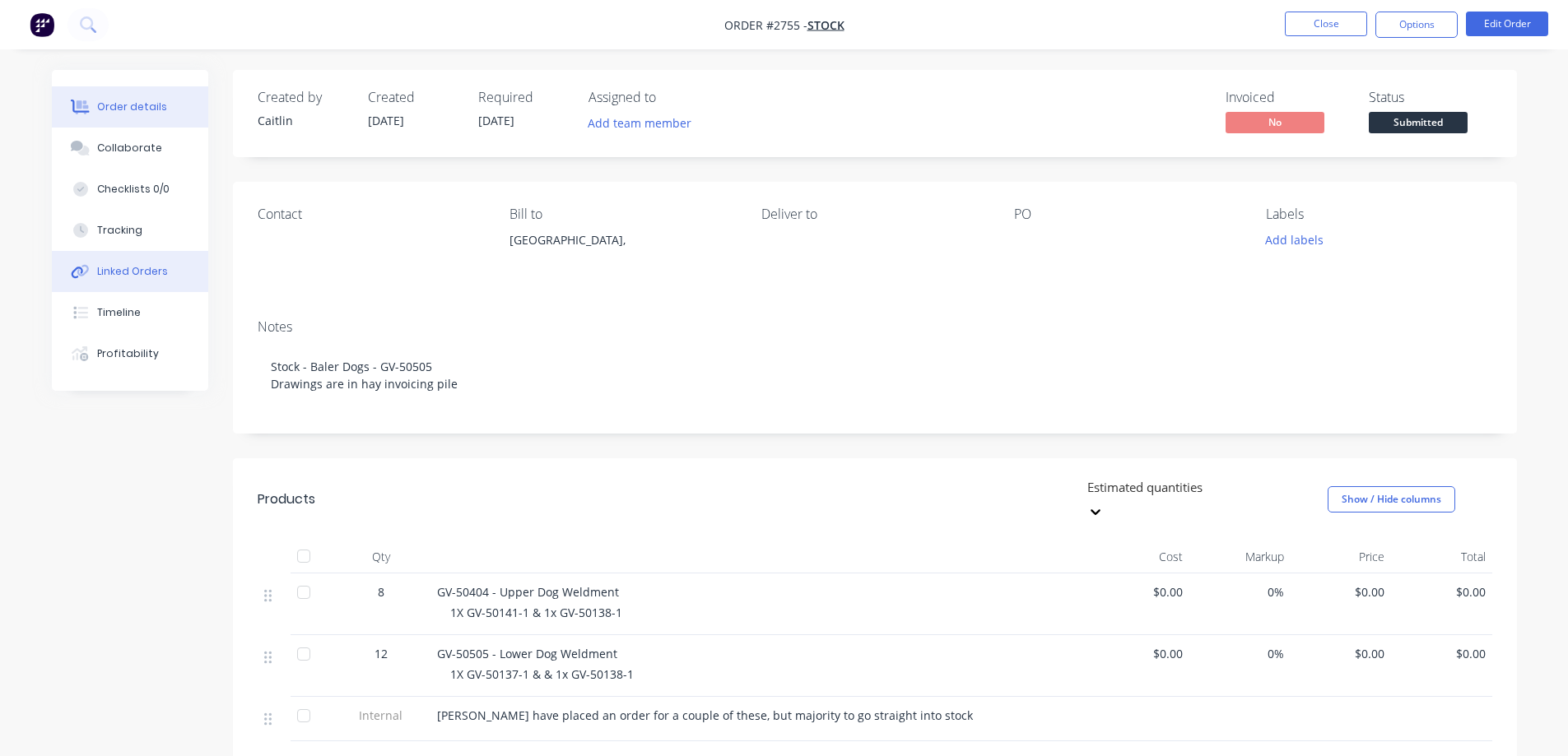
click at [162, 267] on div "Linked Orders" at bounding box center [132, 272] width 71 height 15
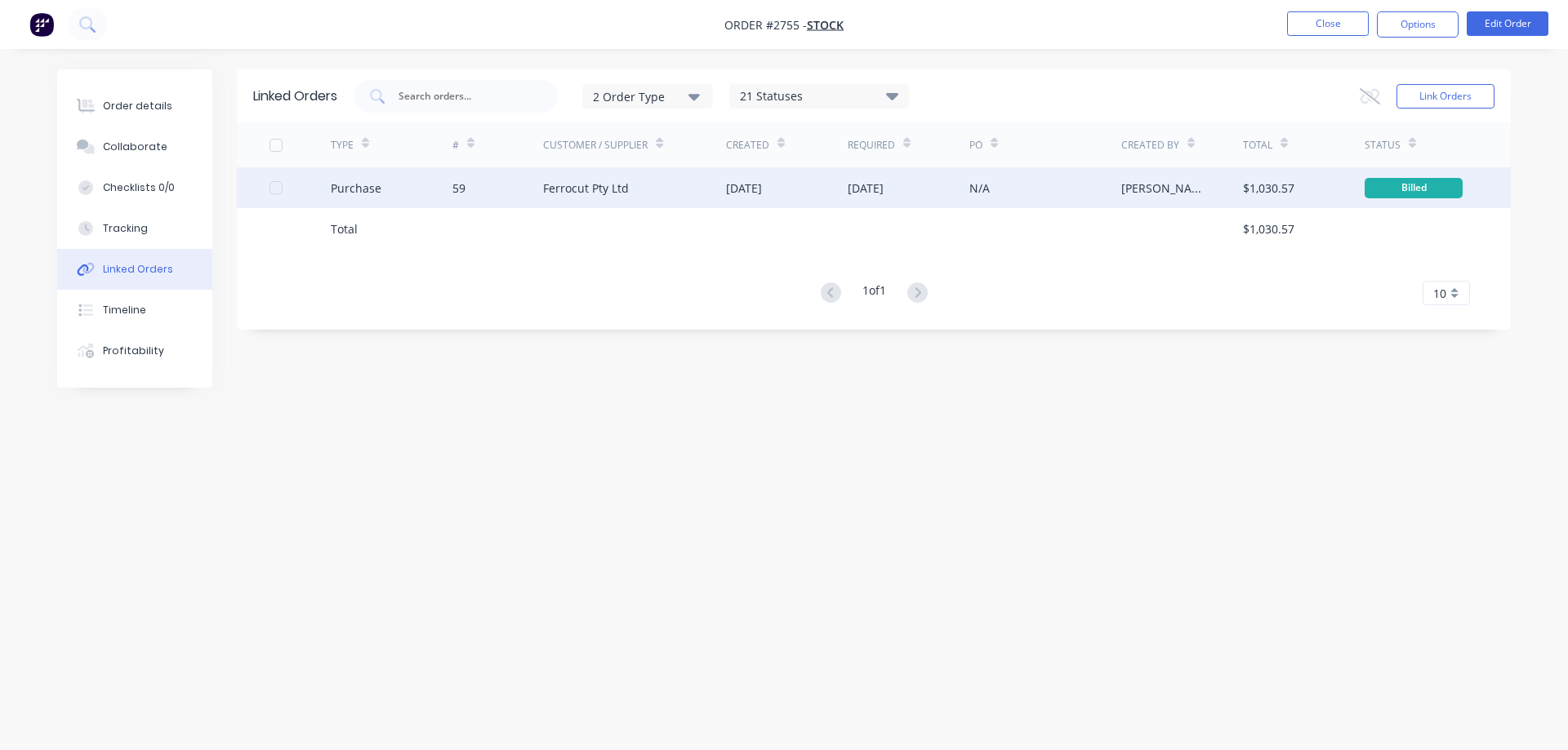
click at [540, 195] on div "59" at bounding box center [498, 188] width 92 height 40
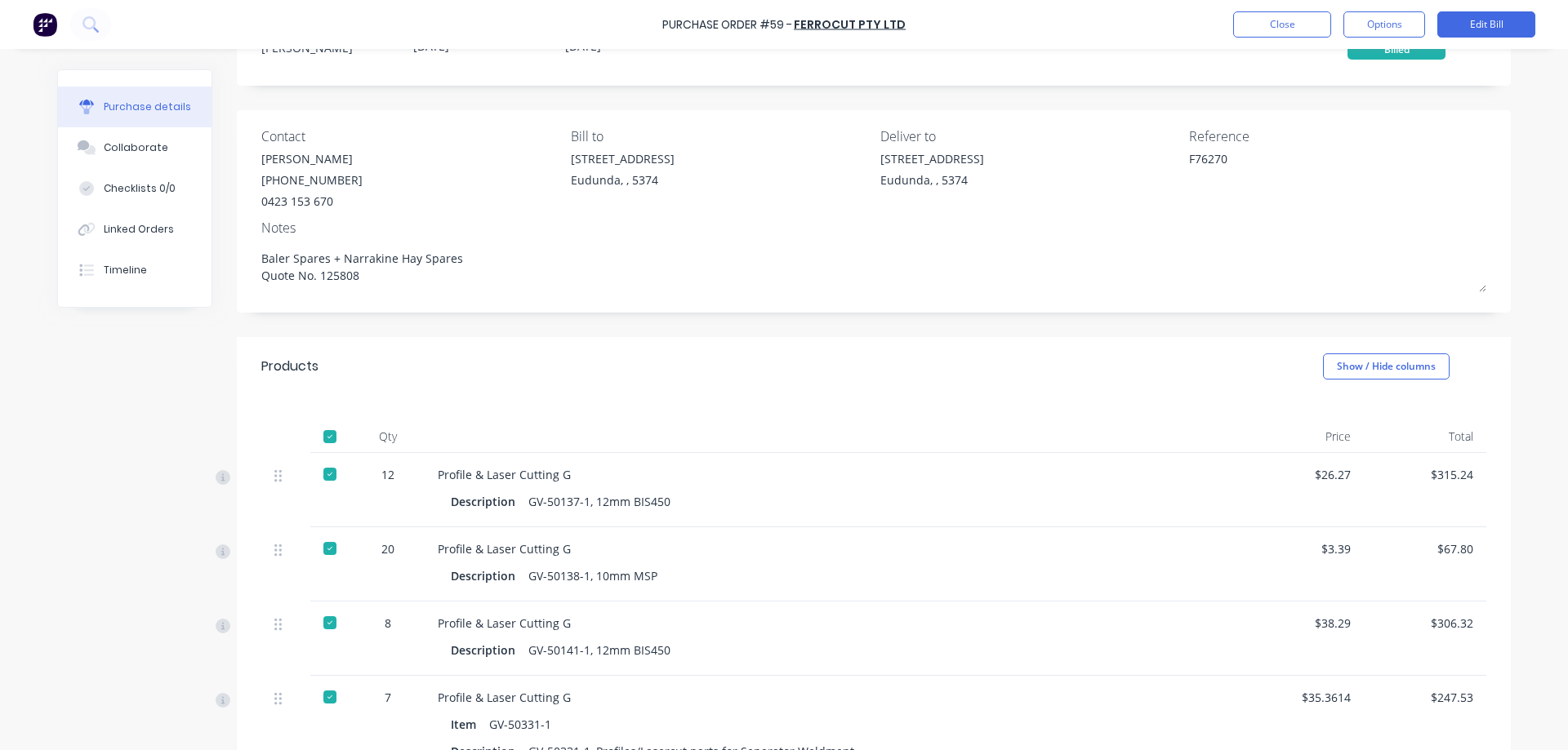
scroll to position [164, 0]
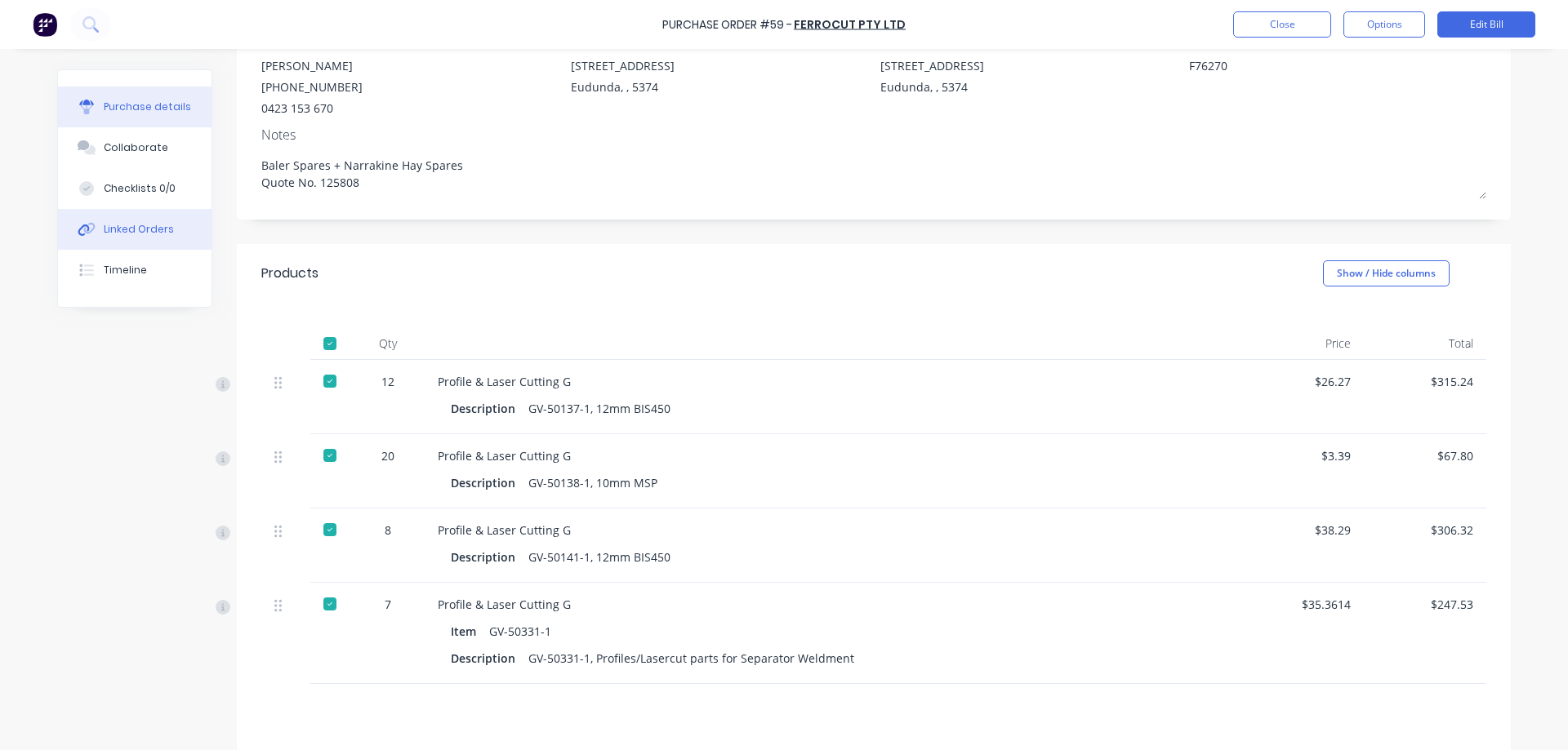
click at [151, 221] on button "Linked Orders" at bounding box center [135, 229] width 153 height 40
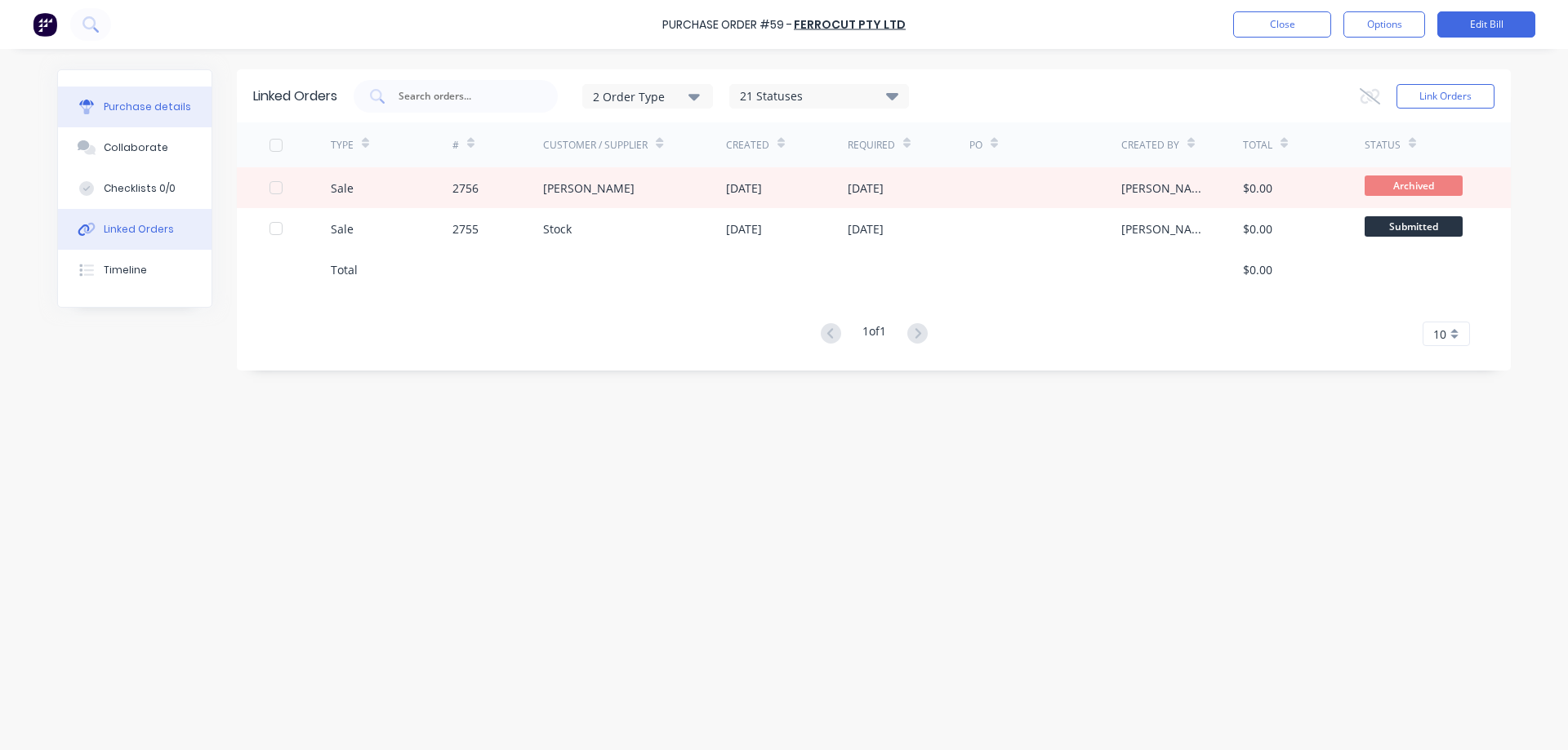
click at [148, 108] on div "Purchase details" at bounding box center [147, 107] width 87 height 15
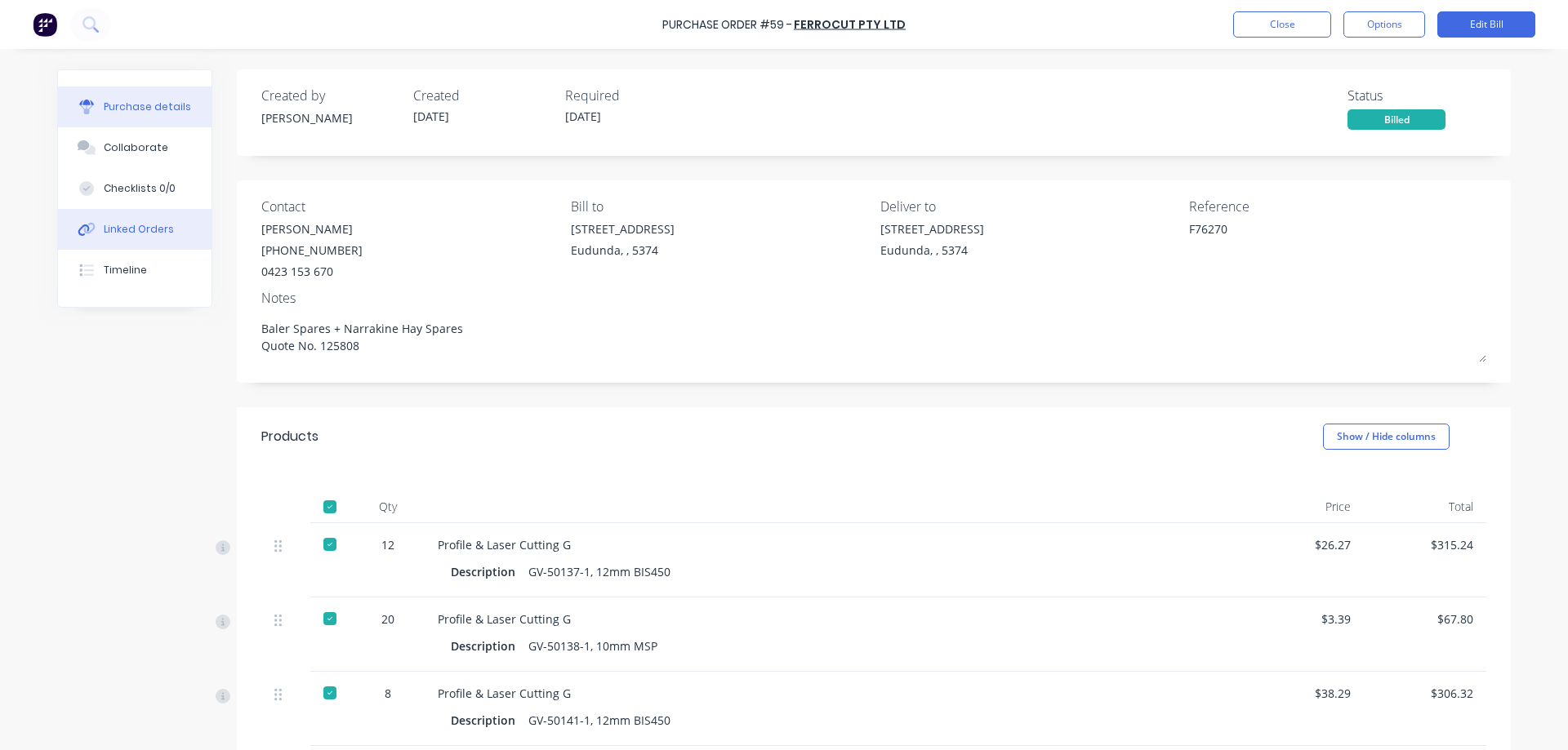
click at [151, 221] on button "Linked Orders" at bounding box center [135, 229] width 153 height 40
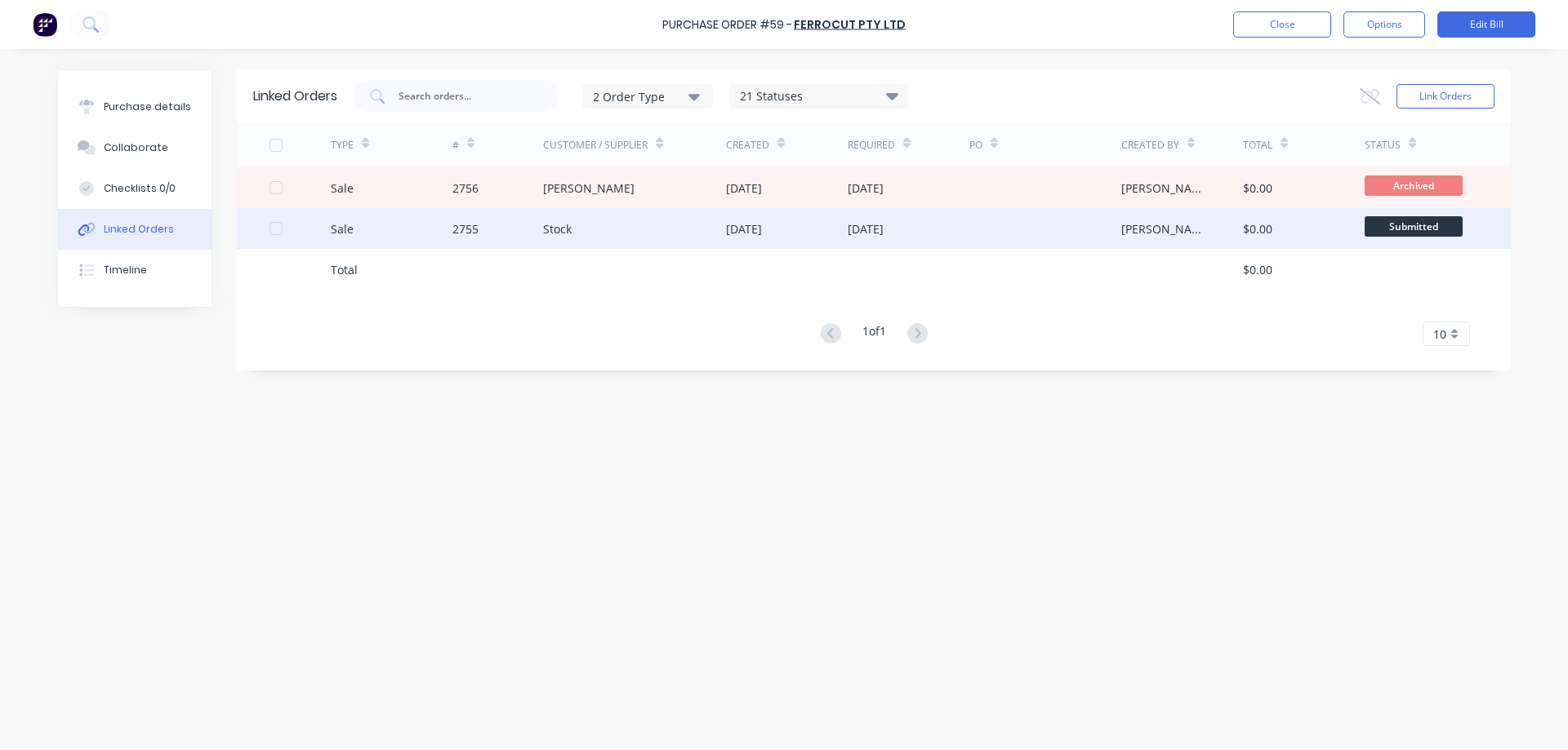
click at [626, 226] on div "Stock" at bounding box center [635, 229] width 183 height 40
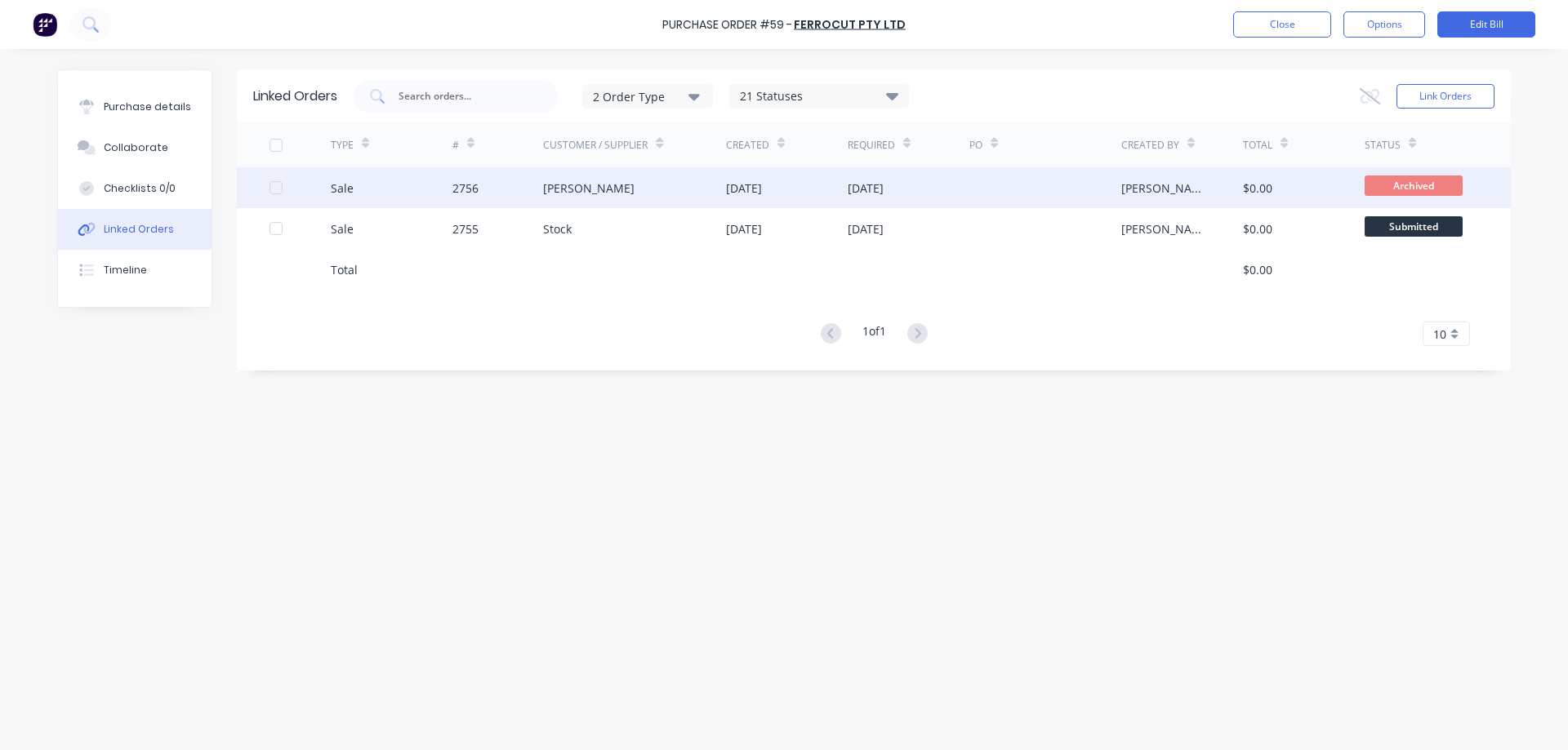
click at [660, 185] on div "Narrakine Hay" at bounding box center [635, 188] width 183 height 40
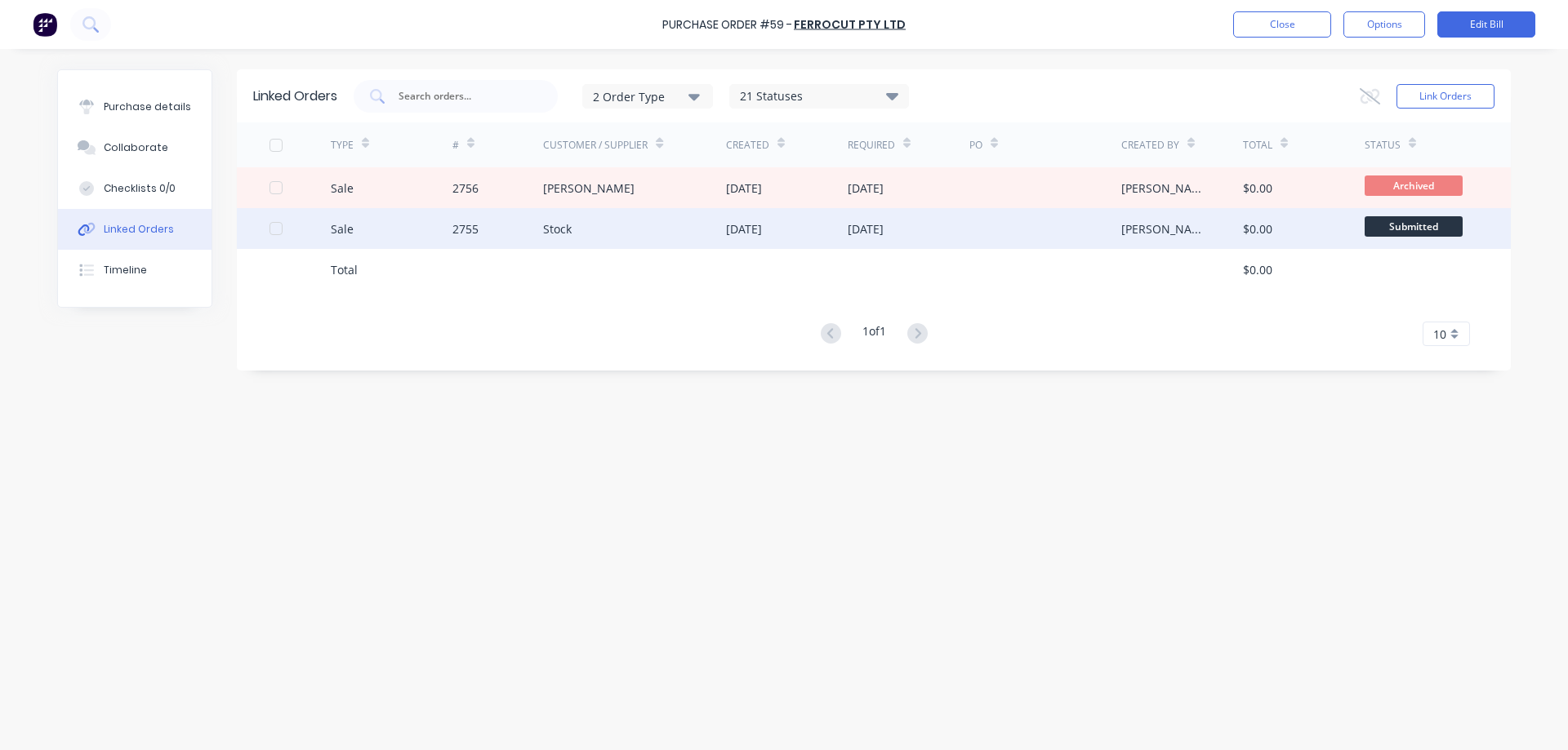
drag, startPoint x: 681, startPoint y: 240, endPoint x: 965, endPoint y: 222, distance: 284.6
click at [965, 222] on div "24 Jun 2025" at bounding box center [909, 229] width 121 height 40
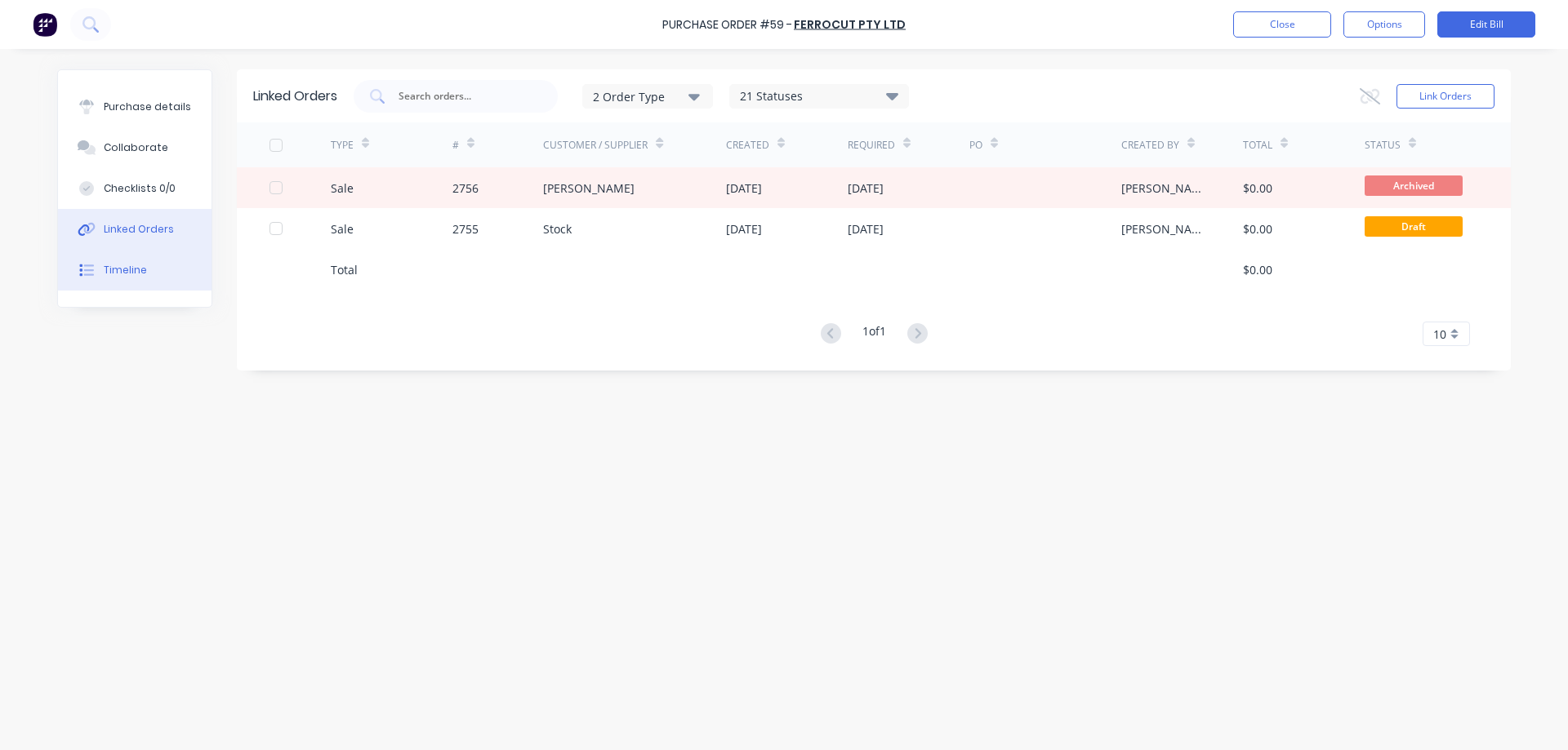
click at [158, 280] on button "Timeline" at bounding box center [135, 270] width 153 height 40
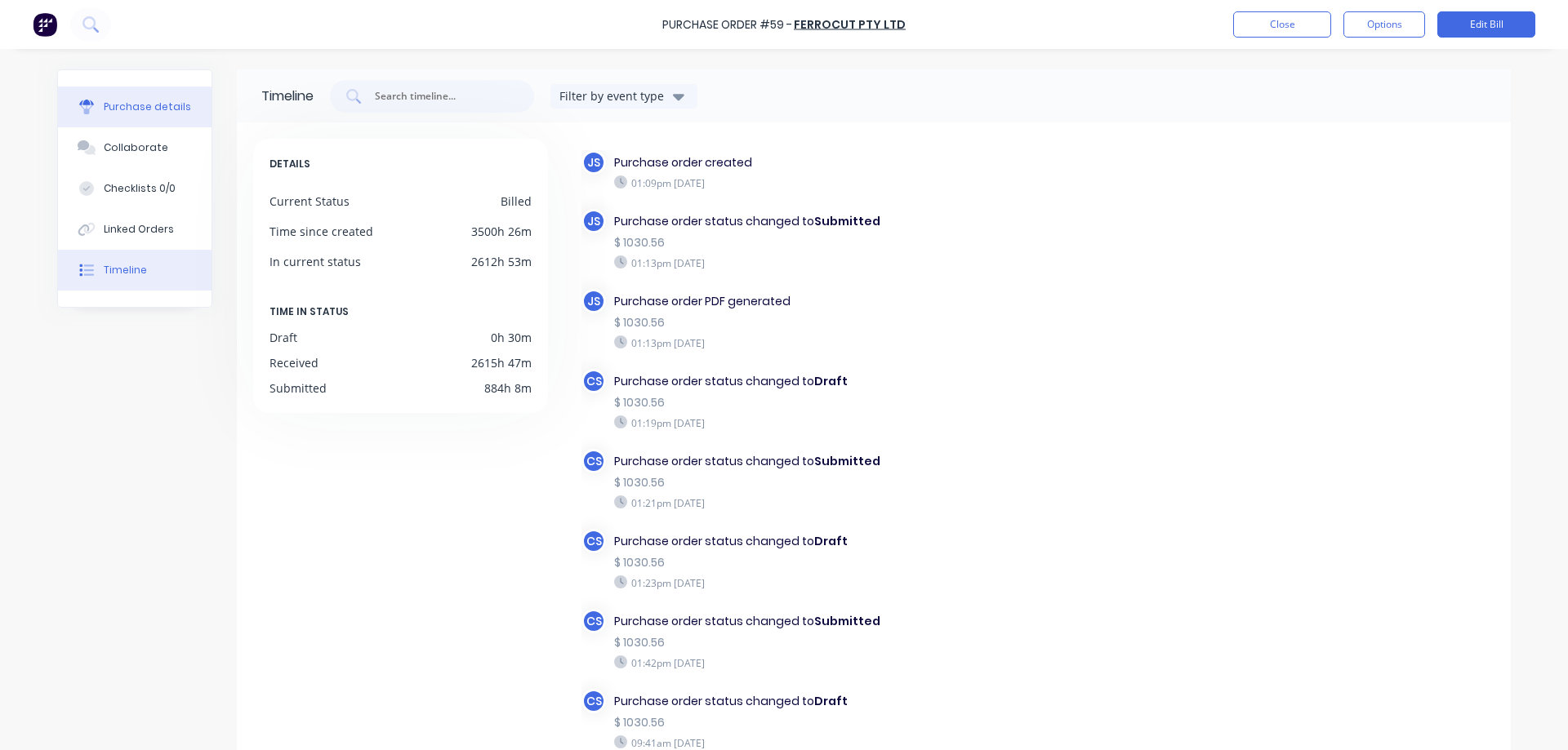
click at [99, 119] on button "Purchase details" at bounding box center [135, 107] width 153 height 40
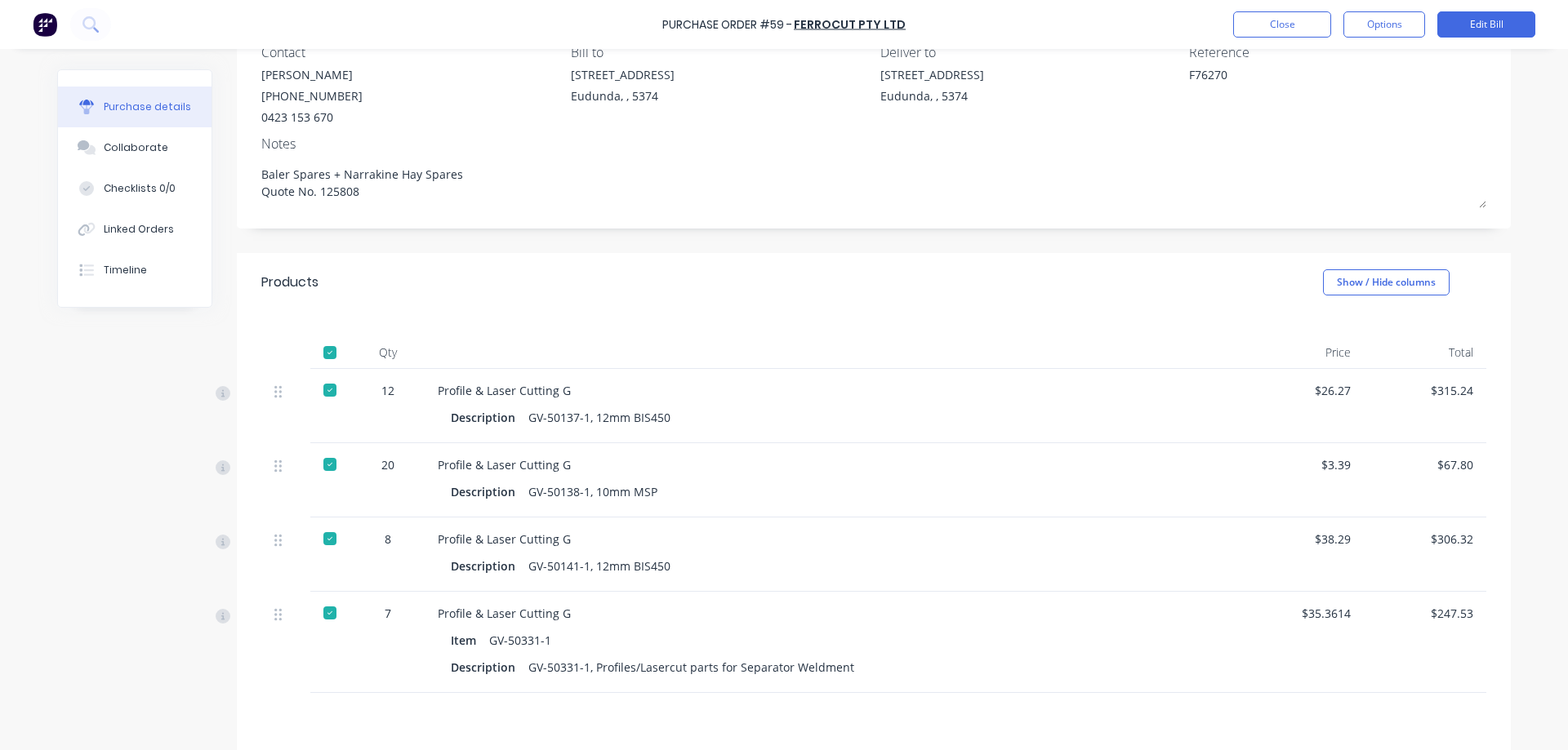
scroll to position [164, 0]
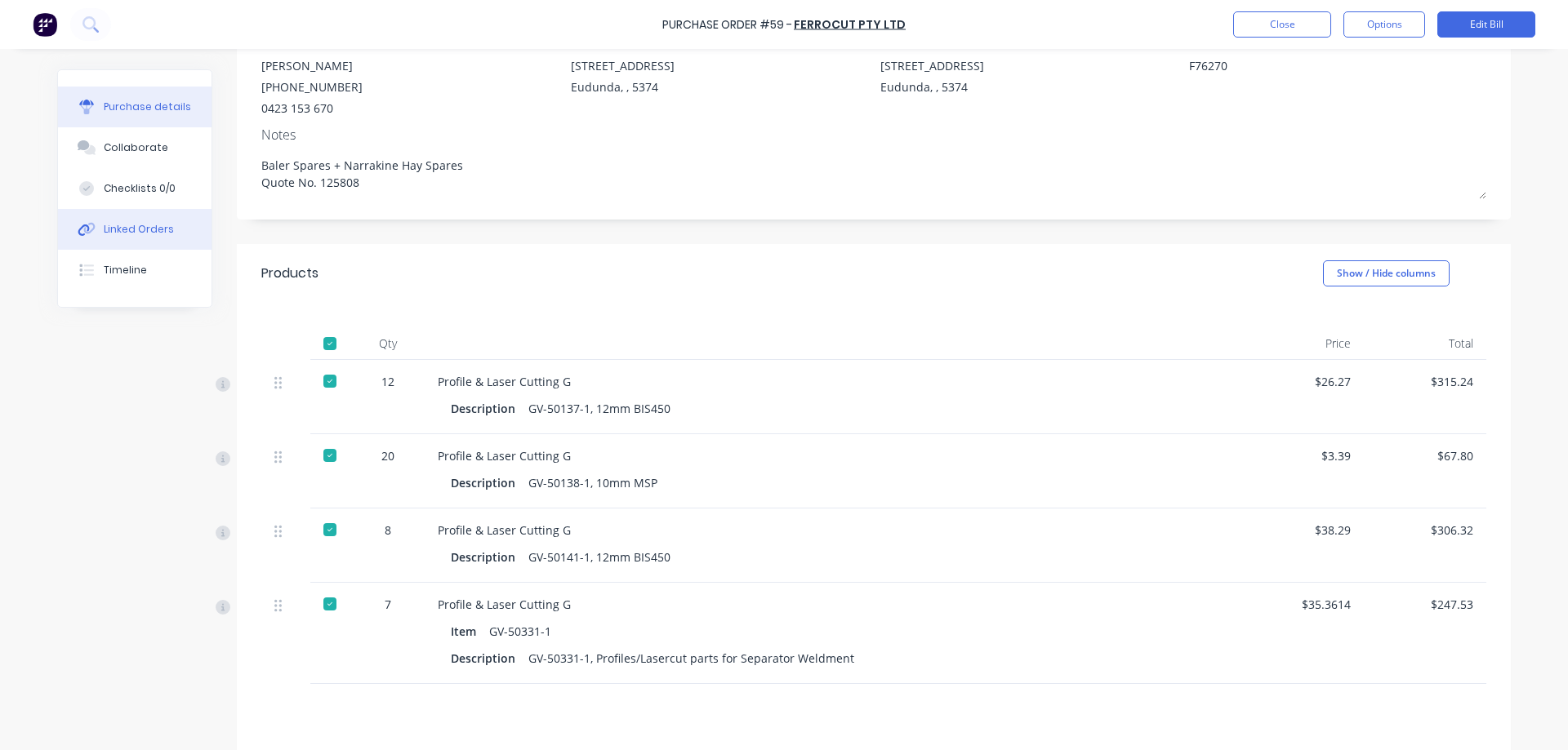
click at [96, 218] on button "Linked Orders" at bounding box center [135, 229] width 153 height 40
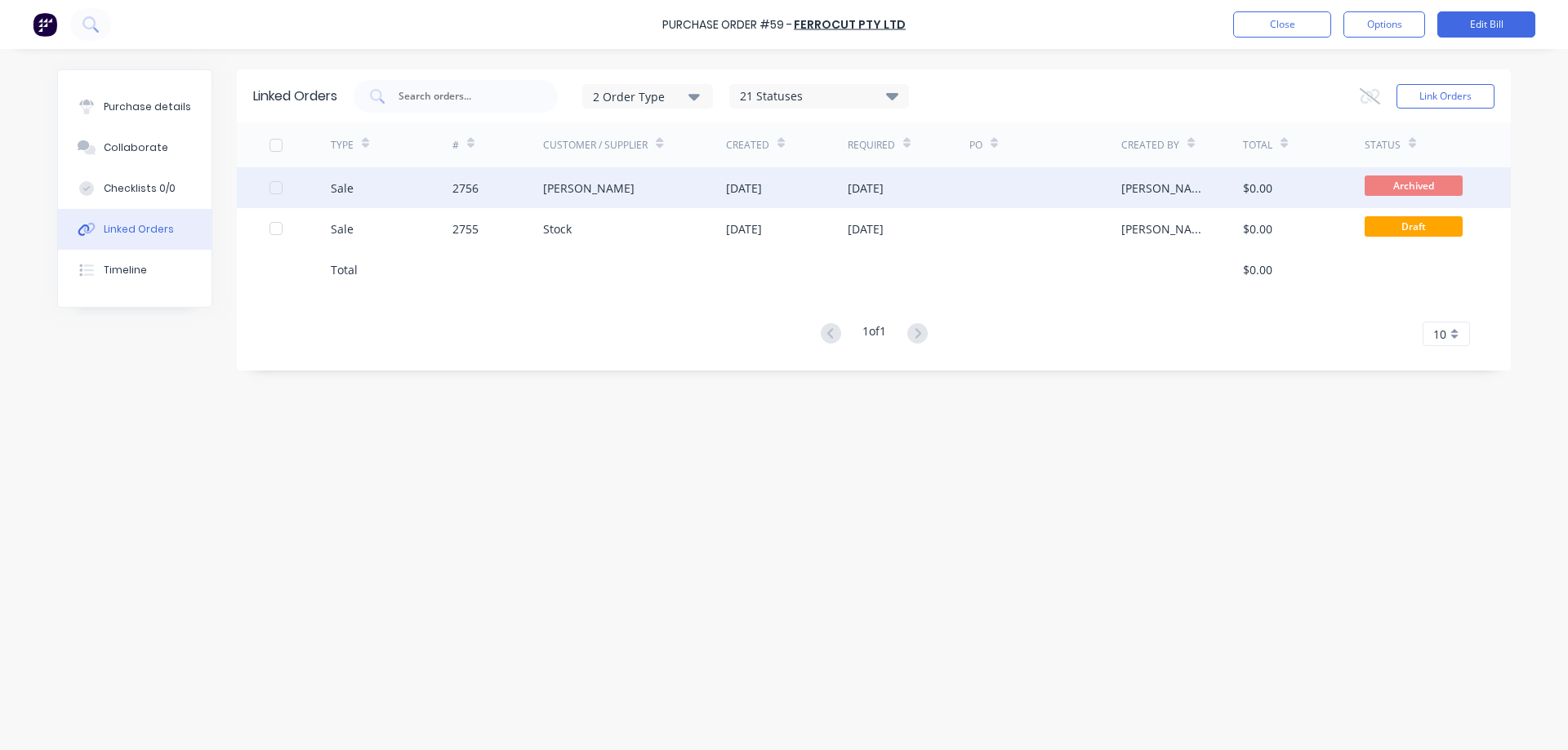
drag, startPoint x: 585, startPoint y: 197, endPoint x: 581, endPoint y: 184, distance: 13.6
click at [581, 184] on div "Narrakine Hay" at bounding box center [589, 188] width 92 height 17
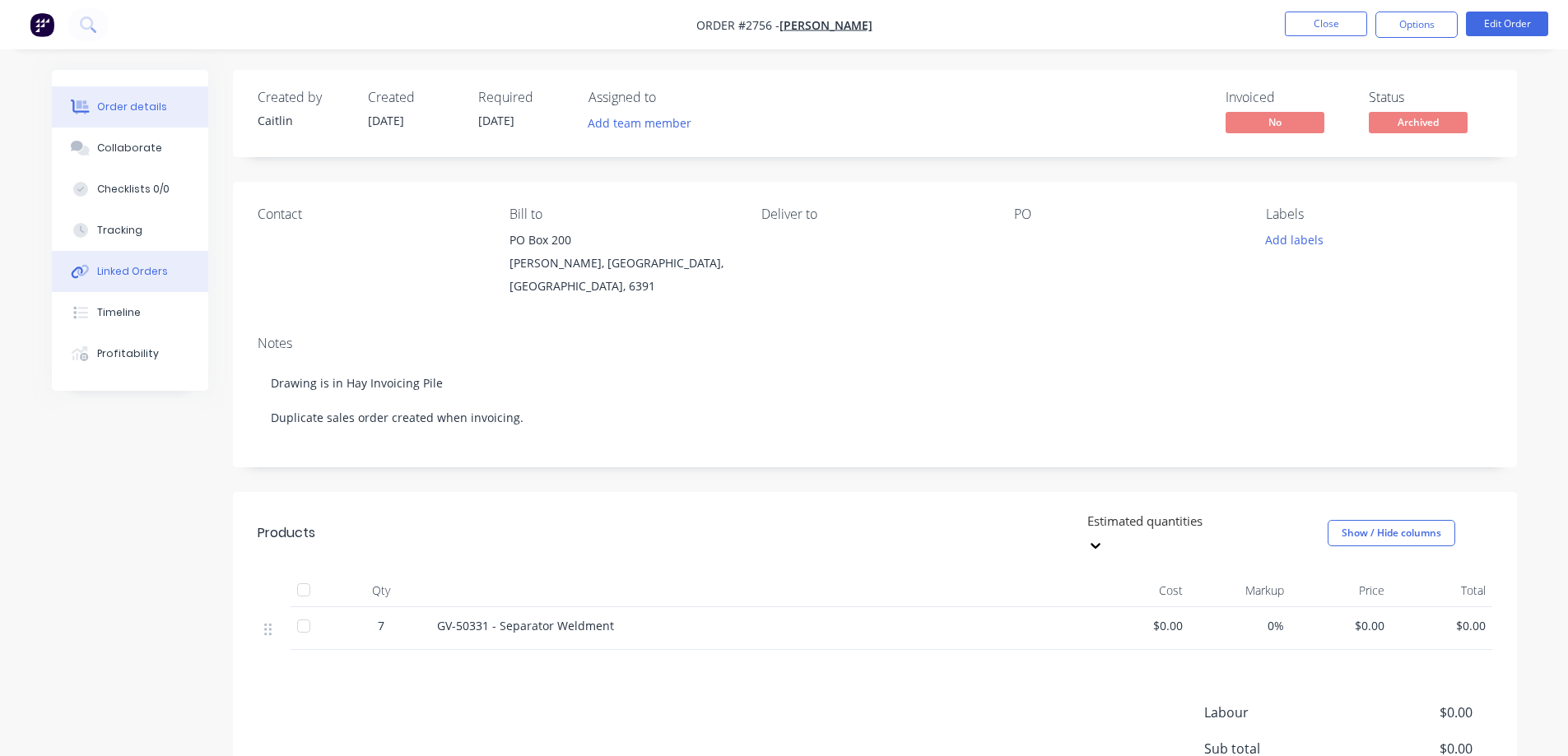
click at [148, 274] on div "Linked Orders" at bounding box center [132, 272] width 71 height 15
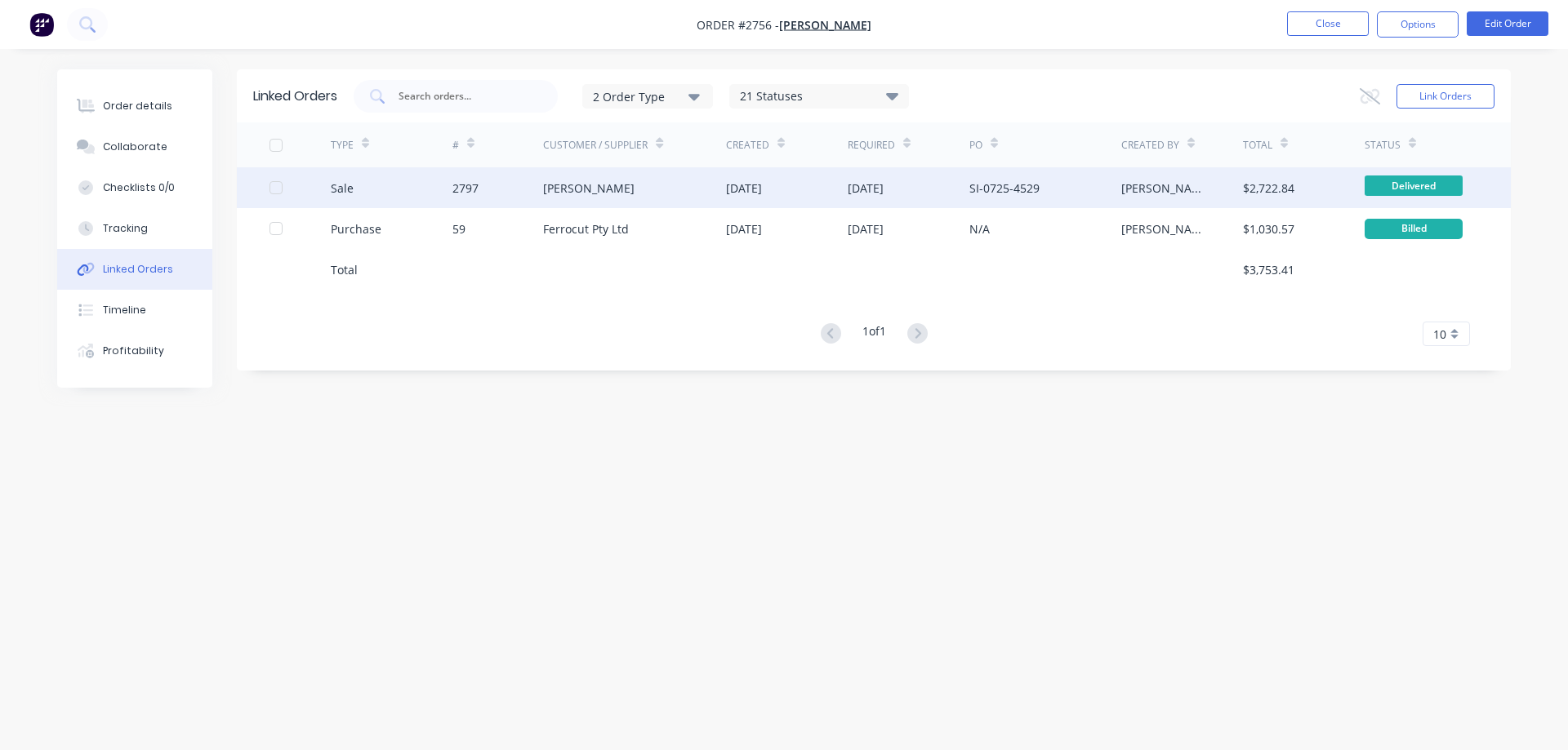
click at [680, 181] on div "Narrakine Hay" at bounding box center [635, 188] width 183 height 40
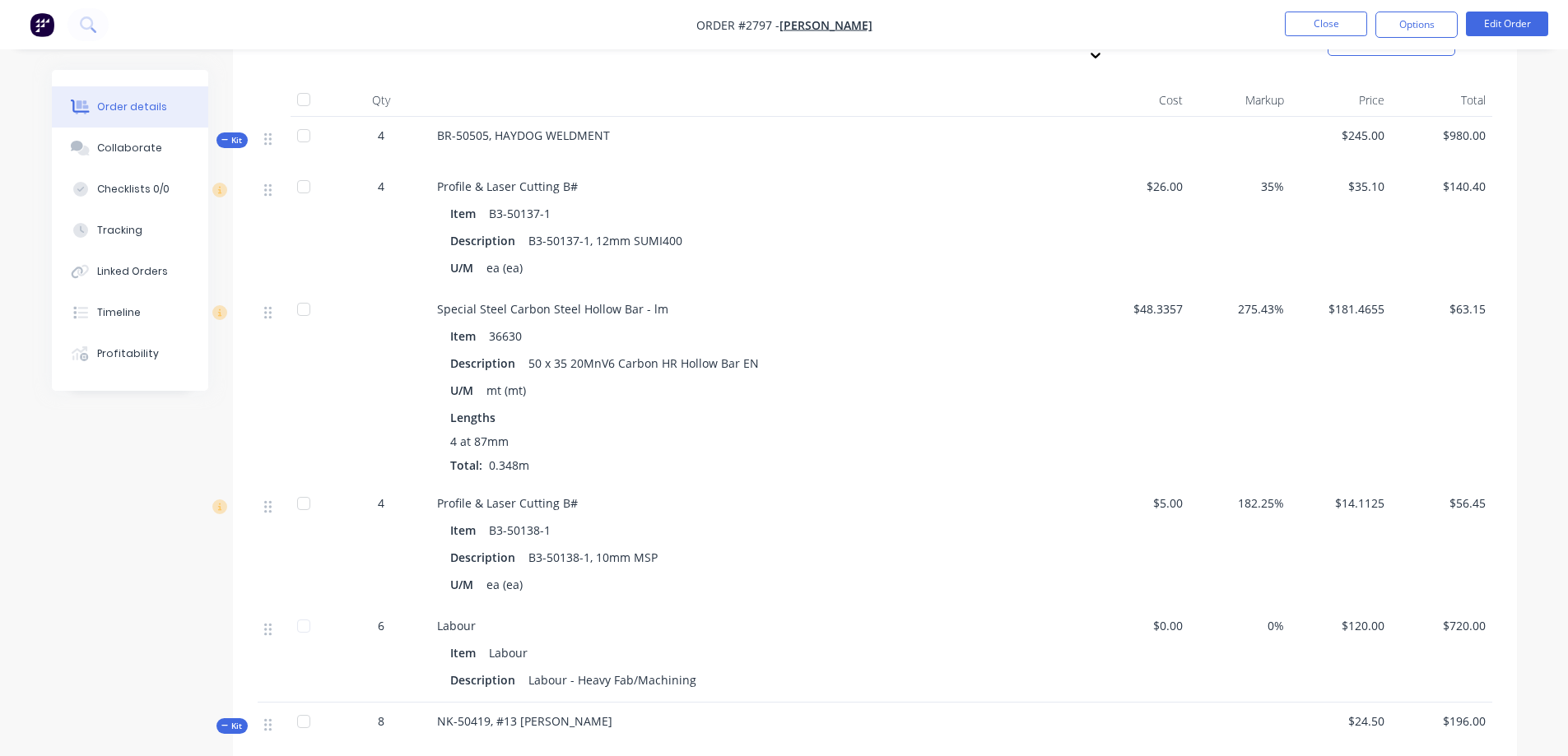
scroll to position [494, 0]
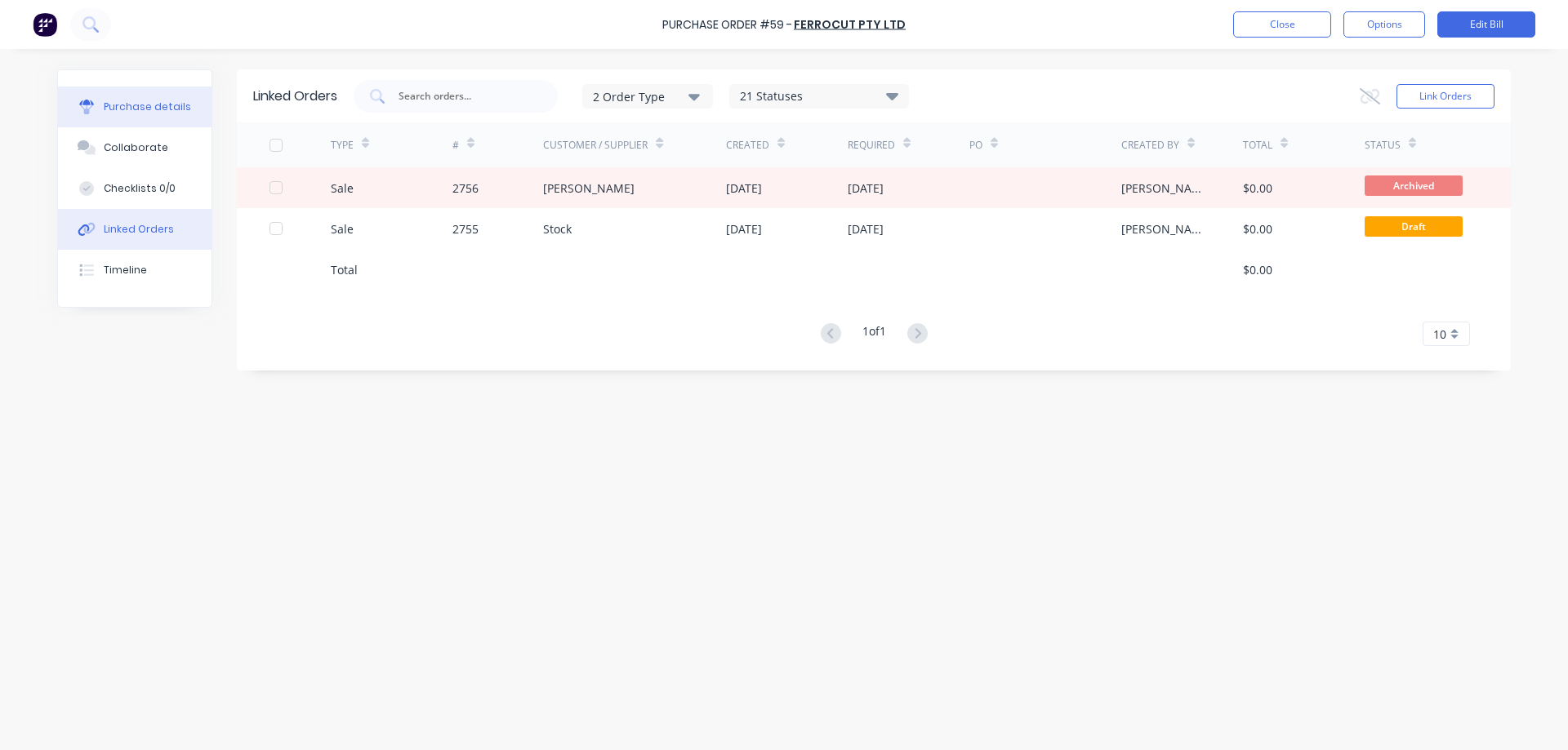
click at [111, 99] on div "Purchase details" at bounding box center [147, 107] width 87 height 15
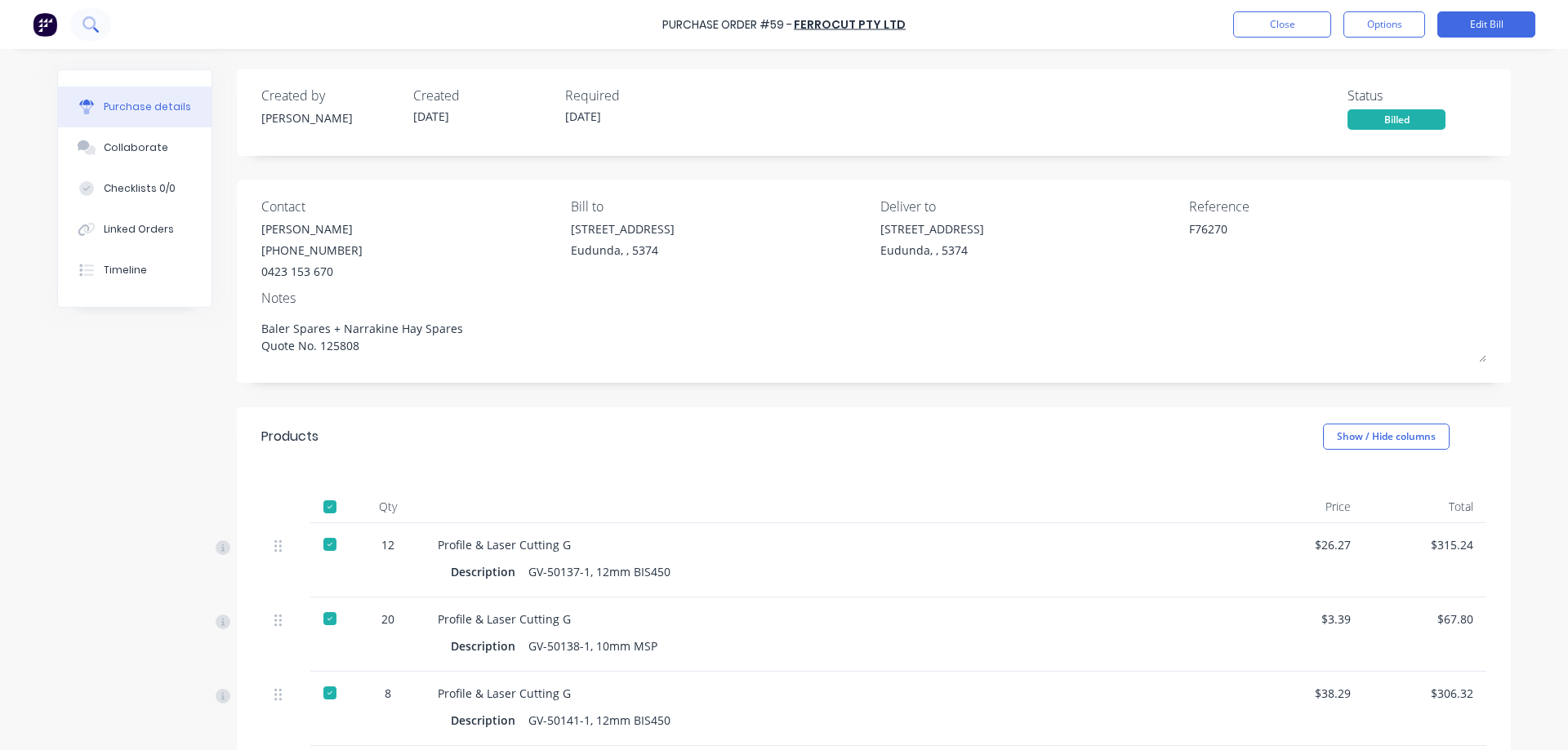
click at [102, 31] on button at bounding box center [91, 24] width 40 height 33
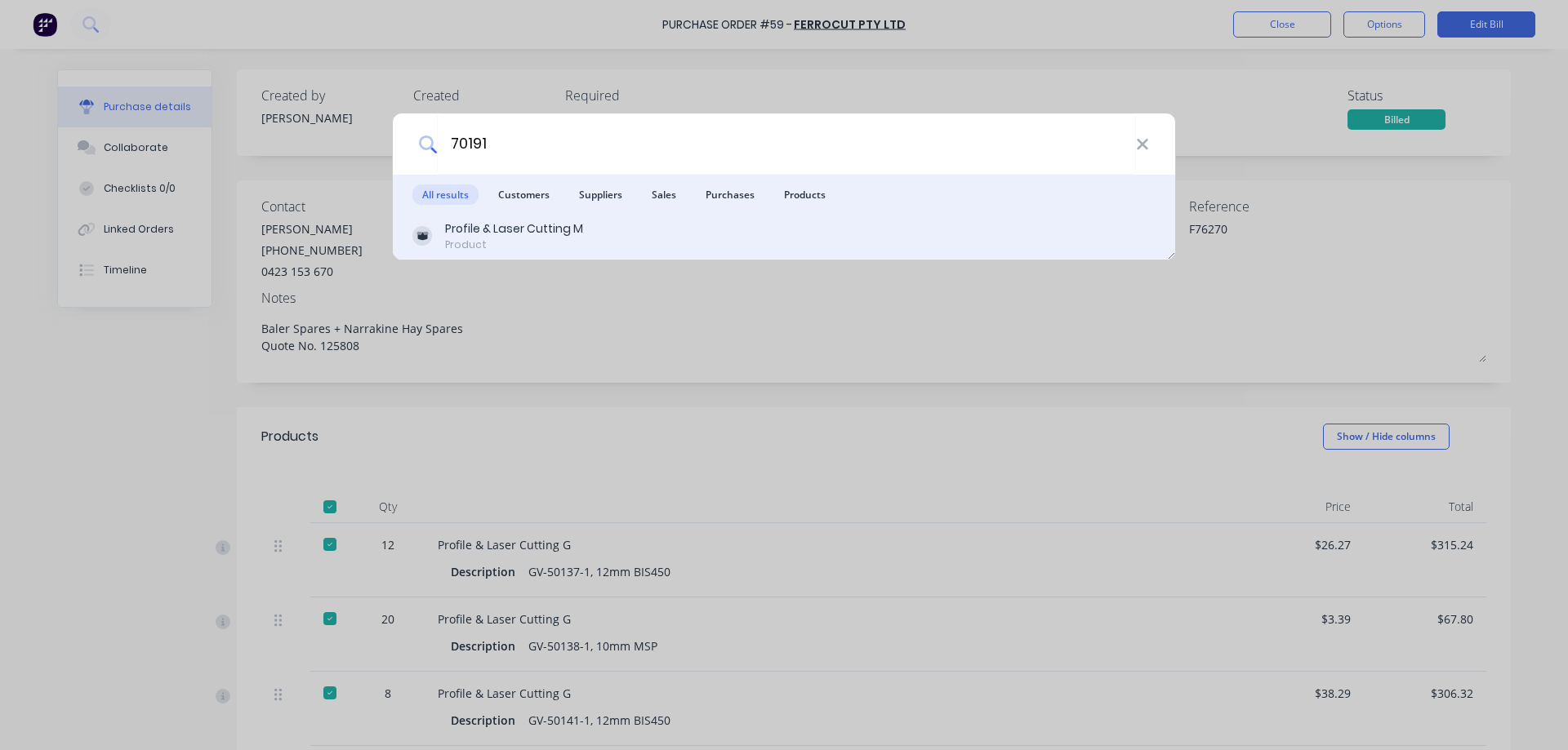
type input "70191"
click at [487, 245] on div "Product" at bounding box center [514, 245] width 138 height 15
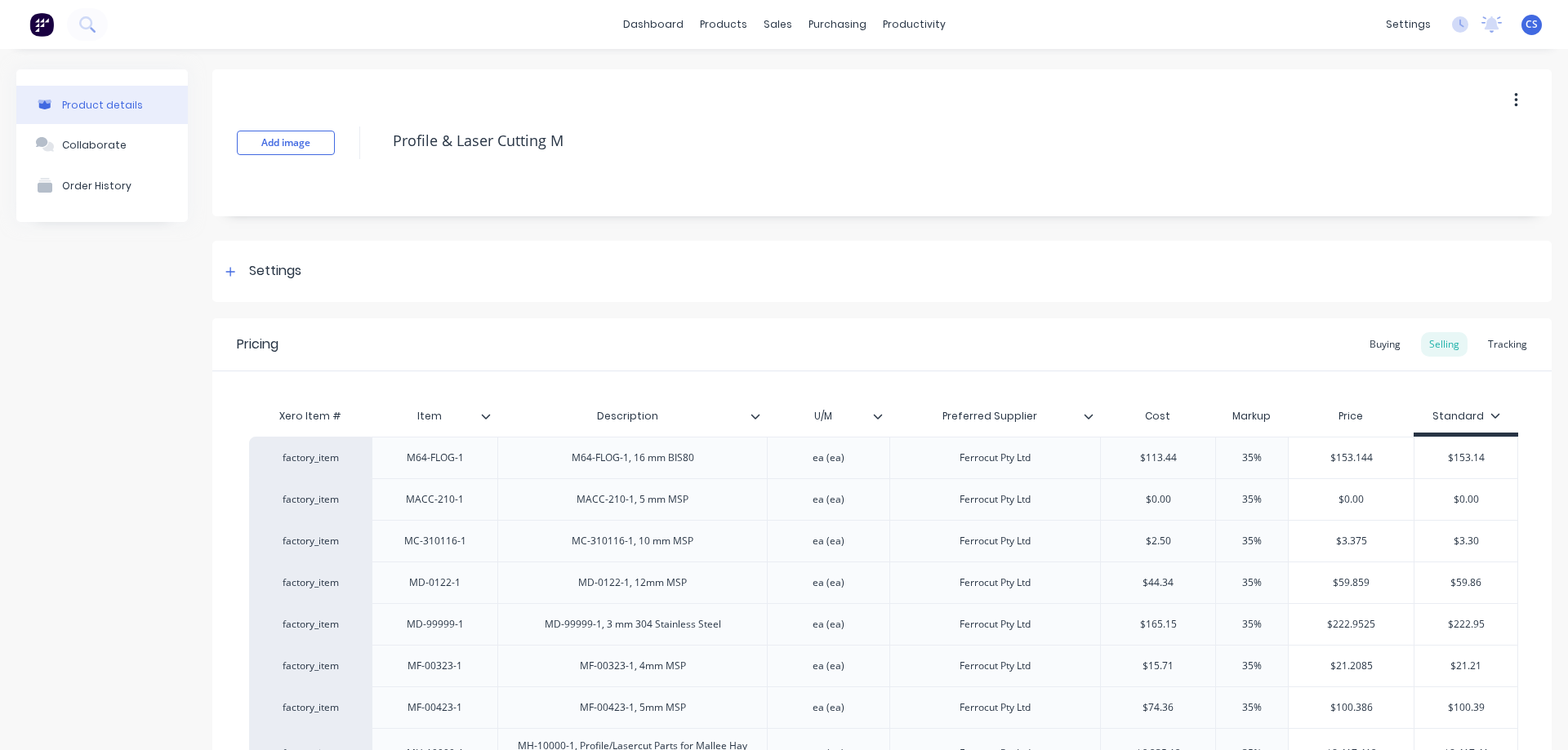
click at [1496, 338] on div "Tracking" at bounding box center [1507, 345] width 55 height 25
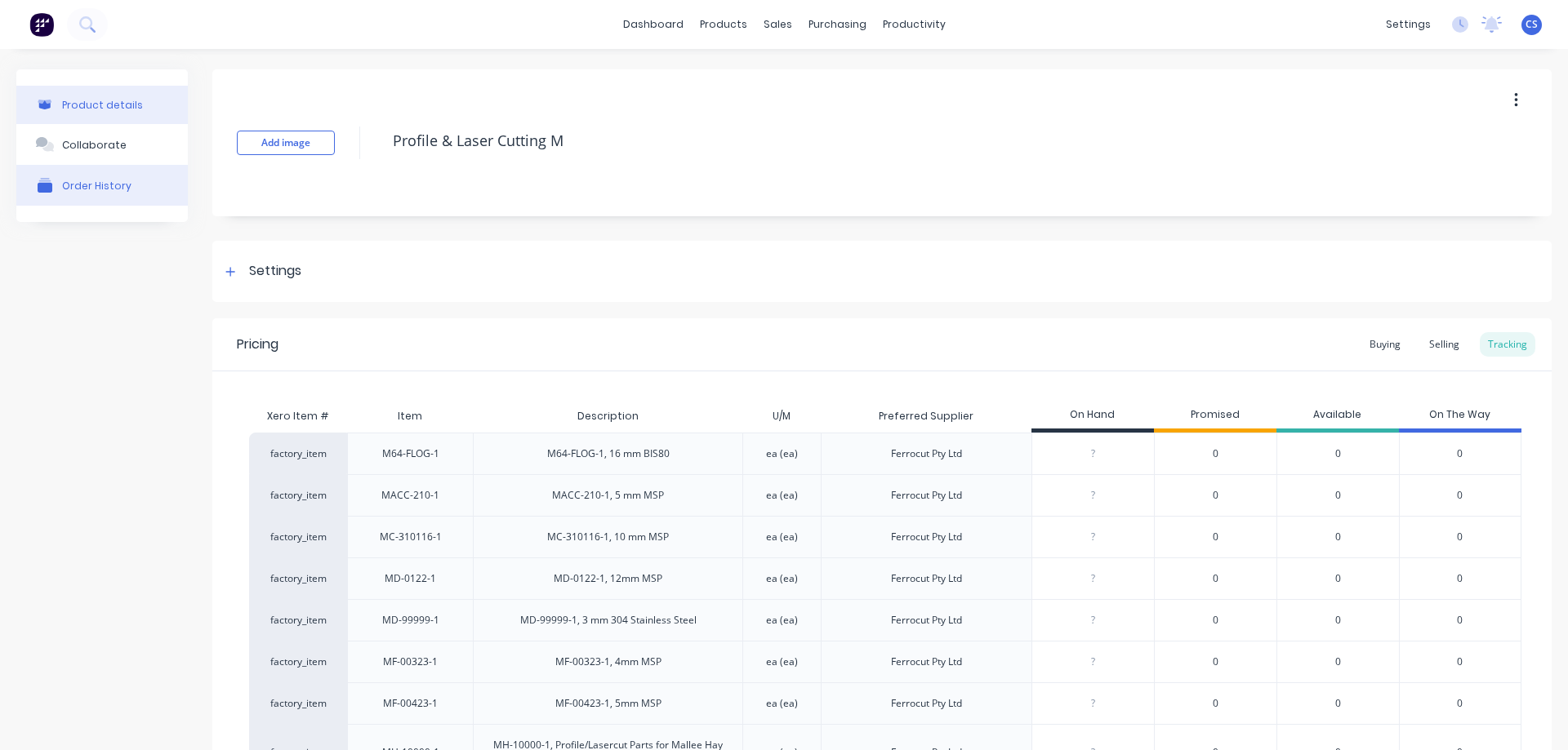
click at [95, 184] on div "Order History" at bounding box center [96, 186] width 70 height 12
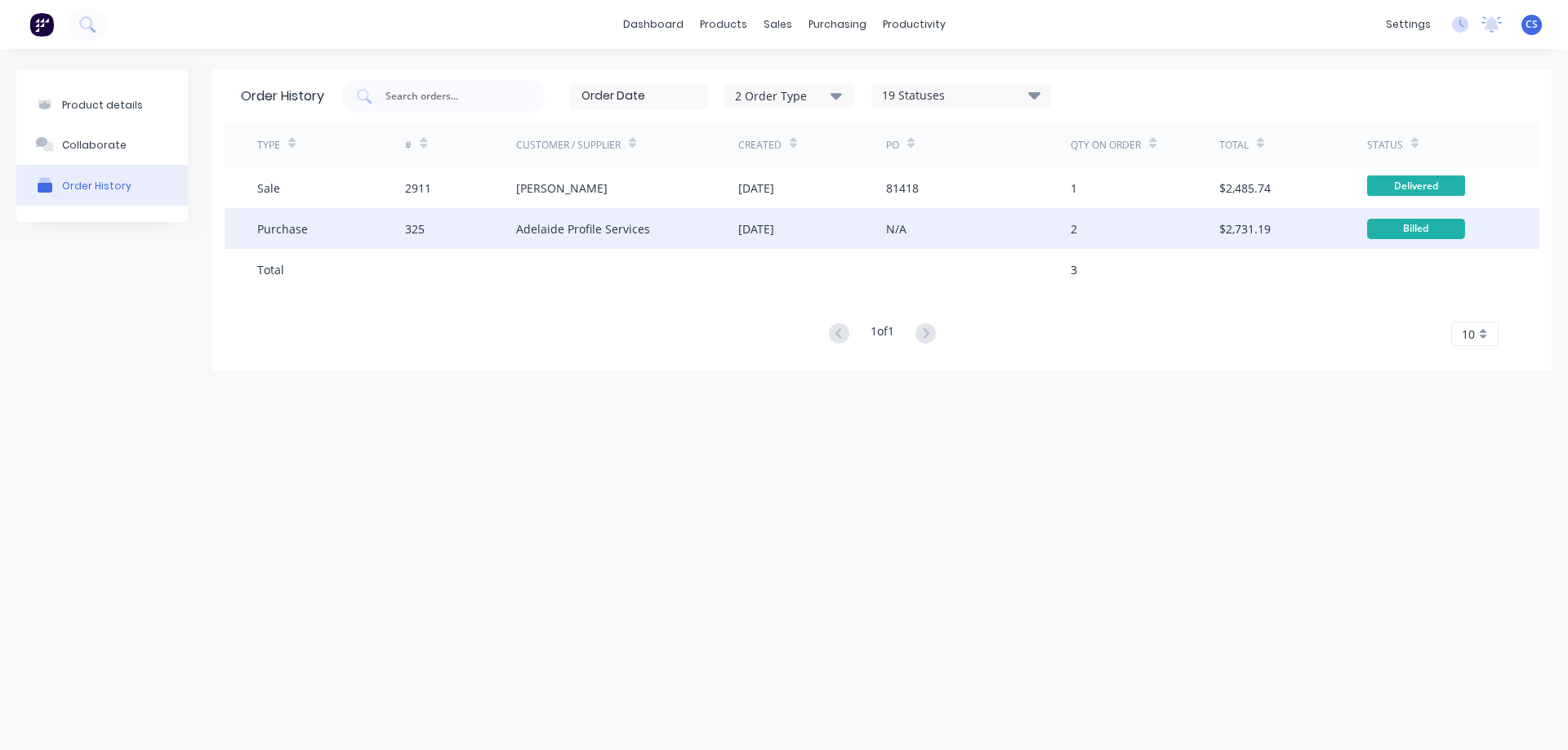
click at [604, 230] on div "Adelaide Profile Services" at bounding box center [583, 228] width 134 height 17
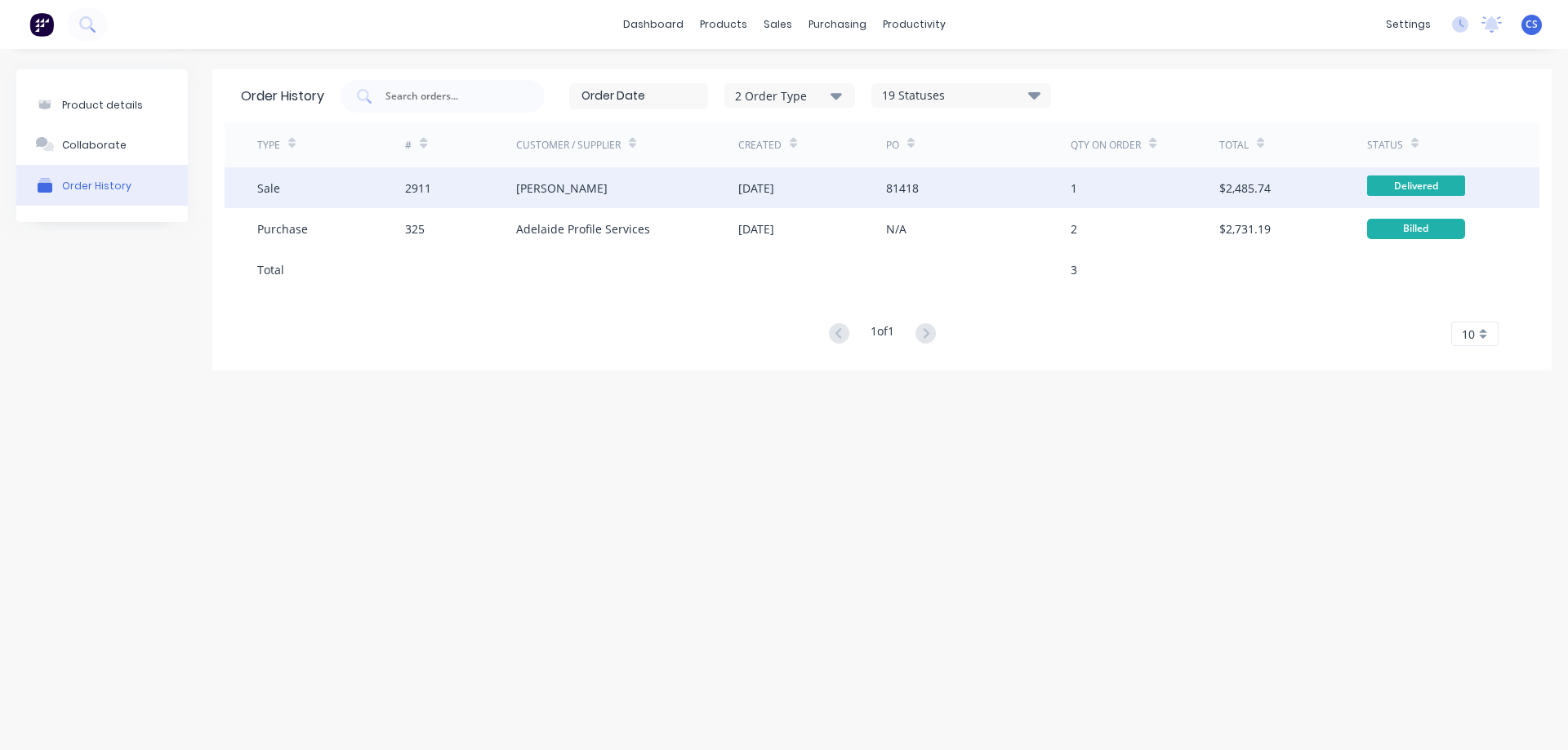
click at [553, 187] on div "[PERSON_NAME]" at bounding box center [562, 188] width 92 height 17
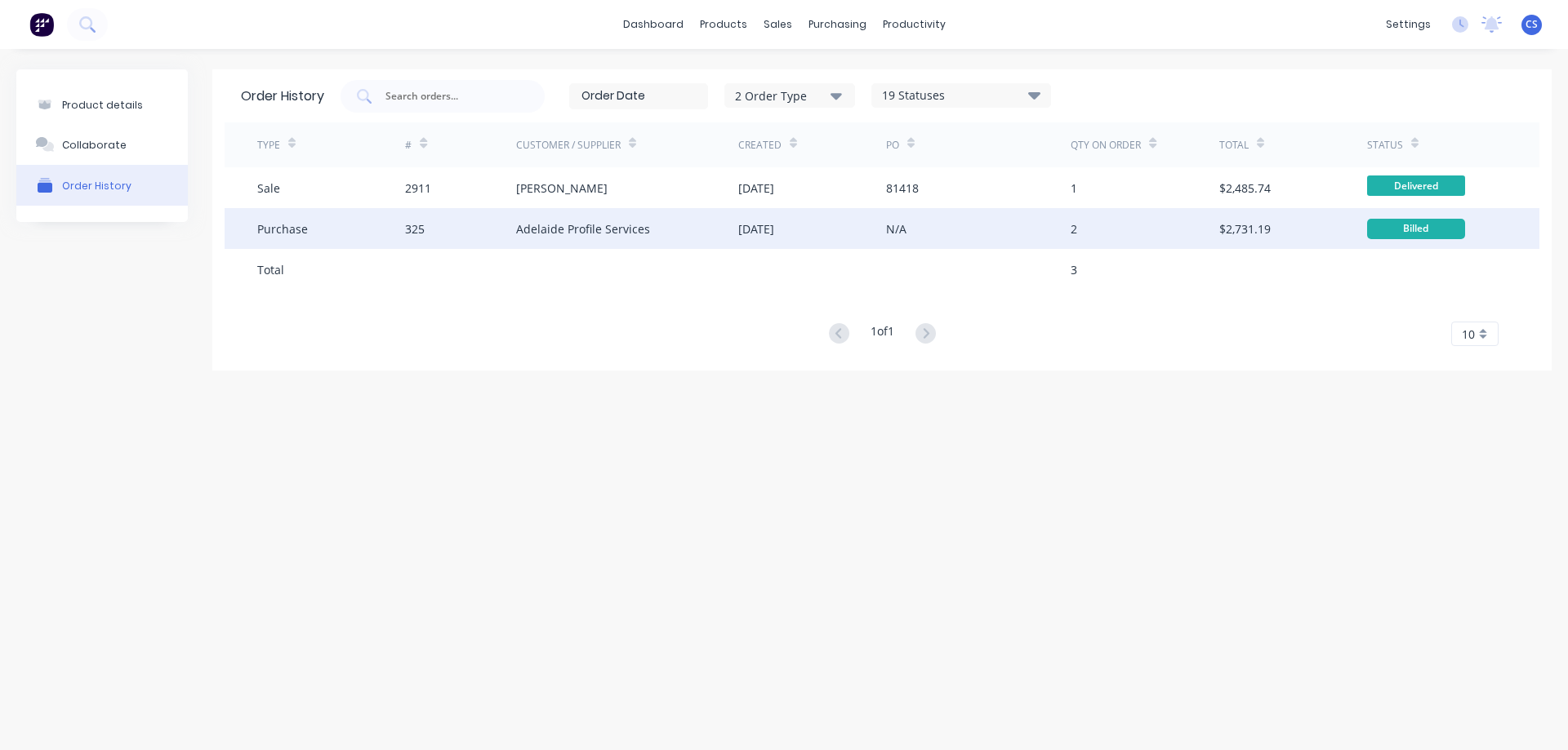
click at [548, 215] on div "Adelaide Profile Services" at bounding box center [627, 229] width 222 height 40
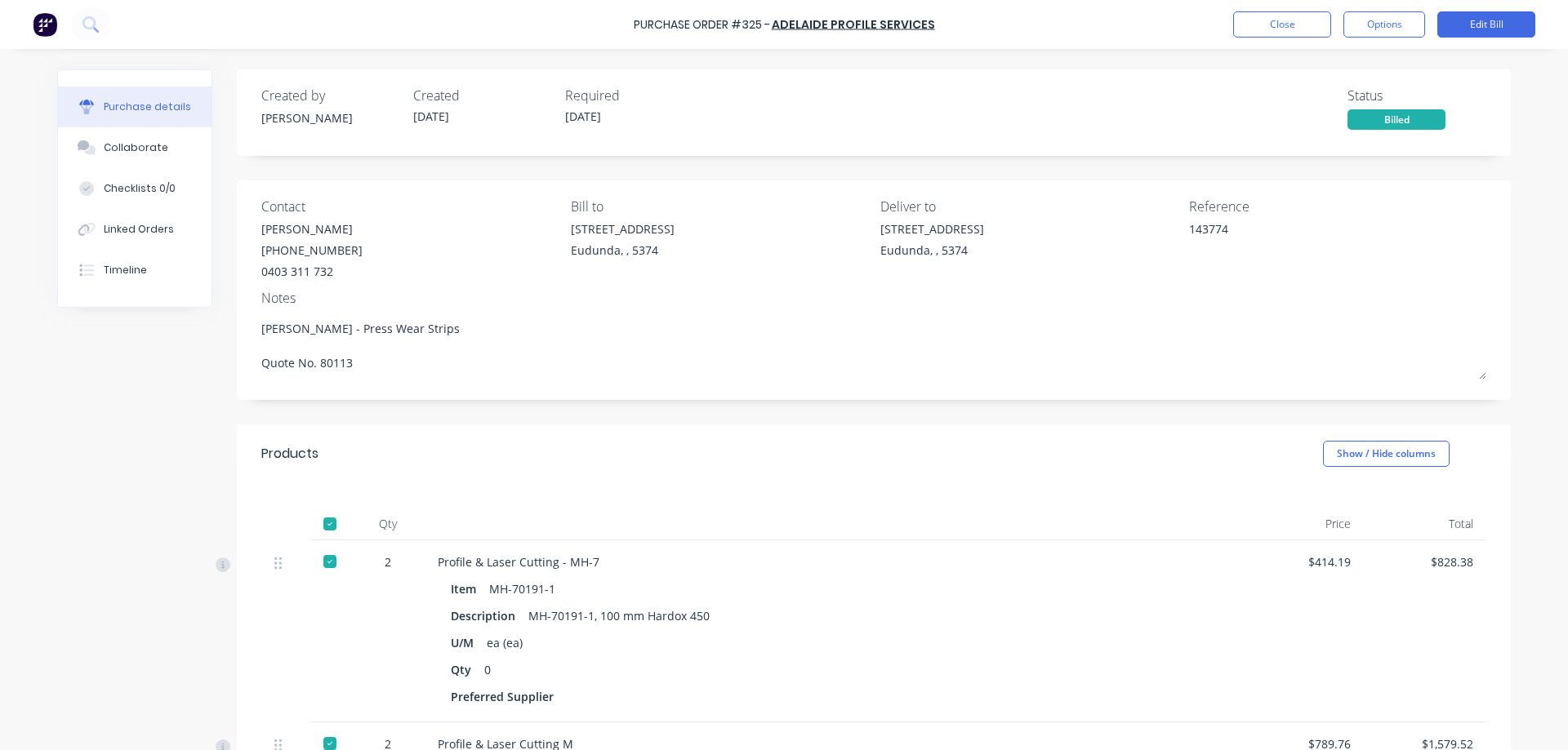
click at [40, 34] on img at bounding box center [45, 25] width 25 height 25
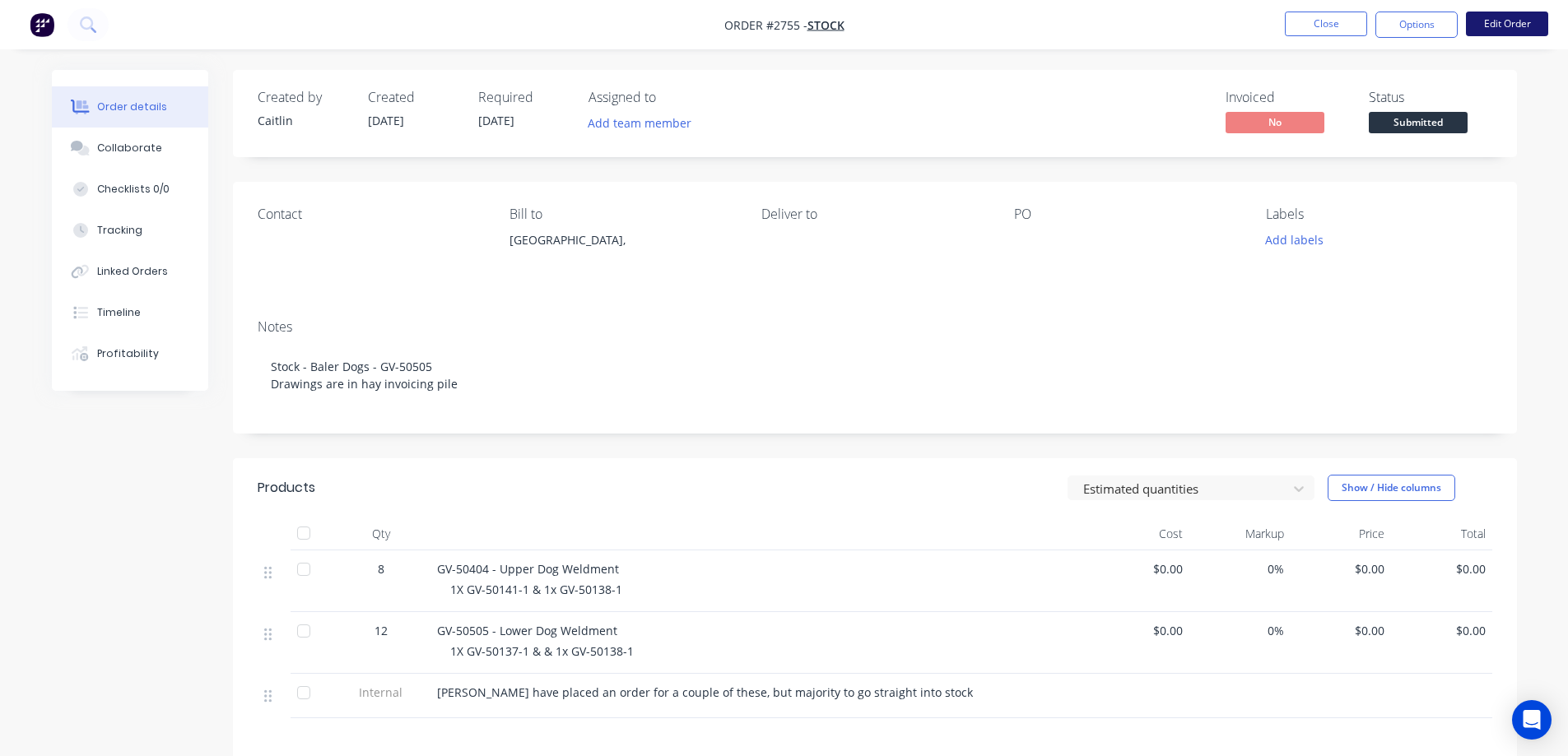
click at [1540, 17] on button "Edit Order" at bounding box center [1507, 24] width 83 height 25
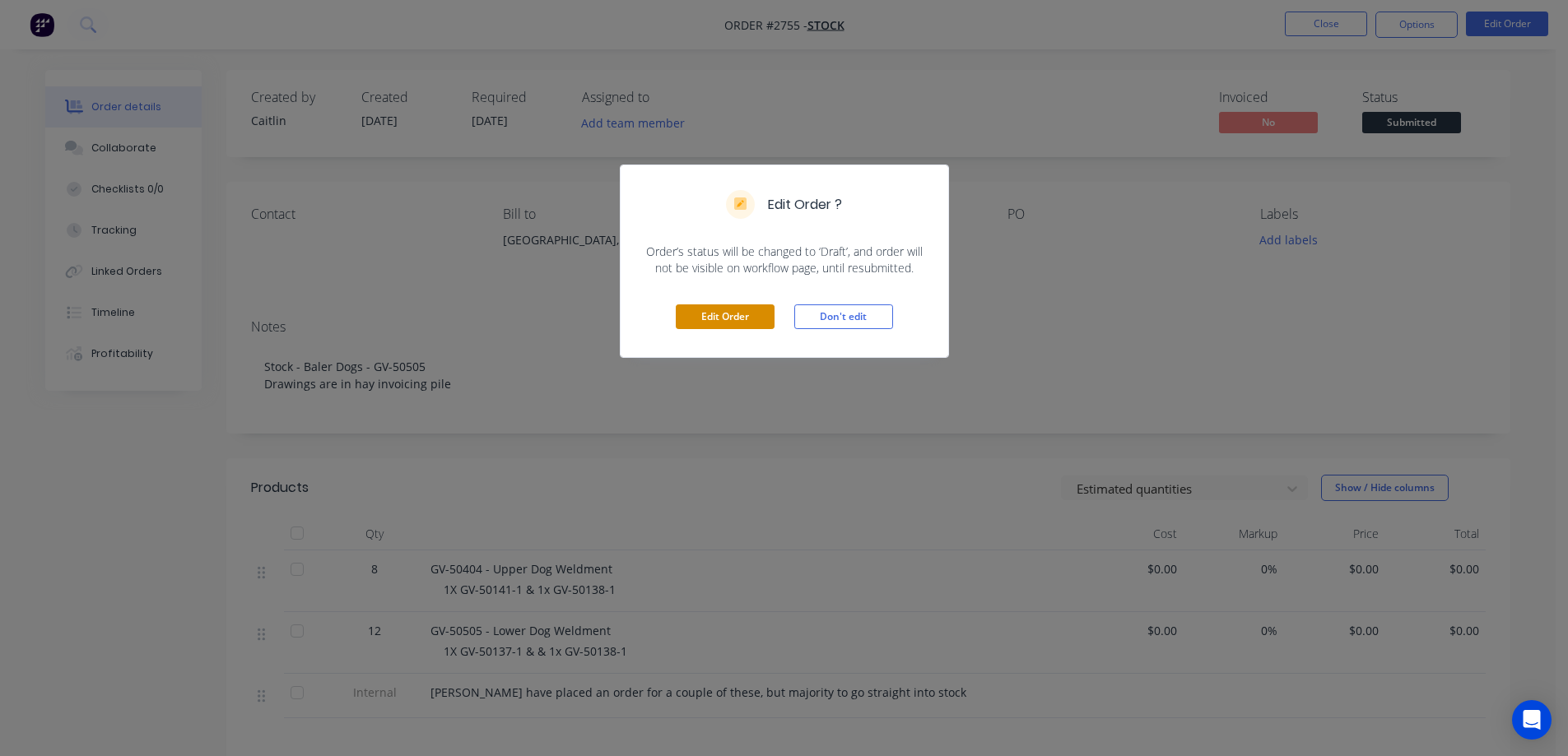
click at [725, 307] on button "Edit Order" at bounding box center [725, 317] width 98 height 25
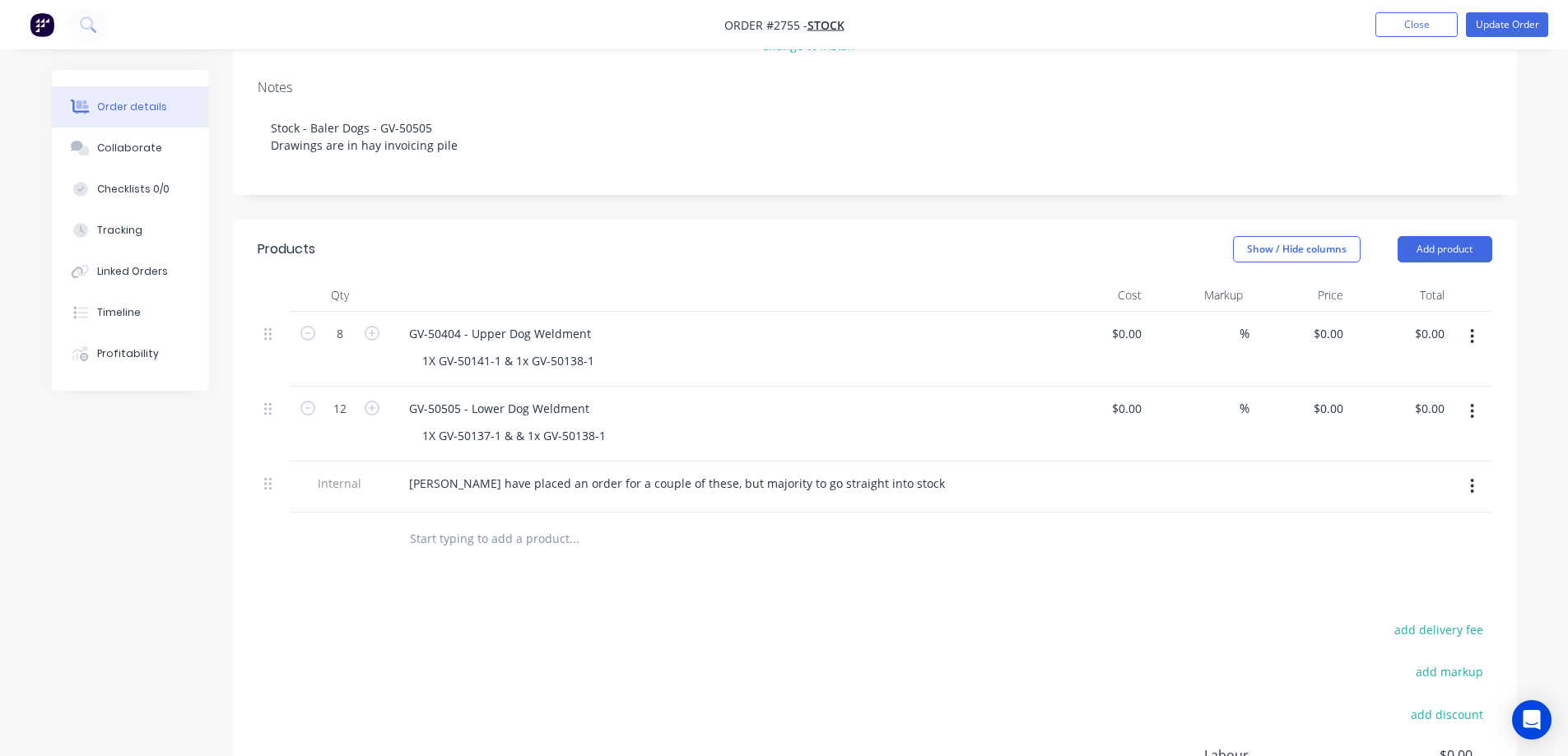
scroll to position [247, 0]
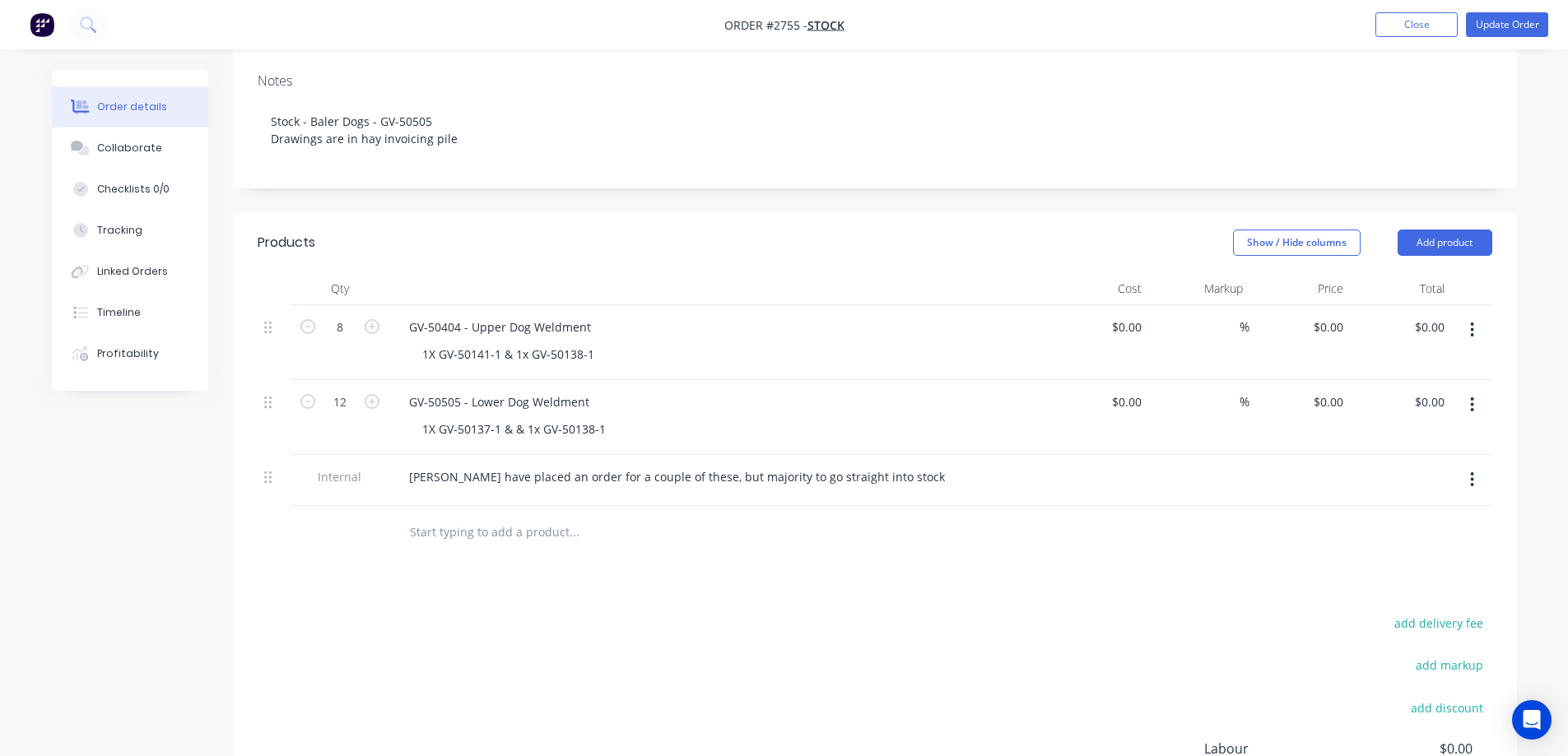
click at [506, 529] on input "text" at bounding box center [573, 532] width 329 height 33
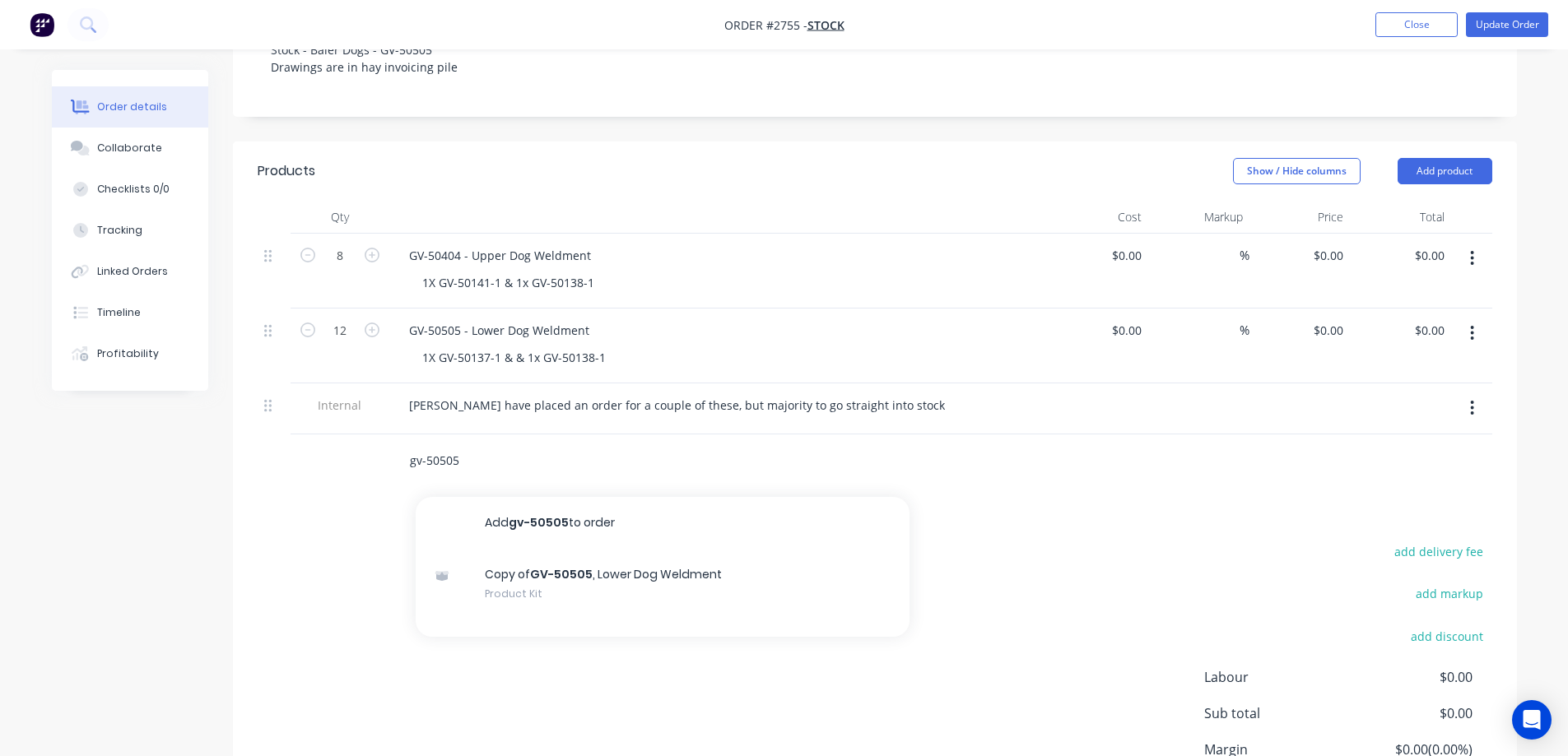
scroll to position [412, 0]
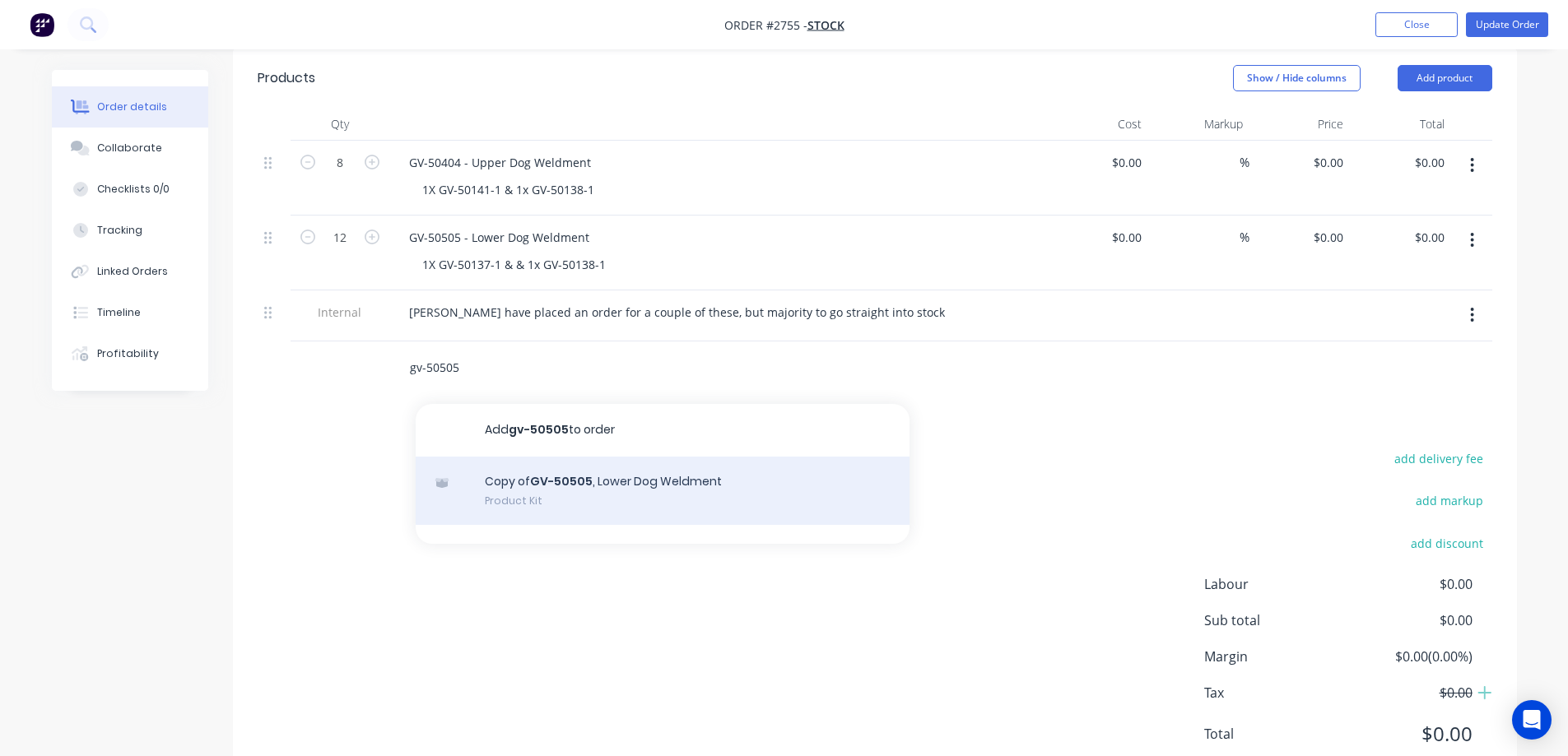
type input "gv-50505"
click at [642, 503] on div "Copy of GV-50505 , Lower Dog Weldment Product Kit" at bounding box center [662, 492] width 494 height 69
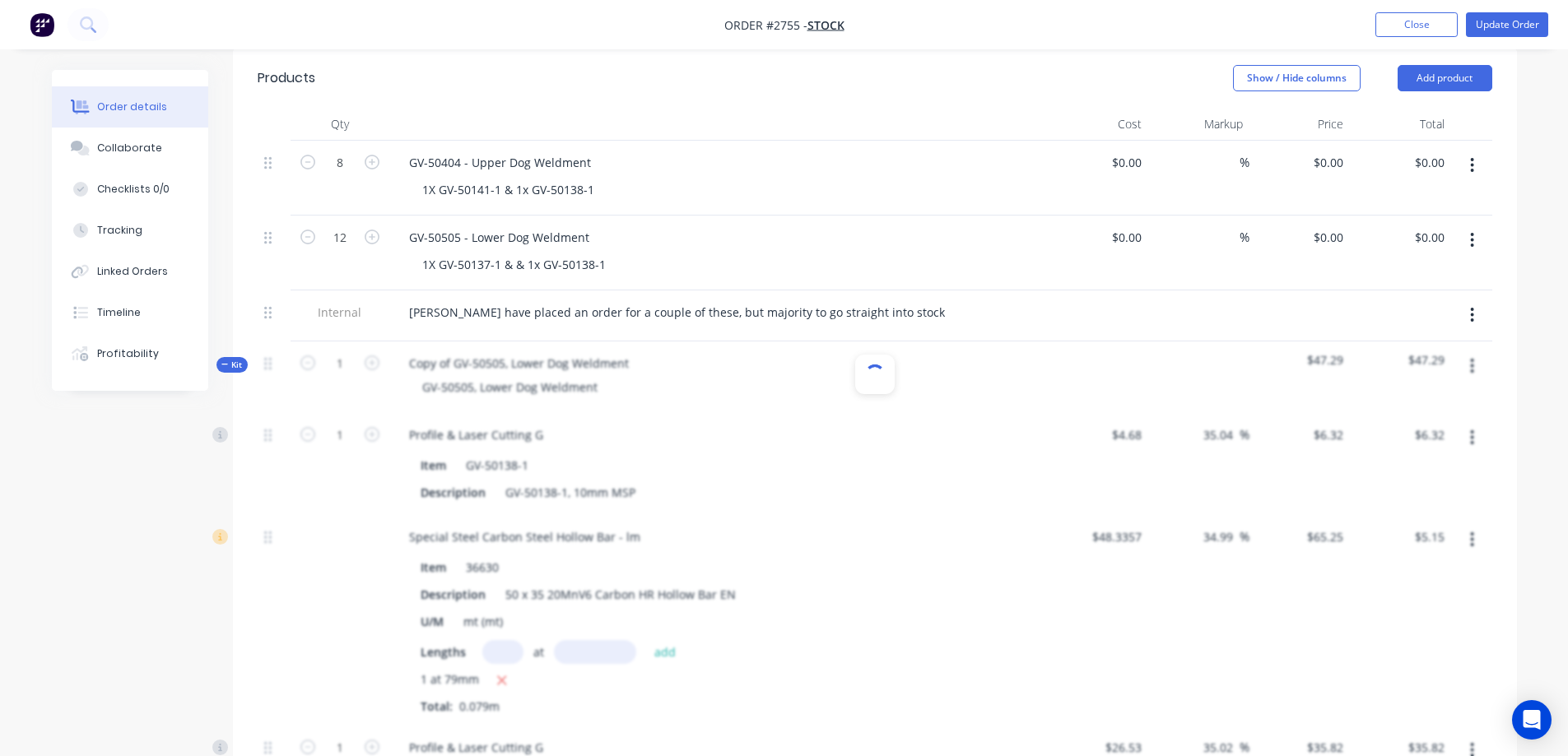
type input "$4.68"
type input "35.04"
type input "$6.32"
type input "$48.3357"
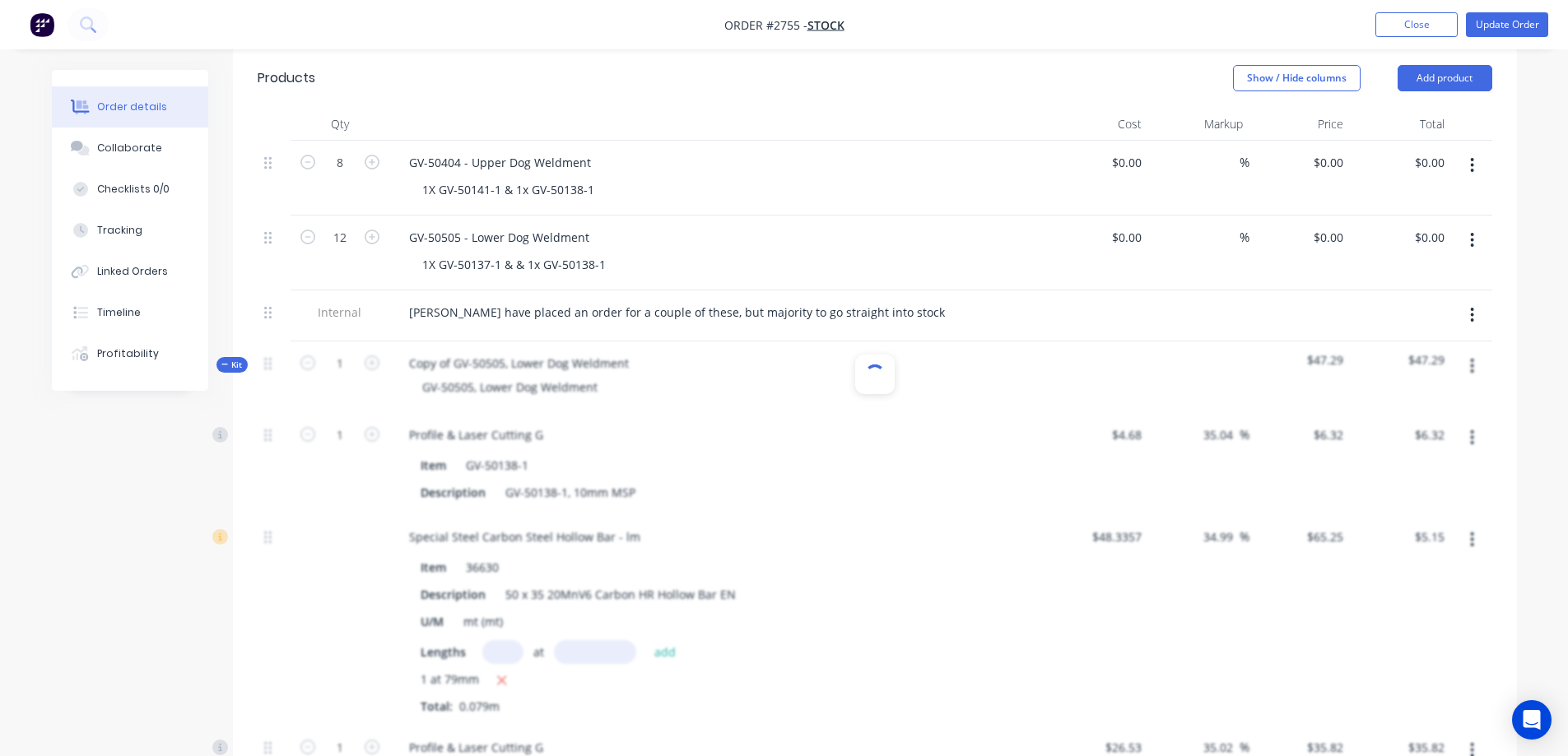
type input "34.99"
type input "$65.25"
type input "$5.15"
type input "$26.53"
type input "35.02"
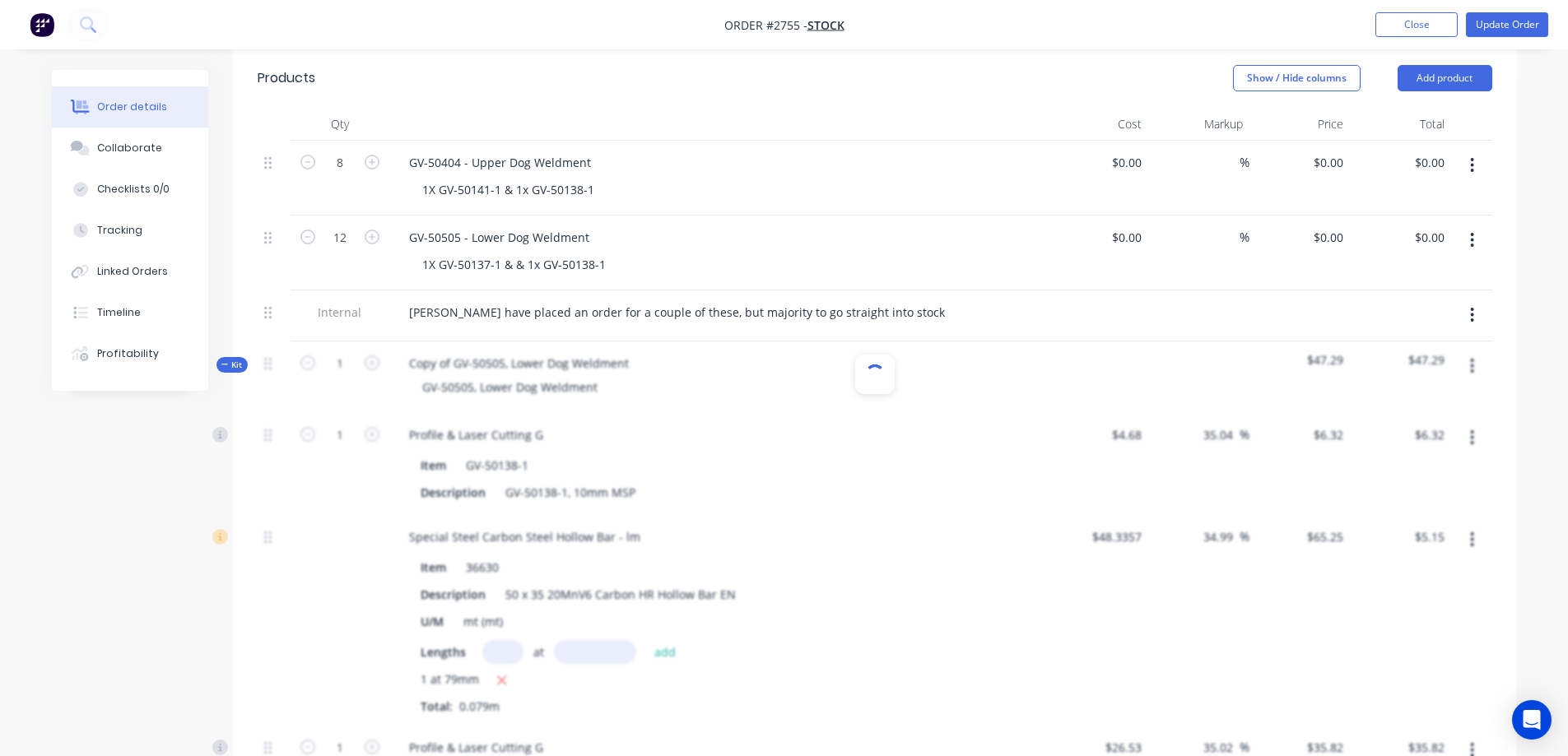
type input "$35.82"
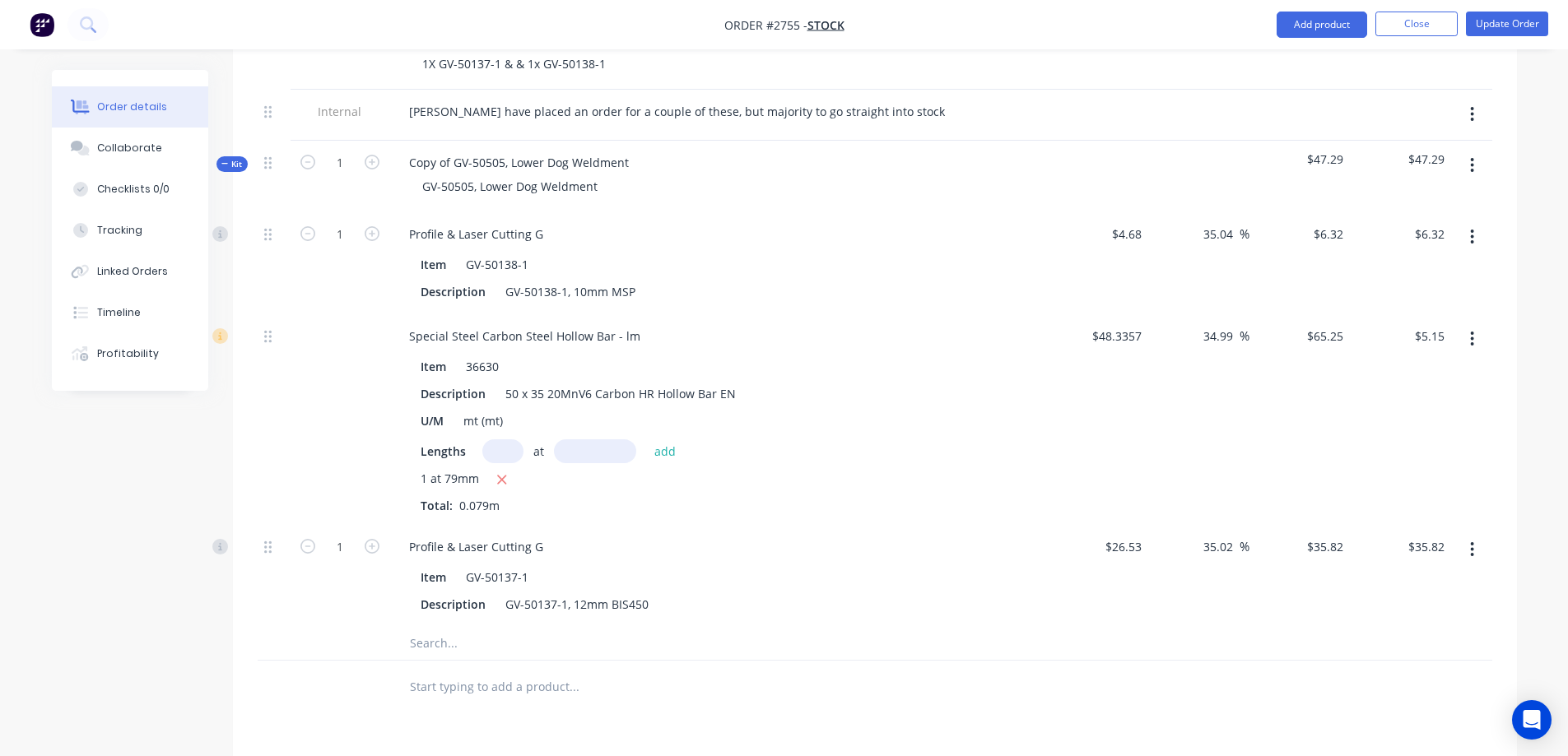
scroll to position [576, 0]
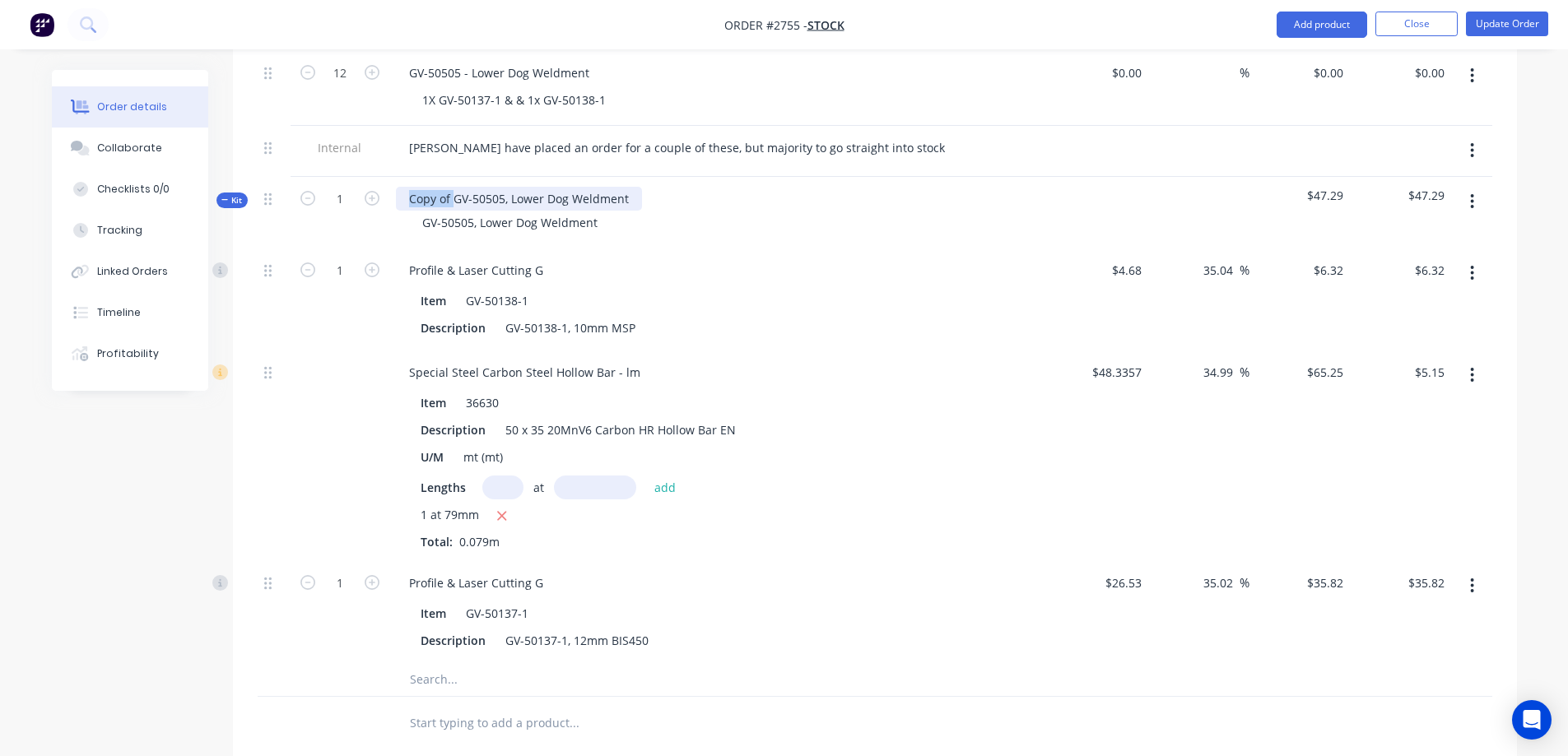
drag, startPoint x: 453, startPoint y: 196, endPoint x: 410, endPoint y: 199, distance: 43.1
click at [410, 199] on div "Copy of GV-50505, Lower Dog Weldment" at bounding box center [518, 199] width 246 height 24
click at [167, 408] on div "Created by Caitlin Created 24/06/25 Required 24/06/25 Assigned to Add team memb…" at bounding box center [784, 333] width 1465 height 1677
click at [371, 199] on icon "button" at bounding box center [372, 198] width 15 height 15
type input "2"
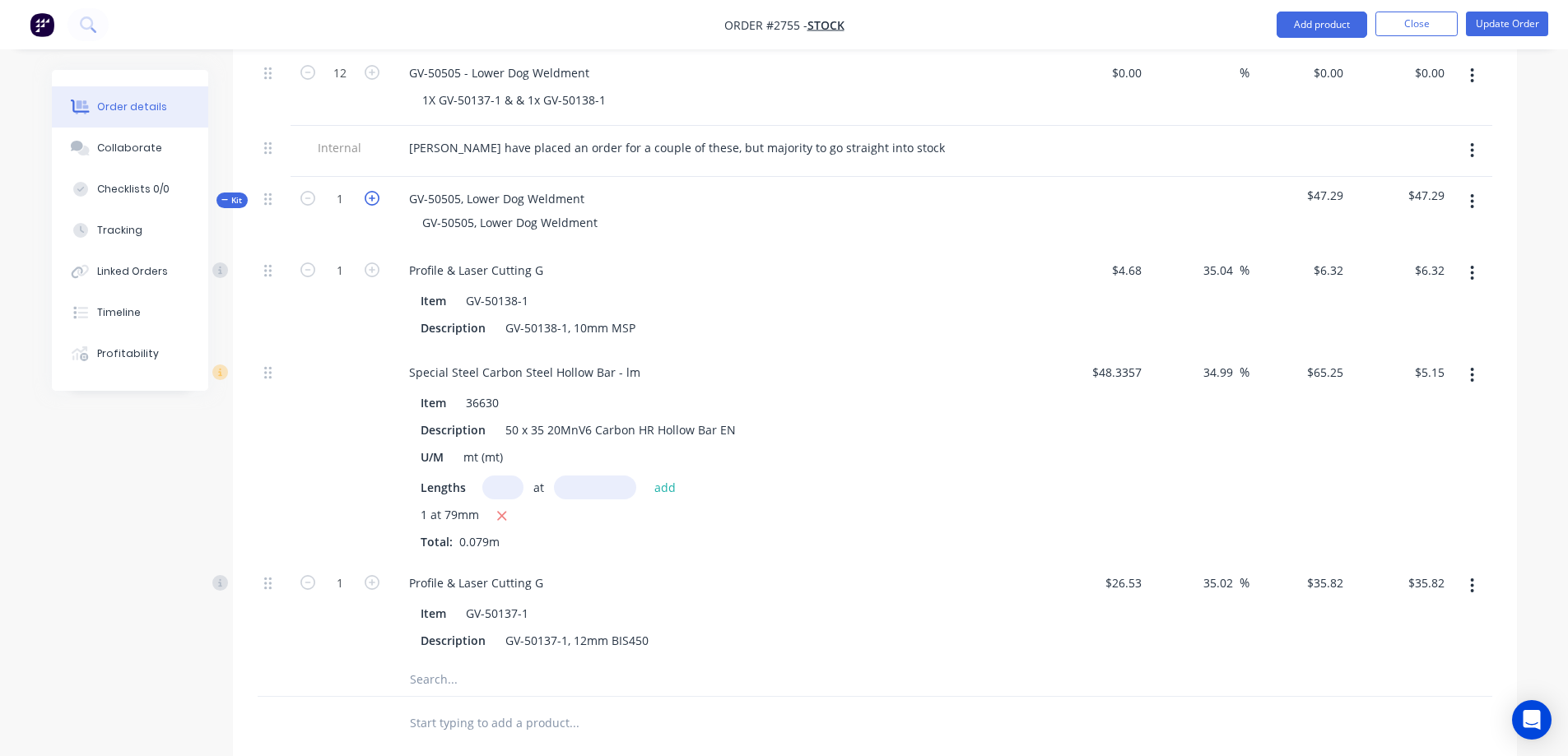
type input "2"
type input "$12.64"
type input "2"
type input "$71.64"
click at [371, 199] on icon "button" at bounding box center [372, 198] width 15 height 15
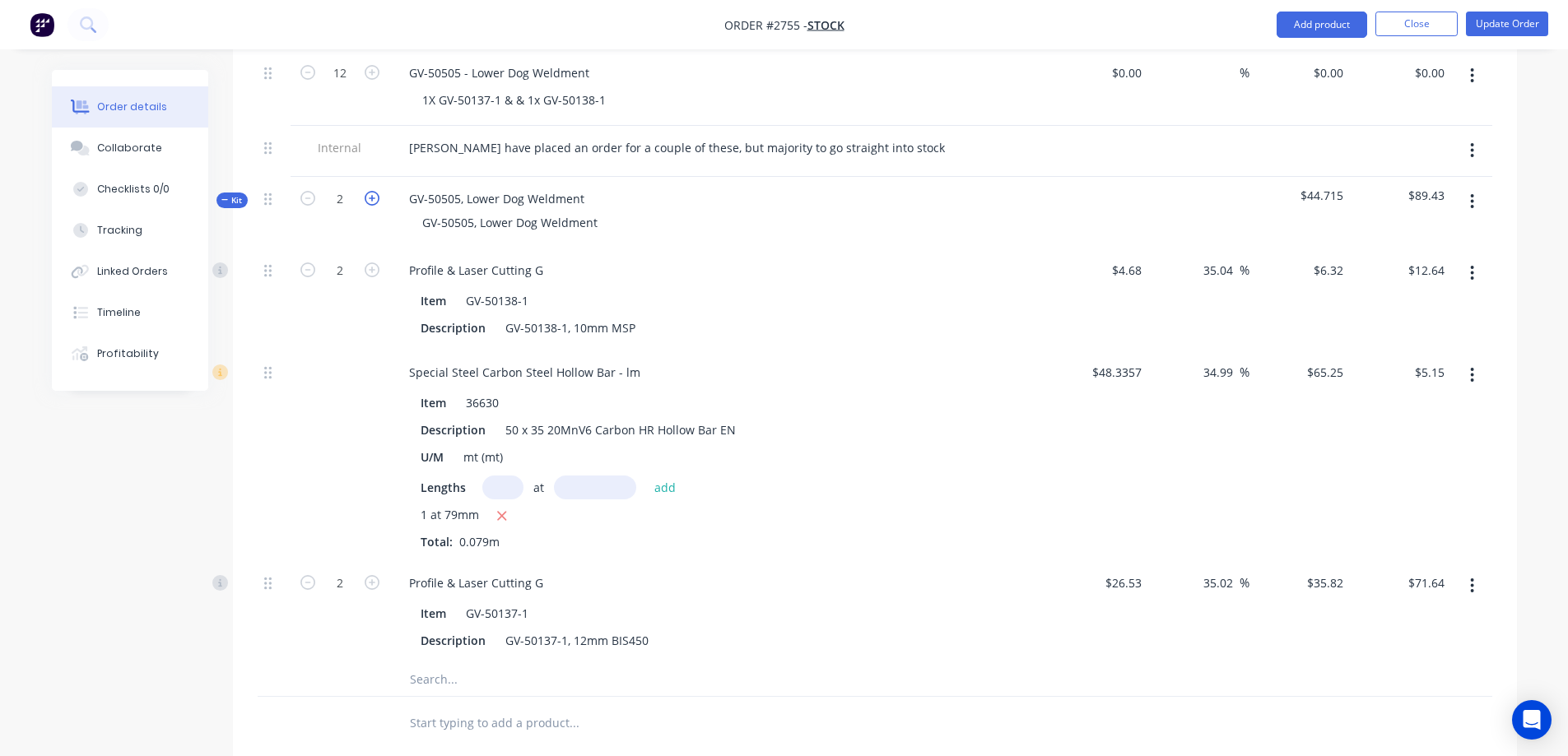
click at [371, 199] on icon "button" at bounding box center [372, 198] width 15 height 15
type input "4"
type input "$25.28"
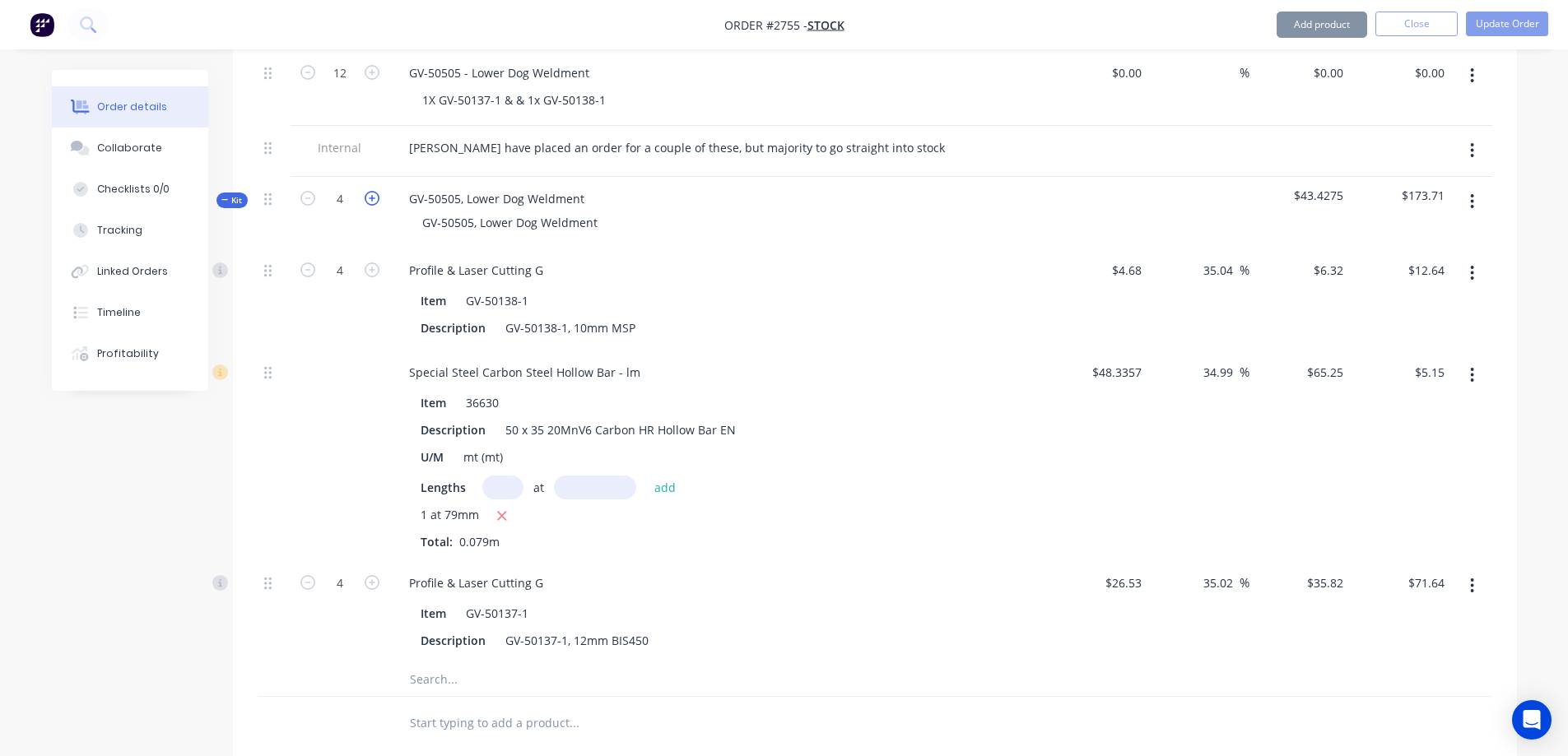
type input "$143.28"
click at [371, 199] on icon "button" at bounding box center [372, 198] width 15 height 15
type input "5"
type input "$31.60"
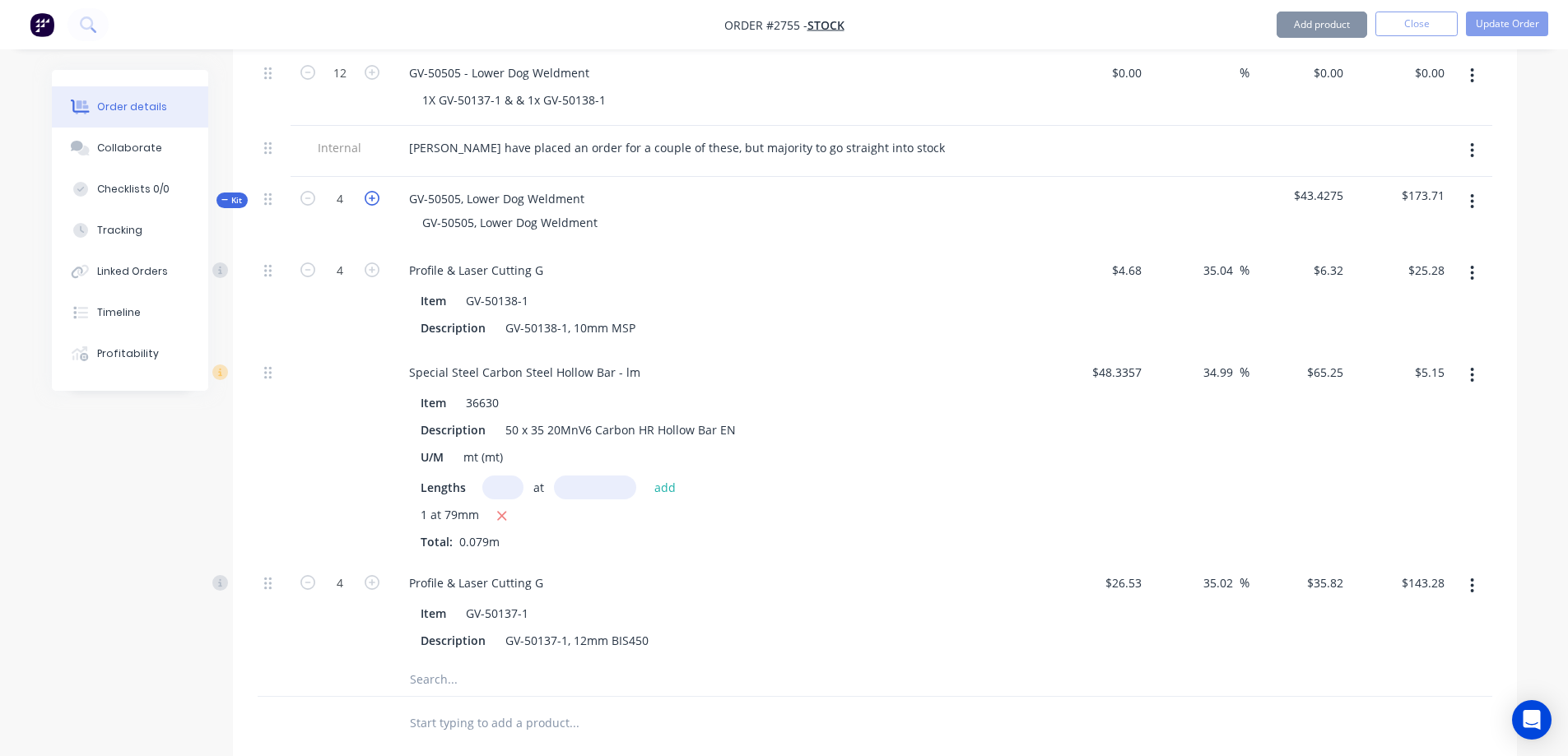
type input "5"
type input "$179.10"
click at [371, 199] on icon "button" at bounding box center [372, 198] width 15 height 15
type input "7"
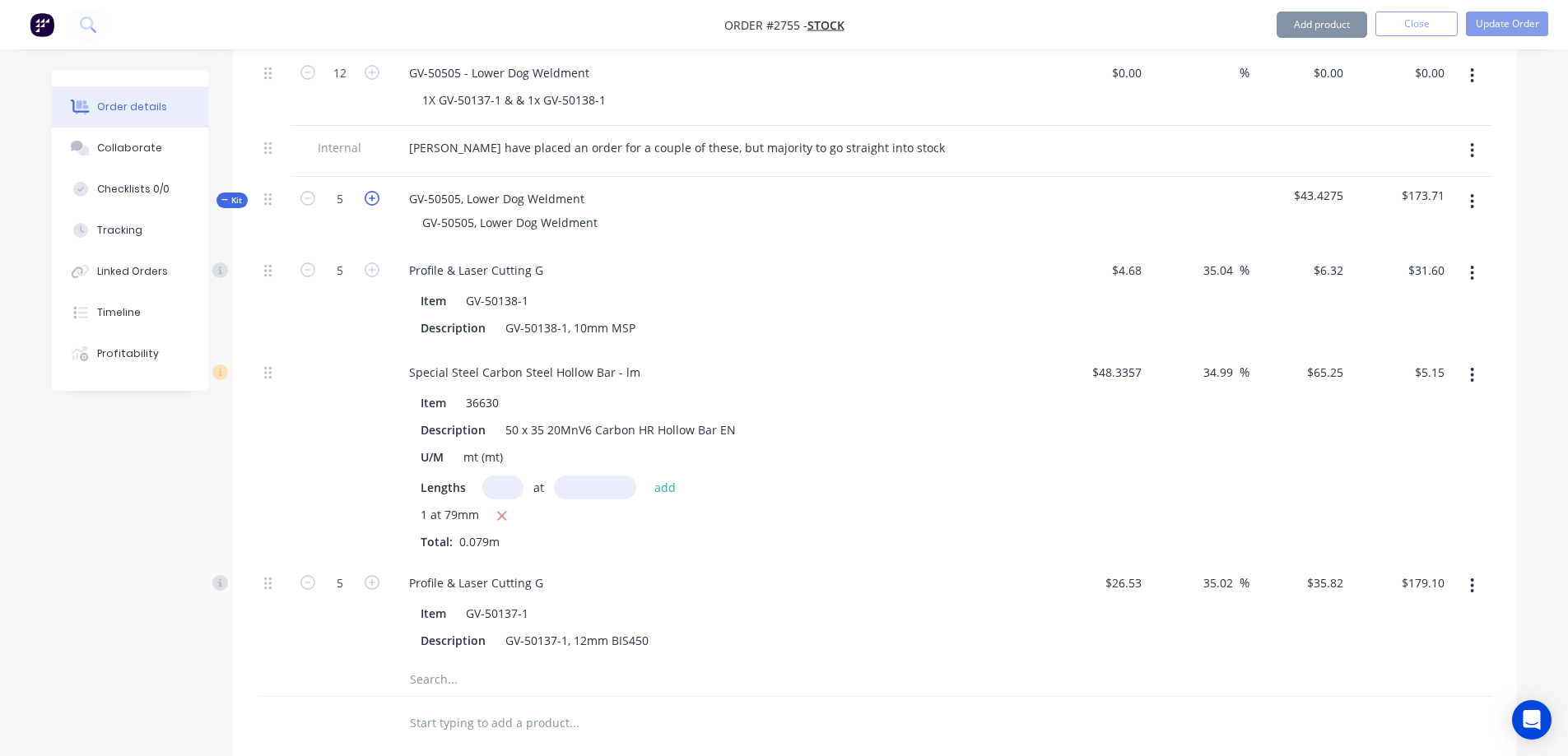
type input "7"
type input "$44.24"
type input "7"
type input "$250.74"
click at [371, 199] on icon "button" at bounding box center [372, 198] width 15 height 15
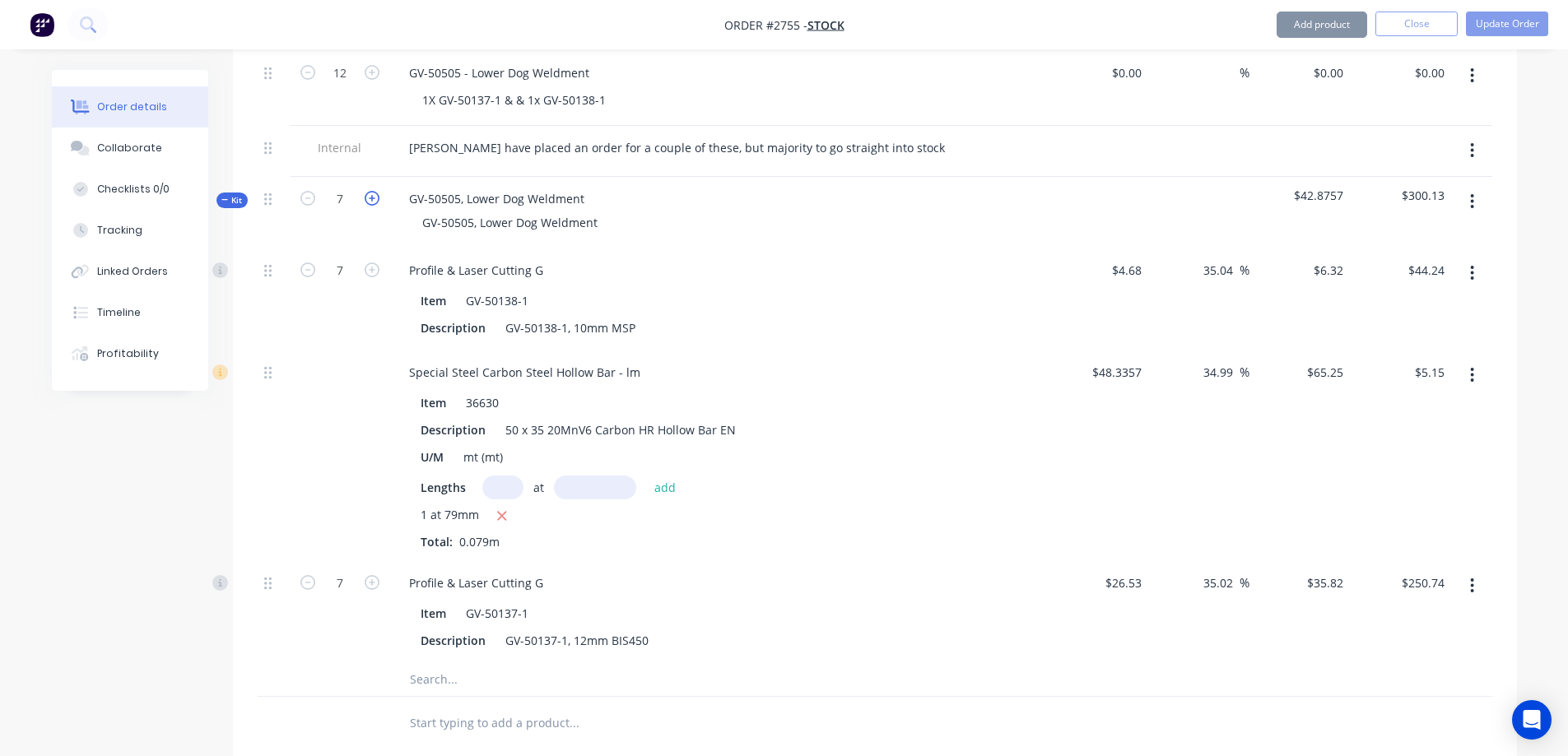
type input "8"
type input "$50.56"
type input "8"
type input "$286.56"
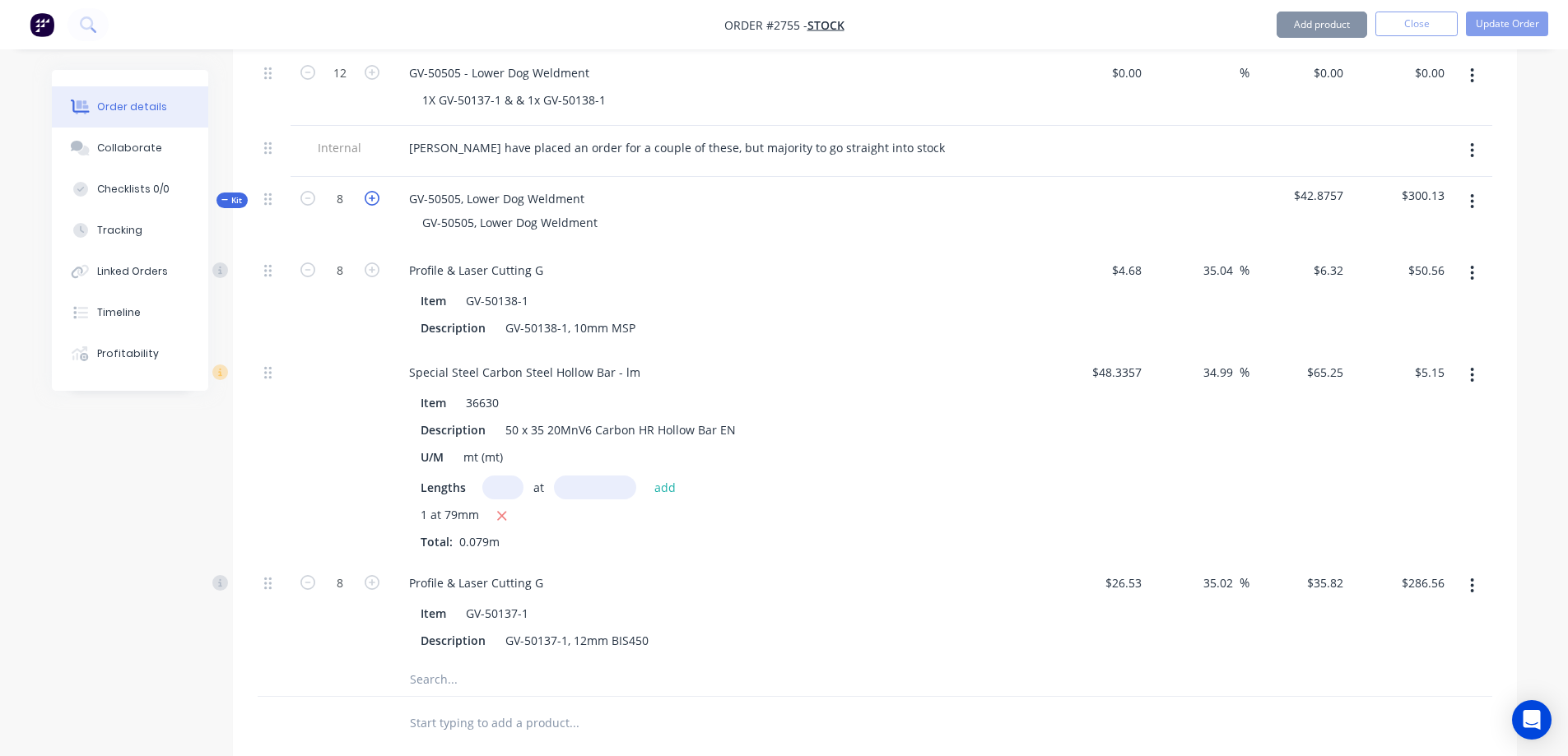
click at [371, 199] on icon "button" at bounding box center [372, 198] width 15 height 15
type input "9"
type input "$56.88"
type input "9"
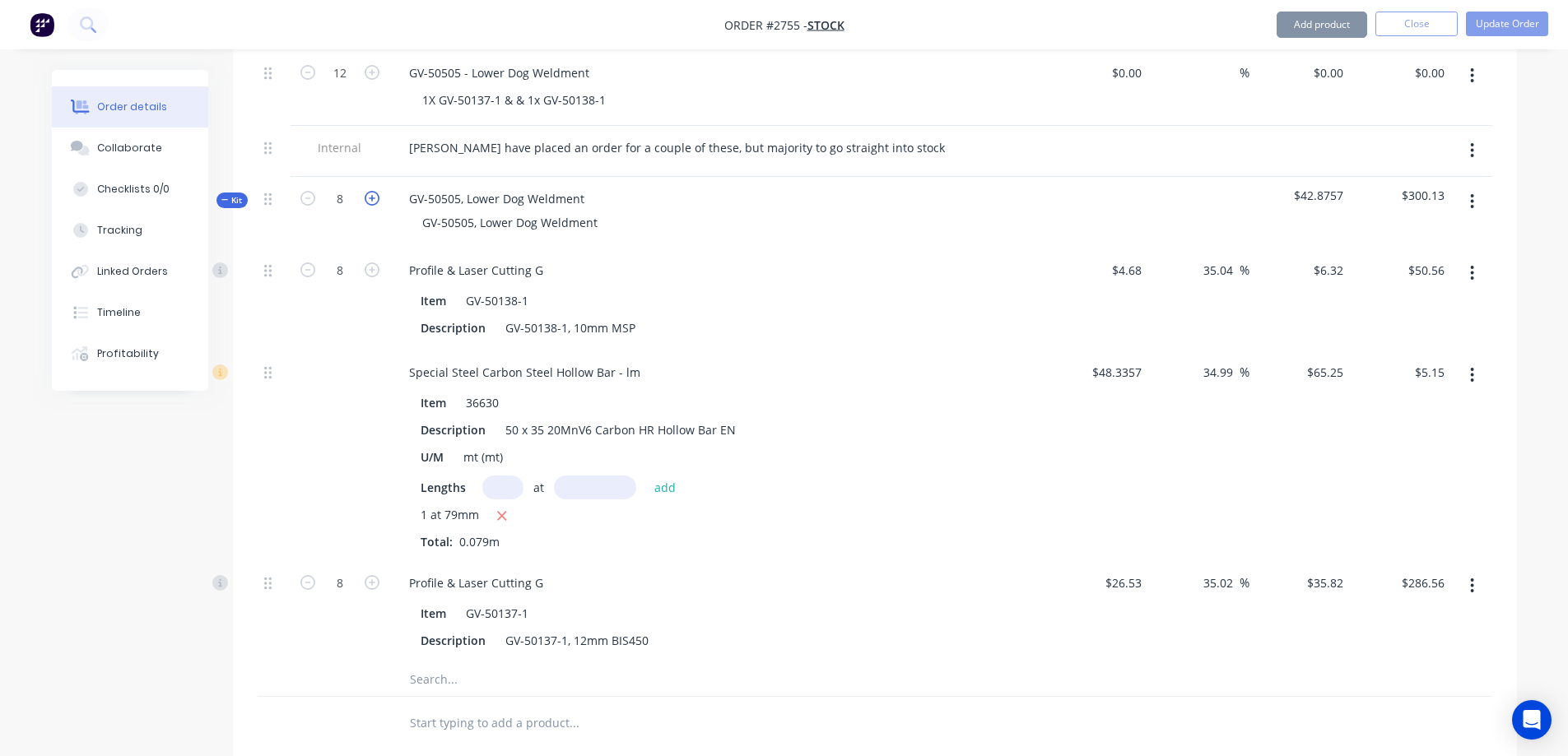
type input "$322.38"
click at [371, 199] on icon "button" at bounding box center [372, 198] width 15 height 15
type input "10"
type input "$63.20"
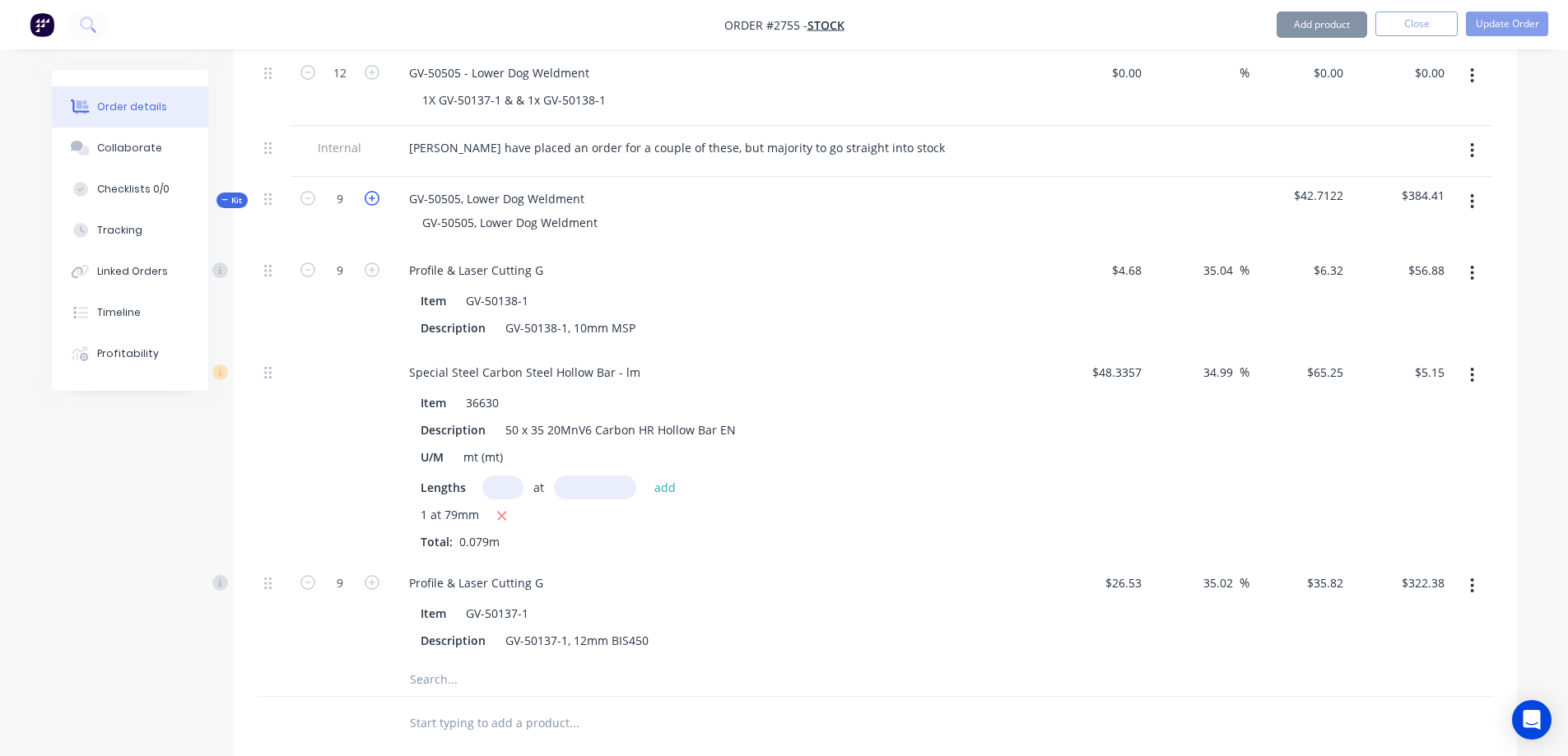
type input "10"
type input "$358.20"
click at [371, 199] on icon "button" at bounding box center [372, 198] width 15 height 15
type input "11"
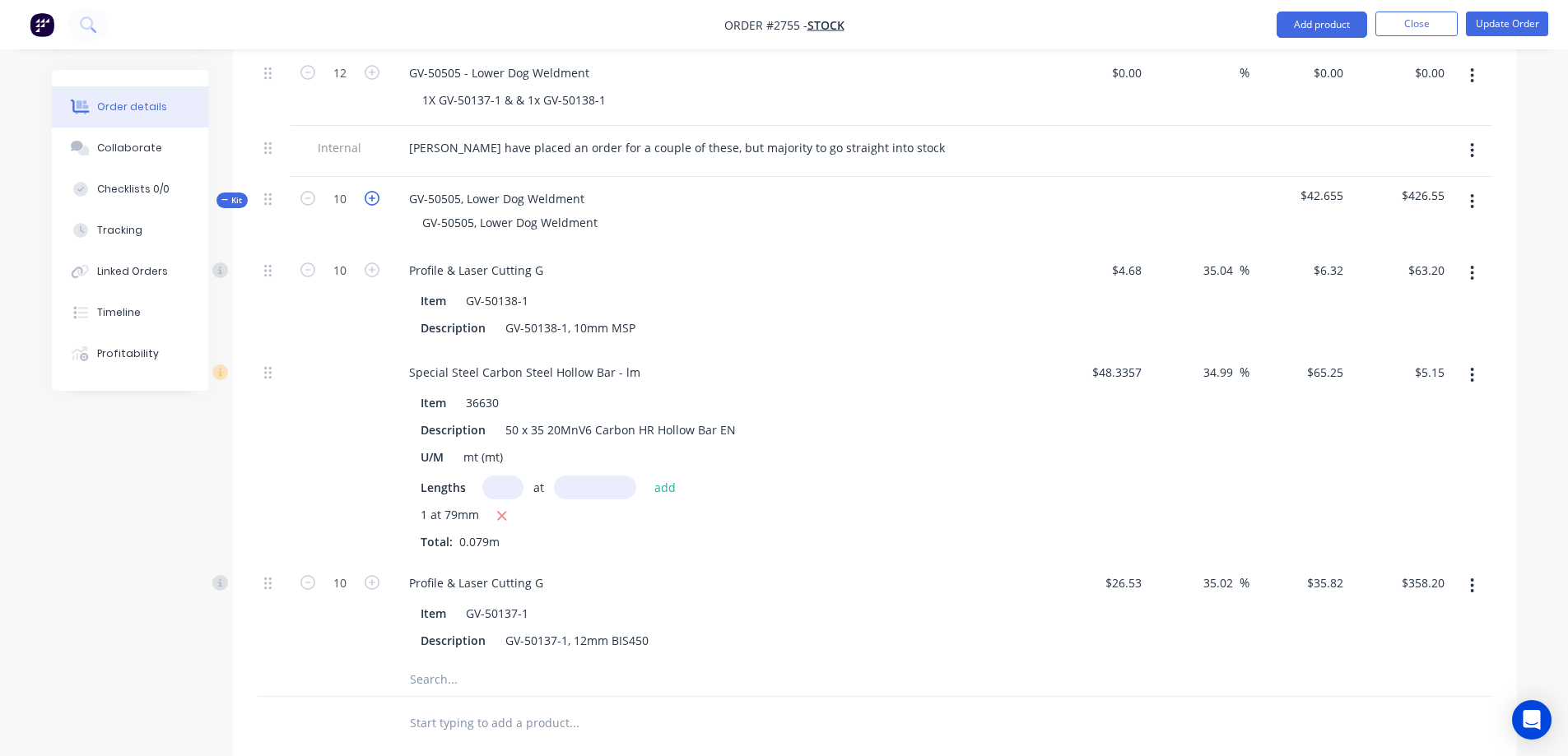
type input "$69.52"
type input "11"
type input "$394.02"
click at [371, 199] on icon "button" at bounding box center [372, 198] width 15 height 15
type input "12"
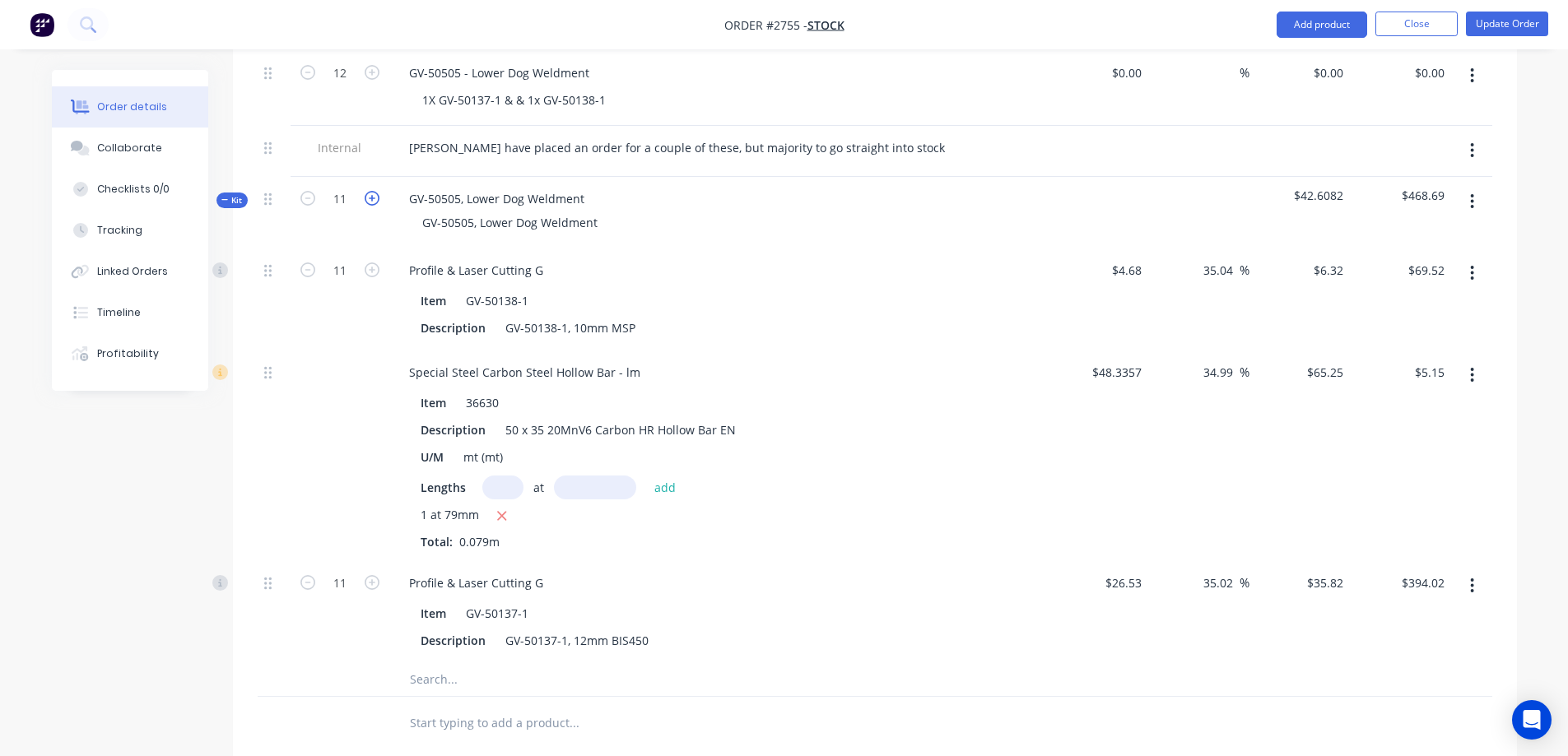
type input "12"
type input "$75.84"
type input "12"
type input "$429.84"
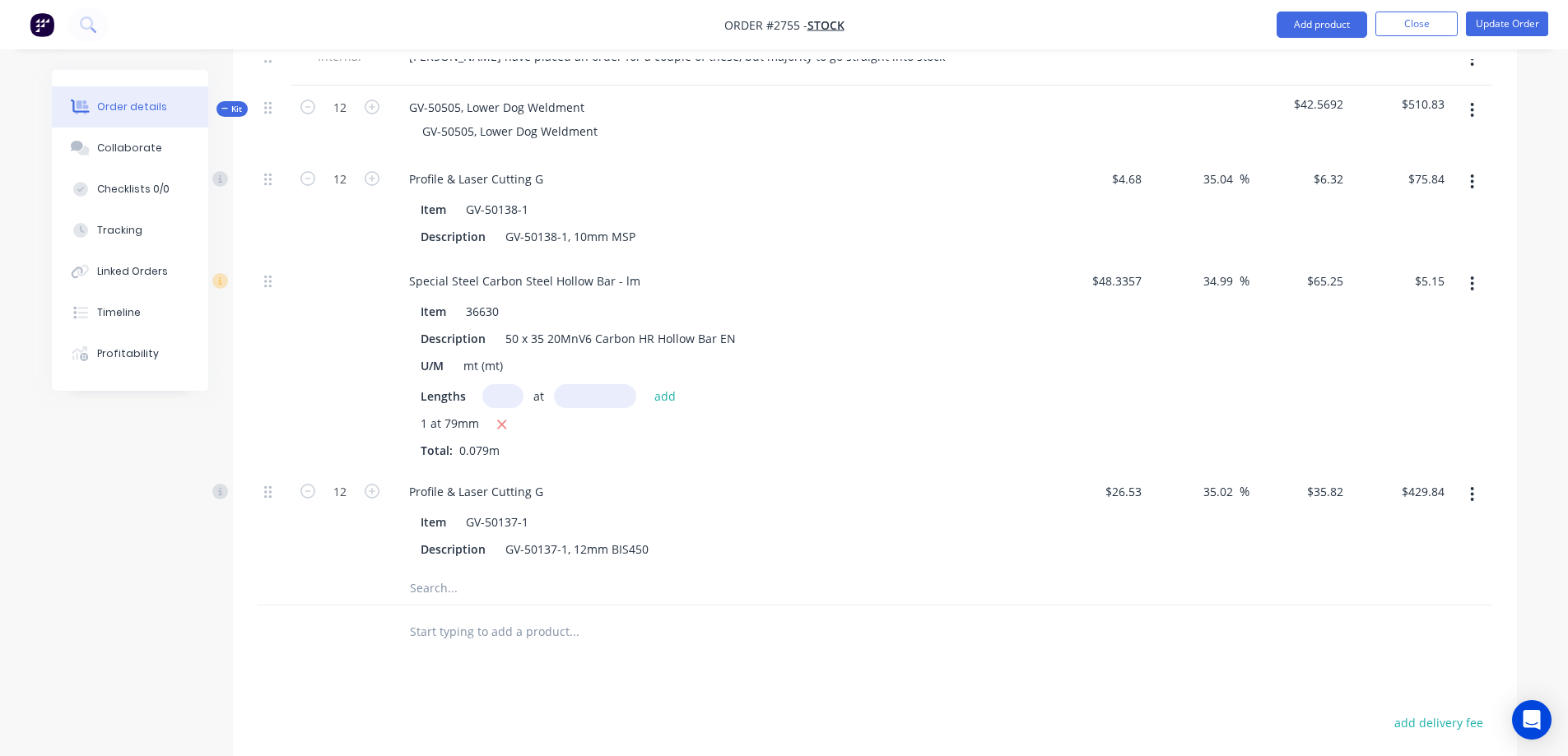
scroll to position [741, 0]
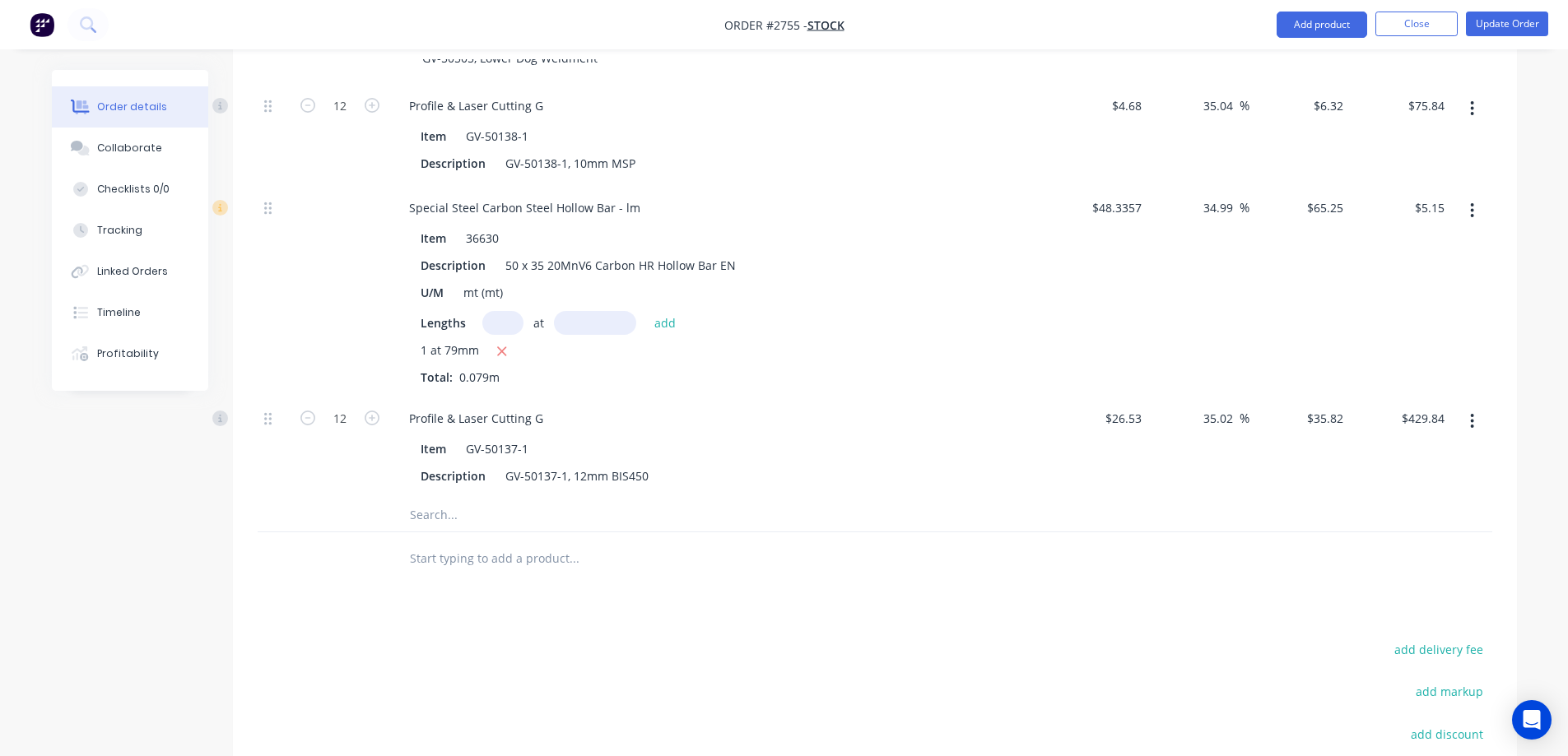
click at [492, 322] on input "text" at bounding box center [503, 323] width 41 height 24
type input "12"
type input "79mm"
click at [666, 321] on button "add" at bounding box center [666, 322] width 39 height 22
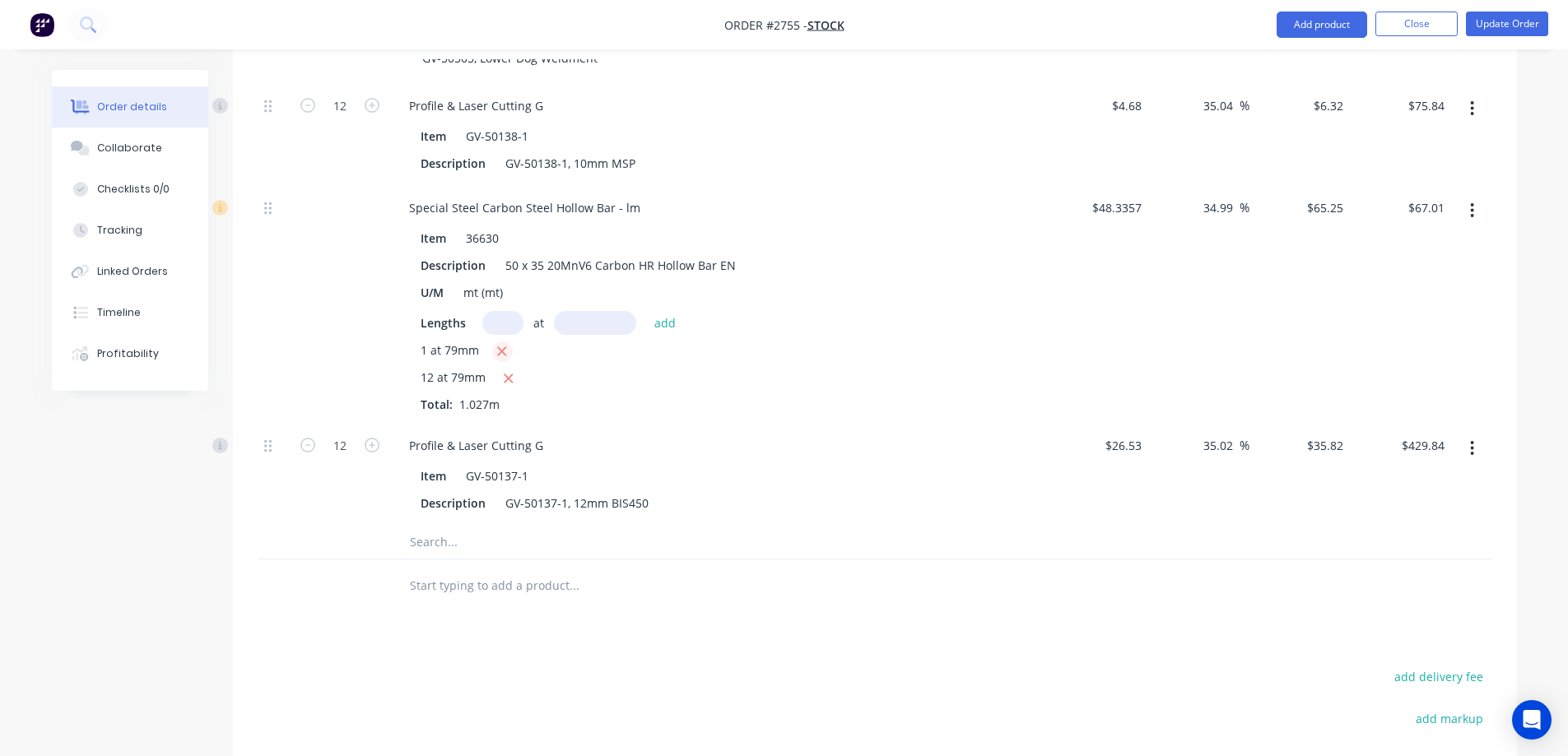
click at [501, 353] on icon "button" at bounding box center [501, 351] width 11 height 15
type input "$61.86"
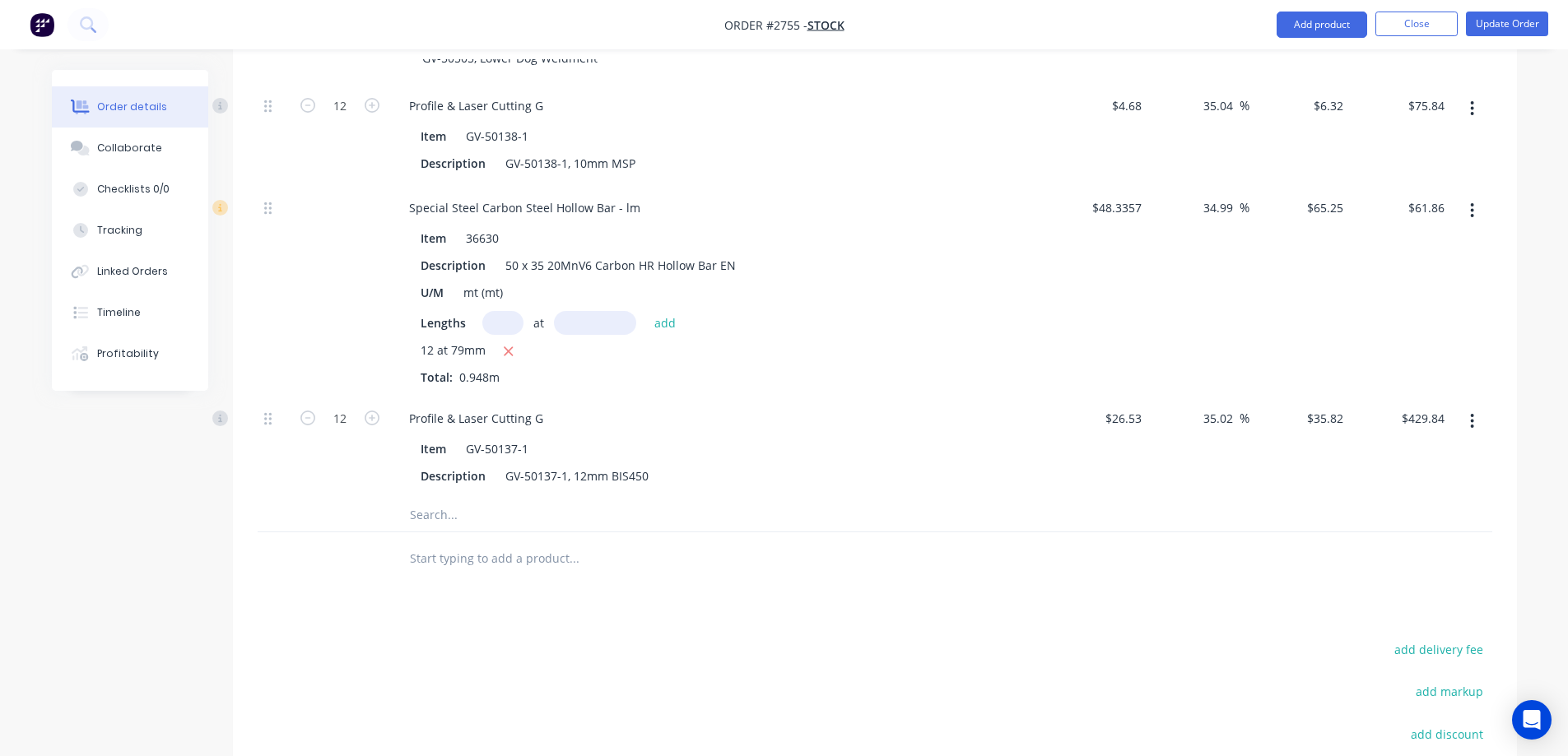
click at [518, 551] on input "text" at bounding box center [573, 558] width 329 height 33
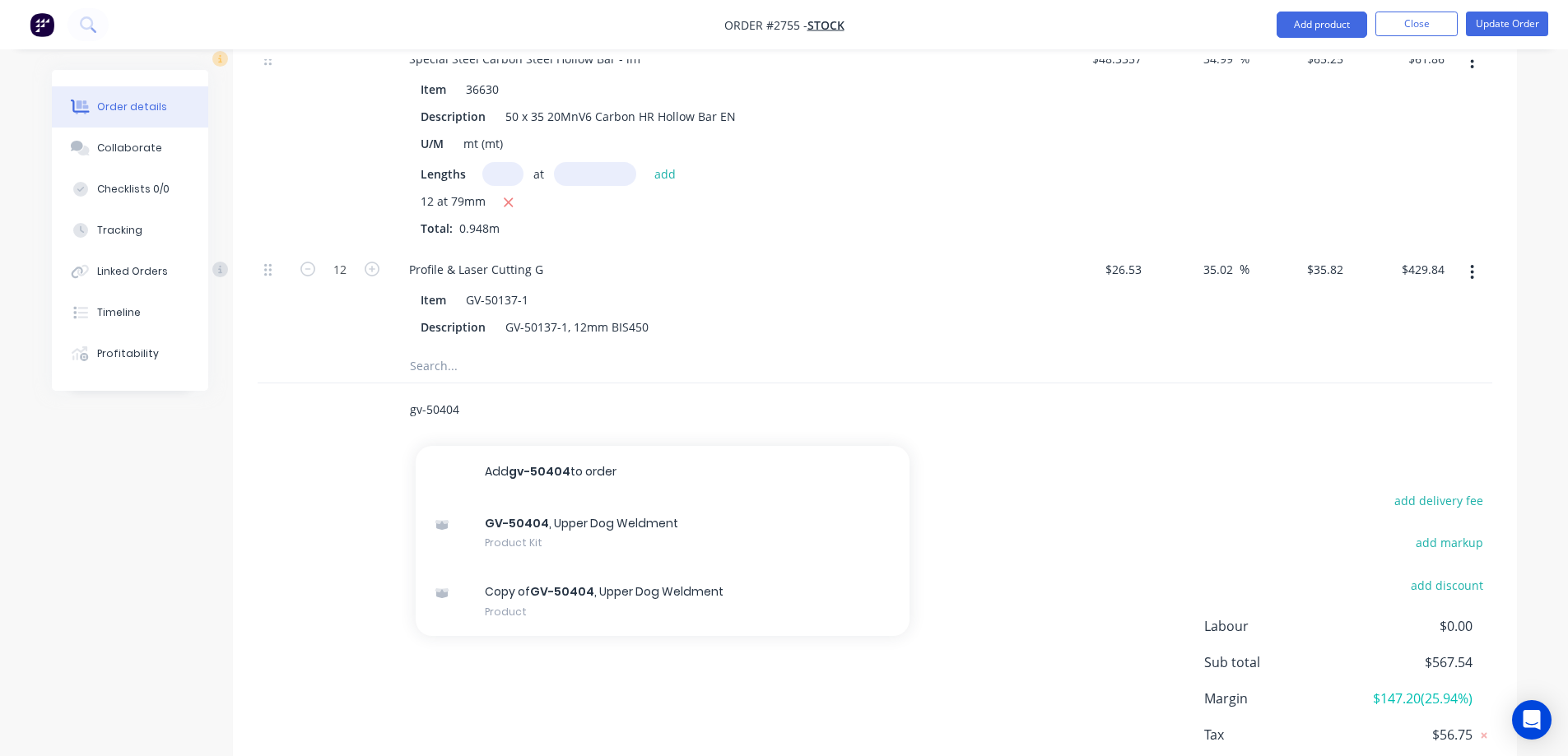
scroll to position [905, 0]
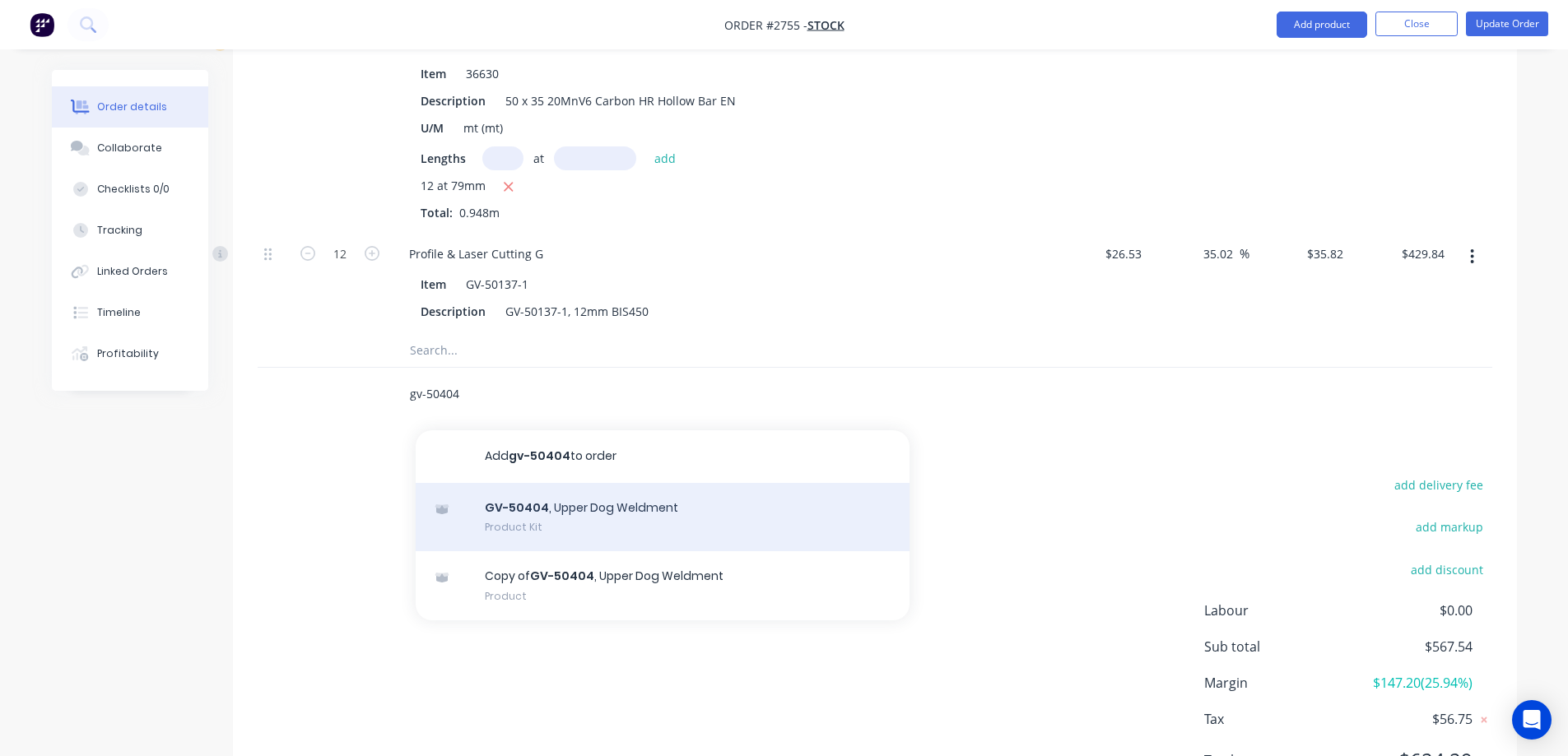
type input "gv-50404"
click at [656, 527] on div "GV-50404 , Upper Dog Weldment Product Kit" at bounding box center [662, 518] width 494 height 69
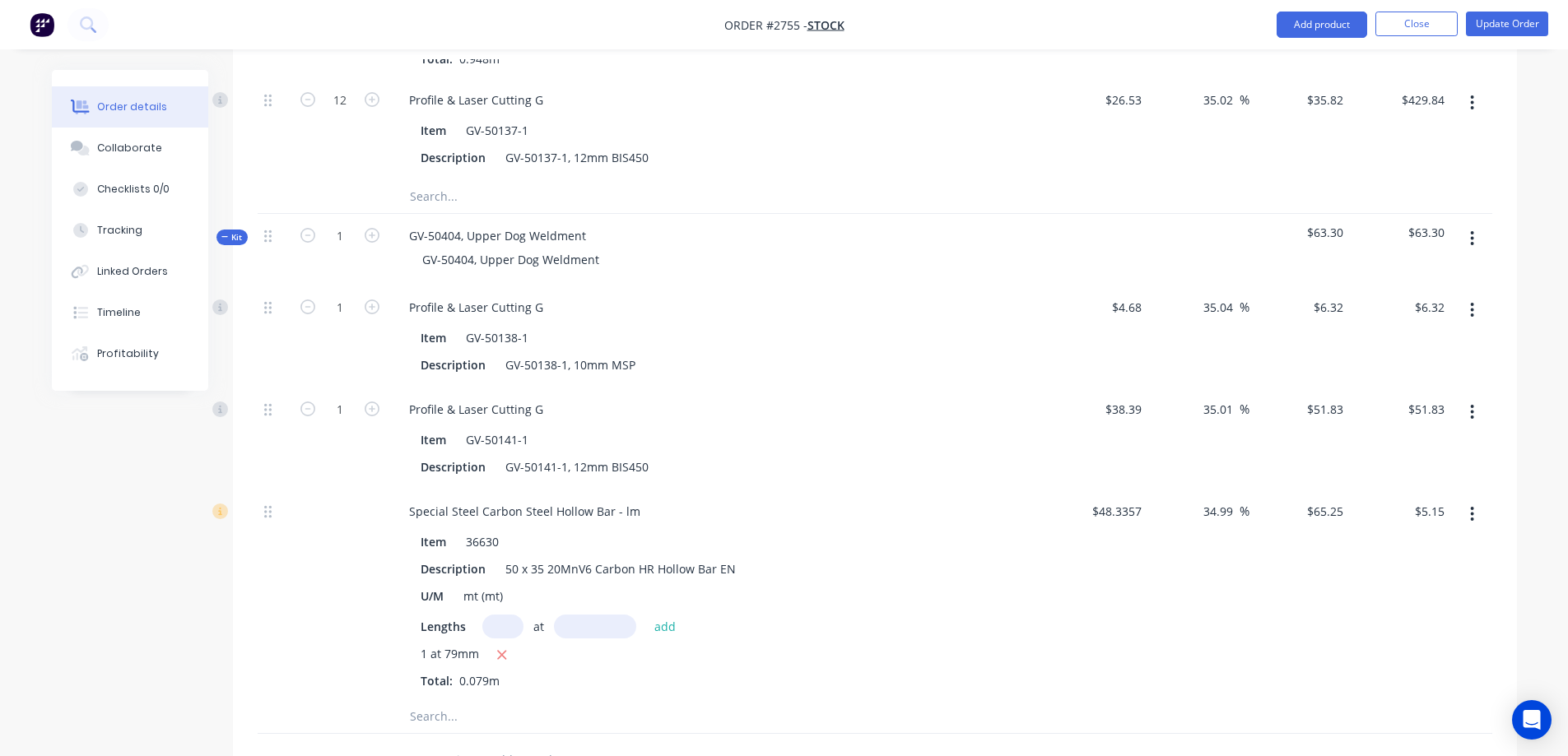
scroll to position [1070, 0]
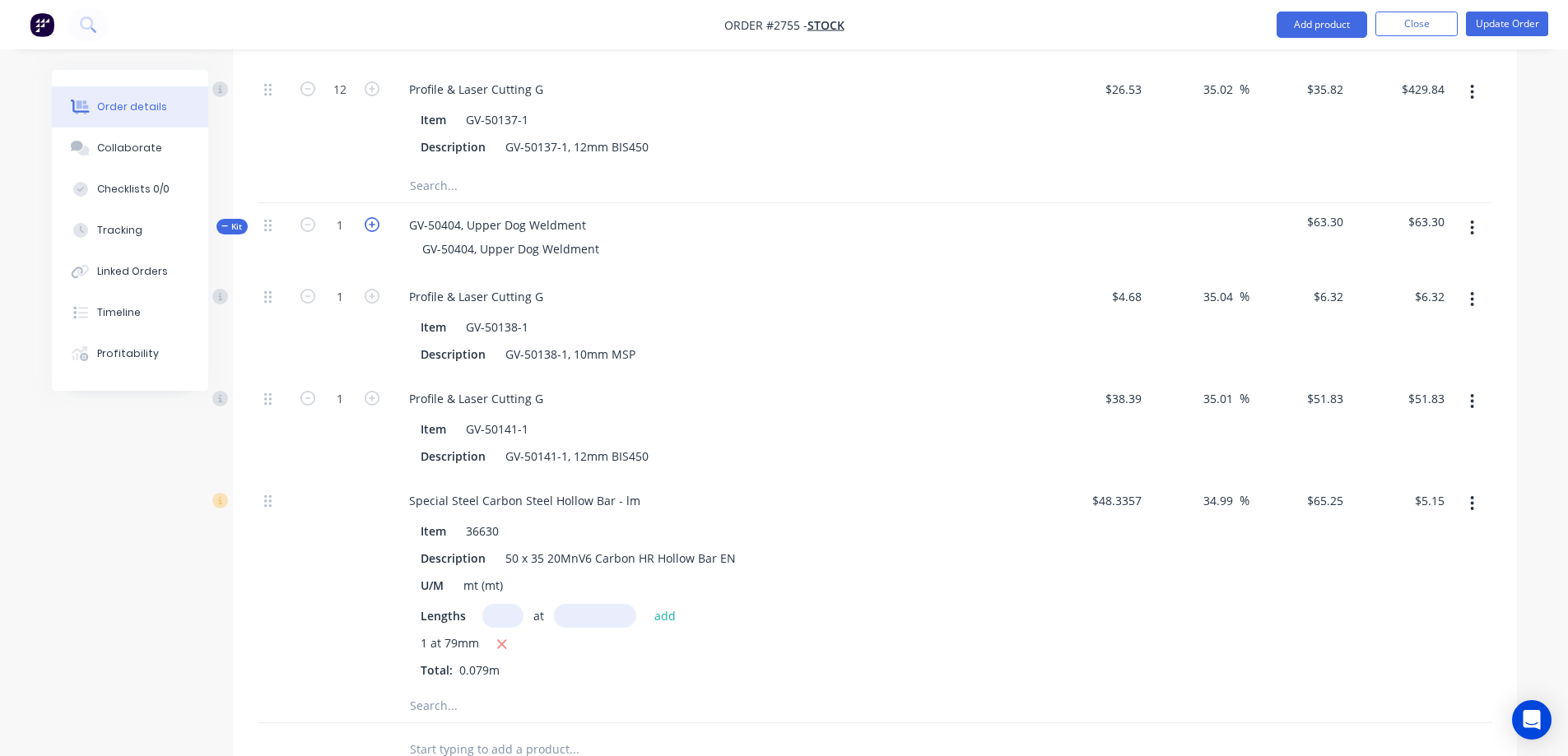
click at [373, 231] on icon "button" at bounding box center [372, 224] width 15 height 15
type input "2"
type input "$12.64"
type input "2"
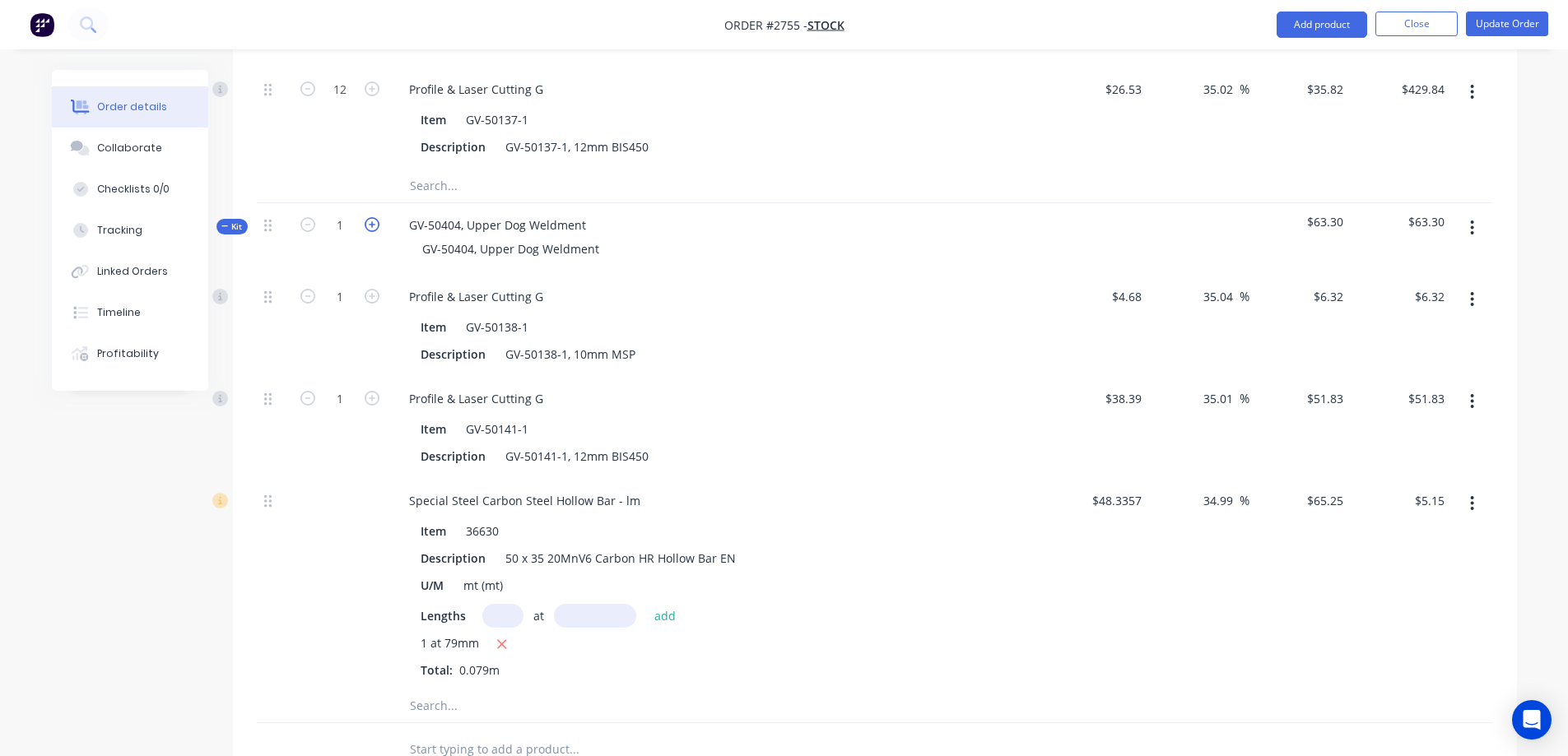
type input "$103.66"
click at [373, 231] on icon "button" at bounding box center [372, 224] width 15 height 15
type input "3"
type input "$18.96"
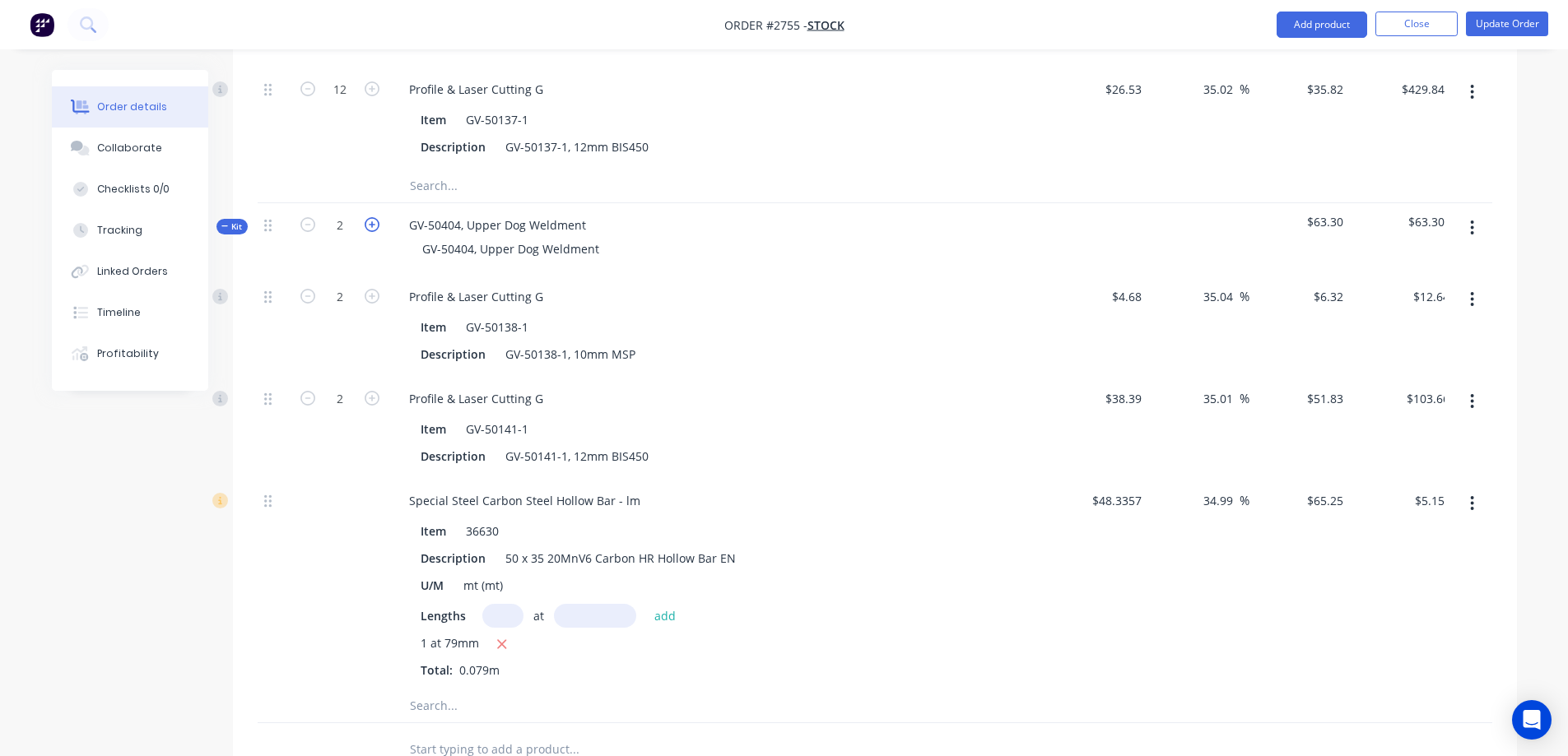
type input "3"
type input "$155.49"
click at [373, 231] on icon "button" at bounding box center [372, 224] width 15 height 15
type input "4"
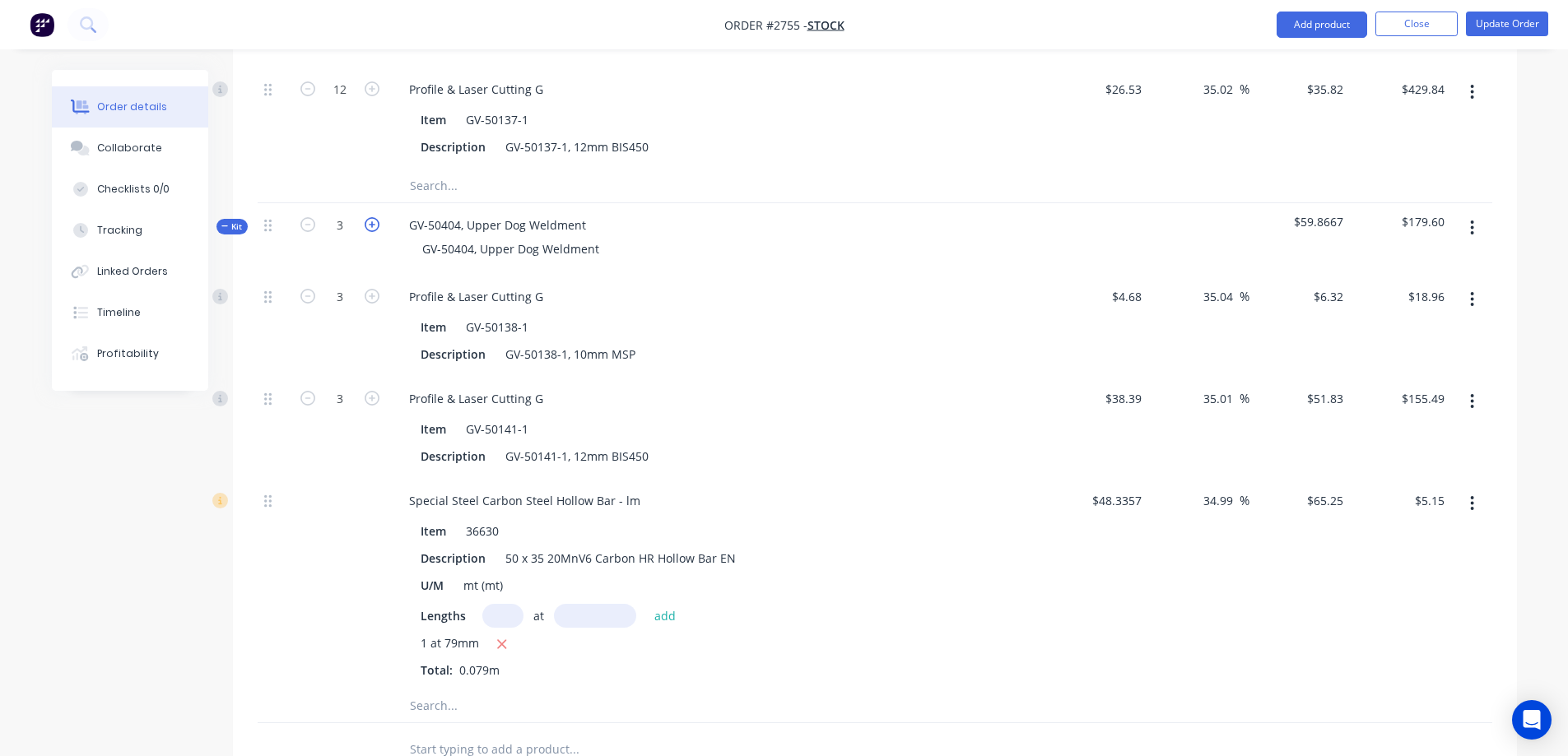
type input "$25.28"
type input "4"
type input "$207.32"
click at [373, 231] on icon "button" at bounding box center [372, 224] width 15 height 15
type input "5"
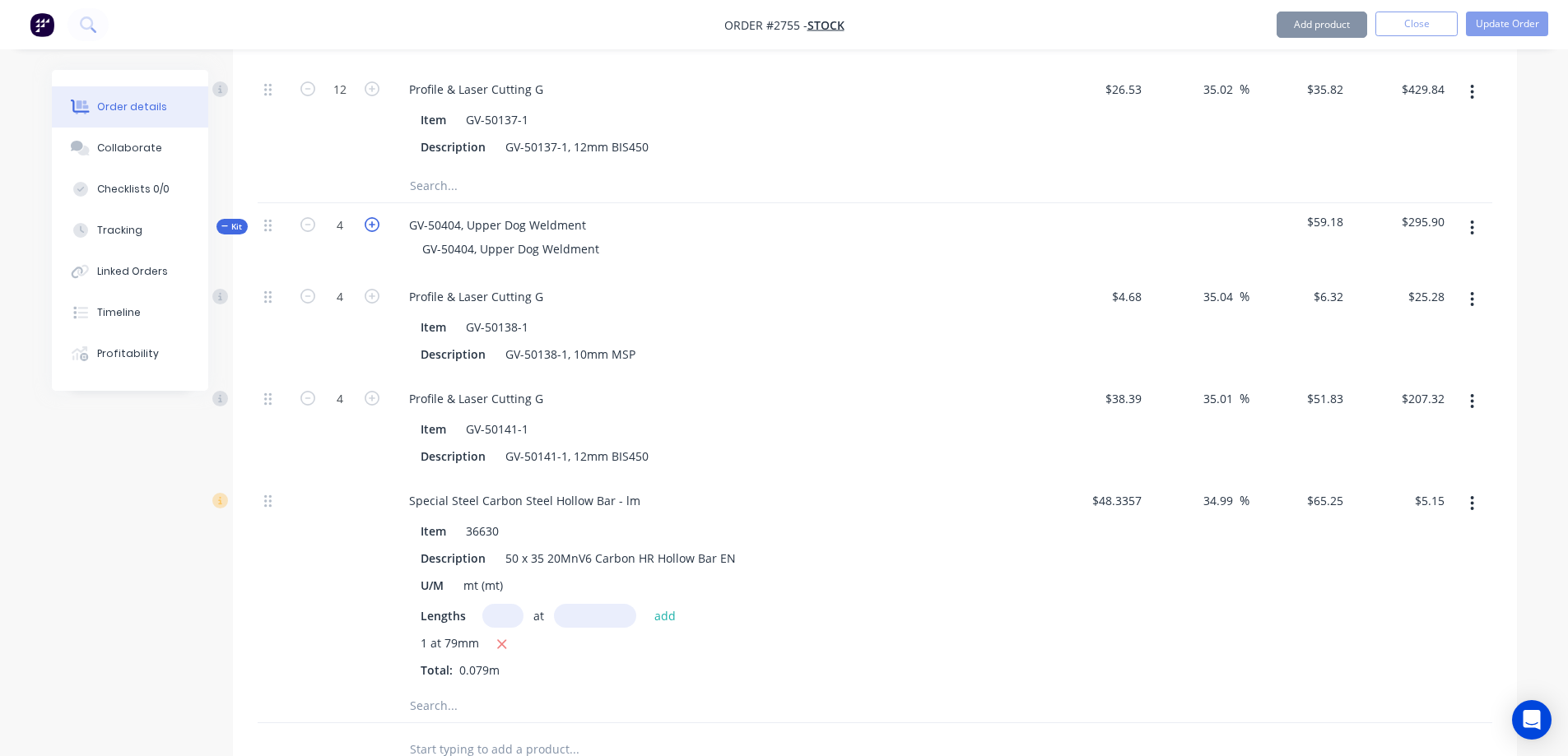
type input "5"
type input "$31.60"
type input "5"
type input "$259.15"
click at [373, 231] on icon "button" at bounding box center [372, 224] width 15 height 15
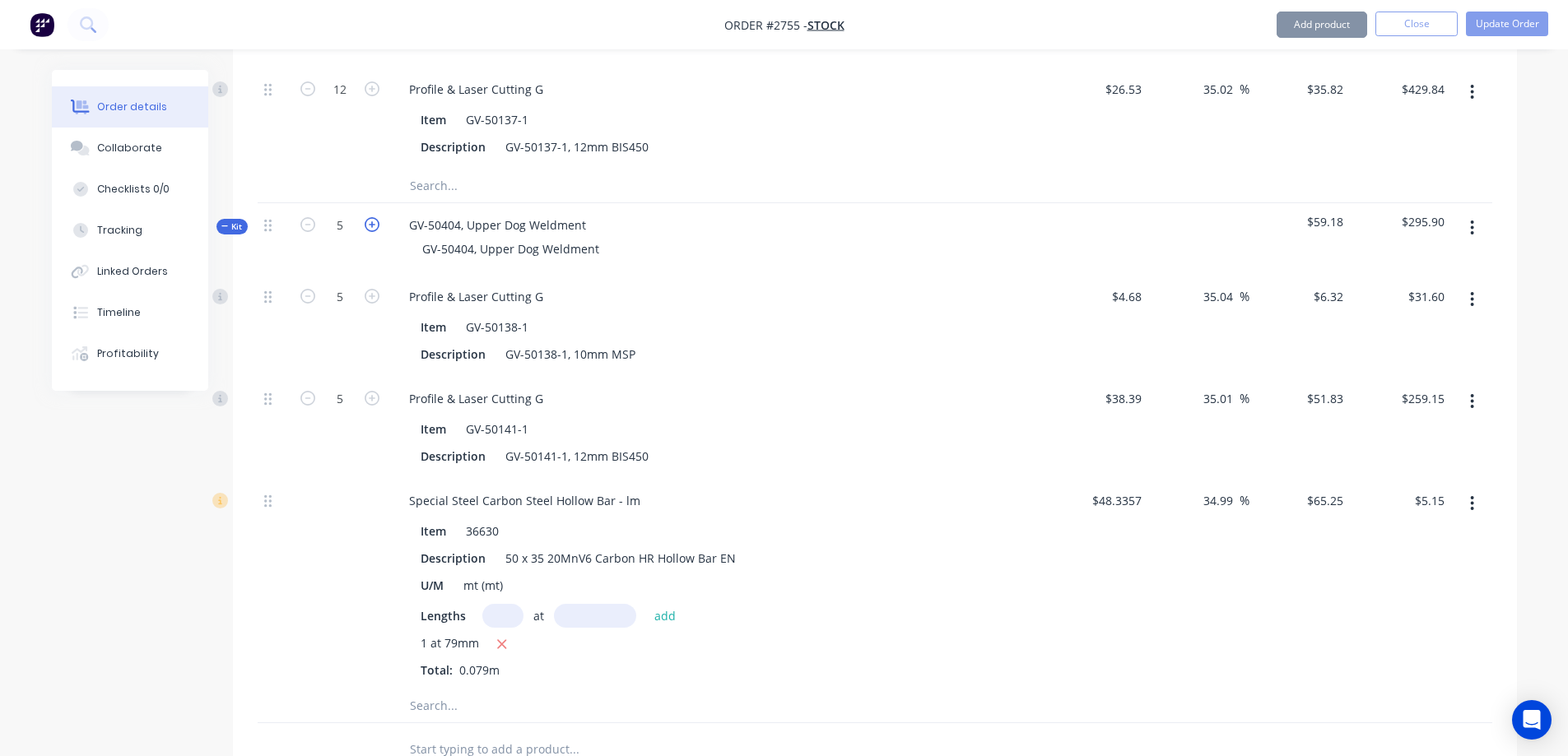
click at [373, 231] on icon "button" at bounding box center [372, 224] width 15 height 15
type input "7"
type input "$44.24"
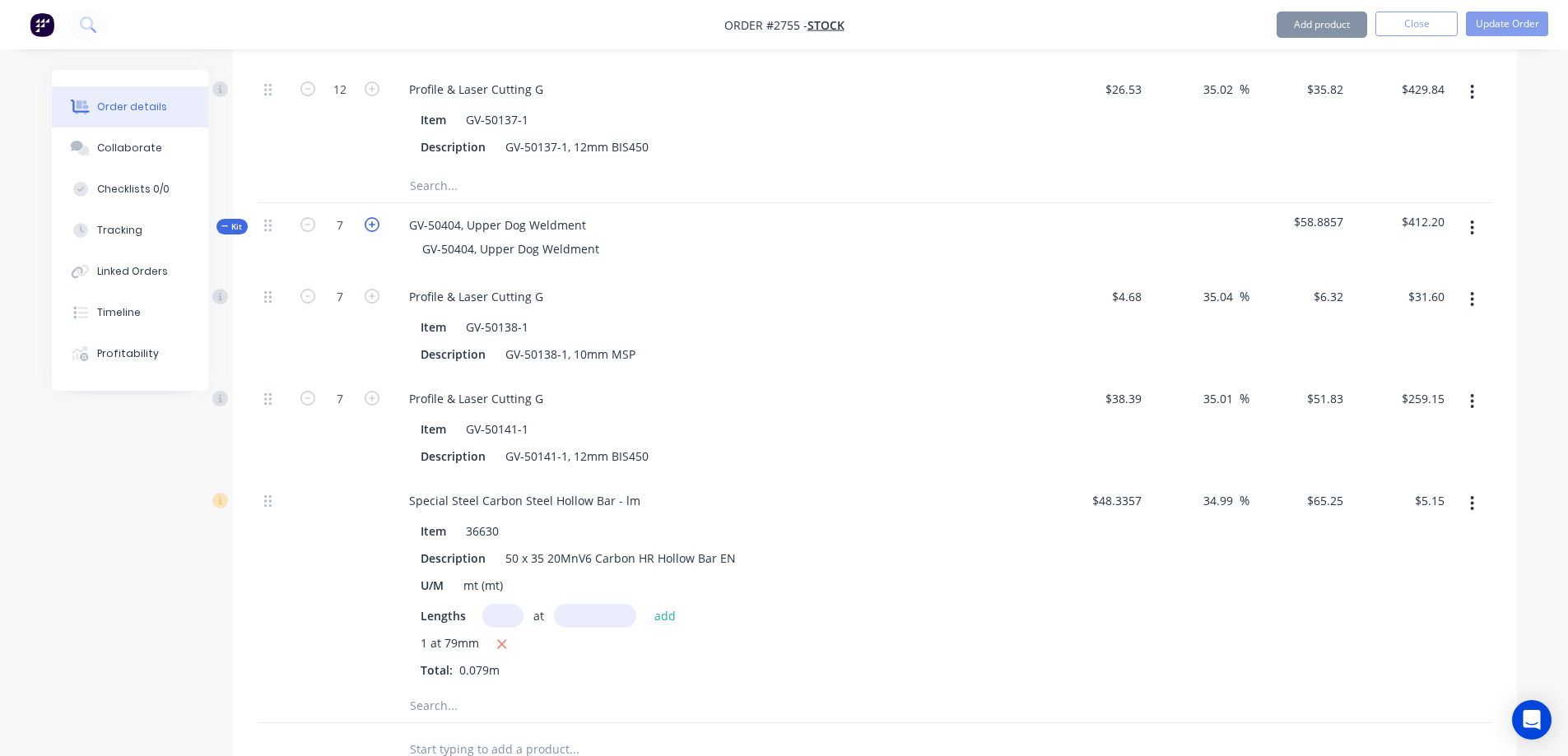
type input "$362.81"
click at [373, 231] on icon "button" at bounding box center [372, 224] width 15 height 15
type input "8"
type input "$50.56"
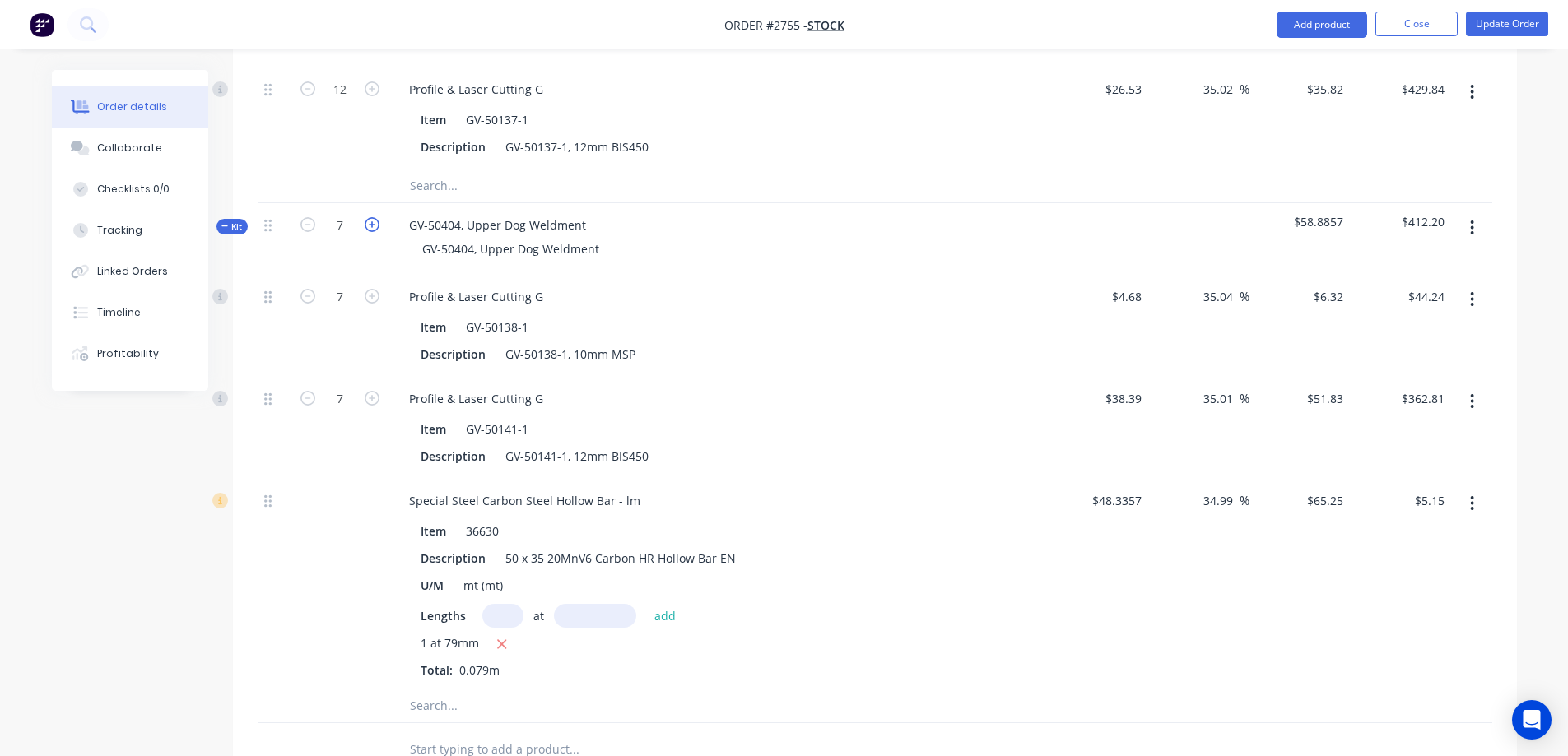
type input "8"
type input "$414.64"
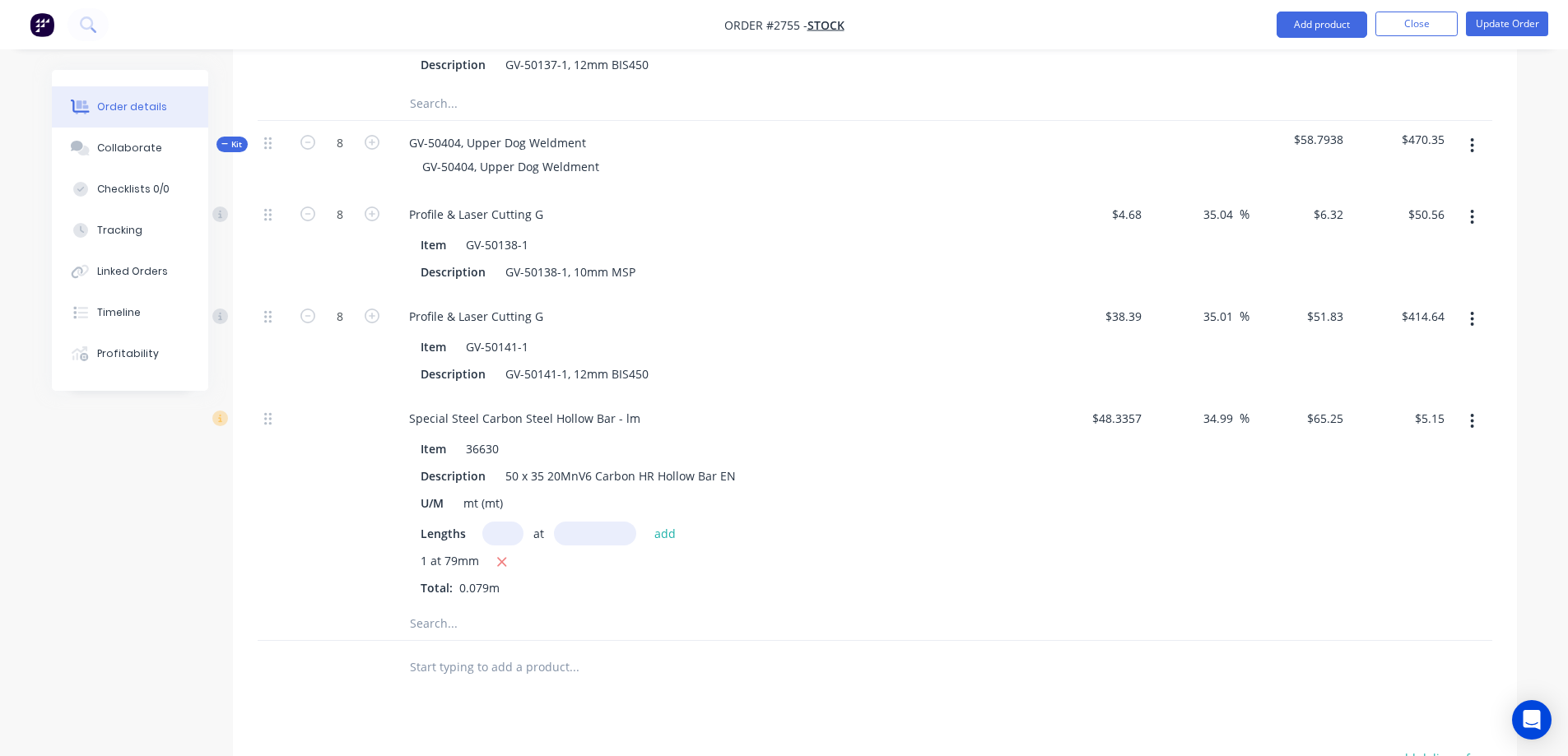
click at [495, 539] on input "text" at bounding box center [503, 533] width 41 height 24
type input "8"
type input "79mm"
click at [669, 541] on button "add" at bounding box center [666, 532] width 39 height 22
click at [498, 563] on icon "button" at bounding box center [501, 562] width 11 height 15
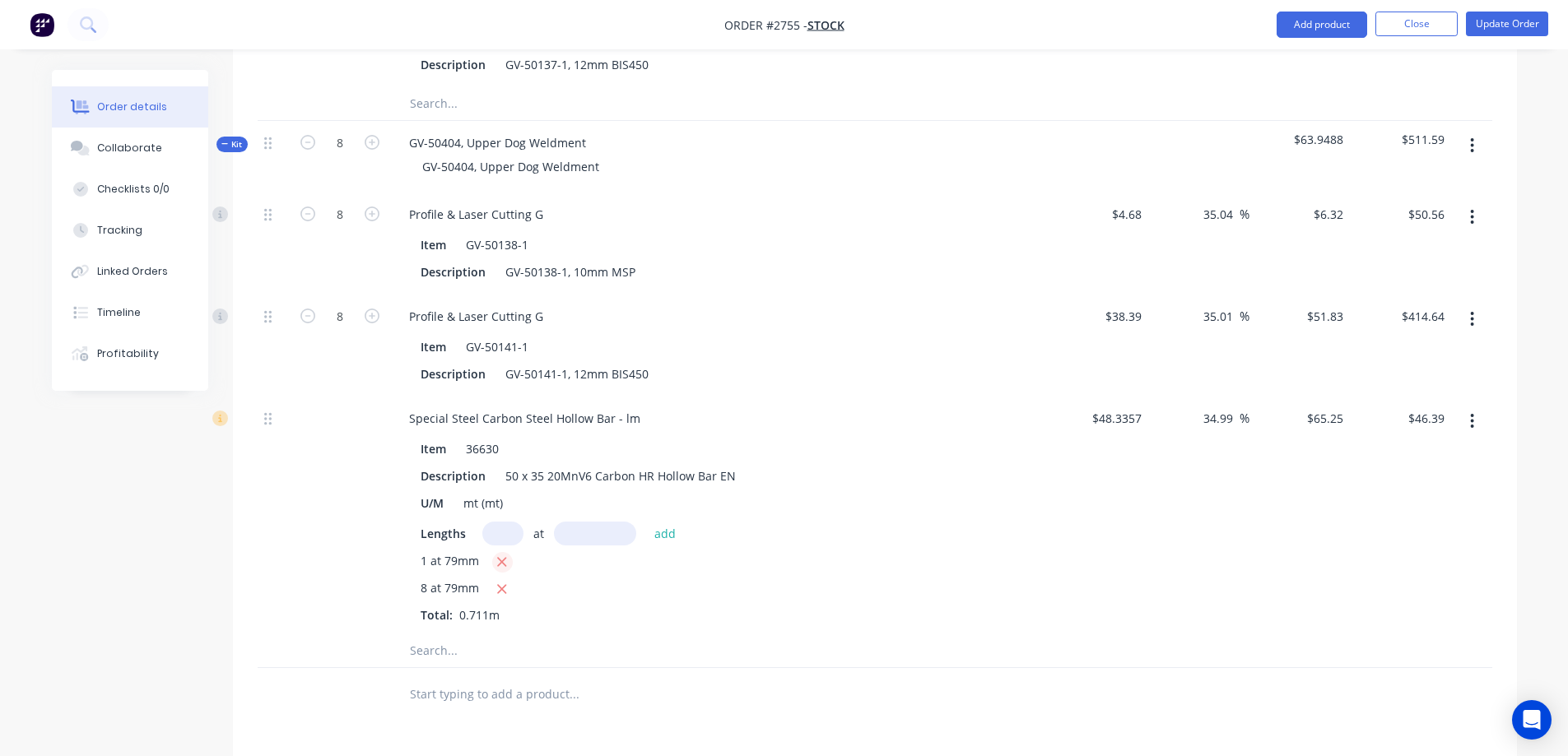
type input "$41.24"
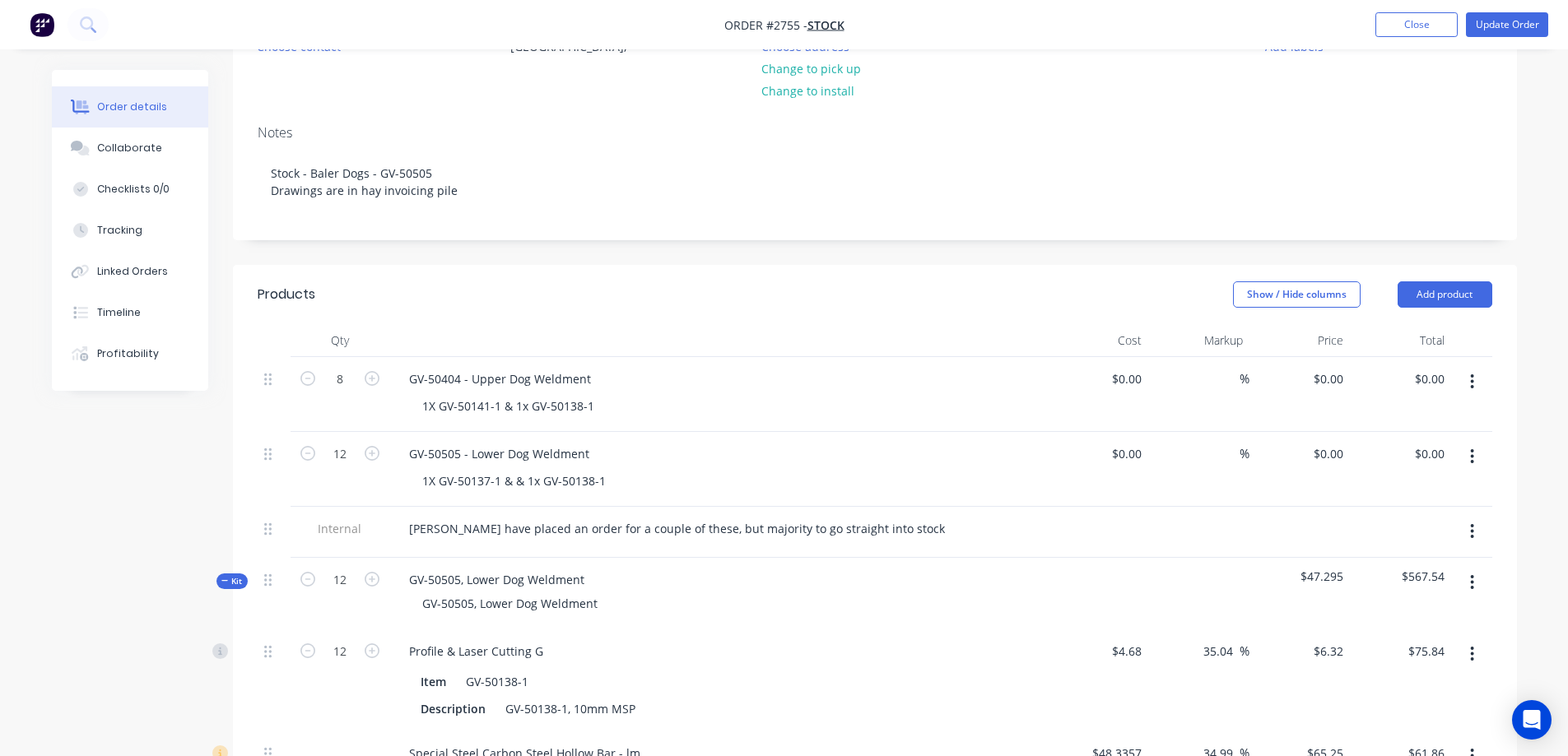
scroll to position [193, 0]
click at [1466, 379] on button "button" at bounding box center [1472, 383] width 39 height 29
click at [1422, 531] on div "Delete" at bounding box center [1414, 525] width 127 height 24
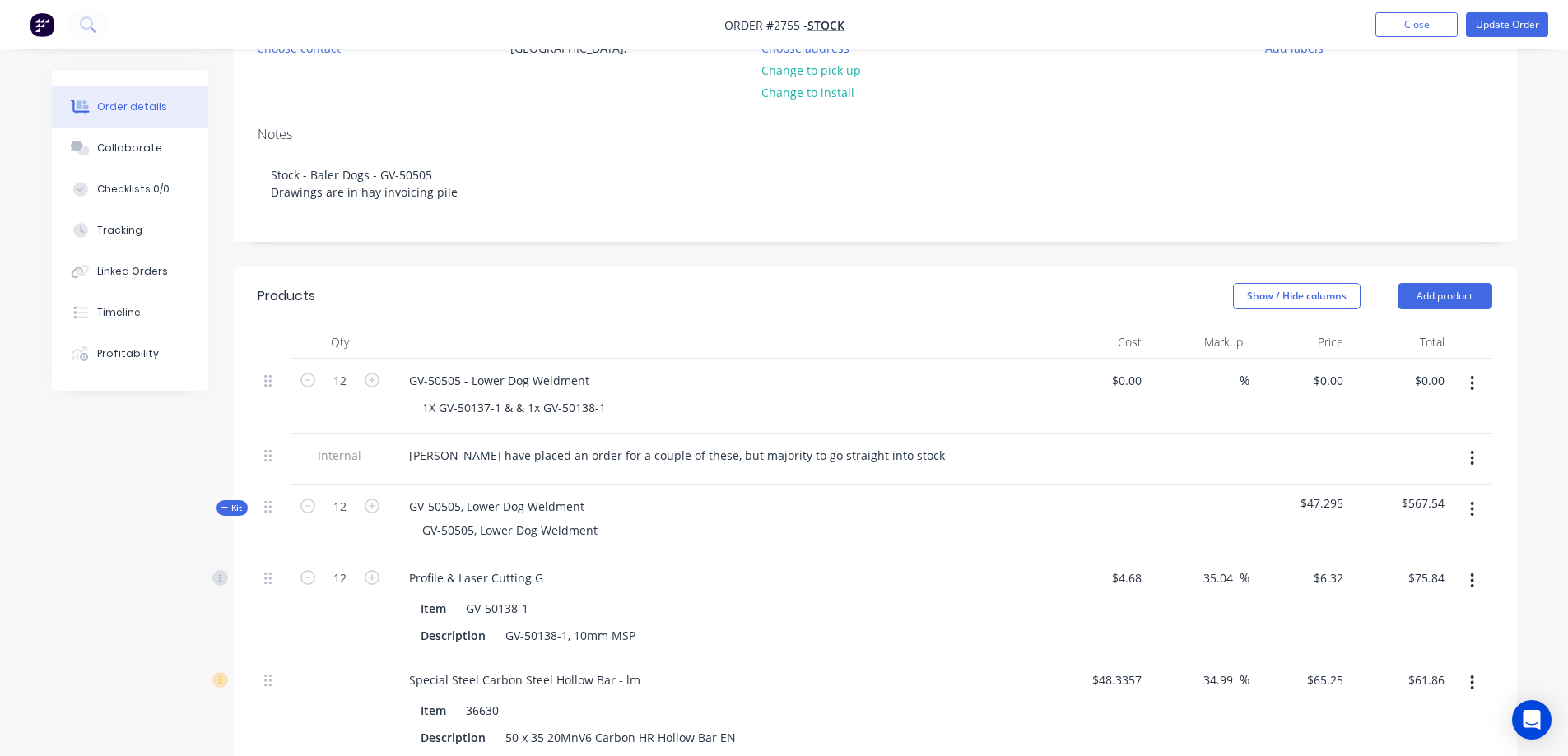
click at [1476, 381] on button "button" at bounding box center [1472, 383] width 39 height 29
click at [1416, 524] on div "Delete" at bounding box center [1414, 525] width 127 height 24
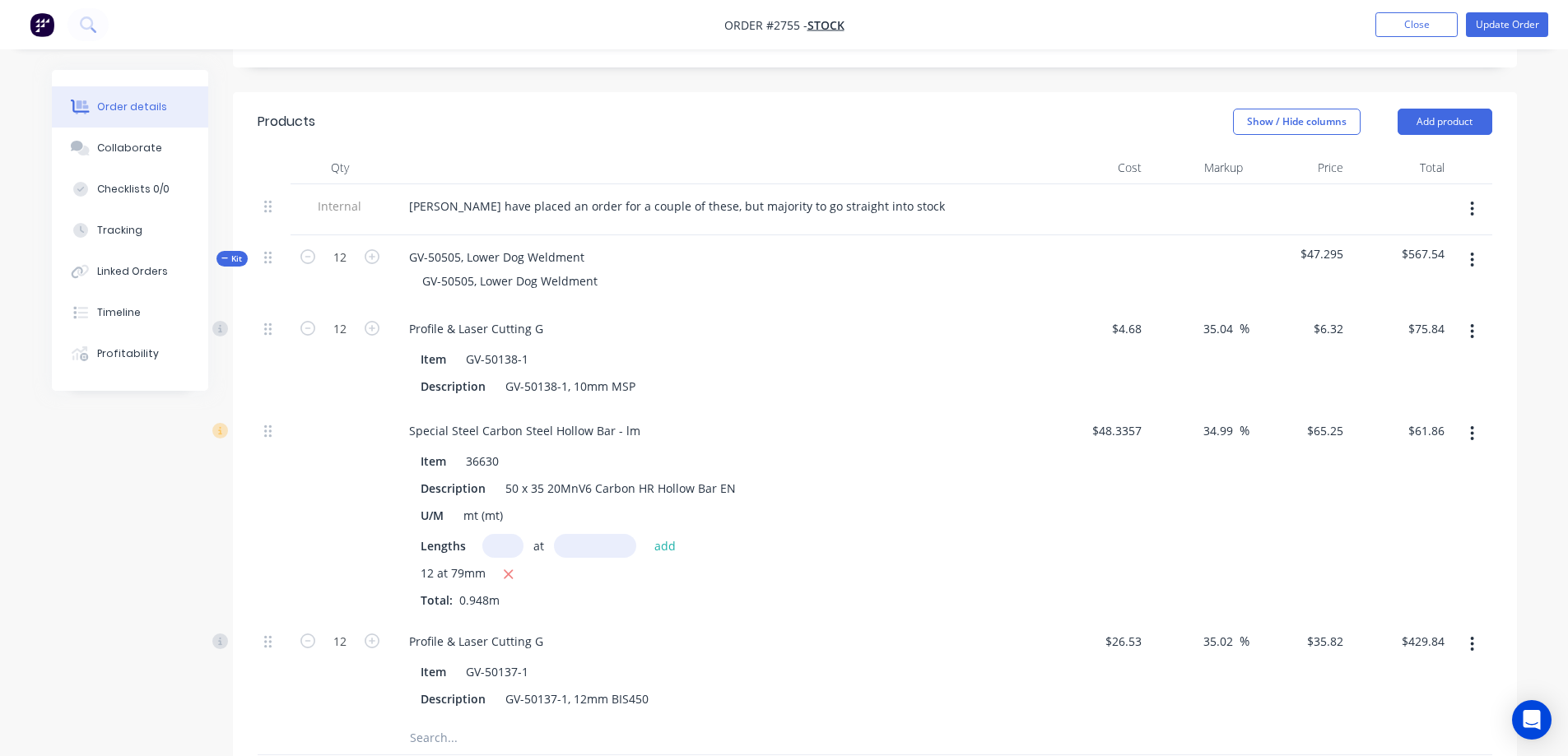
scroll to position [329, 0]
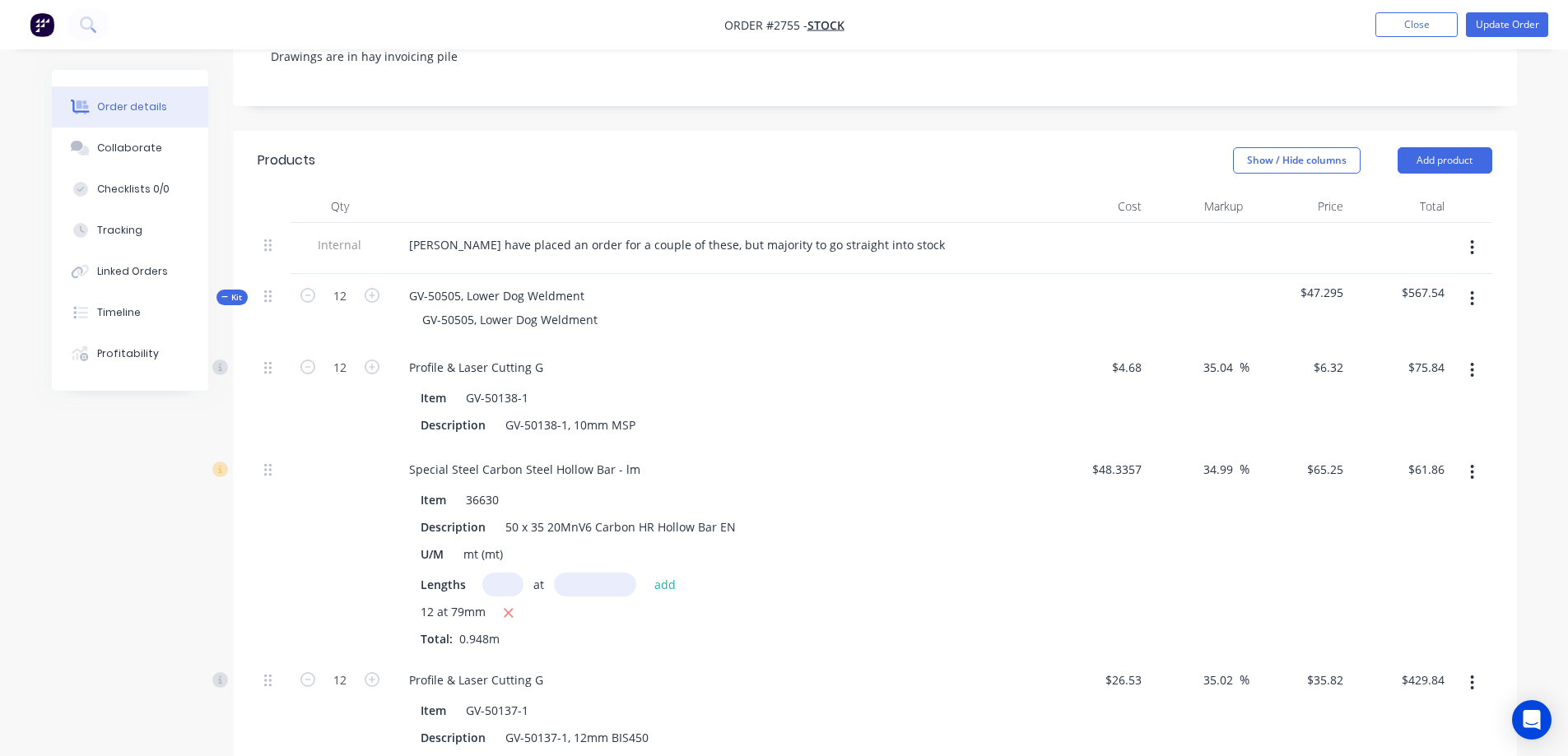
click at [1476, 475] on button "button" at bounding box center [1472, 472] width 39 height 29
click at [1386, 586] on div "Delete" at bounding box center [1414, 581] width 127 height 24
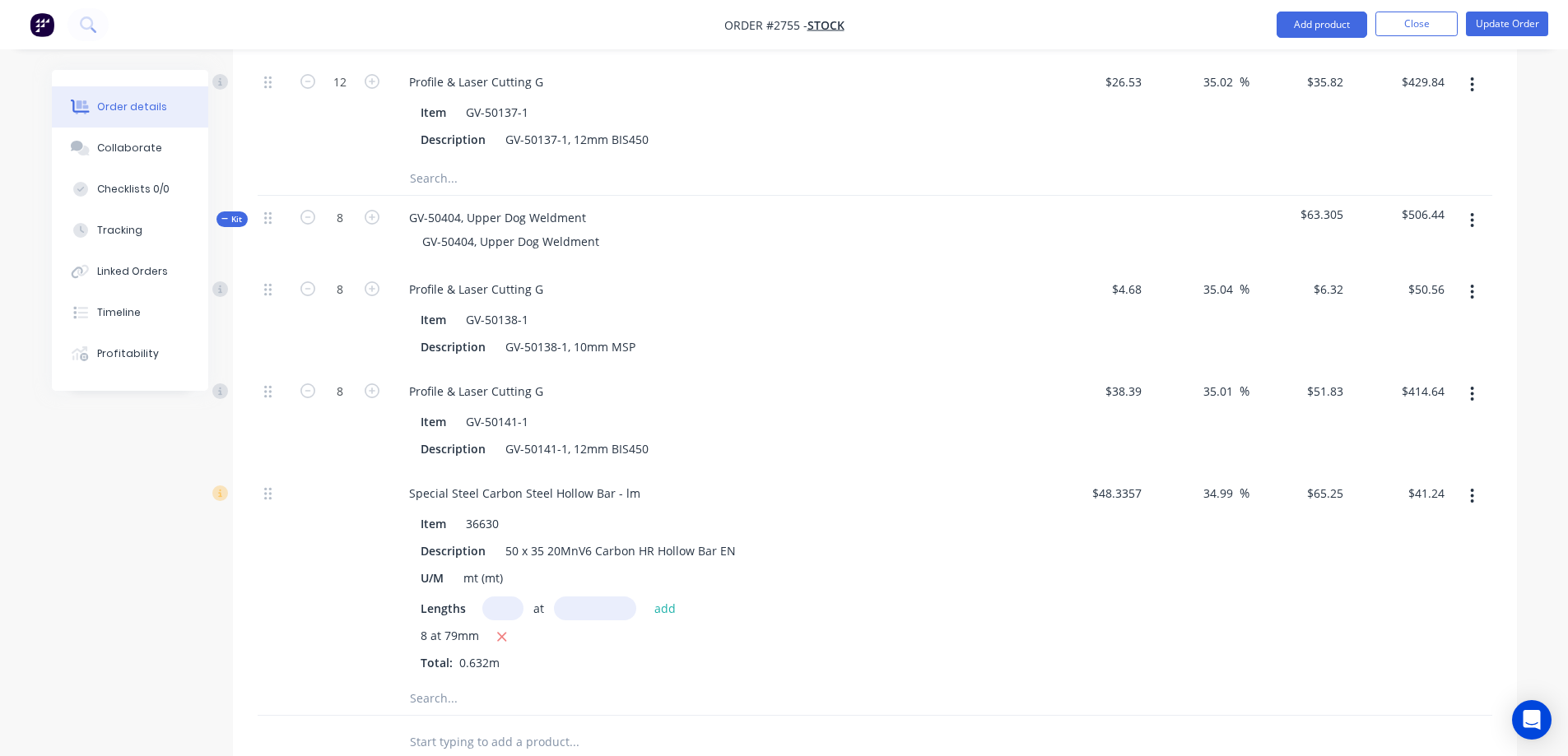
scroll to position [741, 0]
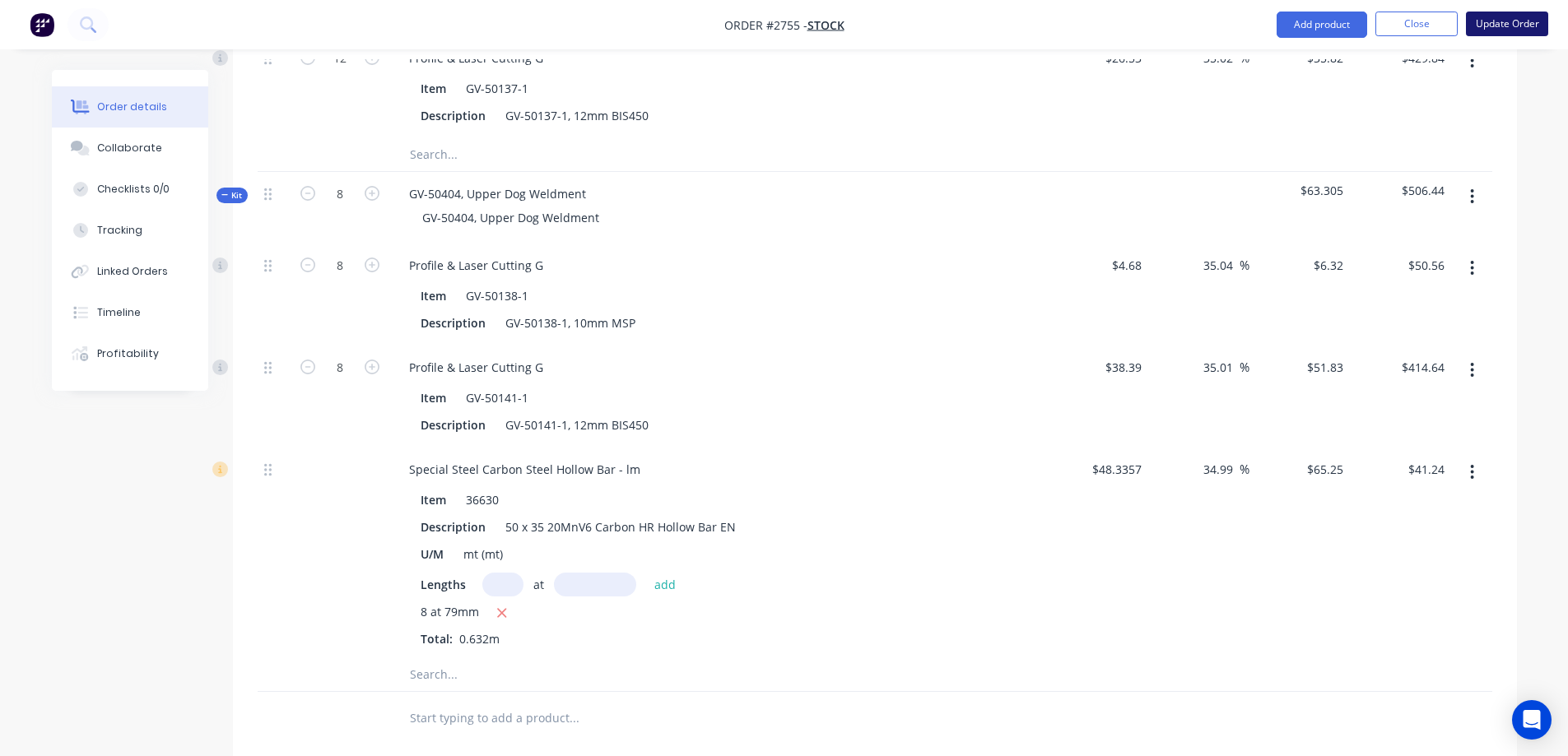
click at [1505, 24] on button "Update Order" at bounding box center [1507, 24] width 83 height 25
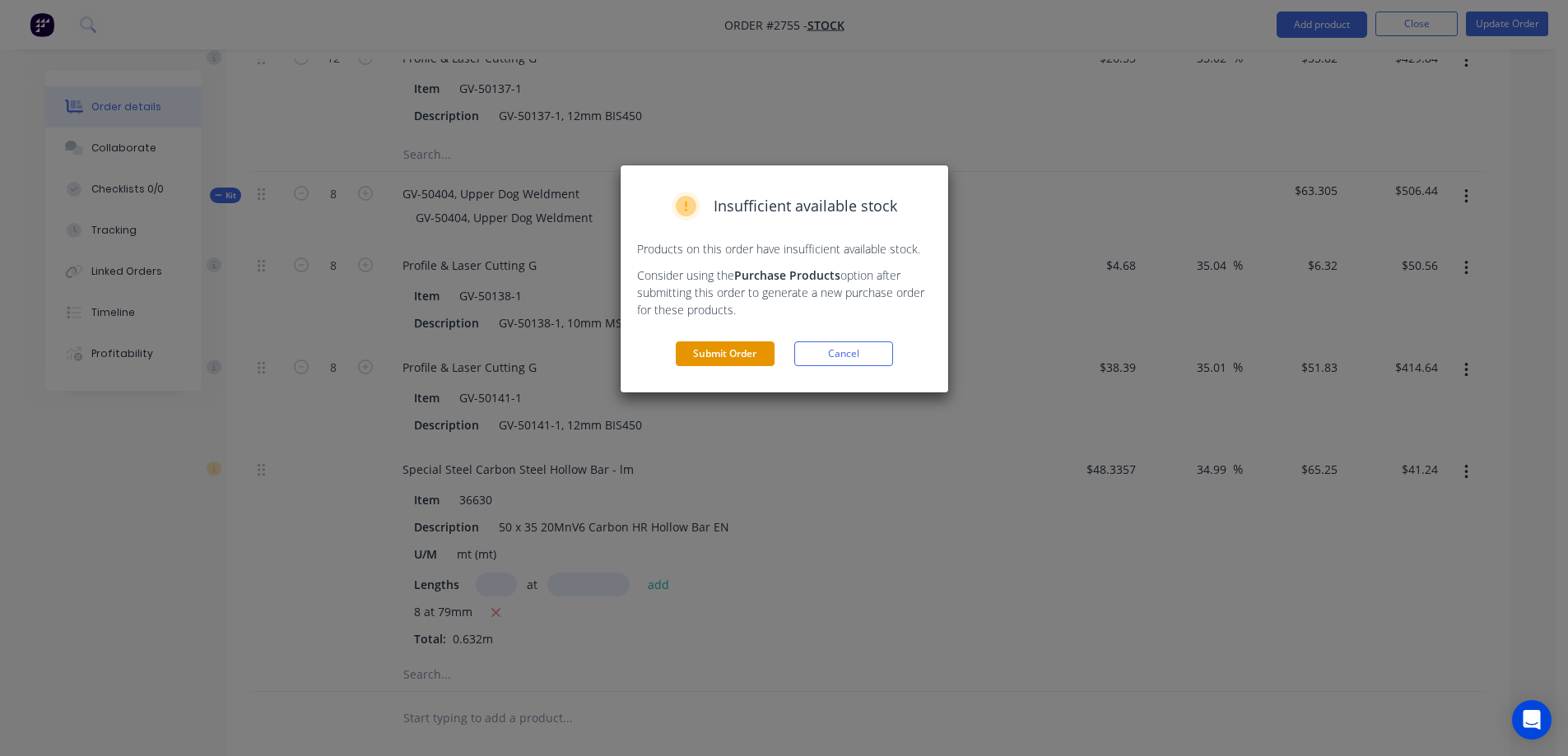
click at [754, 352] on button "Submit Order" at bounding box center [725, 354] width 98 height 25
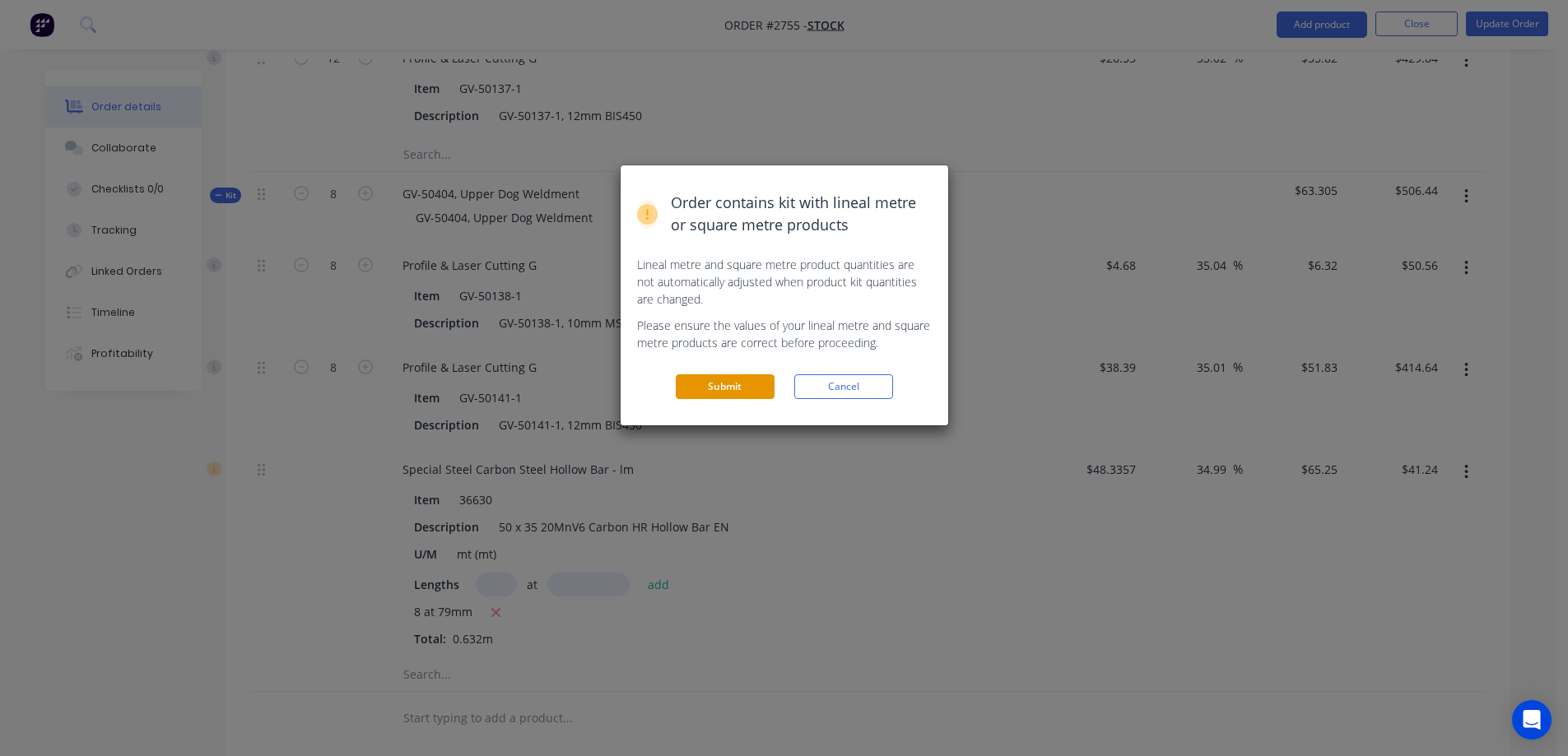
click at [753, 381] on button "Submit" at bounding box center [725, 387] width 98 height 25
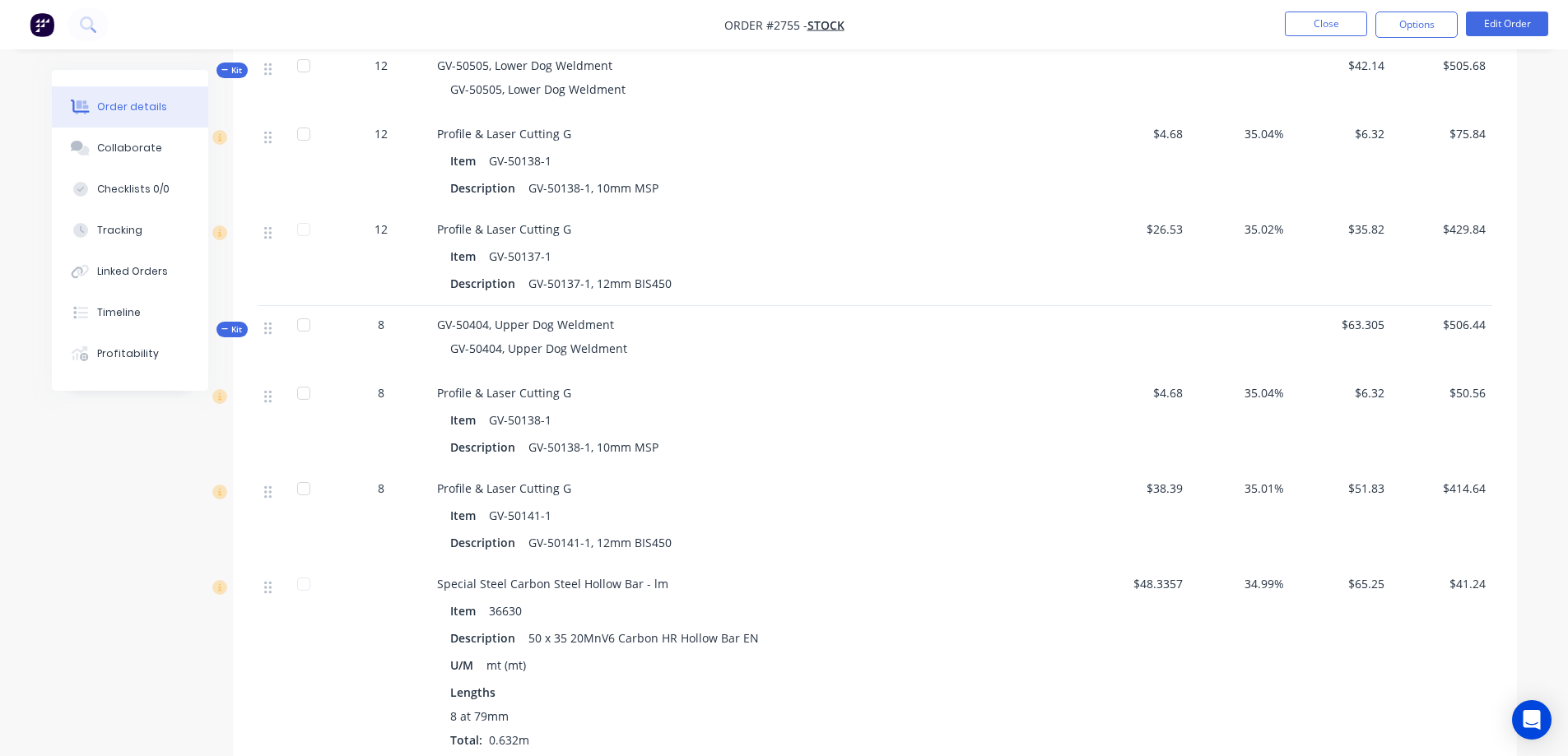
scroll to position [576, 0]
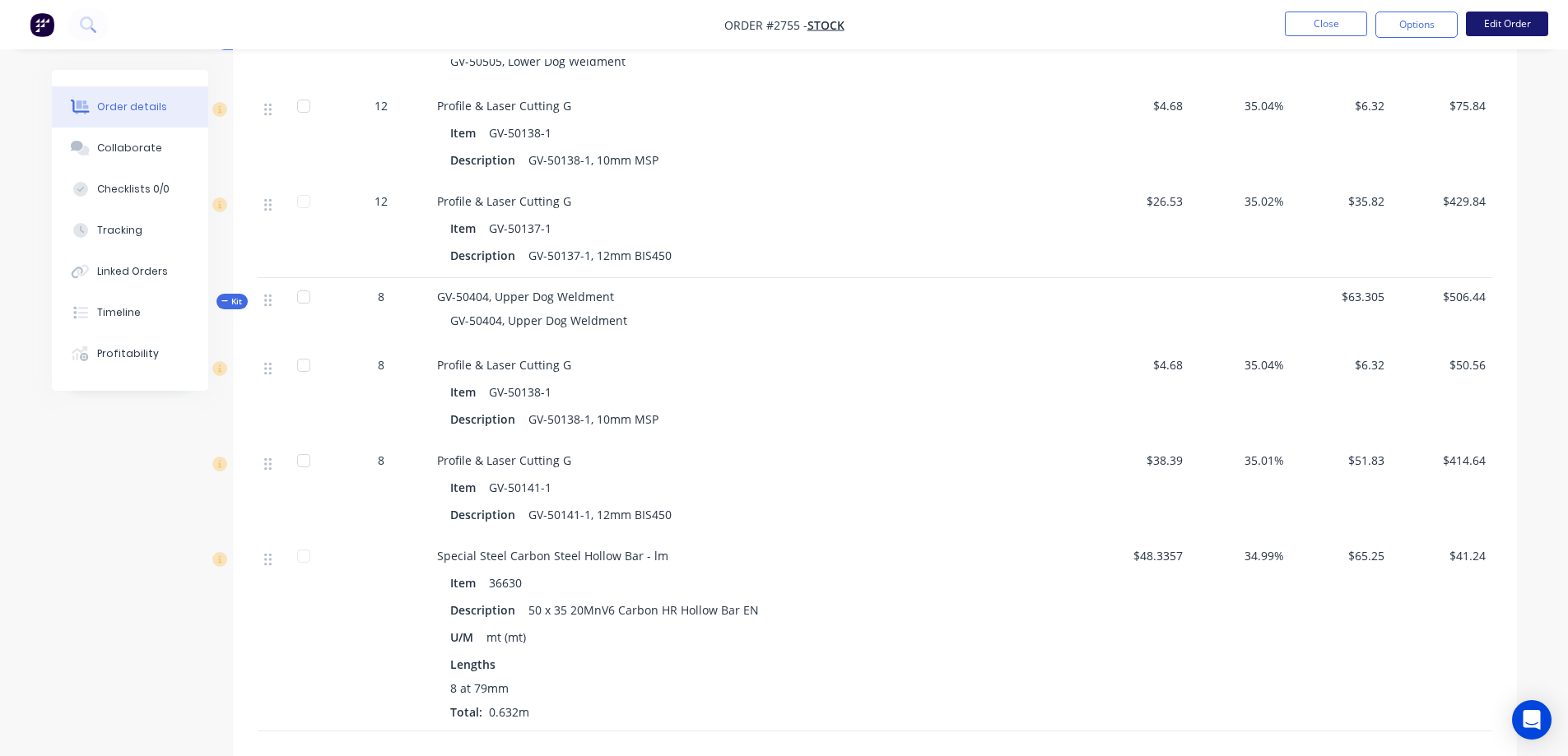
click at [1525, 17] on button "Edit Order" at bounding box center [1507, 24] width 83 height 25
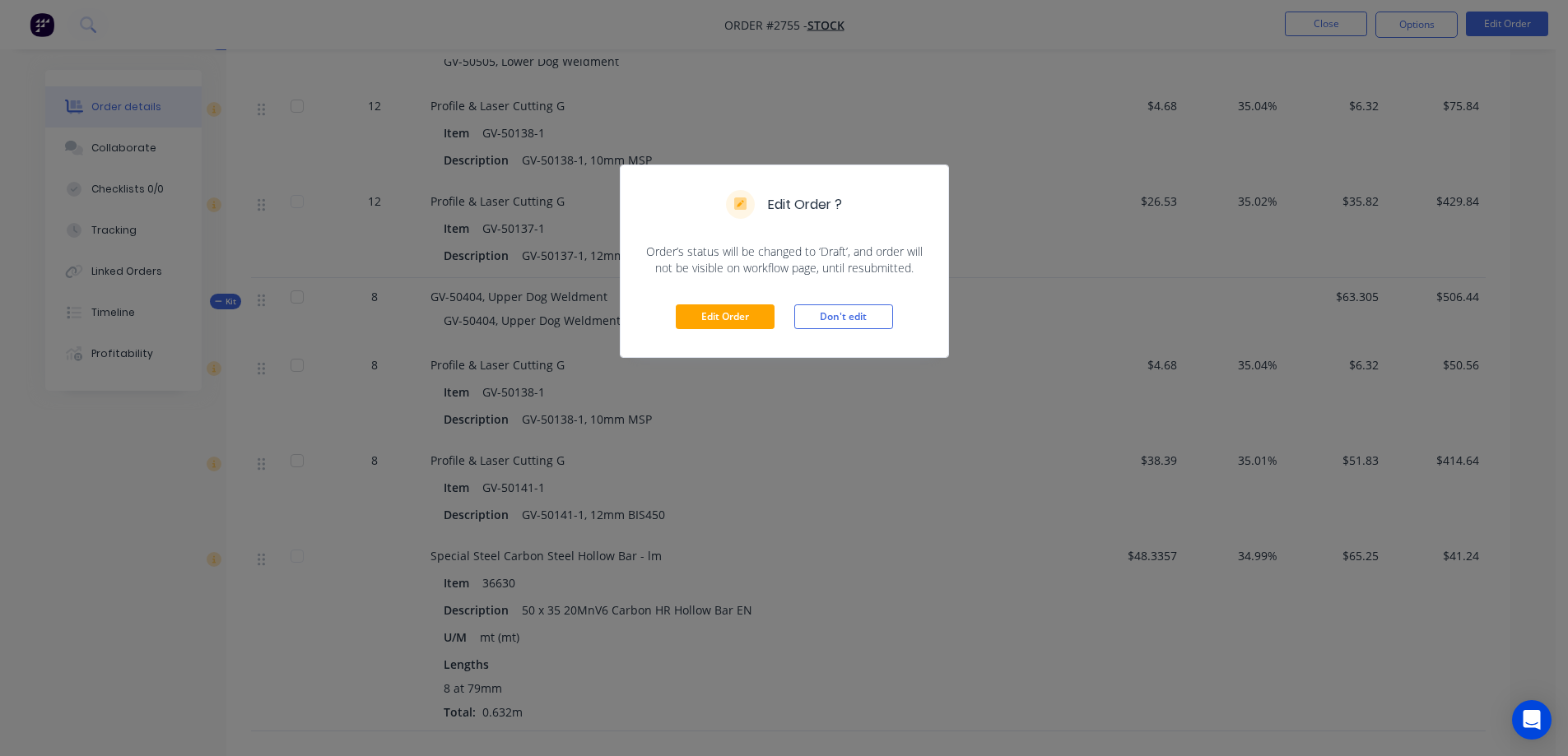
click at [725, 335] on div "Edit Order Don't edit" at bounding box center [784, 317] width 327 height 81
click at [729, 313] on button "Edit Order" at bounding box center [725, 317] width 98 height 25
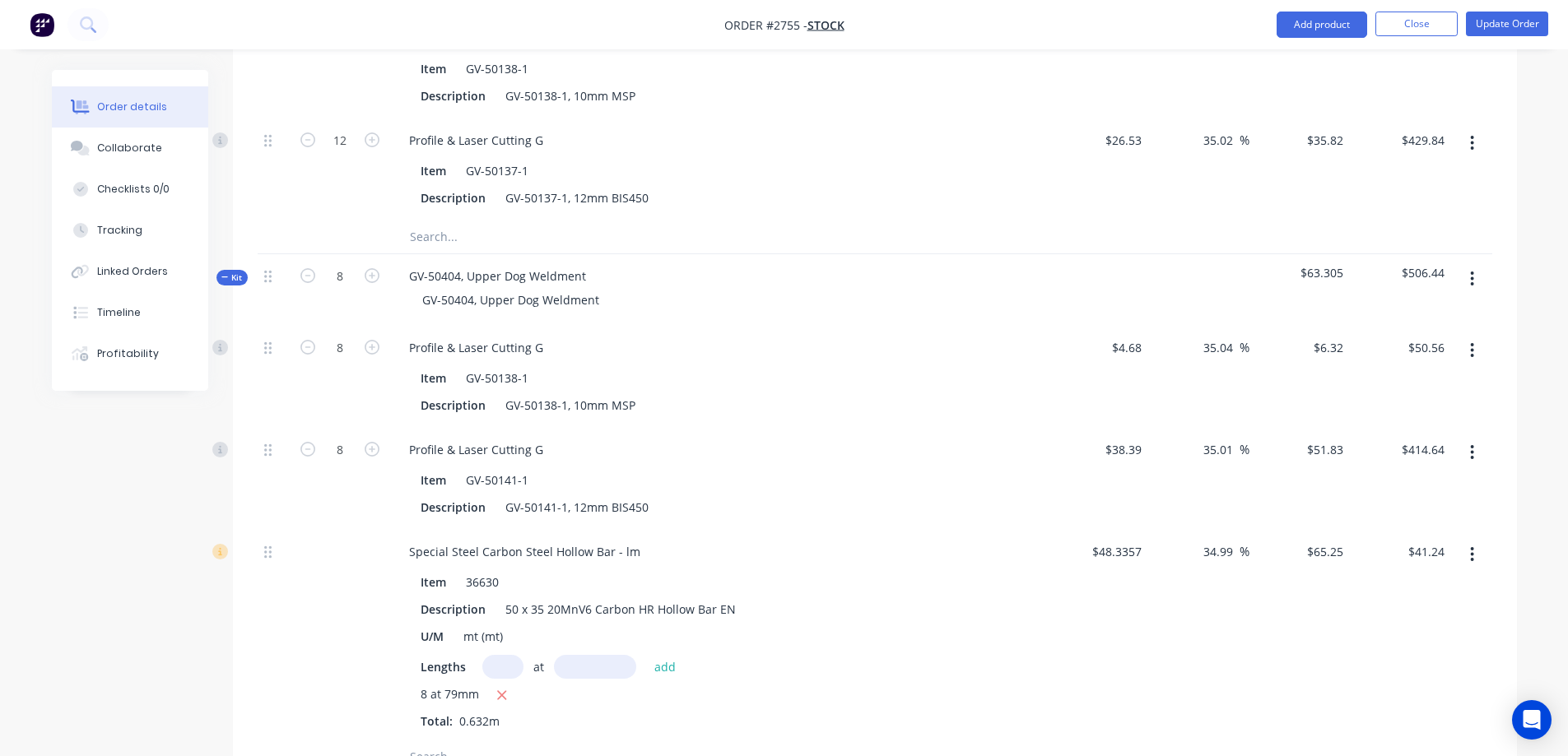
scroll to position [741, 0]
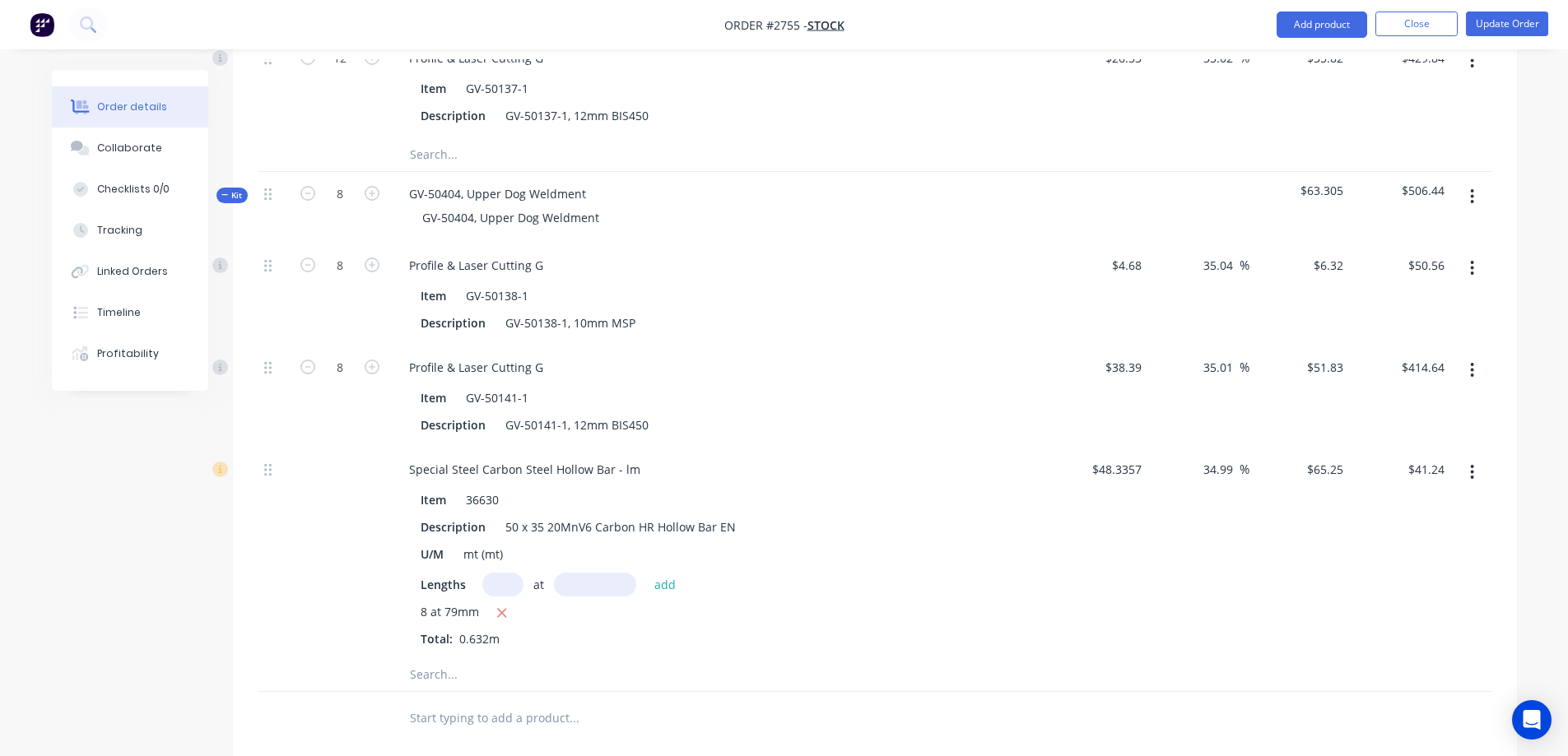
click at [1474, 470] on icon "button" at bounding box center [1472, 472] width 4 height 18
click at [1389, 595] on button "Delete" at bounding box center [1414, 580] width 156 height 33
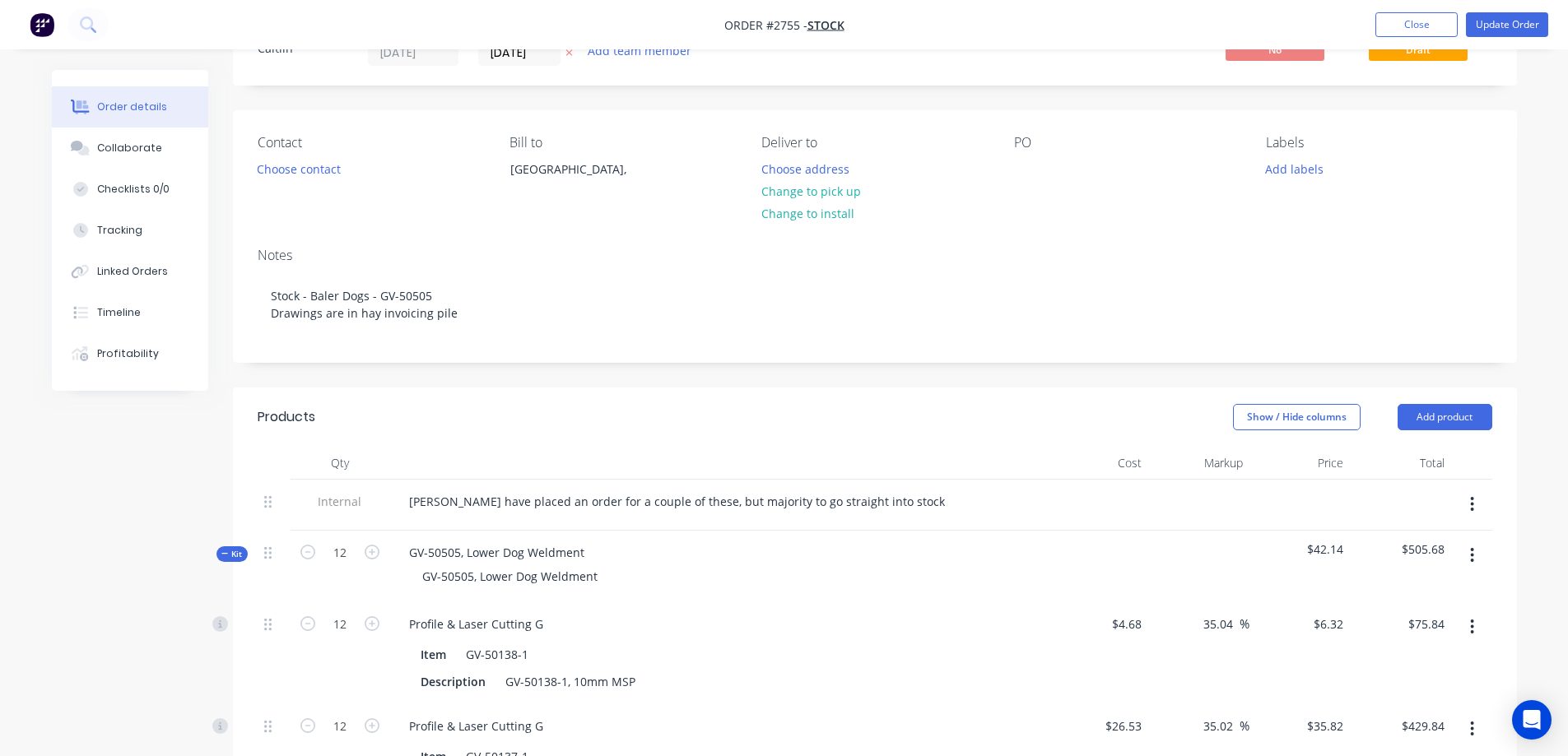
scroll to position [0, 0]
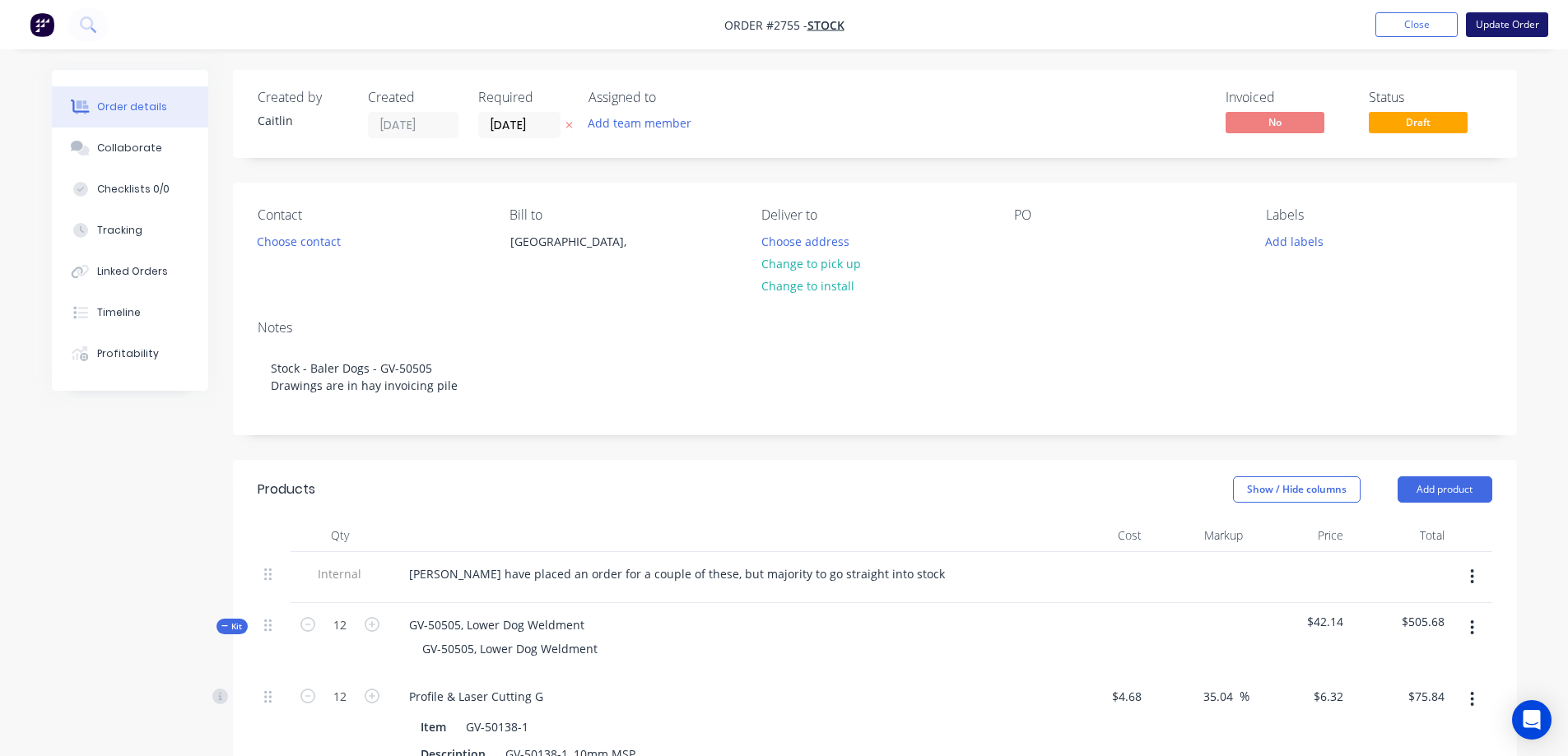
click at [1508, 19] on button "Update Order" at bounding box center [1507, 25] width 83 height 25
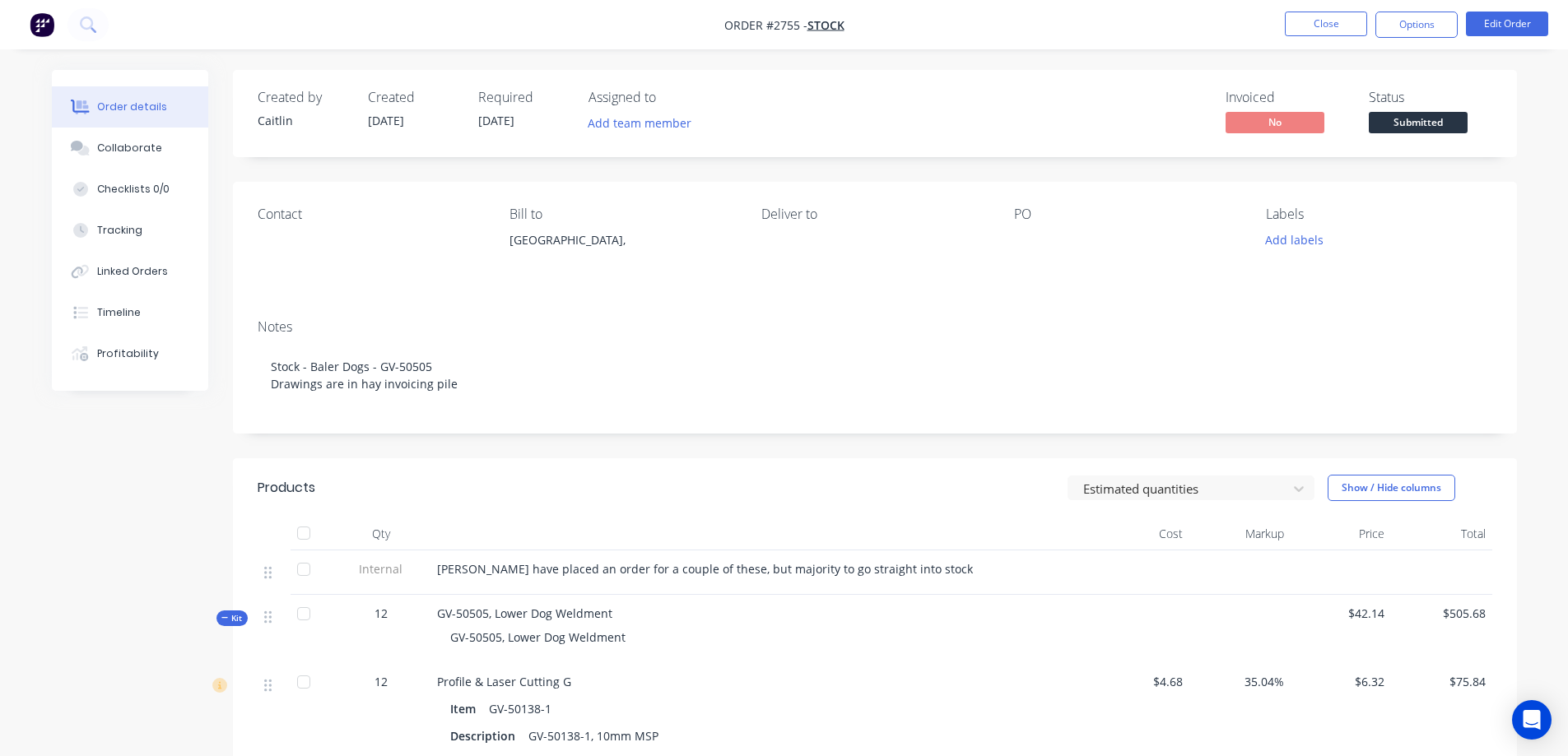
click at [1413, 130] on span "Submitted" at bounding box center [1418, 122] width 98 height 20
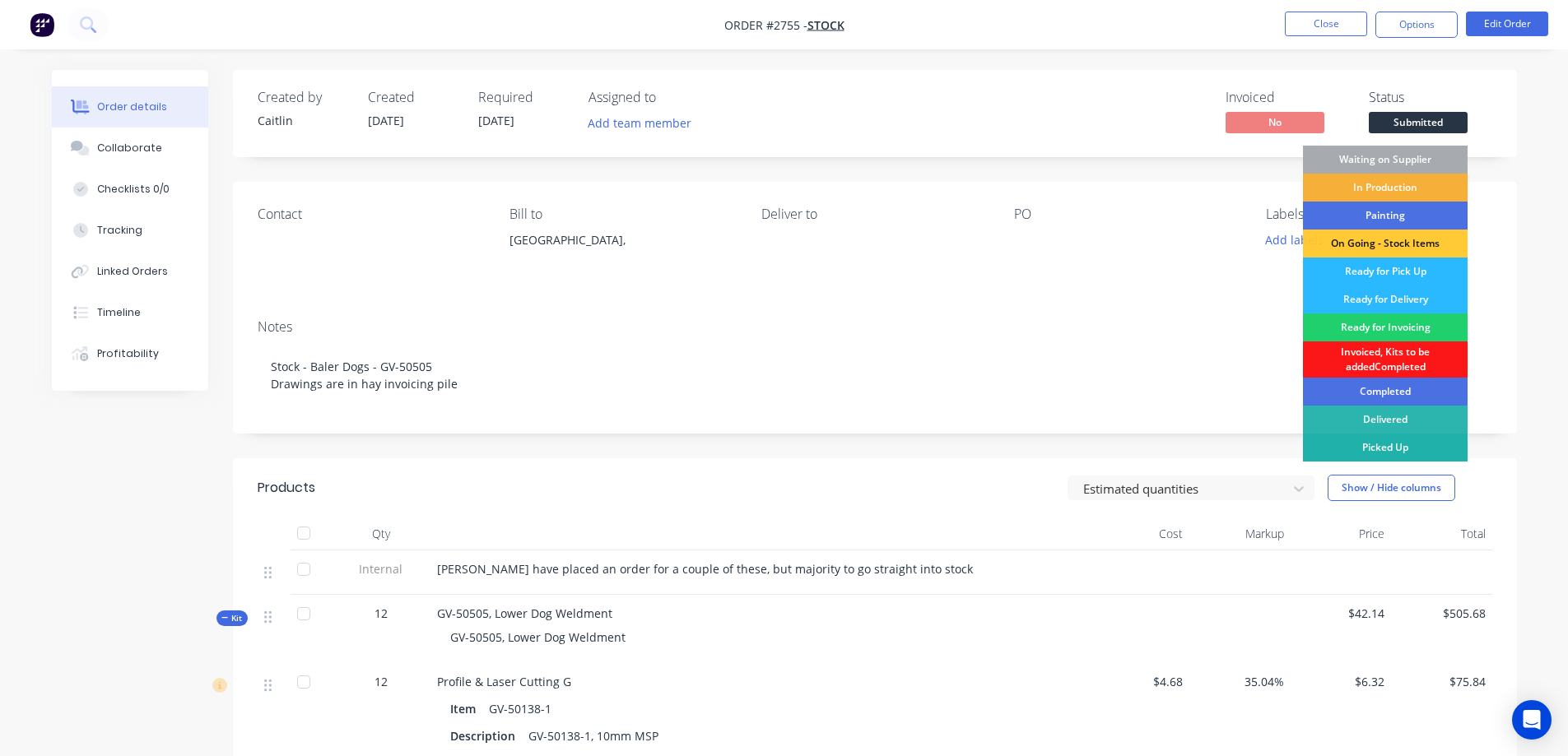
click at [1384, 449] on div "Picked Up" at bounding box center [1385, 448] width 165 height 28
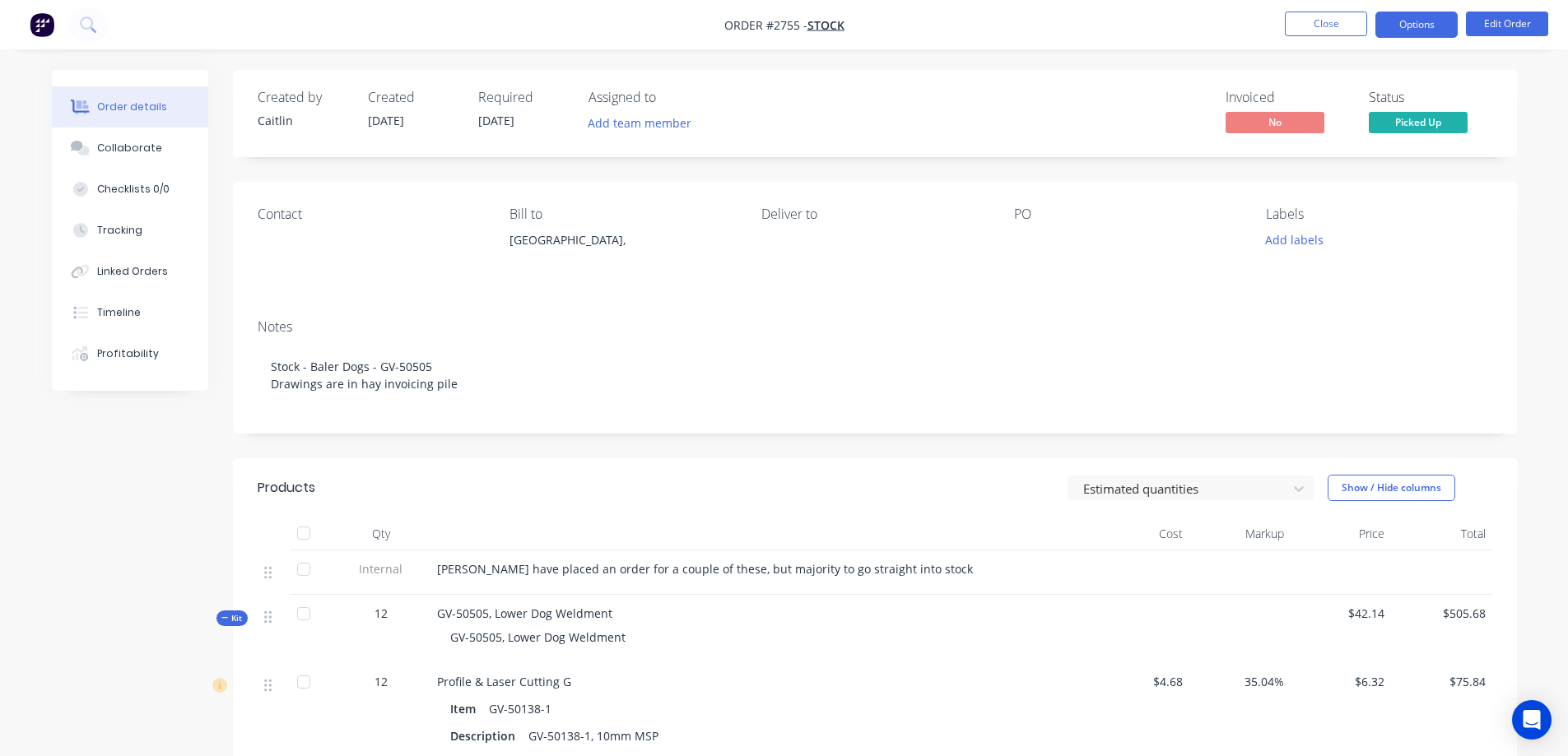
click at [1410, 35] on button "Options" at bounding box center [1416, 25] width 83 height 27
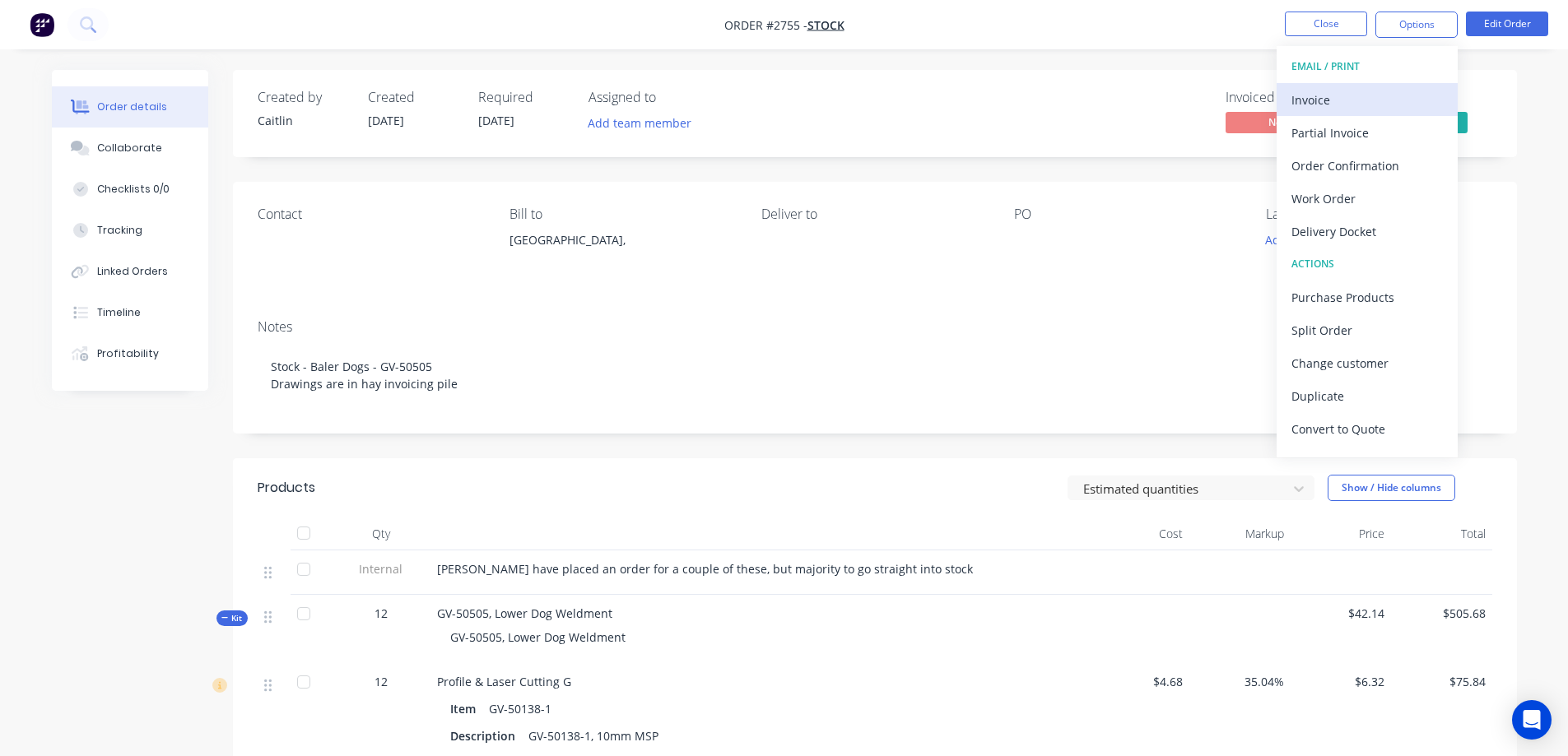
click at [1365, 94] on div "Invoice" at bounding box center [1367, 99] width 152 height 24
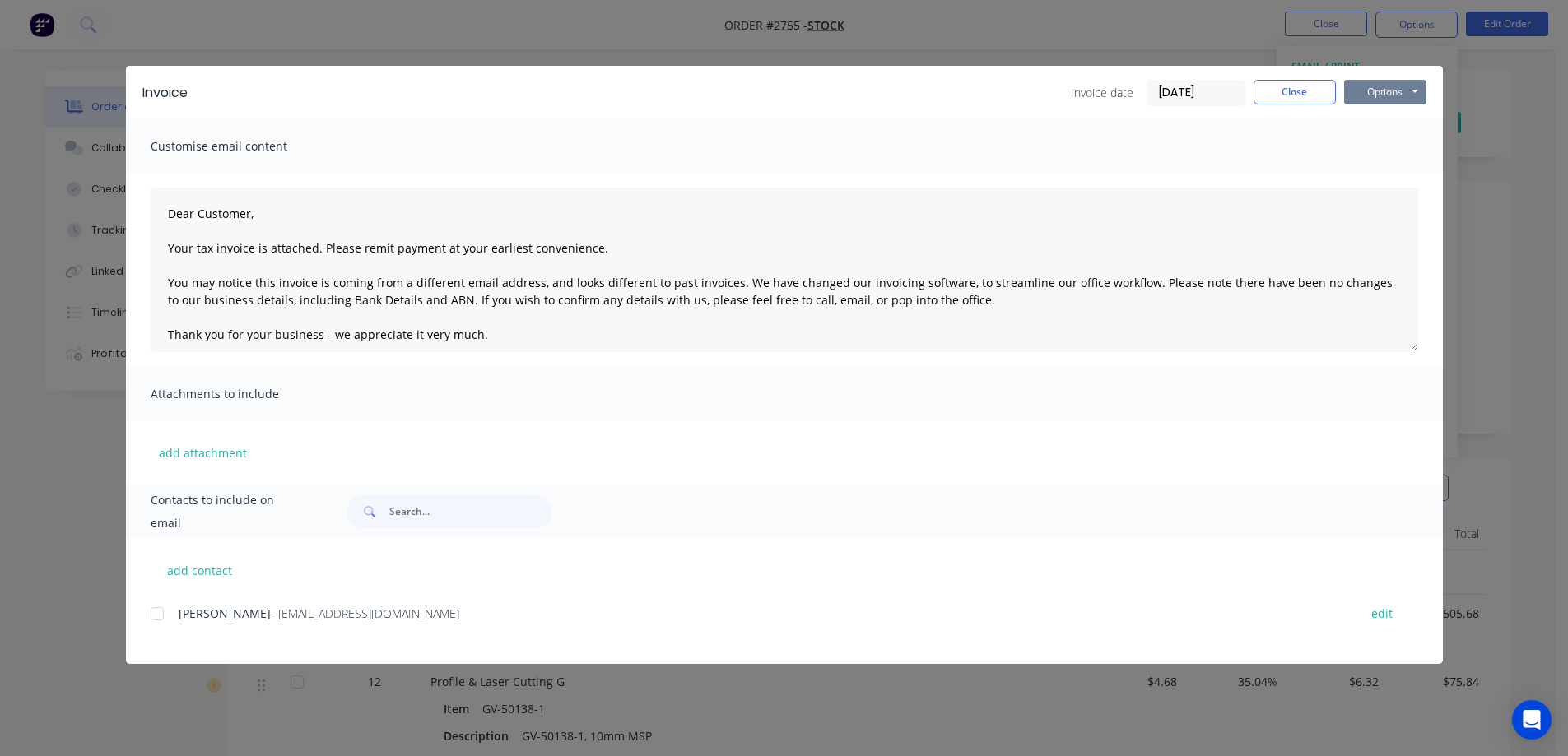
click at [1362, 96] on button "Options" at bounding box center [1385, 92] width 83 height 25
click at [1382, 142] on button "Print" at bounding box center [1397, 148] width 106 height 28
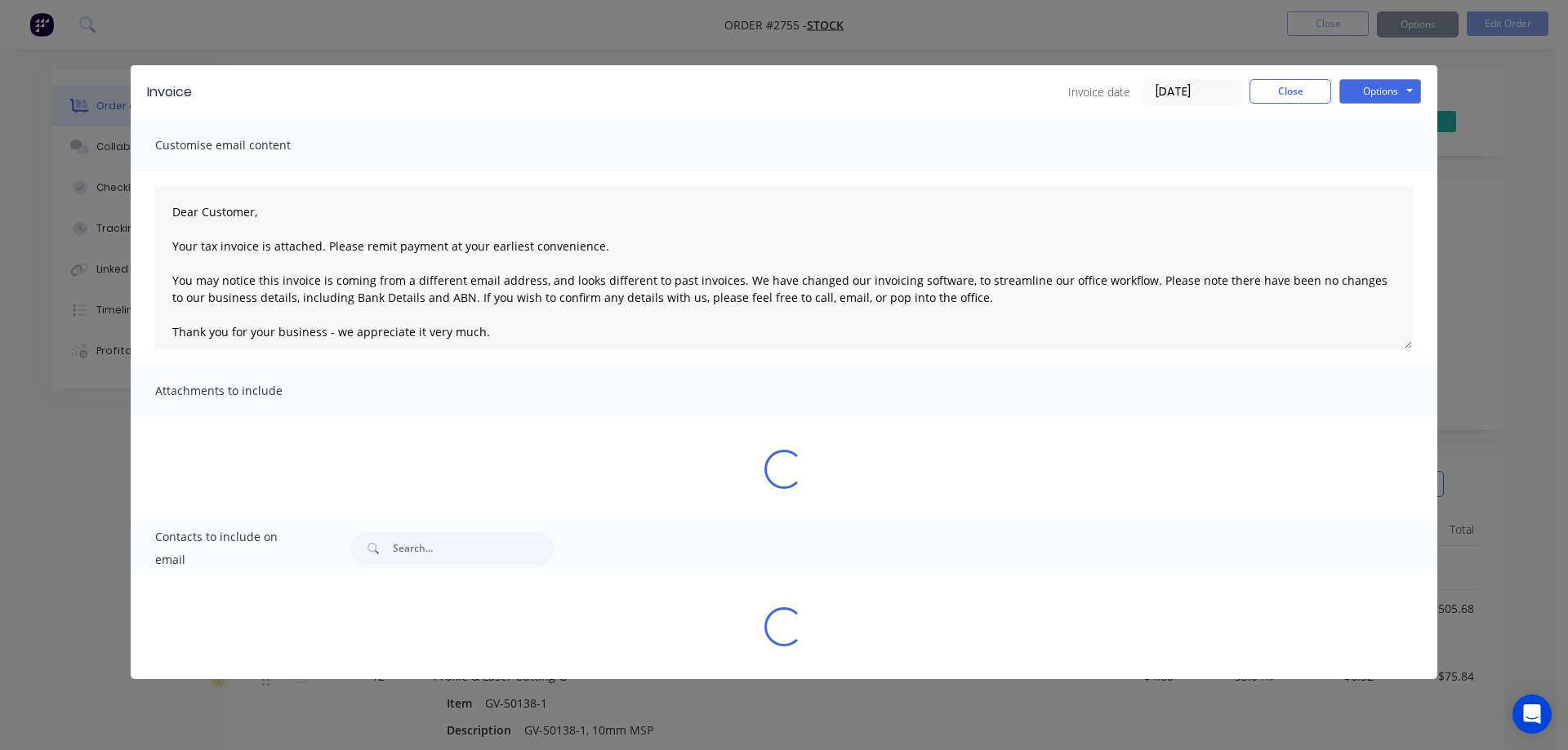
type textarea "Dear Customer, Your tax invoice is attached. Please remit payment at your earli…"
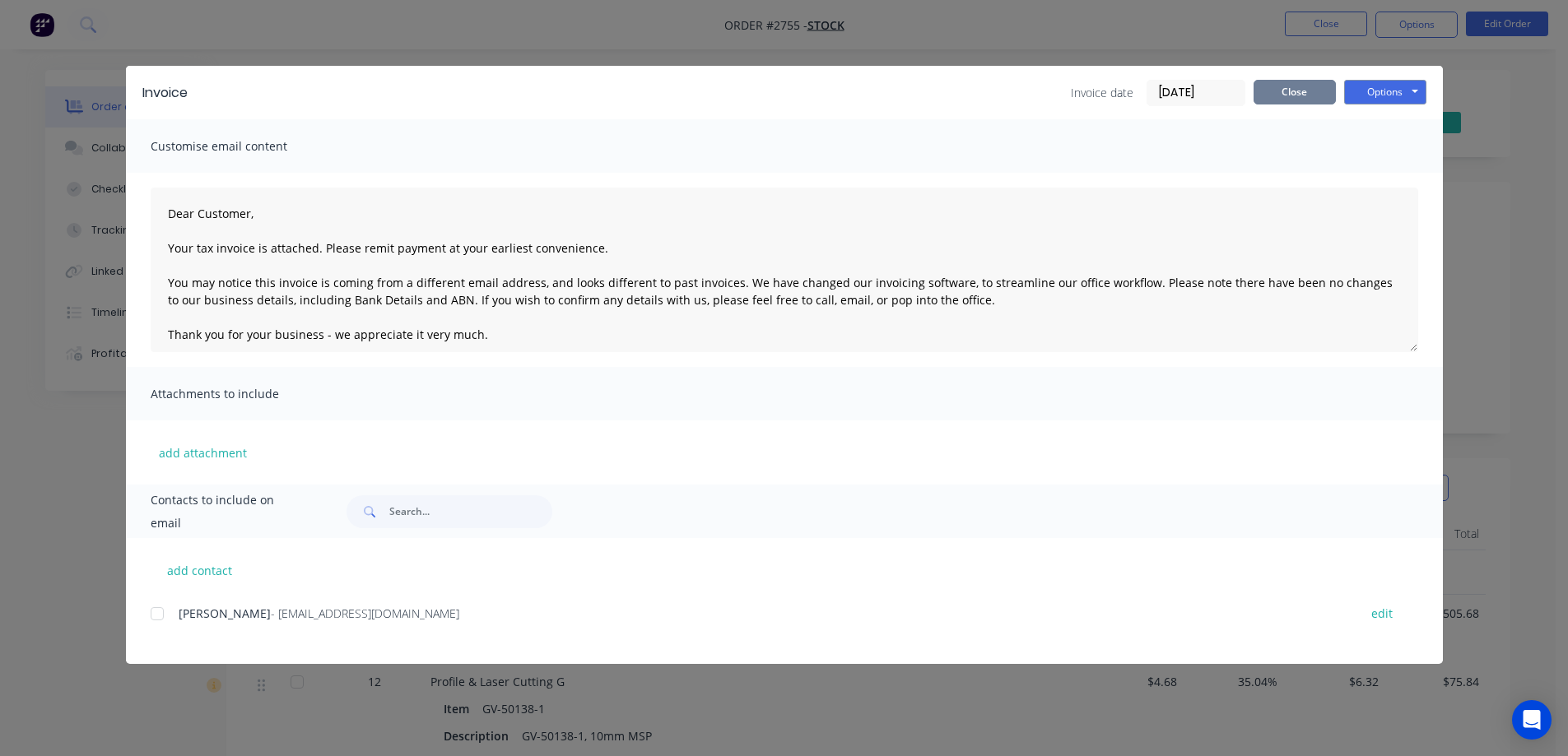
click at [1278, 97] on button "Close" at bounding box center [1295, 92] width 83 height 25
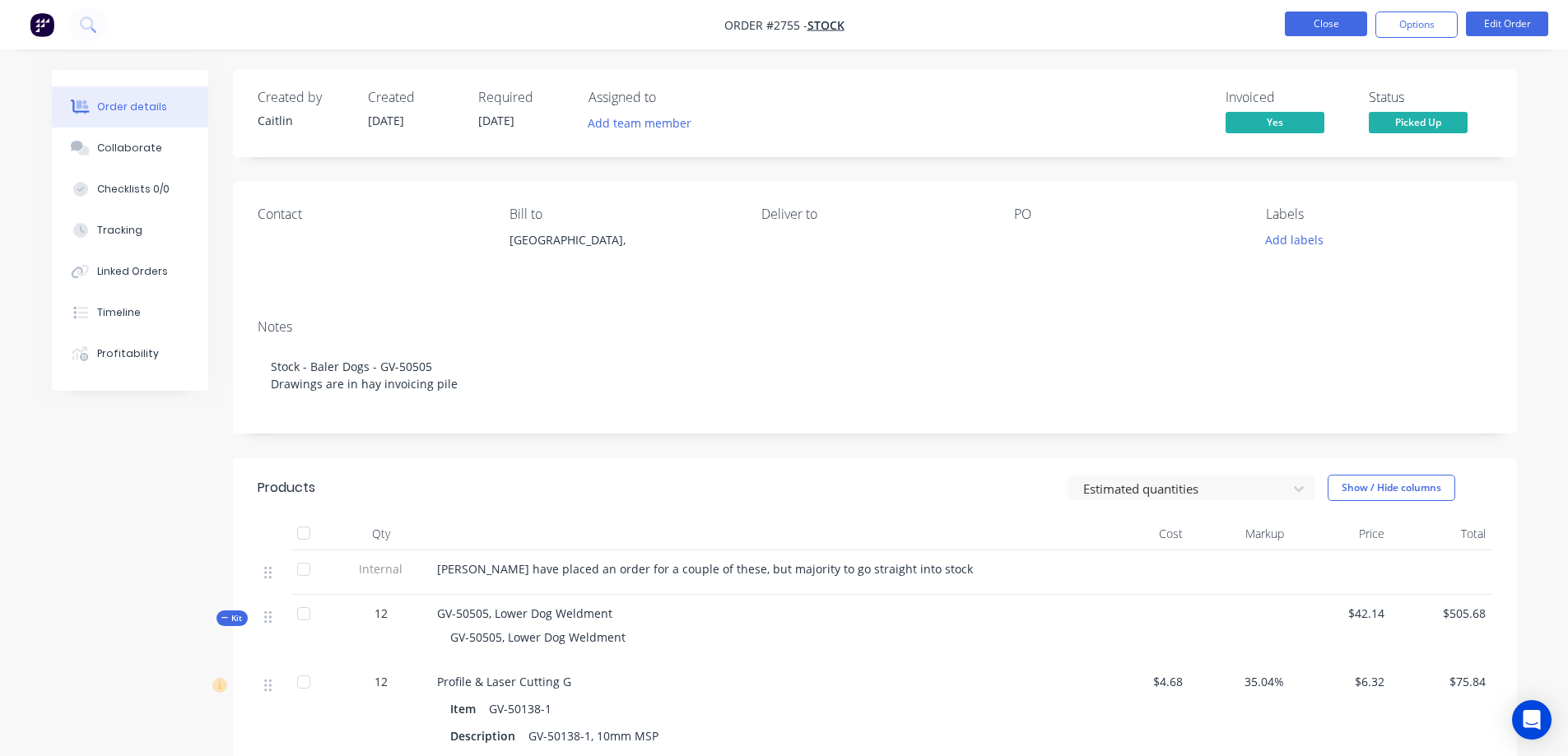
click at [1310, 21] on button "Close" at bounding box center [1326, 24] width 83 height 25
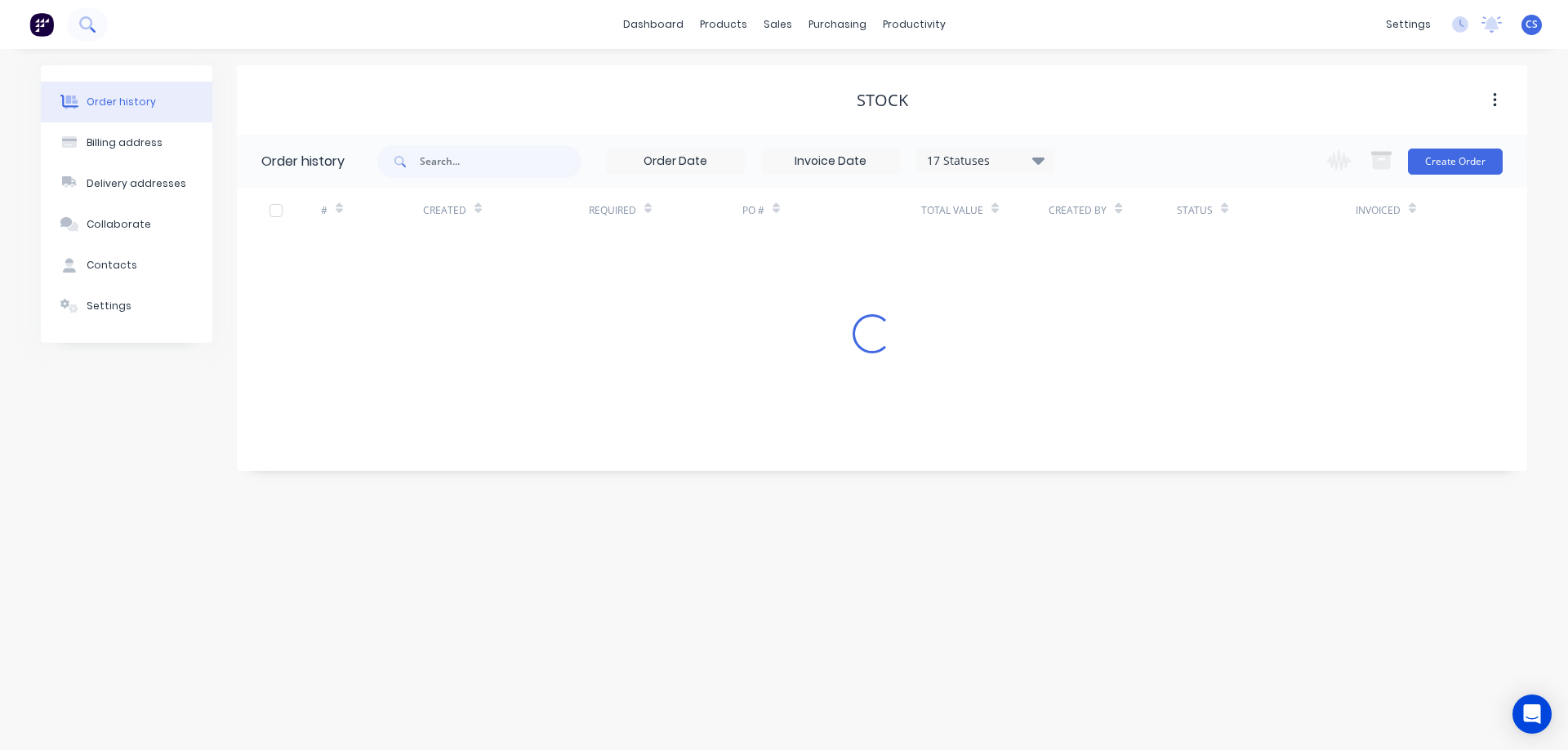
click at [92, 23] on icon at bounding box center [87, 25] width 16 height 16
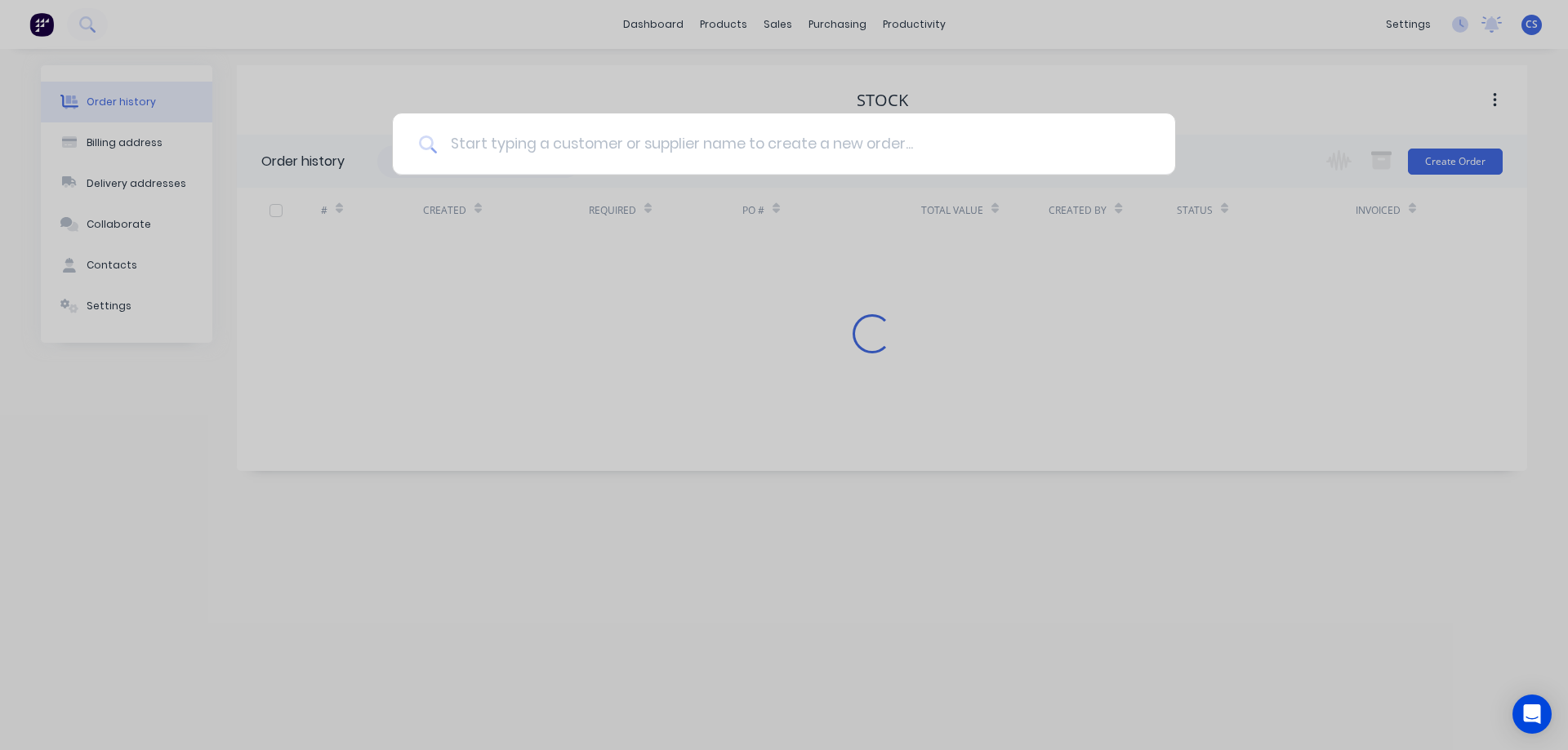
click at [534, 147] on input at bounding box center [792, 144] width 712 height 62
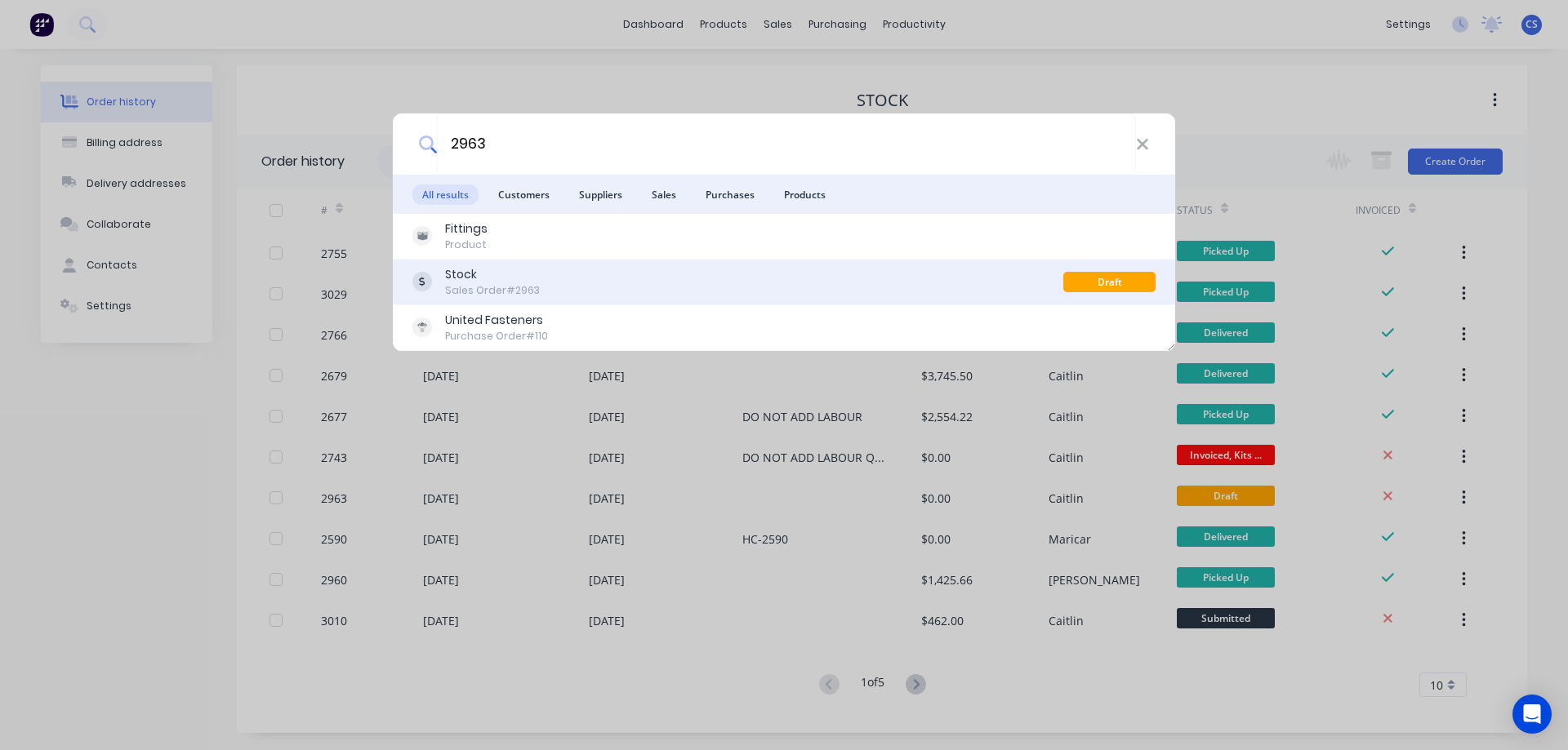
type input "2963"
click at [552, 288] on div "Stock Sales Order #2963" at bounding box center [737, 282] width 651 height 32
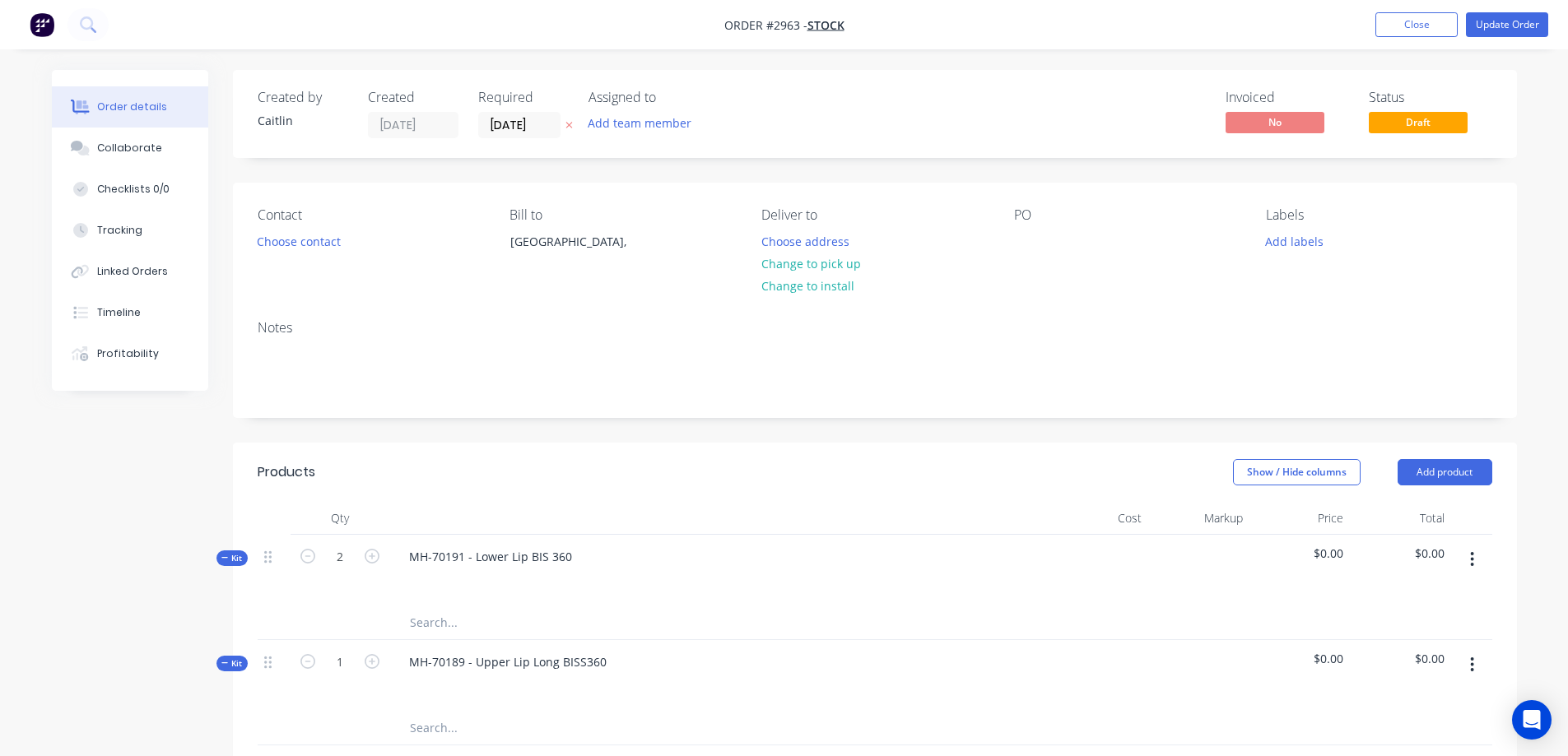
click at [233, 554] on span "Kit" at bounding box center [232, 558] width 21 height 12
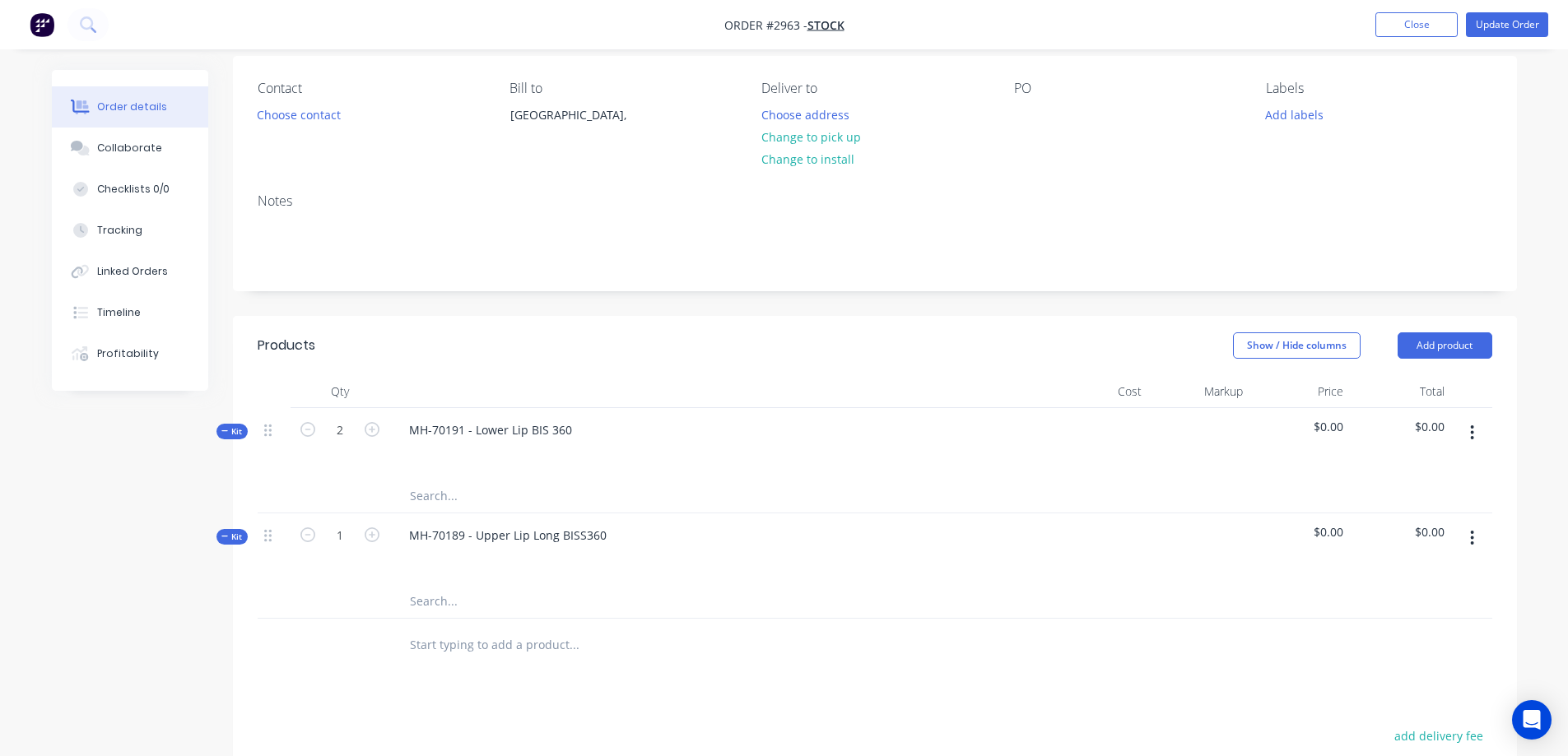
scroll to position [165, 0]
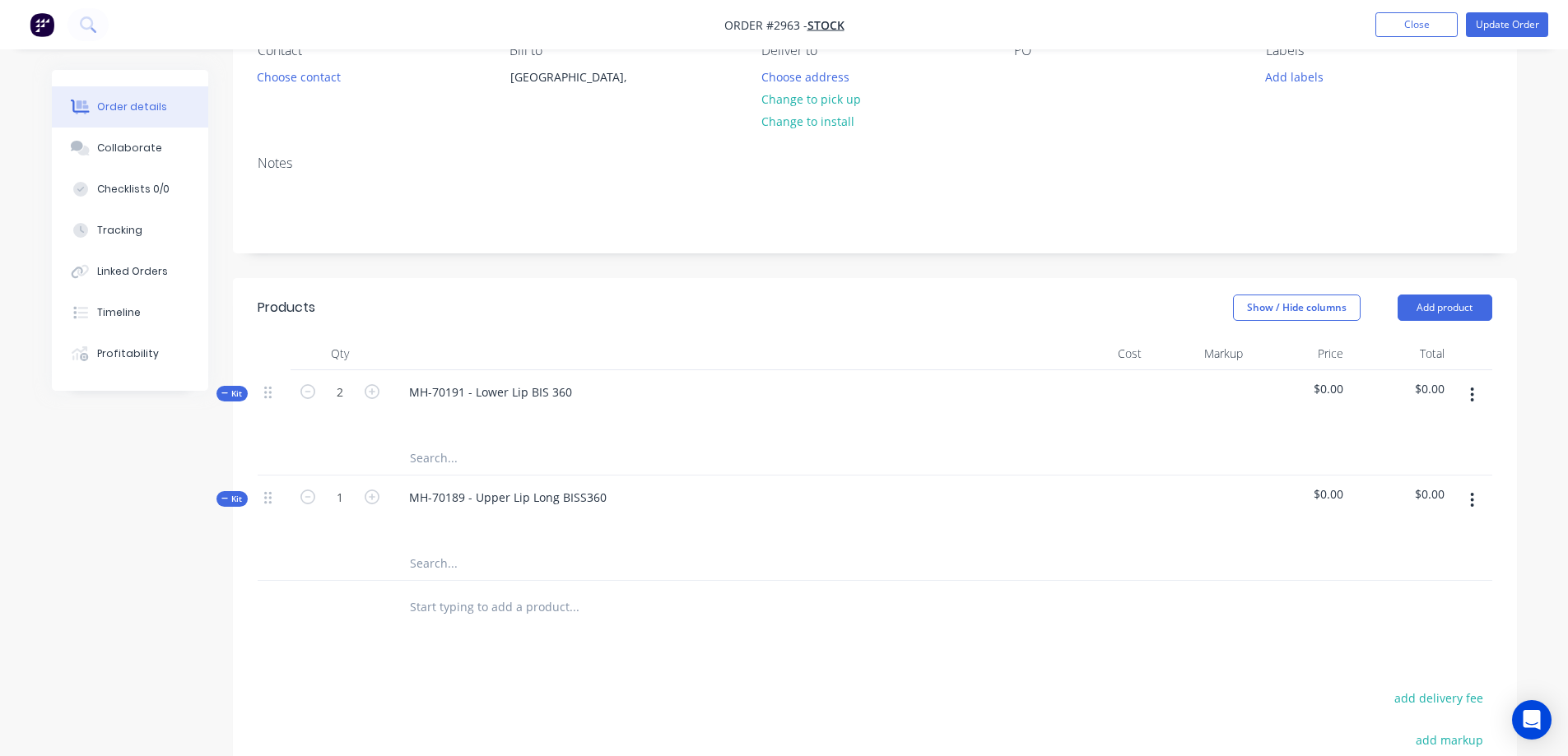
click at [466, 612] on input "text" at bounding box center [573, 607] width 329 height 33
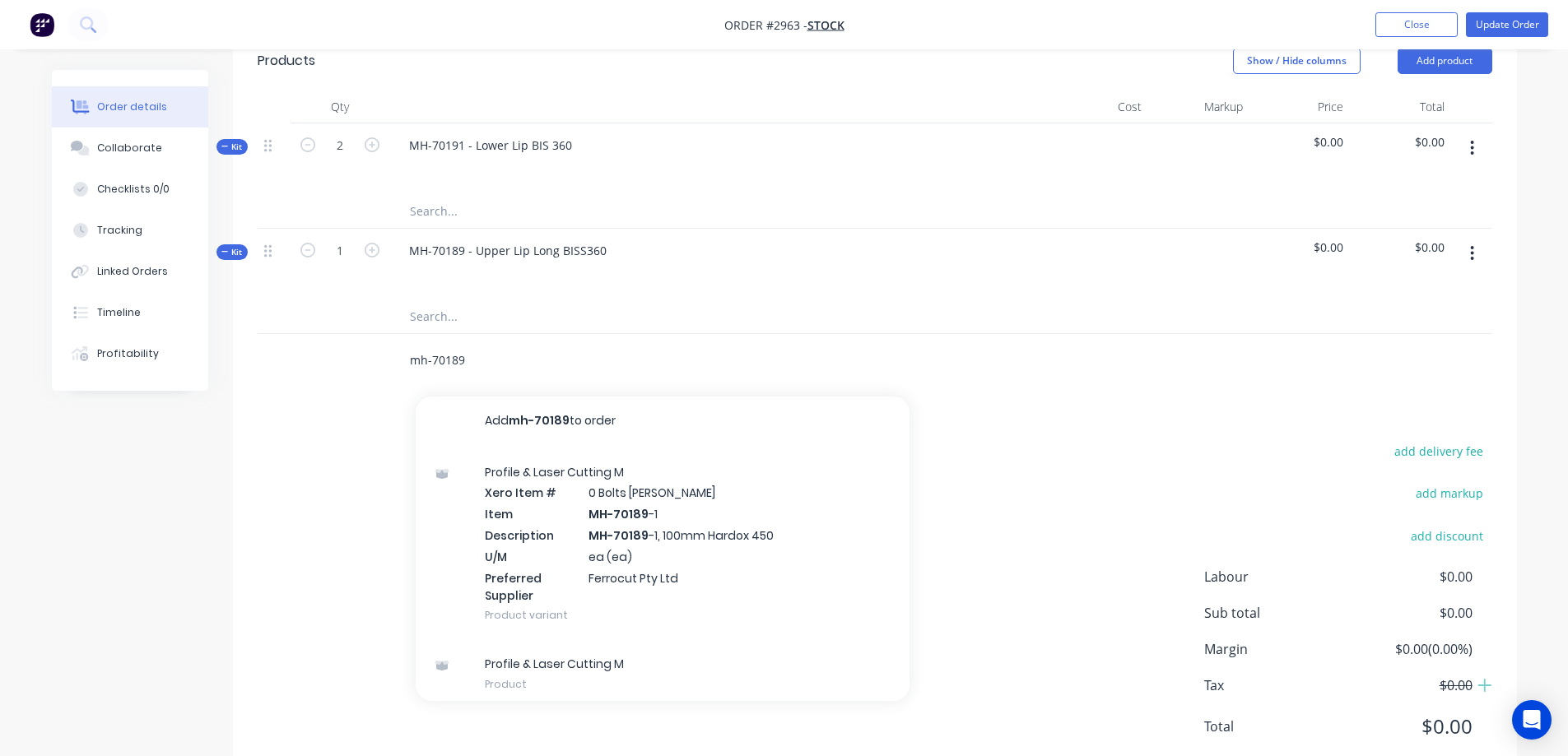
scroll to position [0, 0]
click at [1063, 539] on div "add delivery fee add markup add discount Labour $0.00 Sub total $0.00 Margin $0…" at bounding box center [874, 599] width 1234 height 318
click at [999, 661] on div "add delivery fee add markup add discount Labour $0.00 Sub total $0.00 Margin $0…" at bounding box center [874, 599] width 1234 height 318
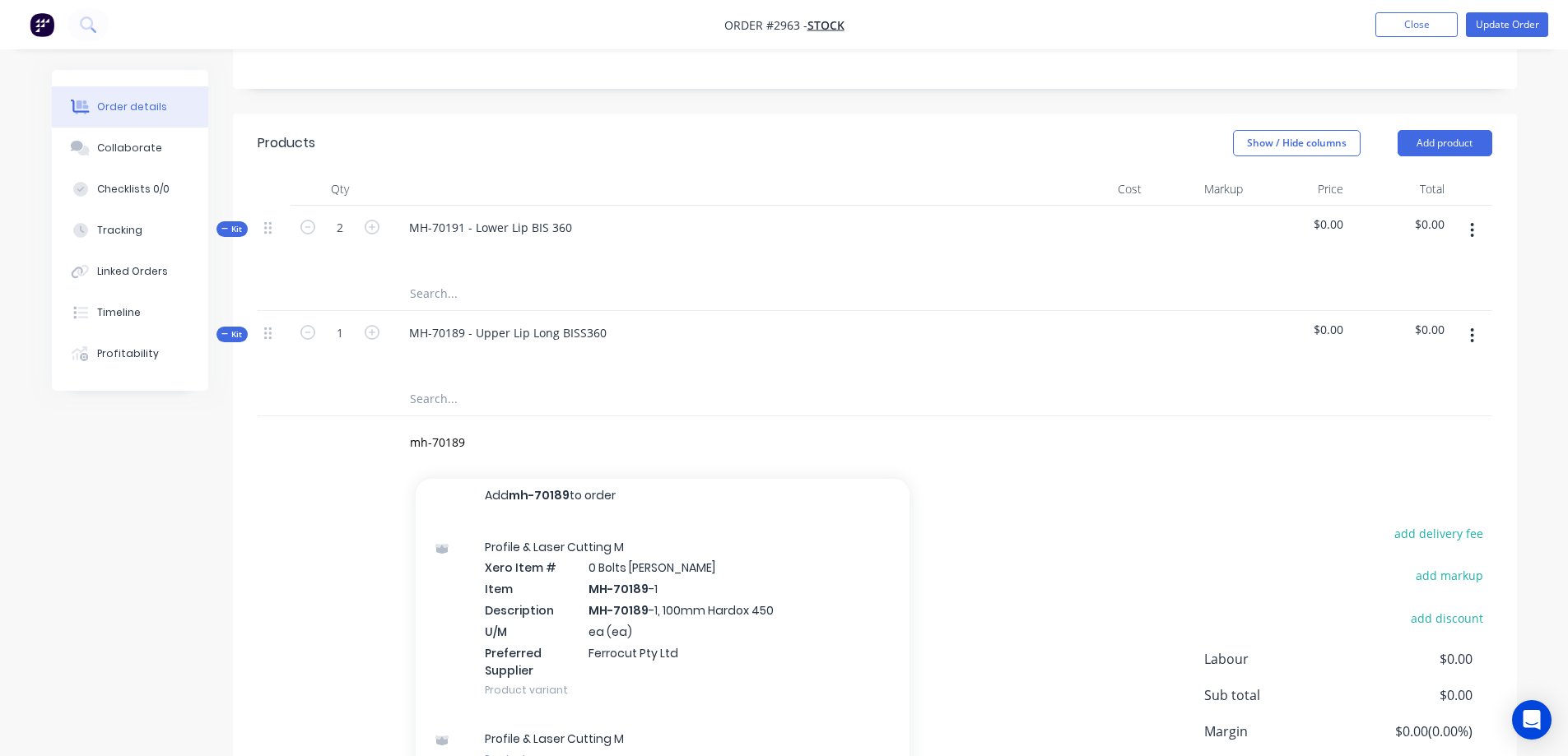
scroll to position [247, 0]
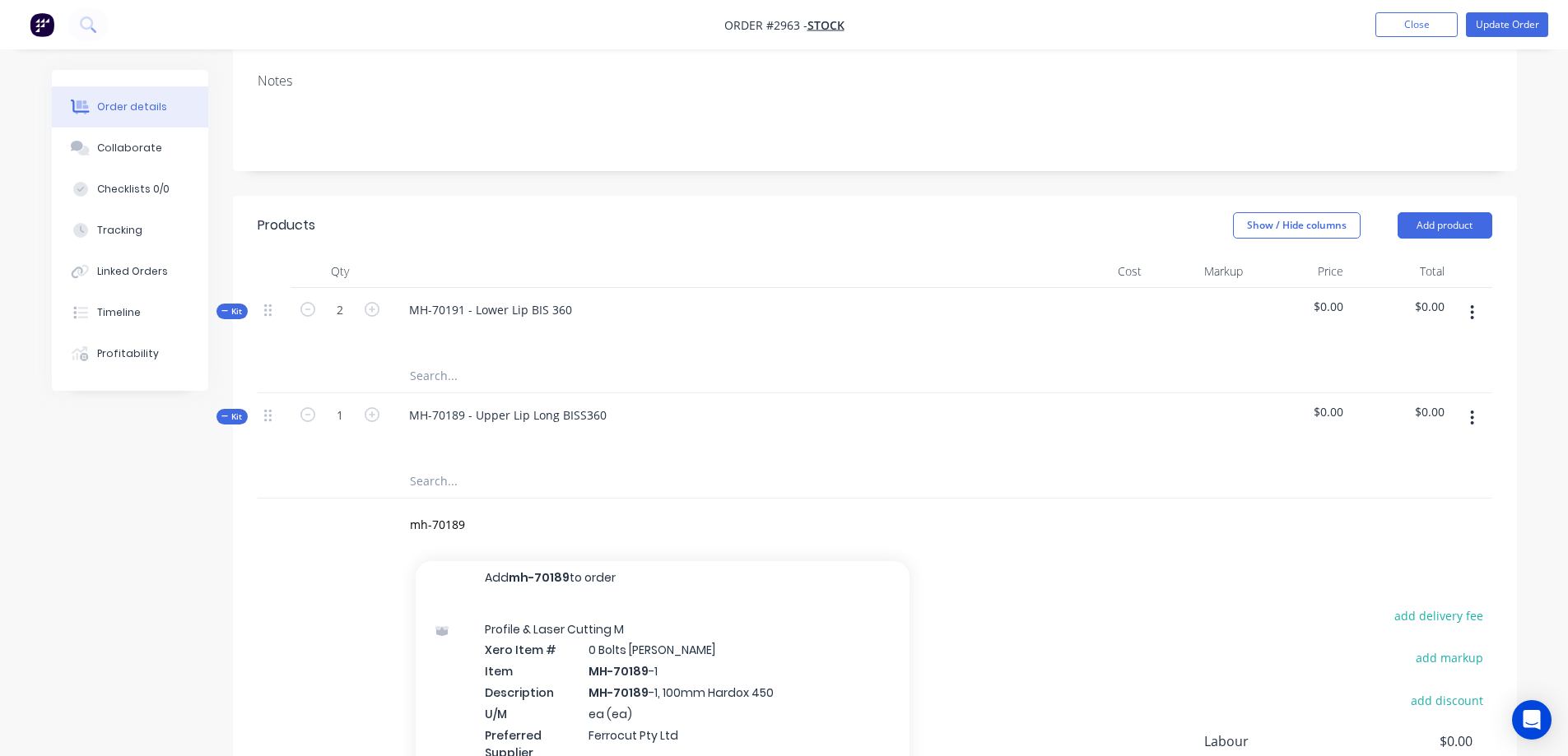
click at [989, 523] on div "mh-70189 Add mh-70189 to order Profile & Laser Cutting M Xero Item # 0 Bolts Me…" at bounding box center [874, 525] width 1234 height 53
click at [478, 524] on input "mh-70189" at bounding box center [573, 524] width 329 height 33
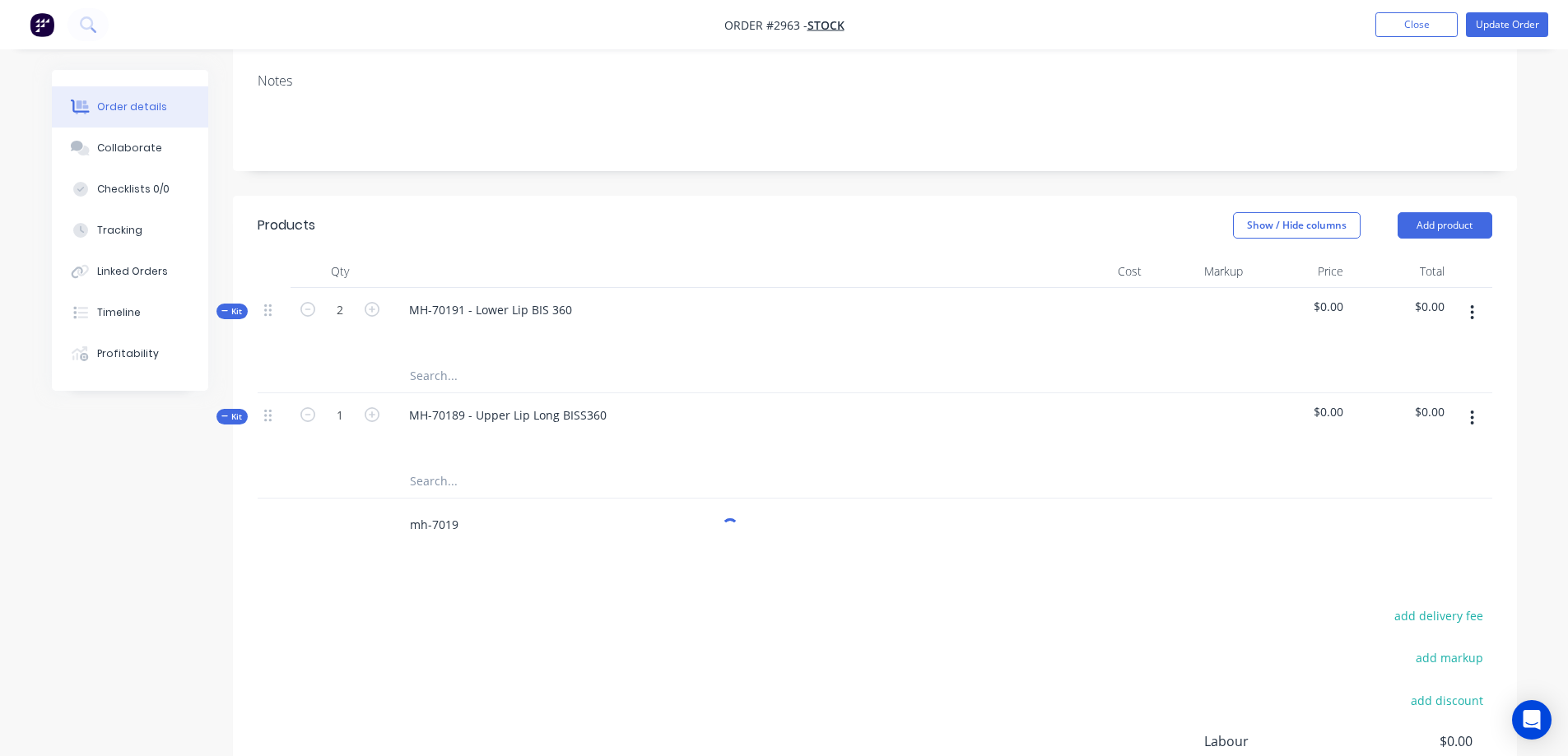
type input "mh-70191"
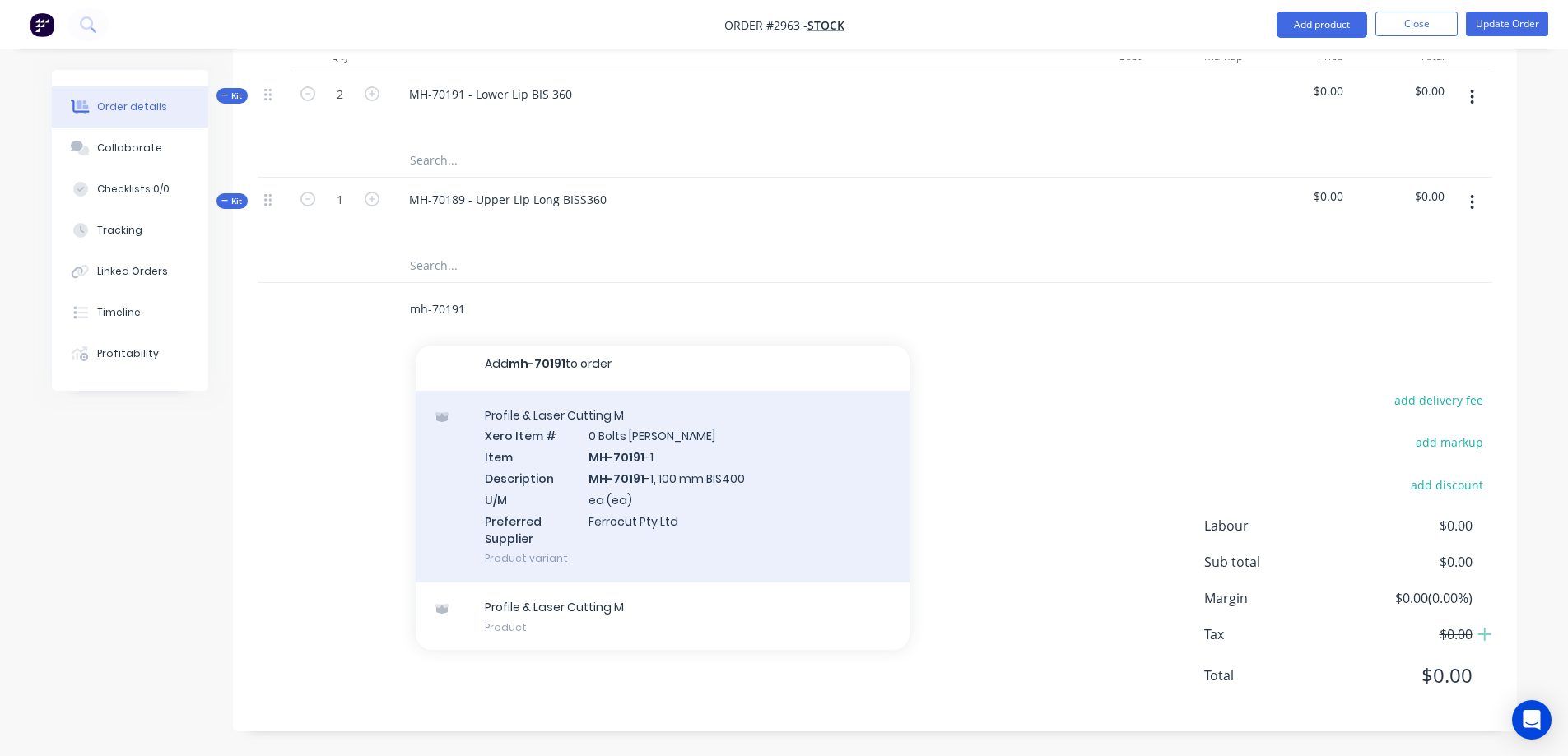
scroll to position [9, 0]
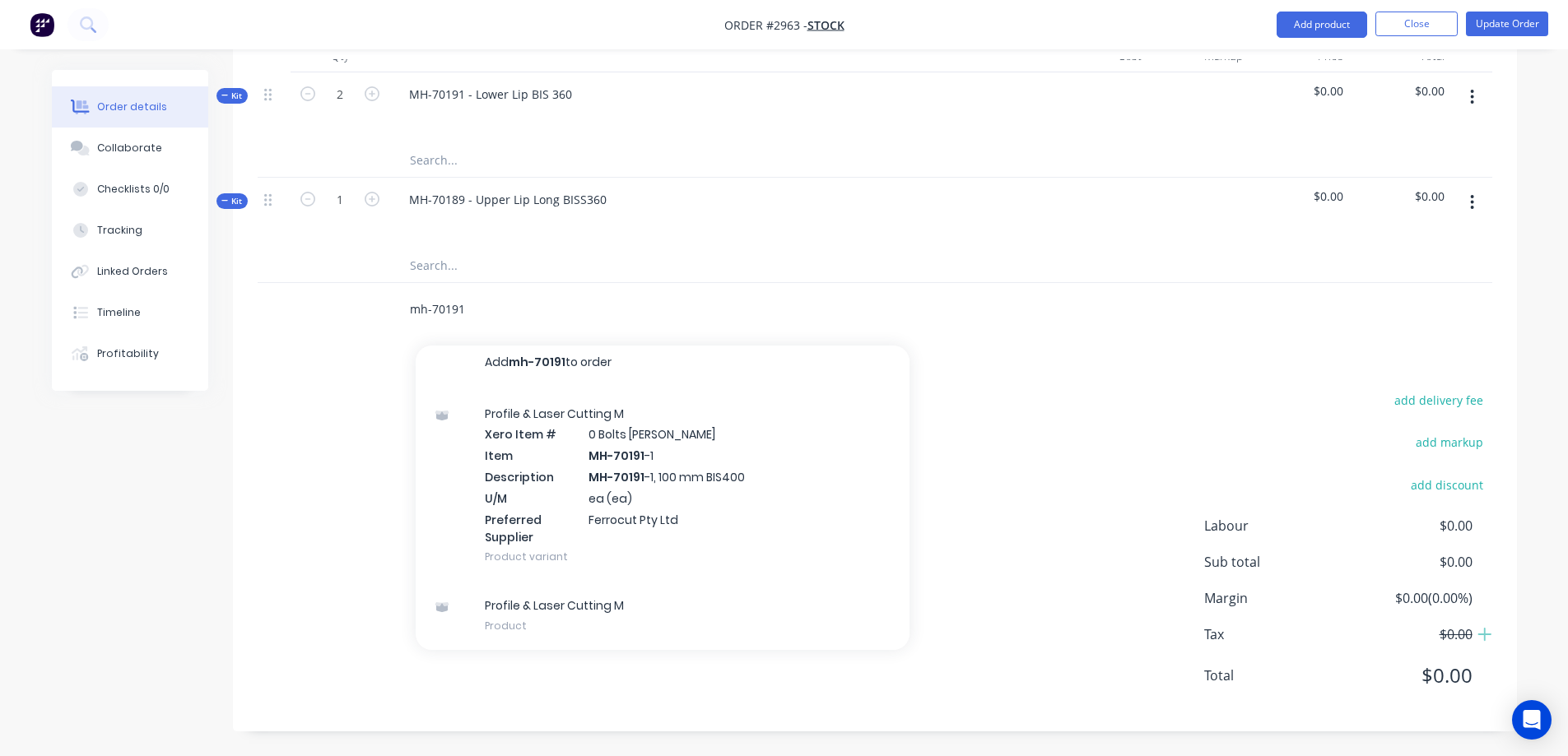
drag, startPoint x: 477, startPoint y: 307, endPoint x: 403, endPoint y: 311, distance: 74.1
click at [403, 311] on div "mh-70191 Add mh-70191 to order Profile & Laser Cutting M Xero Item # 0 Bolts Me…" at bounding box center [642, 309] width 494 height 33
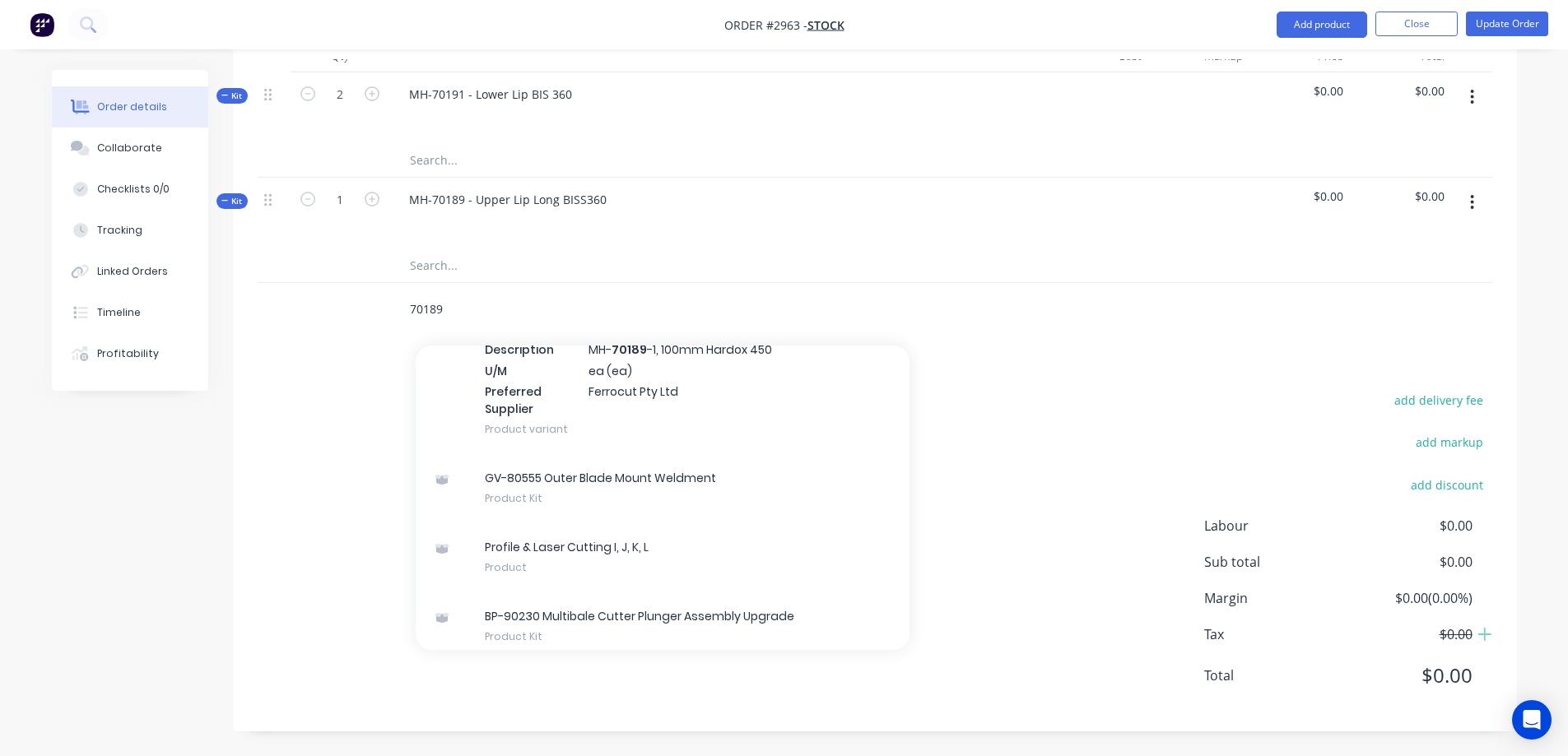
scroll to position [408, 0]
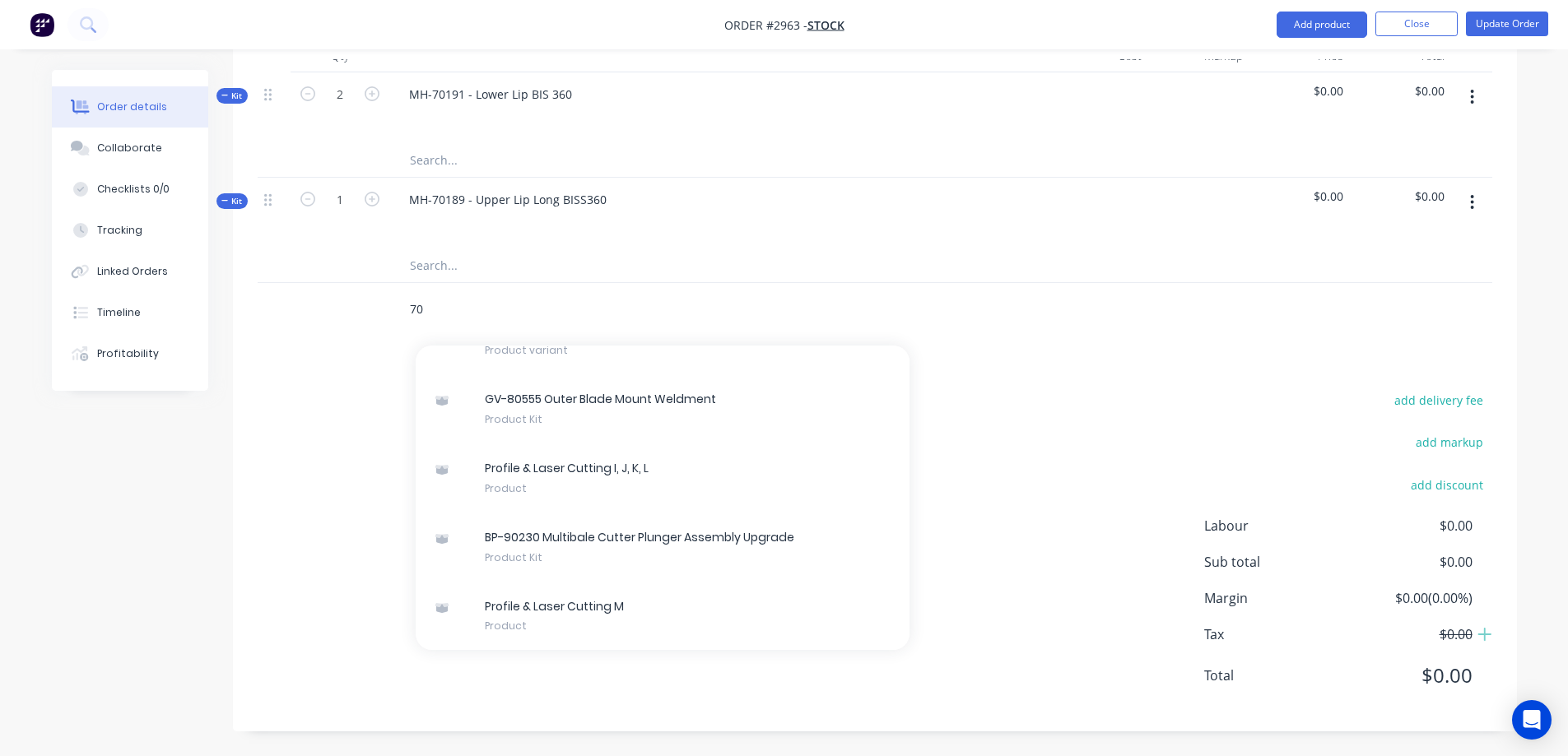
type input "7"
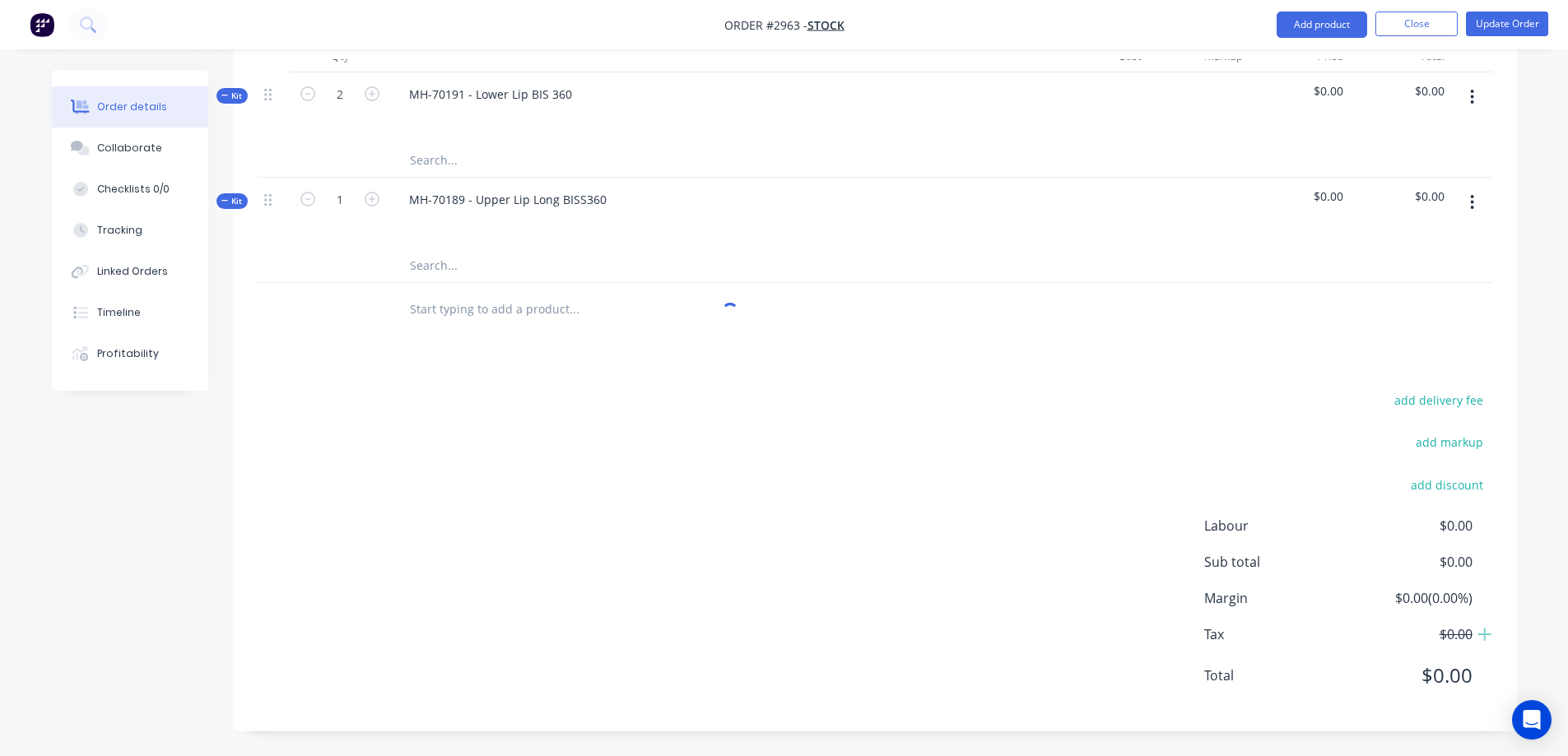
click at [358, 429] on div "add delivery fee add markup add discount Labour $0.00 Sub total $0.00 Margin $0…" at bounding box center [874, 548] width 1234 height 318
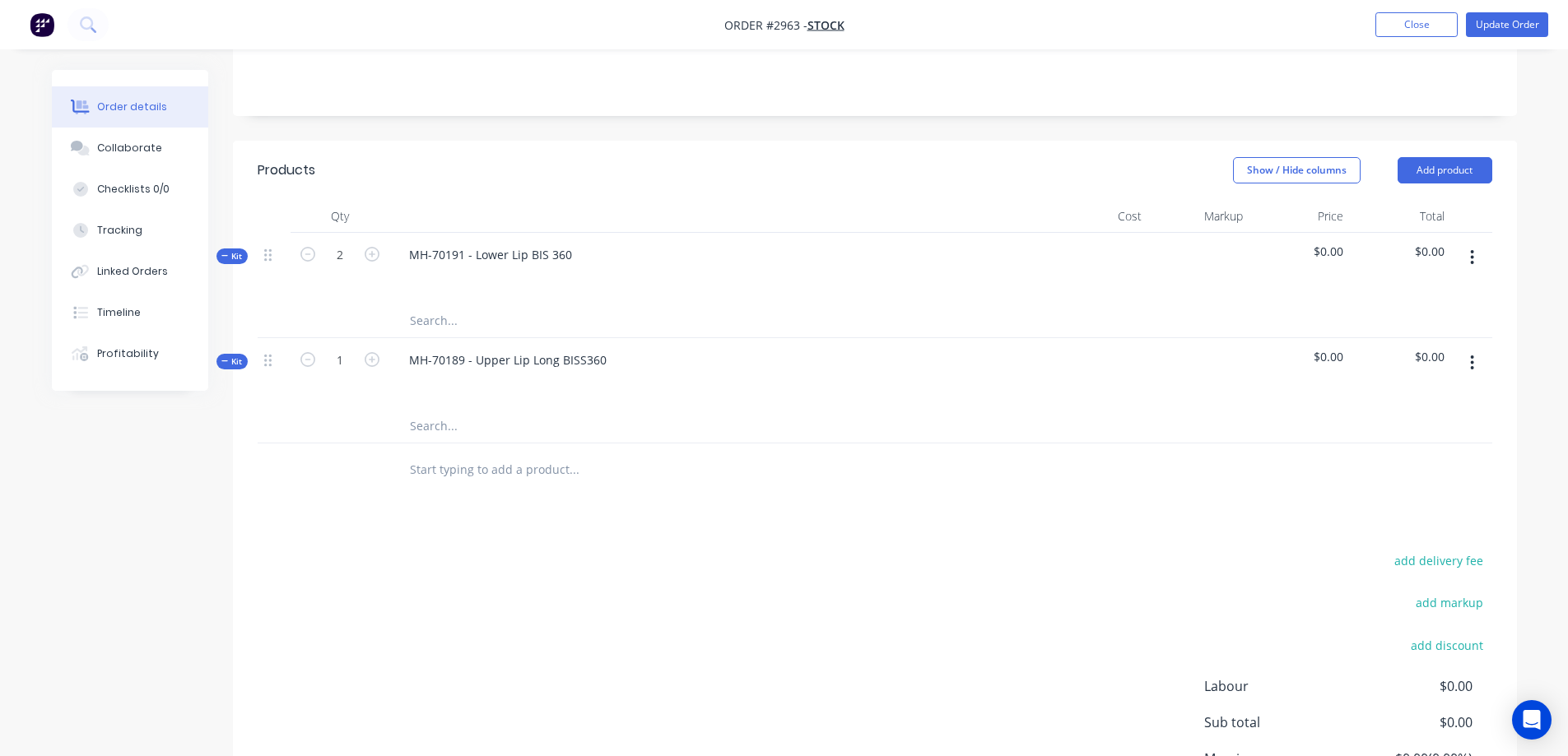
scroll to position [216, 0]
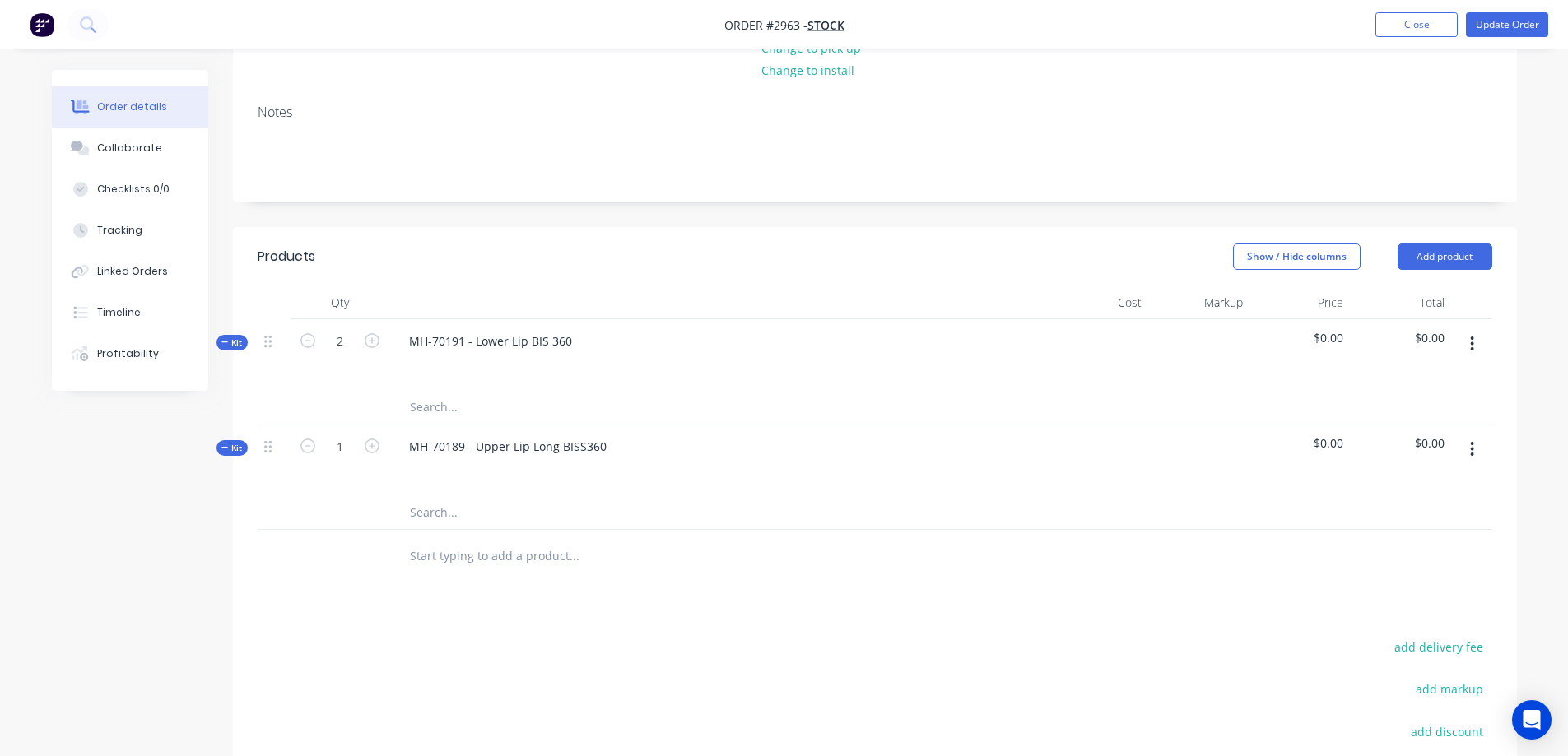
click at [441, 410] on input "text" at bounding box center [573, 407] width 329 height 33
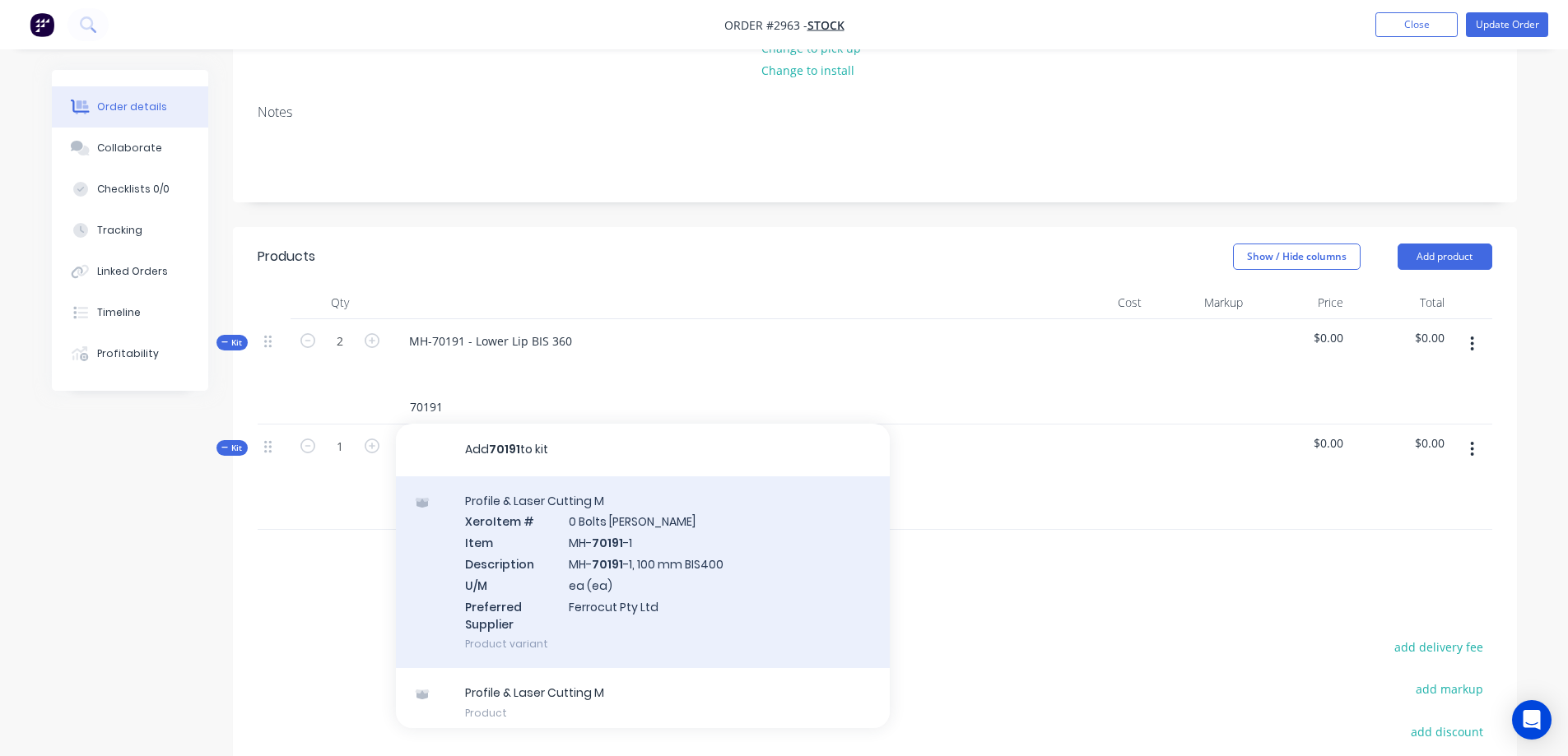
type input "70191"
click at [743, 575] on div "Profile & Laser Cutting M Xero Item # 0 Bolts Metric Galvanised Item MH- 70191 …" at bounding box center [642, 572] width 494 height 193
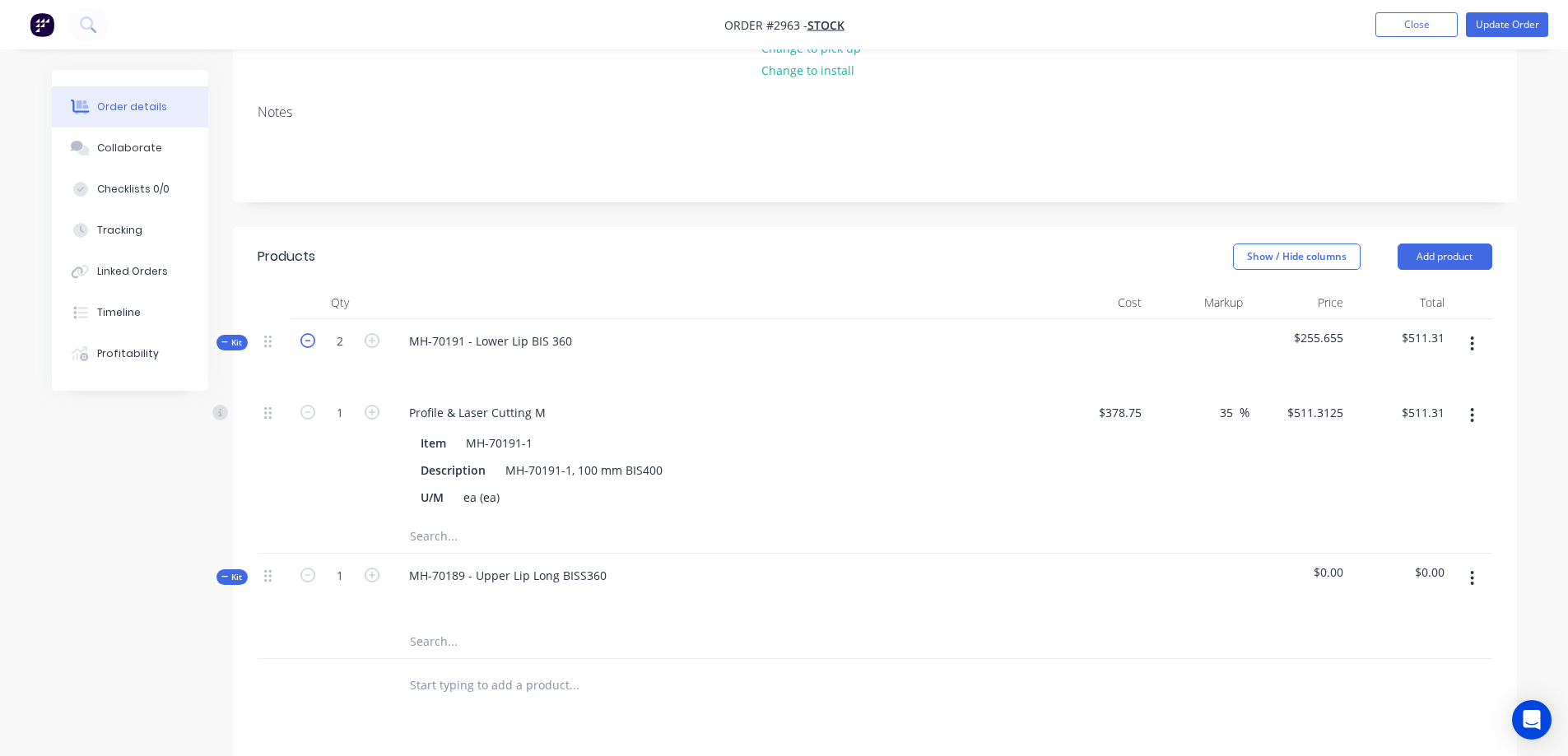
click at [311, 344] on icon "button" at bounding box center [308, 341] width 15 height 15
type input "1"
type input "0.5"
type input "$255.66"
click at [349, 406] on input "0.5" at bounding box center [340, 413] width 43 height 25
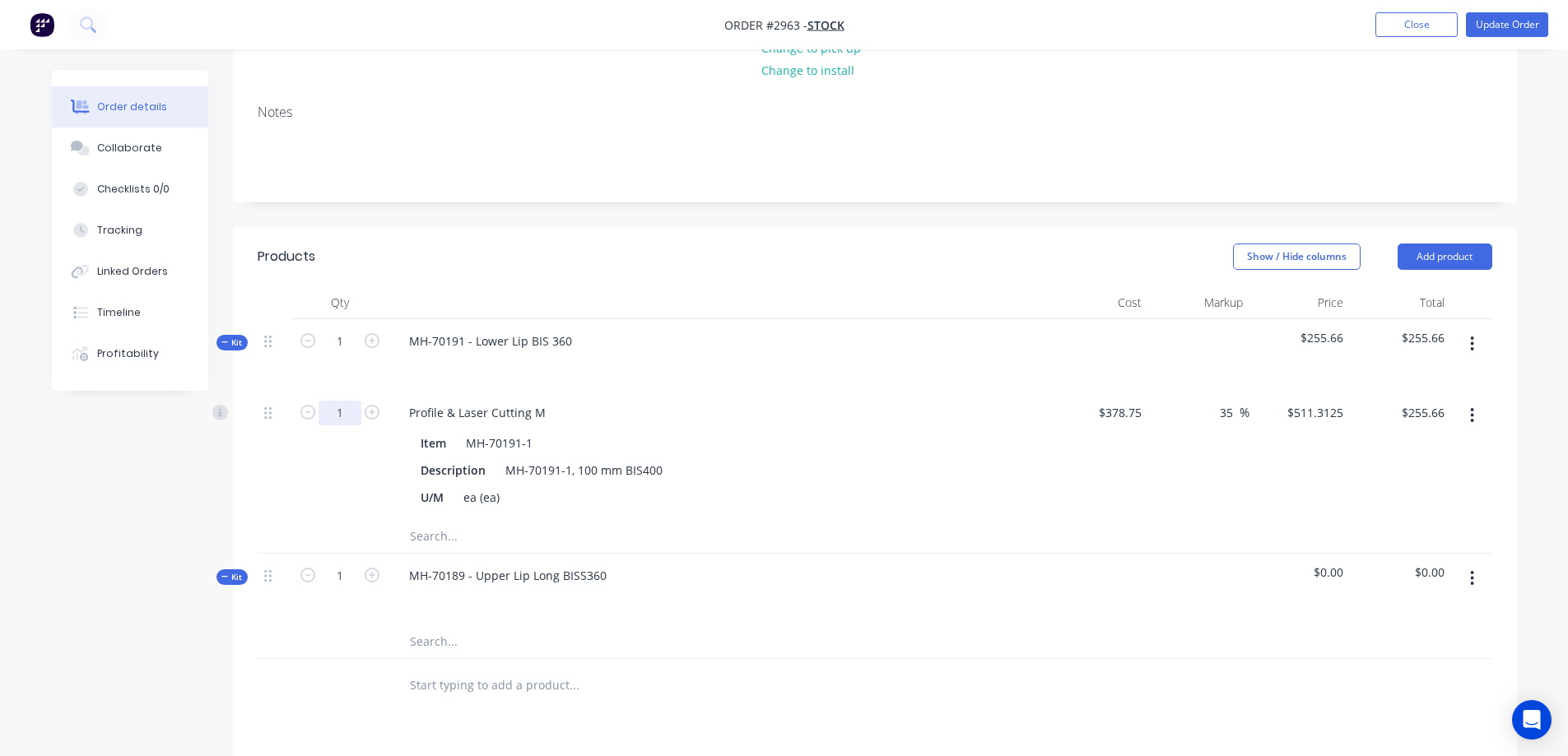
type input "1"
click at [127, 453] on div "Created by Caitlin Created 18/09/25 Required 18/09/25 Assigned to Add team memb…" at bounding box center [784, 493] width 1465 height 1279
type input "$511.31"
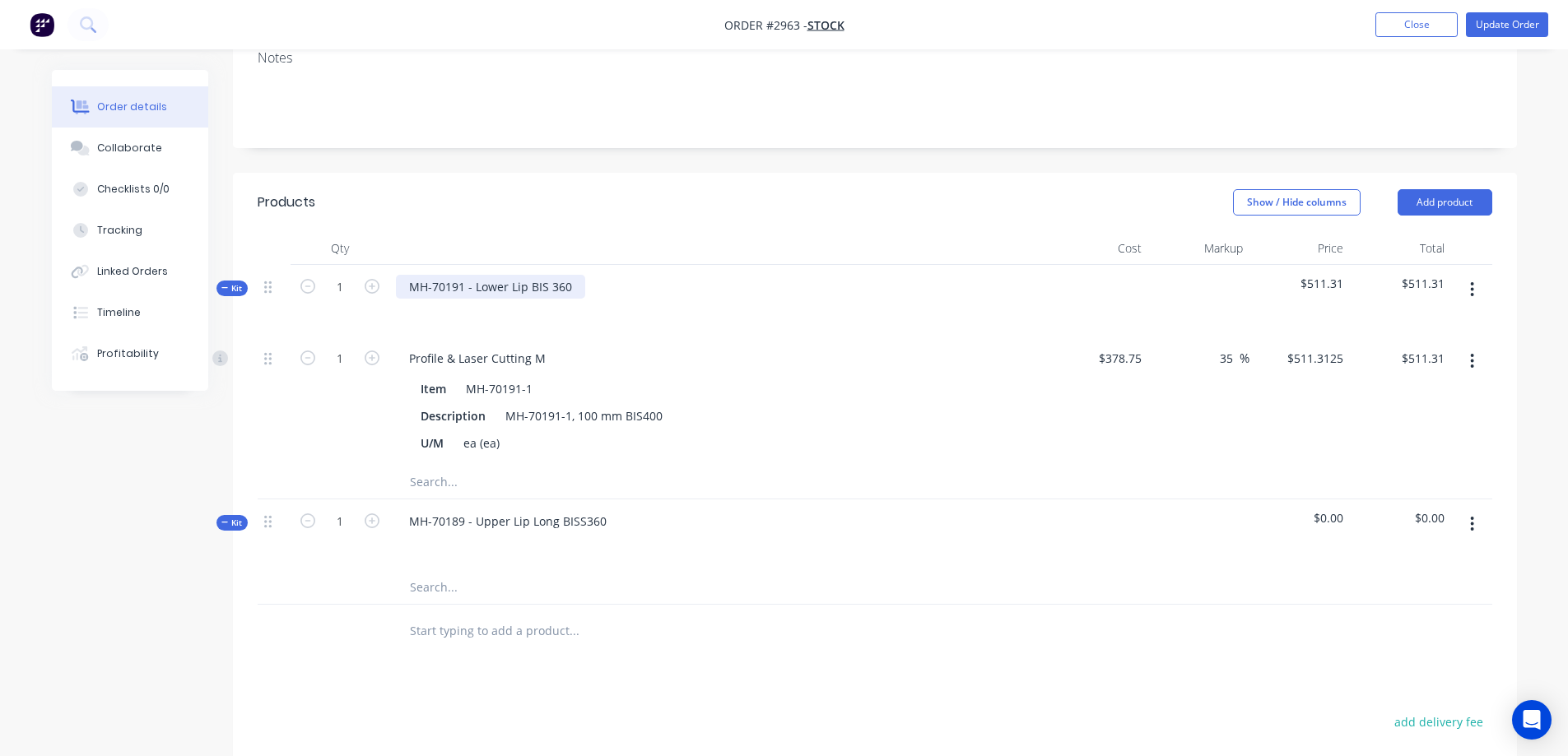
scroll to position [298, 0]
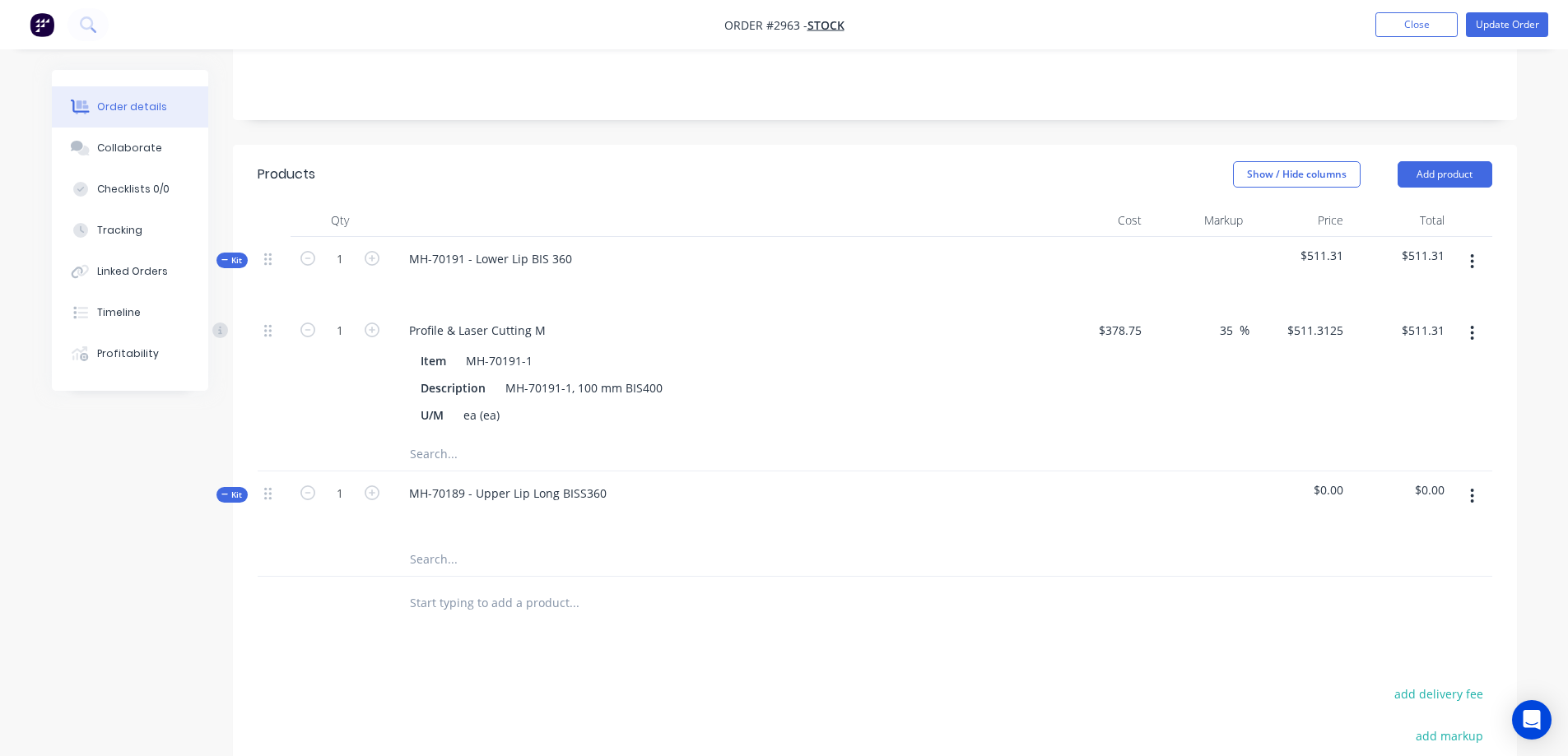
click at [437, 456] on input "text" at bounding box center [573, 453] width 329 height 33
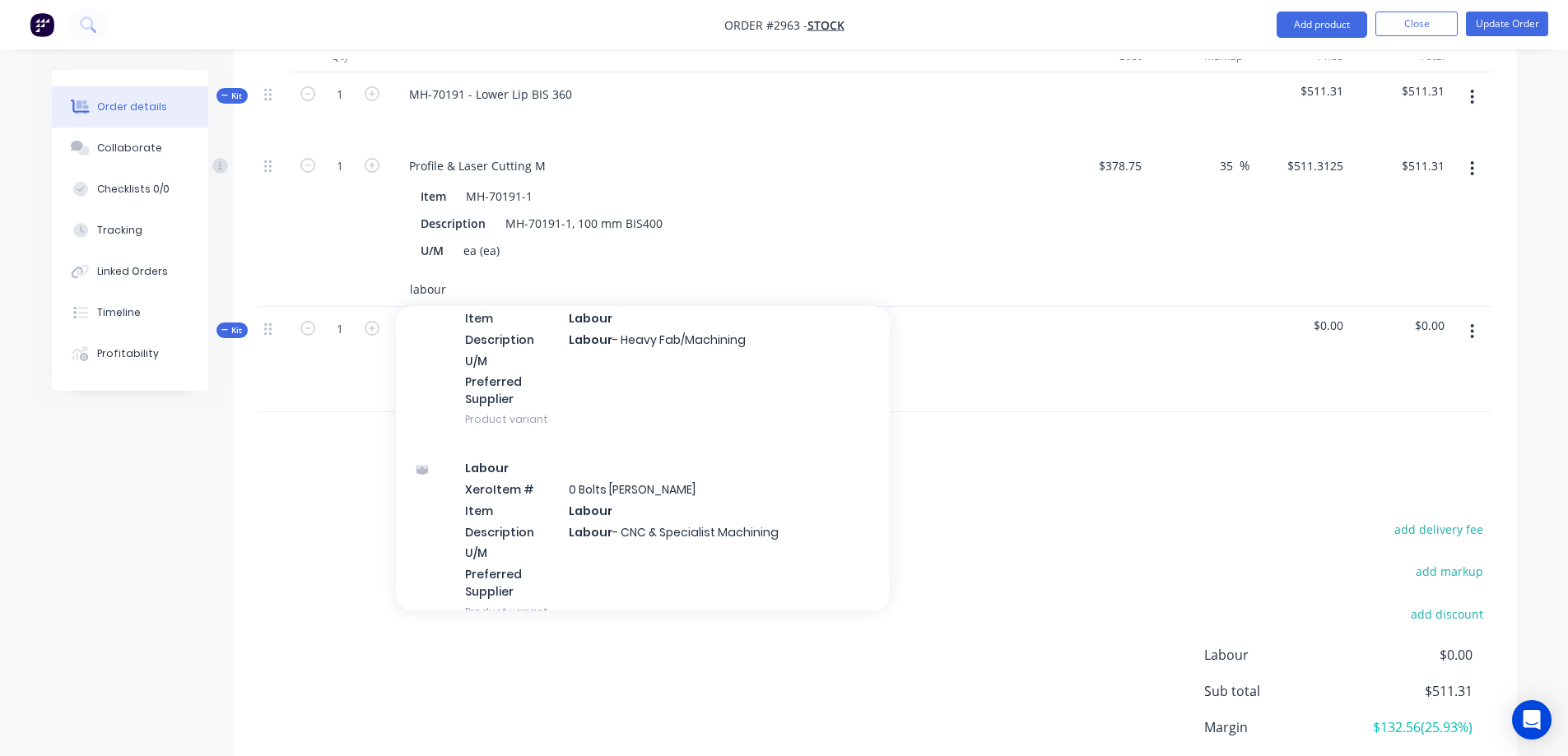
scroll to position [4280, 0]
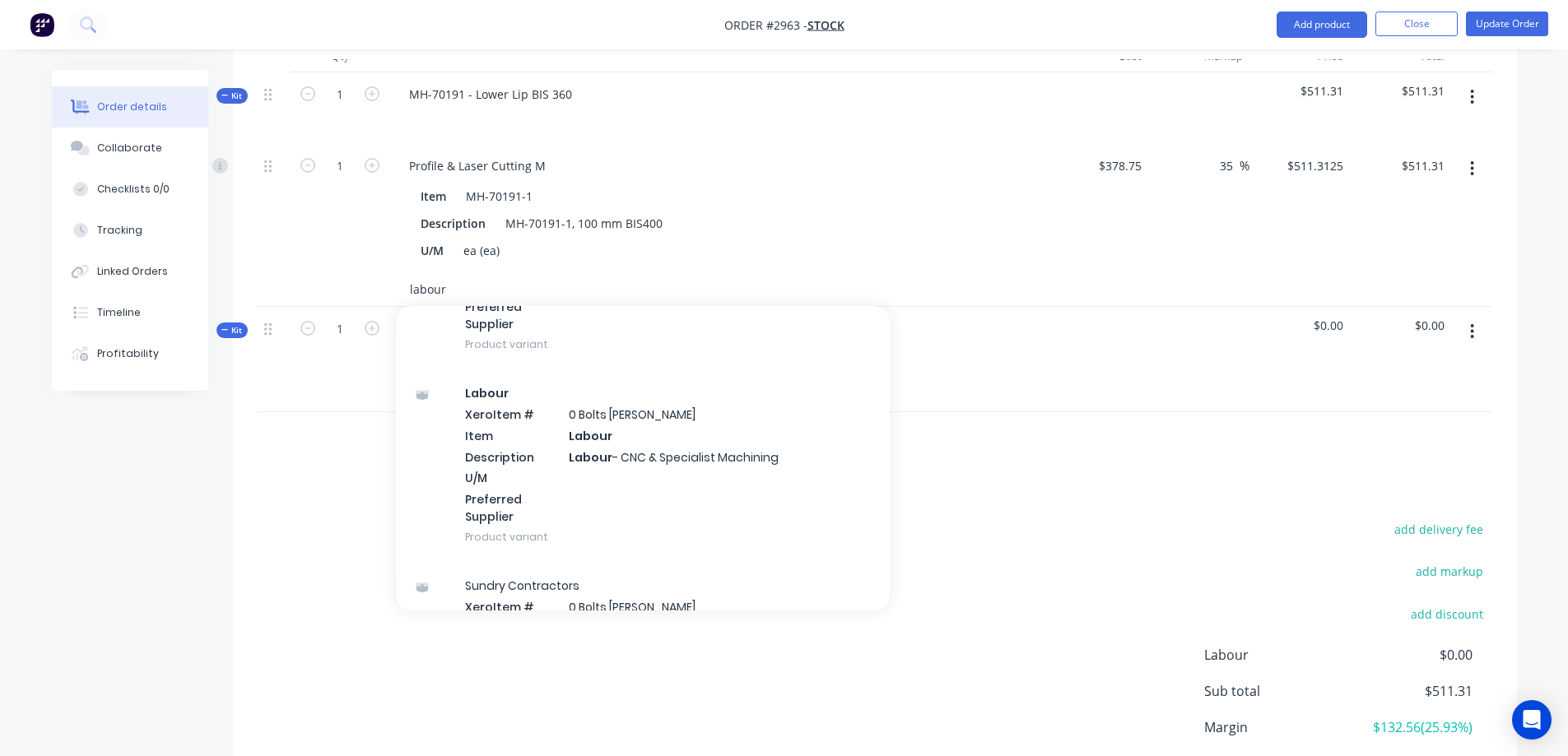
type input "labour"
click at [658, 441] on div "Labour Xero Item # 0 Bolts Metric Galvanised Item Labour Description Labour - C…" at bounding box center [642, 465] width 494 height 193
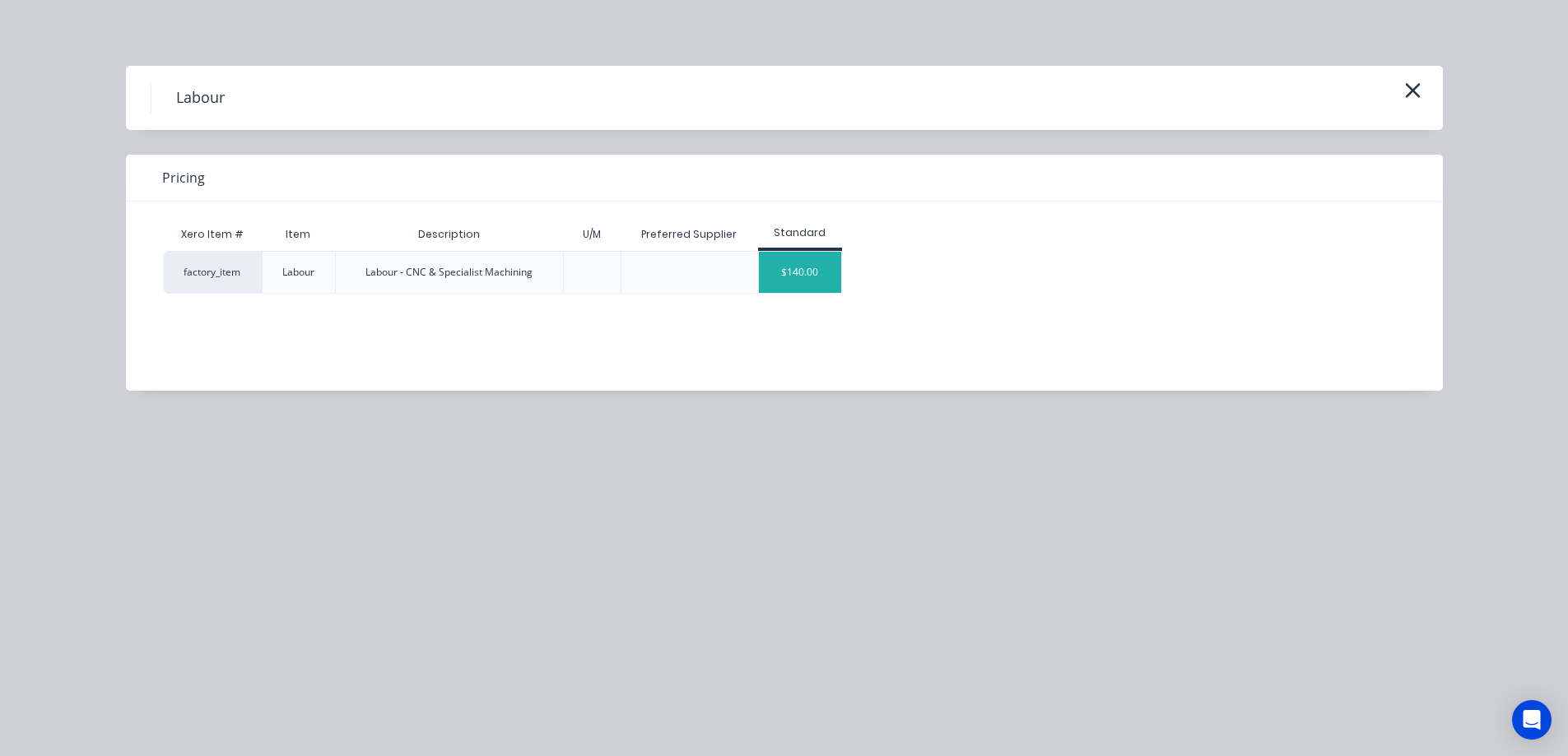
click at [817, 267] on div "$140.00" at bounding box center [800, 272] width 83 height 41
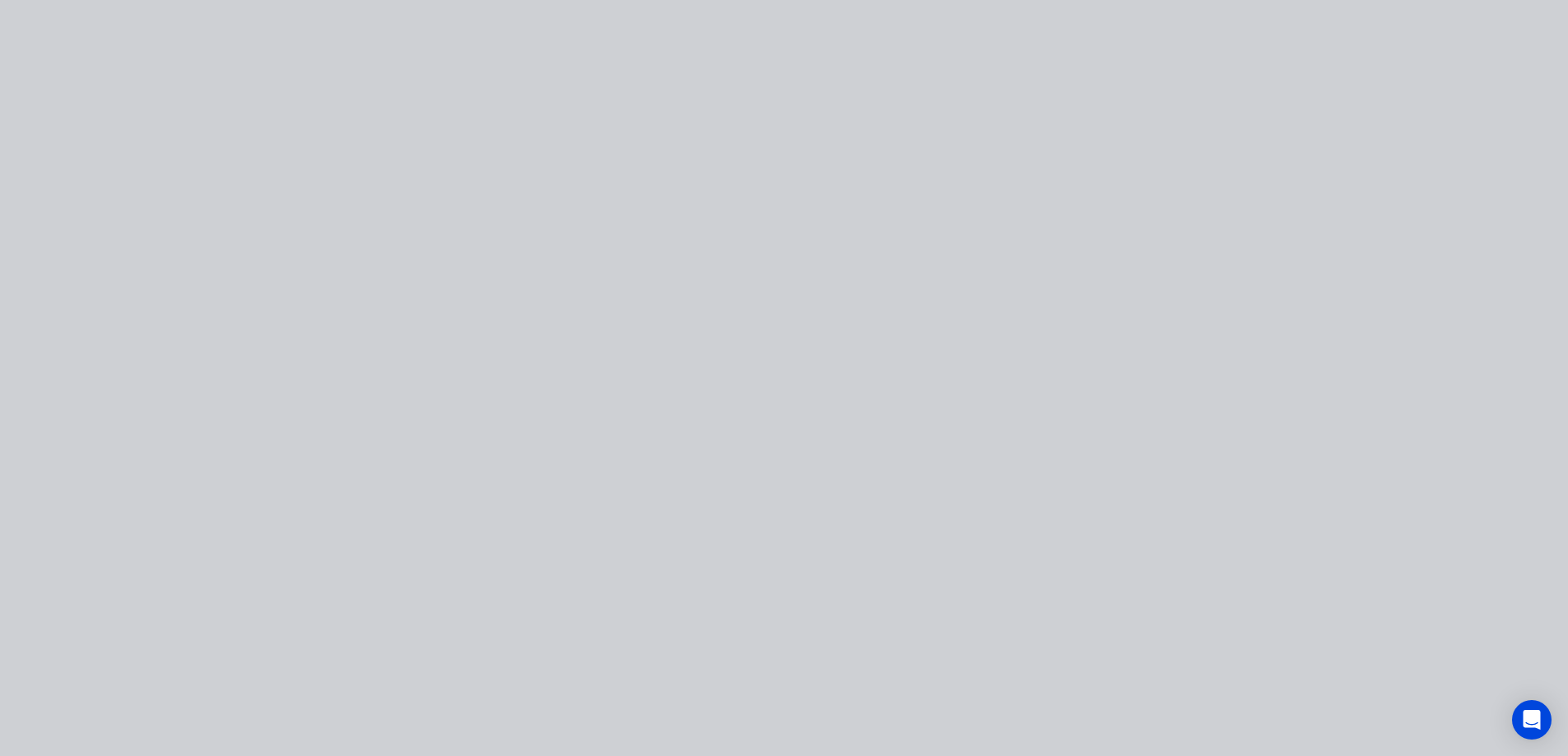
type input "$140.00"
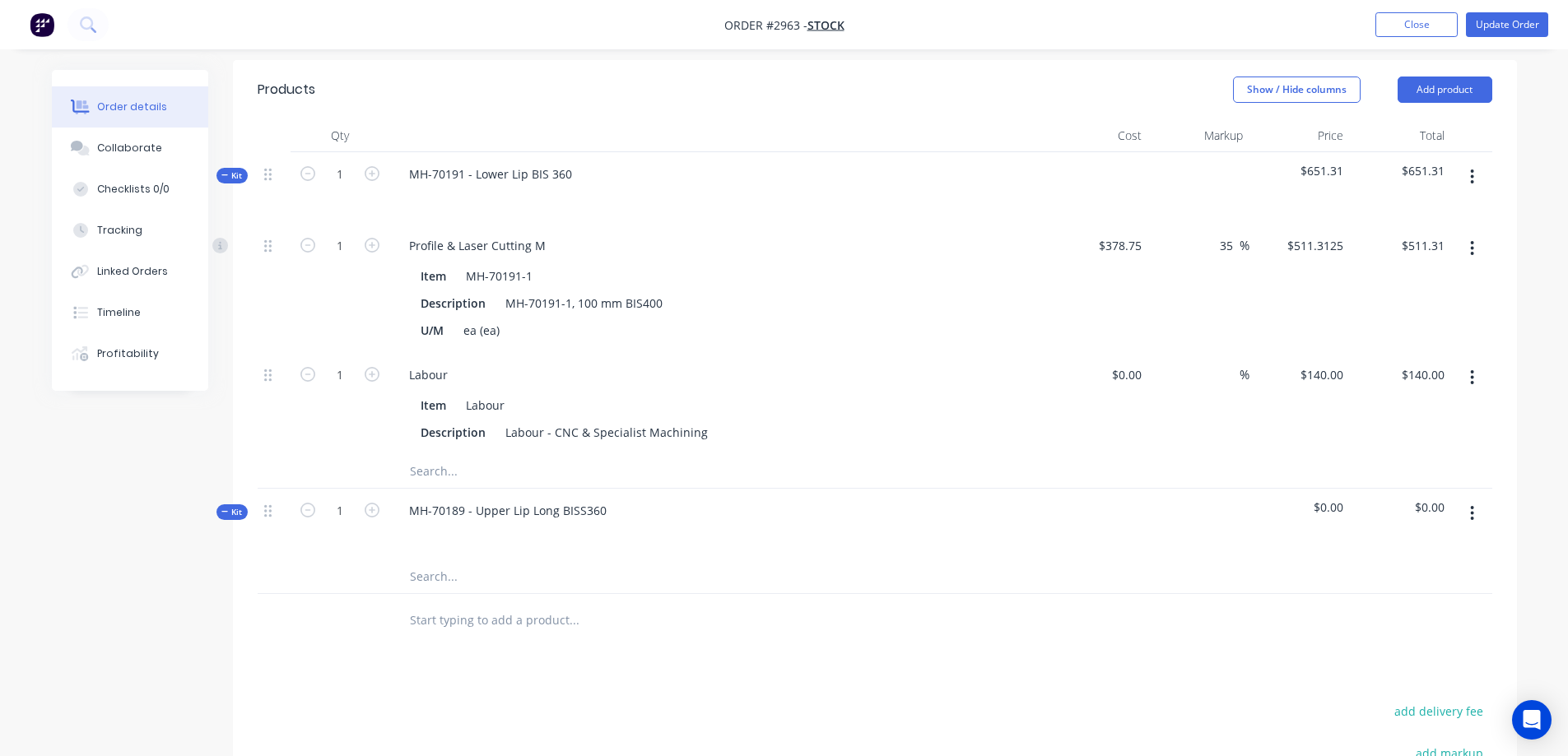
scroll to position [381, 0]
click at [374, 375] on icon "button" at bounding box center [372, 377] width 15 height 15
type input "2"
type input "$280.00"
click at [374, 375] on icon "button" at bounding box center [372, 377] width 15 height 15
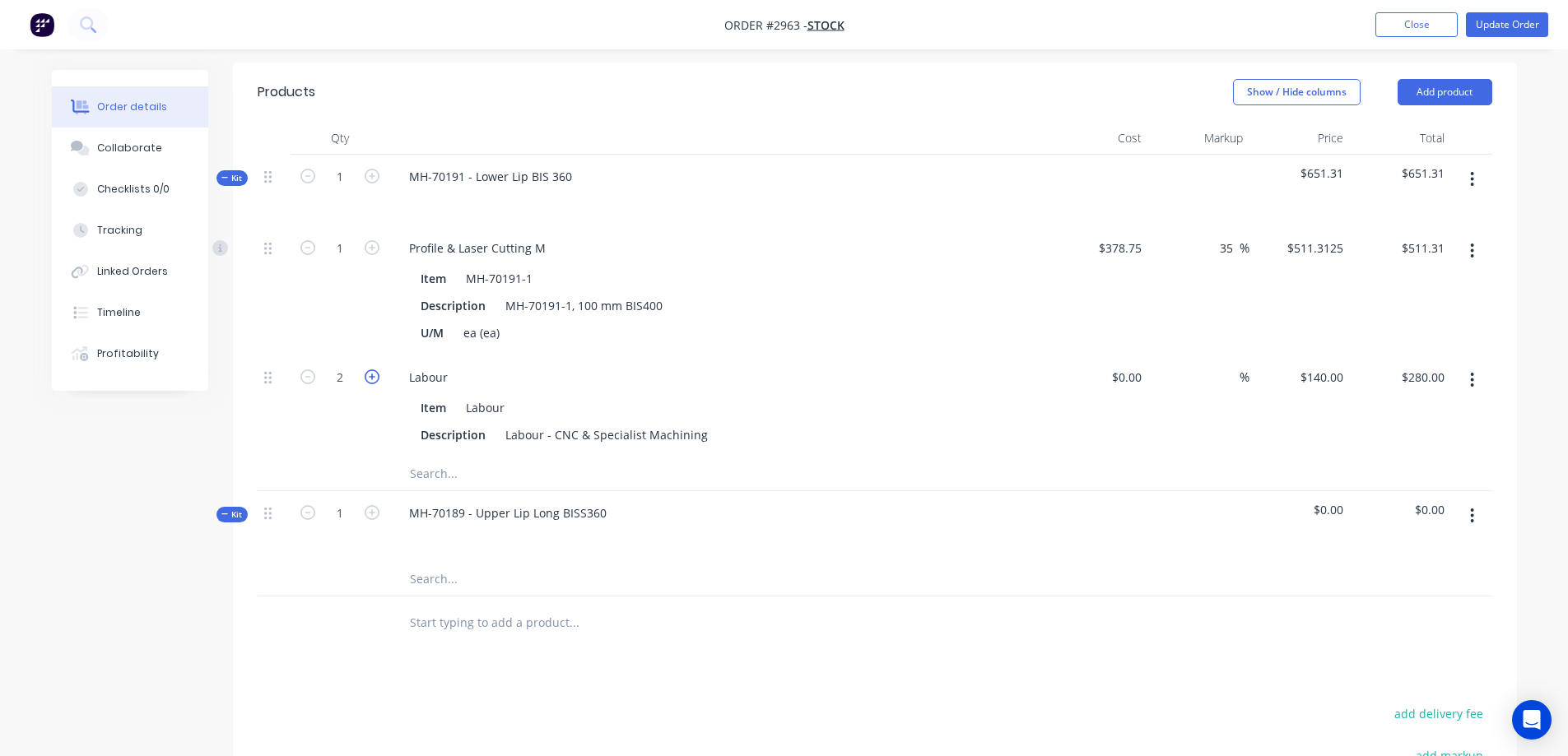
type input "3"
type input "$420.00"
click at [374, 375] on icon "button" at bounding box center [372, 377] width 15 height 15
type input "4"
type input "$560.00"
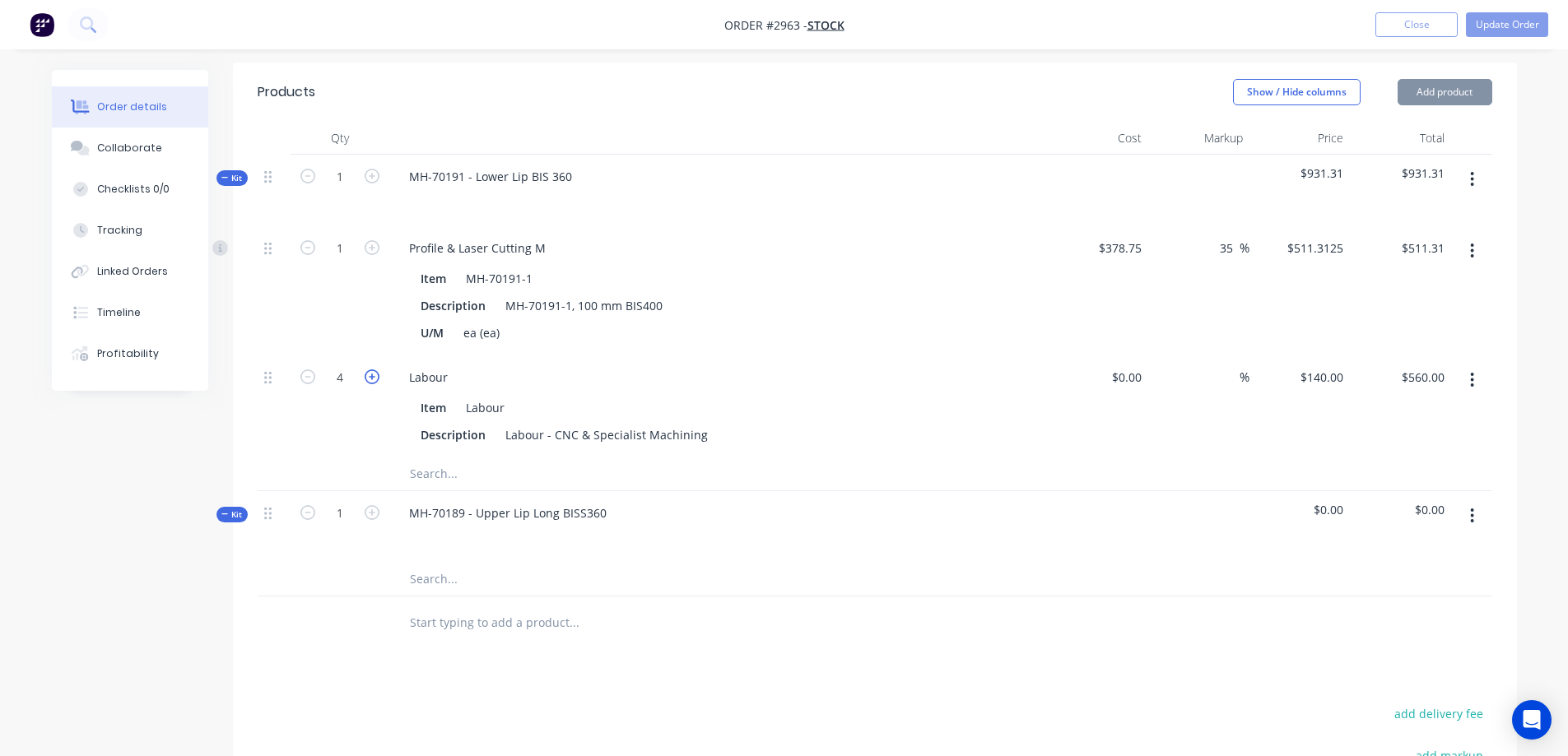
click at [374, 375] on icon "button" at bounding box center [372, 377] width 15 height 15
type input "6"
type input "$840.00"
click at [374, 375] on icon "button" at bounding box center [372, 377] width 15 height 15
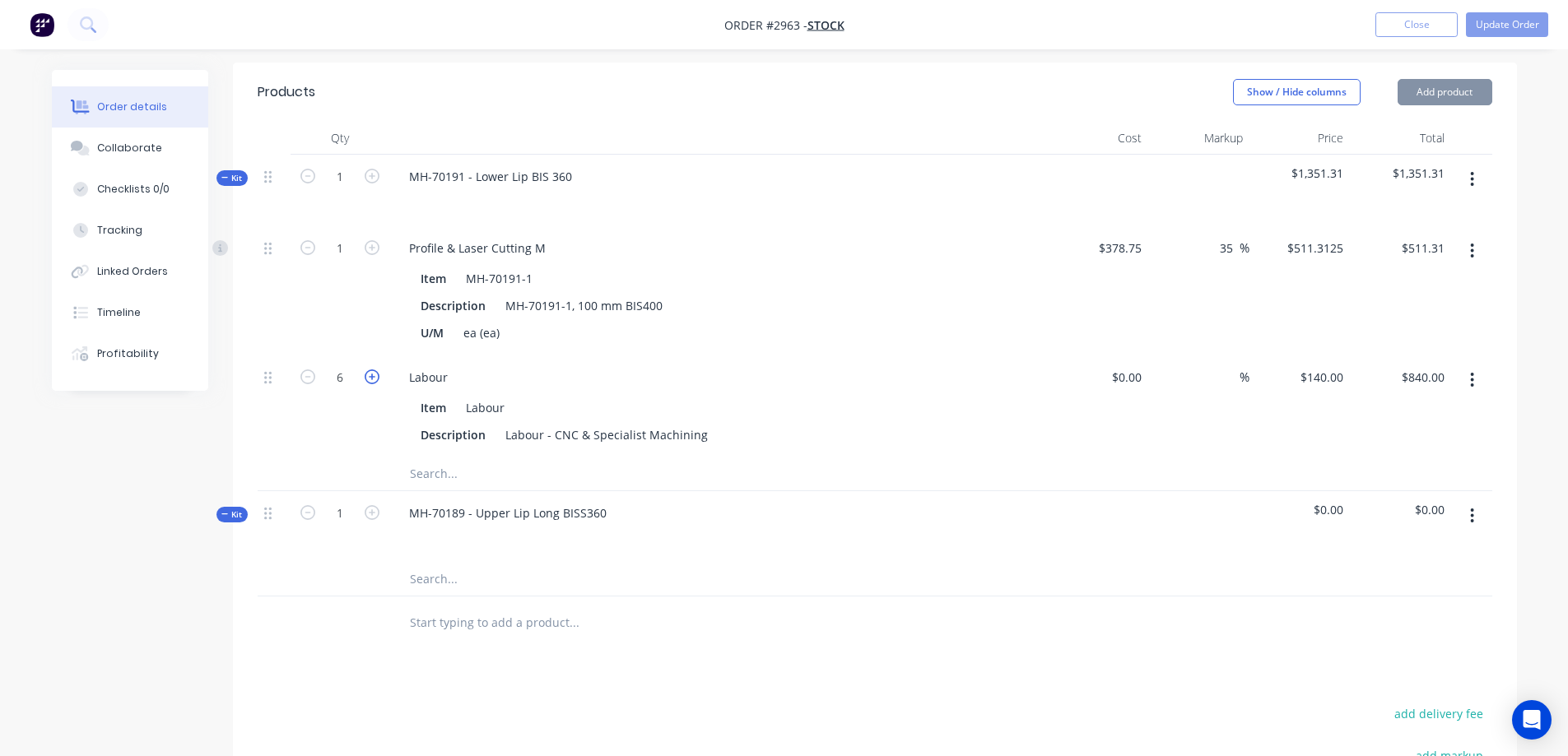
type input "7"
type input "$980.00"
click at [374, 375] on icon "button" at bounding box center [372, 377] width 15 height 15
type input "8"
type input "$1,120.00"
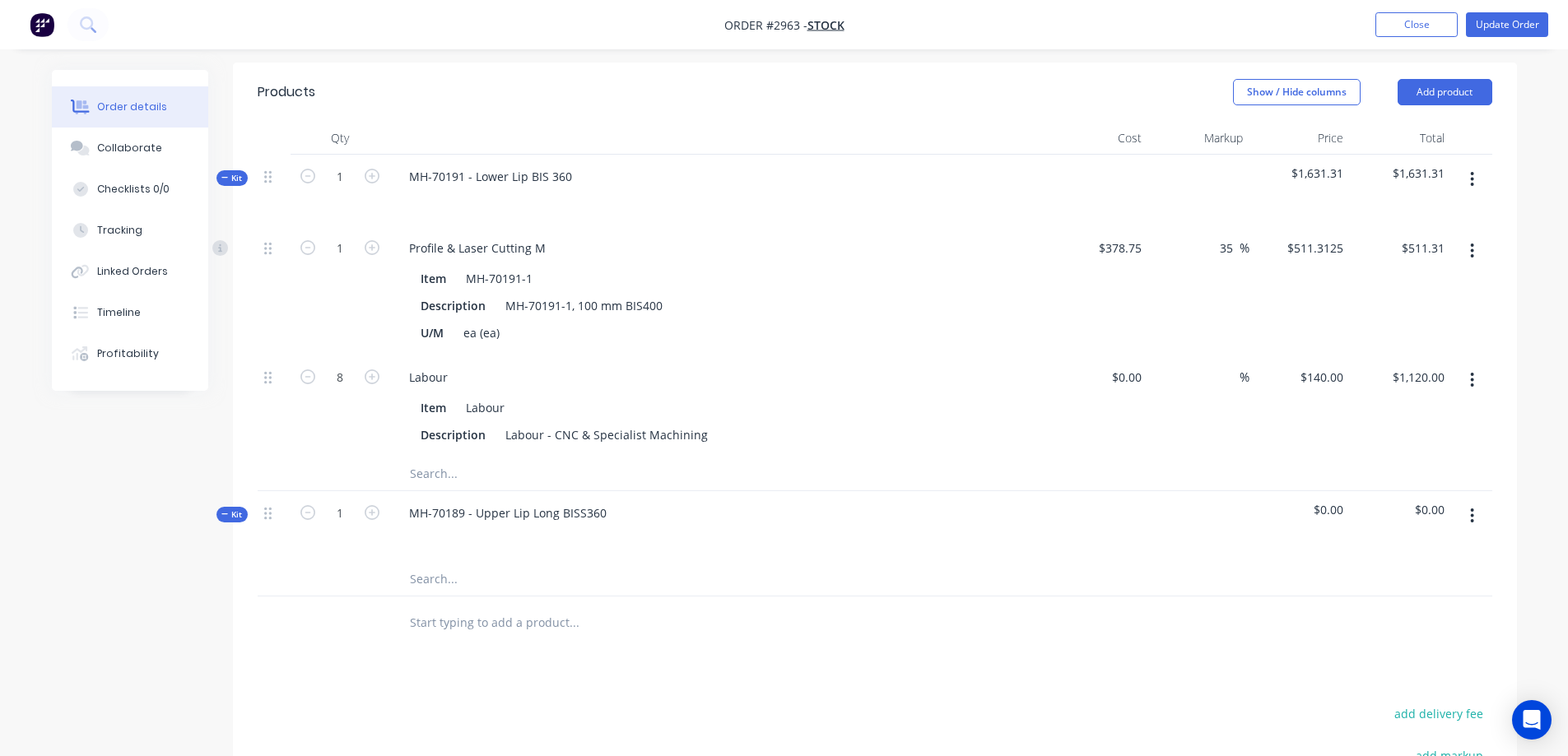
click at [1470, 175] on icon "button" at bounding box center [1472, 179] width 4 height 18
click at [1446, 237] on button "Save to catalogue" at bounding box center [1414, 222] width 156 height 33
click at [374, 177] on icon "button" at bounding box center [372, 176] width 15 height 15
type input "2"
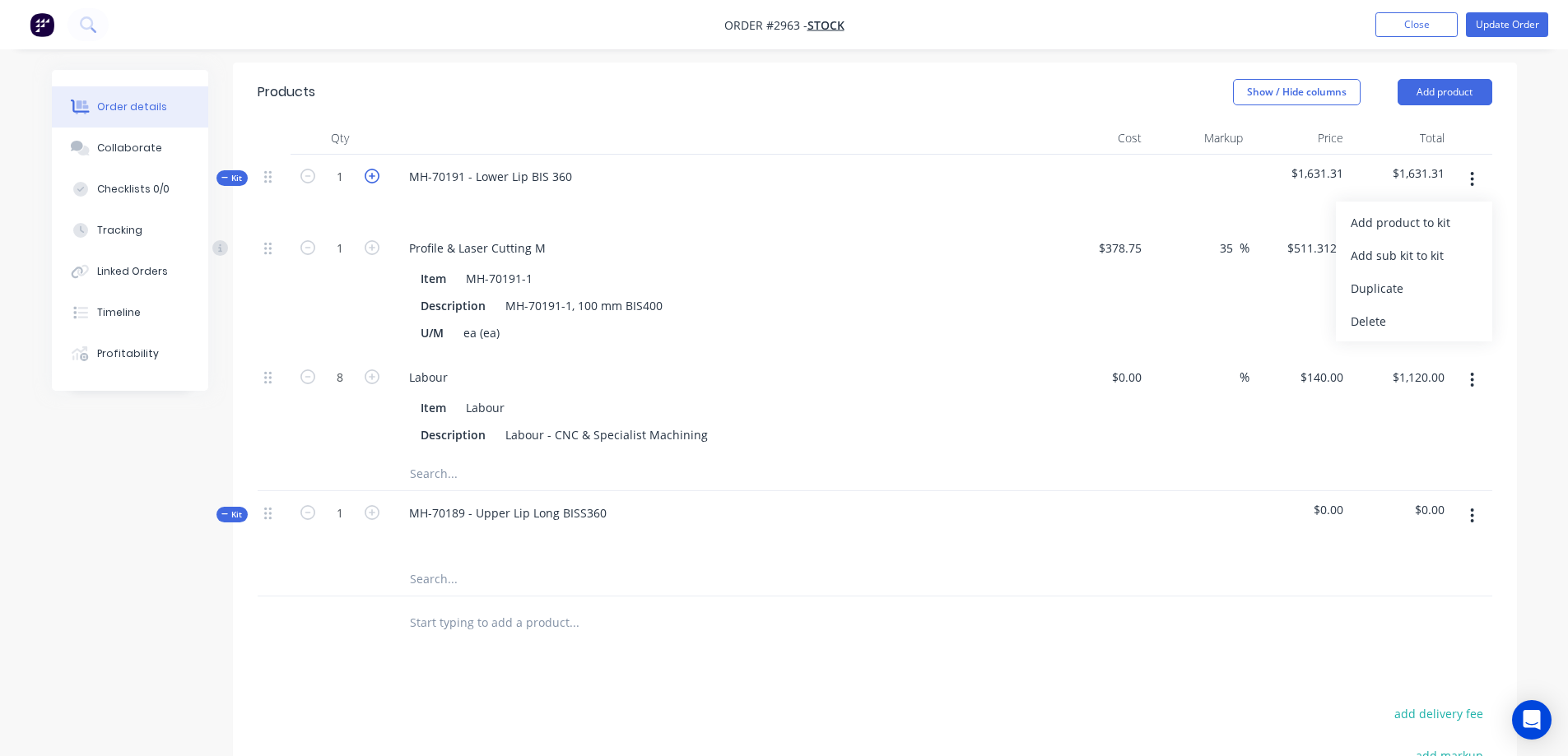
type input "$1,022.63"
type input "16"
type input "$2,240.00"
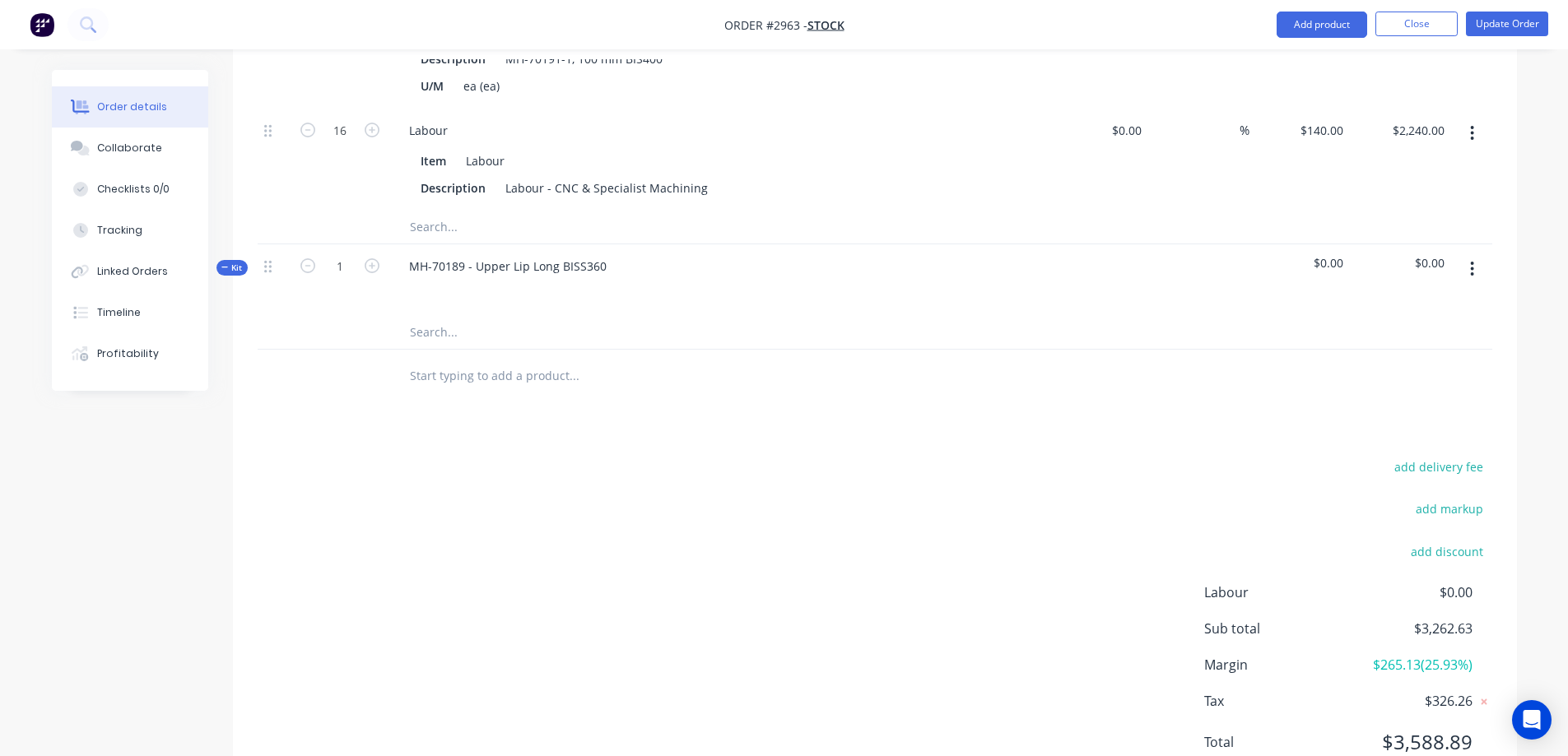
click at [432, 334] on input "text" at bounding box center [573, 332] width 329 height 33
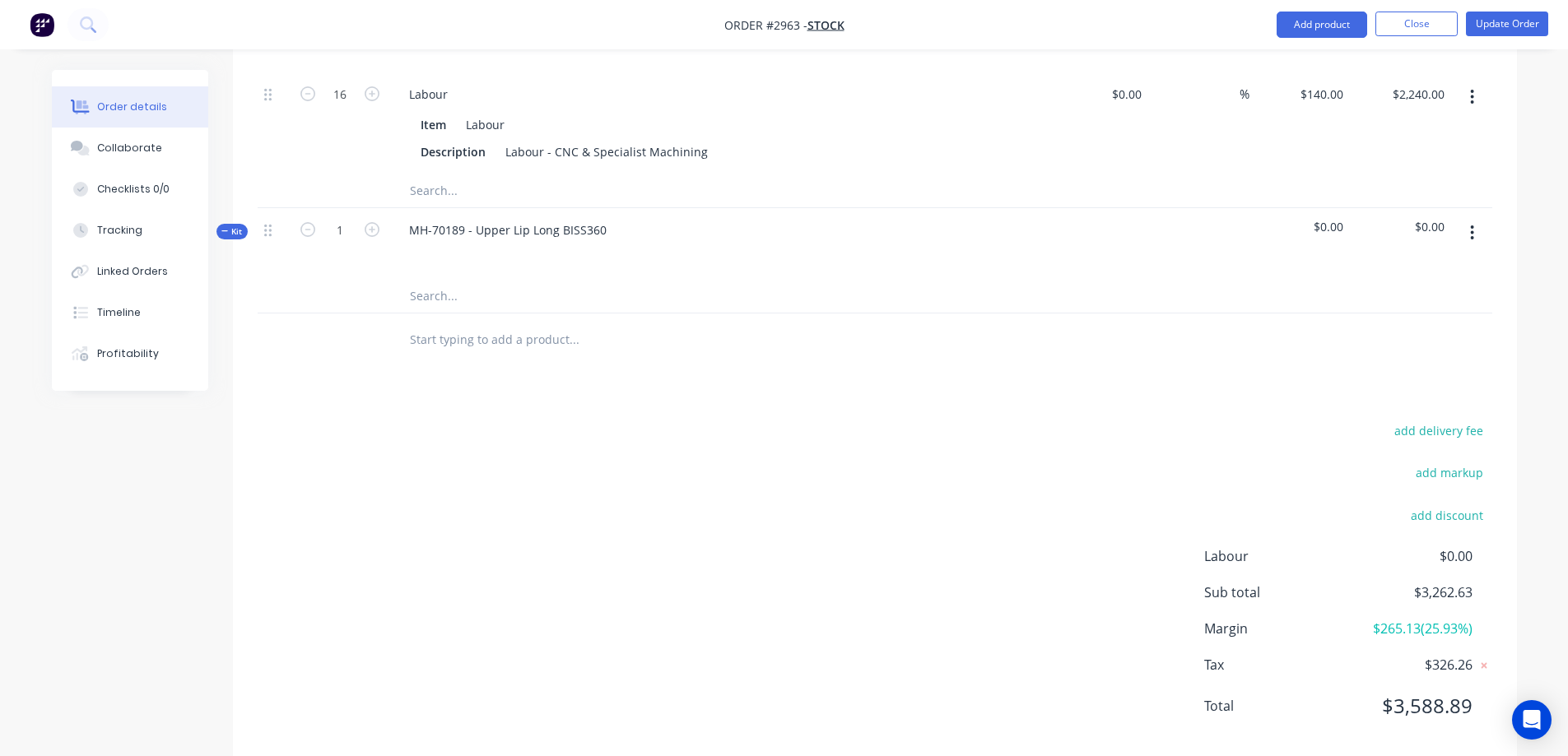
scroll to position [694, 0]
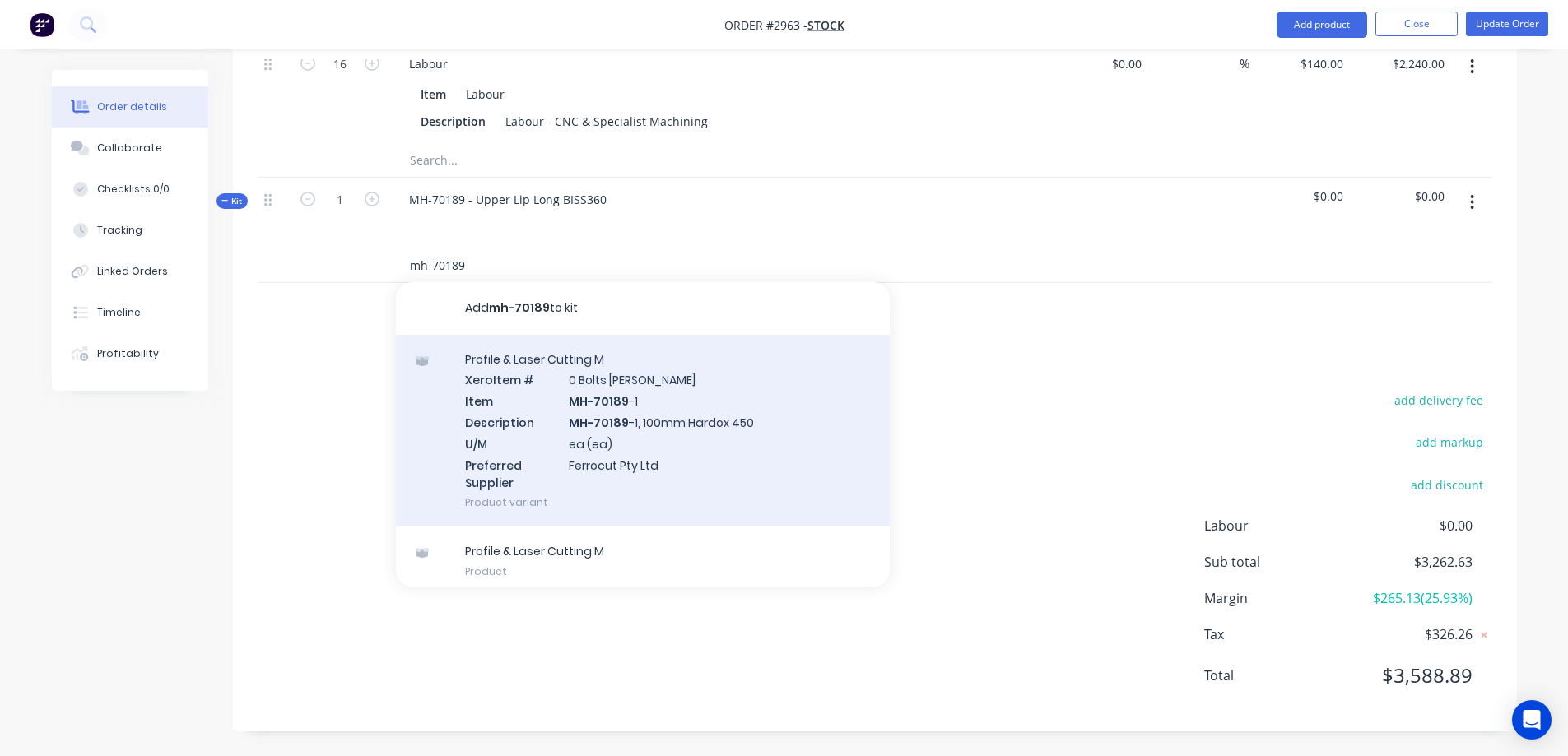
type input "mh-70189"
click at [739, 388] on div "Profile & Laser Cutting M Xero Item # 0 Bolts Metric Galvanised Item MH-70189 -…" at bounding box center [642, 431] width 494 height 193
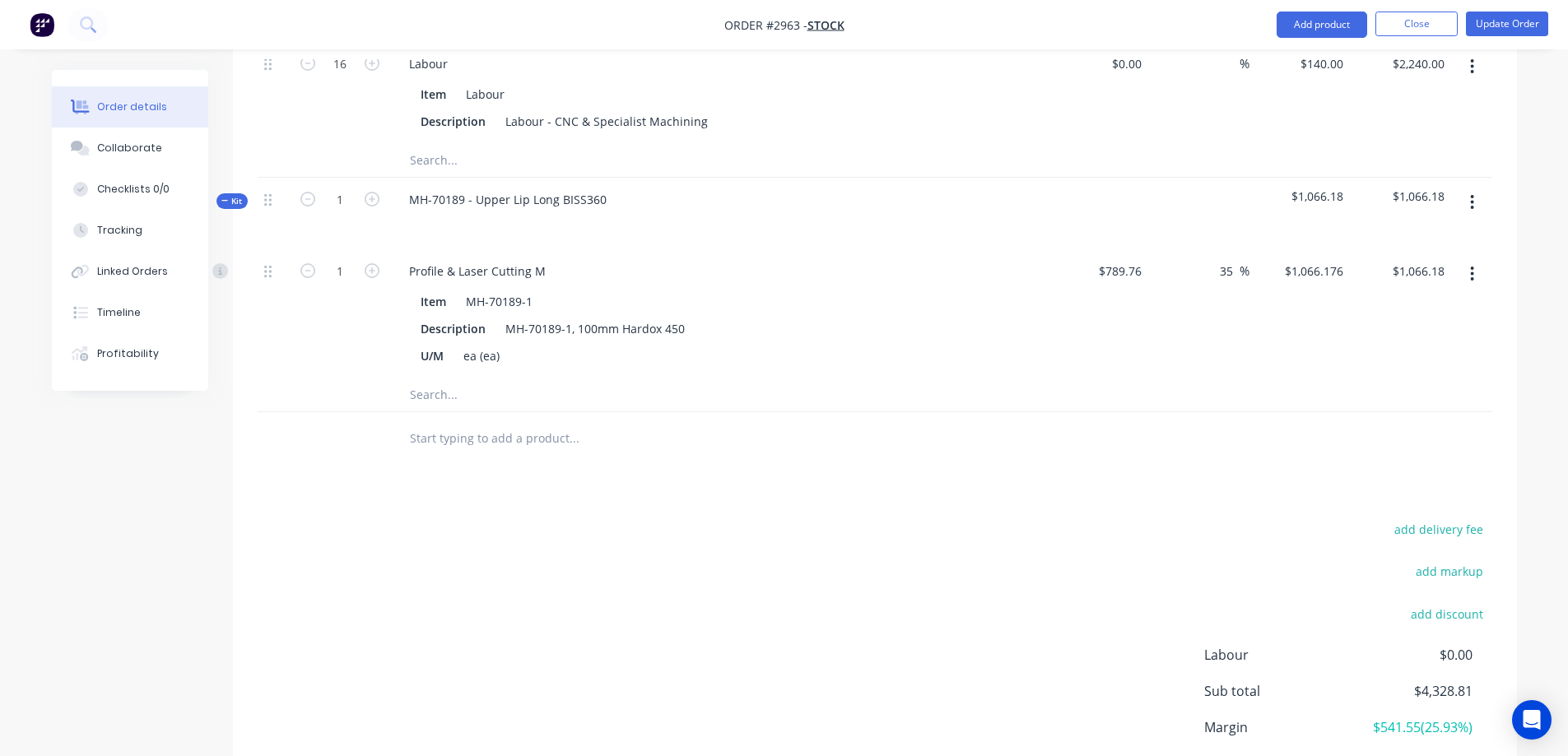
click at [454, 393] on input "text" at bounding box center [573, 395] width 329 height 33
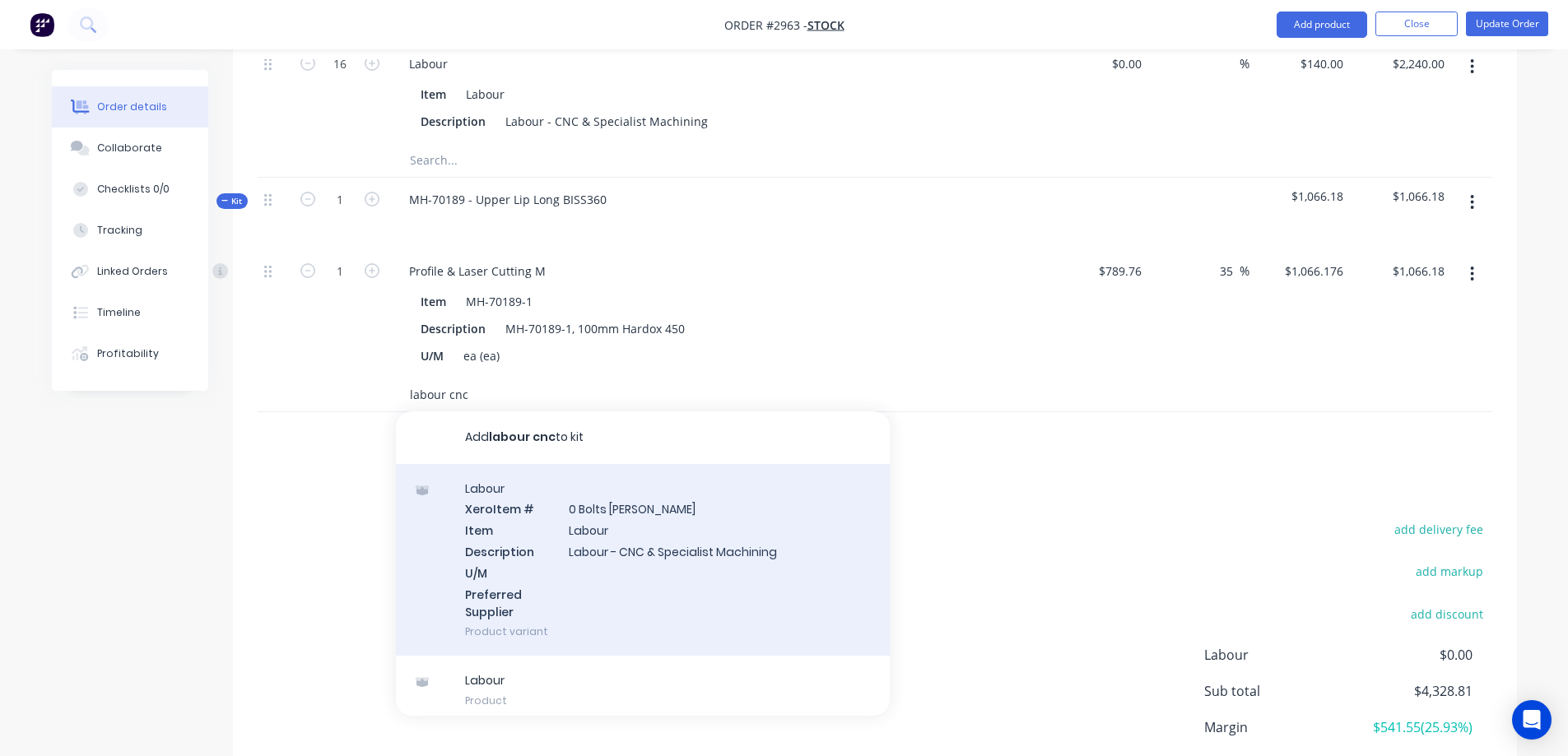
type input "labour cnc"
click at [753, 513] on div "Labour Xero Item # 0 Bolts Metric Galvanised Item Labour Description Labour - C…" at bounding box center [642, 560] width 494 height 193
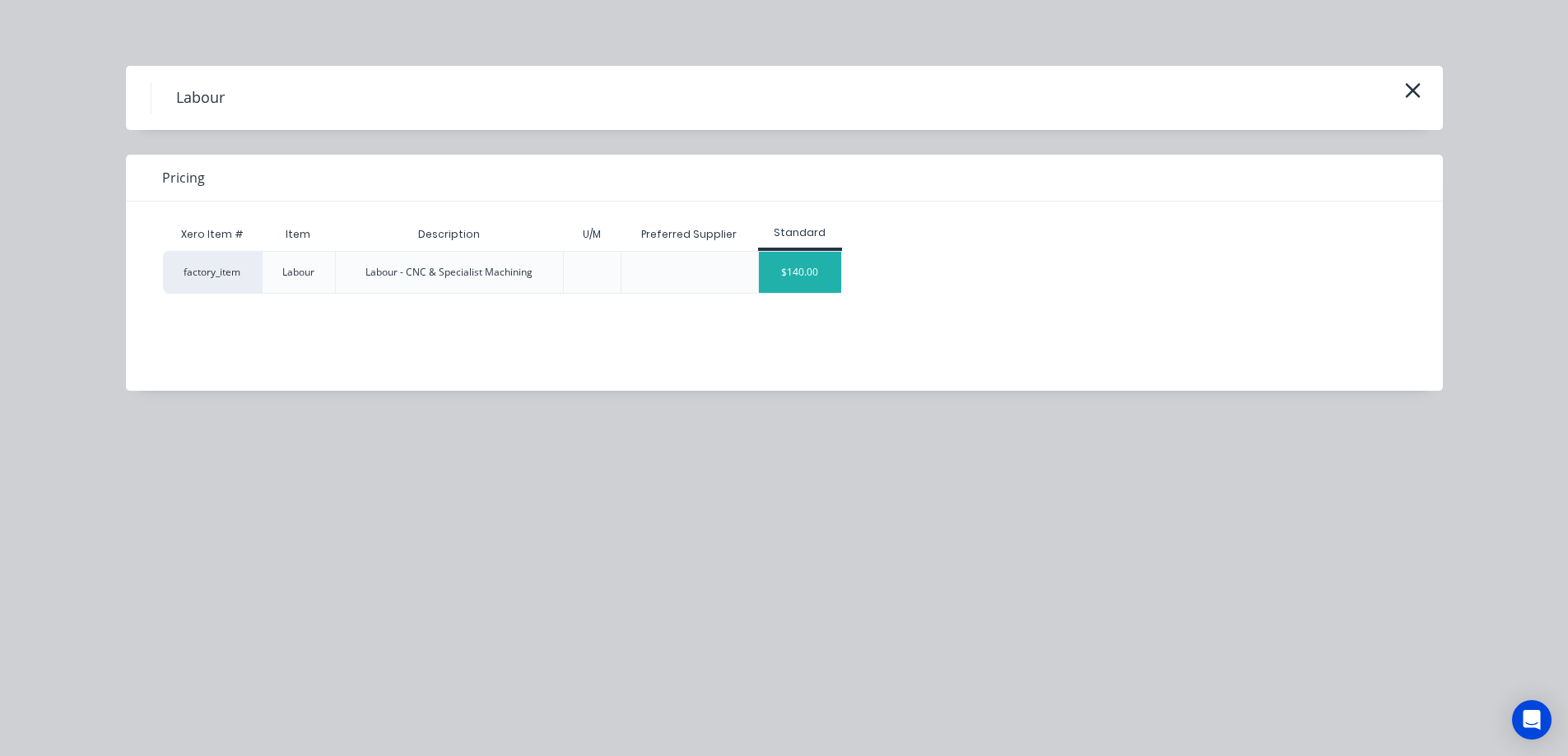
click at [809, 279] on div "$140.00" at bounding box center [800, 272] width 83 height 41
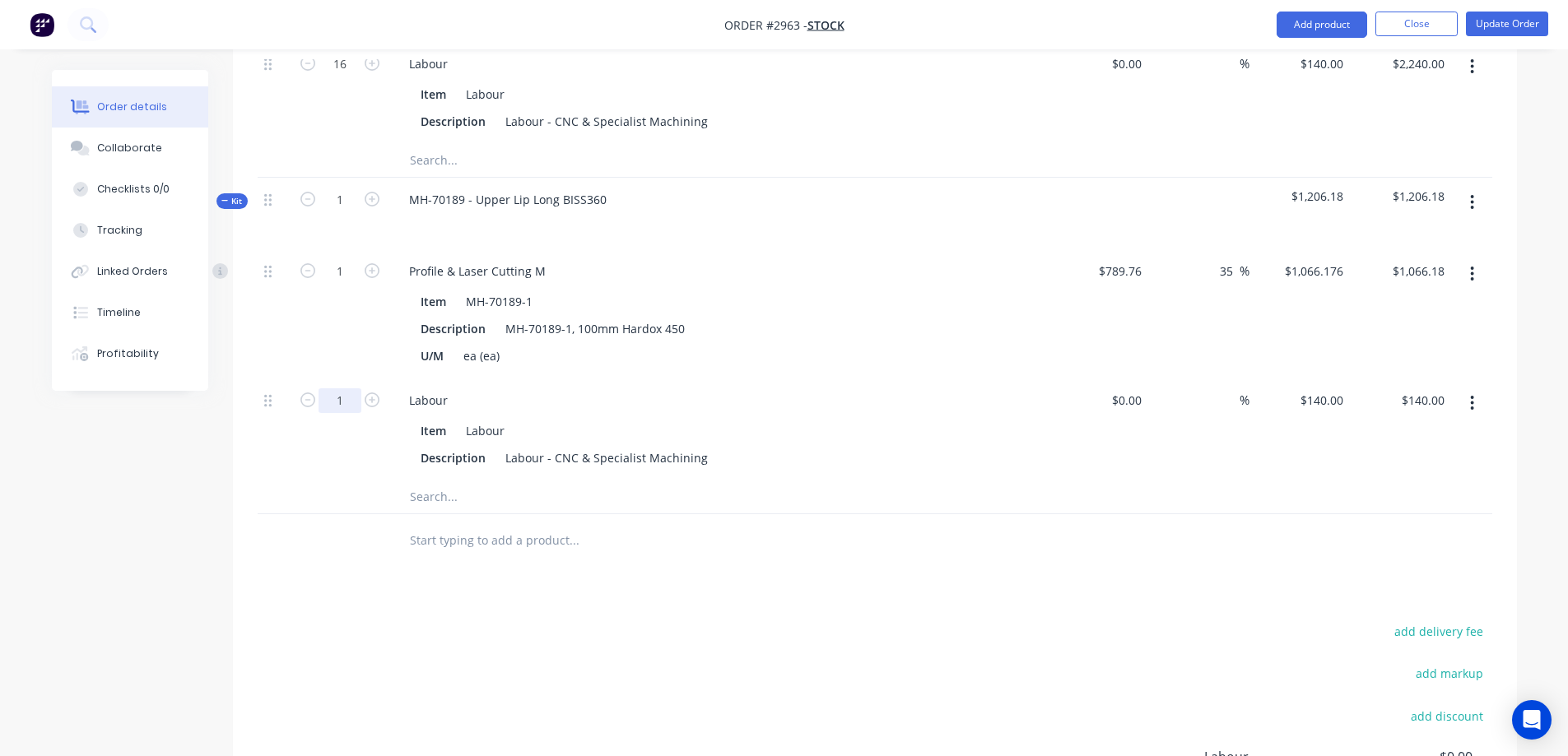
click at [335, 400] on input "1" at bounding box center [340, 401] width 43 height 25
type input "11"
click at [215, 452] on div "Created by Caitlin Created 18/09/25 Required 18/09/25 Assigned to Add team memb…" at bounding box center [784, 182] width 1465 height 1611
type input "$1,540.00"
click at [1471, 193] on icon "button" at bounding box center [1472, 202] width 4 height 18
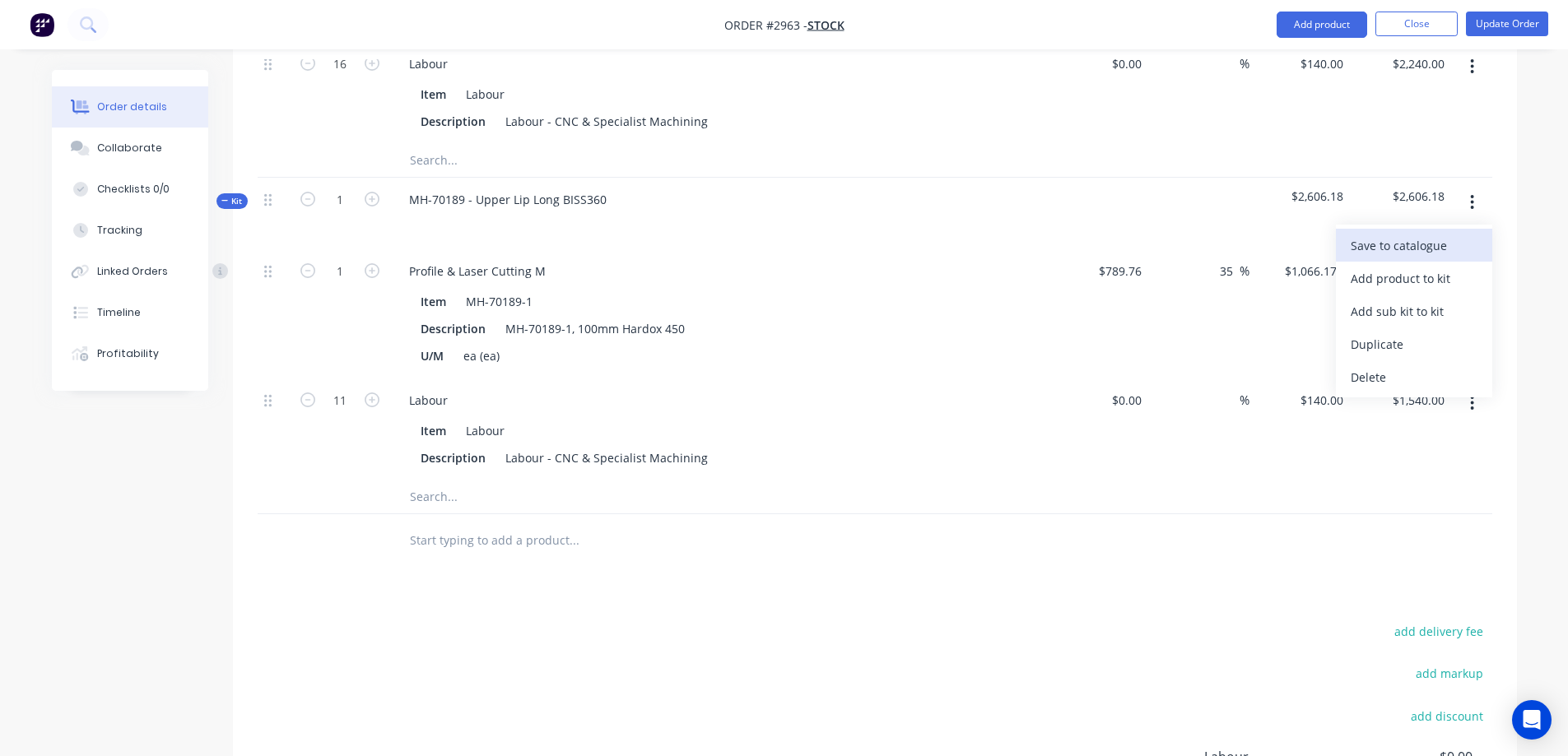
click at [1420, 247] on div "Save to catalogue" at bounding box center [1414, 245] width 127 height 24
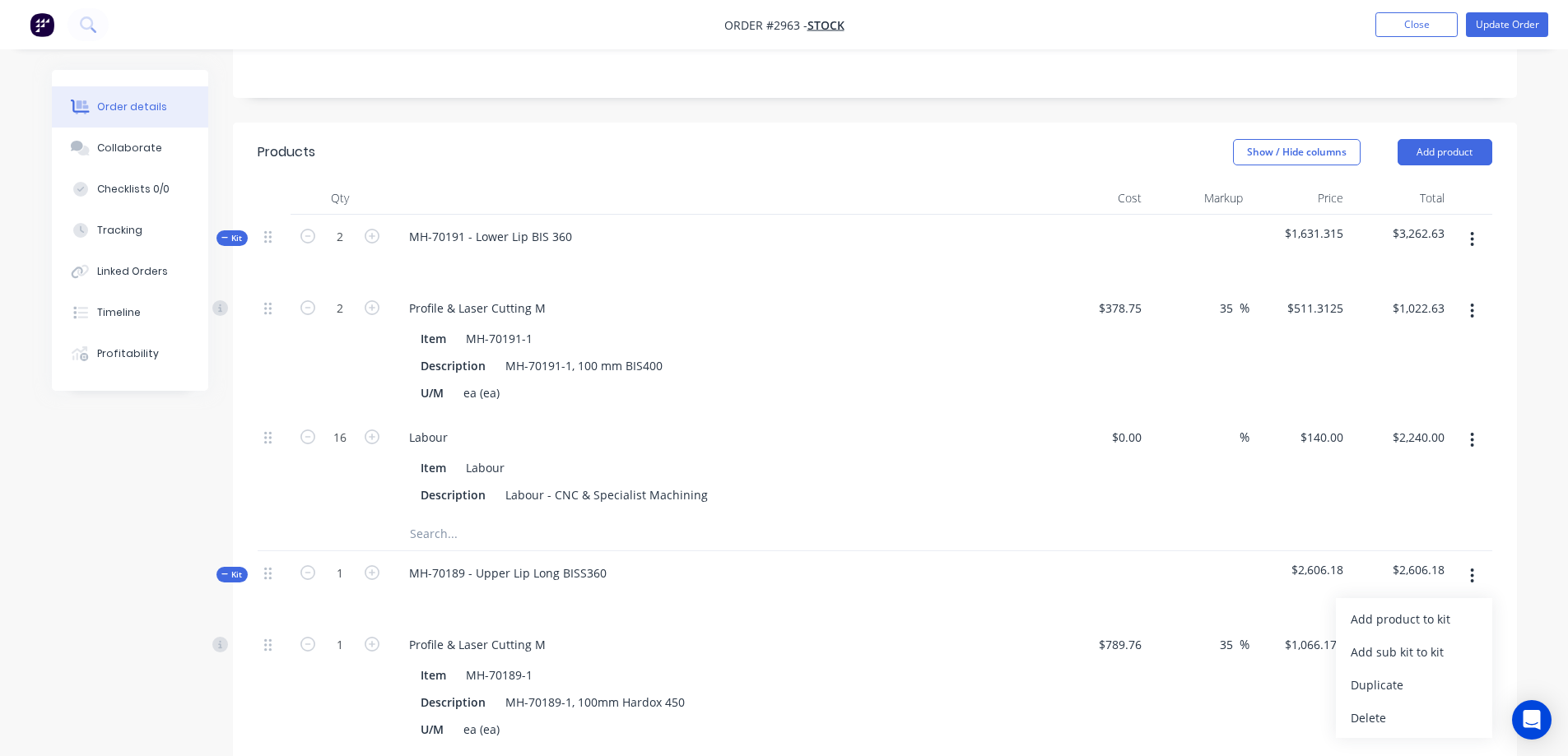
scroll to position [282, 0]
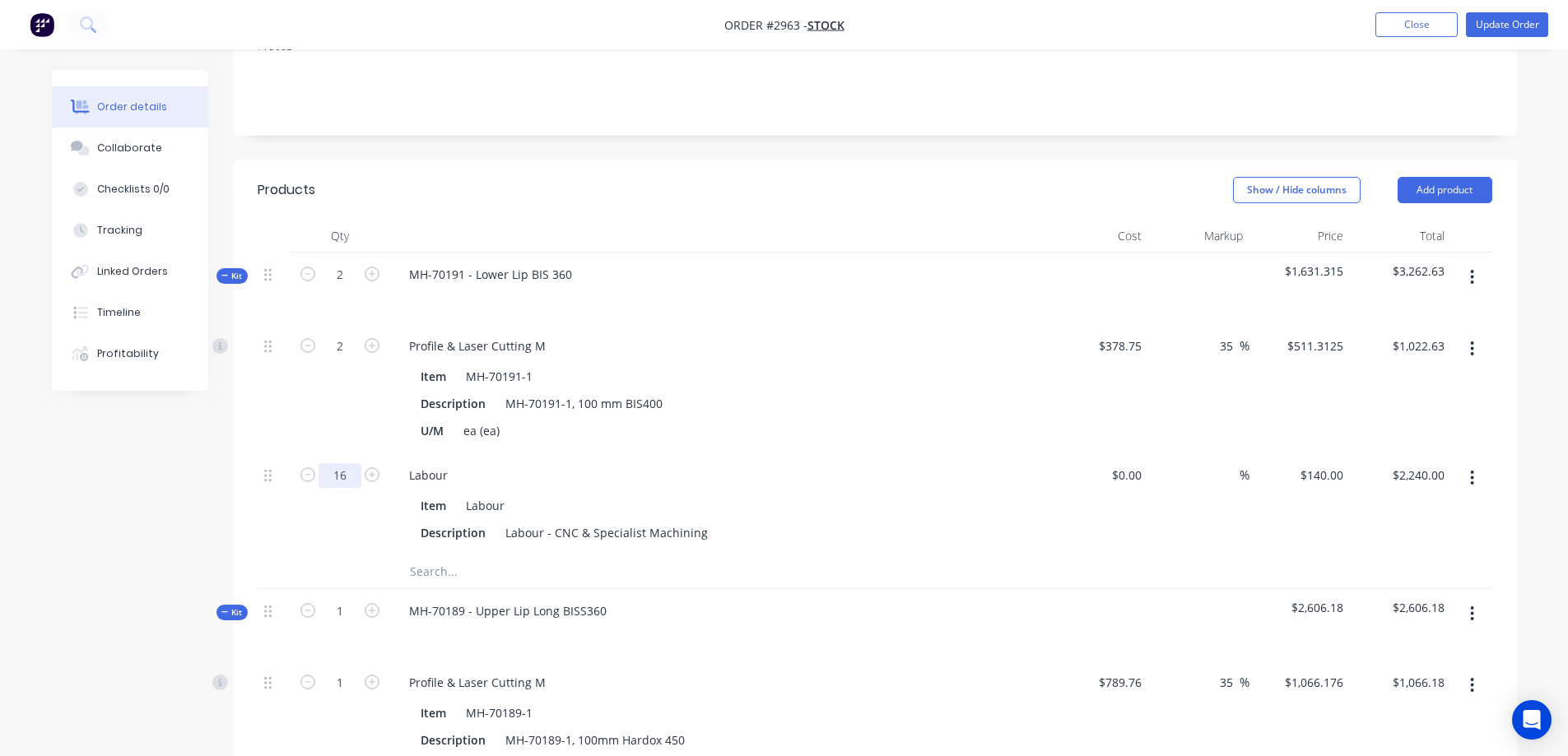
click at [343, 473] on input "16" at bounding box center [340, 476] width 43 height 25
type input "8"
type input "$1,120.00"
click at [121, 519] on div "Created by Caitlin Created 18/09/25 Required 18/09/25 Assigned to Add team memb…" at bounding box center [784, 594] width 1465 height 1611
click at [1464, 274] on button "button" at bounding box center [1472, 277] width 39 height 29
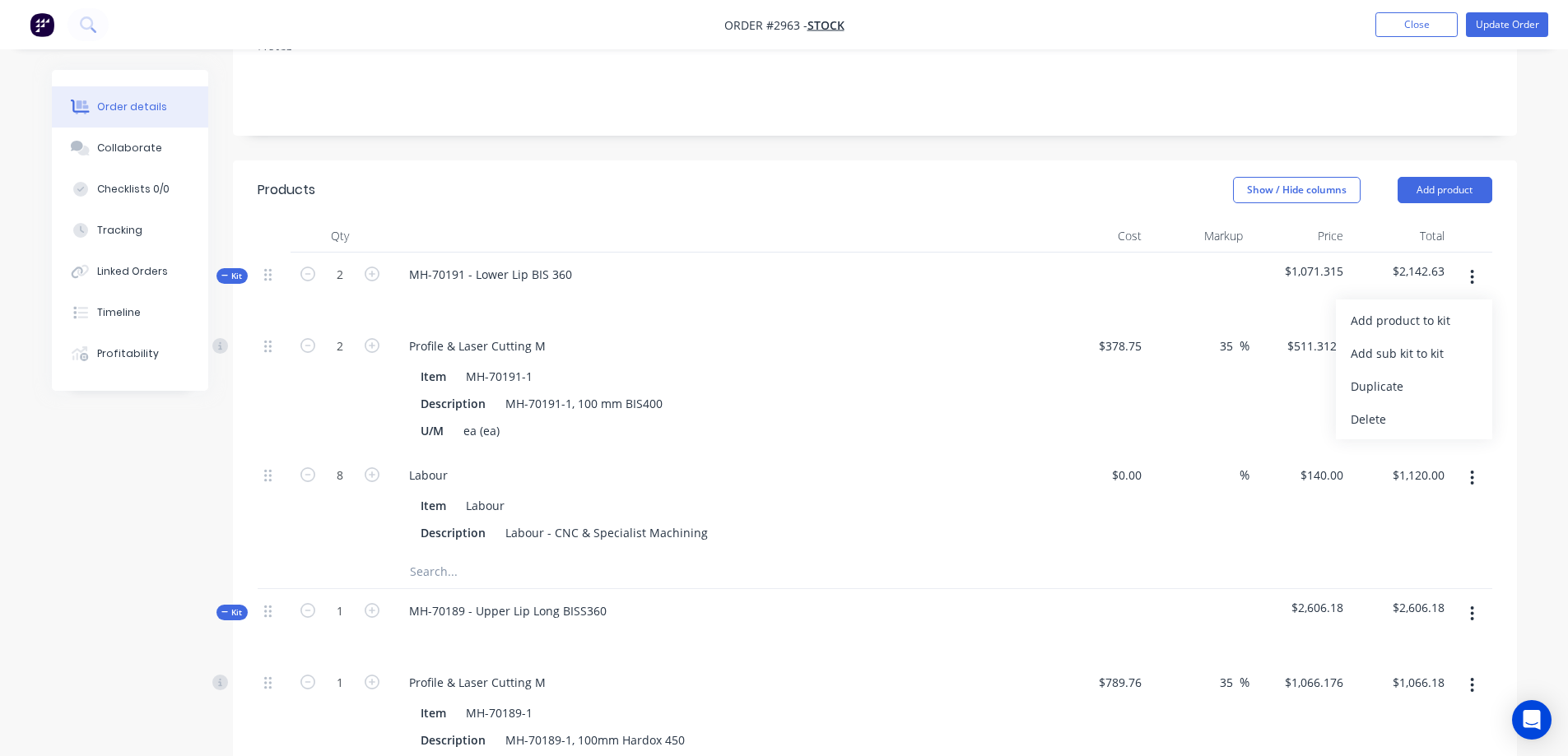
click at [1530, 260] on div "Order details Collaborate Checklists 0/0 Tracking Linked Orders Timeline Profit…" at bounding box center [784, 594] width 1498 height 1611
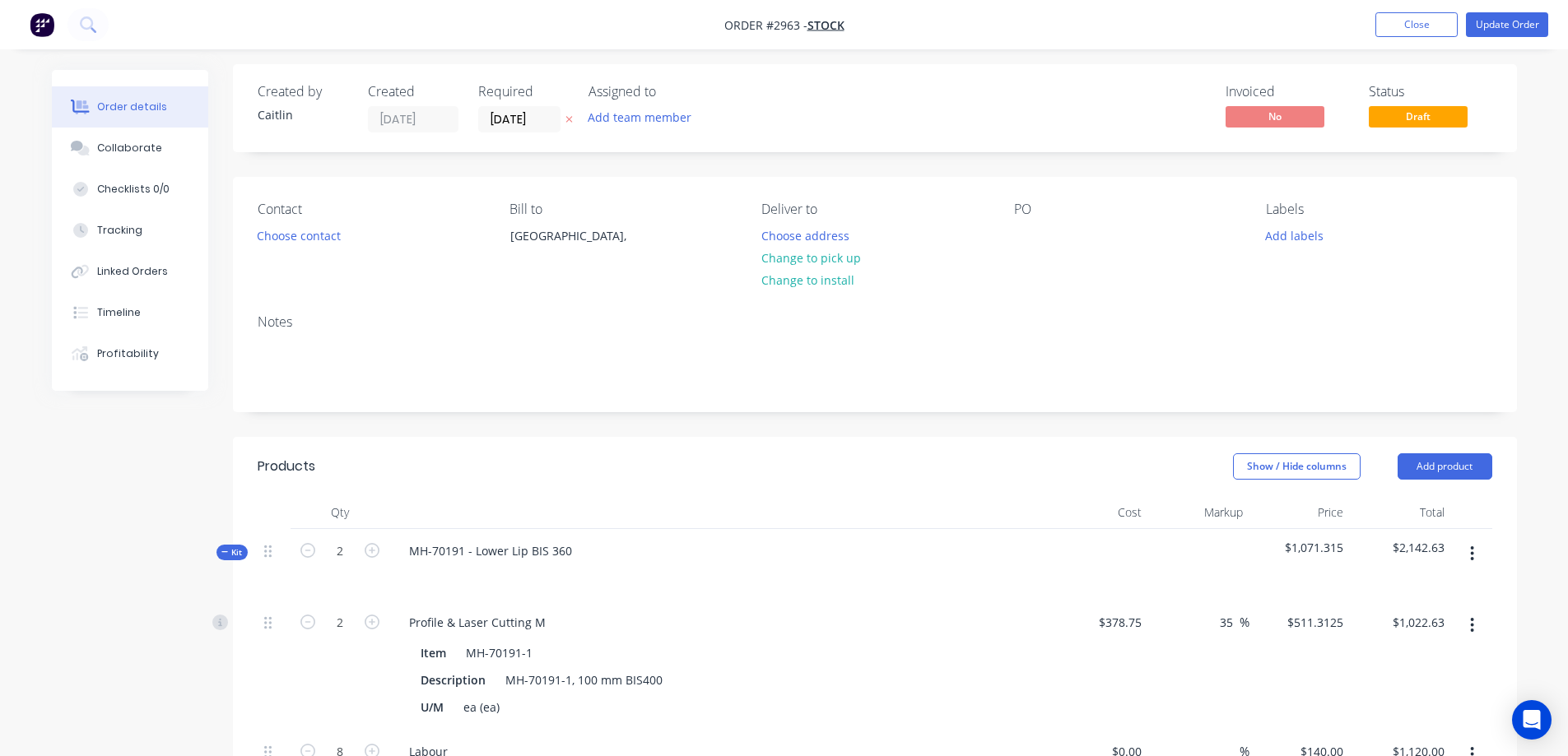
scroll to position [0, 0]
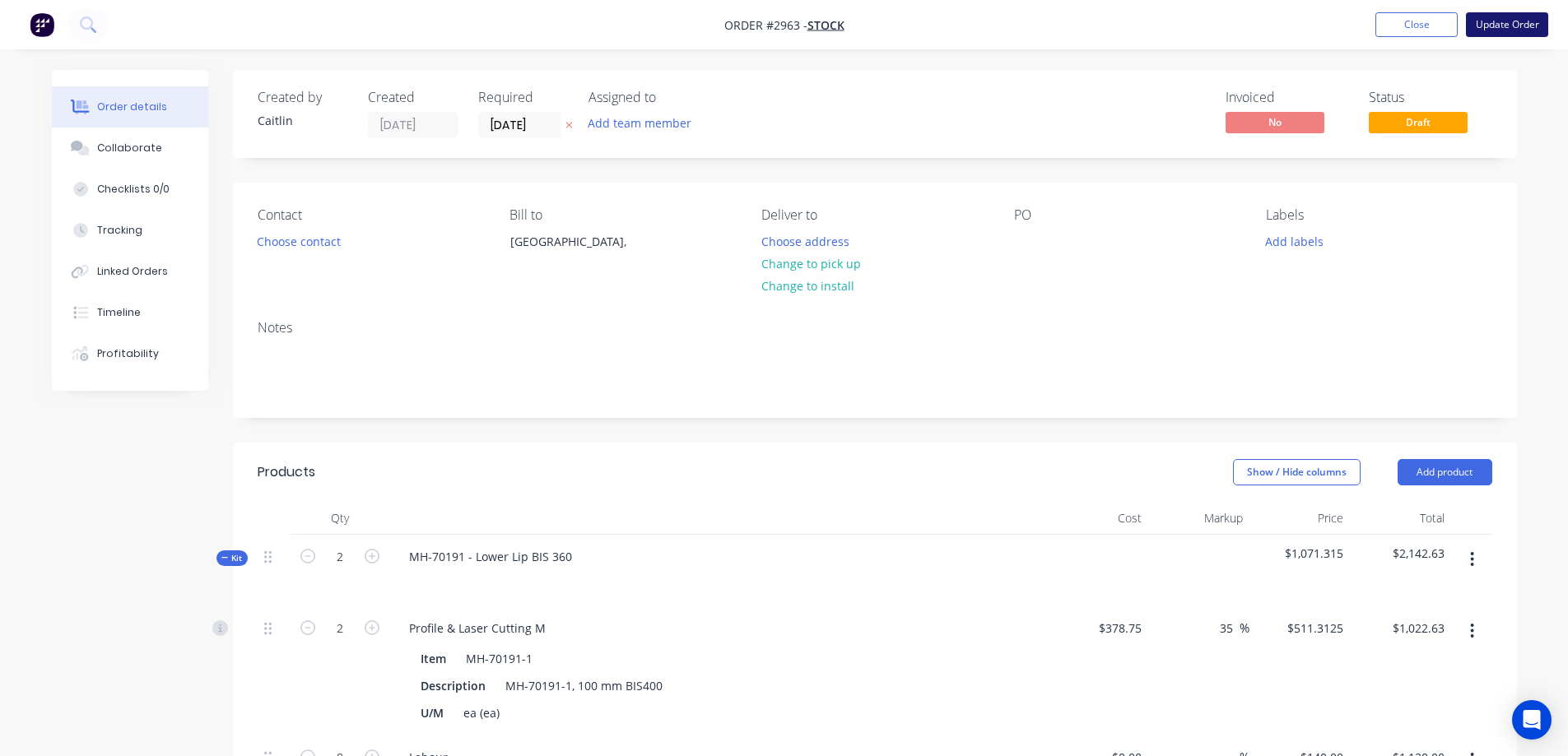
click at [1500, 28] on button "Update Order" at bounding box center [1507, 25] width 83 height 25
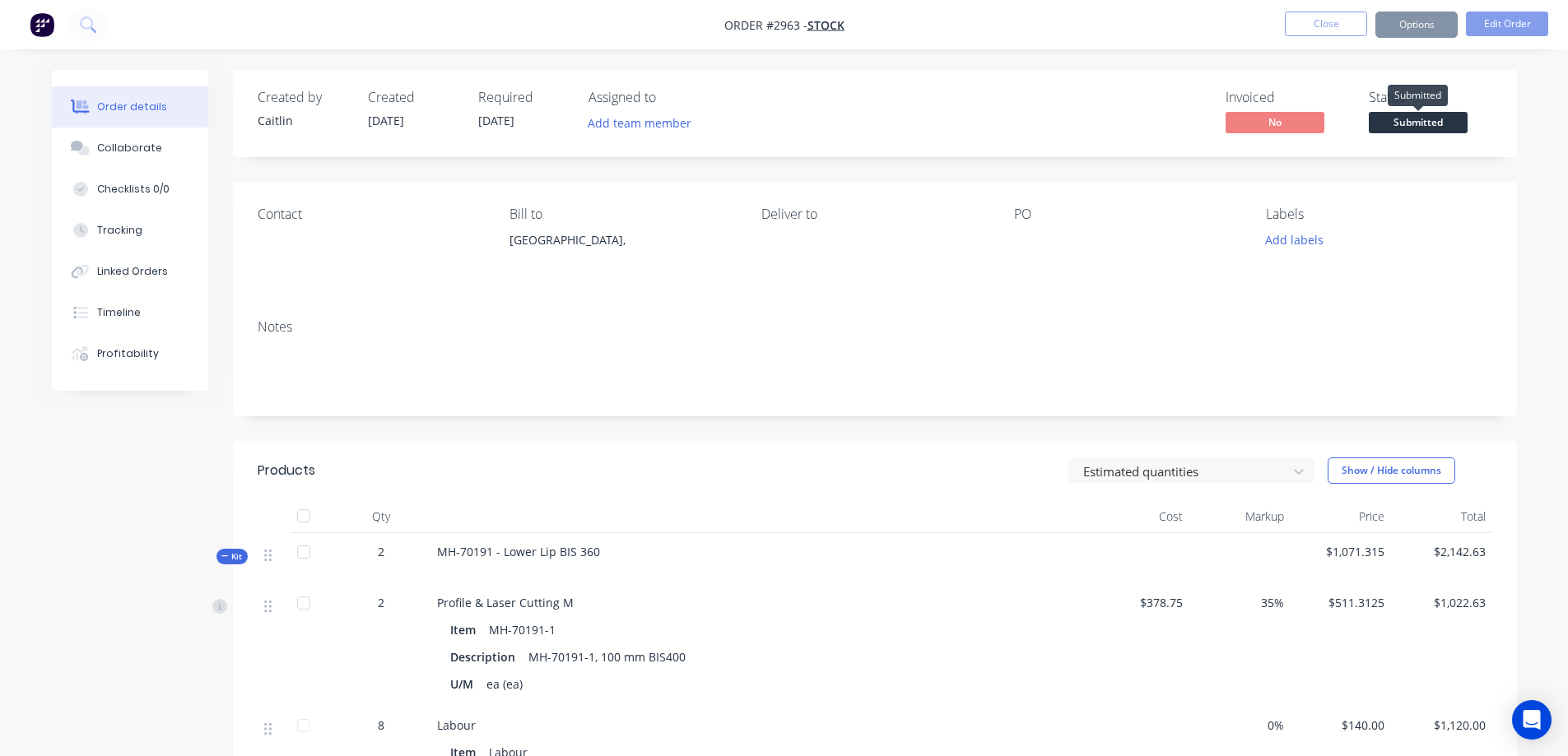
click at [1440, 117] on span "Submitted" at bounding box center [1418, 122] width 98 height 20
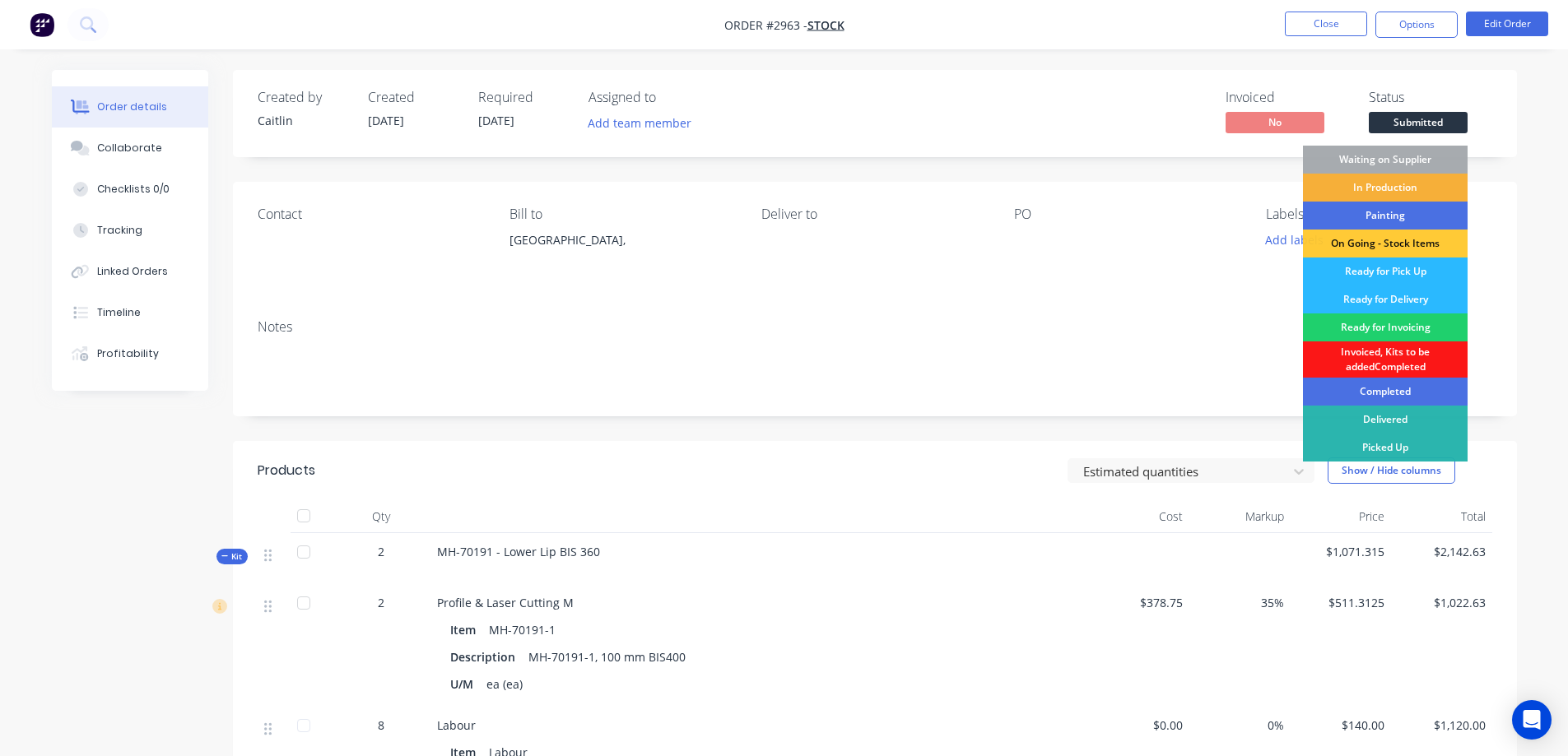
click at [955, 450] on header "Products Estimated quantities Show / Hide columns" at bounding box center [875, 470] width 1284 height 59
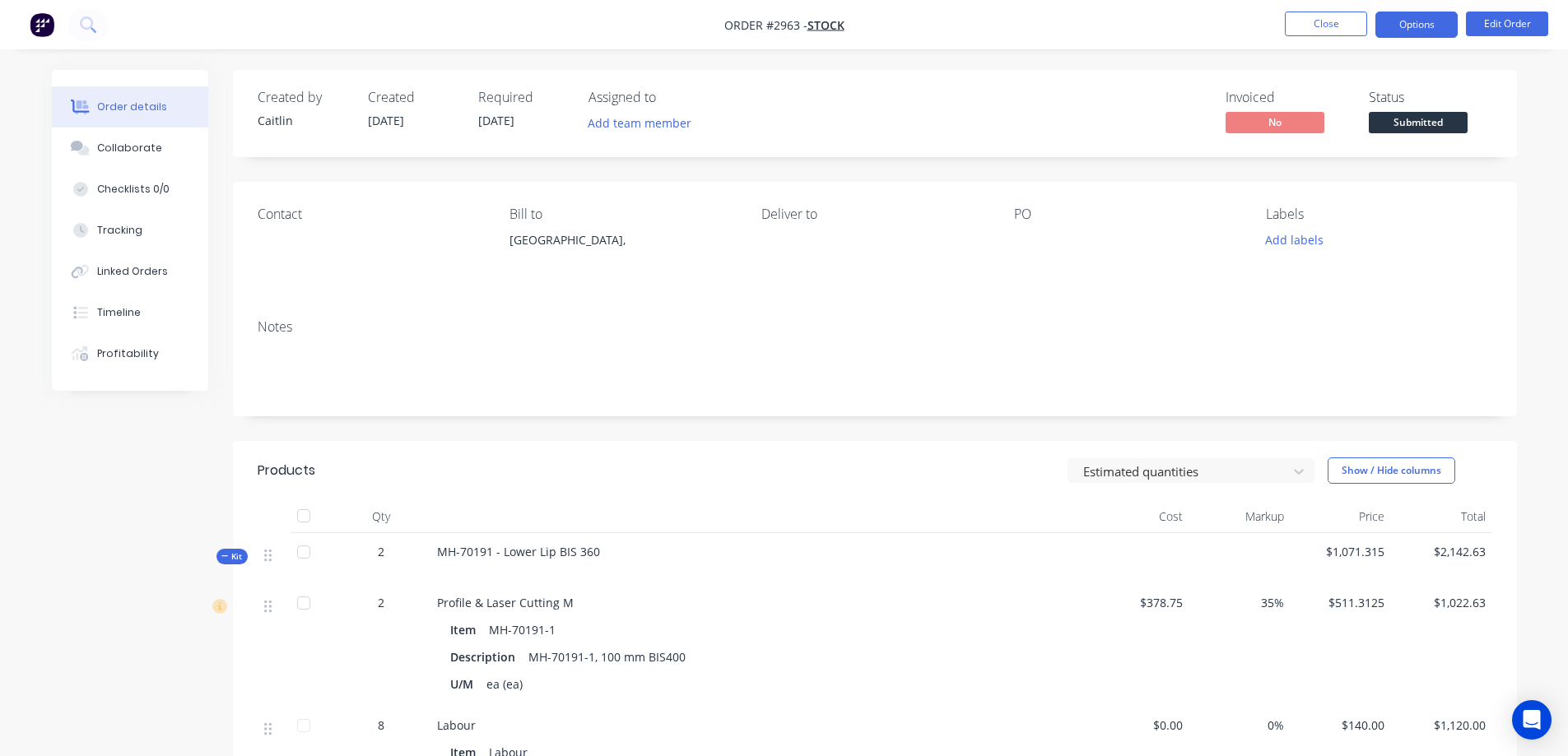
click at [1423, 27] on button "Options" at bounding box center [1416, 25] width 83 height 27
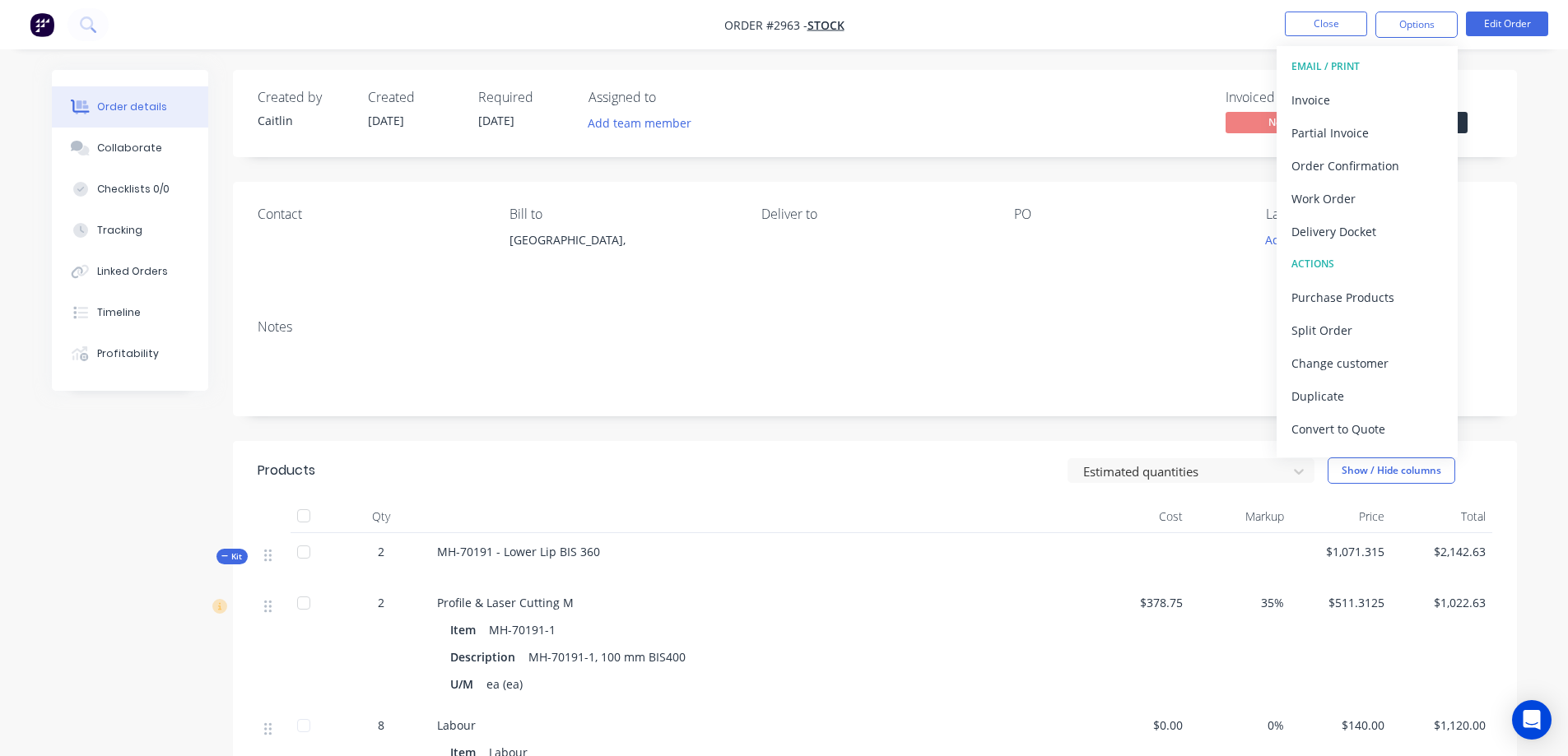
click at [1474, 130] on div "Status Submitted" at bounding box center [1430, 114] width 123 height 48
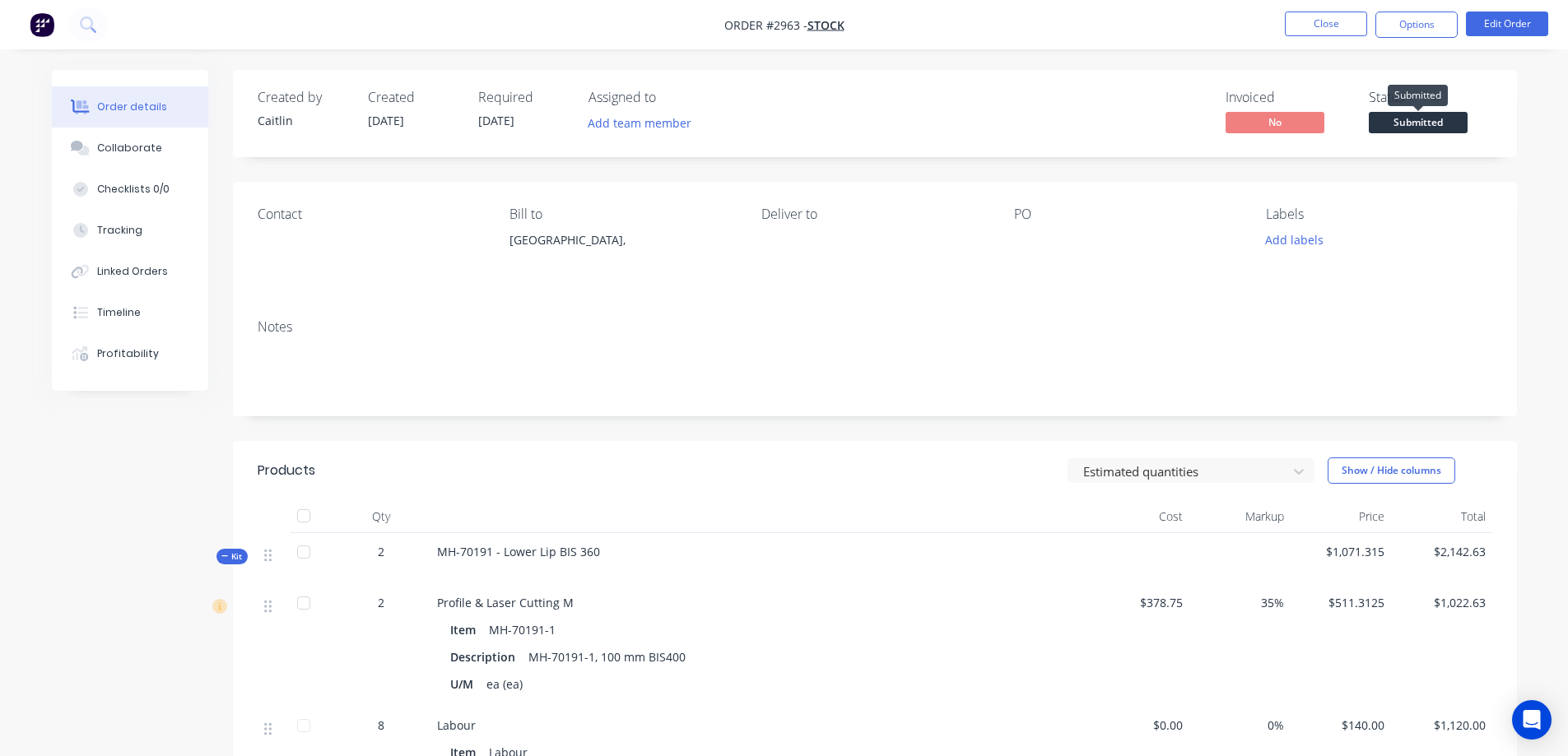
click at [1455, 130] on span "Submitted" at bounding box center [1418, 122] width 98 height 20
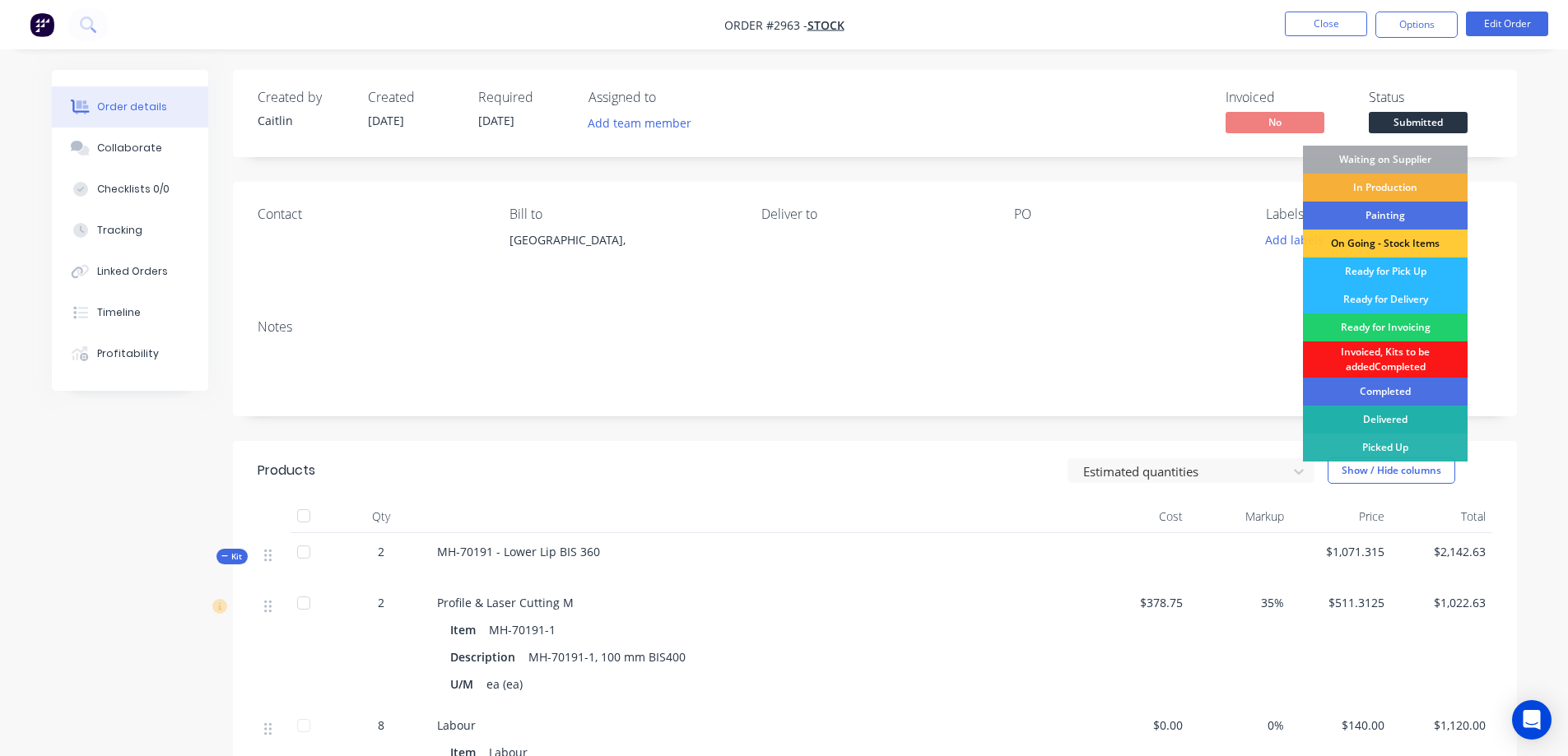
click at [1391, 415] on div "Delivered" at bounding box center [1385, 420] width 165 height 28
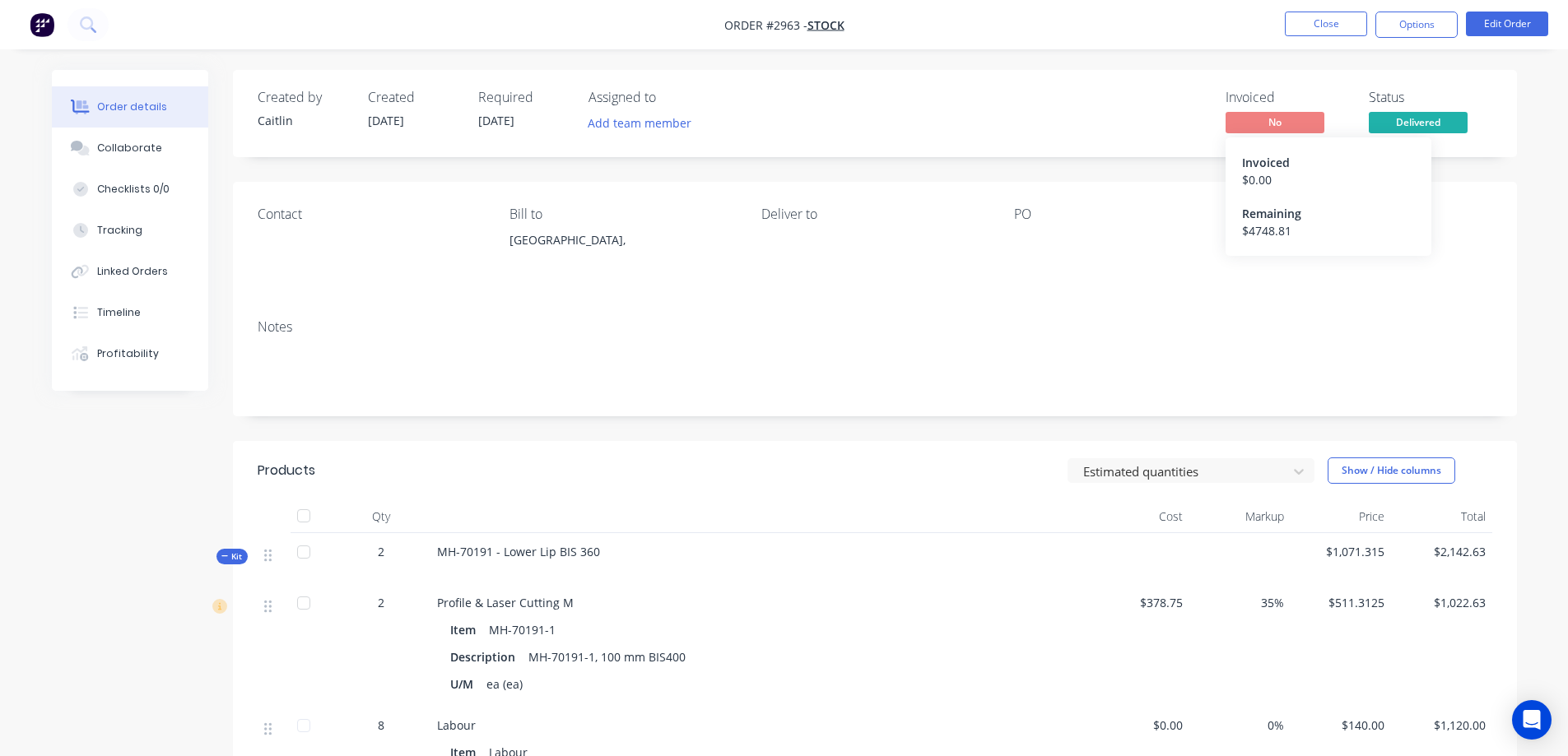
click at [1291, 114] on span "No" at bounding box center [1274, 122] width 98 height 20
click at [1412, 15] on button "Options" at bounding box center [1416, 25] width 83 height 27
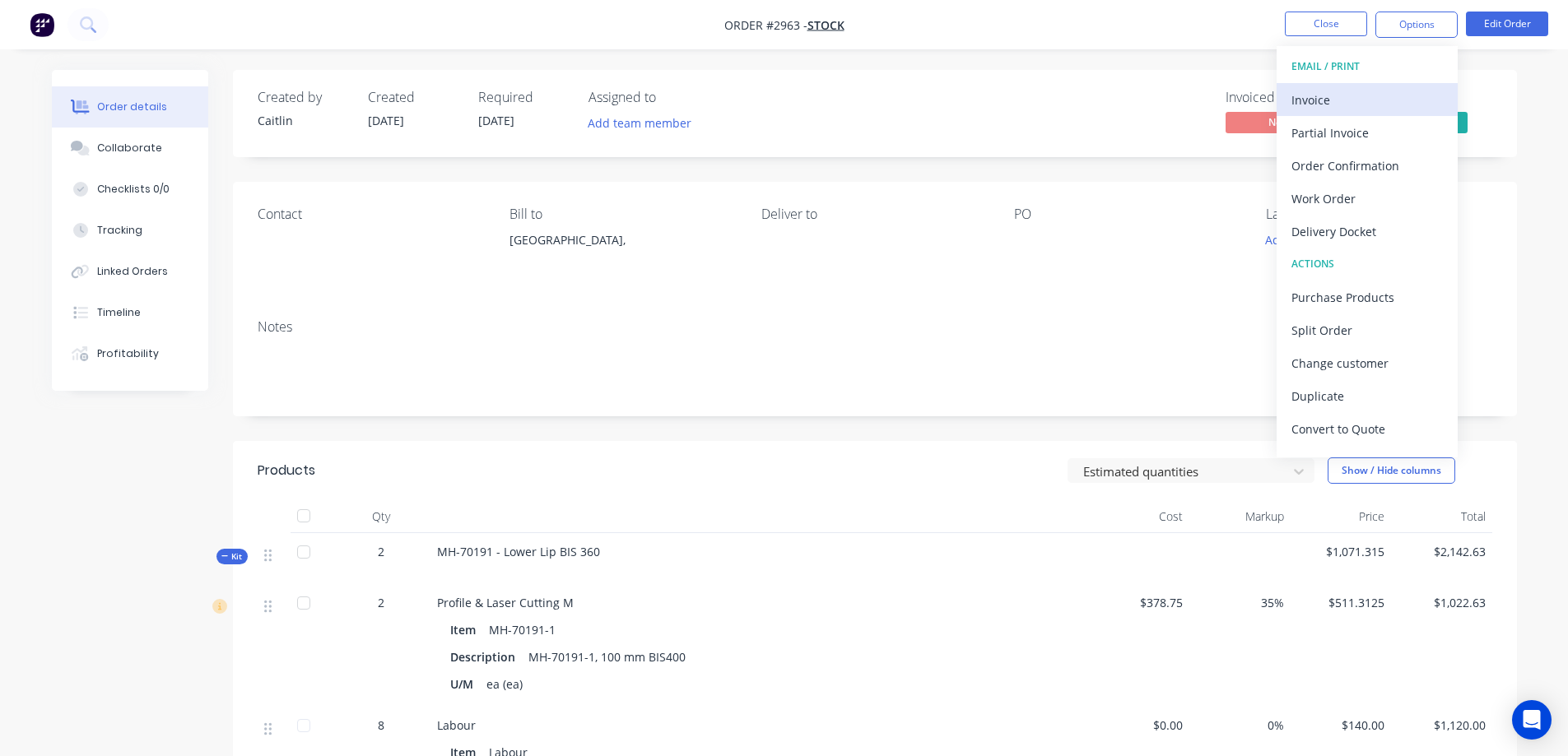
click at [1411, 88] on div "Invoice" at bounding box center [1367, 99] width 152 height 24
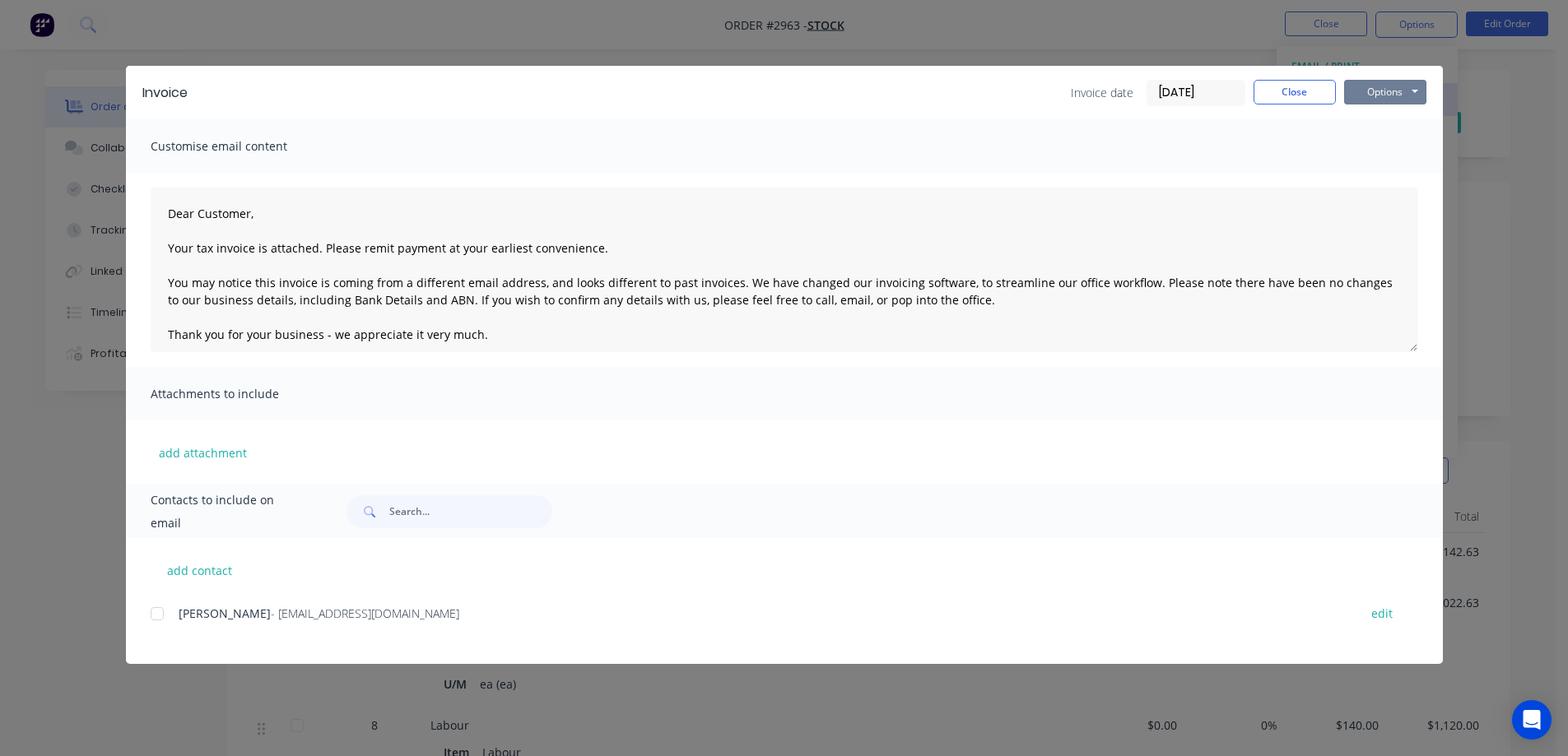
click at [1411, 87] on button "Options" at bounding box center [1385, 92] width 83 height 25
click at [1390, 141] on button "Print" at bounding box center [1397, 148] width 106 height 28
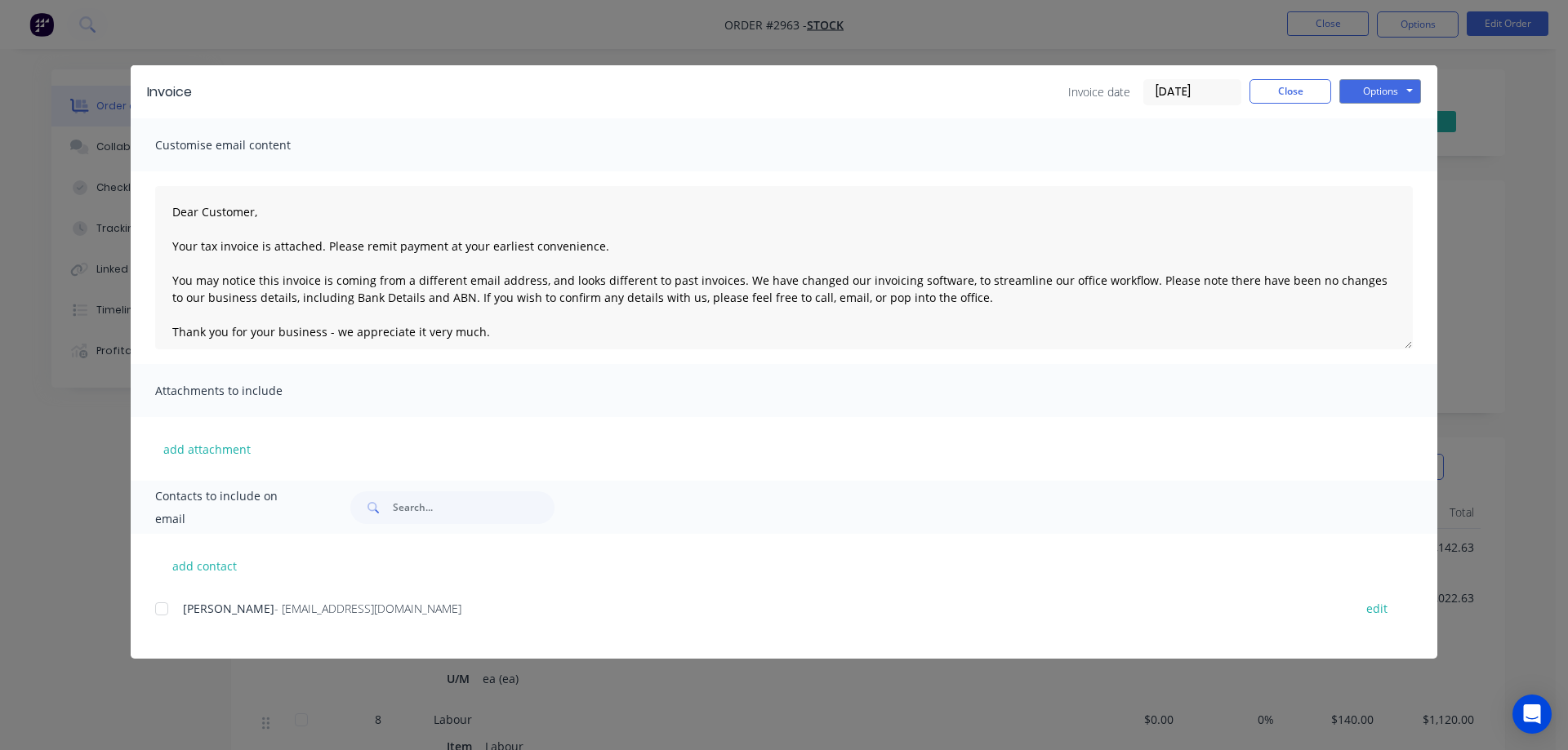
type textarea "Dear Customer, Your tax invoice is attached. Please remit payment at your earli…"
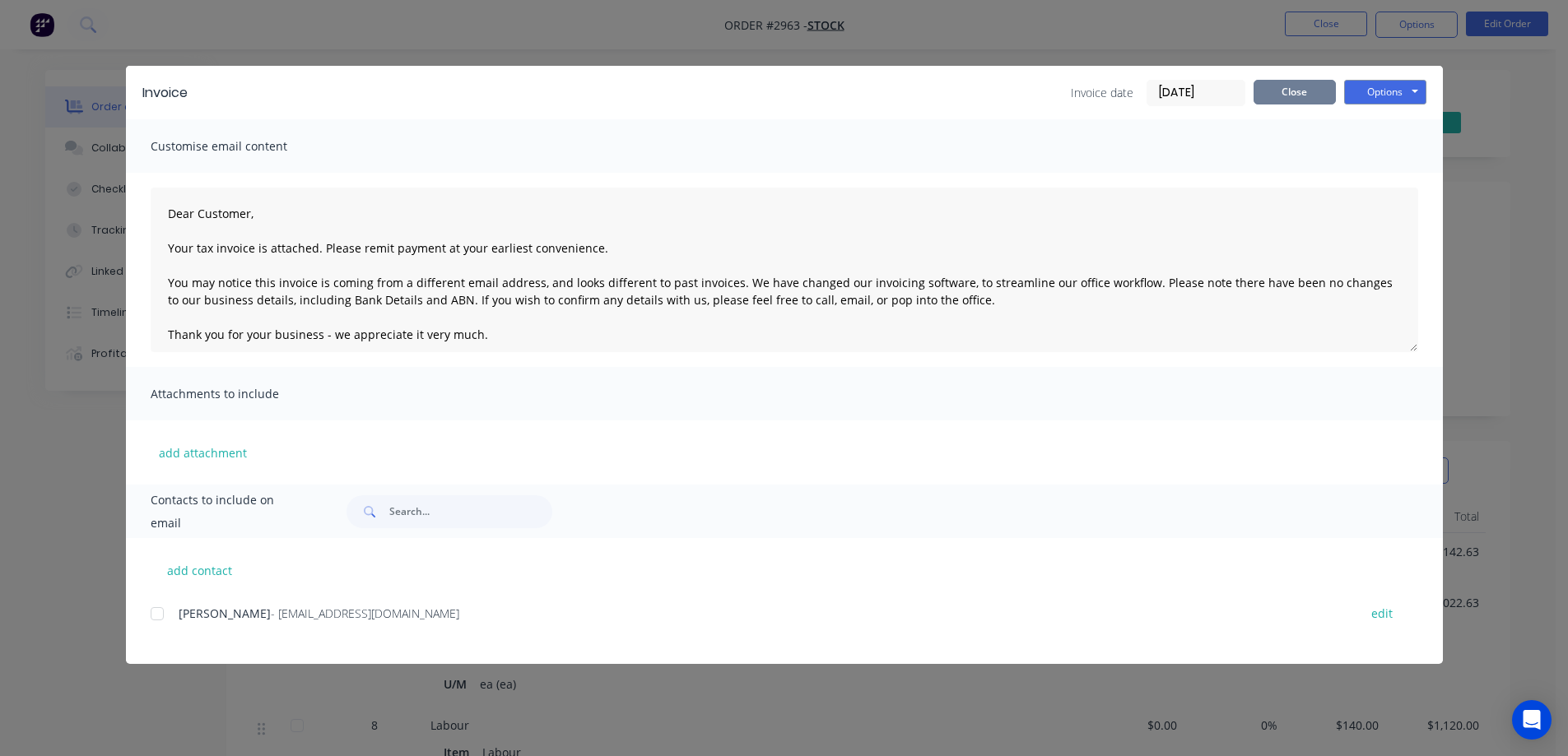
click at [1276, 92] on button "Close" at bounding box center [1295, 92] width 83 height 25
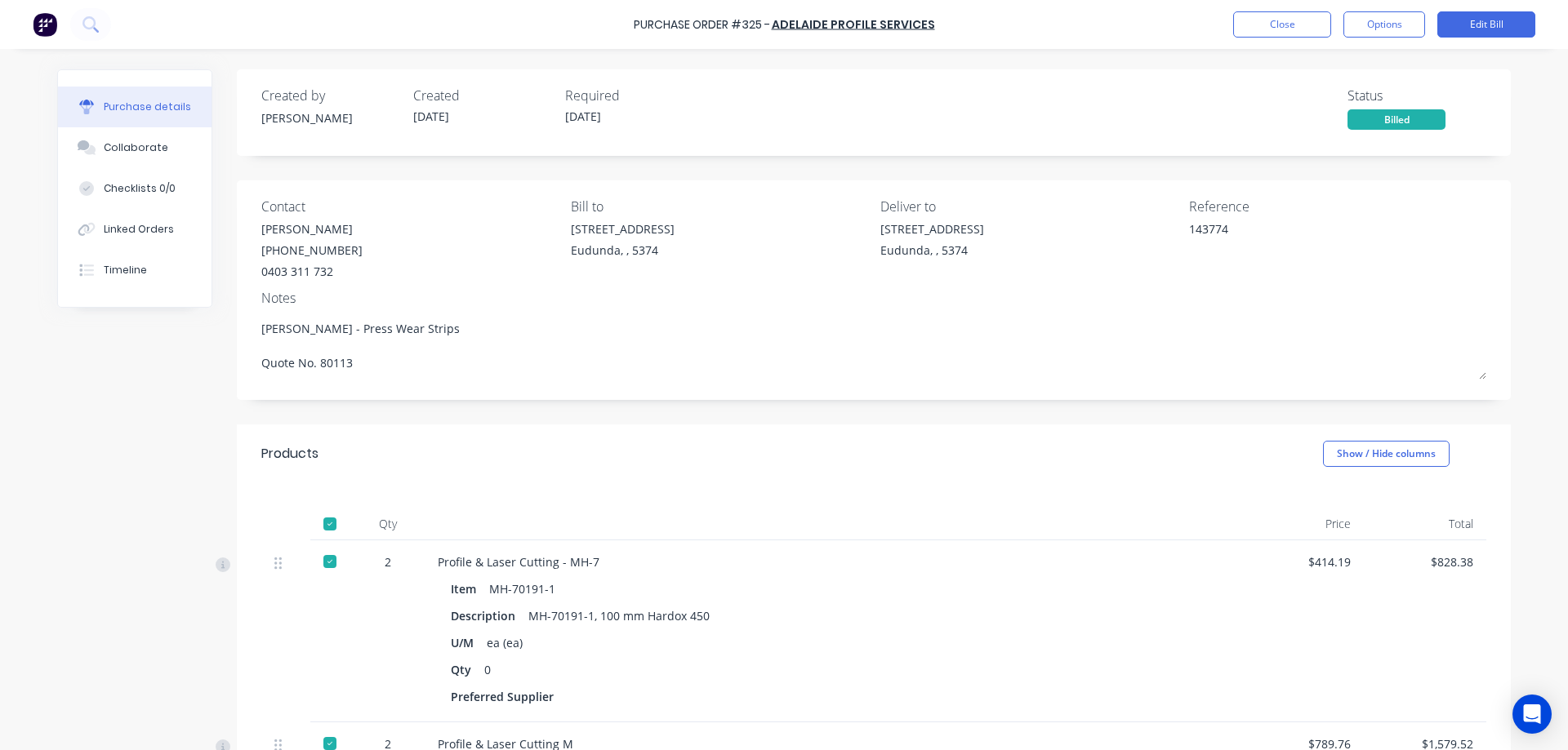
click at [1293, 11] on div "Purchase Order #325 - [GEOGRAPHIC_DATA] Profile Services Close Options Edit Bill" at bounding box center [784, 25] width 1568 height 49
click at [1288, 17] on button "Close" at bounding box center [1282, 25] width 98 height 26
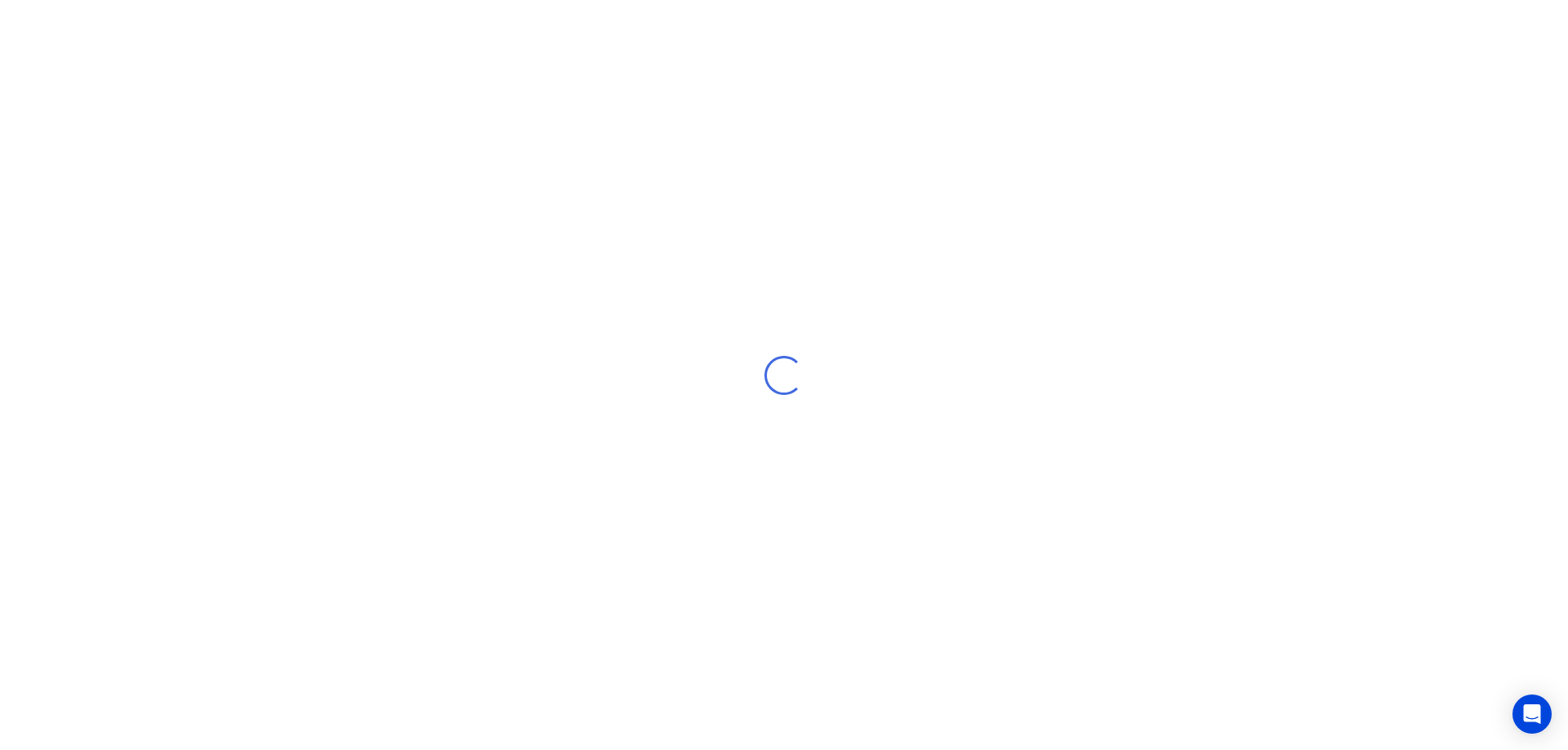
click at [1284, 20] on div "Loading..." at bounding box center [784, 375] width 1568 height 750
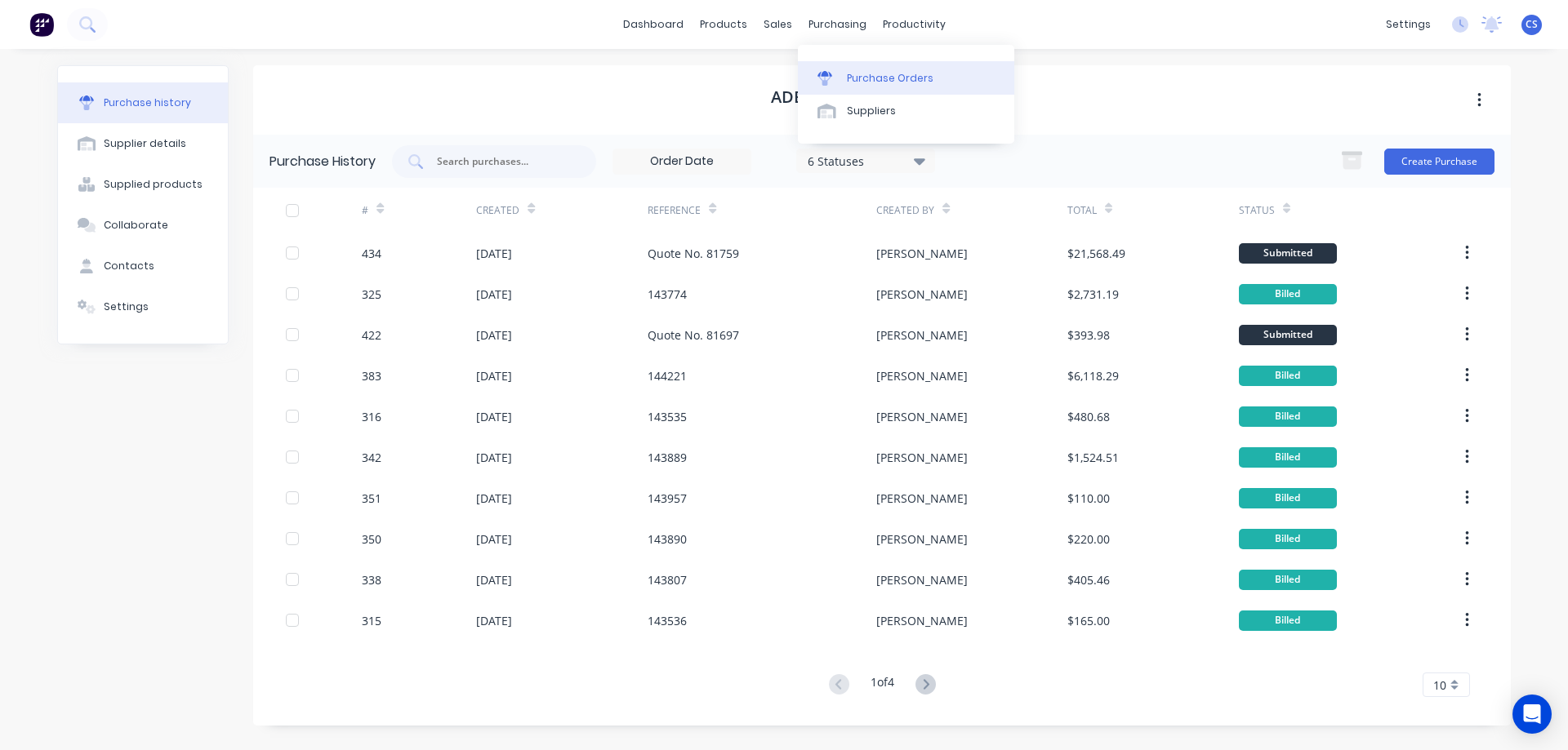
click at [864, 65] on link "Purchase Orders" at bounding box center [906, 77] width 217 height 33
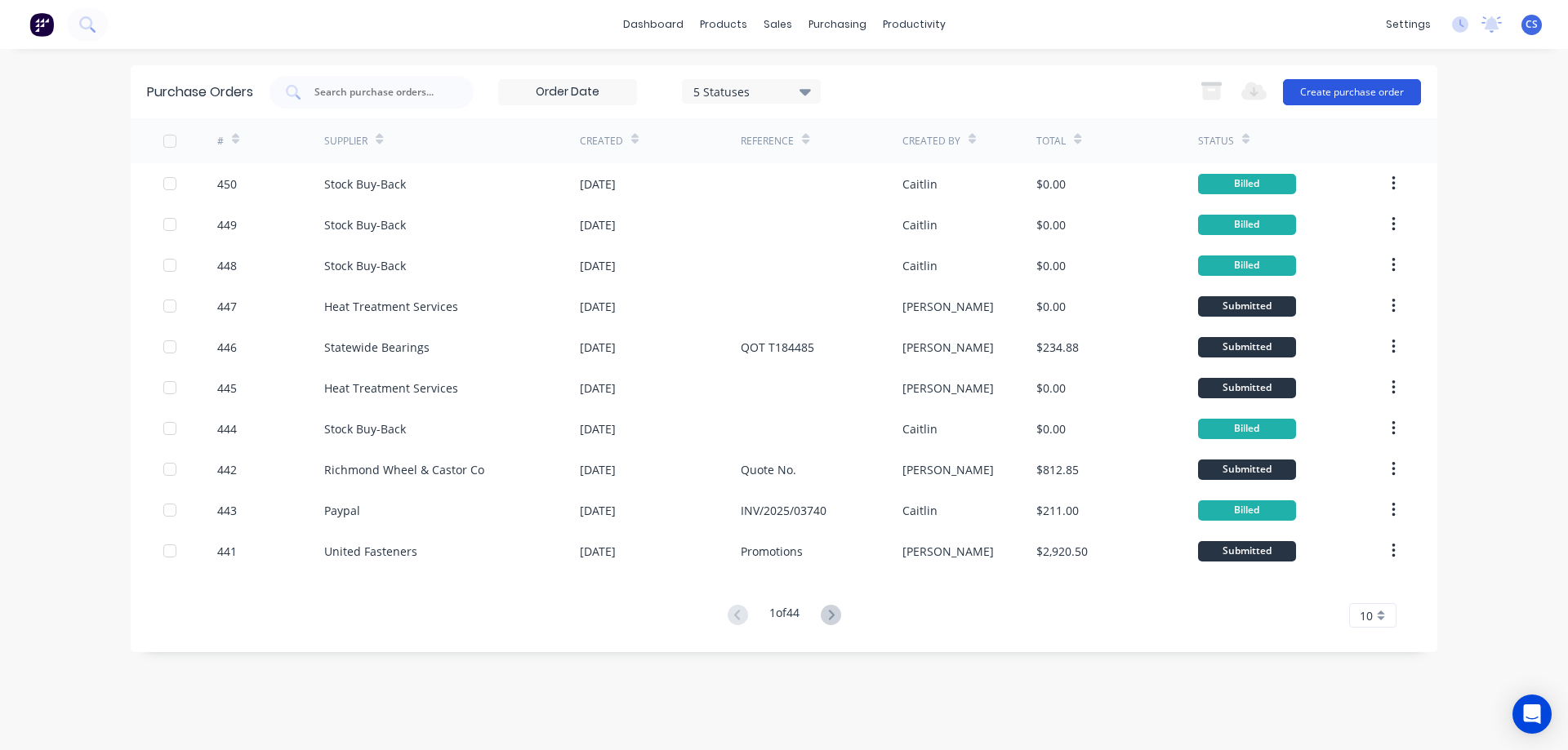
click at [1360, 94] on button "Create purchase order" at bounding box center [1351, 92] width 138 height 26
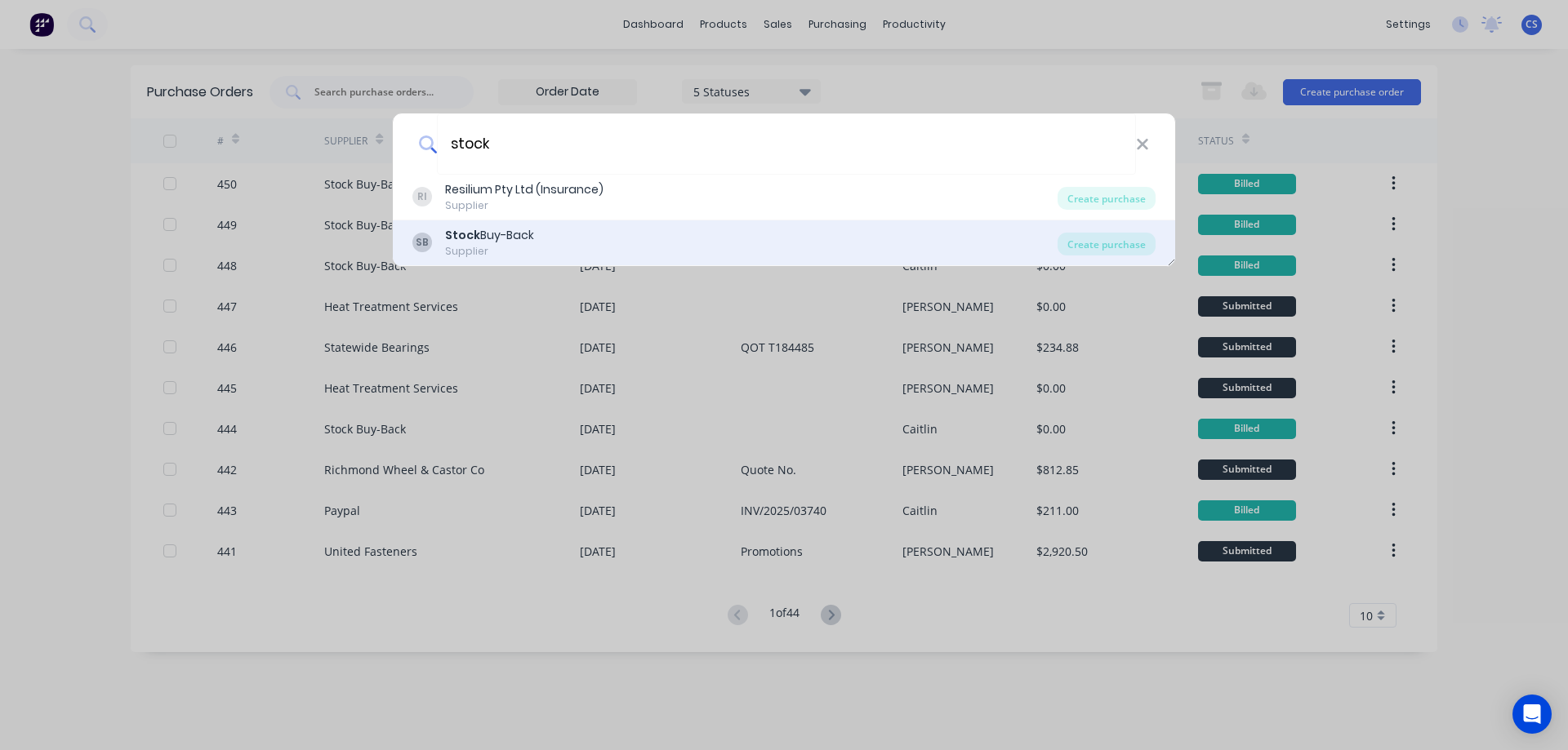
type input "stock"
click at [578, 253] on div "SB Stock Buy-Back Supplier" at bounding box center [734, 243] width 645 height 32
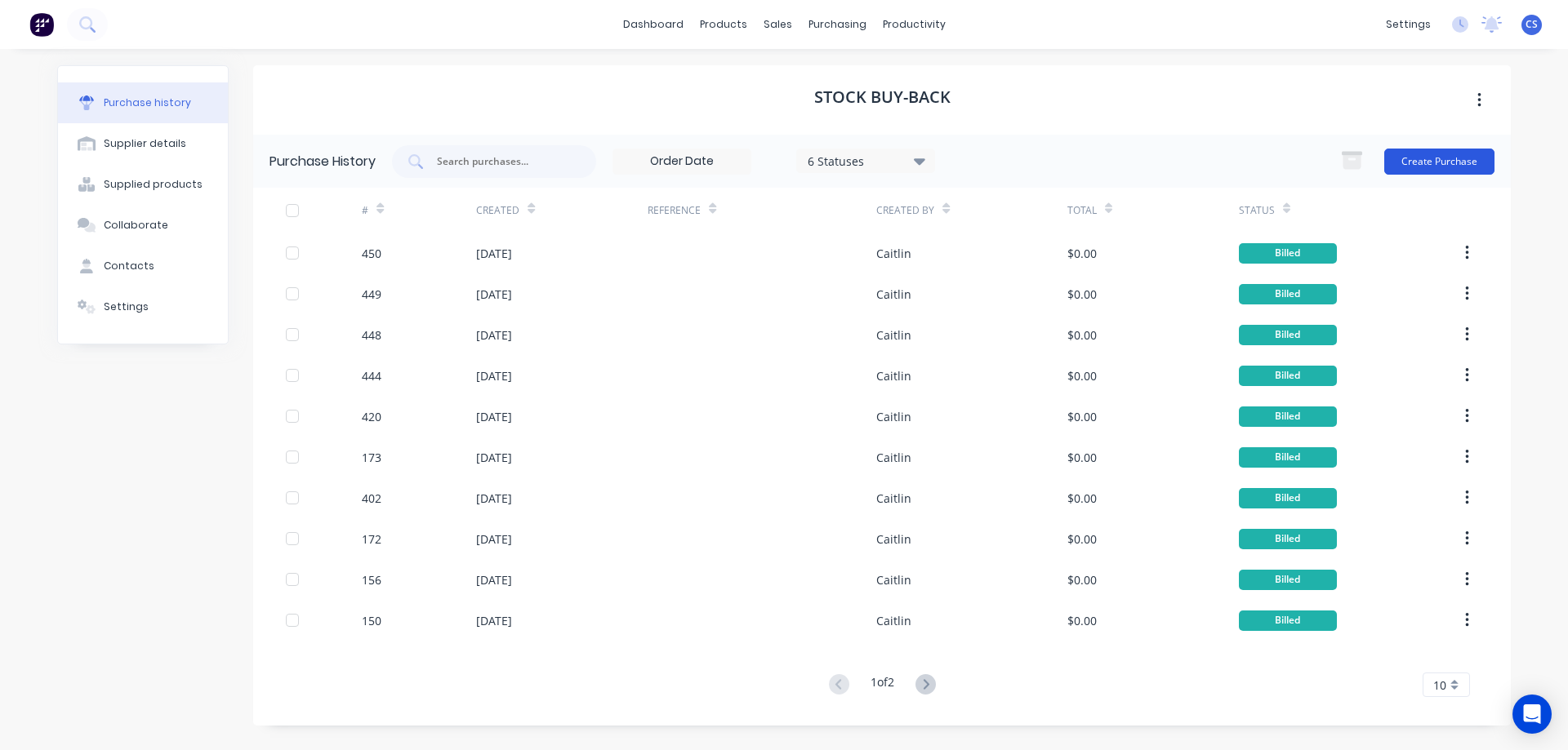
click at [1420, 157] on button "Create Purchase" at bounding box center [1439, 162] width 110 height 26
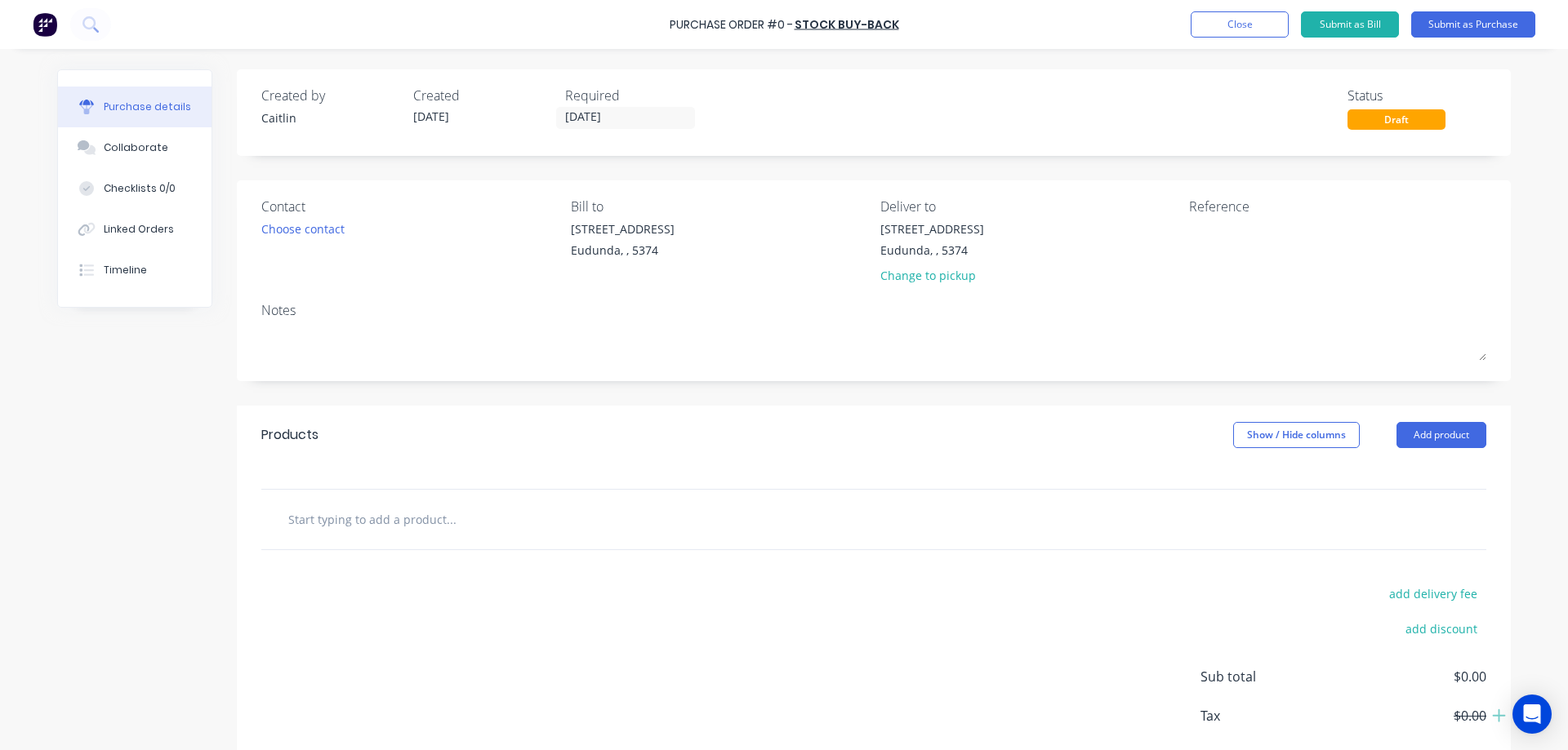
click at [364, 517] on input "text" at bounding box center [451, 518] width 327 height 33
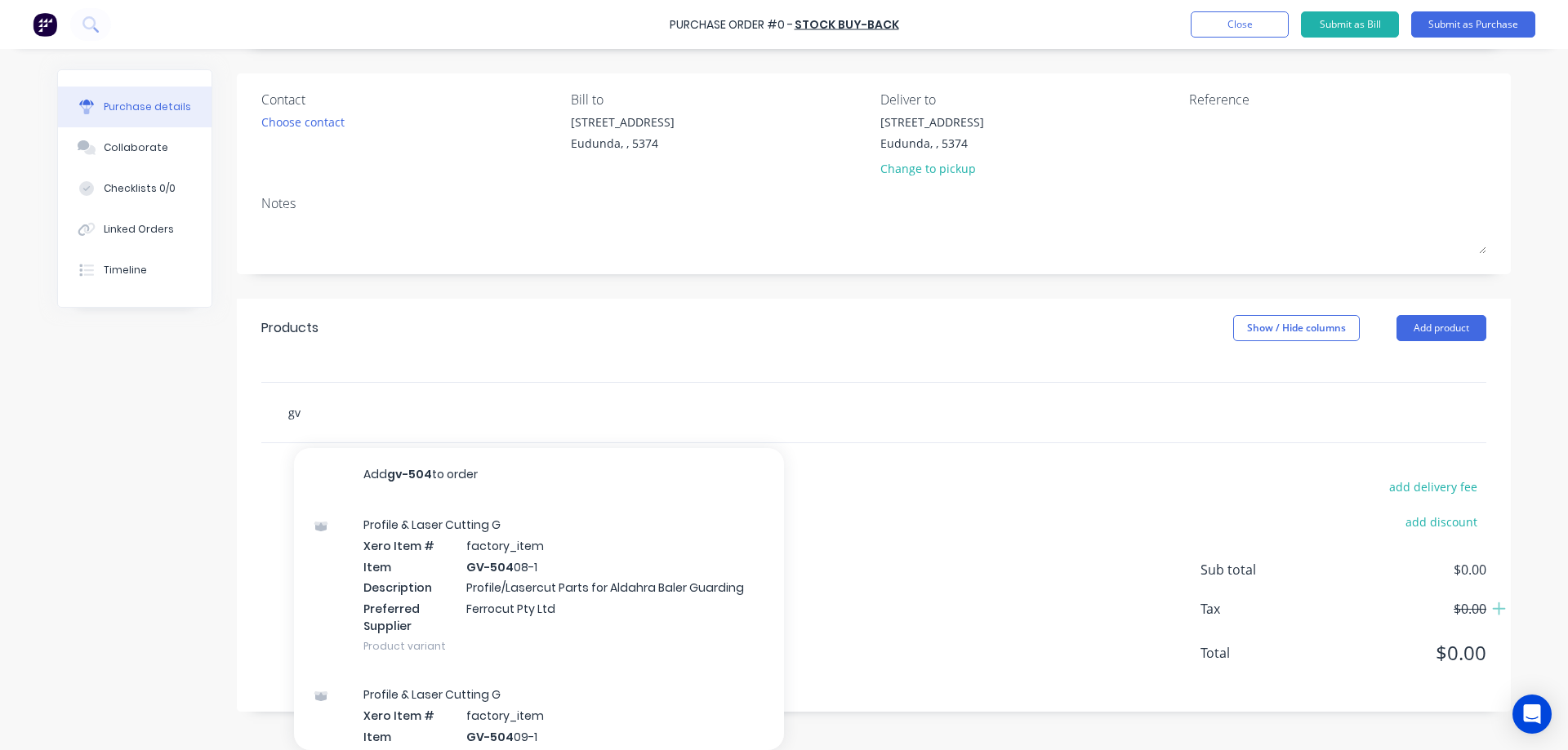
type input "g"
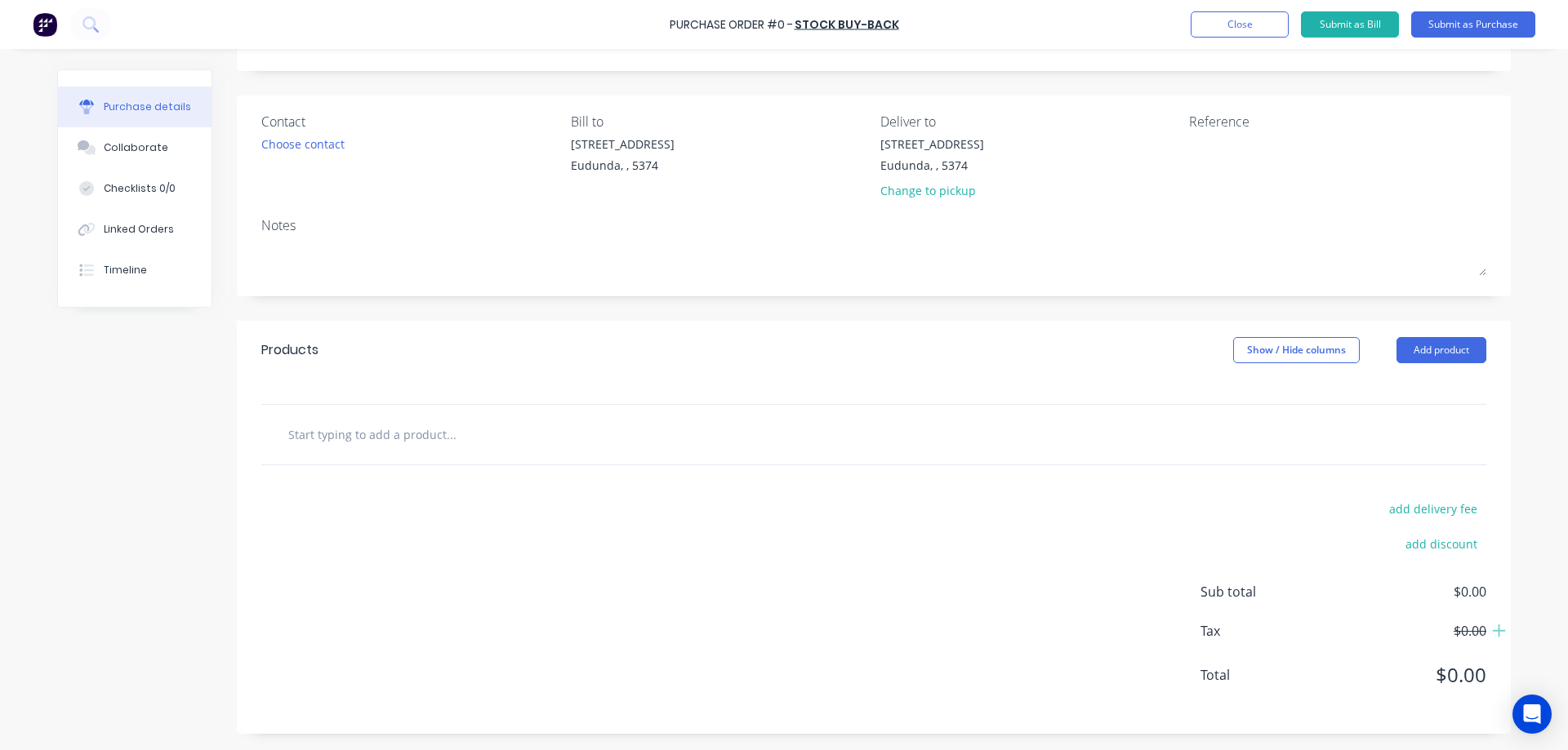
scroll to position [85, 0]
click at [230, 495] on div "Created by [PERSON_NAME] Created [DATE] Required [DATE] Status Draft Contact Ch…" at bounding box center [784, 359] width 1454 height 750
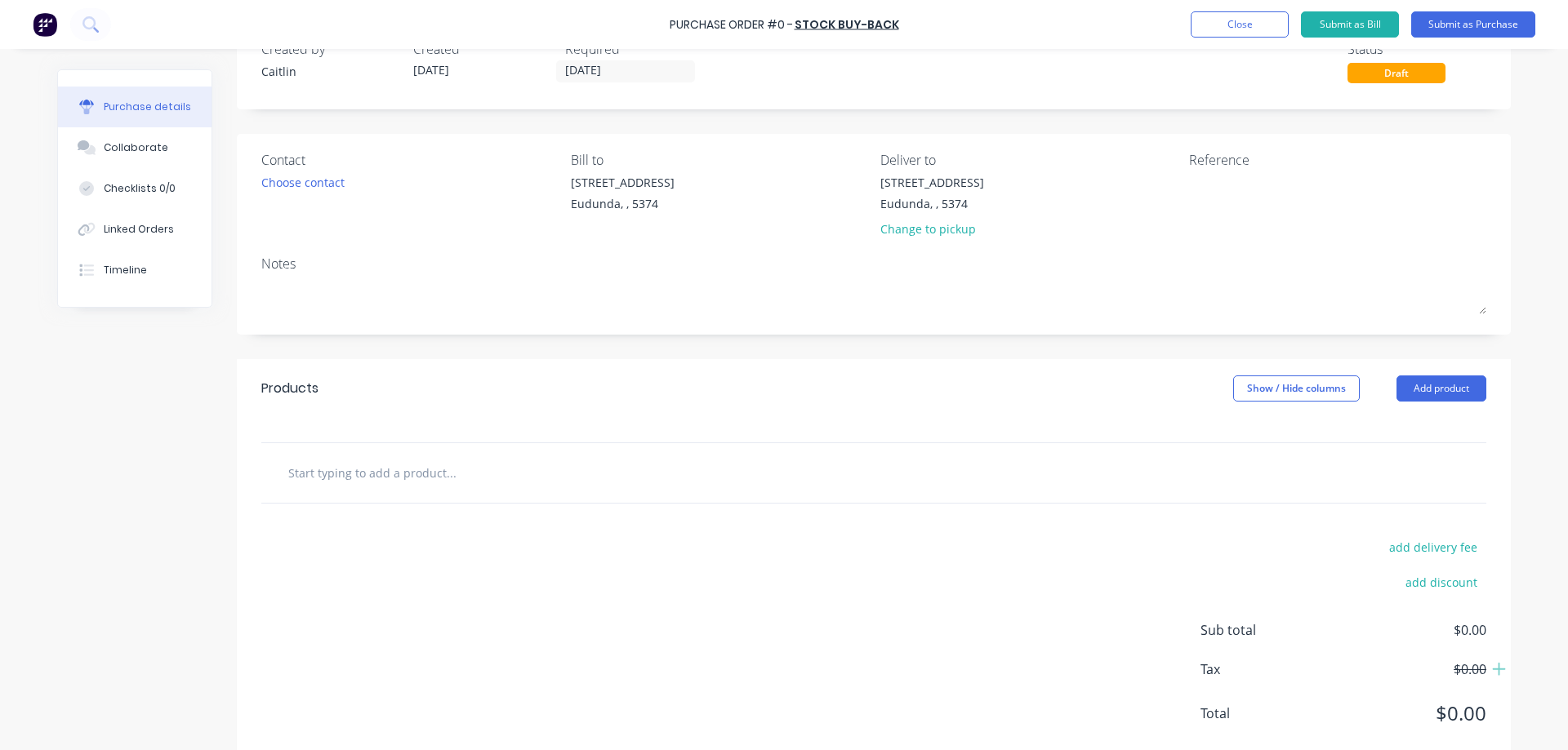
scroll to position [85, 0]
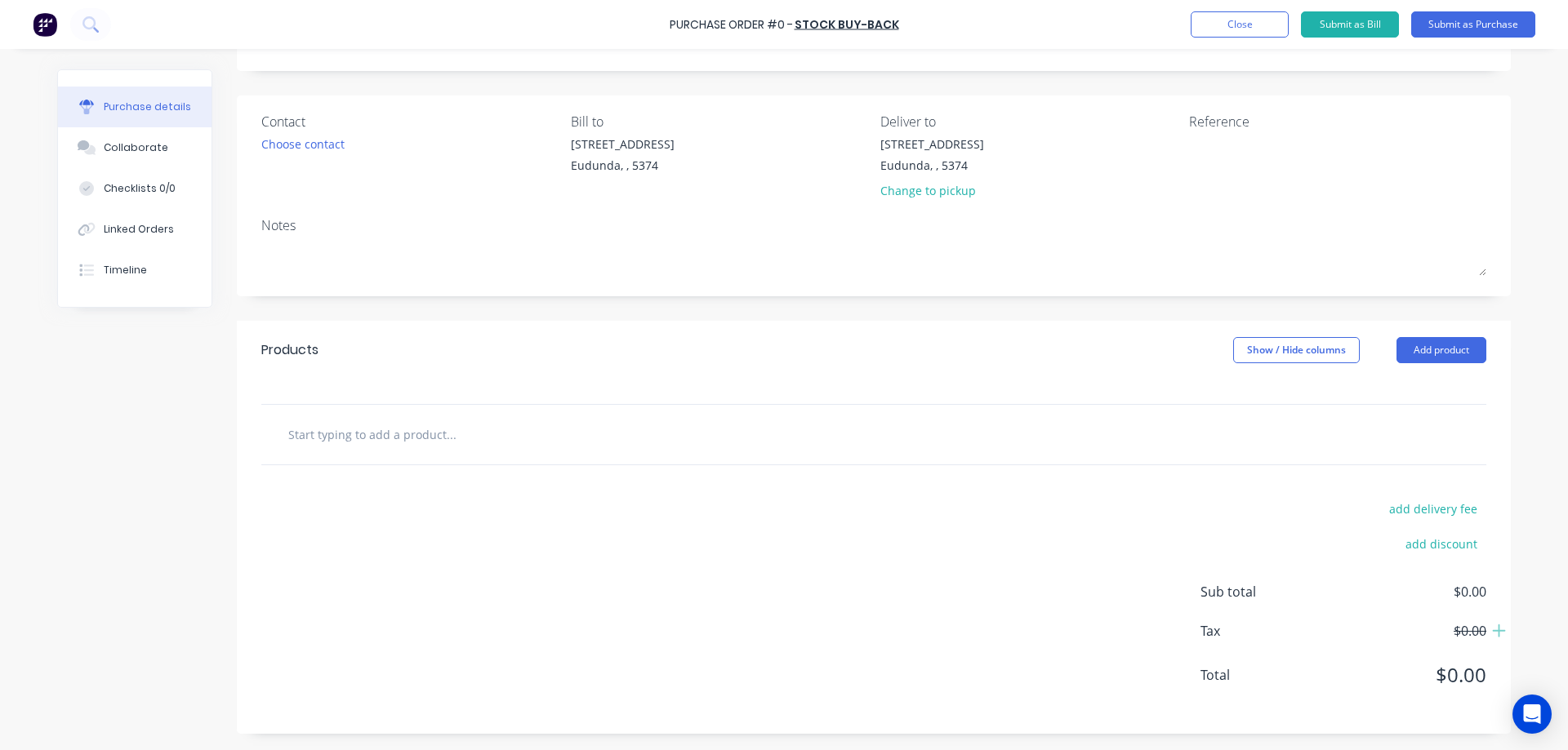
click at [376, 445] on input "text" at bounding box center [451, 434] width 327 height 33
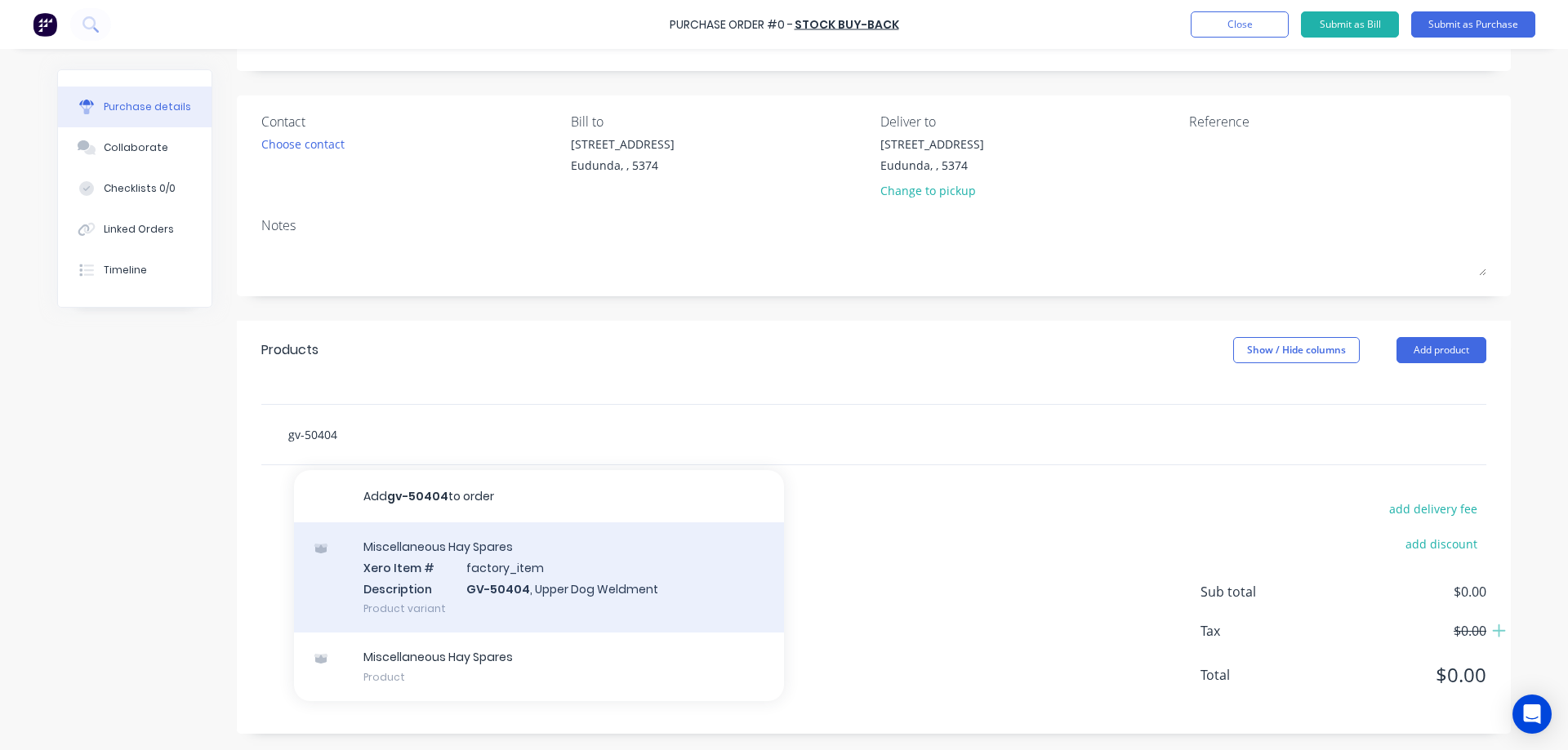
type input "gv-50404"
click at [647, 565] on div "Miscellaneous Hay Spares Xero Item # factory_item Description GV-50404 , Upper …" at bounding box center [539, 577] width 490 height 110
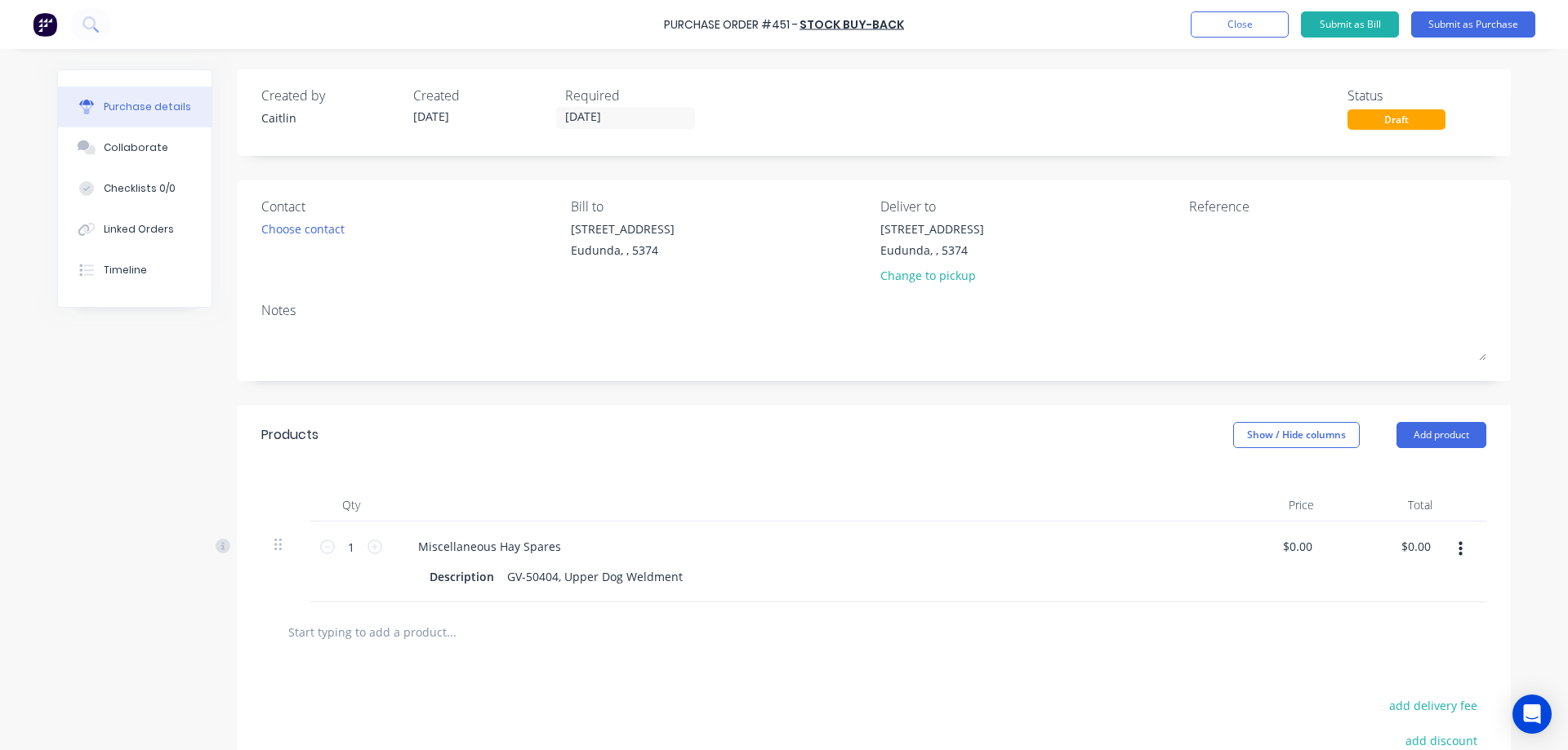
click at [386, 637] on input "text" at bounding box center [451, 631] width 327 height 33
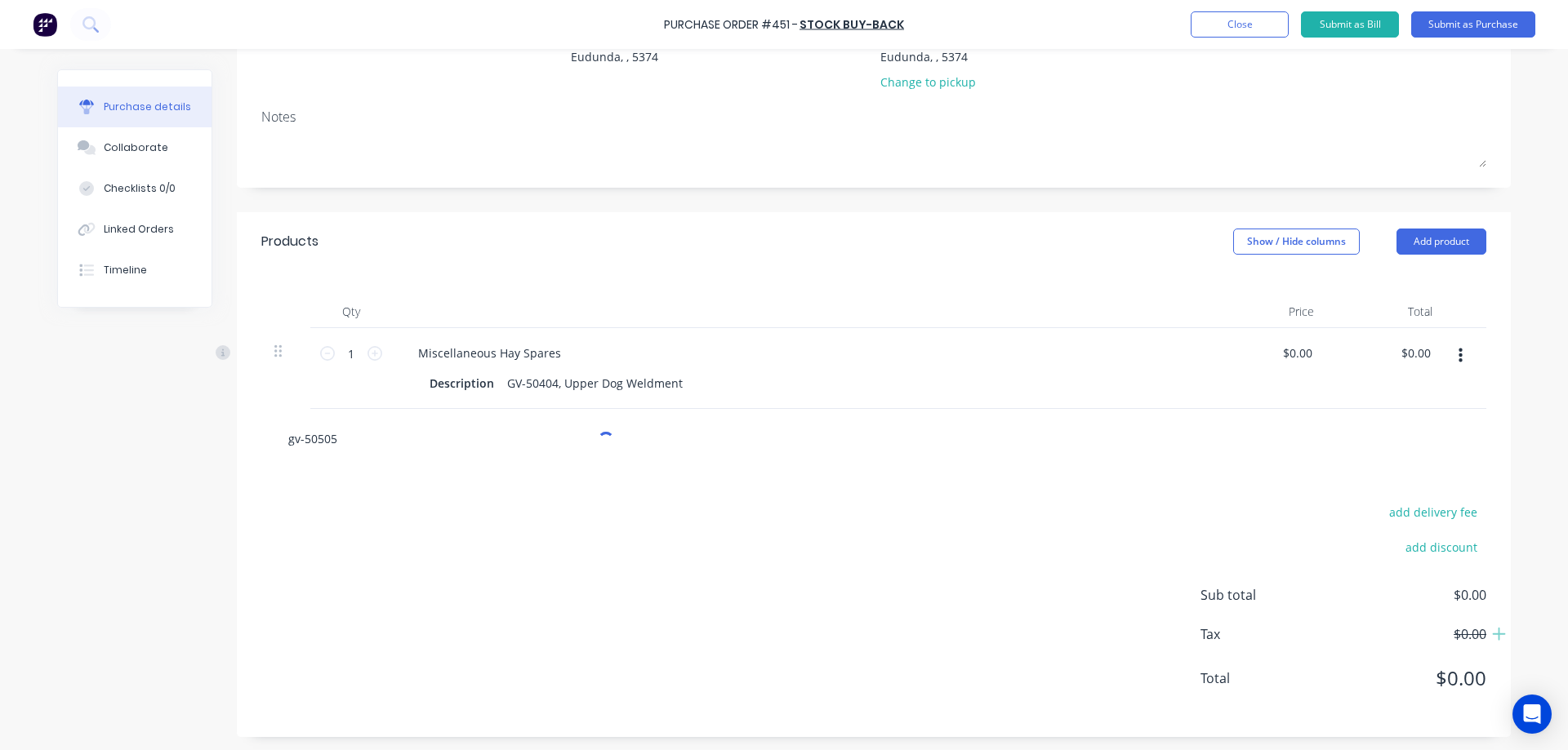
scroll to position [197, 0]
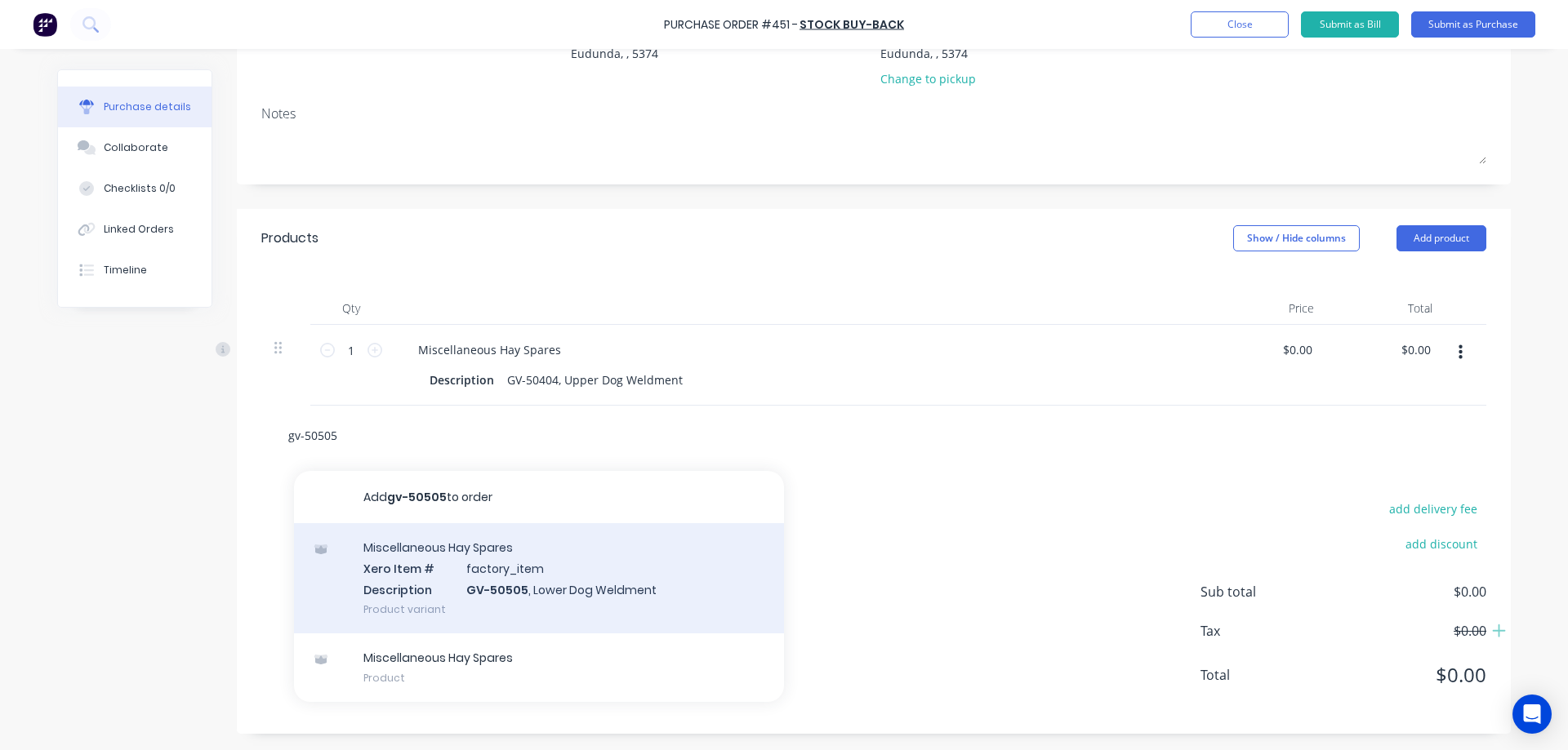
type input "gv-50505"
click at [561, 590] on div "Miscellaneous Hay Spares Xero Item # factory_item Description GV-50505 , Lower …" at bounding box center [539, 578] width 490 height 110
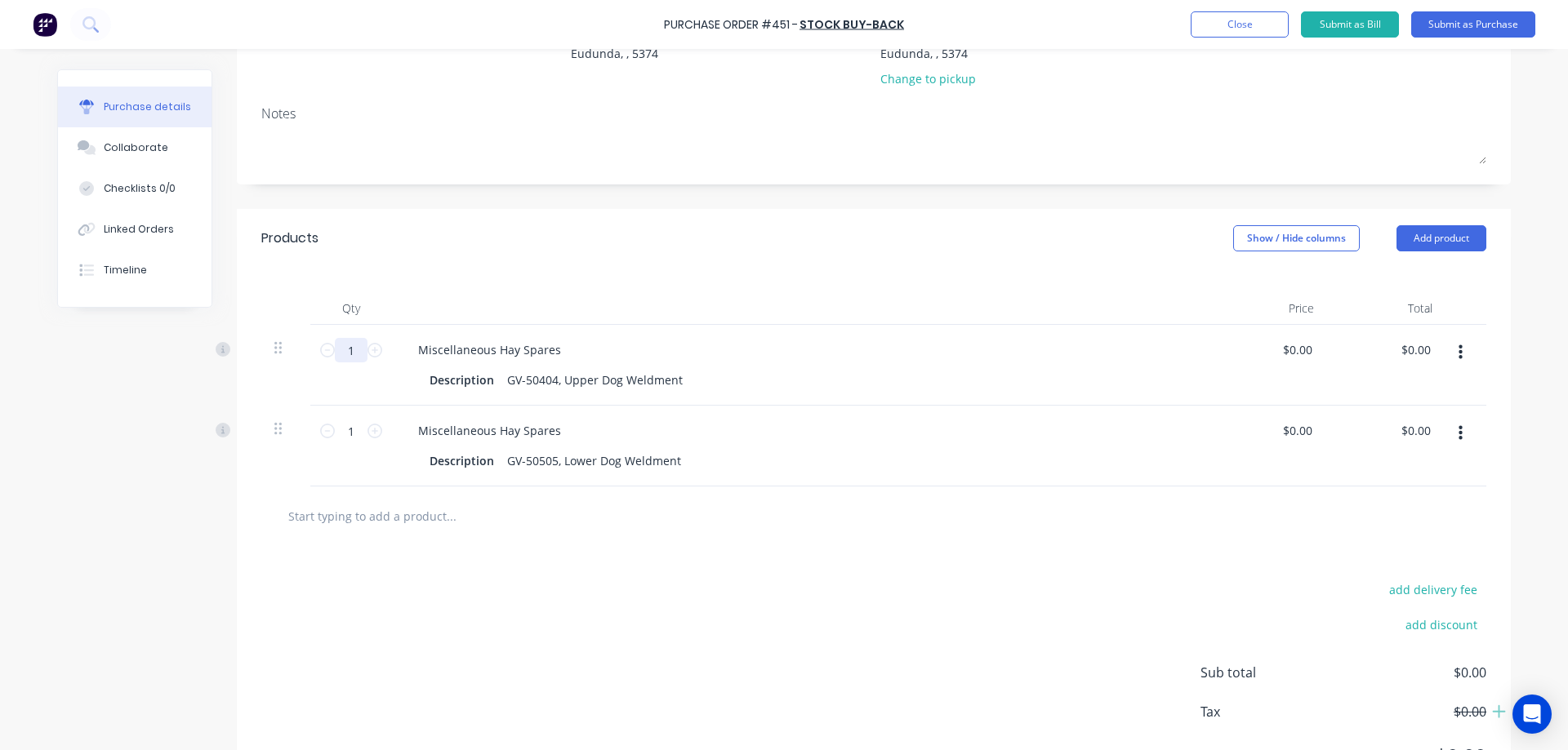
click at [356, 349] on input "1" at bounding box center [350, 350] width 33 height 25
type input "8"
click at [357, 424] on input "1" at bounding box center [350, 431] width 33 height 25
type input "12"
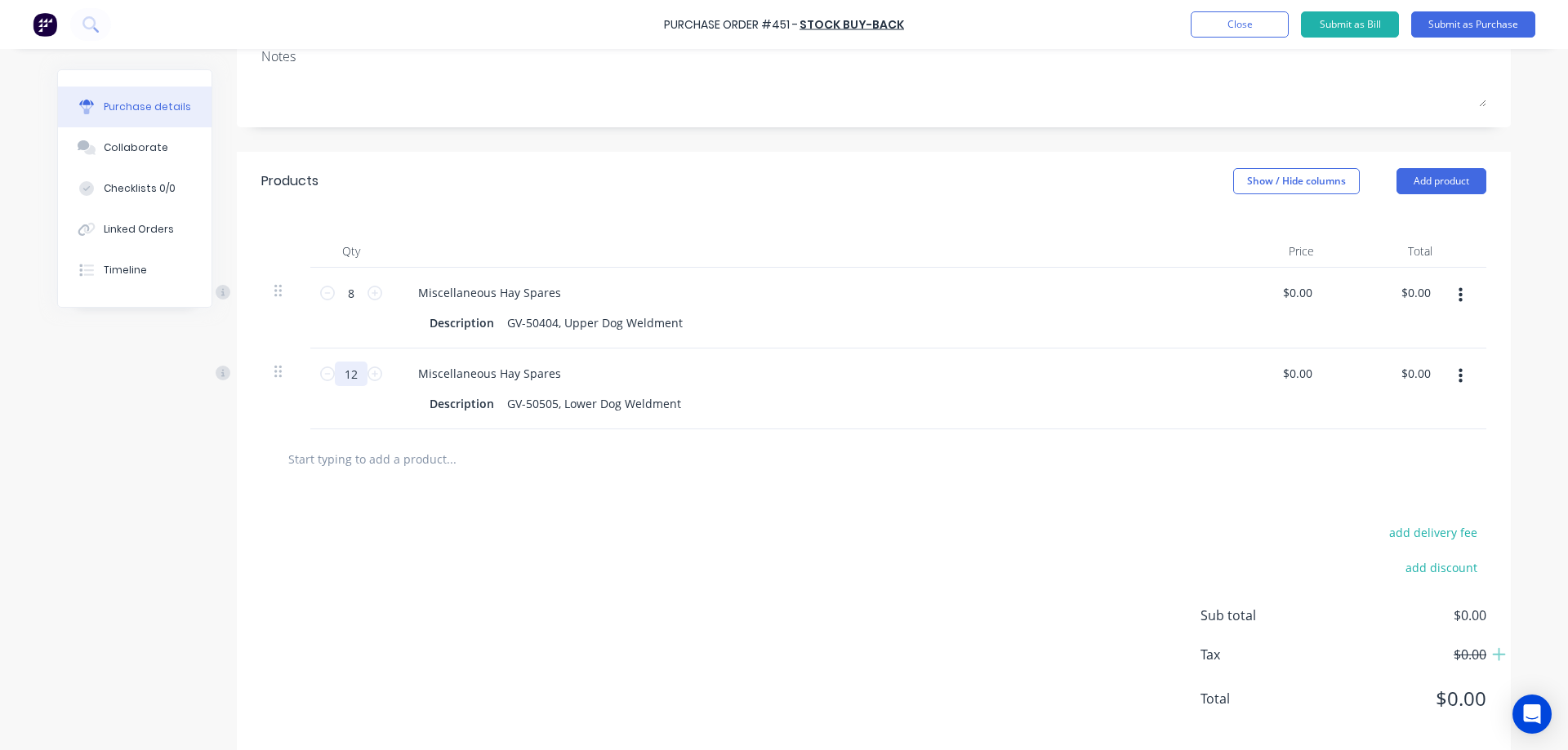
scroll to position [277, 0]
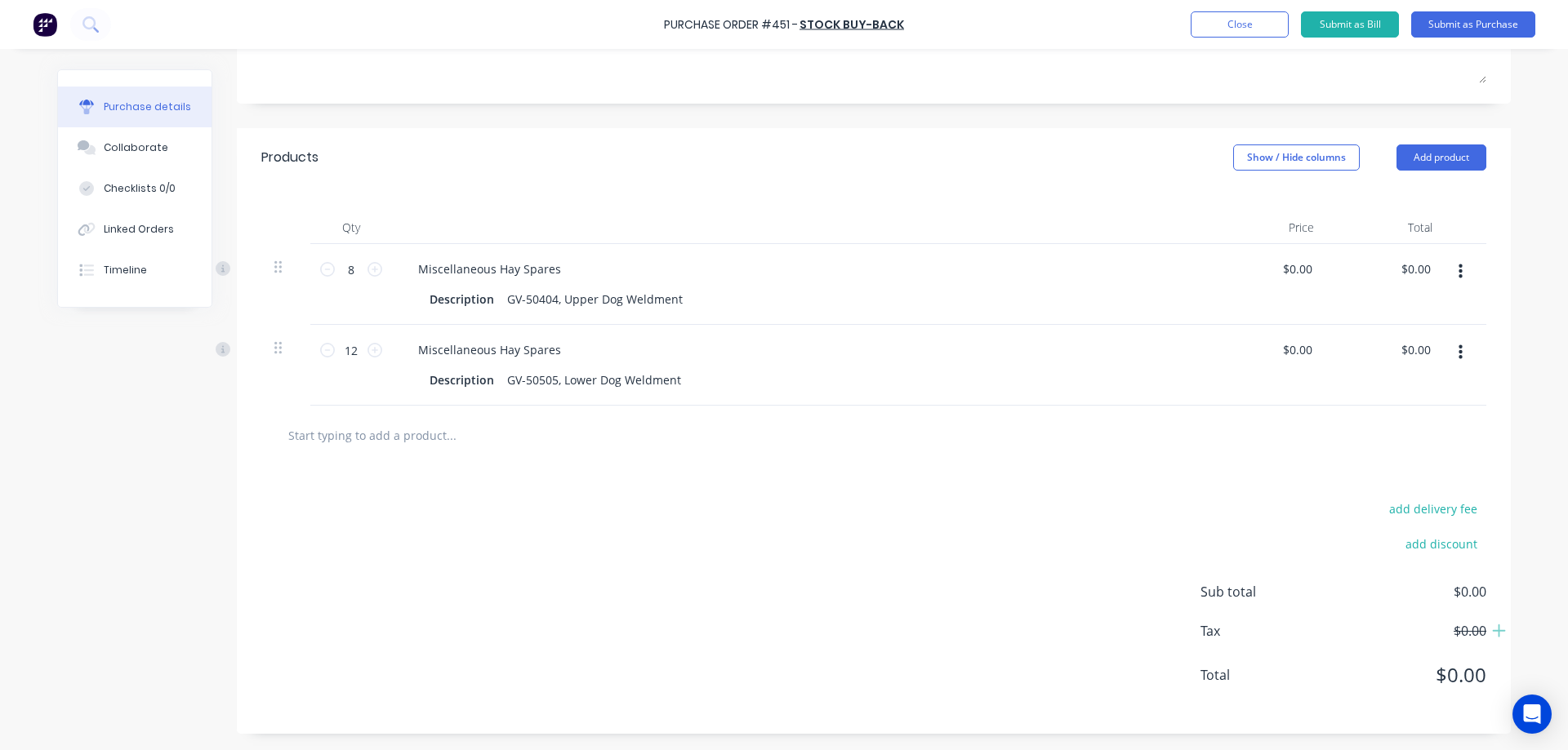
click at [381, 445] on input "text" at bounding box center [451, 435] width 327 height 33
type input "mh-70191"
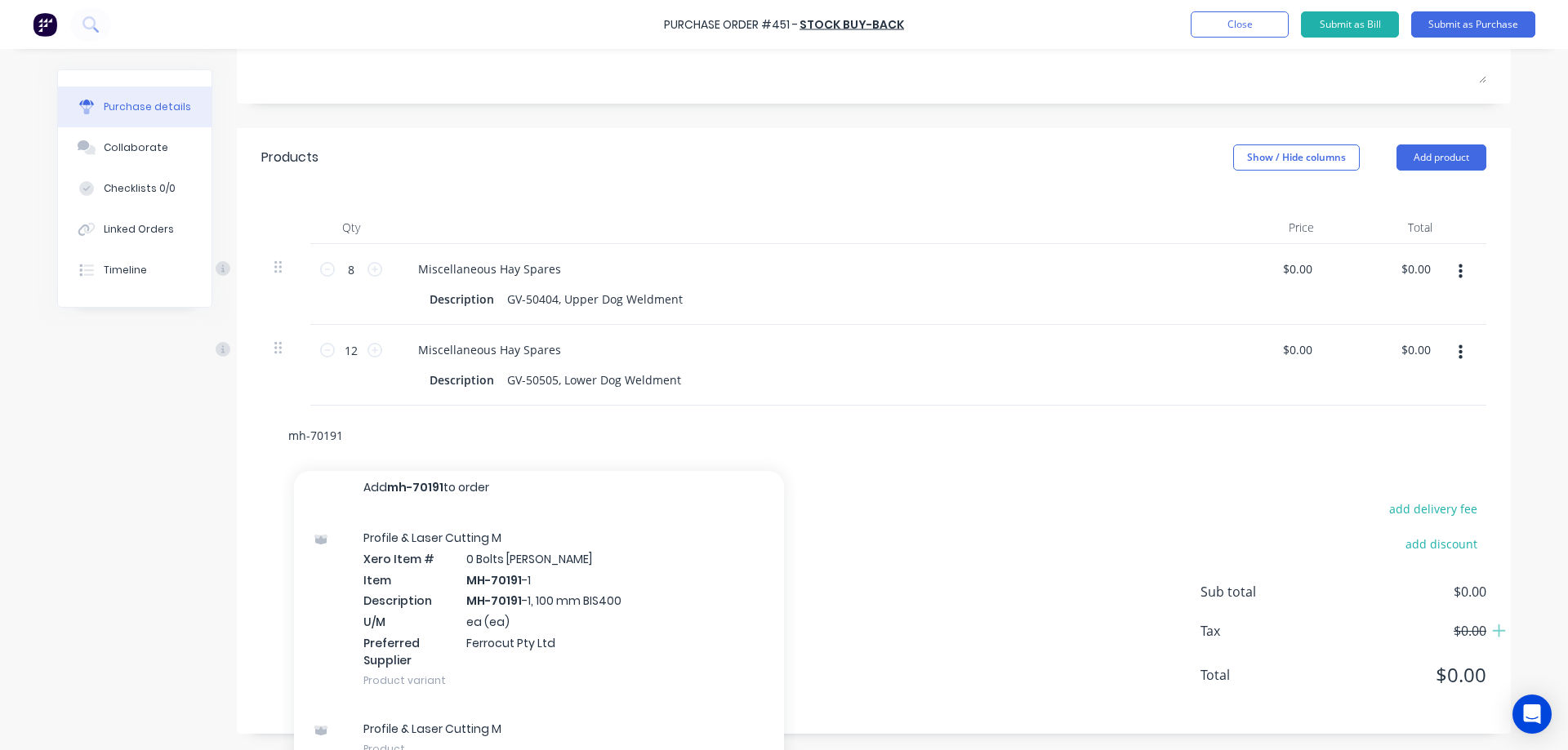
scroll to position [300, 0]
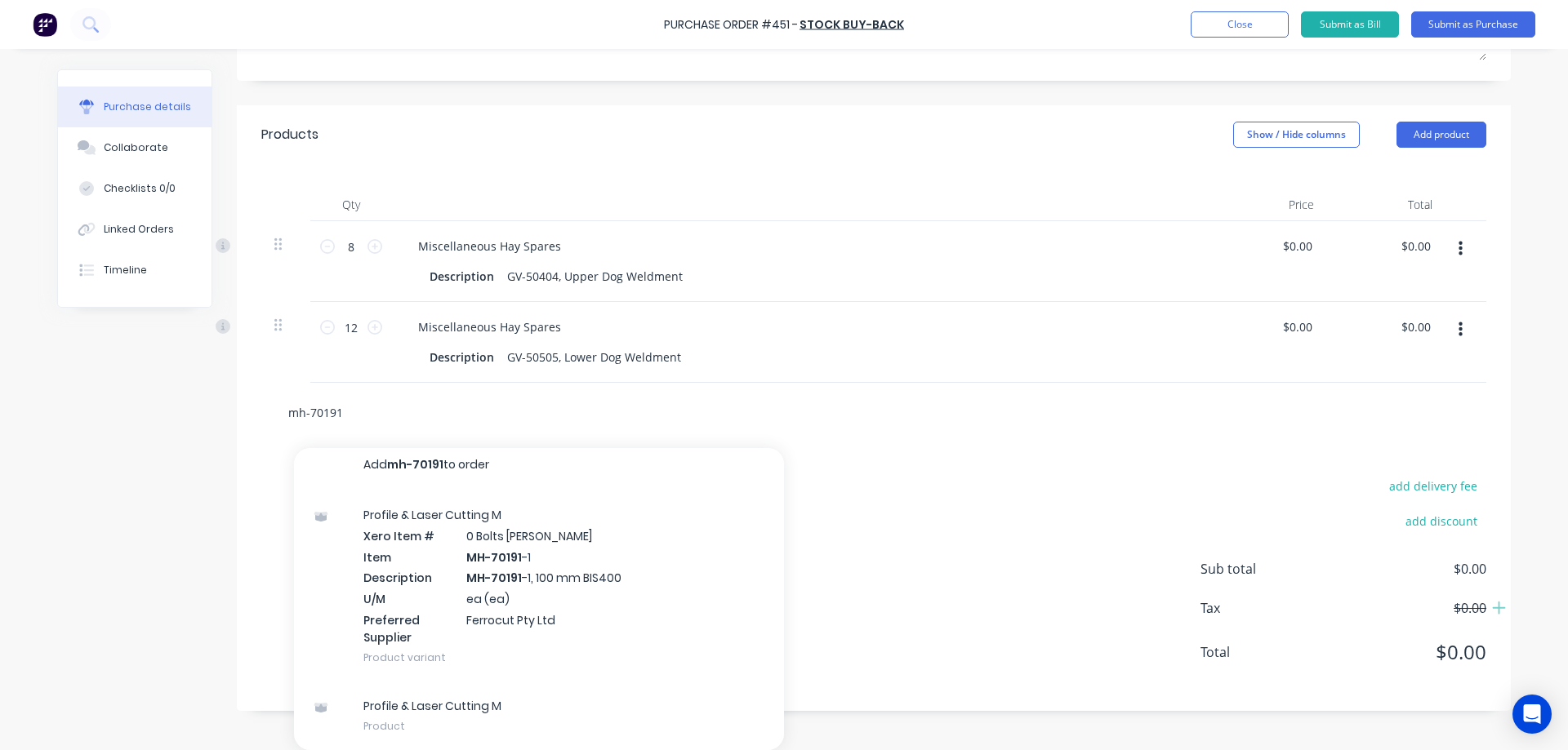
drag, startPoint x: 338, startPoint y: 412, endPoint x: 254, endPoint y: 404, distance: 84.4
click at [254, 404] on div "mh-70191 Add mh-70191 to order Profile & Laser Cutting M Xero Item # 0 Bolts Me…" at bounding box center [873, 413] width 1274 height 60
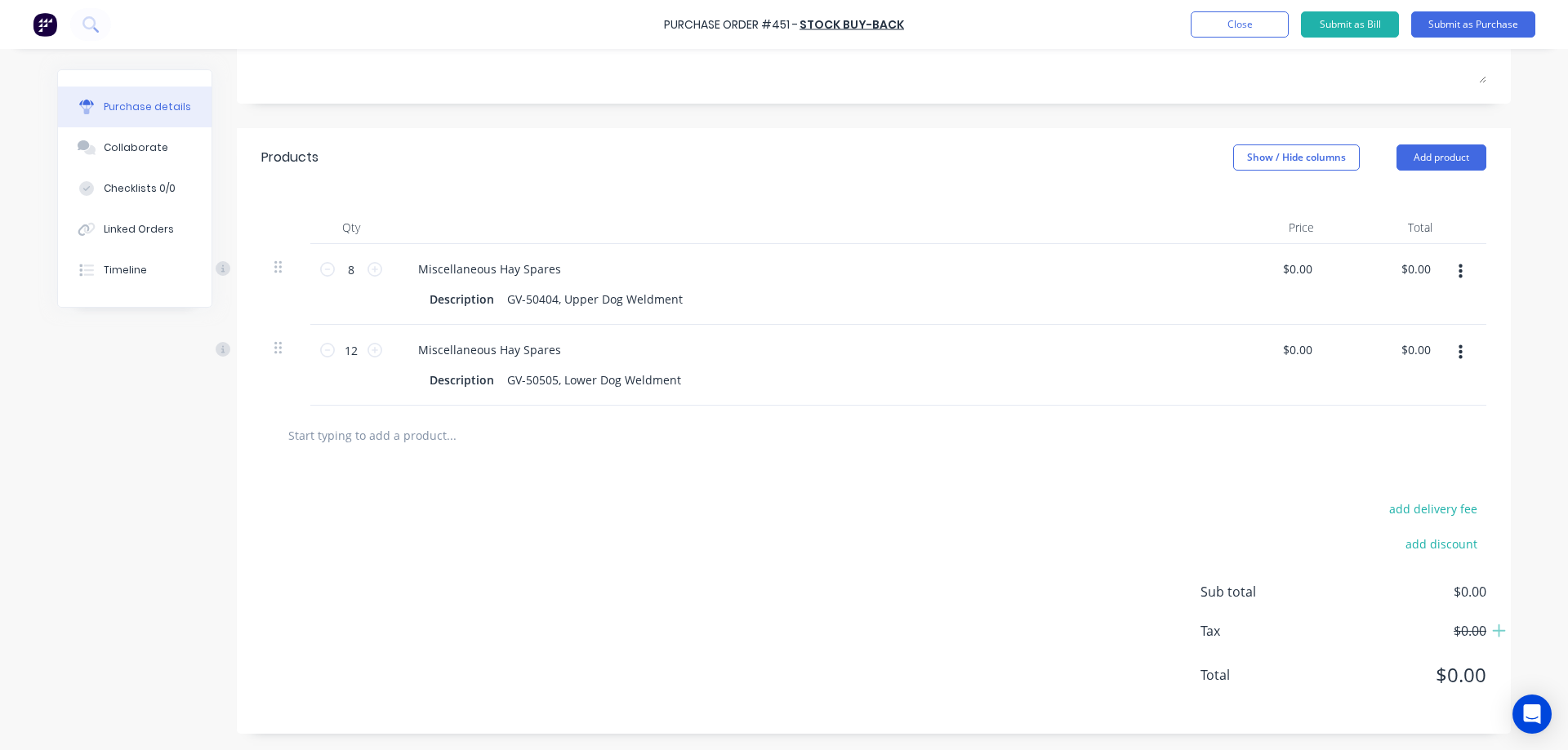
scroll to position [277, 0]
click at [689, 506] on div "add delivery fee add discount Sub total $0.00 Tax $0.00 Total $0.00" at bounding box center [873, 599] width 1274 height 268
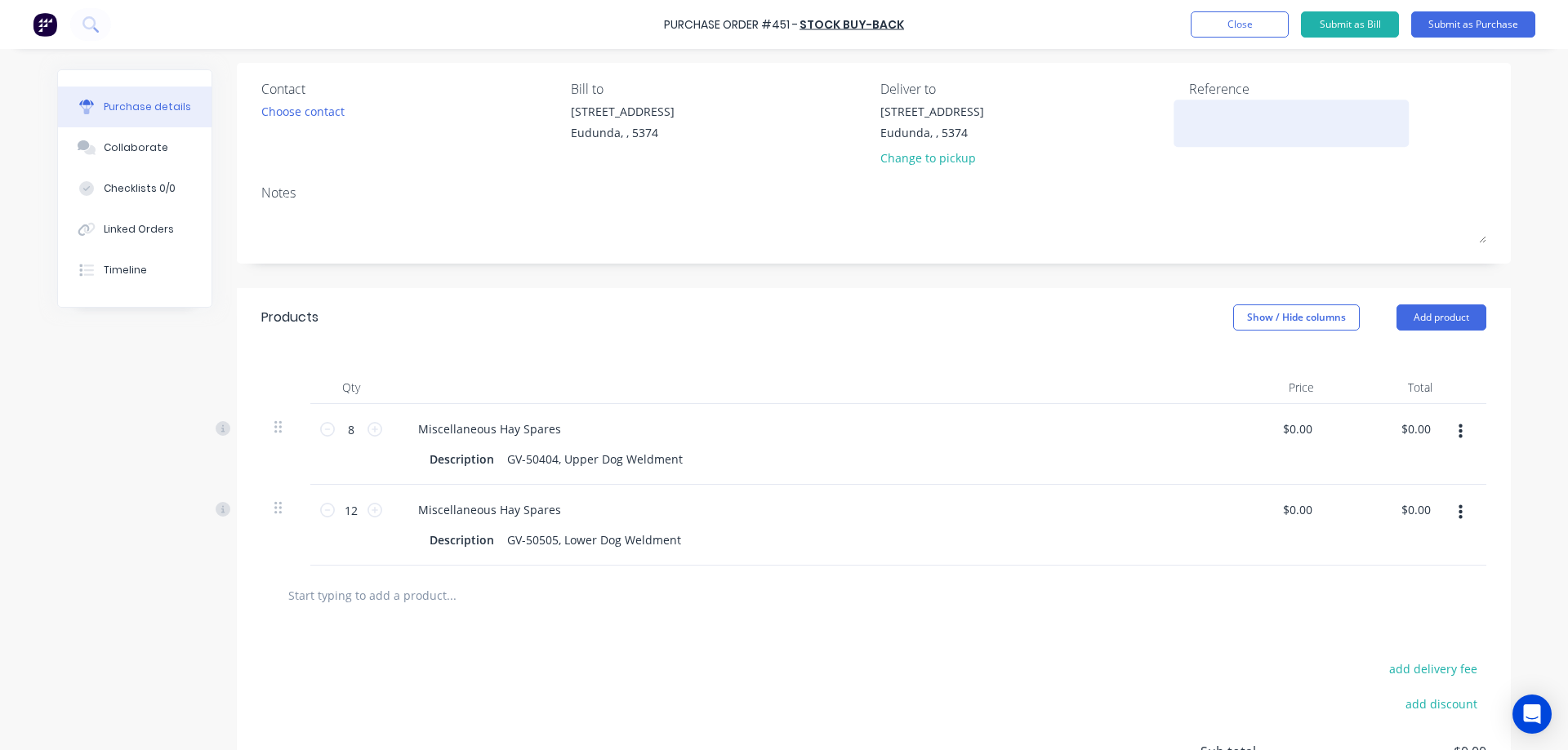
scroll to position [0, 0]
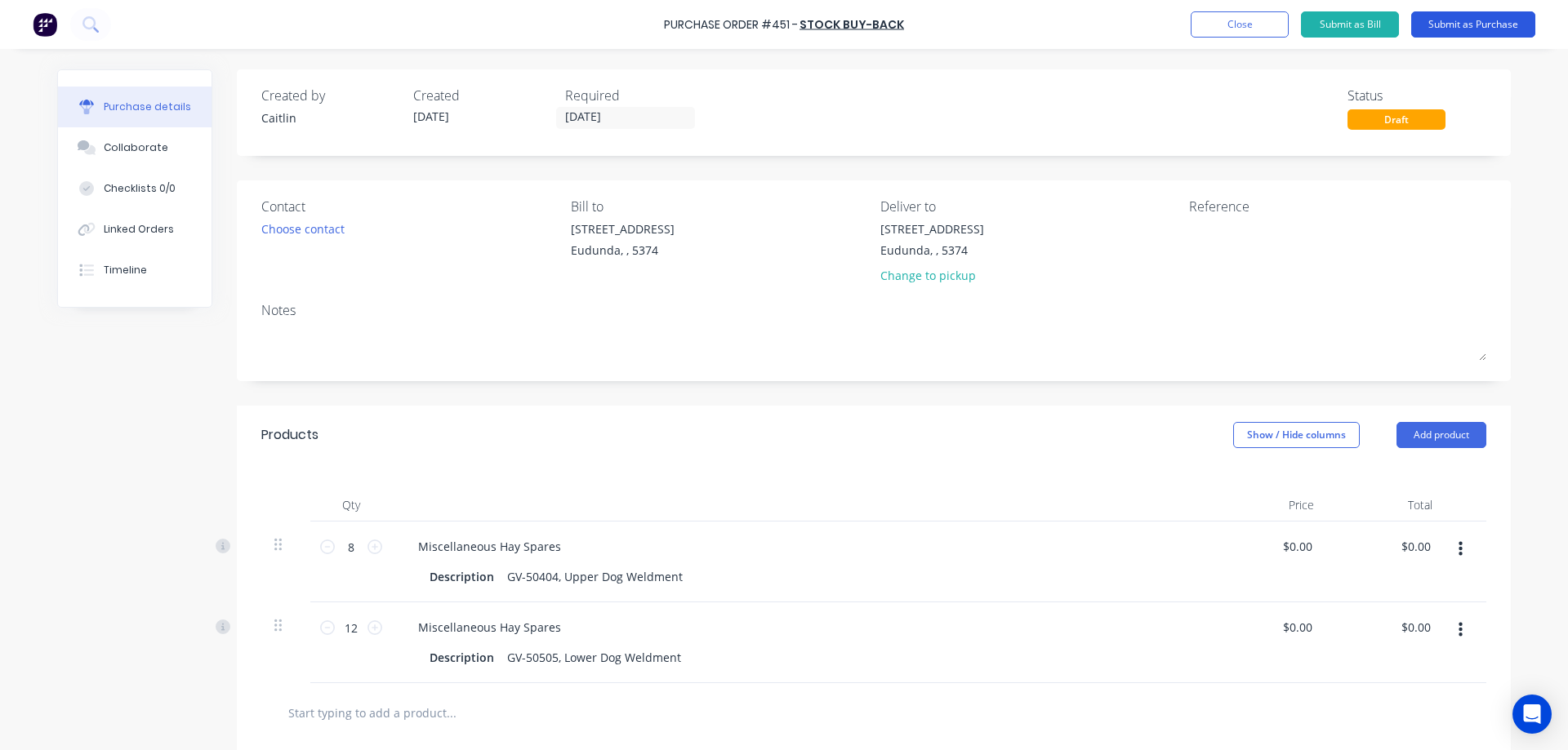
click at [1480, 24] on button "Submit as Purchase" at bounding box center [1473, 25] width 124 height 26
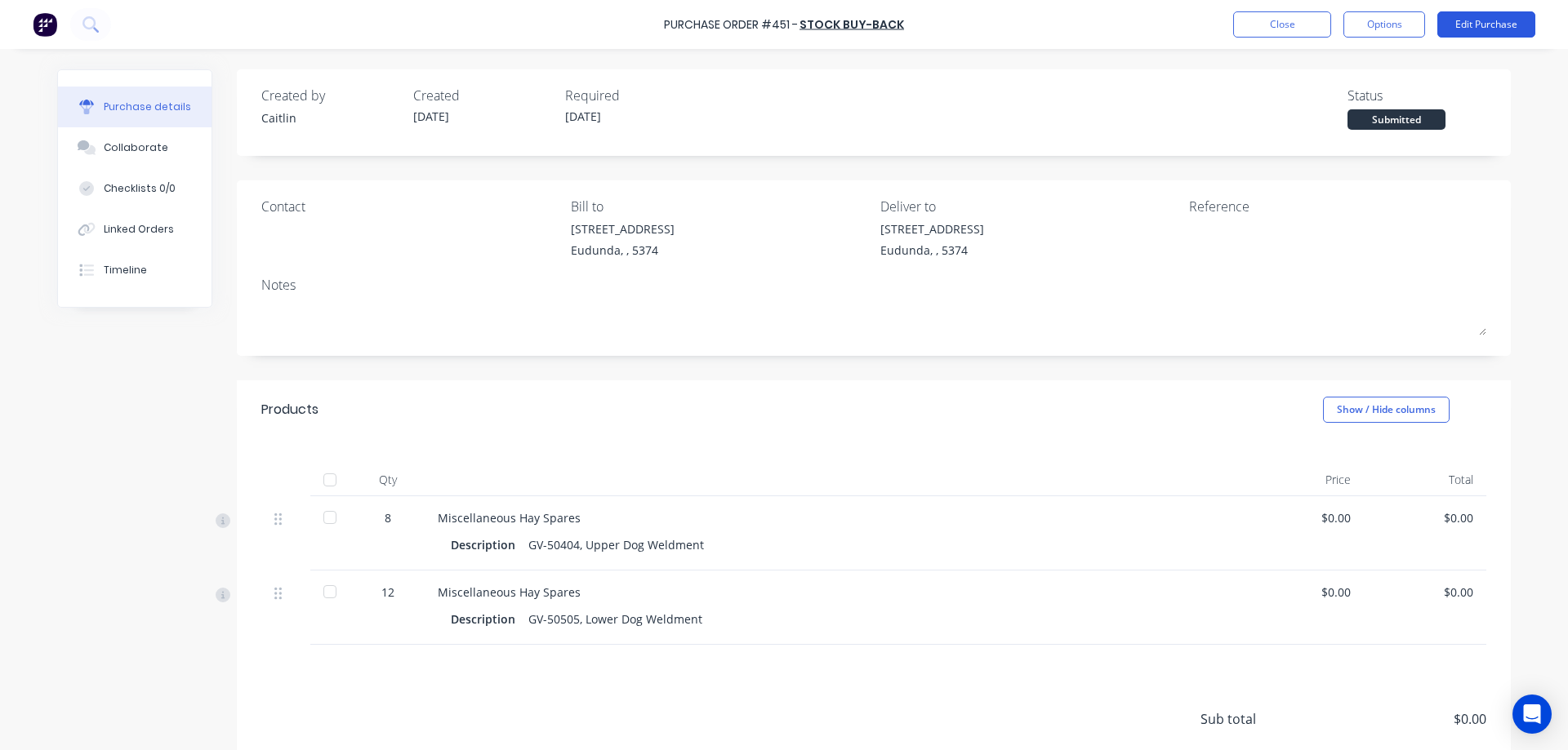
click at [1478, 23] on button "Edit Purchase" at bounding box center [1486, 25] width 98 height 26
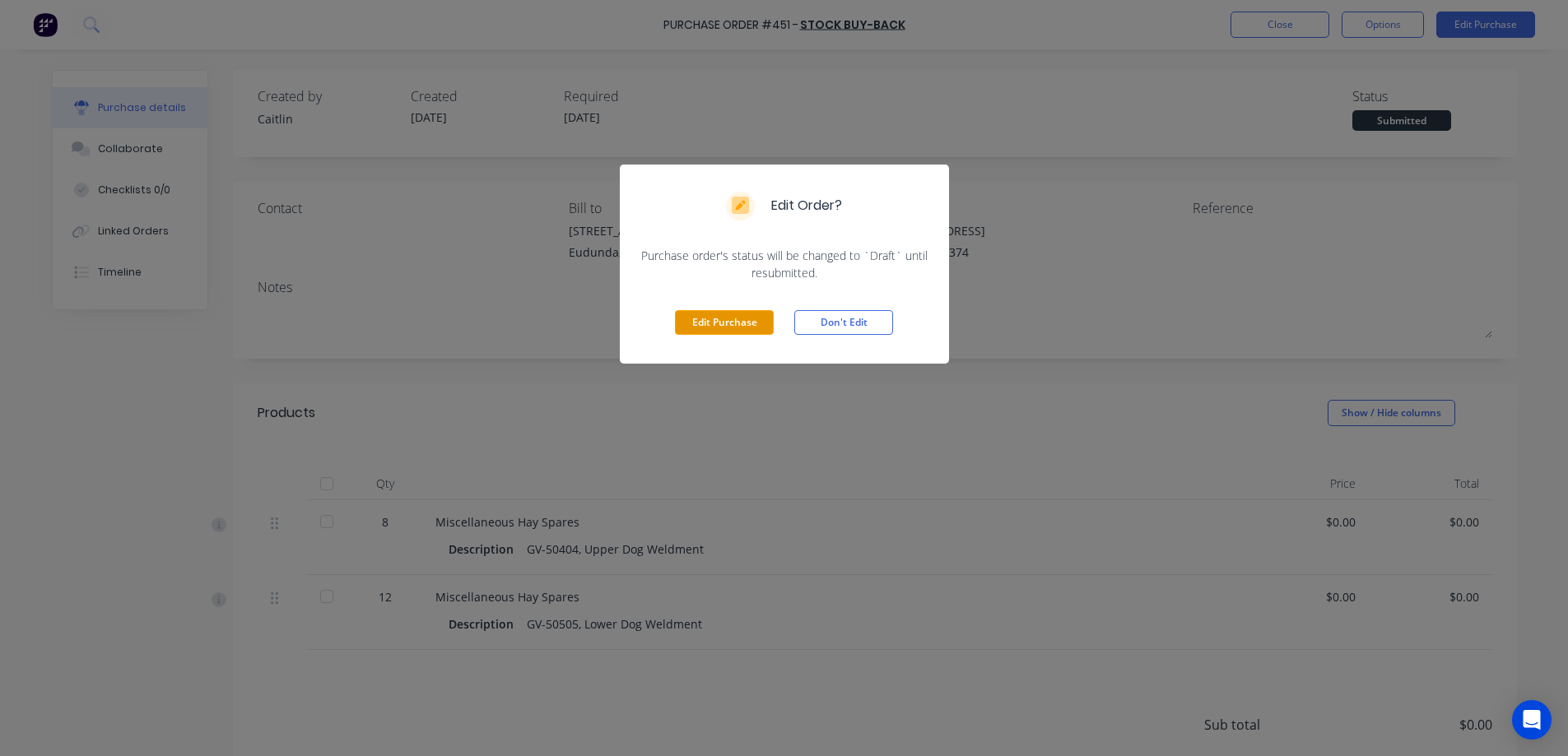
click at [737, 319] on button "Edit Purchase" at bounding box center [724, 323] width 98 height 25
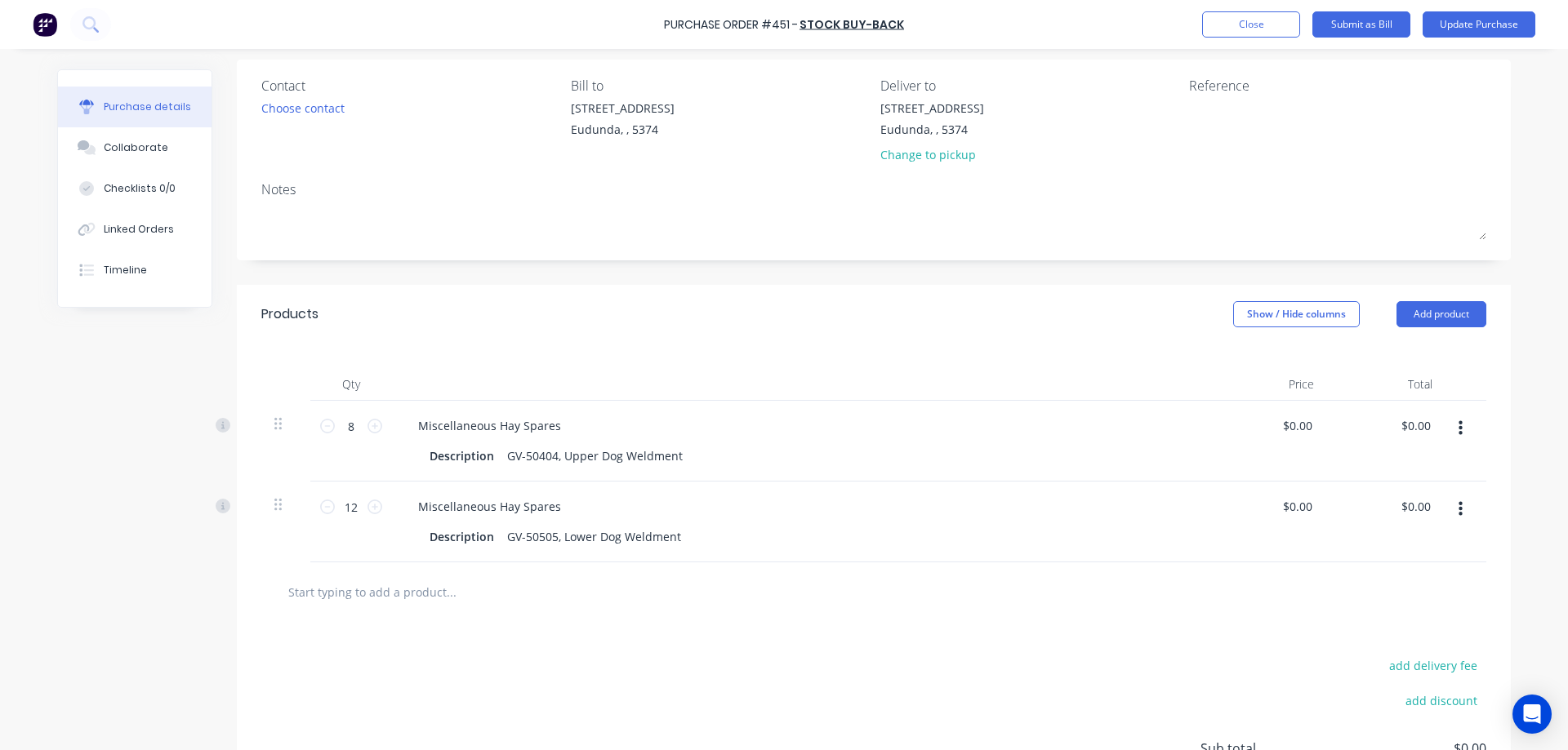
scroll to position [277, 0]
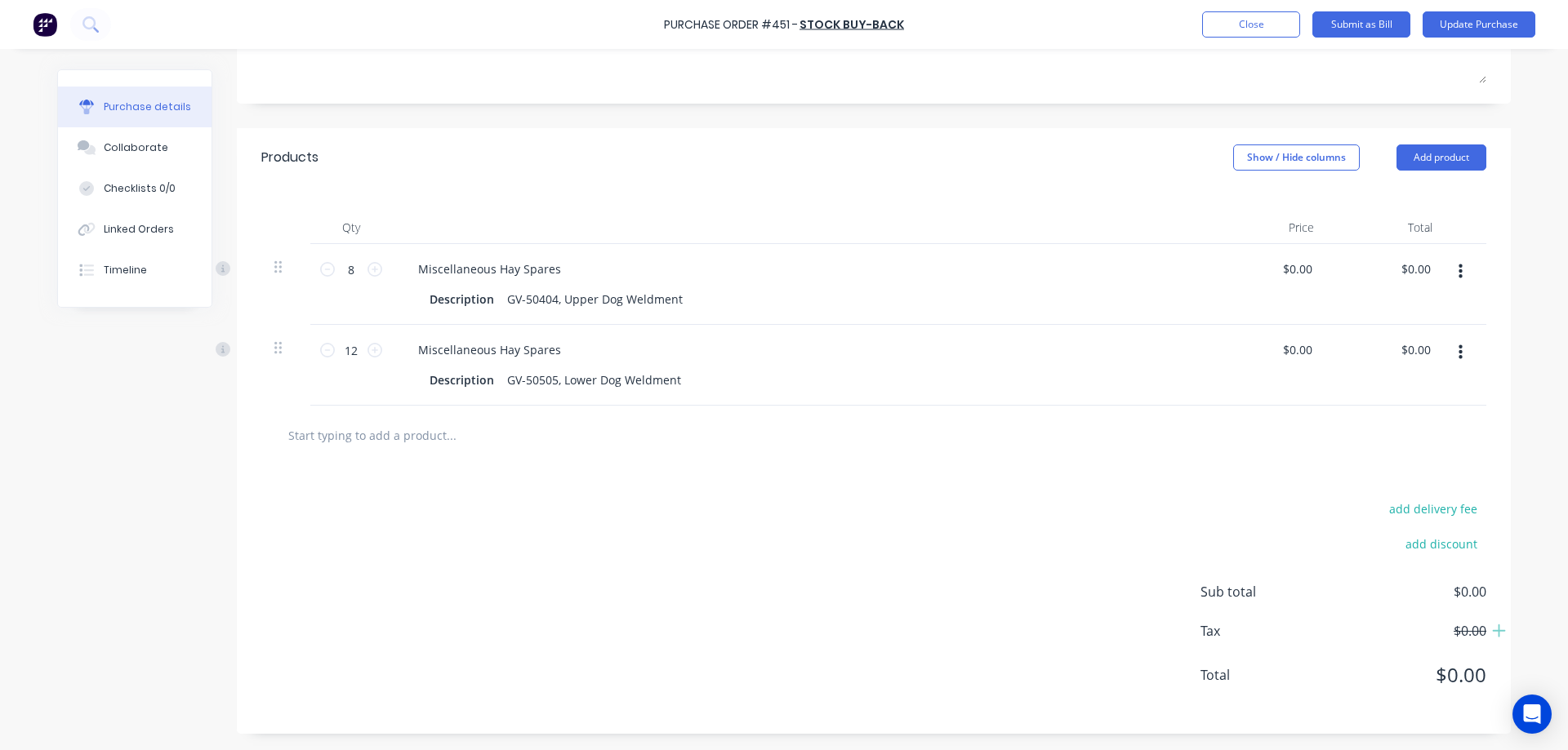
click at [358, 434] on input "text" at bounding box center [451, 435] width 327 height 33
type input "mh-70191"
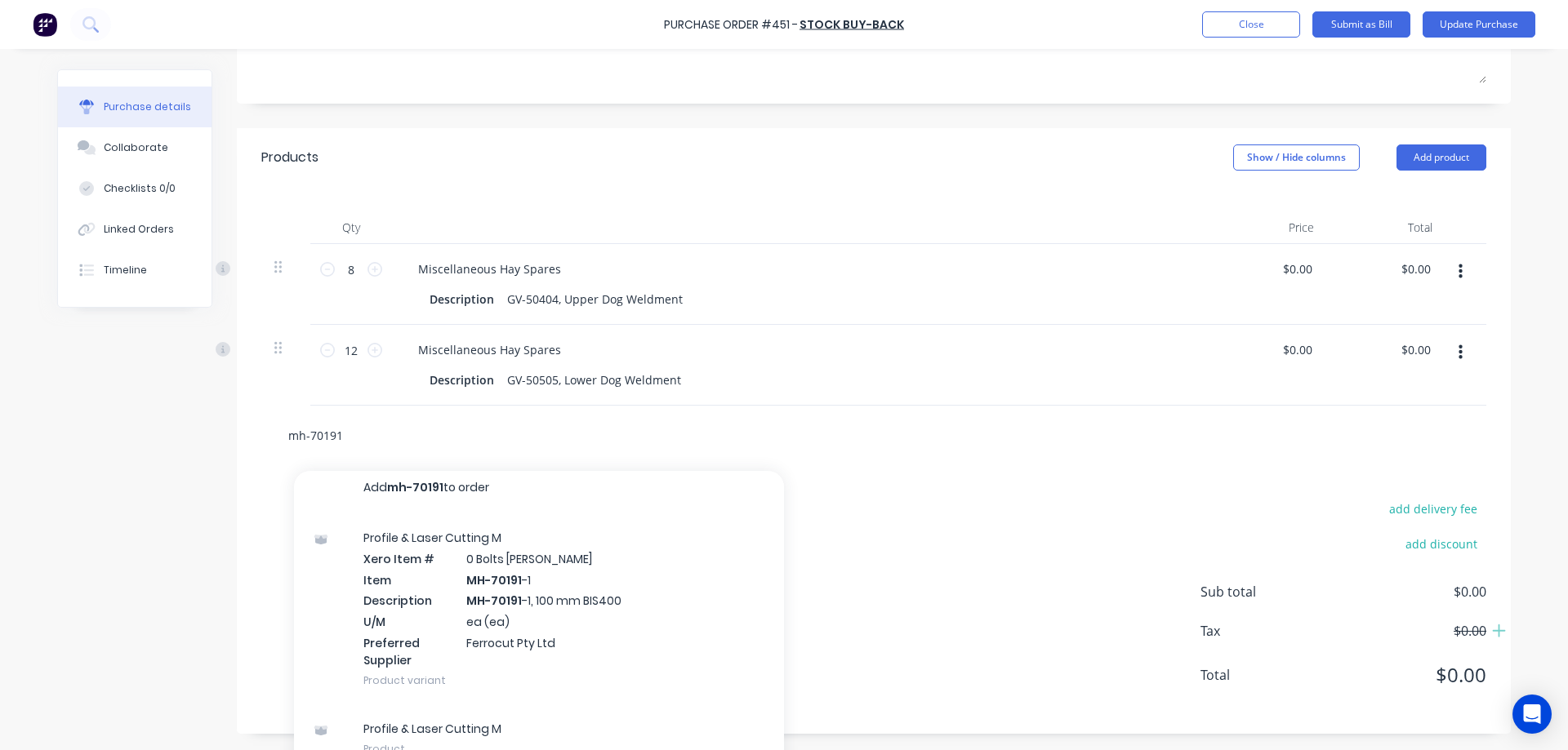
scroll to position [300, 0]
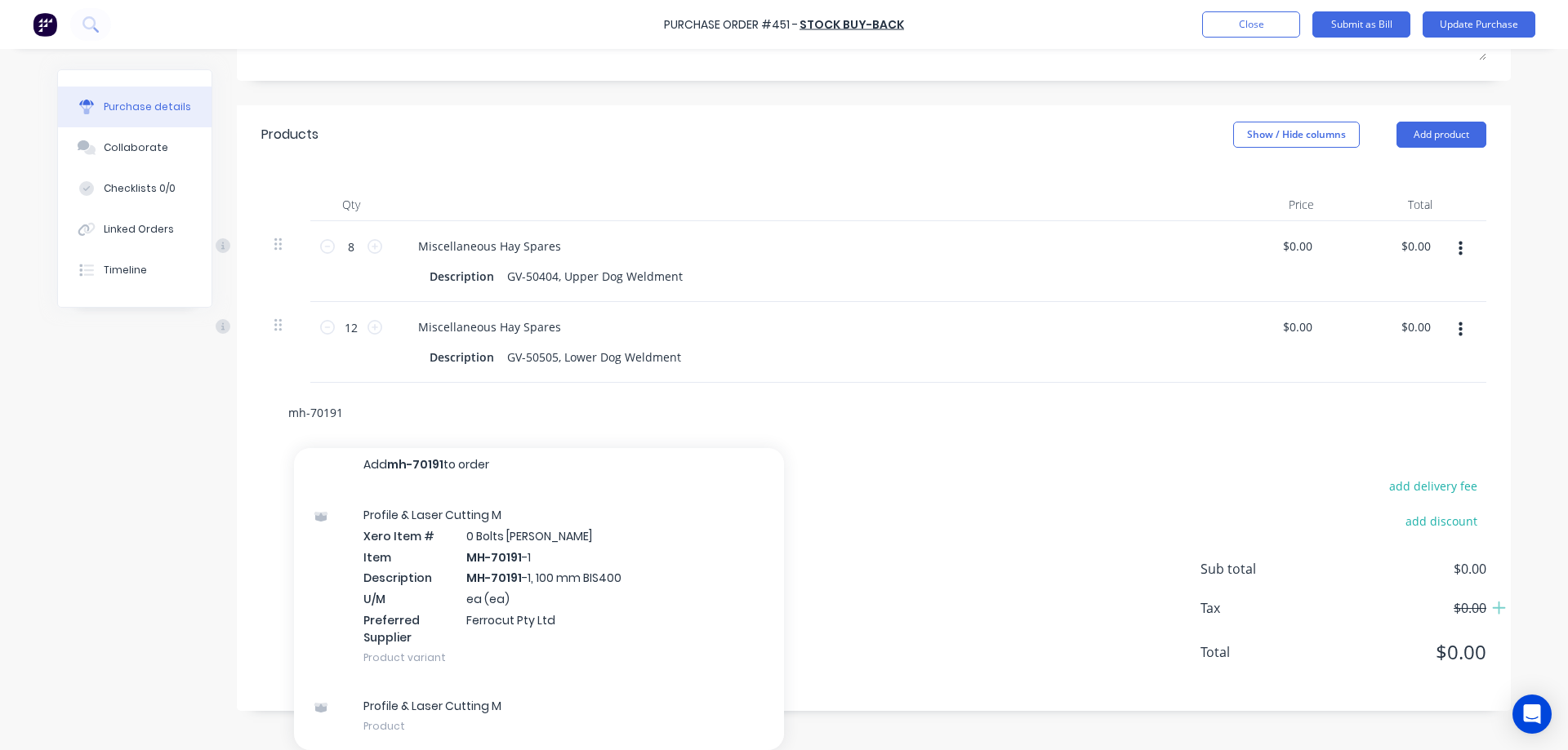
drag, startPoint x: 344, startPoint y: 412, endPoint x: 258, endPoint y: 416, distance: 86.1
click at [261, 416] on div "mh-70191 Add mh-70191 to order Profile & Laser Cutting M Xero Item # 0 Bolts Me…" at bounding box center [873, 413] width 1225 height 60
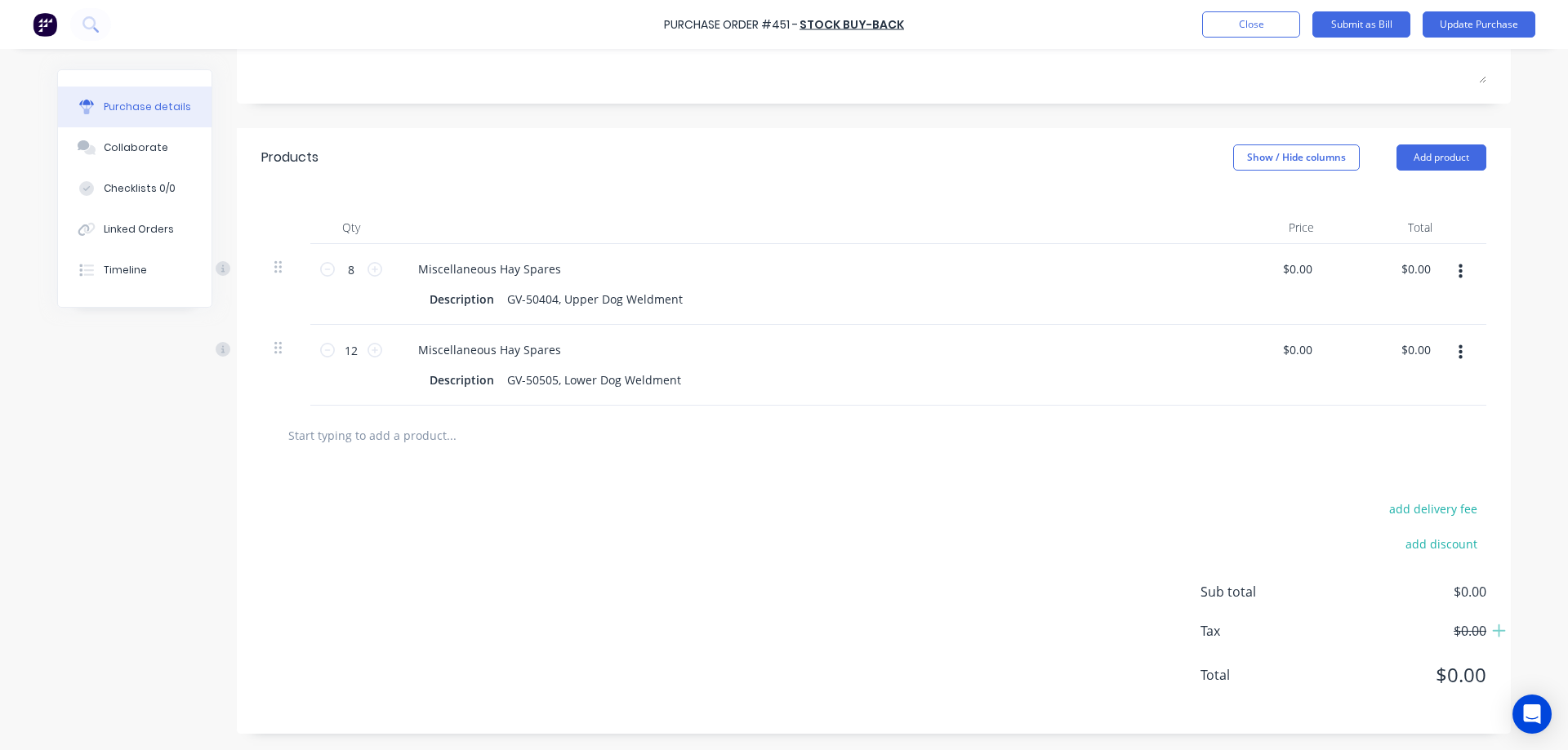
scroll to position [277, 0]
click at [89, 534] on div "Created by [PERSON_NAME] Created [DATE] Required [DATE] Status Draft Contact Ch…" at bounding box center [784, 262] width 1454 height 942
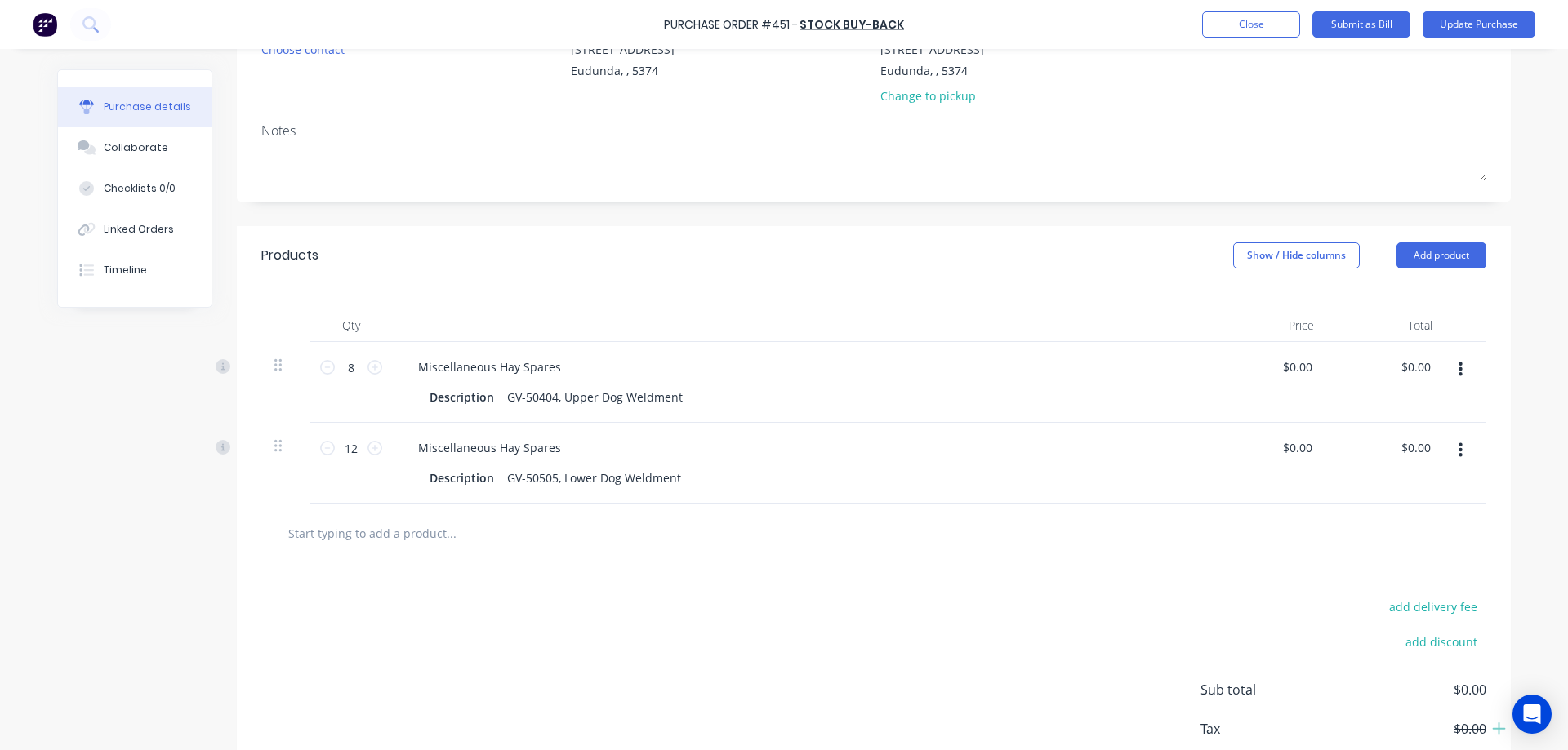
scroll to position [277, 0]
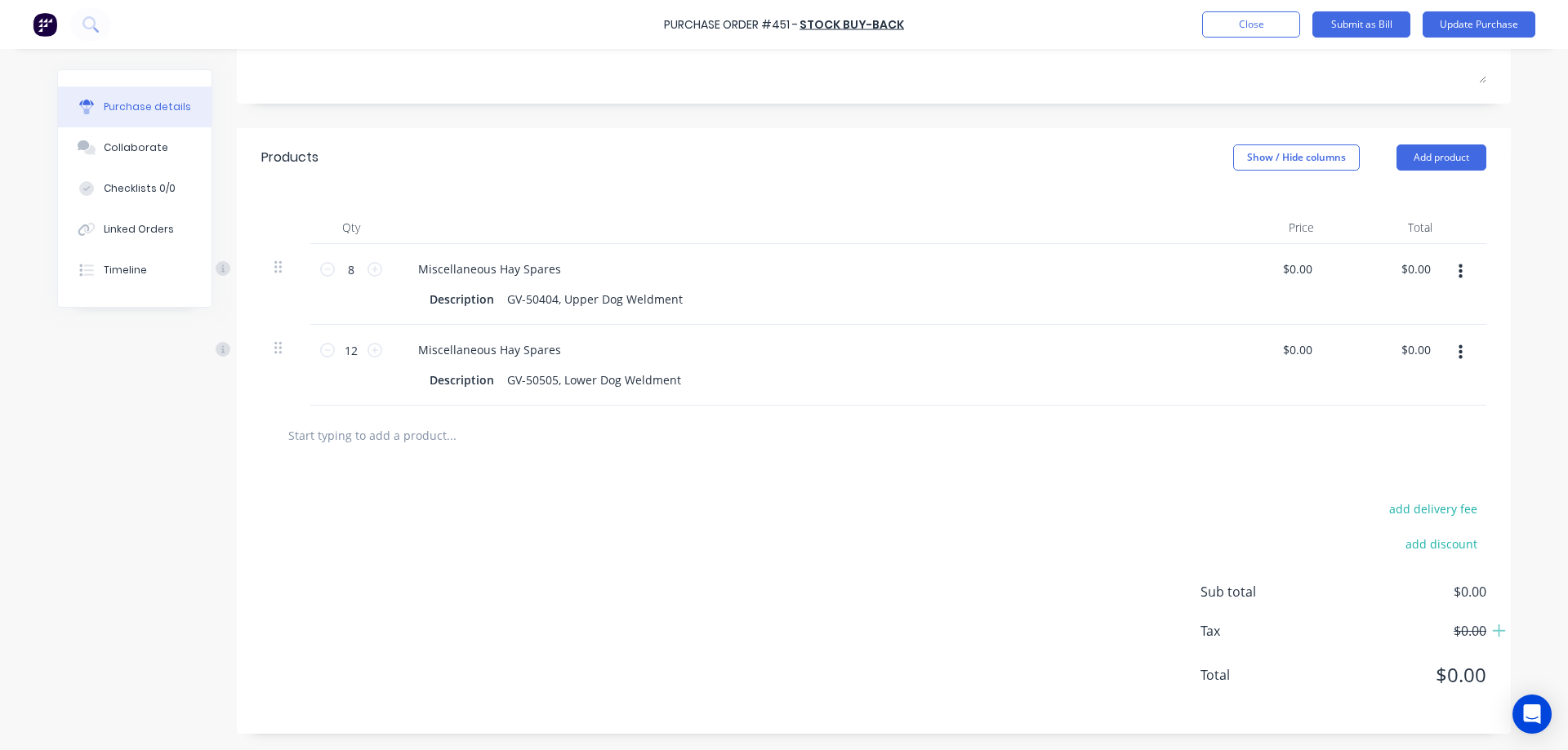
click at [378, 438] on input "text" at bounding box center [451, 435] width 327 height 33
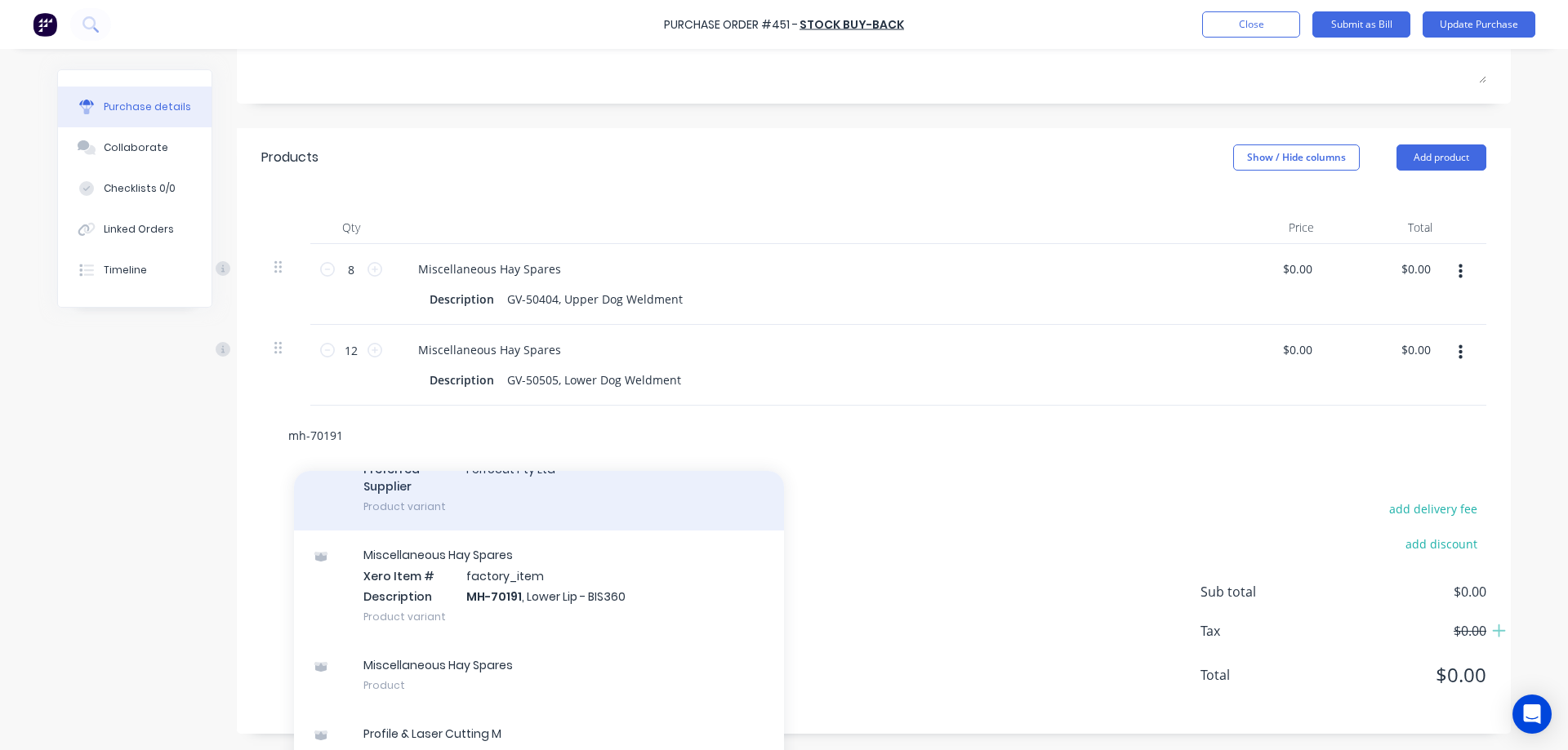
scroll to position [188, 0]
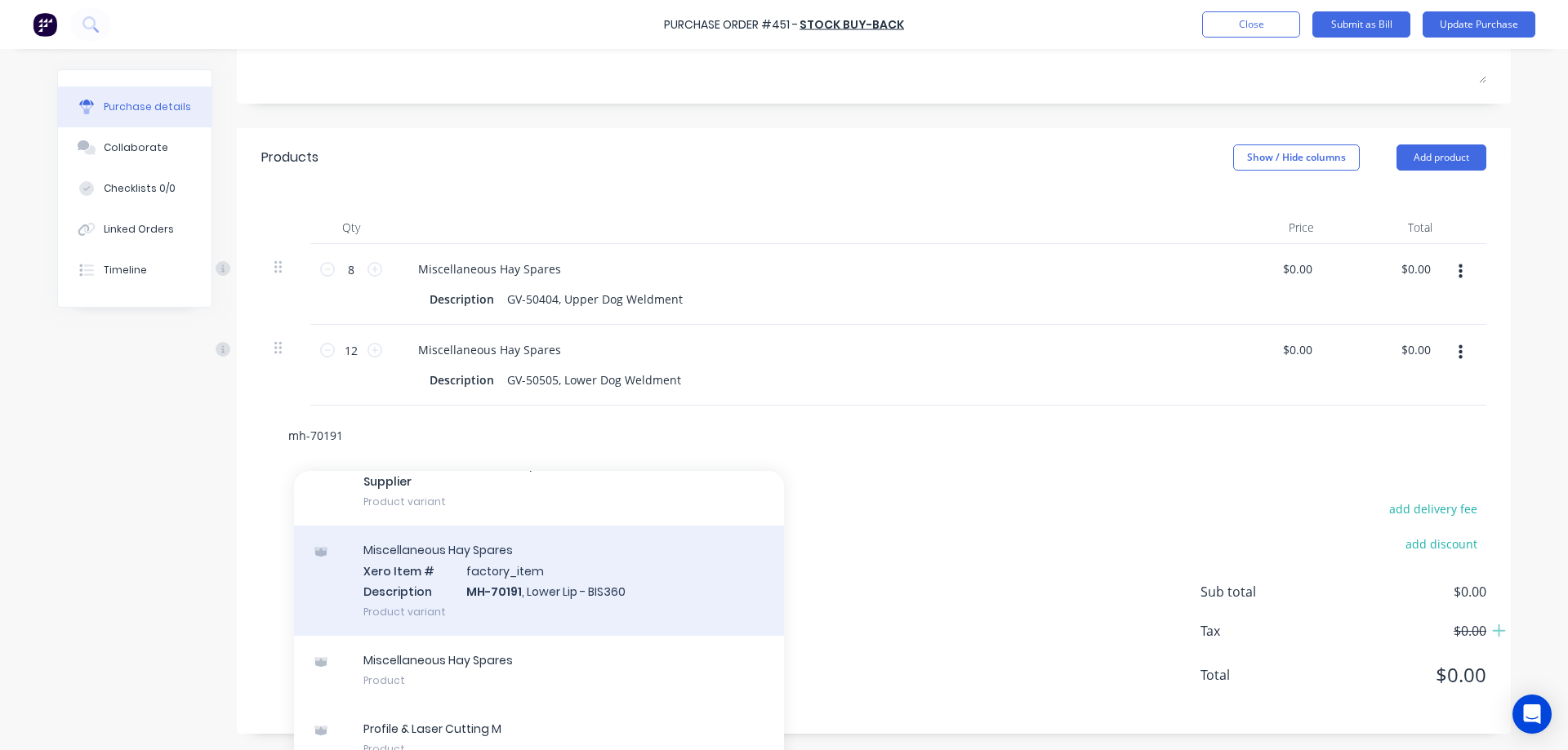
type input "mh-70191"
click at [590, 589] on div "Miscellaneous Hay Spares Xero Item # factory_item Description MH-70191 , Lower …" at bounding box center [539, 580] width 490 height 110
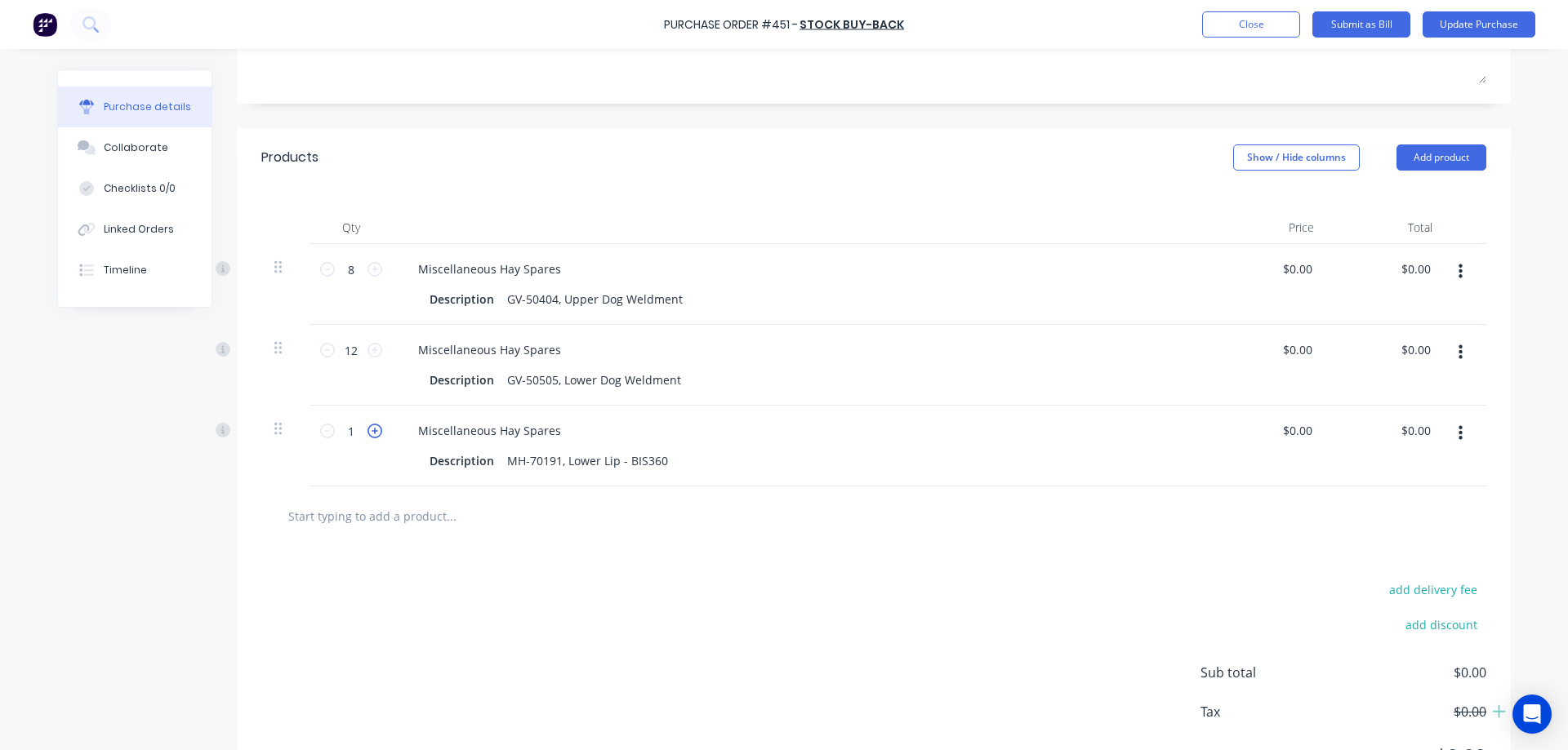
click at [368, 430] on icon at bounding box center [374, 430] width 15 height 15
type input "2"
click at [364, 514] on input "text" at bounding box center [451, 516] width 327 height 33
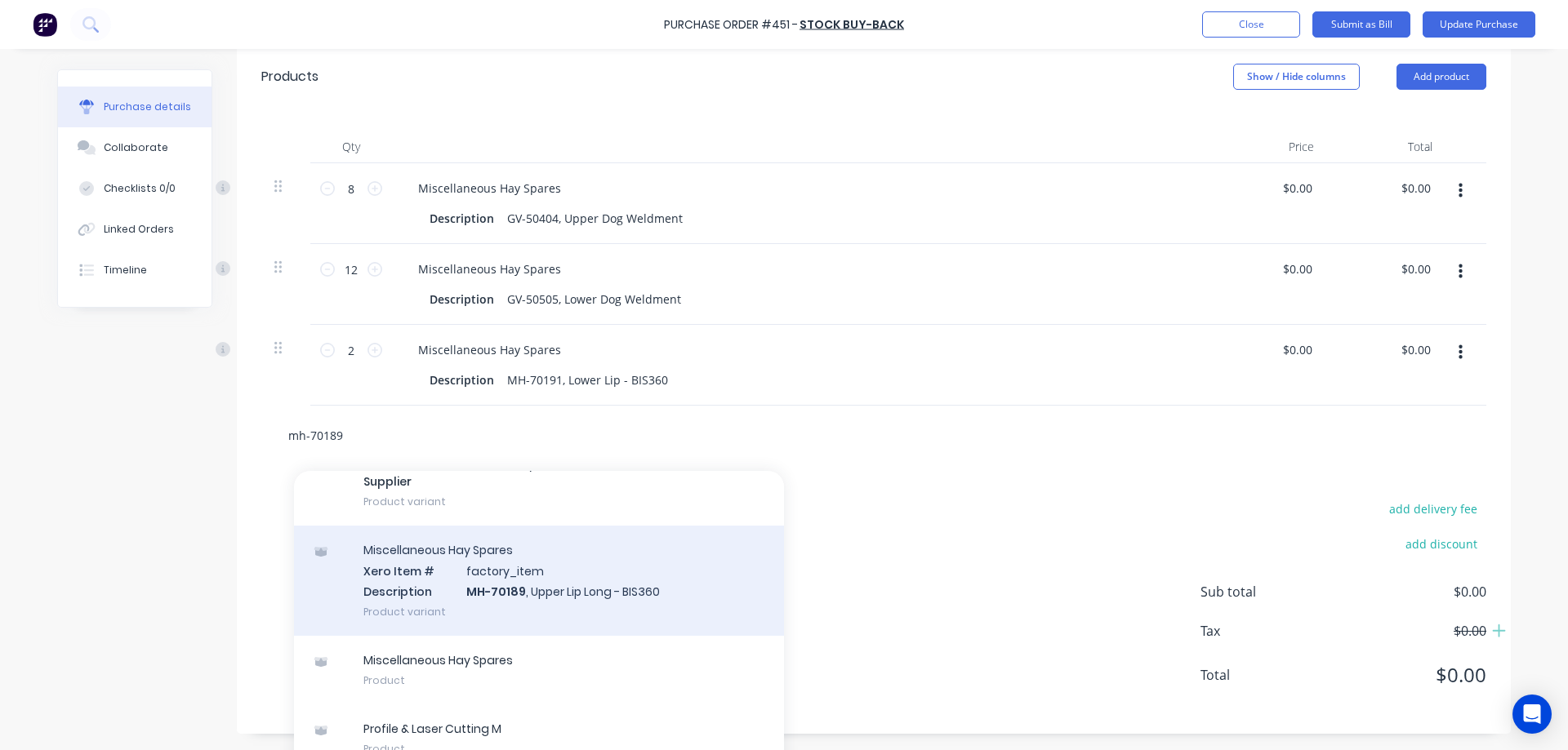
type input "mh-70189"
click at [637, 588] on div "Miscellaneous Hay Spares Xero Item # factory_item Description MH-70189 , Upper …" at bounding box center [539, 580] width 490 height 110
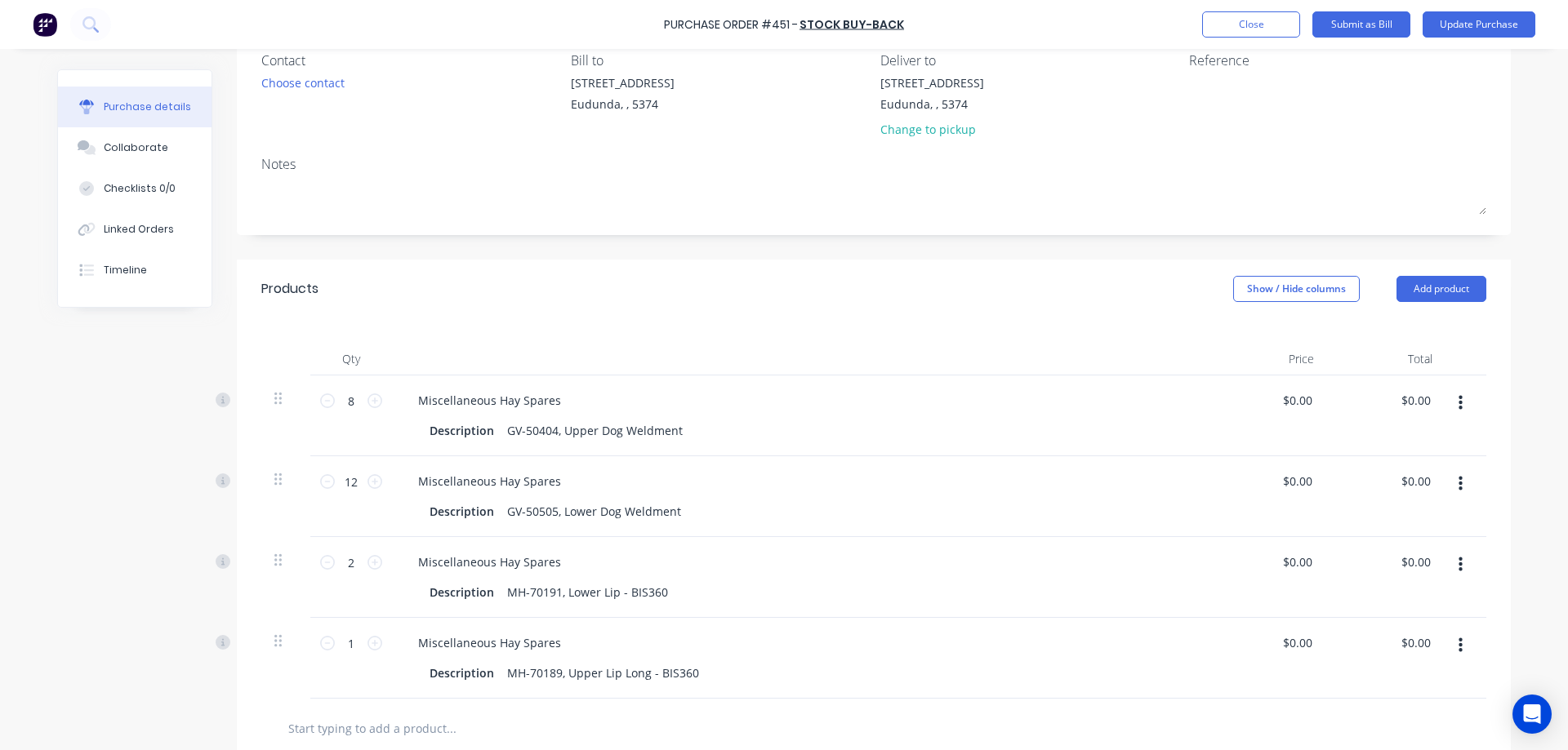
scroll to position [0, 0]
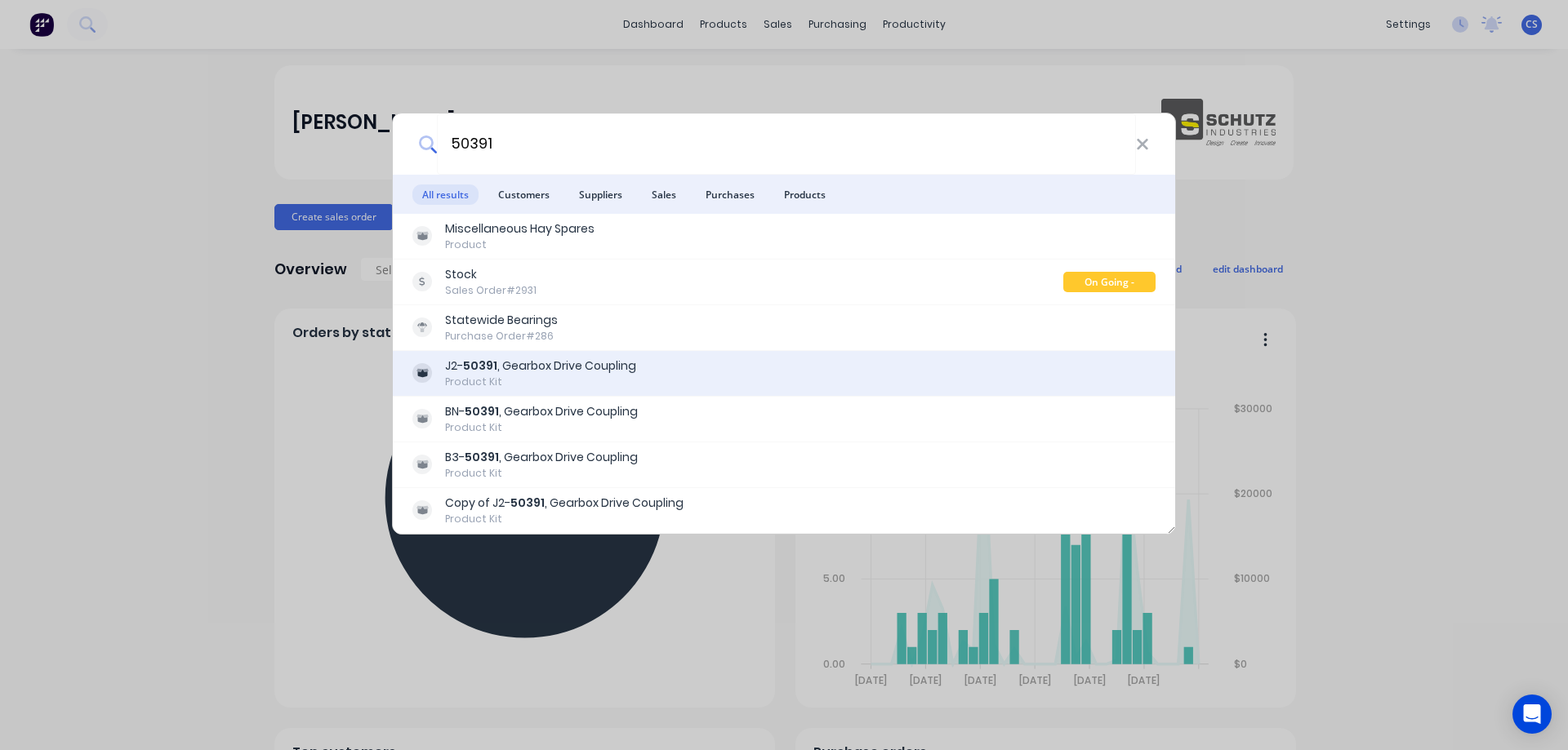
type input "50391"
click at [580, 381] on div "Product Kit" at bounding box center [541, 382] width 191 height 15
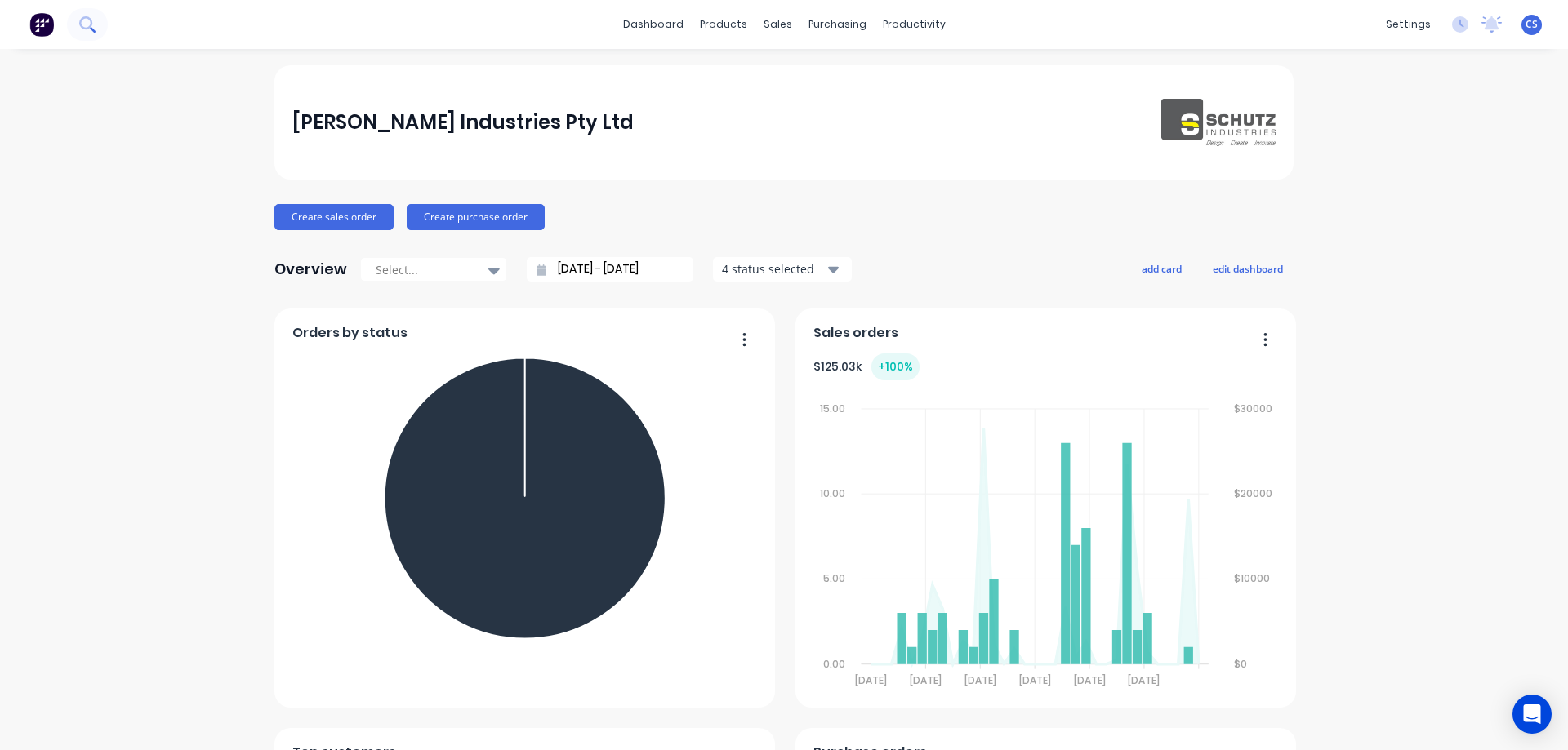
click at [92, 20] on icon at bounding box center [85, 23] width 13 height 13
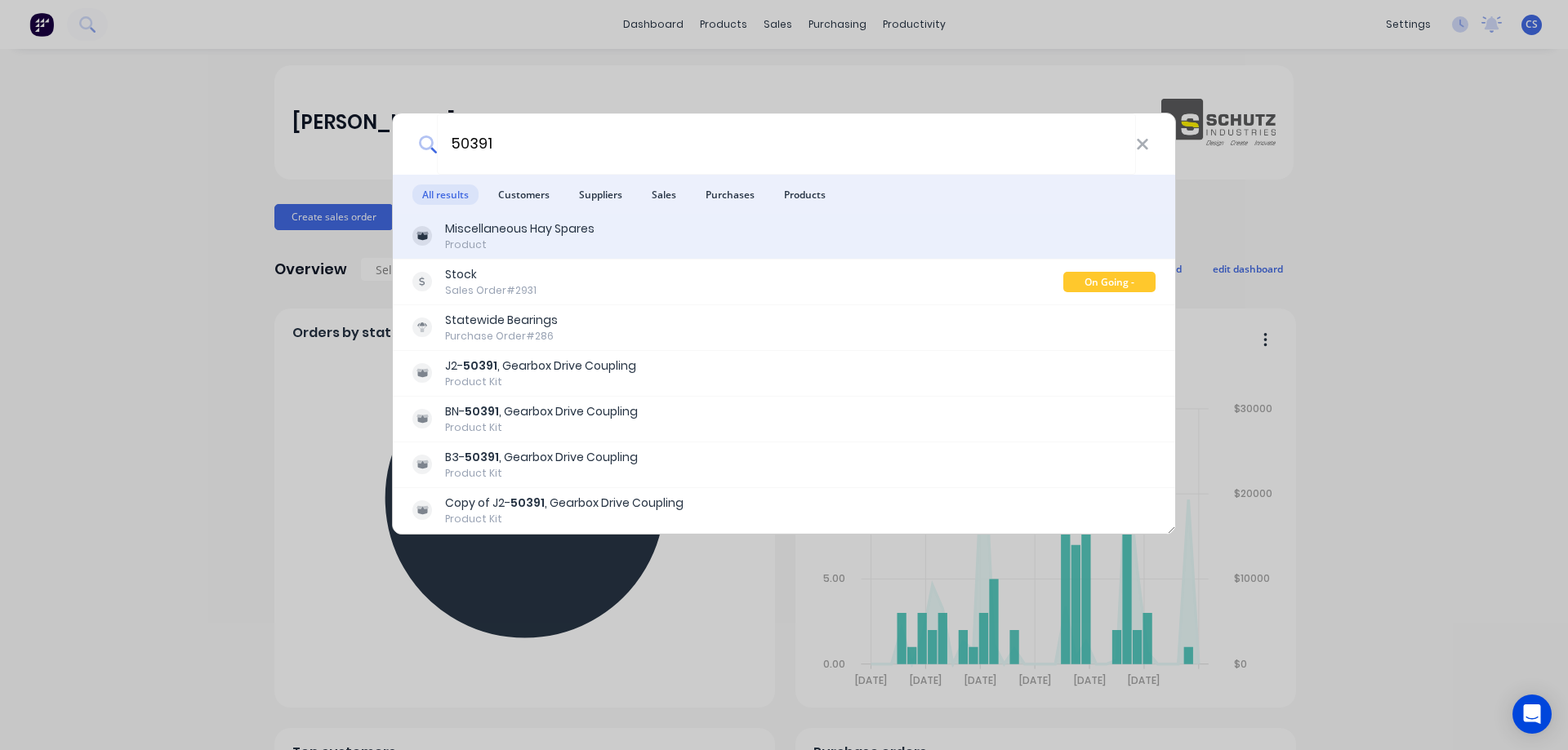
type input "50391"
click at [581, 218] on div "Miscellaneous Hay Spares Product" at bounding box center [784, 237] width 783 height 46
click at [590, 241] on div "Product" at bounding box center [520, 245] width 150 height 15
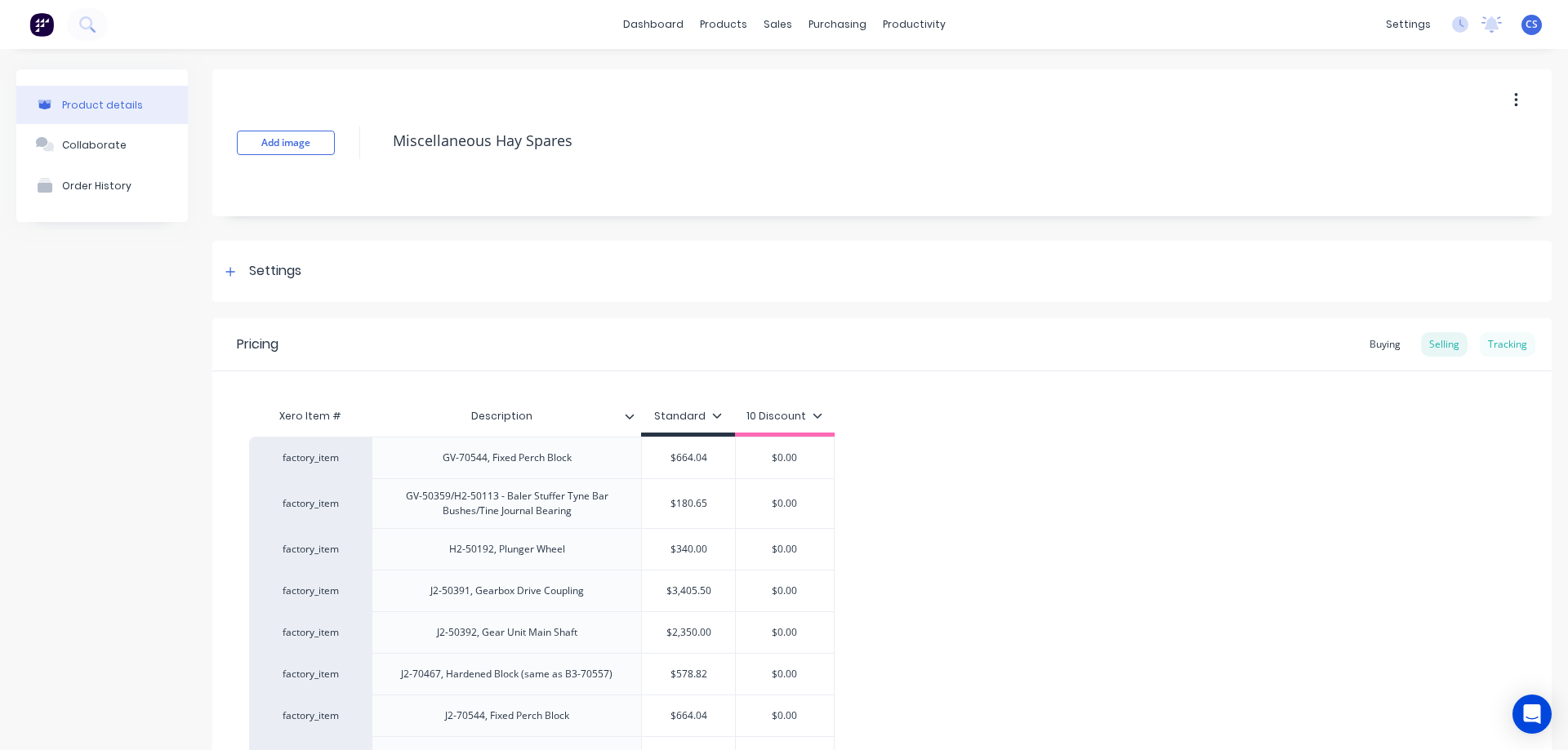
click at [1498, 342] on div "Tracking" at bounding box center [1507, 345] width 55 height 25
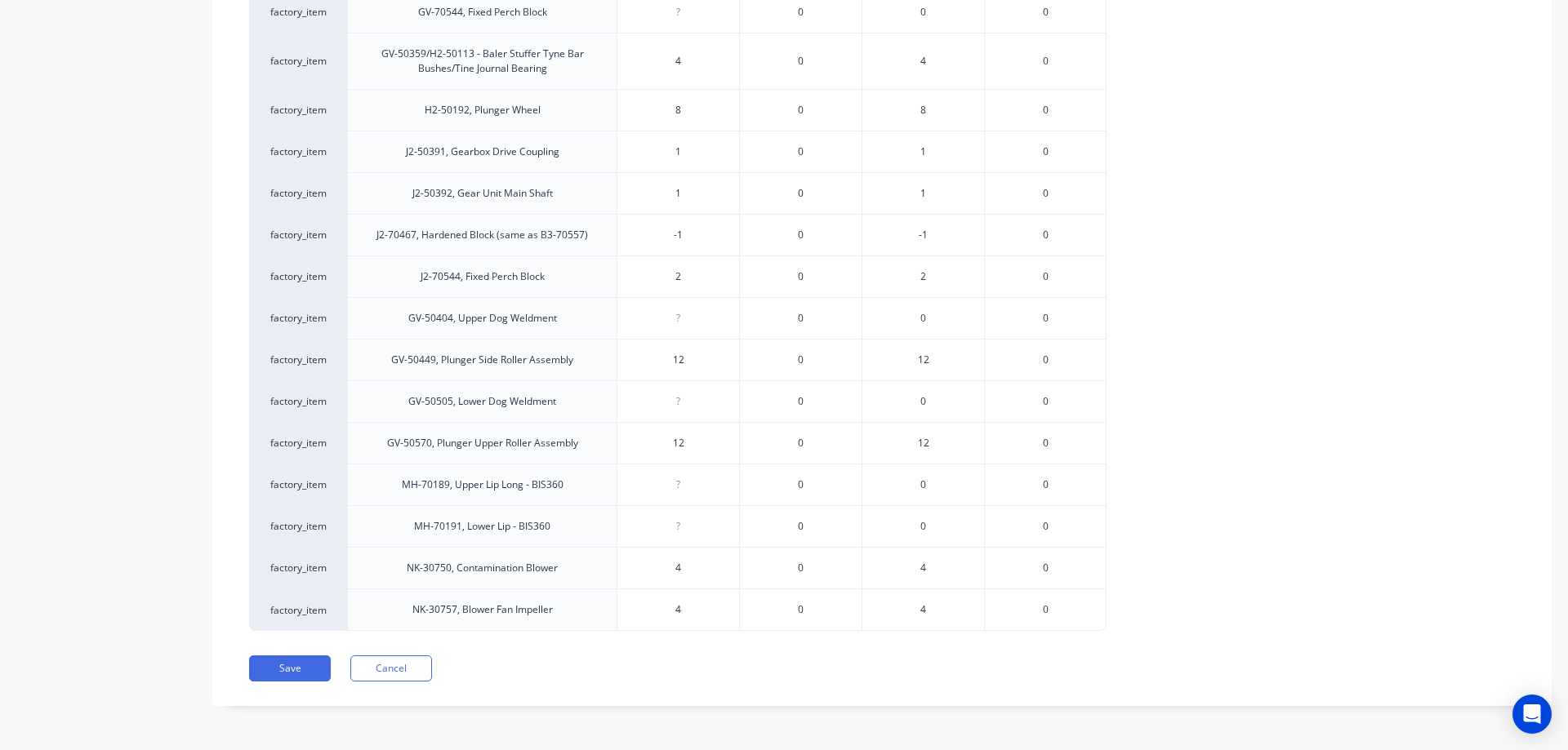
scroll to position [443, 0]
click at [171, 460] on div "Product details Collaborate Order History" at bounding box center [102, 178] width 172 height 1103
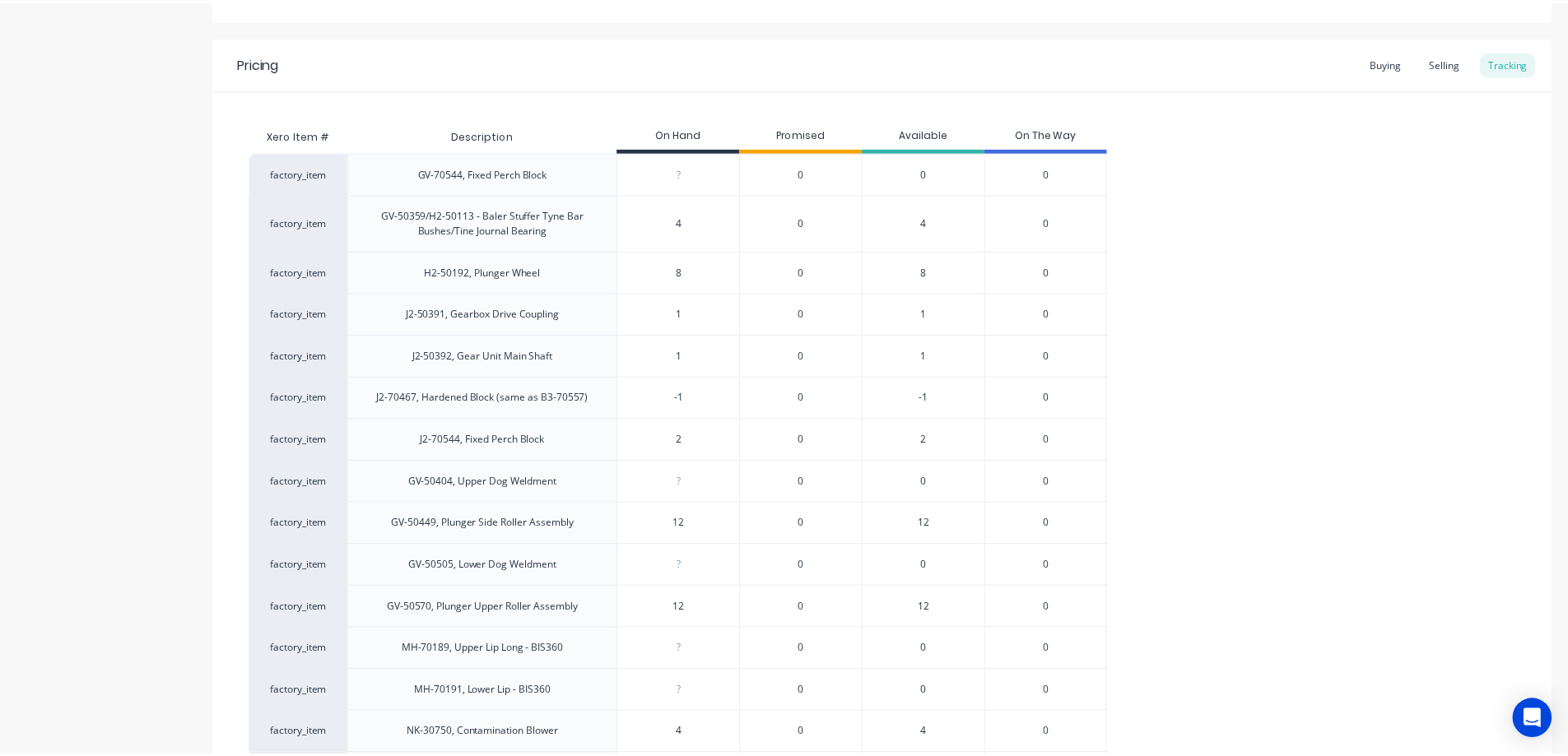
scroll to position [0, 0]
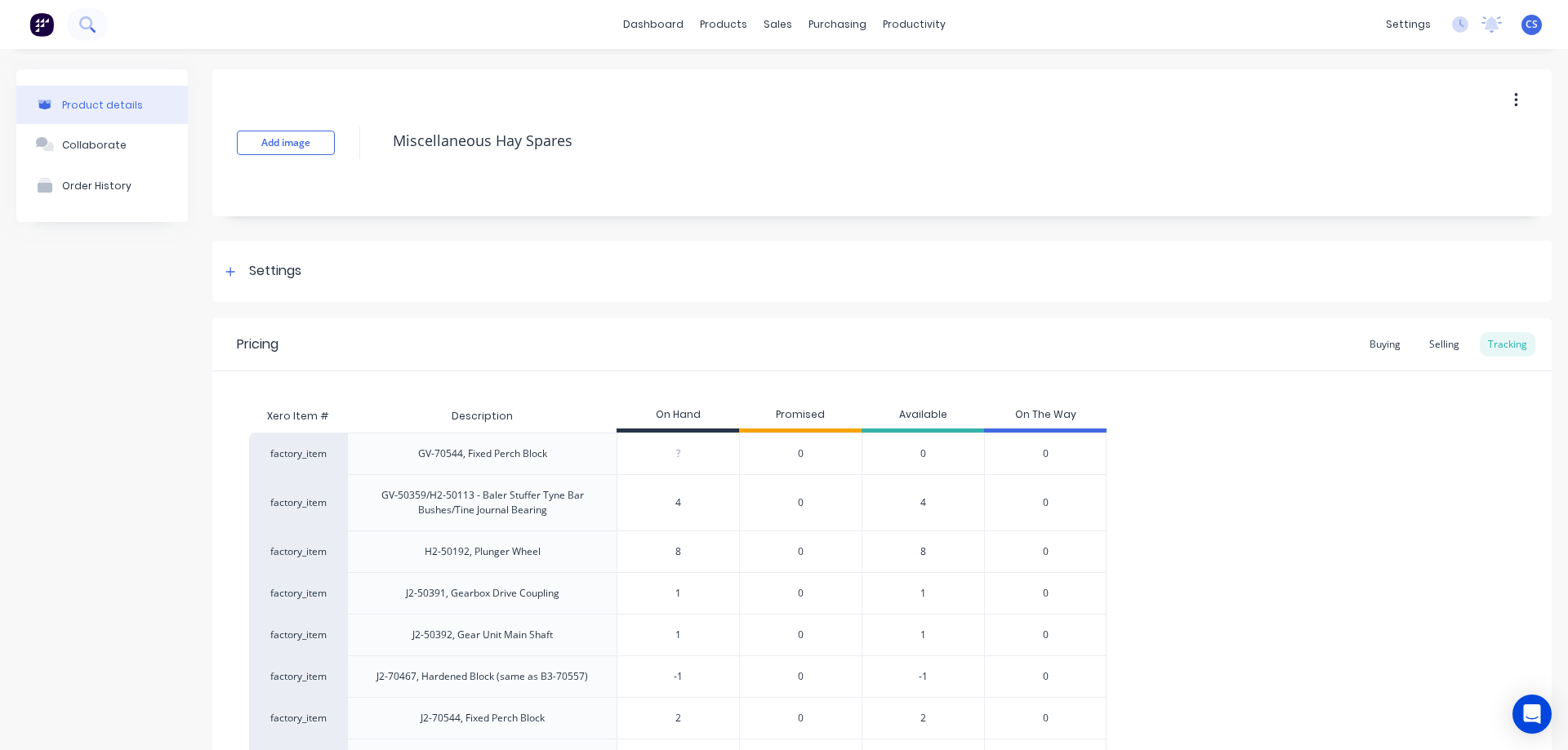
click at [88, 23] on icon at bounding box center [87, 25] width 16 height 16
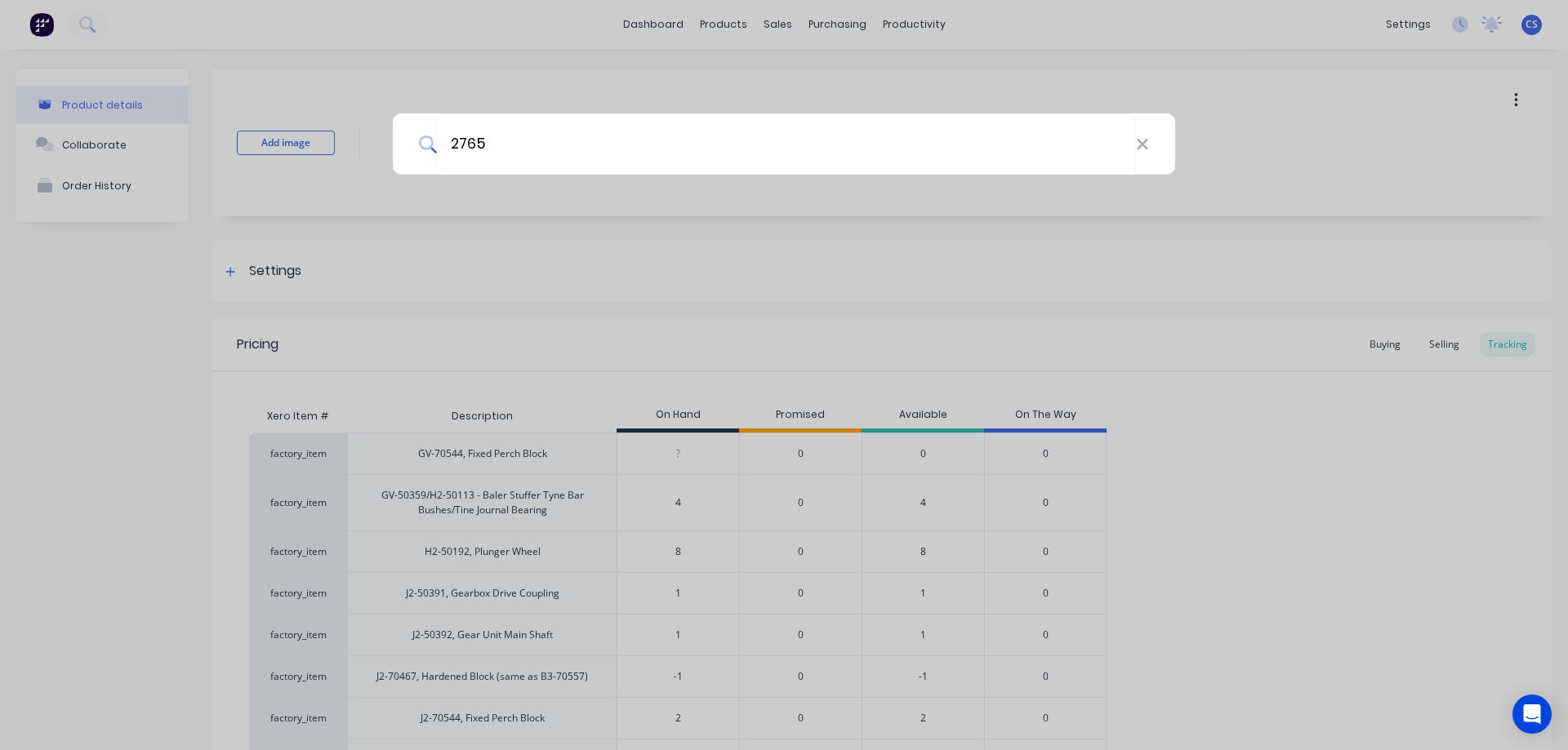
type input "2765"
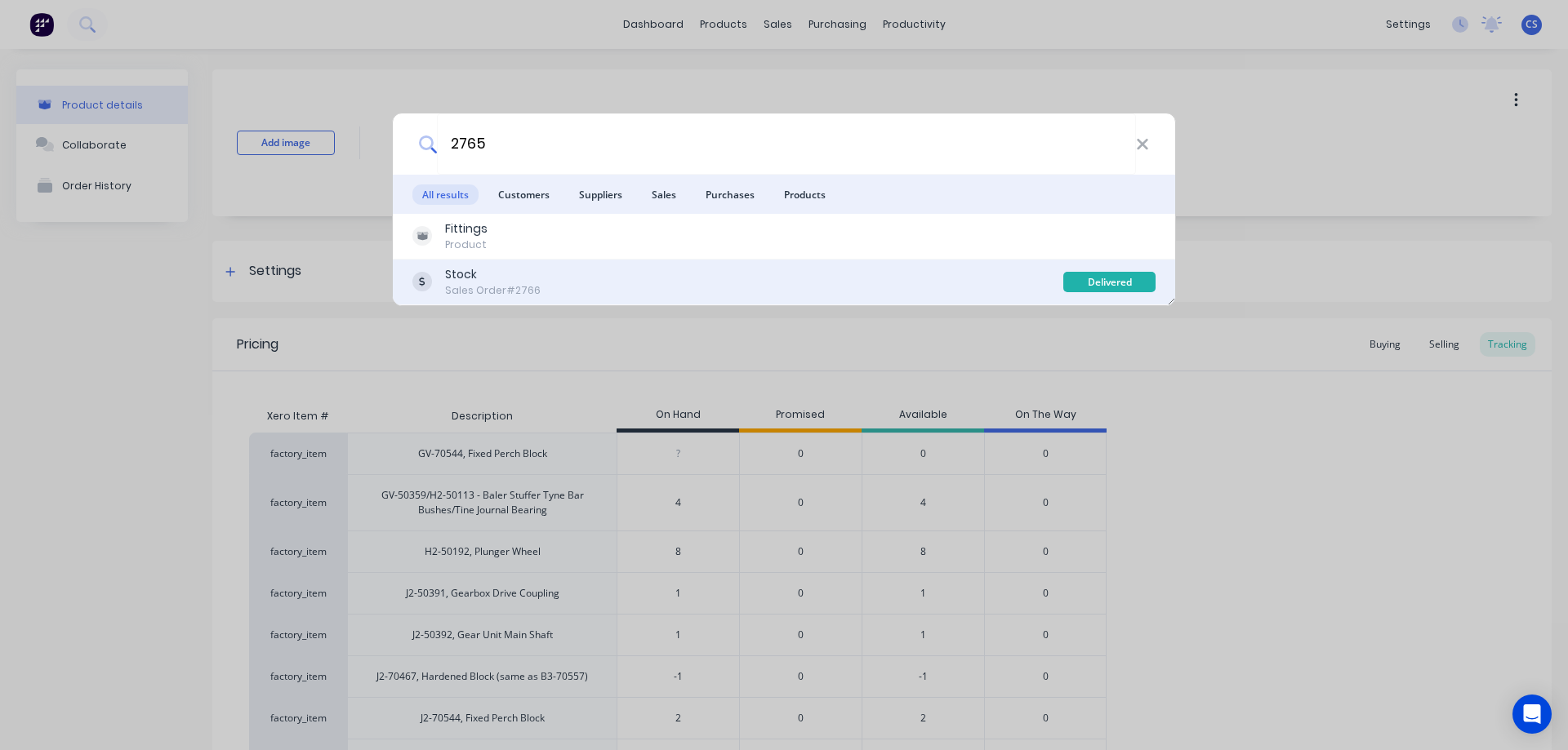
click at [584, 278] on div "Stock Sales Order #2766" at bounding box center [737, 282] width 651 height 32
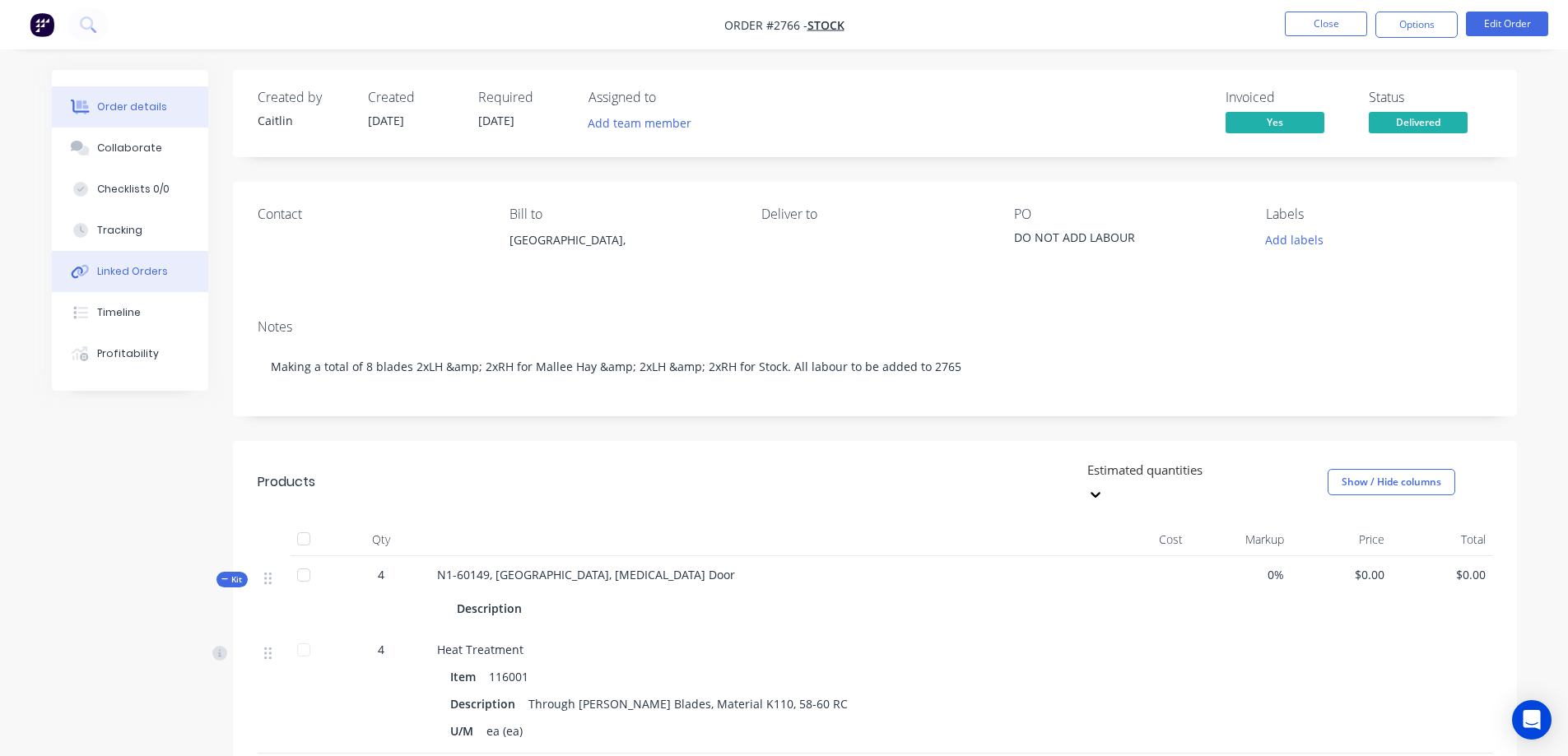
click at [154, 257] on button "Linked Orders" at bounding box center [130, 272] width 156 height 41
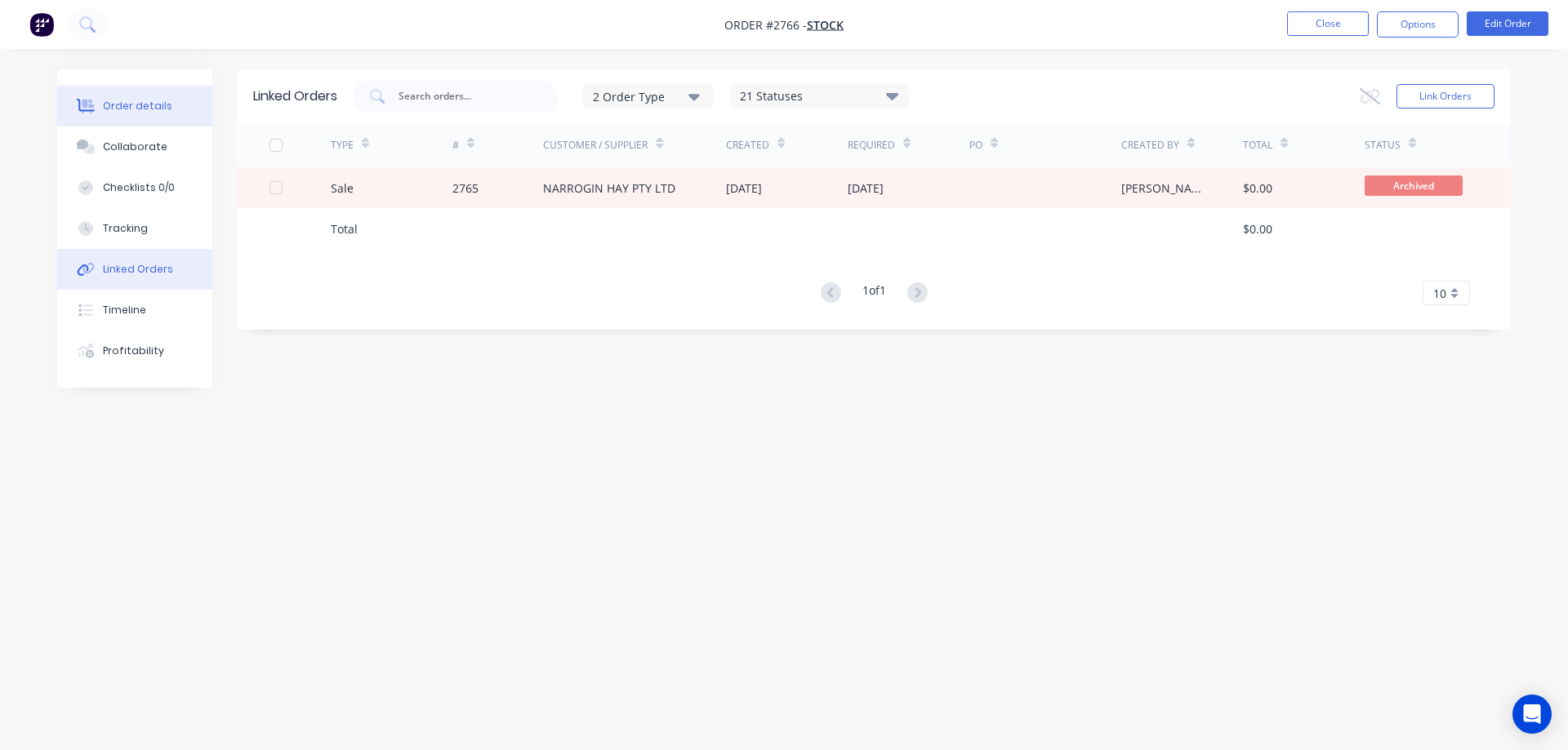
click at [111, 99] on div "Order details" at bounding box center [137, 106] width 70 height 15
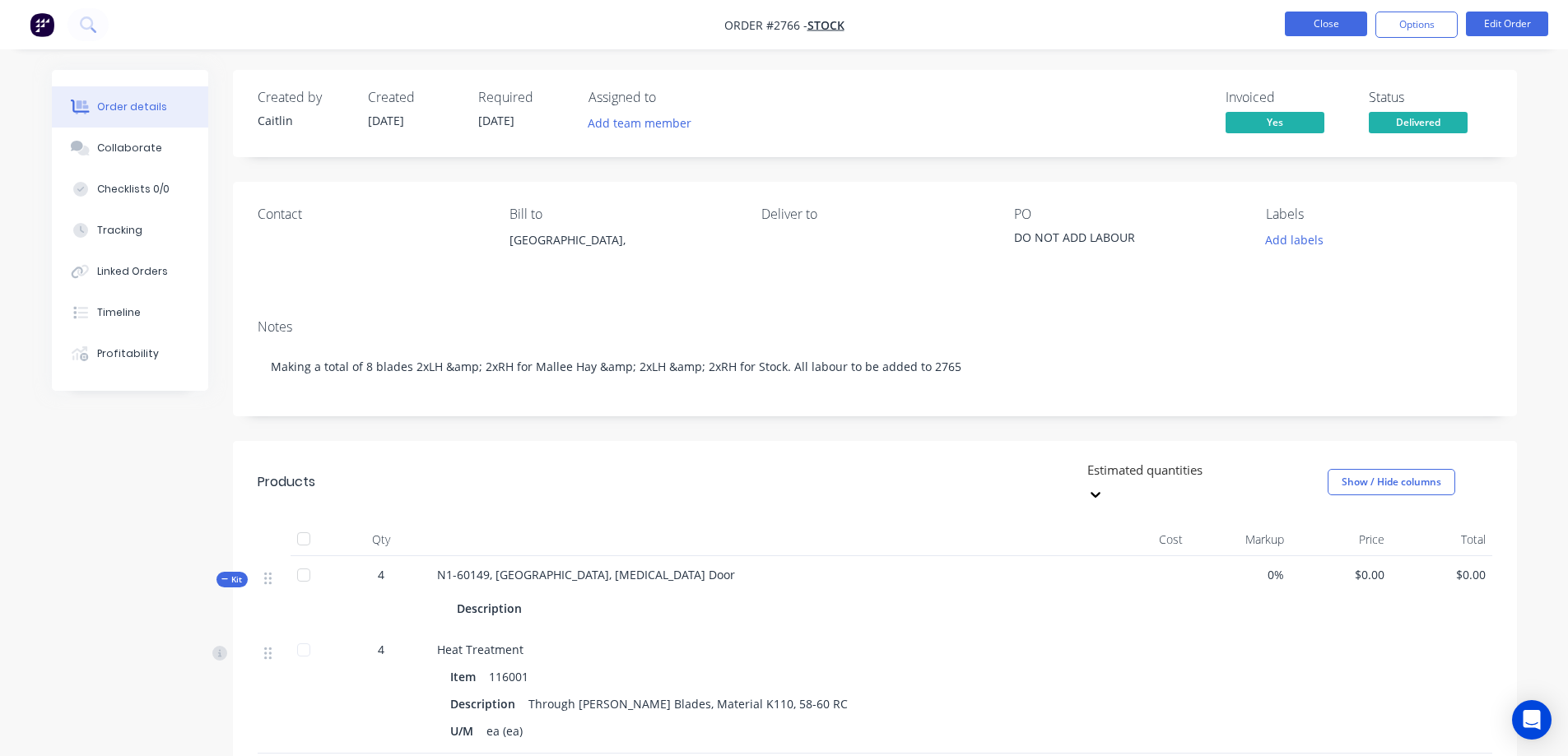
click at [1305, 12] on button "Close" at bounding box center [1326, 24] width 83 height 25
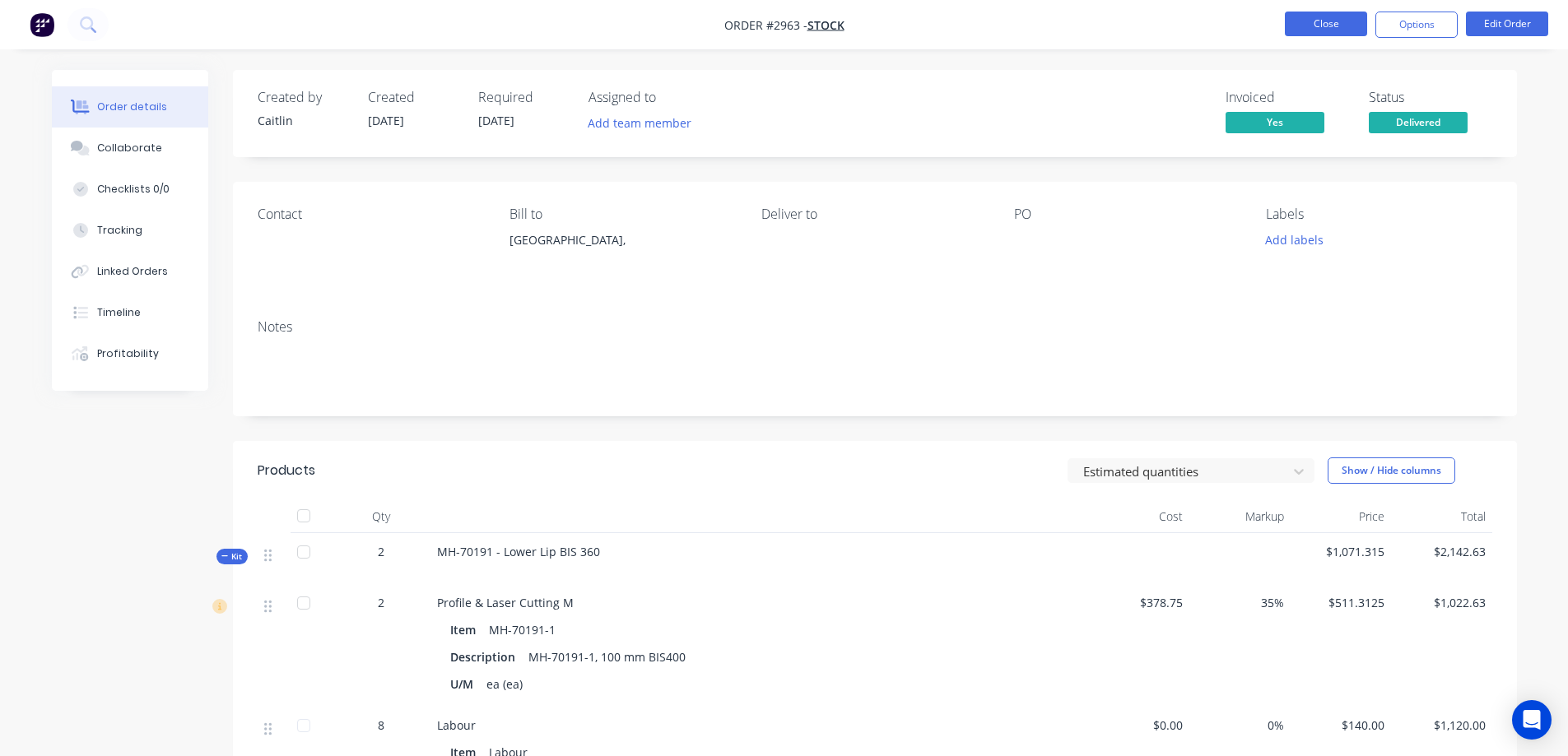
click at [1335, 18] on button "Close" at bounding box center [1326, 24] width 83 height 25
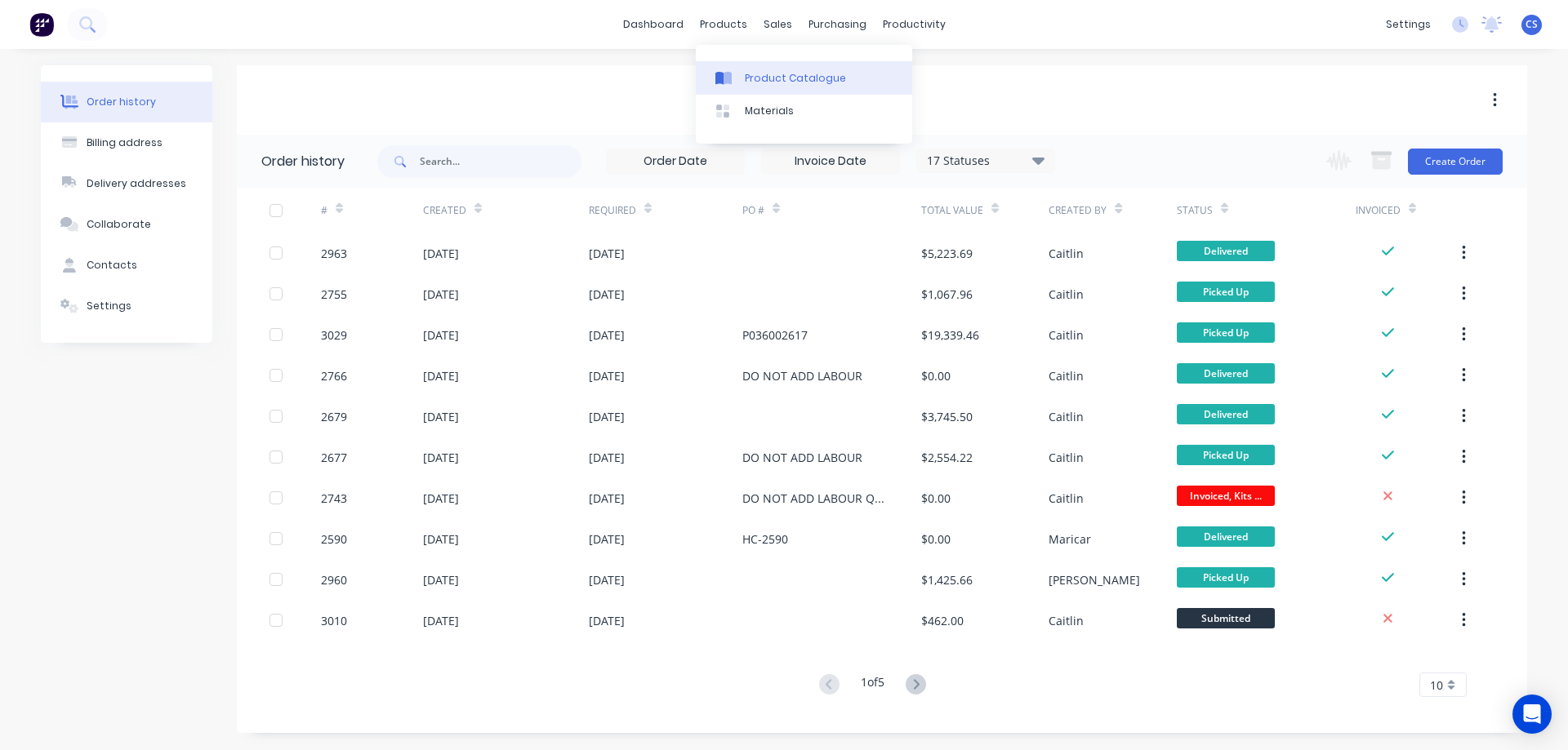
click at [740, 77] on link "Product Catalogue" at bounding box center [804, 77] width 217 height 33
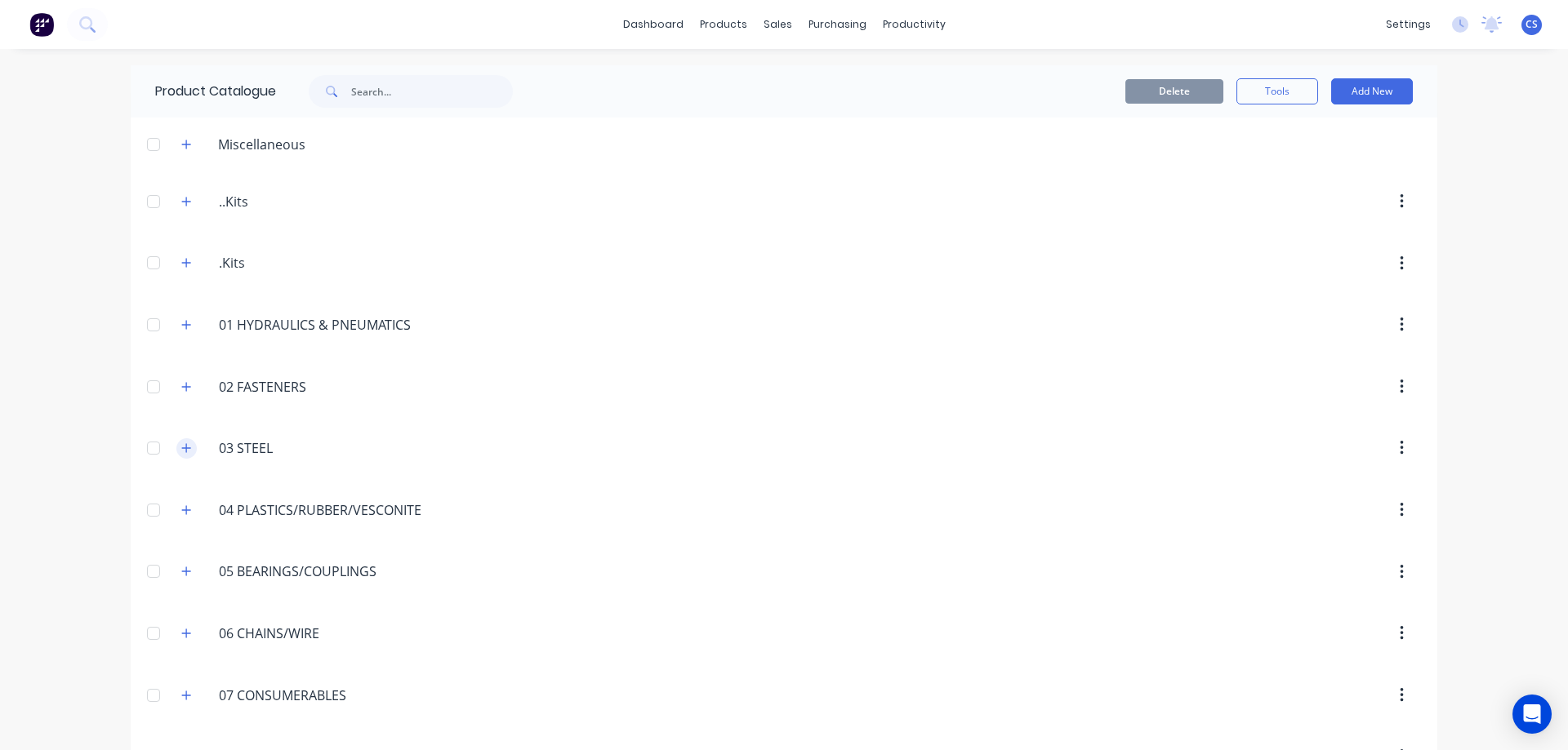
click at [186, 445] on icon "button" at bounding box center [186, 448] width 10 height 11
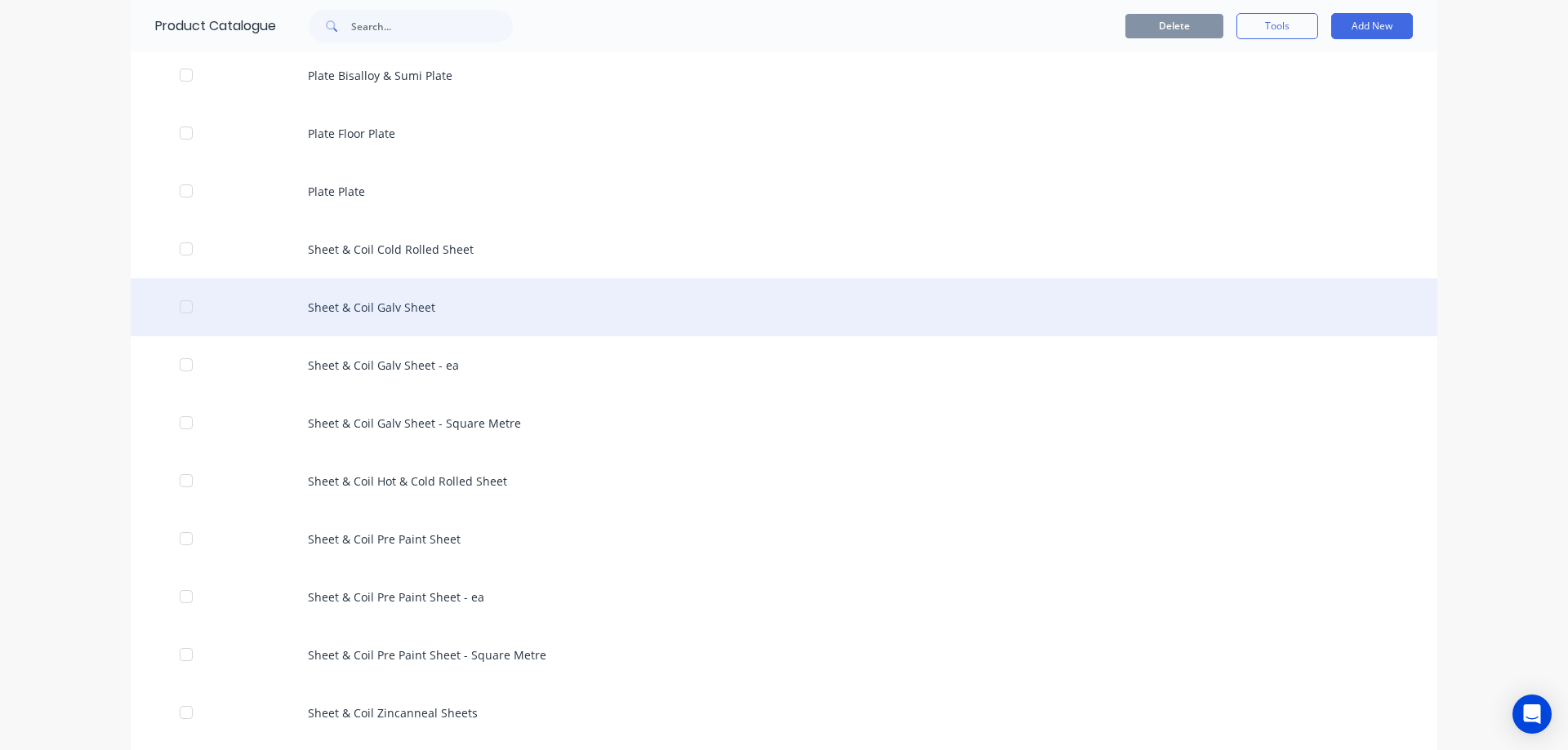
scroll to position [2557, 0]
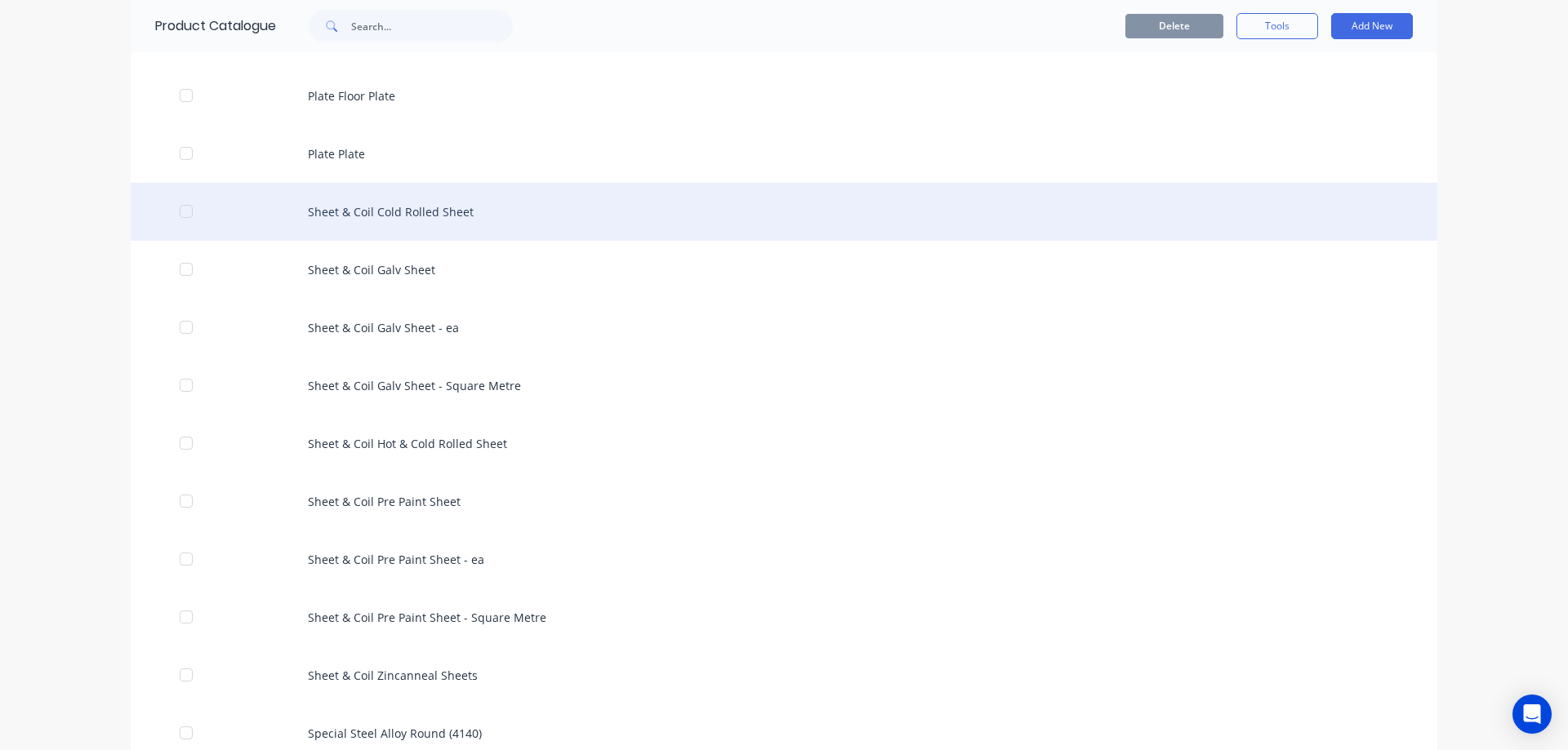
click at [492, 209] on div "Sheet & Coil Cold Rolled Sheet" at bounding box center [784, 212] width 1307 height 58
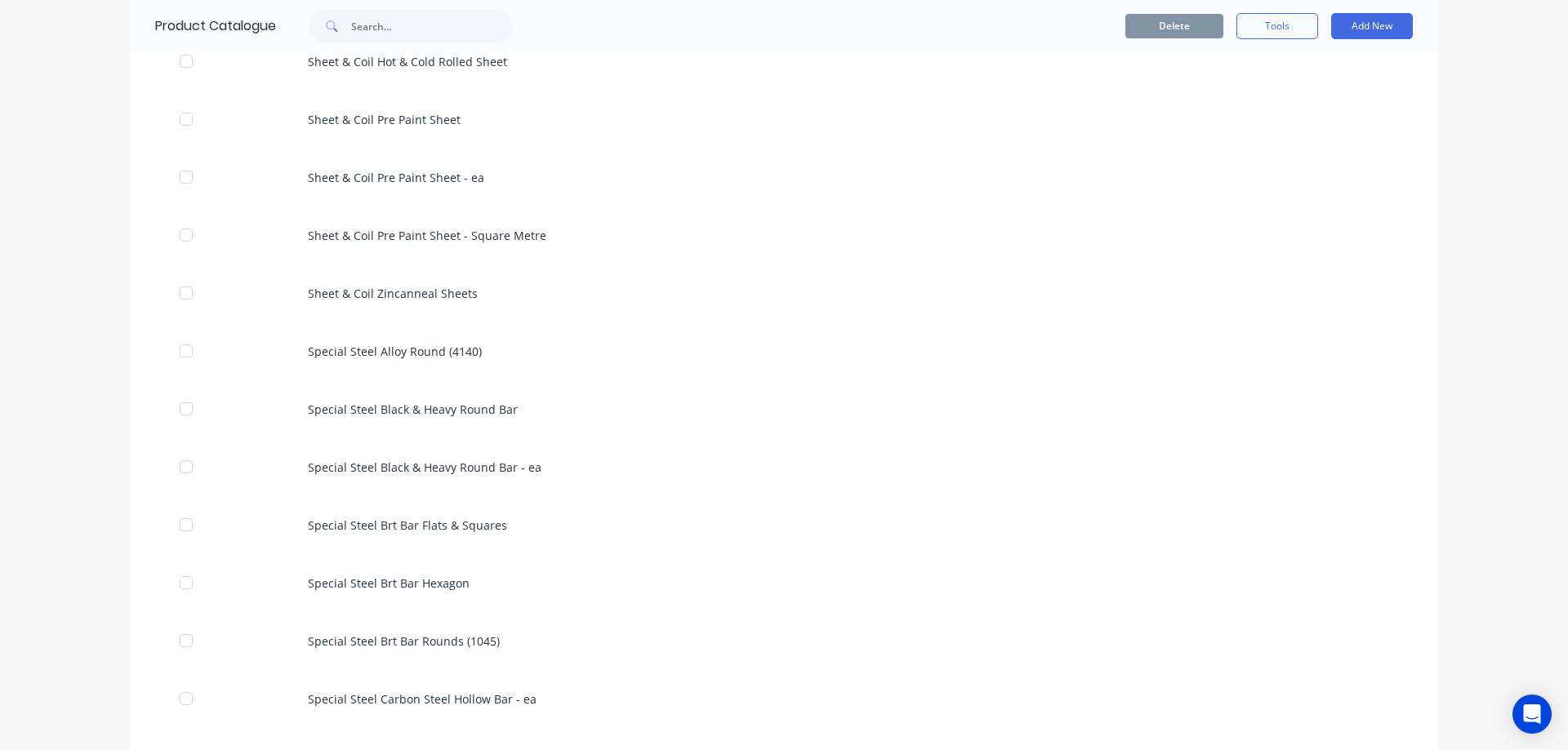
scroll to position [2695, 0]
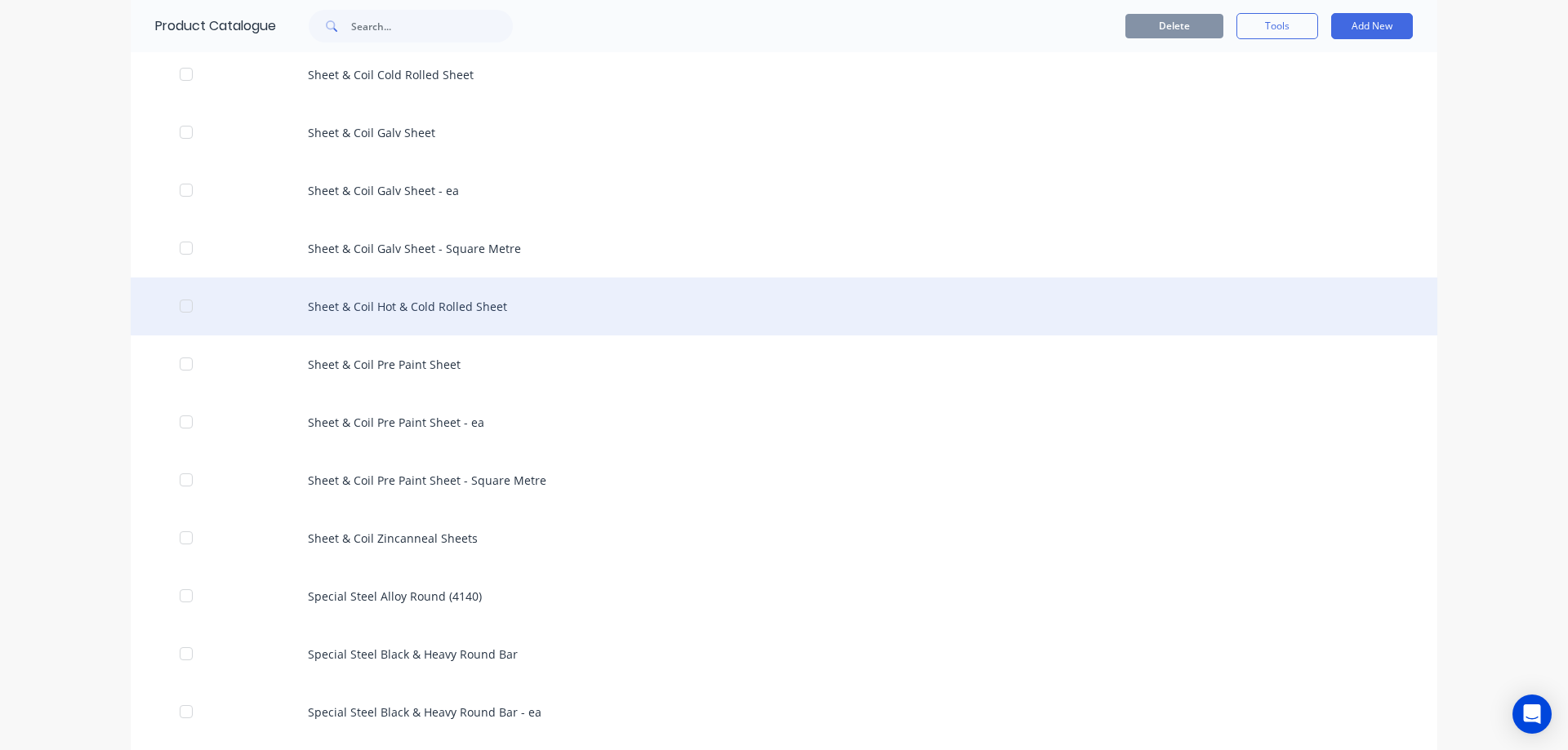
click at [604, 318] on div "Sheet & Coil Hot & Cold Rolled Sheet" at bounding box center [784, 306] width 1307 height 58
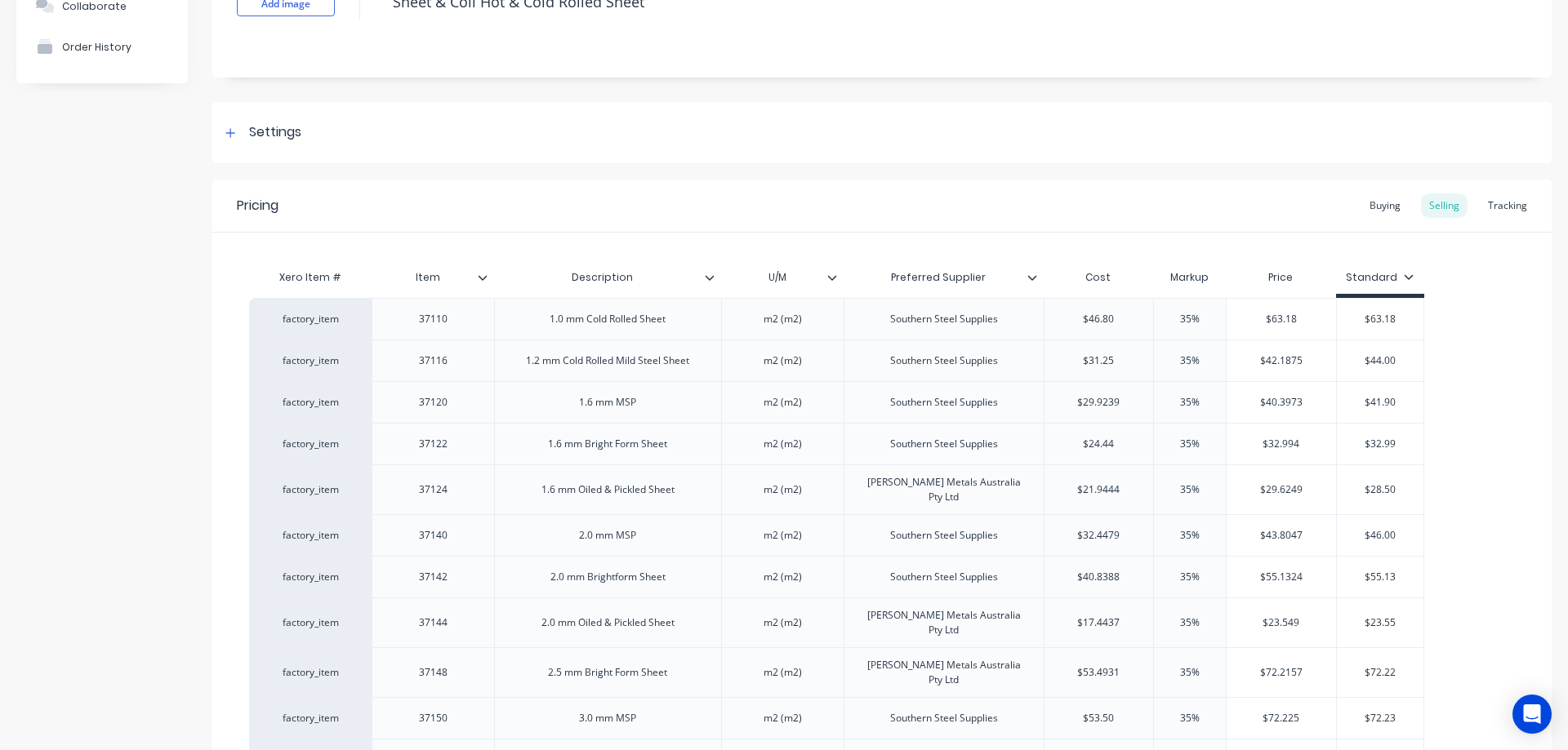
scroll to position [349, 0]
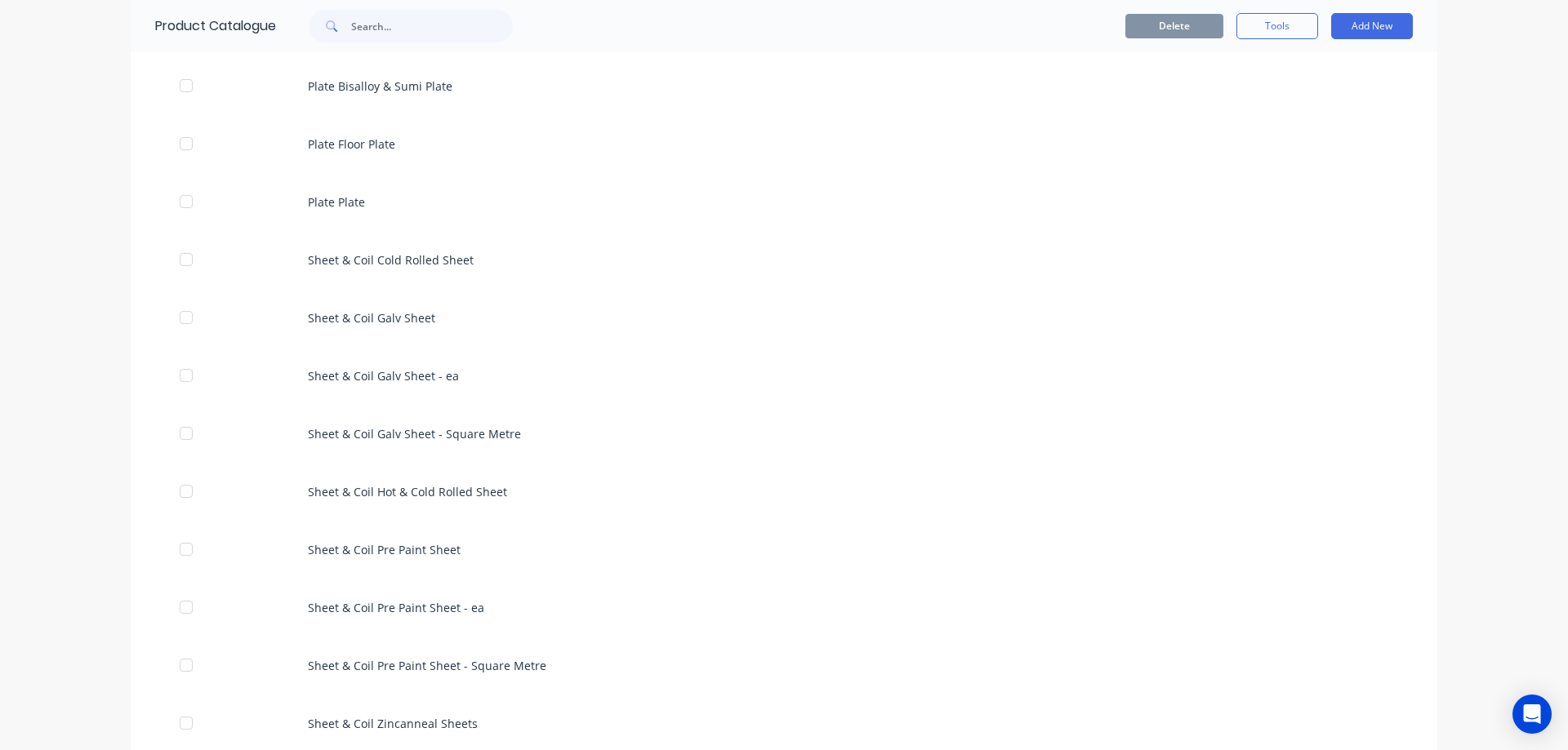
scroll to position [2450, 0]
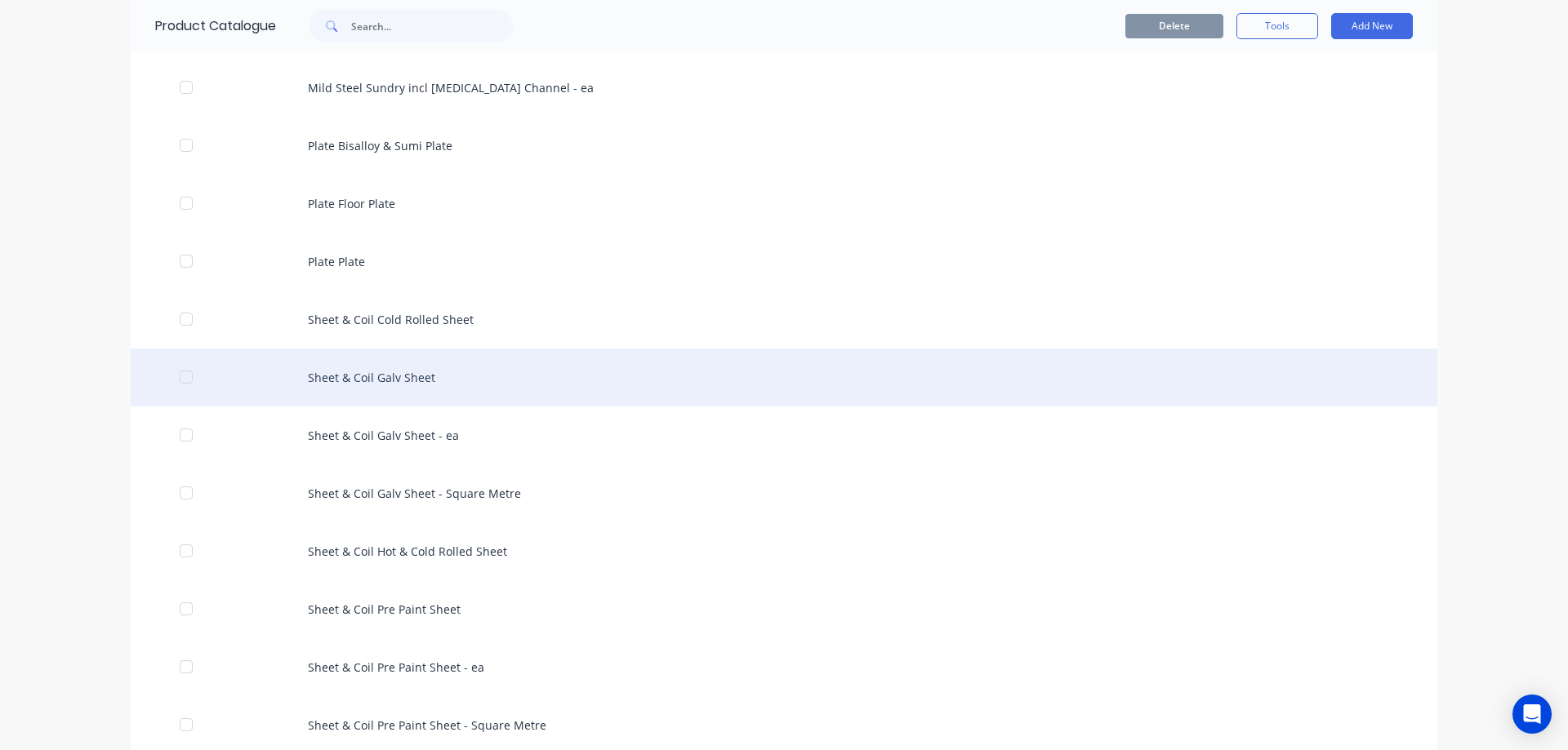
click at [645, 385] on div "Sheet & Coil Galv Sheet" at bounding box center [784, 378] width 1307 height 58
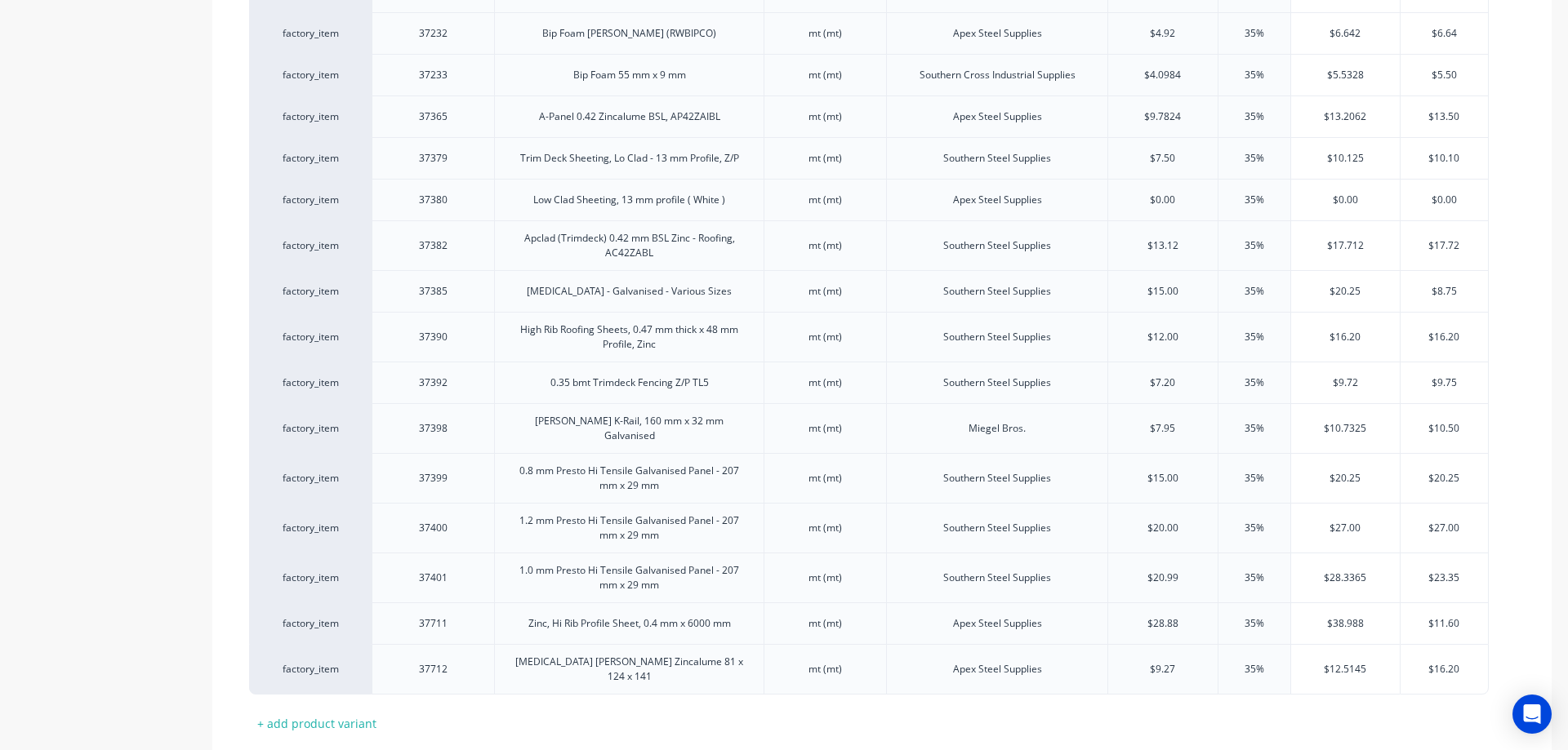
scroll to position [1078, 0]
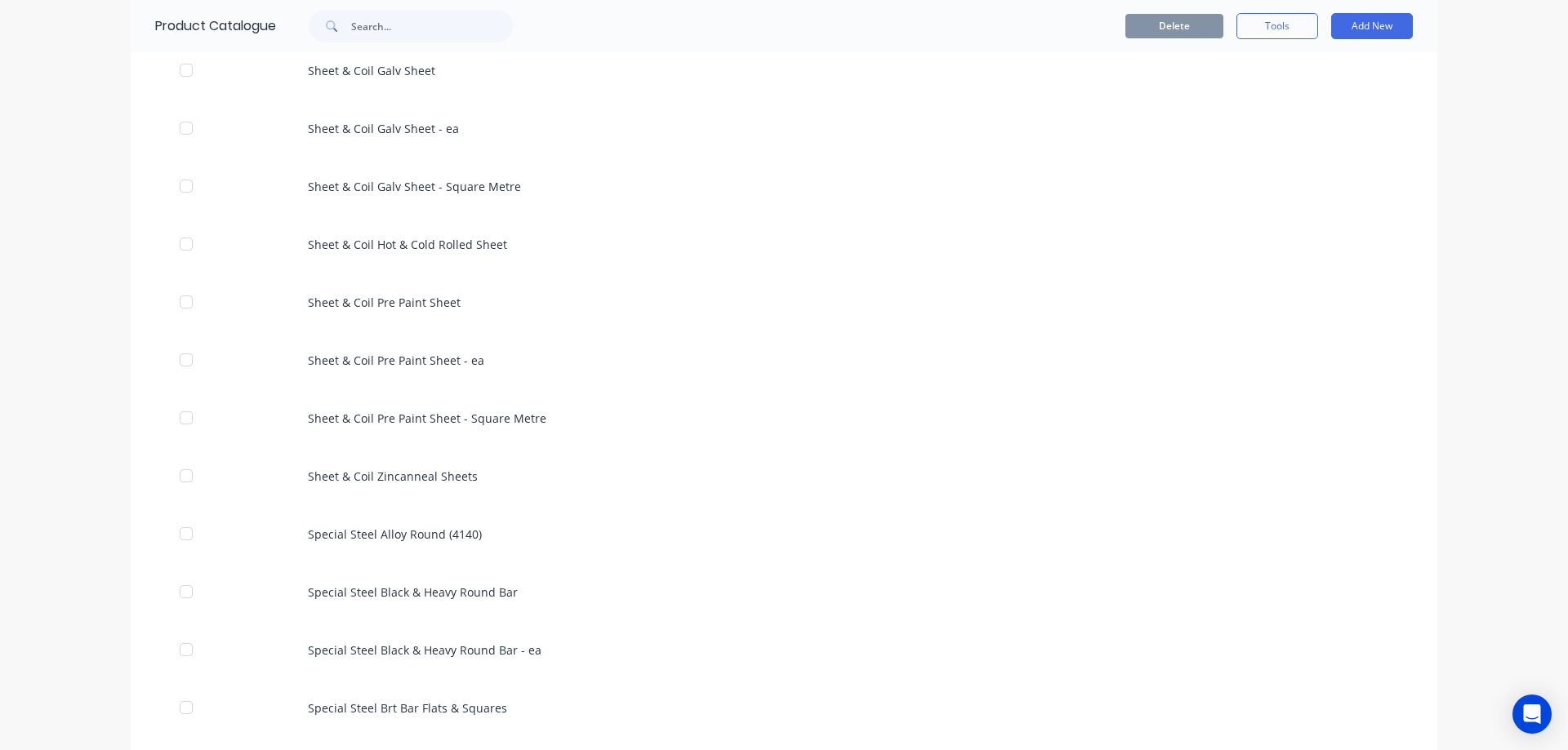
scroll to position [2613, 0]
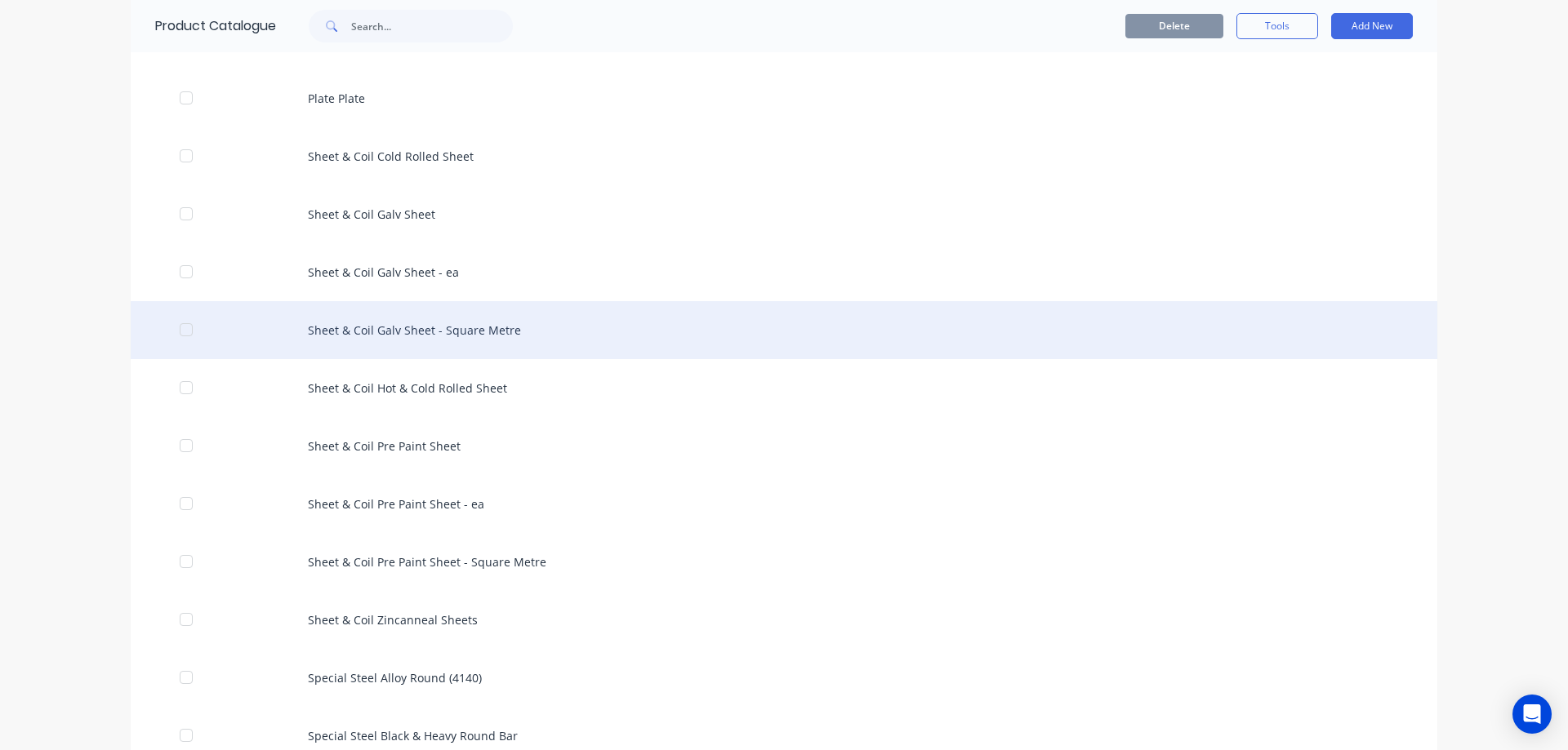
click at [570, 324] on div "Sheet & Coil Galv Sheet - Square Metre" at bounding box center [784, 330] width 1307 height 58
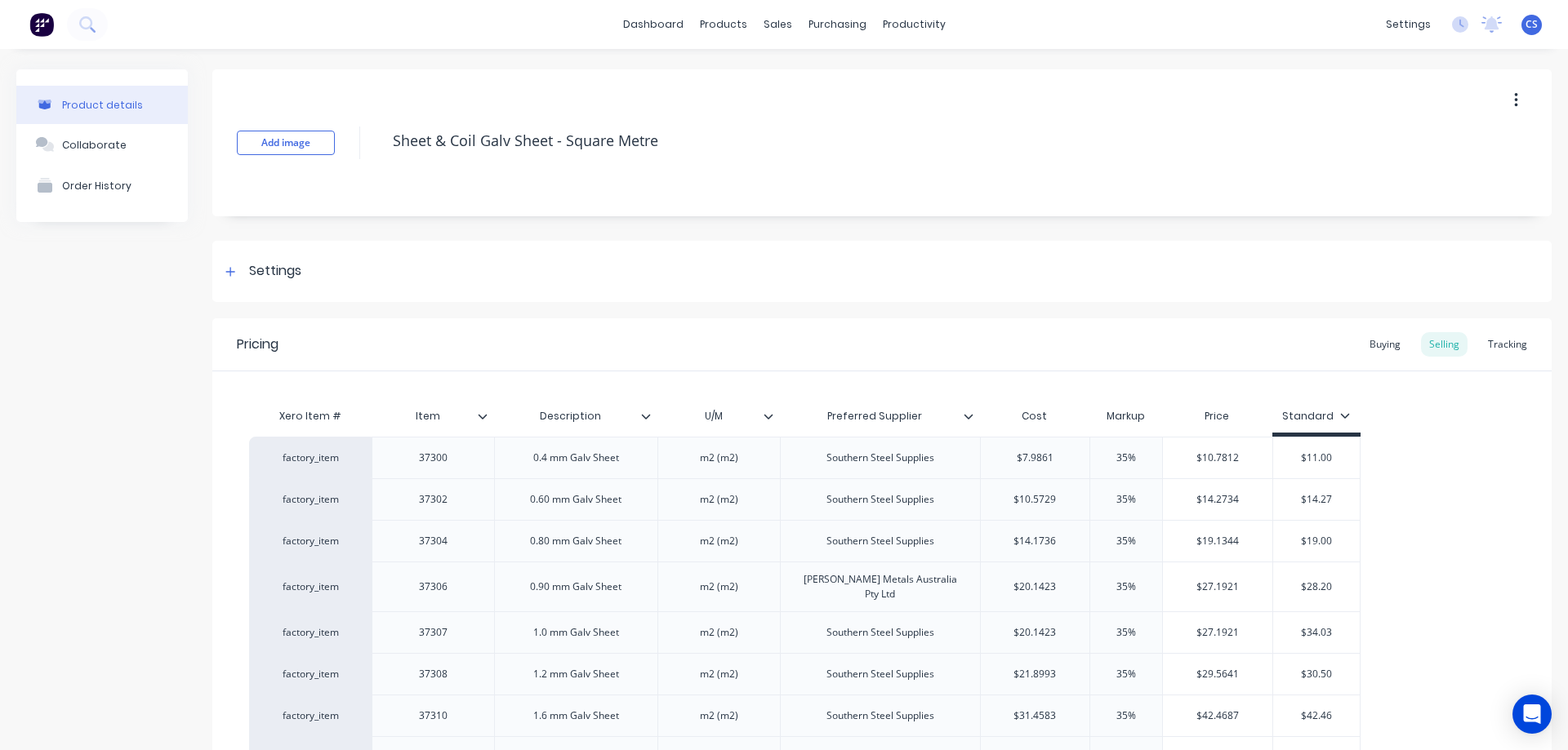
scroll to position [164, 0]
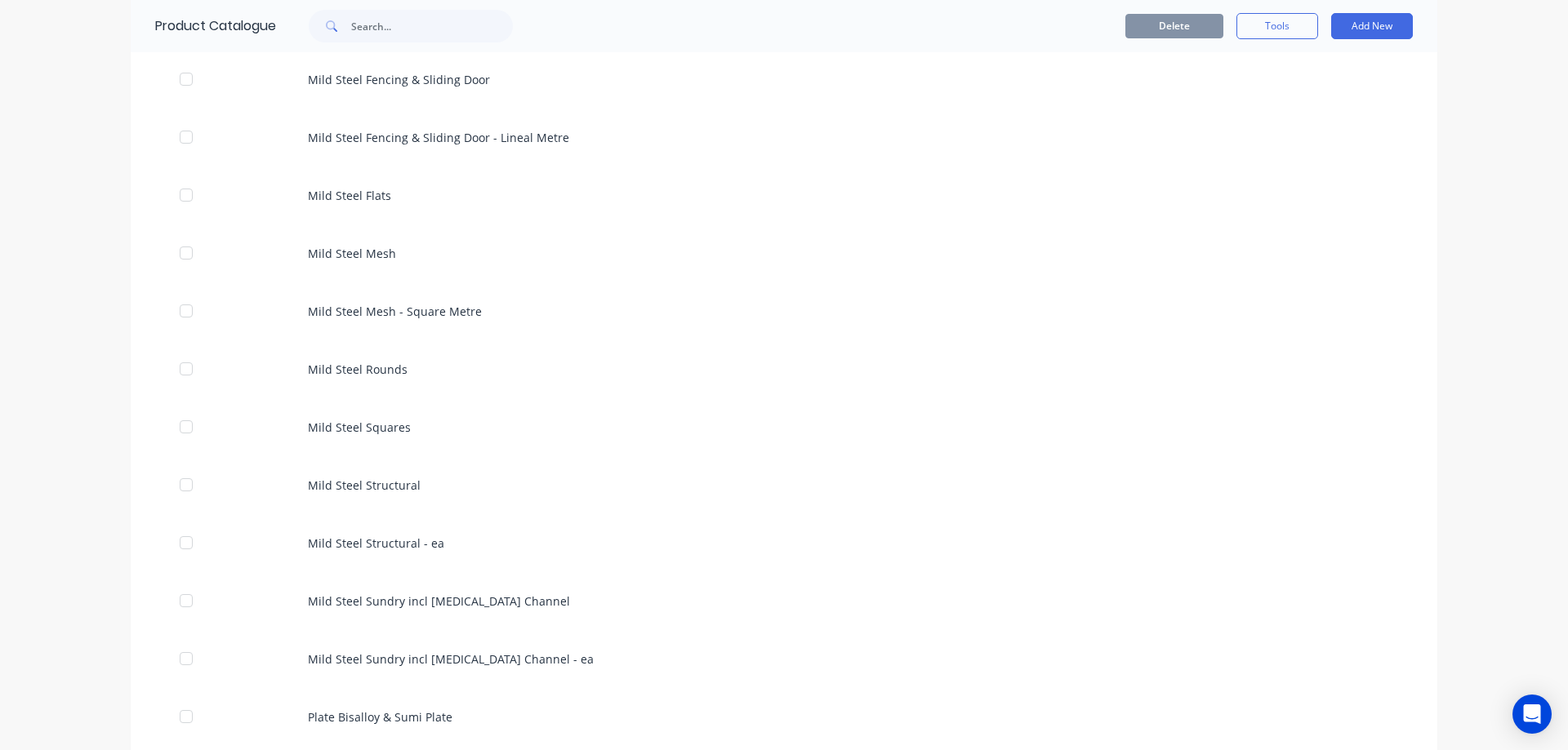
scroll to position [1633, 0]
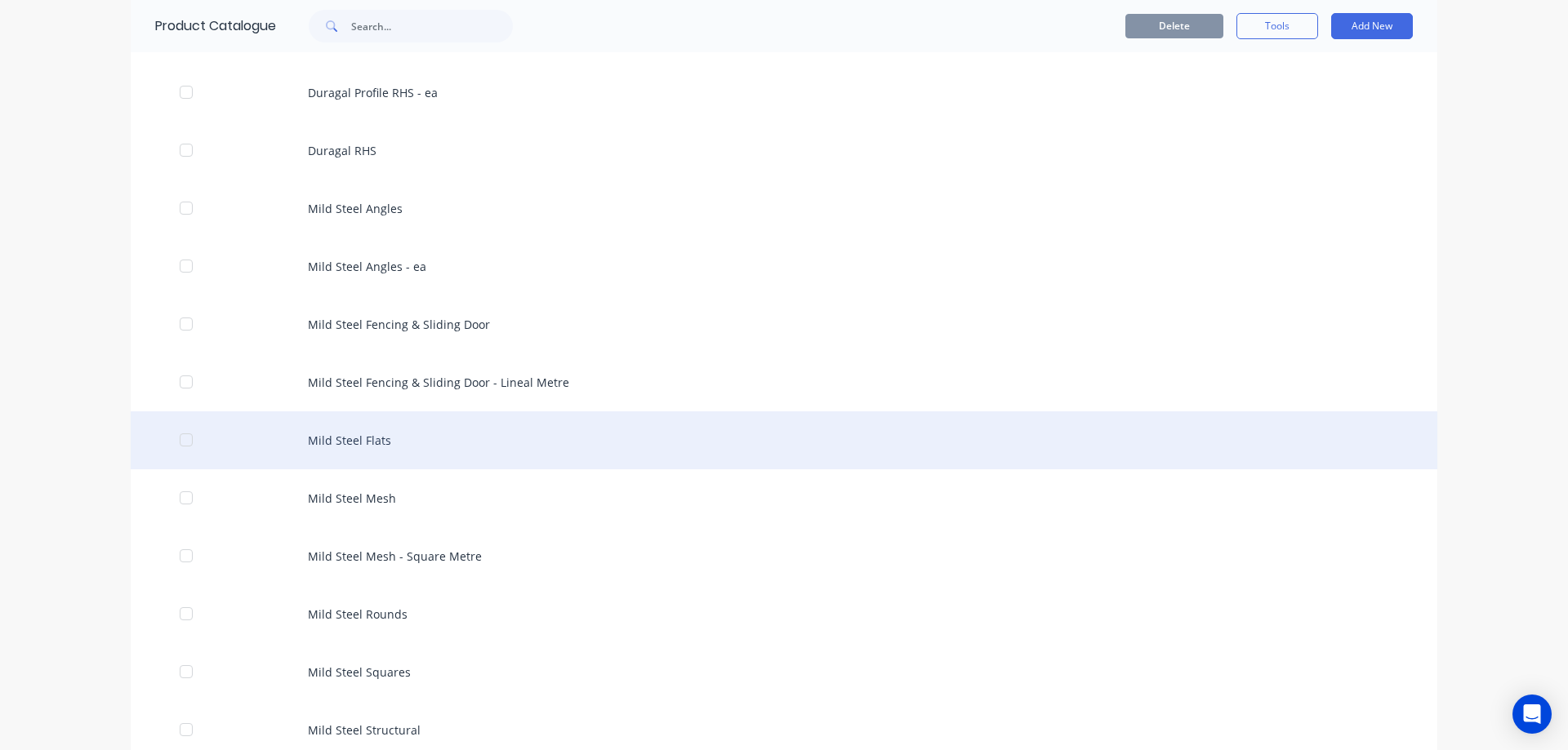
click at [409, 430] on div "Mild Steel Flats" at bounding box center [784, 441] width 1307 height 58
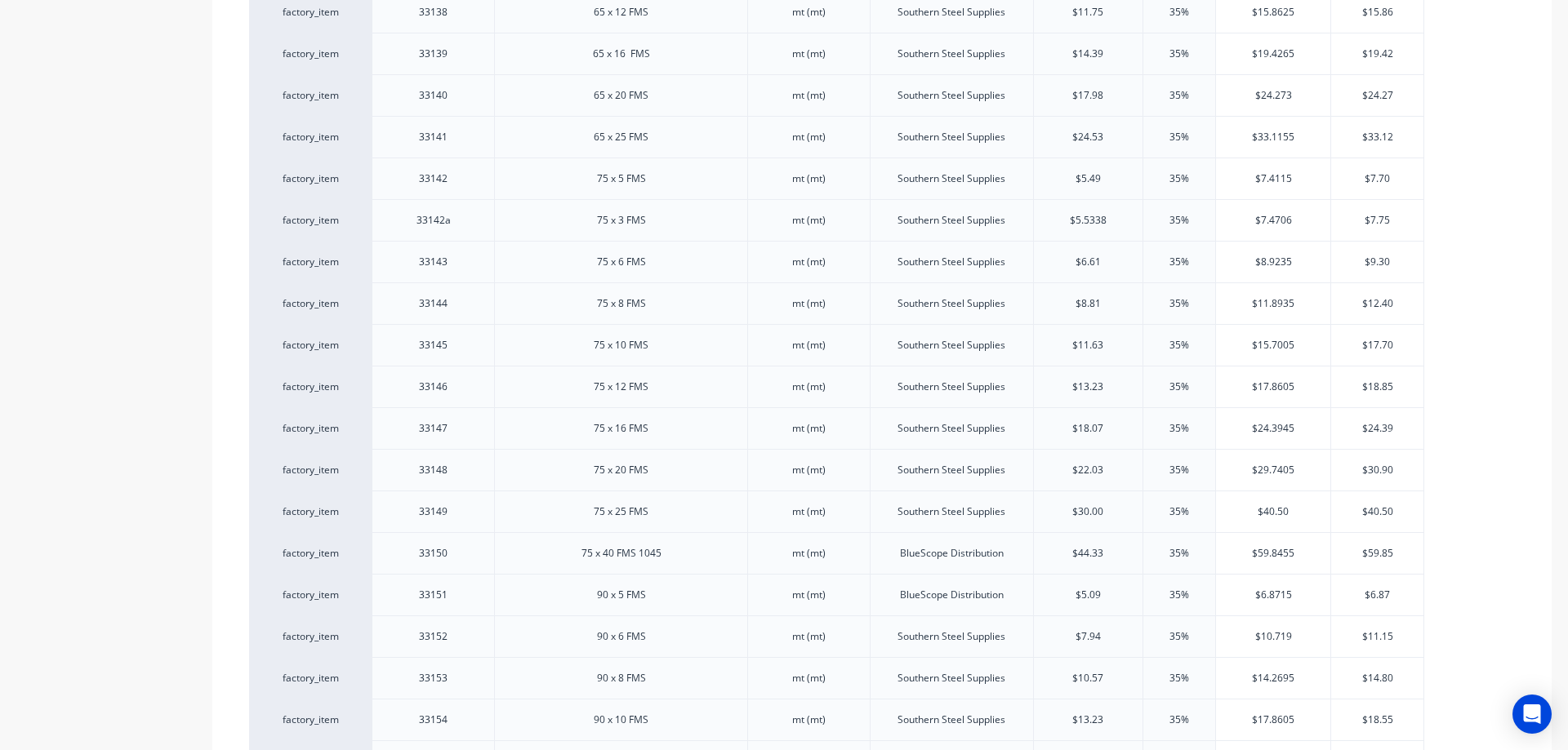
scroll to position [2613, 0]
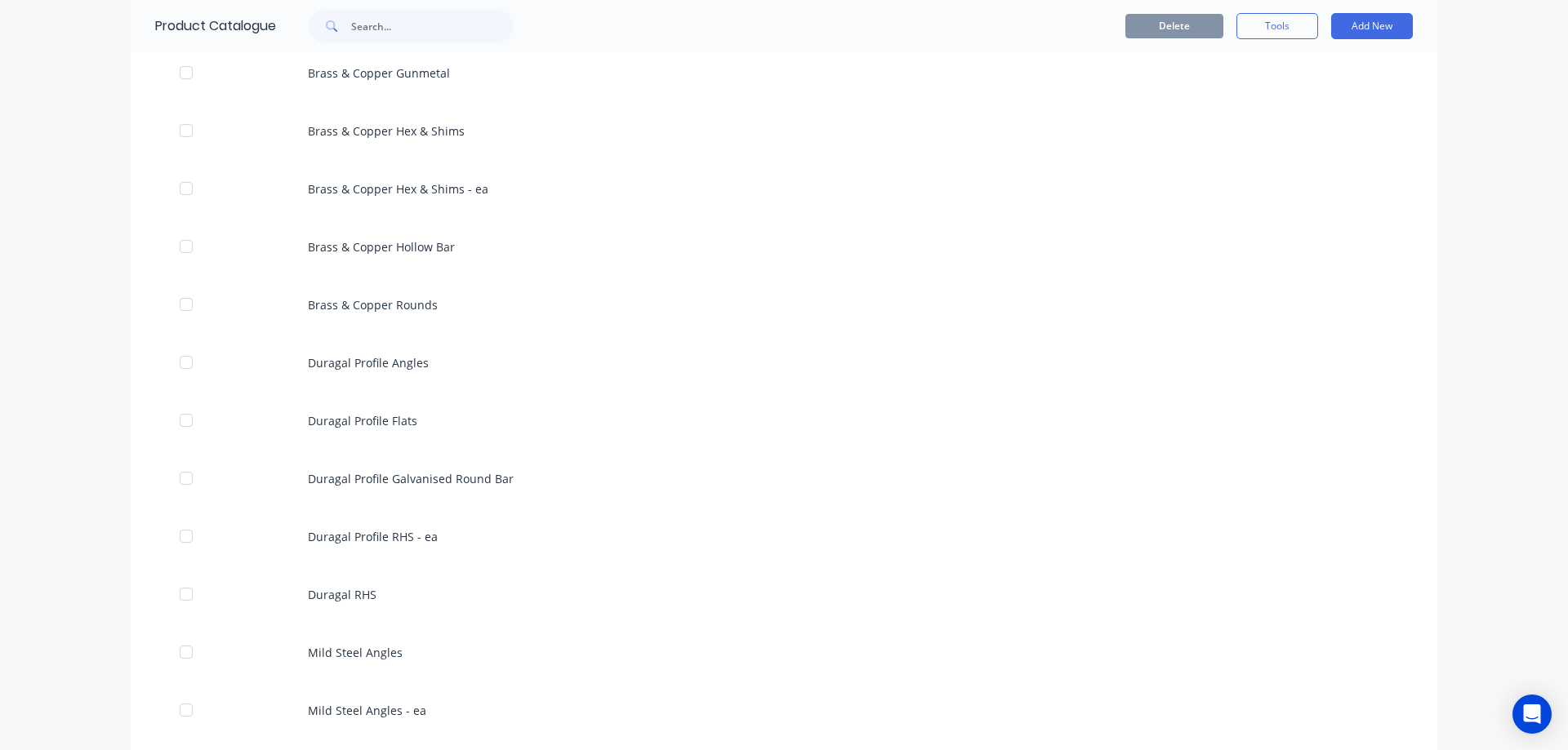
scroll to position [1306, 0]
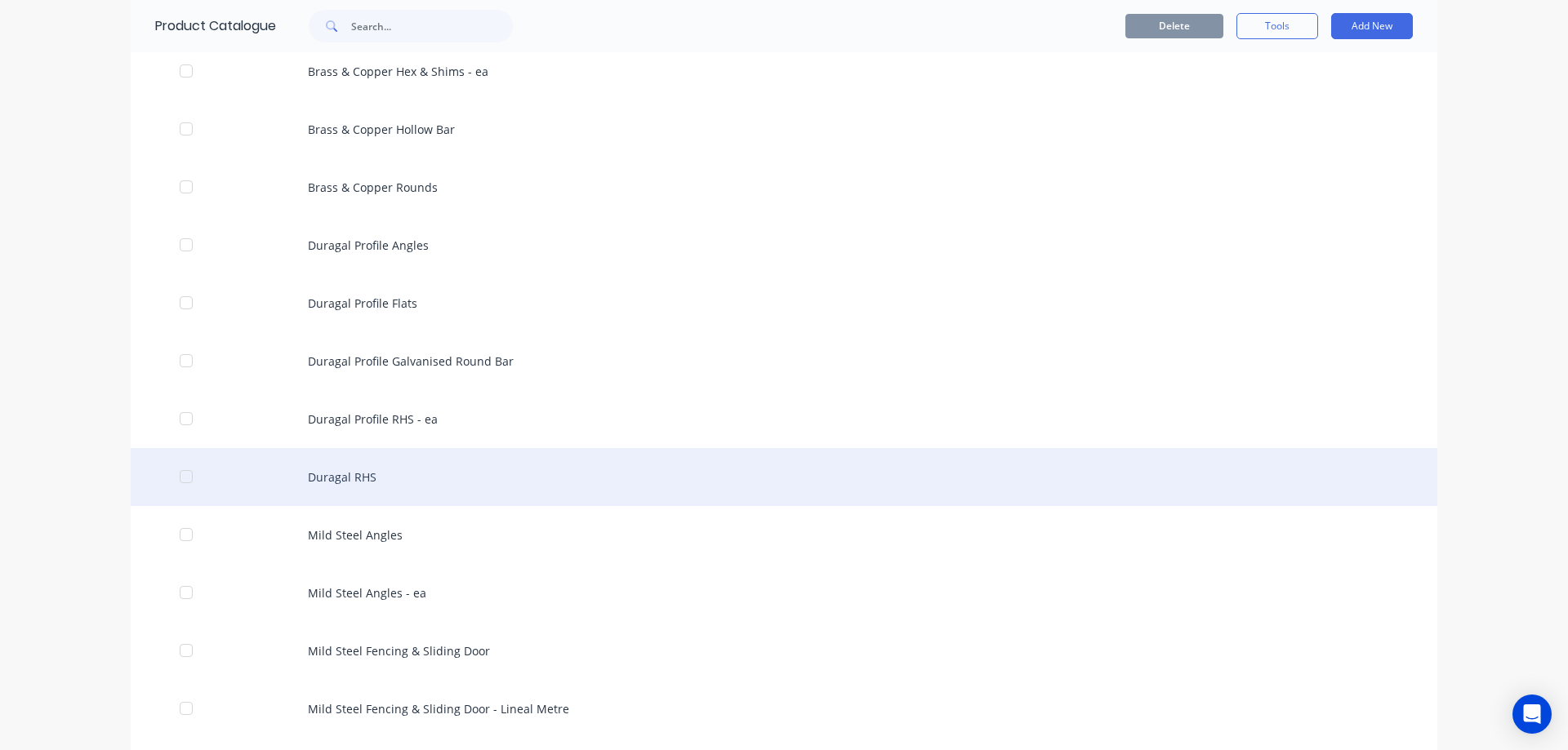
click at [423, 481] on div "Duragal RHS" at bounding box center [784, 477] width 1307 height 58
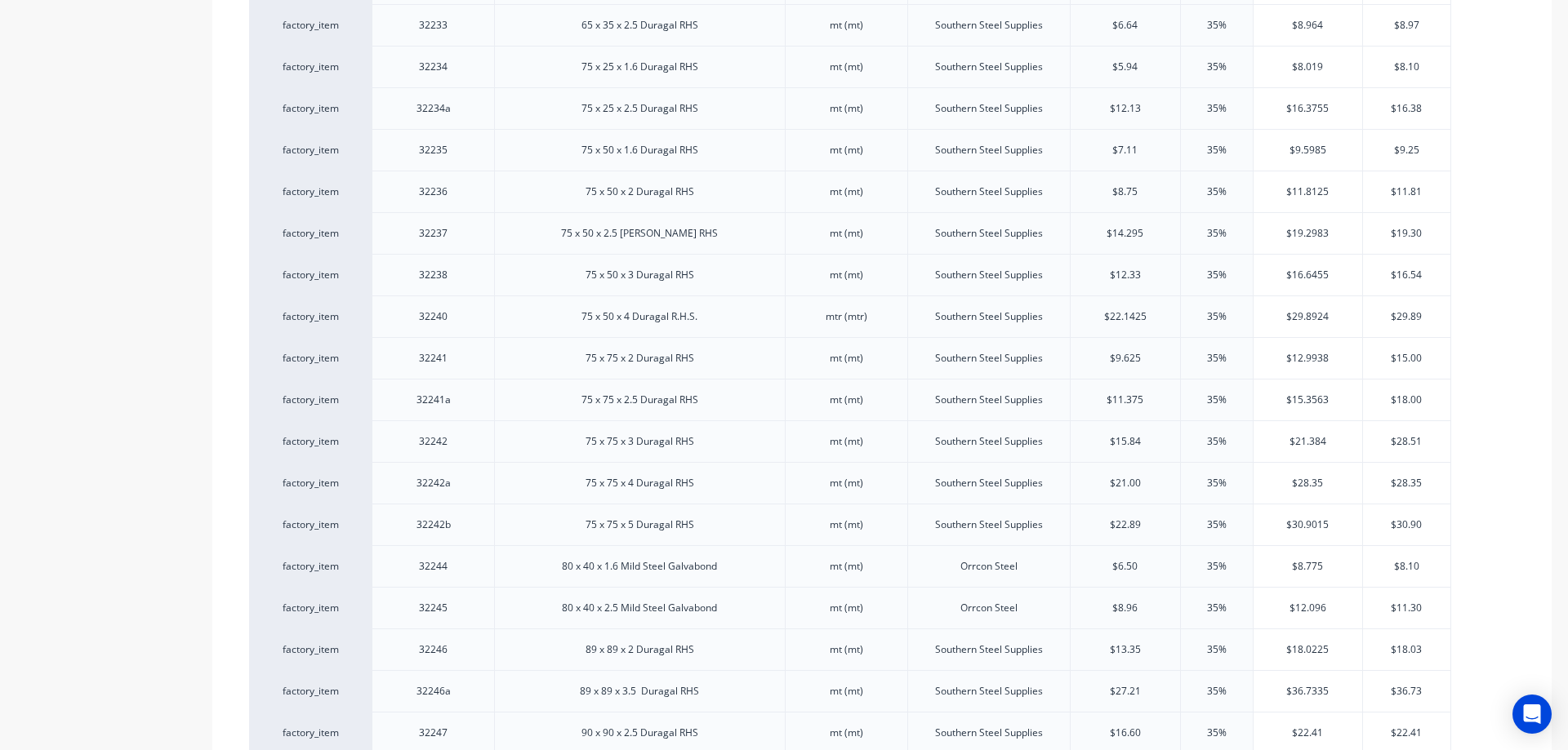
scroll to position [2123, 0]
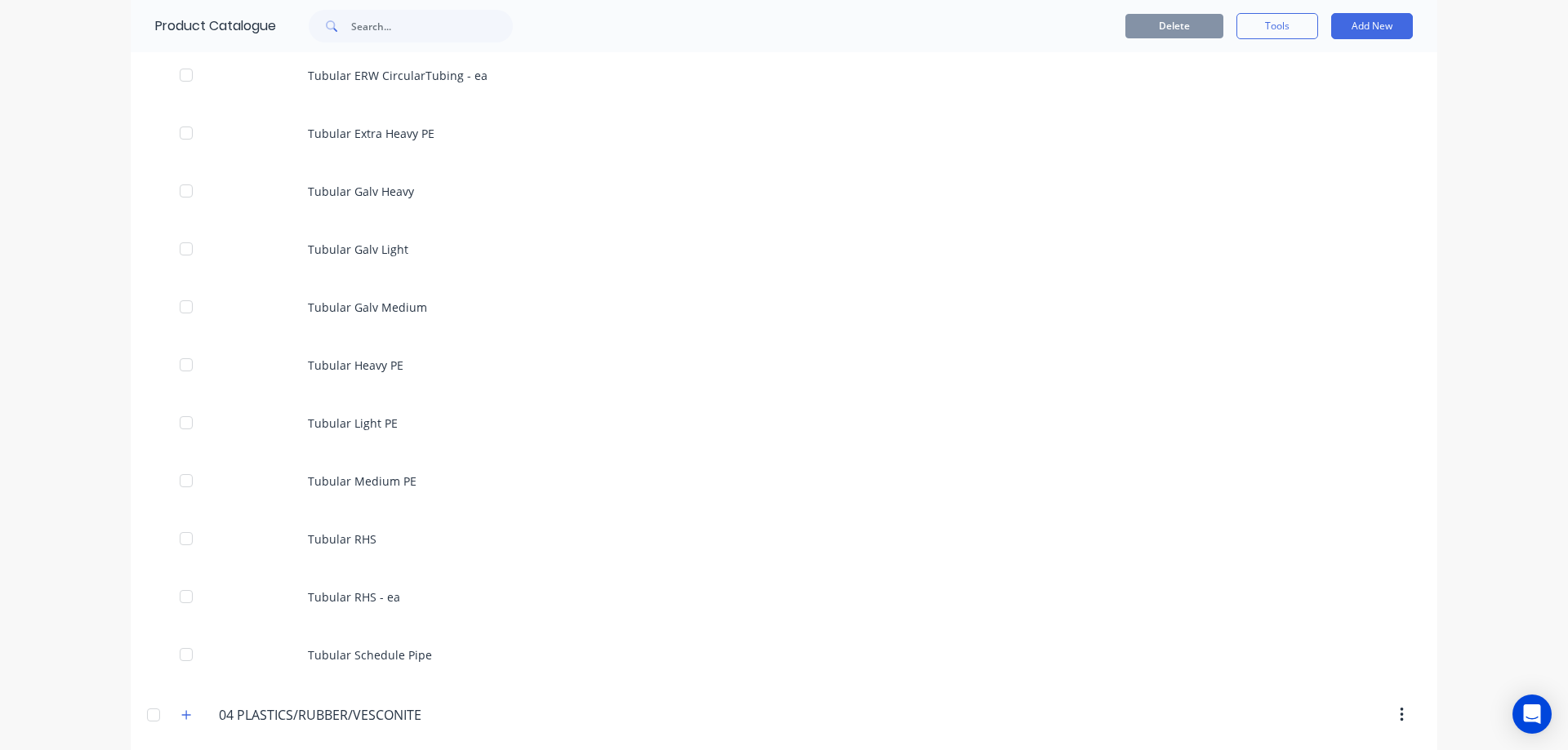
scroll to position [5389, 0]
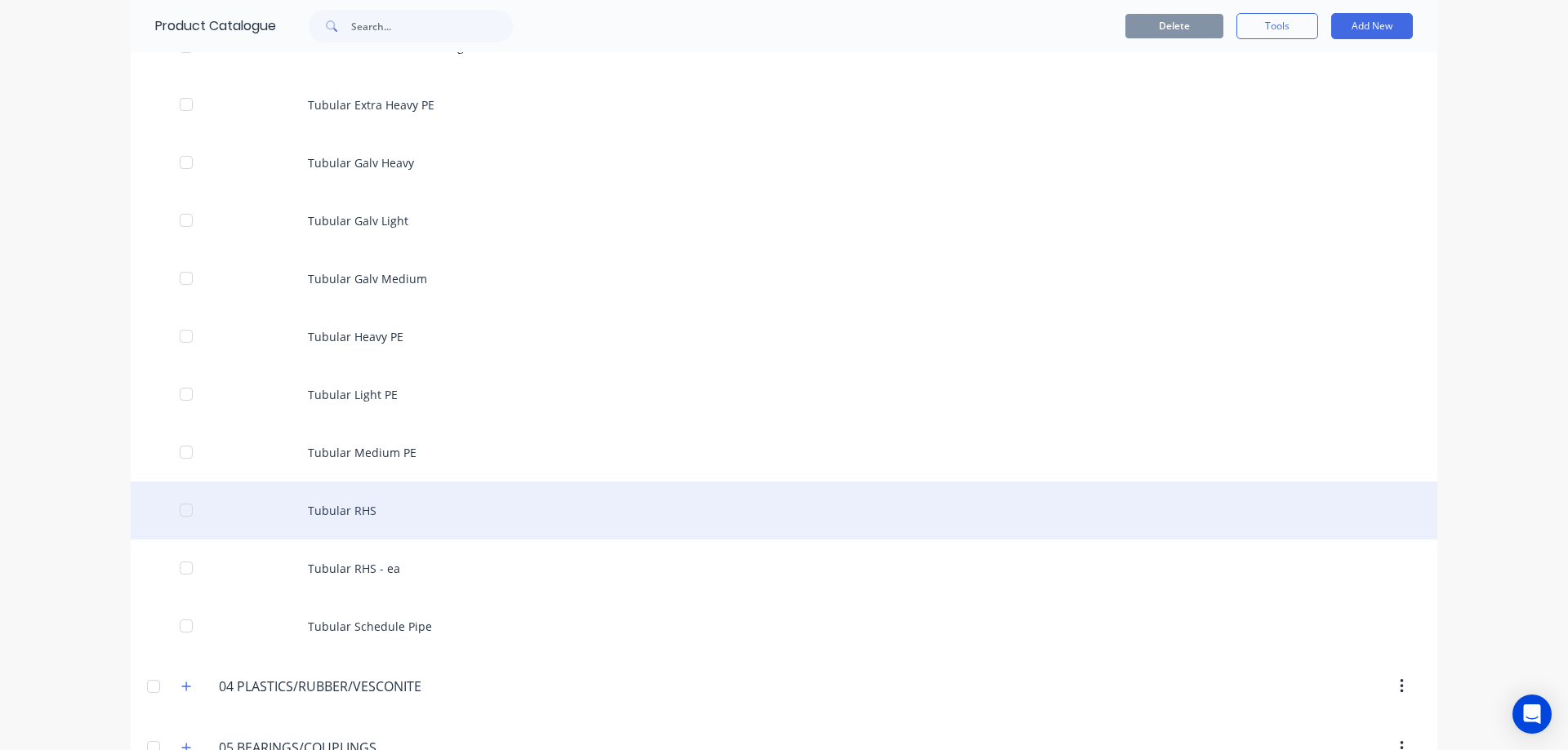
click at [437, 513] on div "Tubular RHS" at bounding box center [784, 511] width 1307 height 58
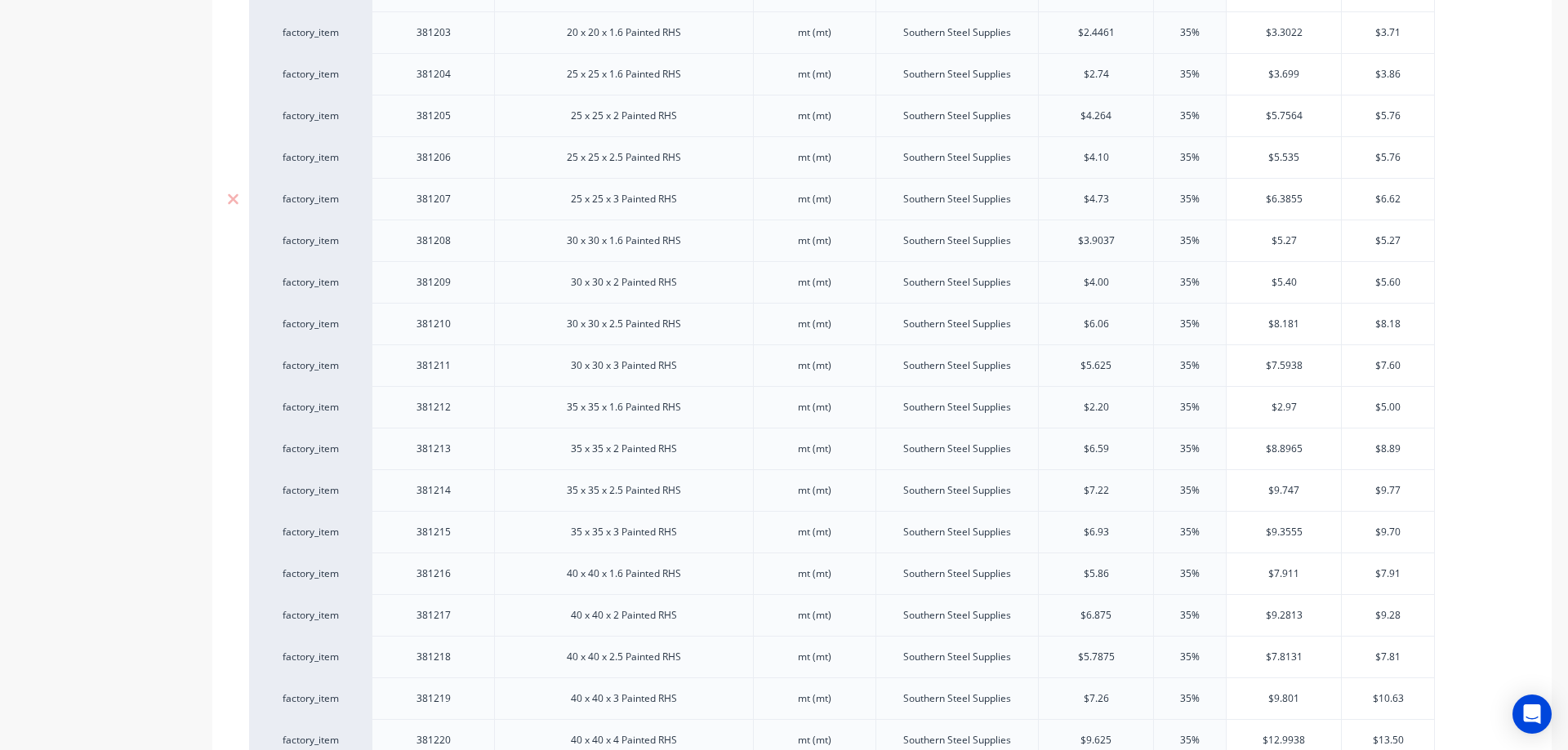
scroll to position [571, 0]
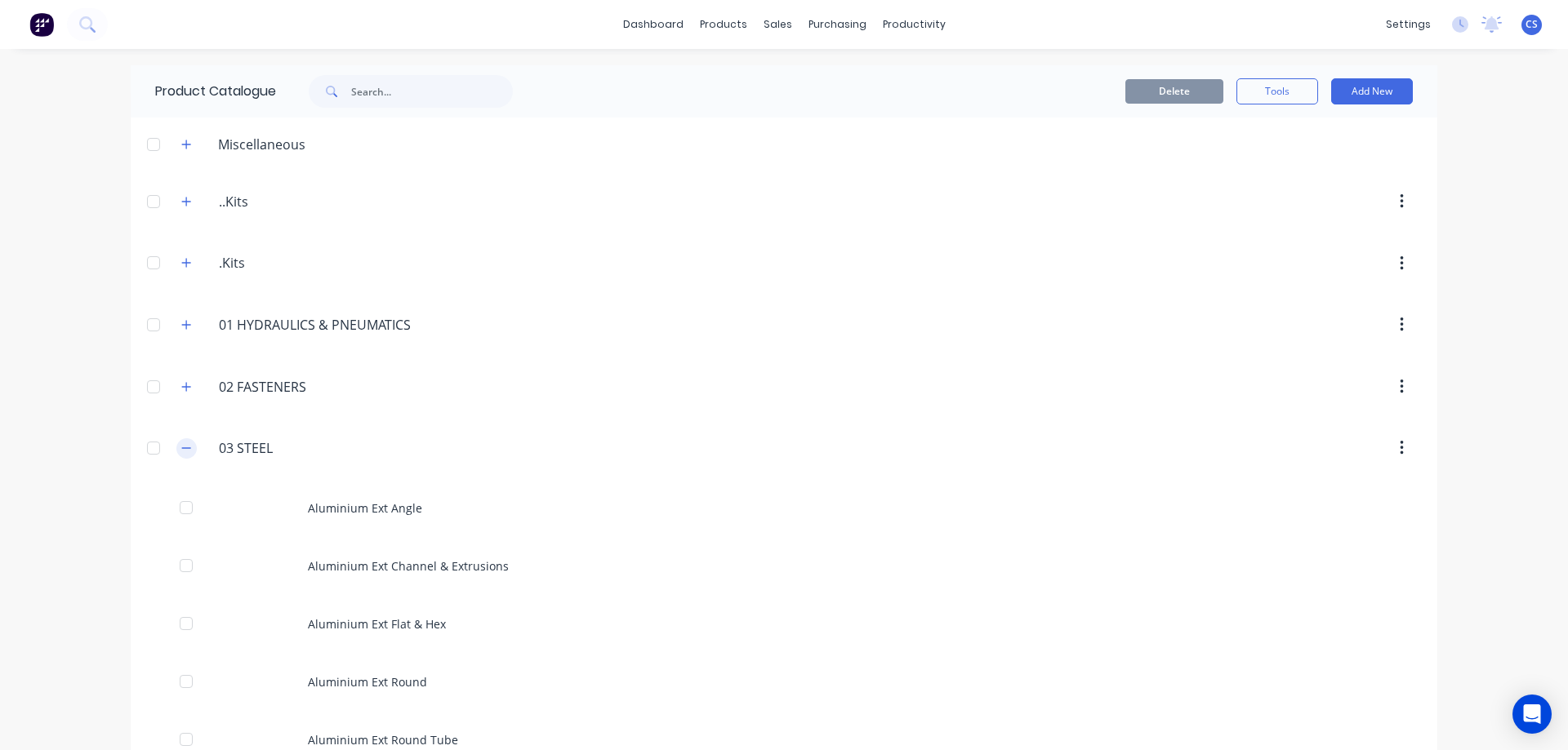
click at [186, 440] on button "button" at bounding box center [186, 448] width 20 height 20
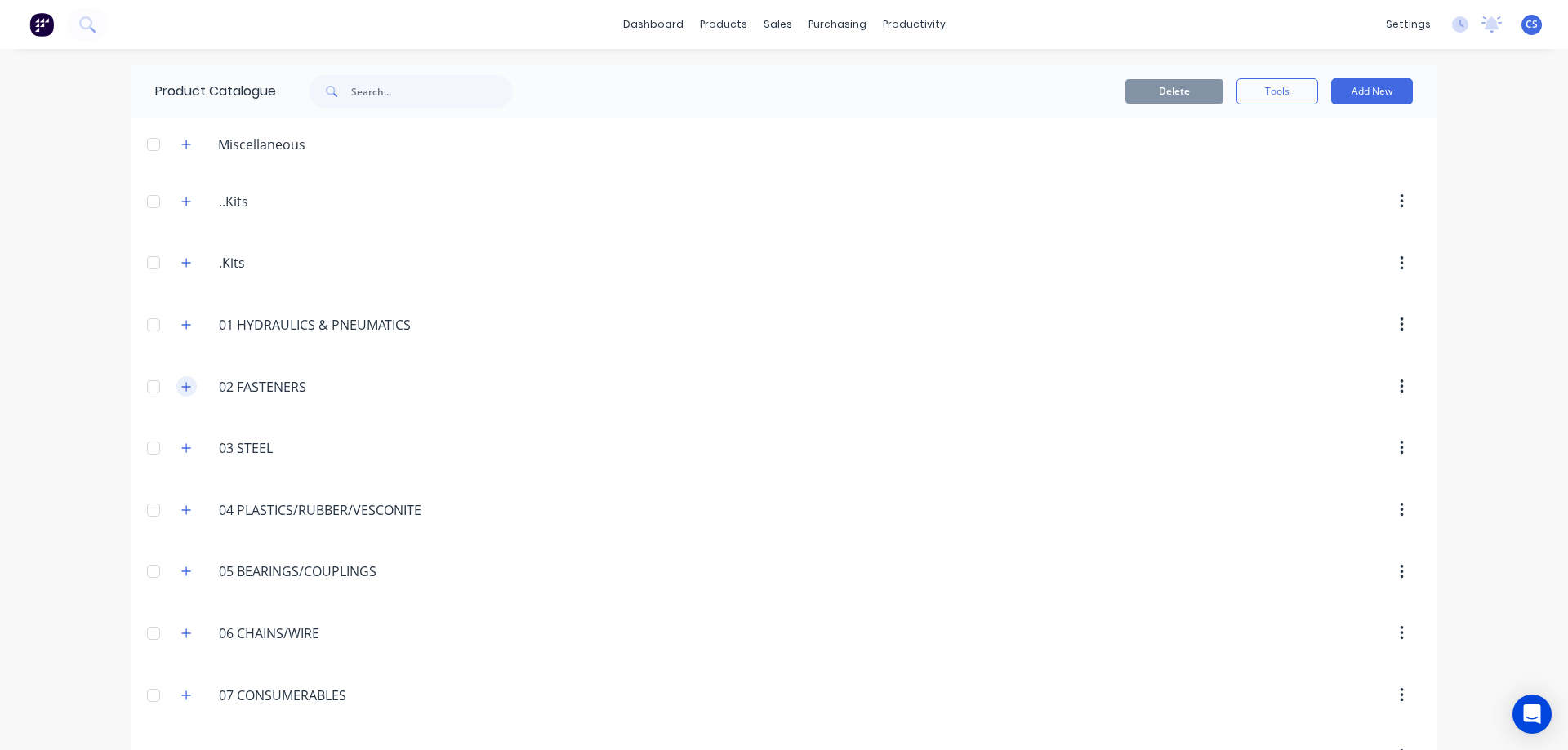
click at [182, 384] on icon "button" at bounding box center [187, 386] width 9 height 9
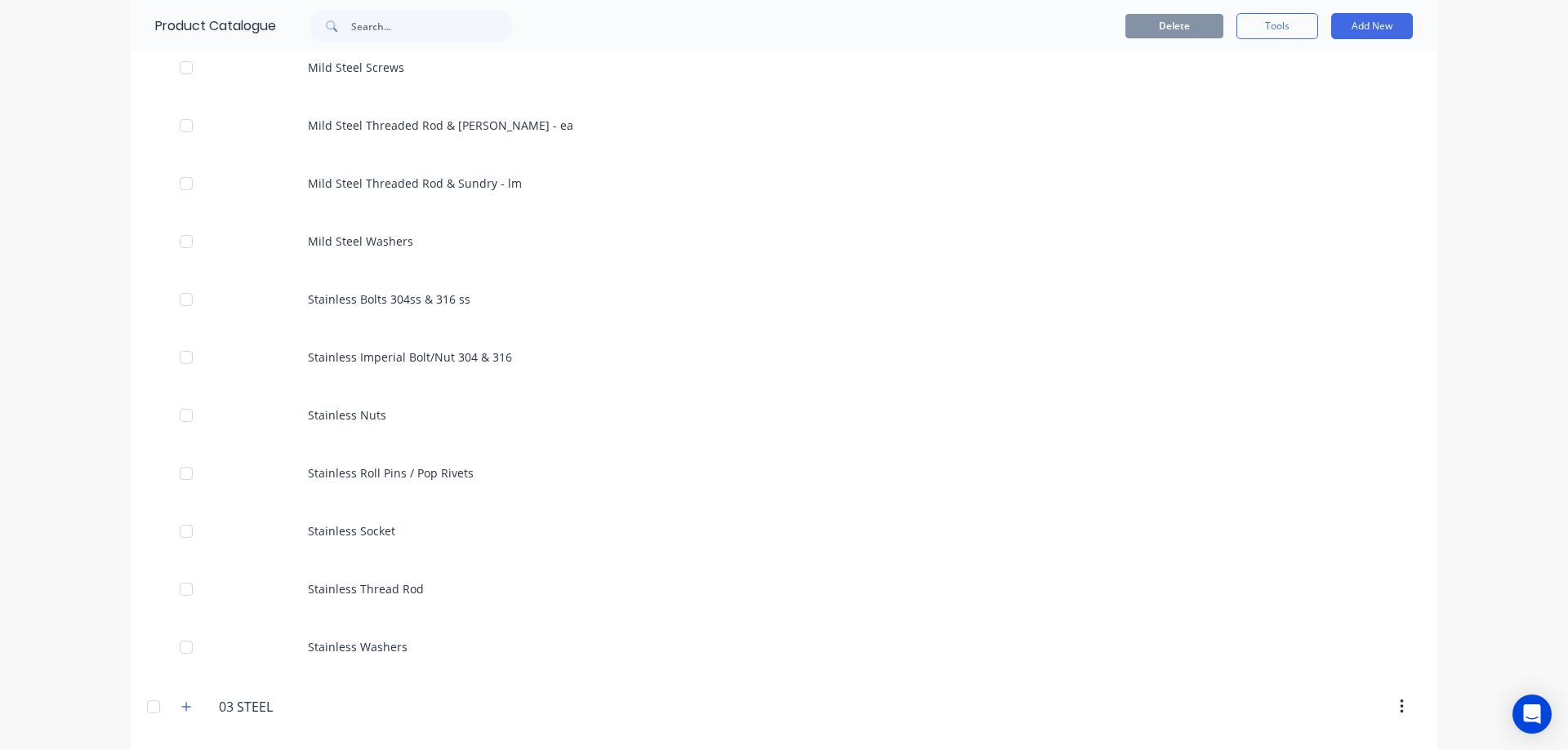
scroll to position [1224, 0]
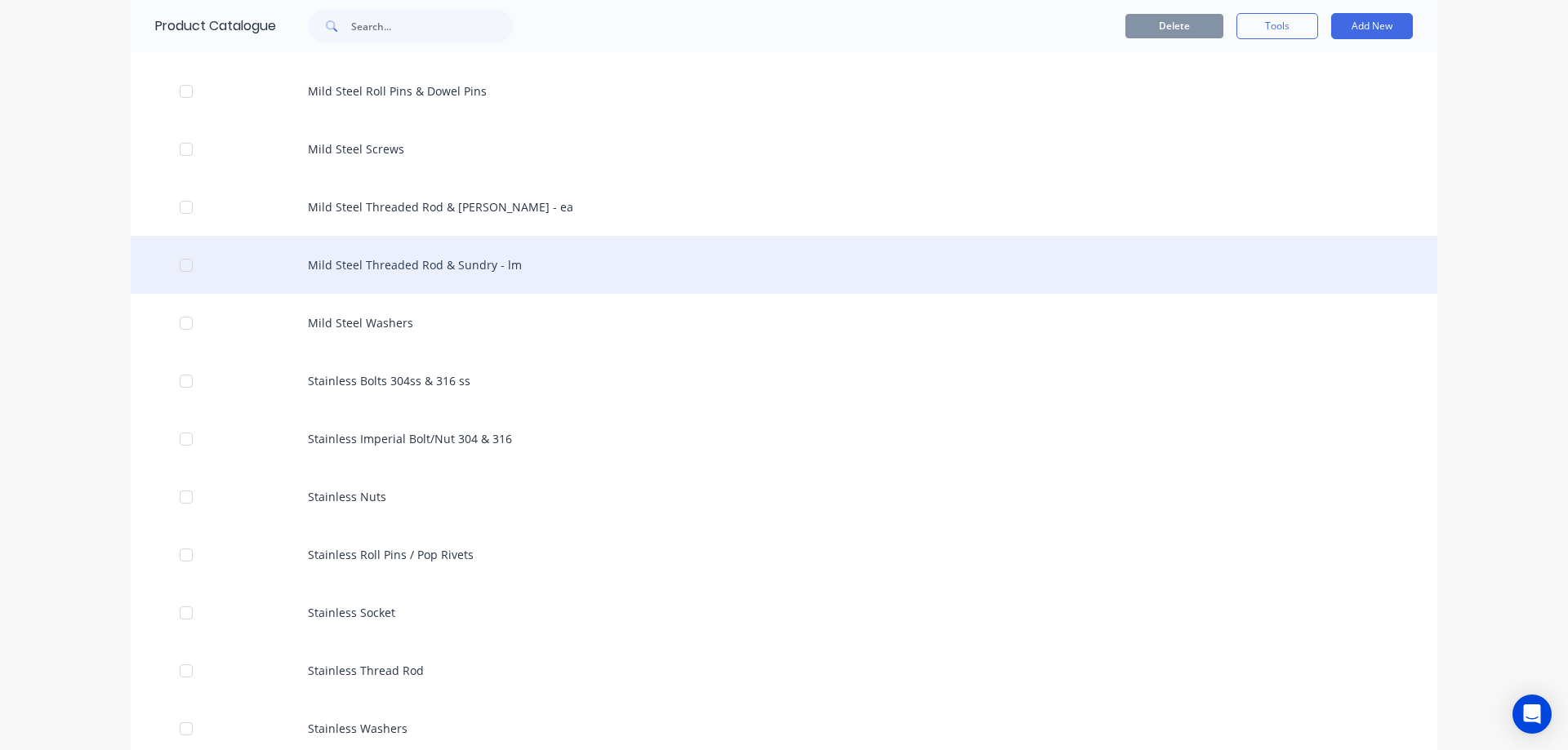
click at [435, 256] on div "Mild Steel Threaded Rod & Sundry - lm" at bounding box center [784, 265] width 1307 height 58
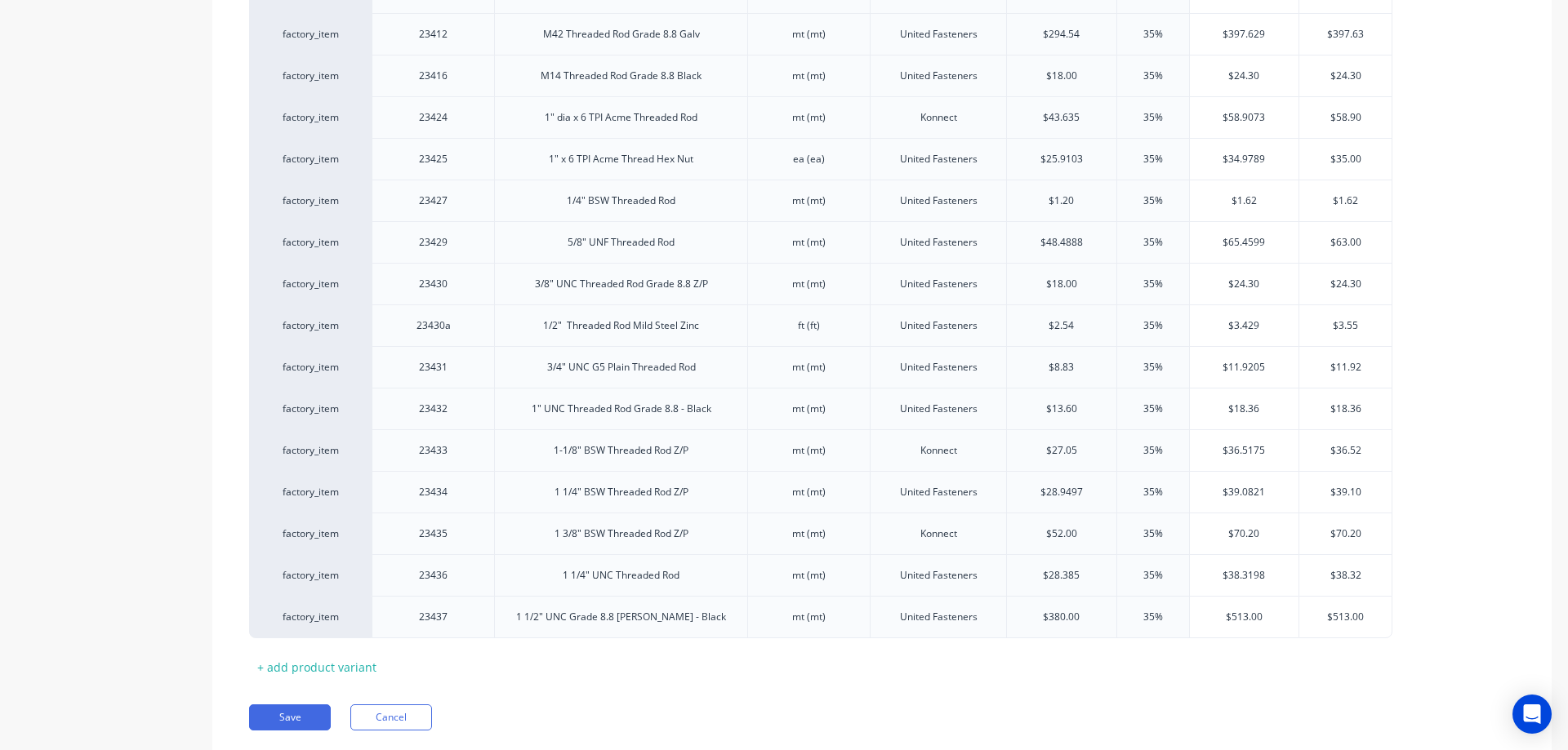
scroll to position [1099, 0]
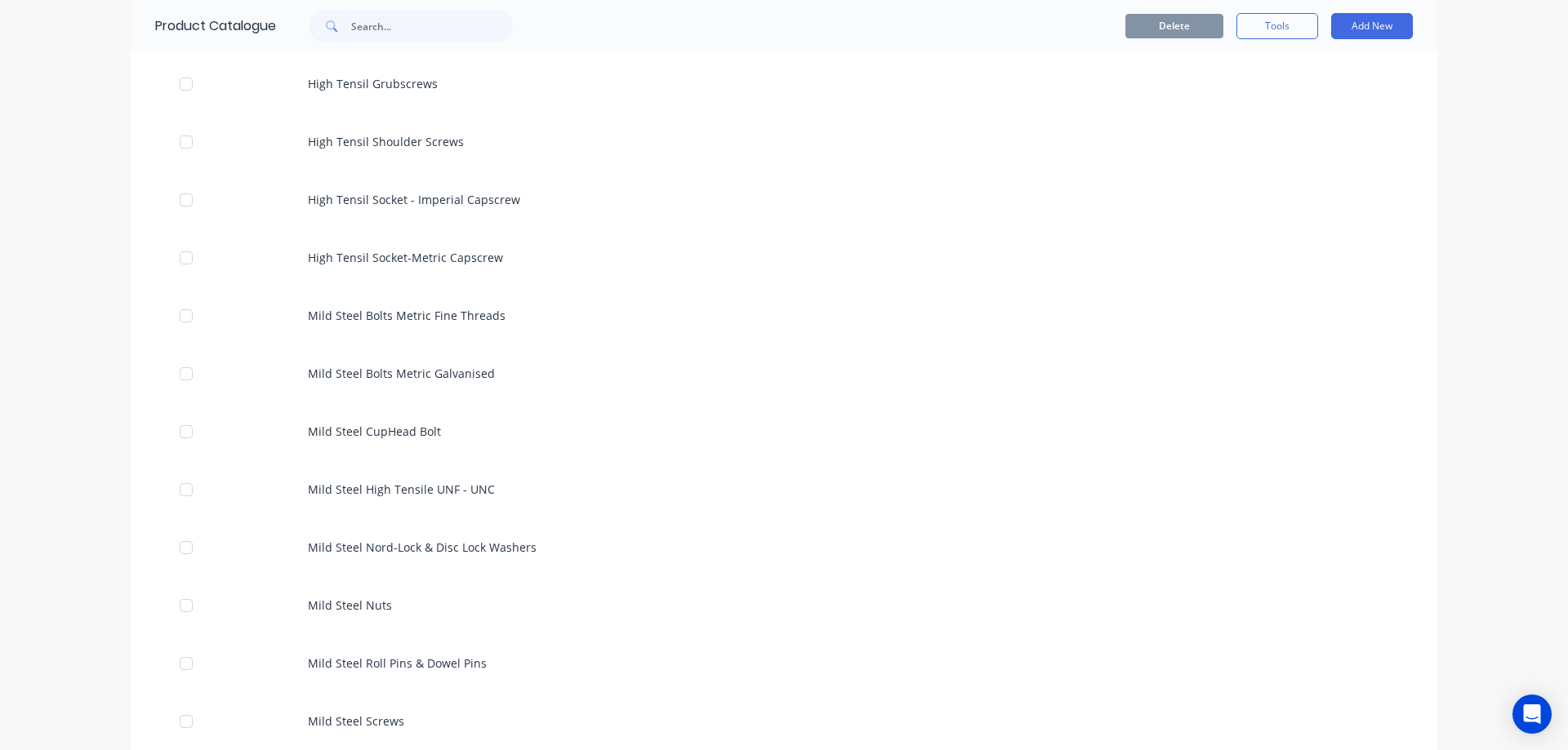
scroll to position [653, 0]
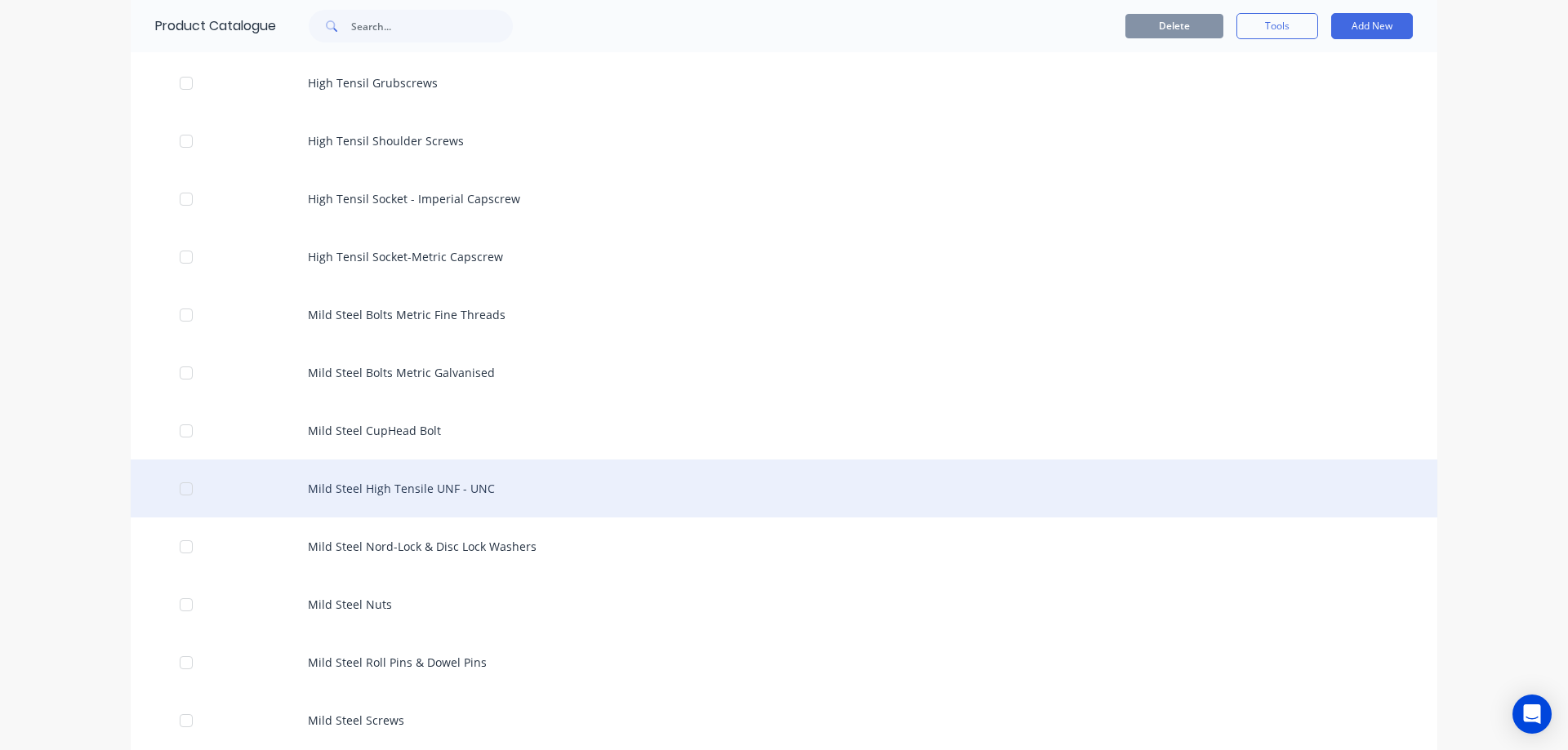
click at [532, 502] on div "Mild Steel High Tensile UNF - UNC" at bounding box center [784, 489] width 1307 height 58
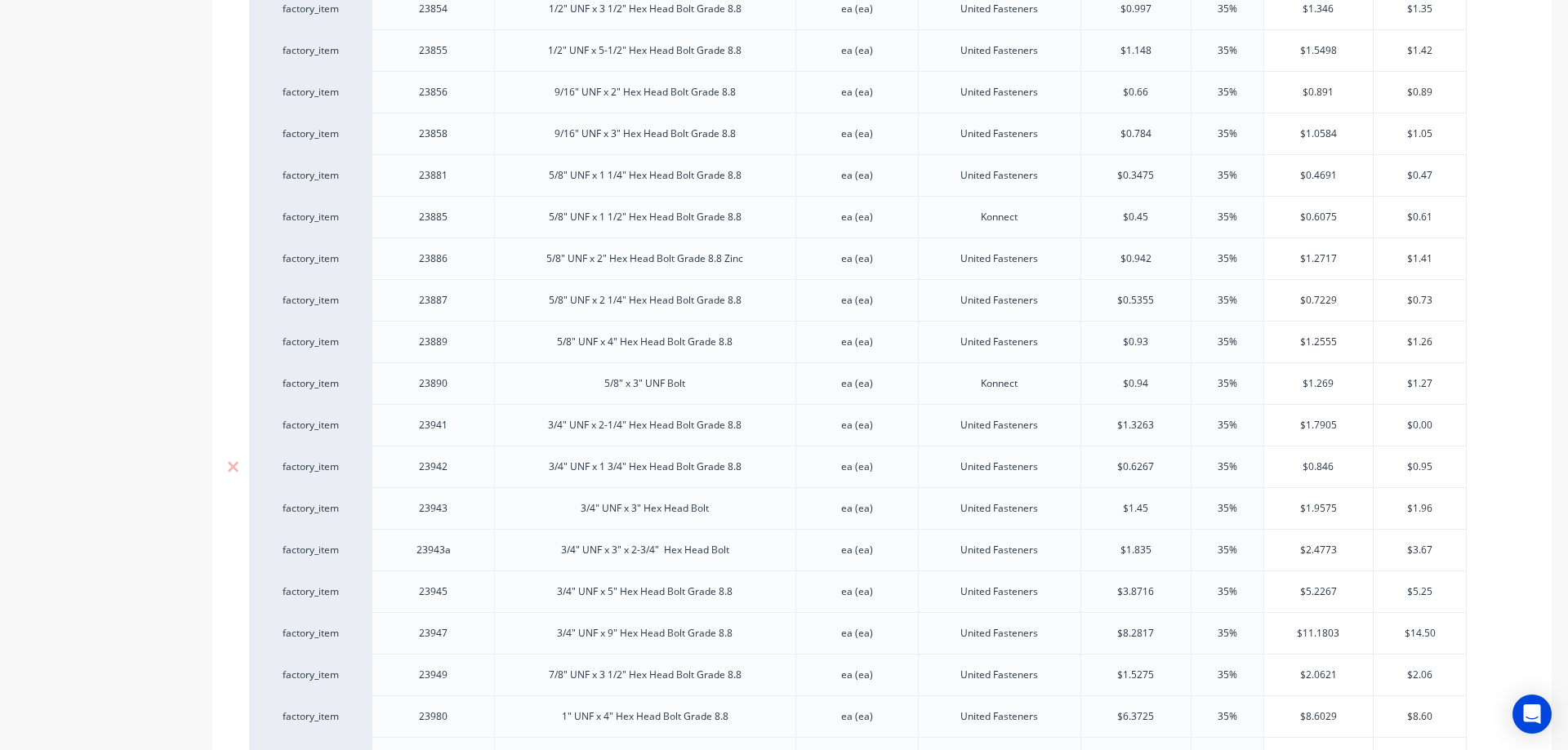
type textarea "x"
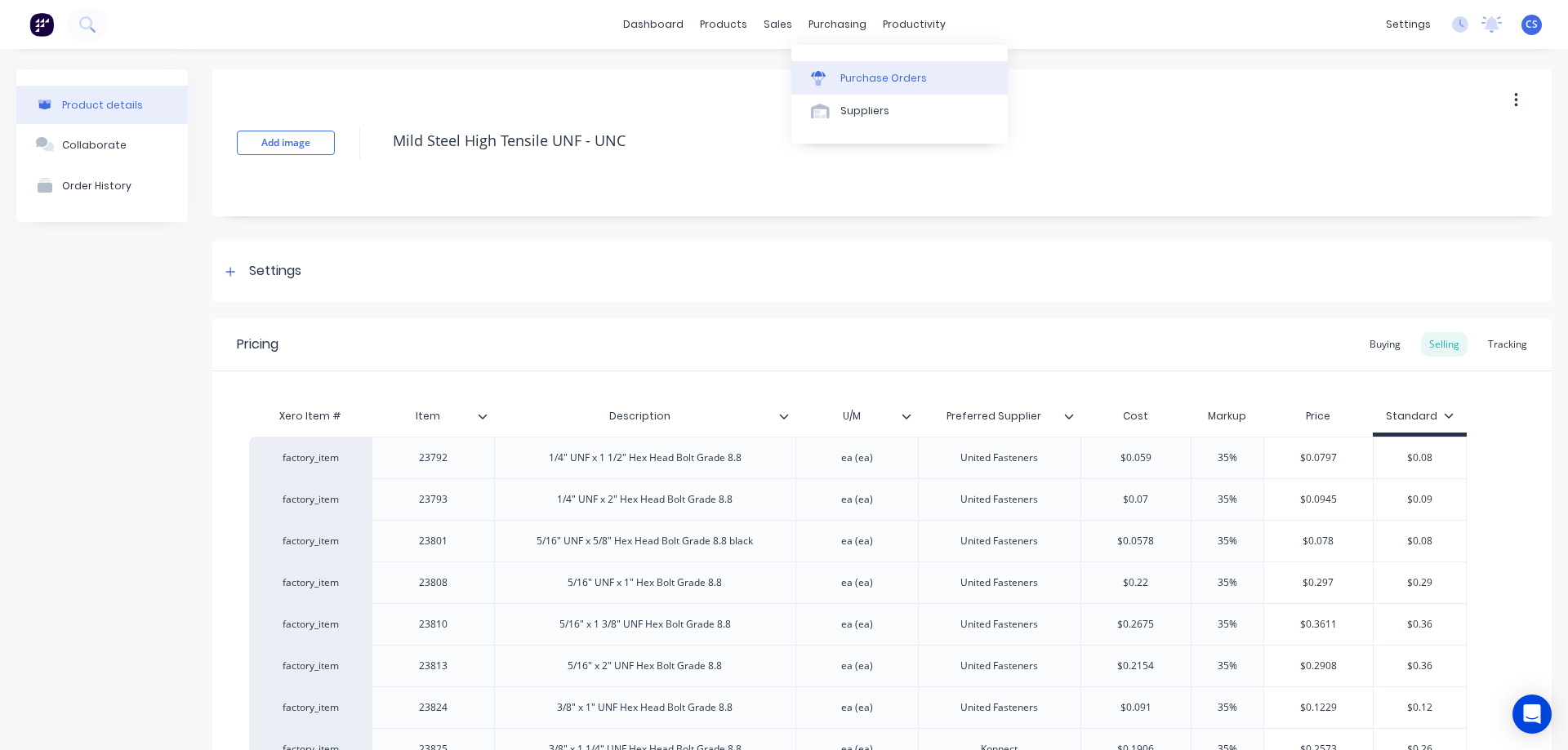
click at [829, 63] on link "Purchase Orders" at bounding box center [900, 77] width 217 height 33
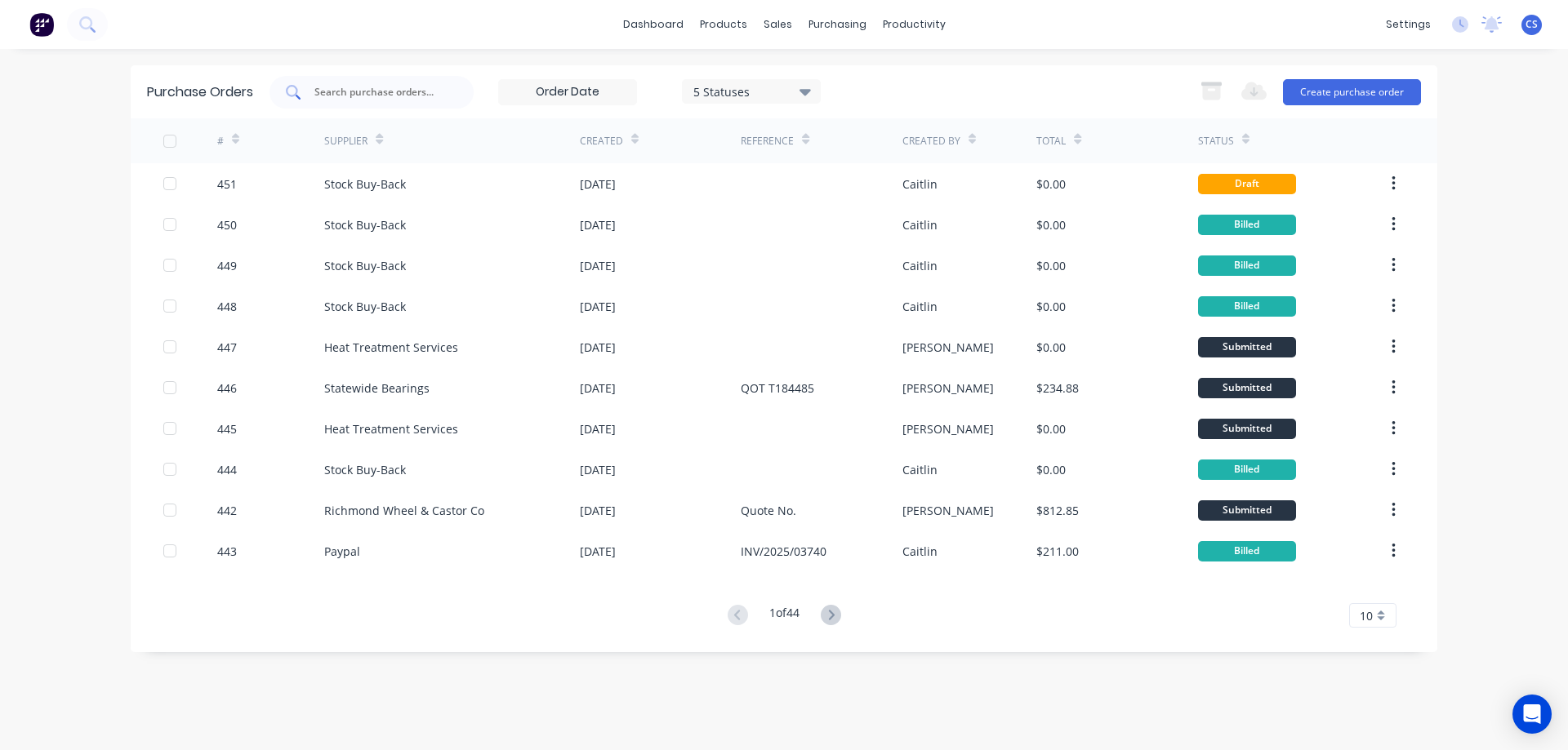
click at [393, 92] on input "text" at bounding box center [380, 92] width 136 height 17
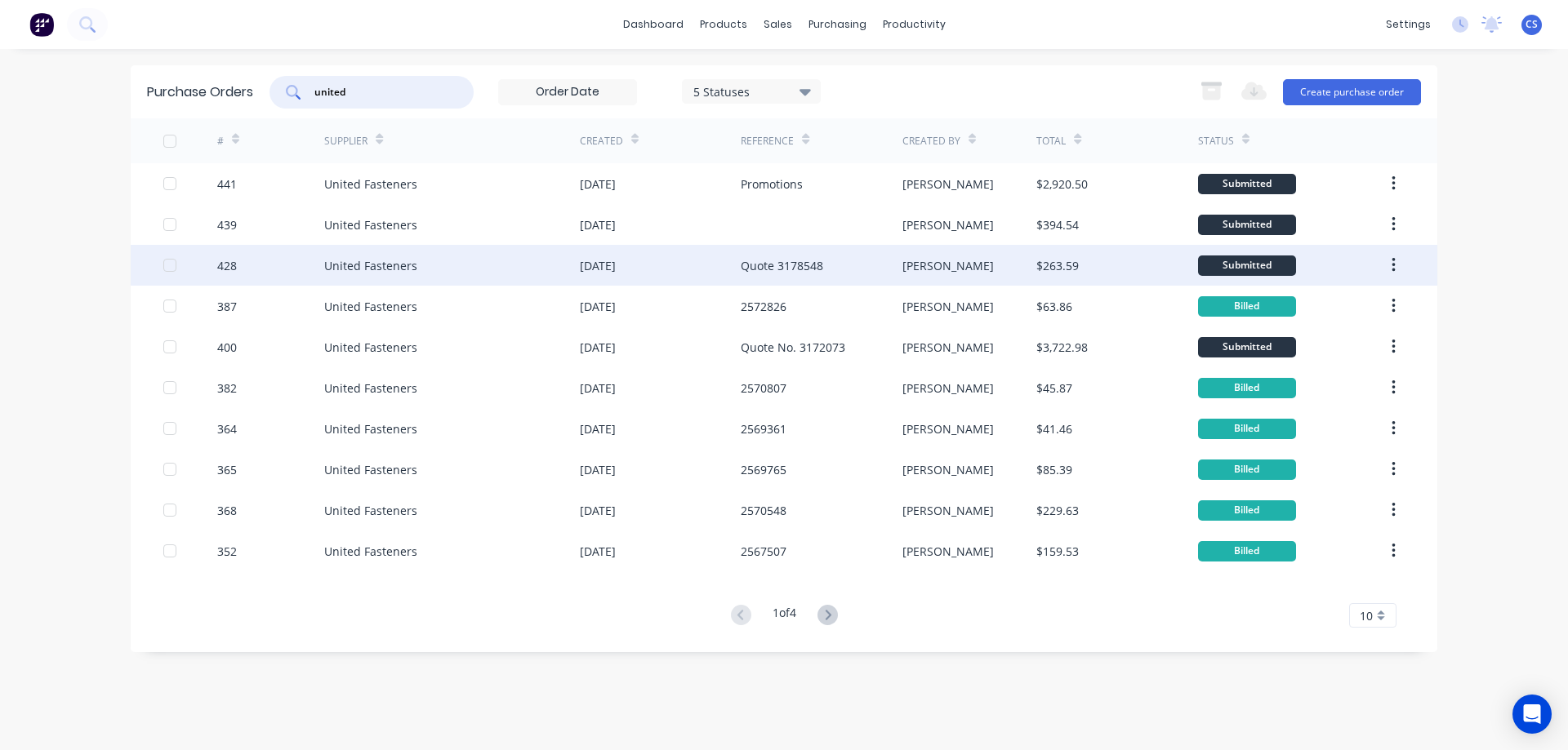
type input "united"
click at [459, 258] on div "United Fasteners" at bounding box center [452, 265] width 255 height 40
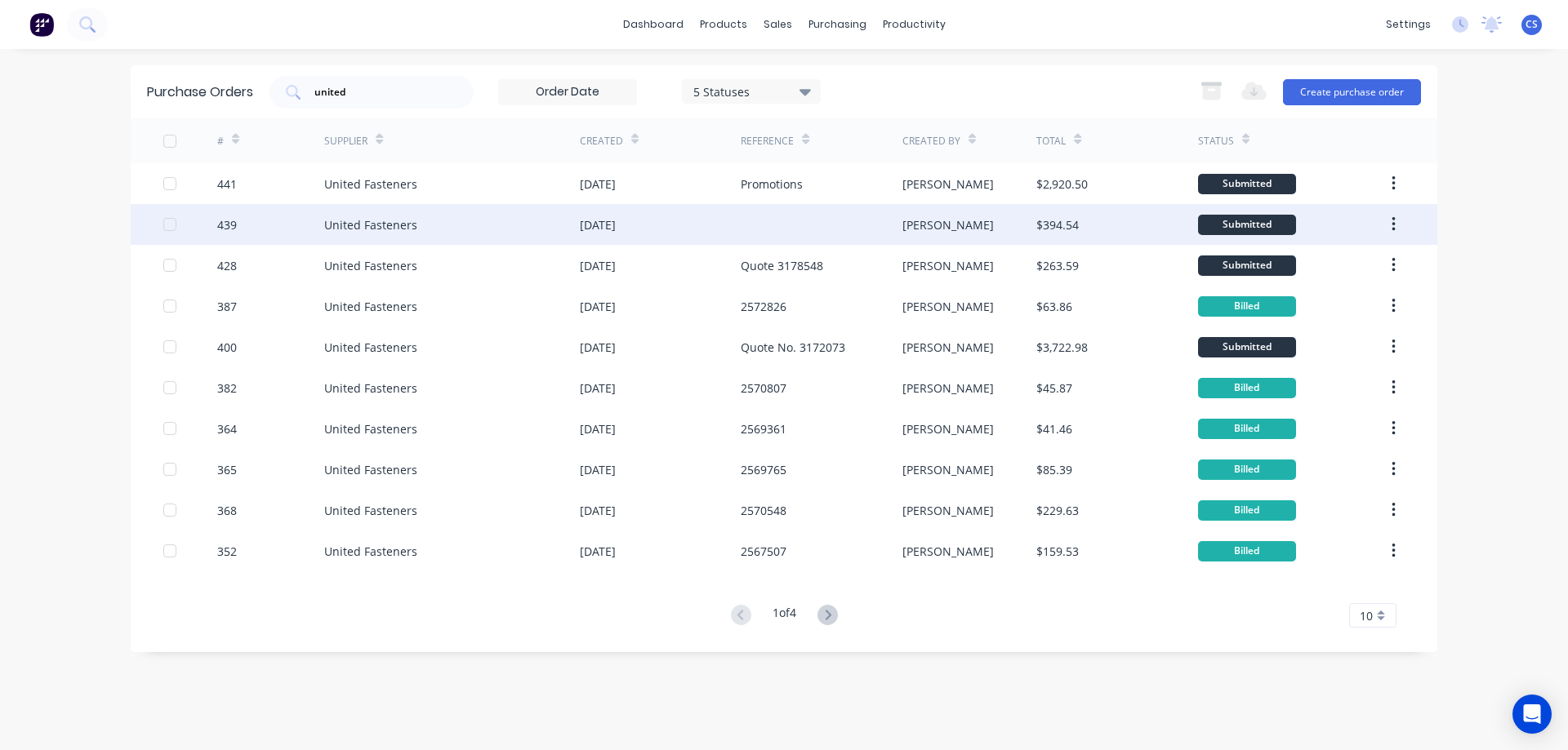
click at [968, 239] on div "[PERSON_NAME]" at bounding box center [969, 224] width 135 height 40
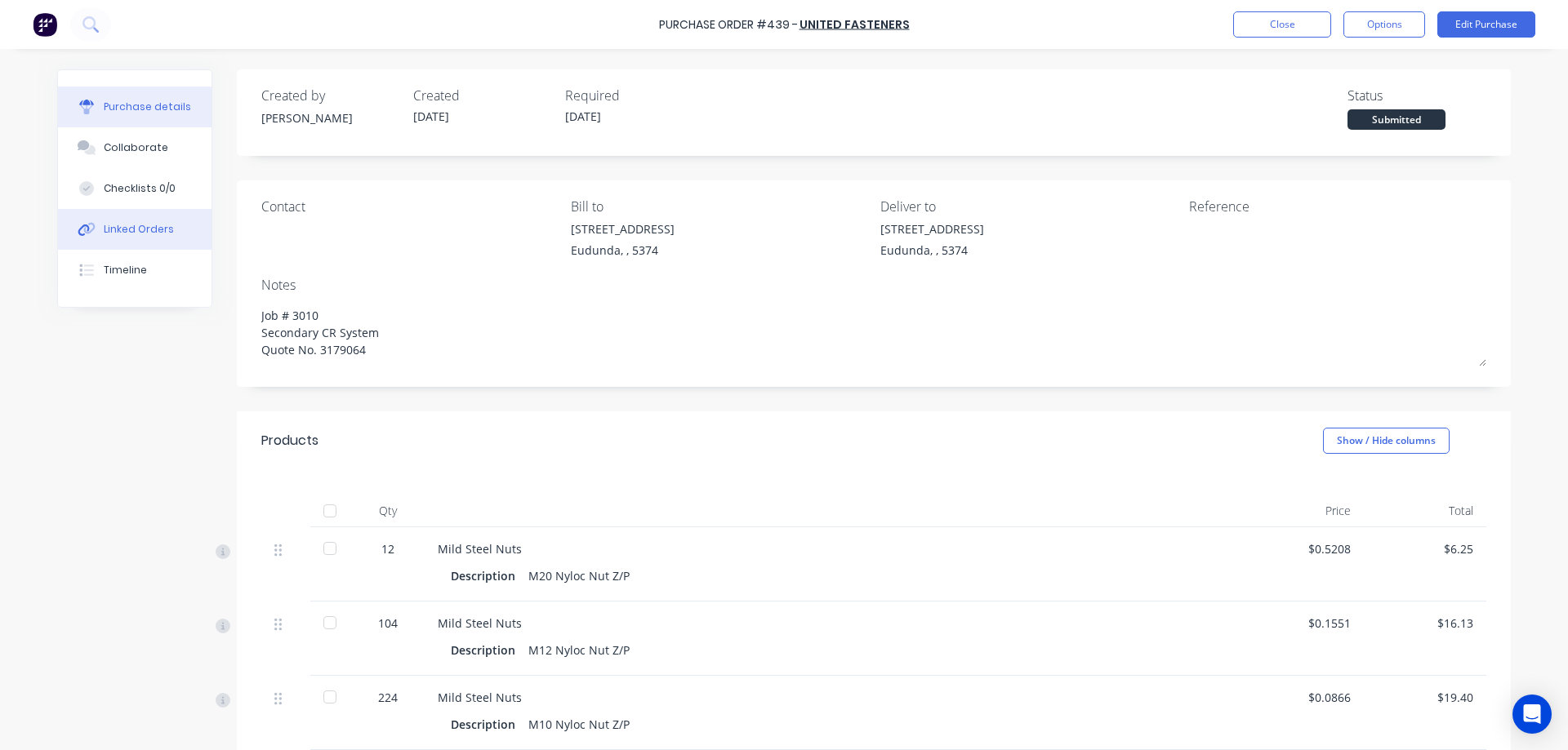
click at [154, 228] on div "Linked Orders" at bounding box center [139, 229] width 70 height 15
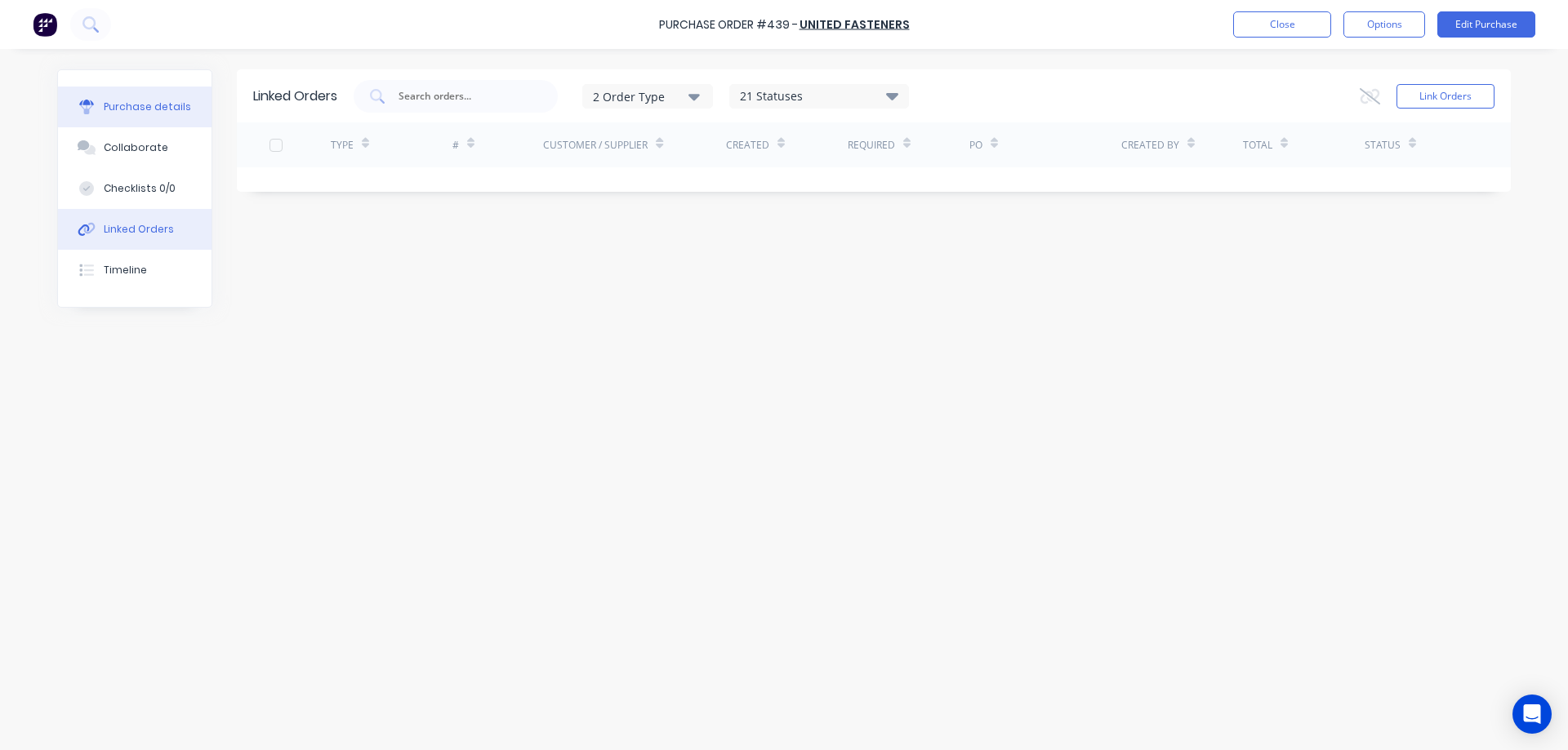
click at [169, 106] on div "Purchase details" at bounding box center [147, 107] width 87 height 15
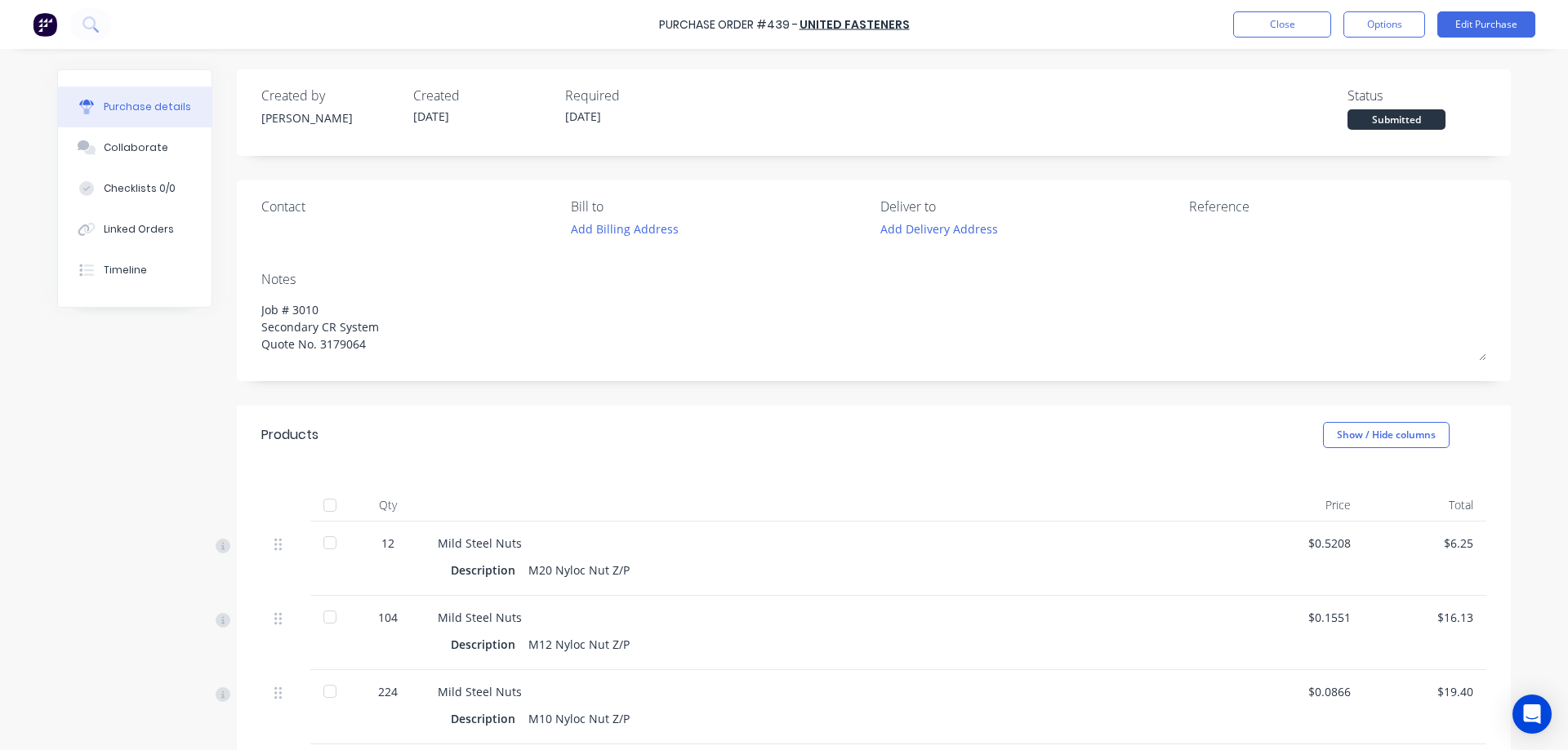
type textarea "x"
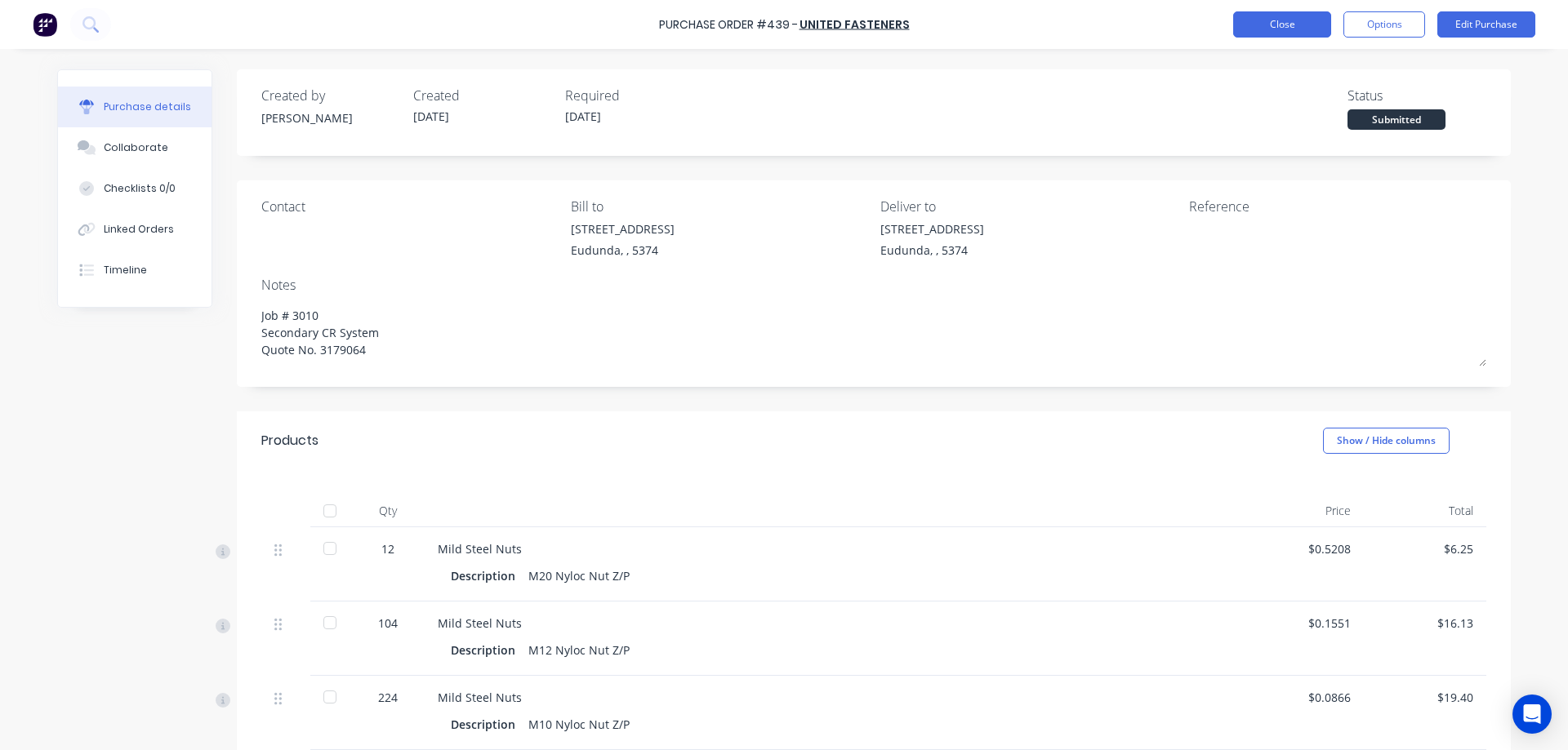
click at [1306, 16] on button "Close" at bounding box center [1282, 25] width 98 height 26
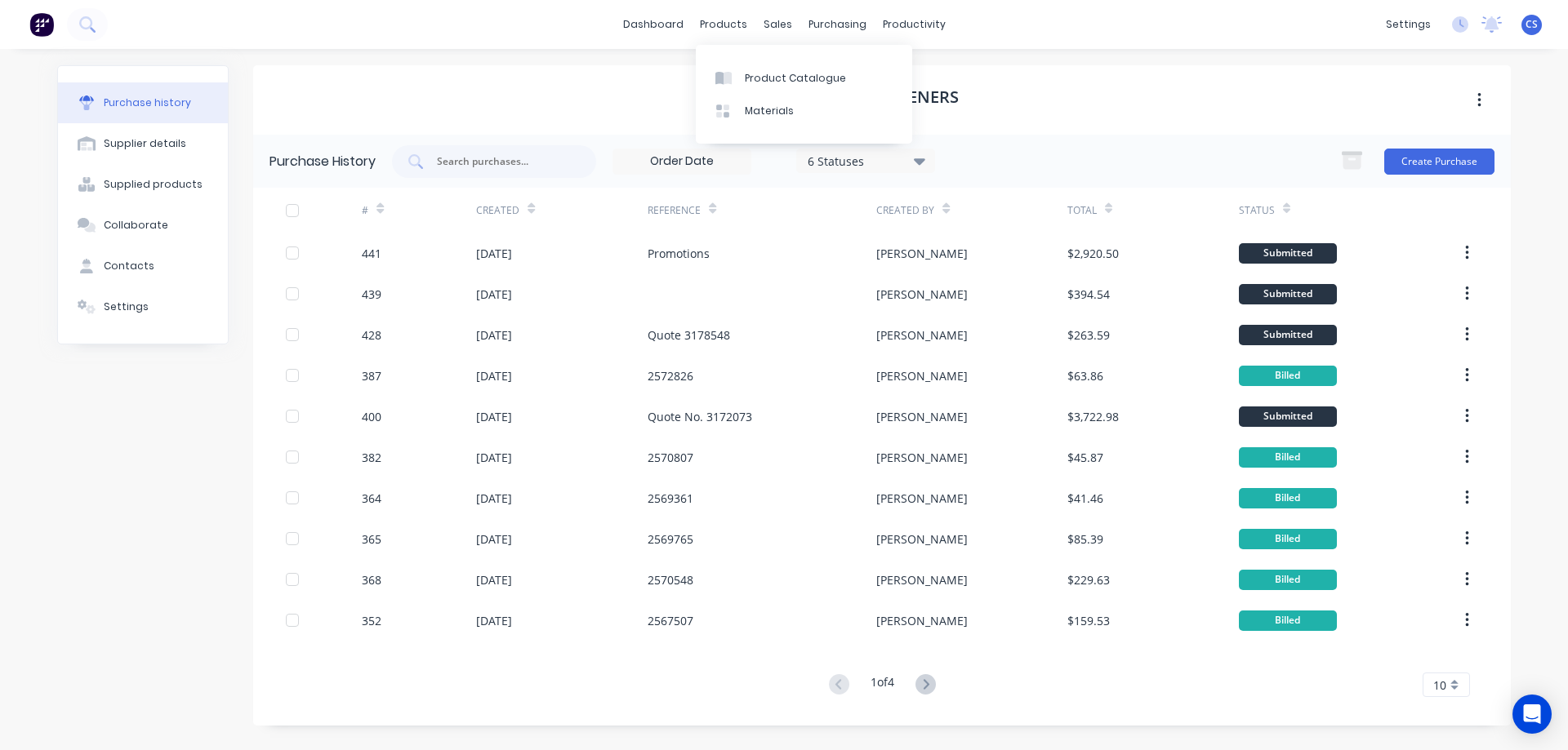
click at [939, 61] on div "Purchase history Supplier details Supplied products Collaborate Contacts Settin…" at bounding box center [784, 396] width 1486 height 694
click at [101, 29] on button at bounding box center [87, 24] width 40 height 33
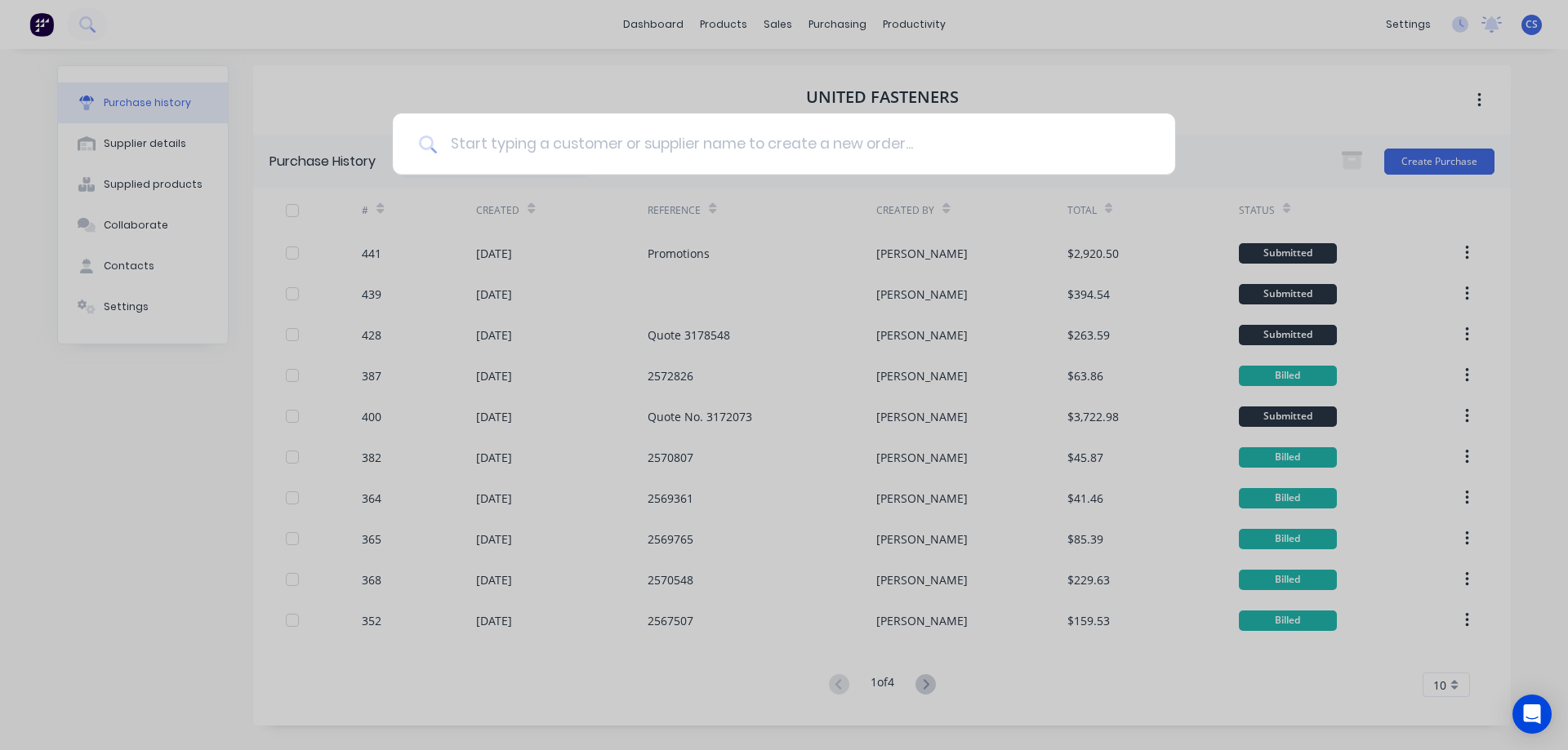
click at [536, 151] on input at bounding box center [792, 144] width 712 height 62
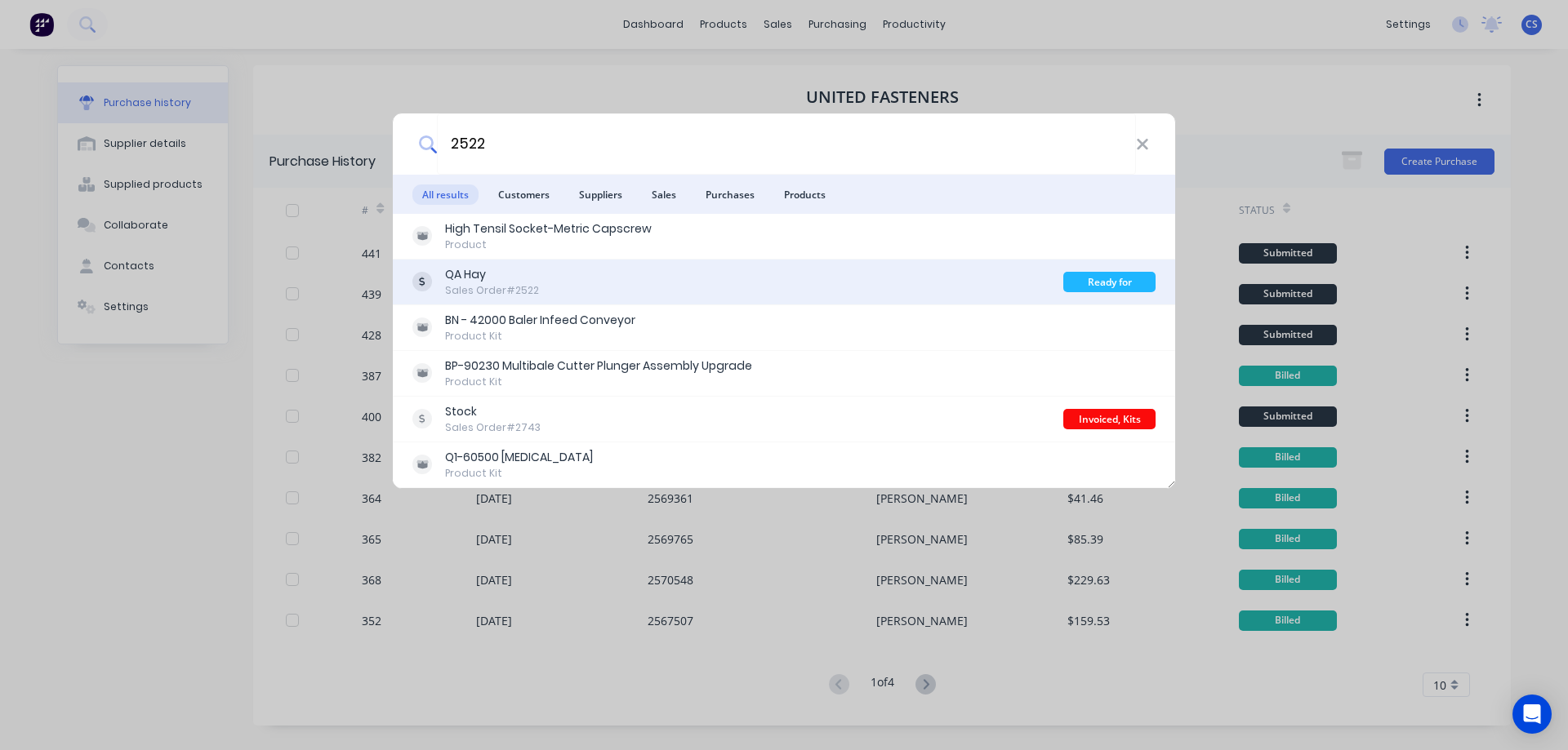
type input "2522"
click at [558, 291] on div "QA Hay Sales Order #2522" at bounding box center [737, 282] width 651 height 32
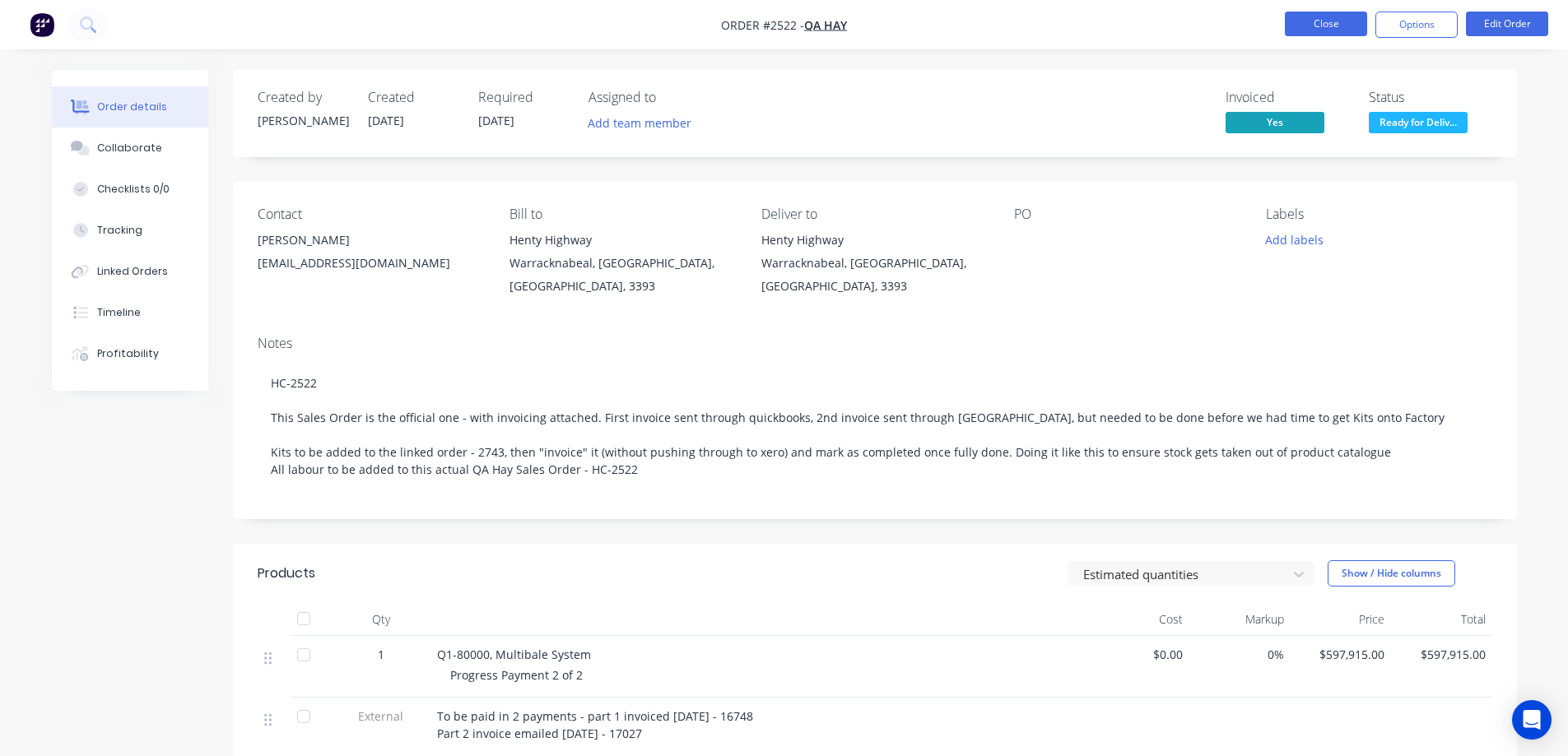
click at [1298, 17] on button "Close" at bounding box center [1326, 24] width 83 height 25
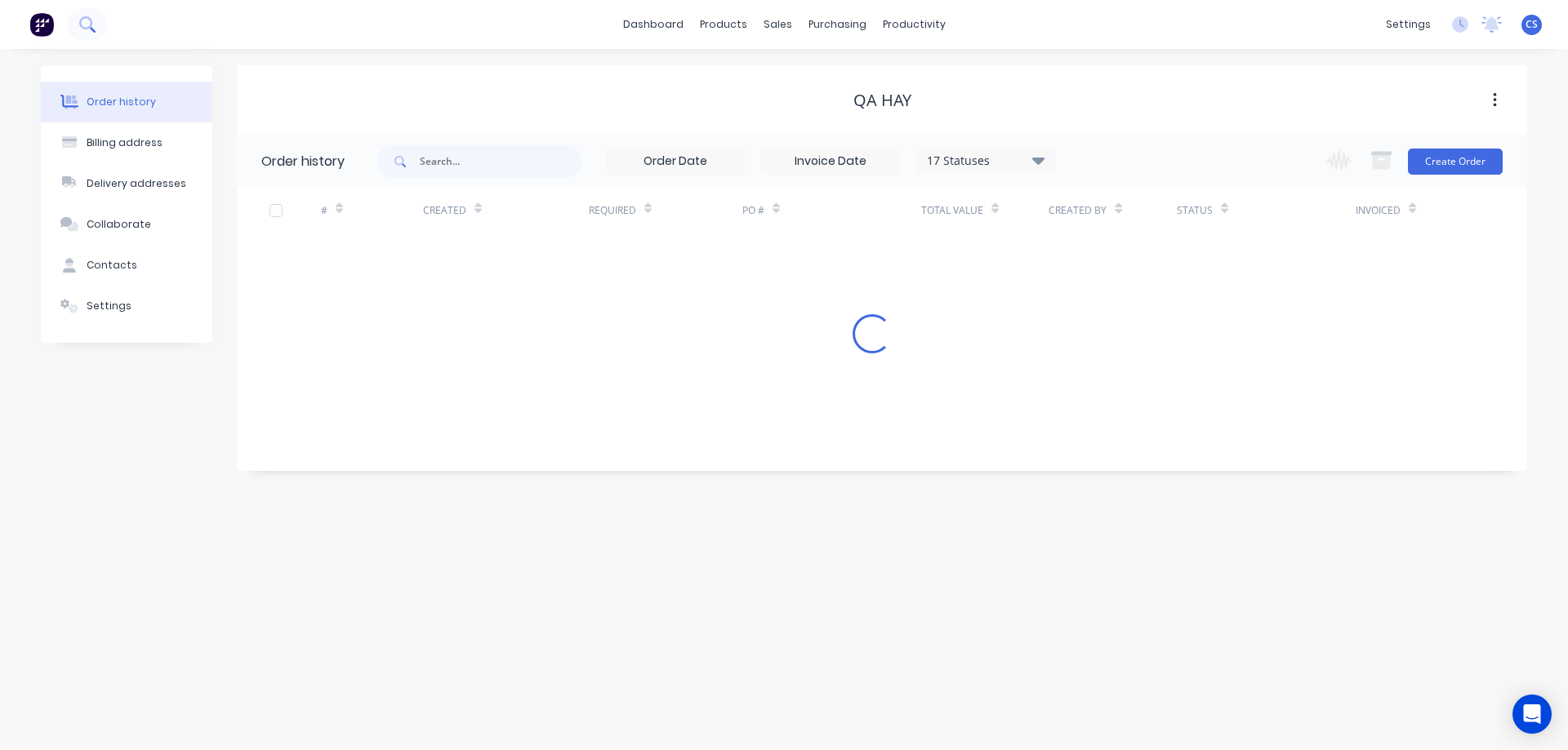
click at [95, 34] on button at bounding box center [87, 24] width 40 height 33
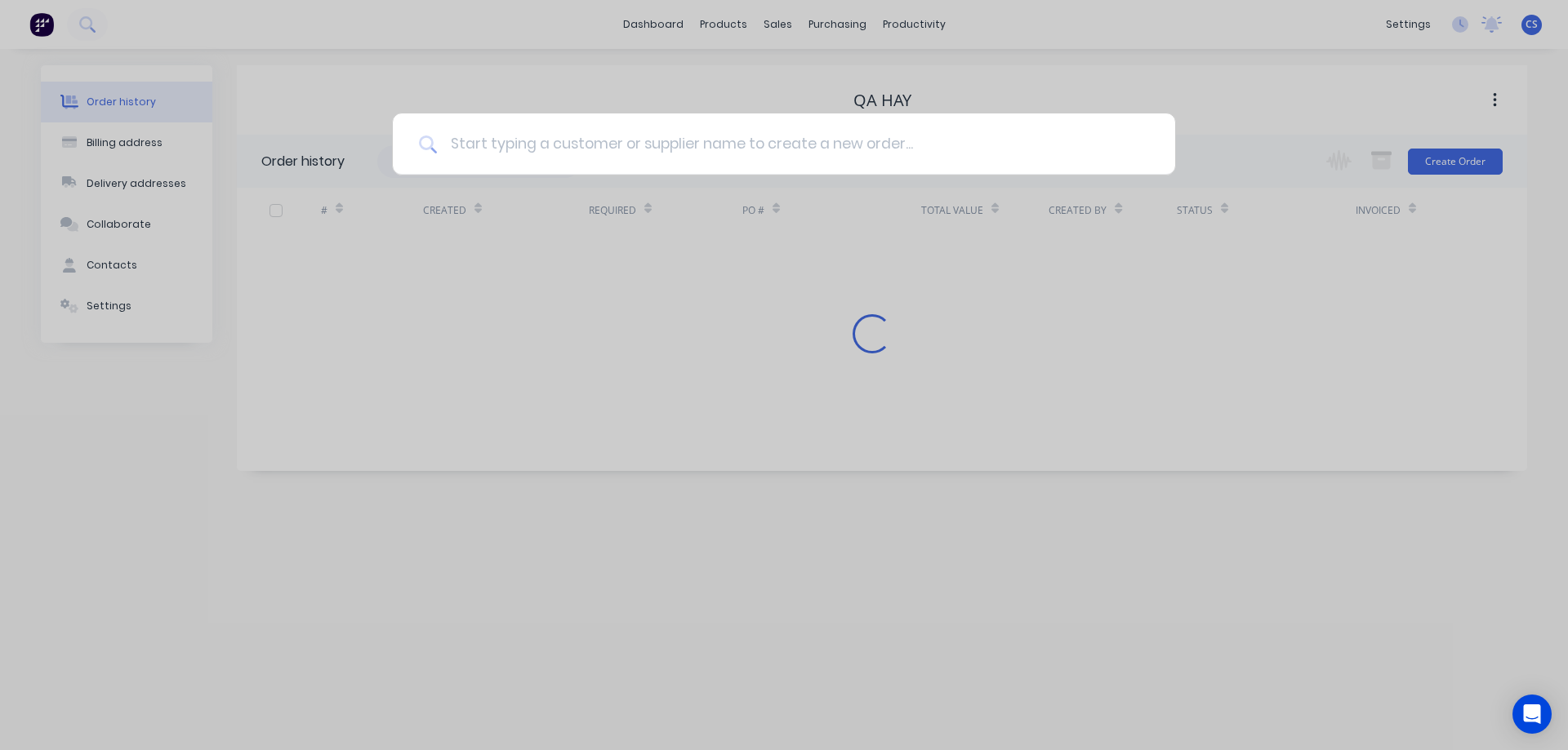
click at [541, 146] on input at bounding box center [792, 144] width 712 height 62
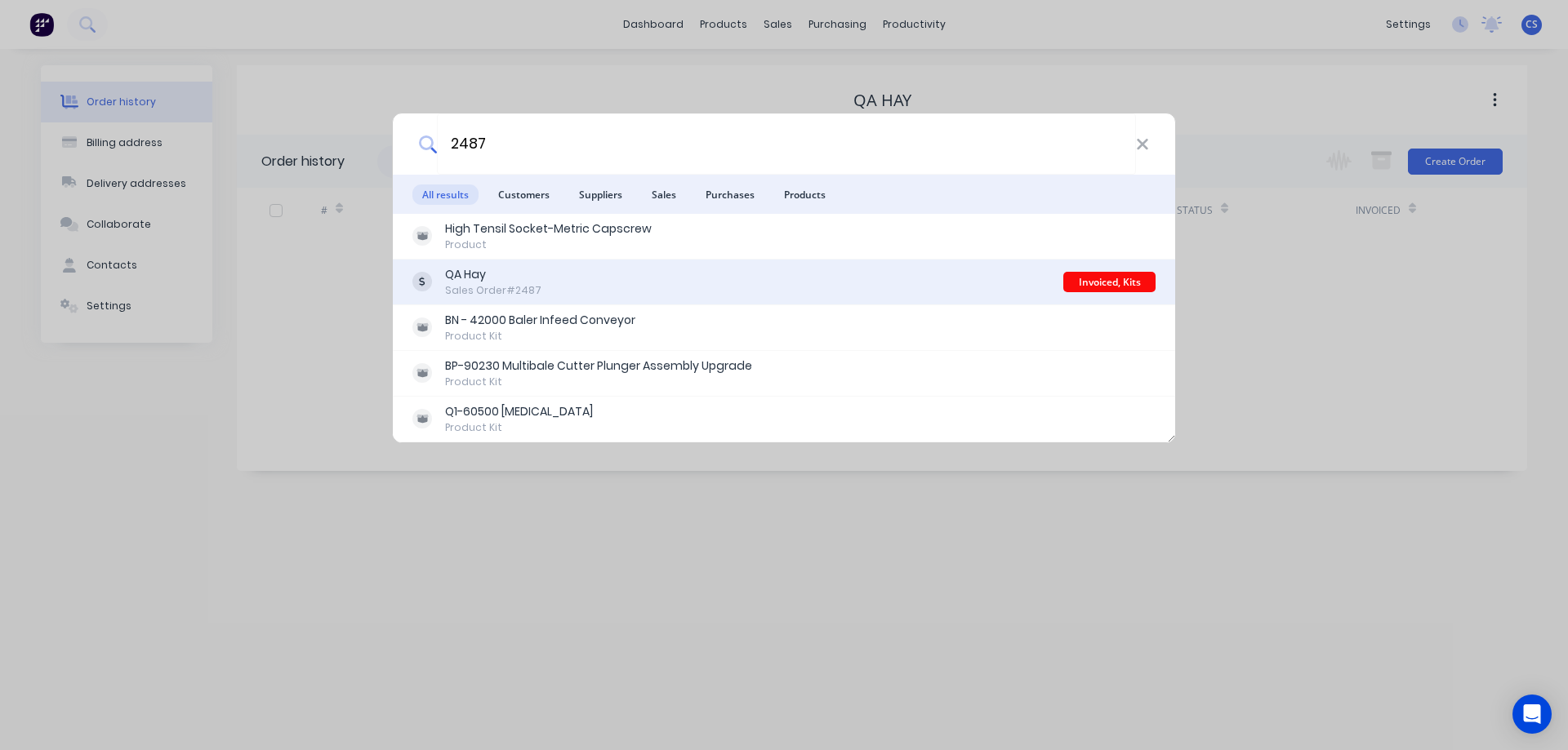
type input "2487"
click at [635, 269] on div "QA Hay Sales Order #2487" at bounding box center [737, 282] width 651 height 32
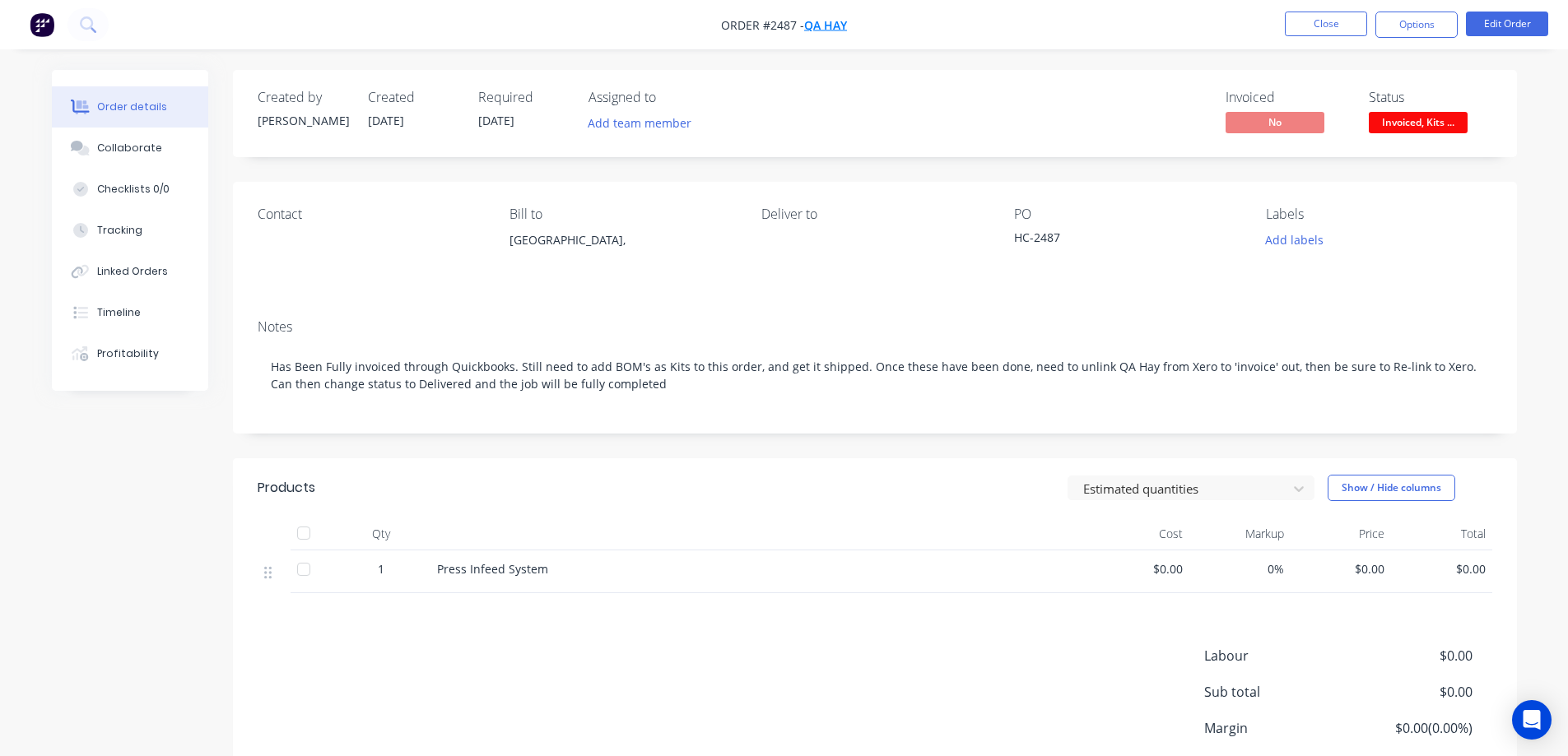
click at [823, 25] on span "QA Hay" at bounding box center [825, 25] width 43 height 16
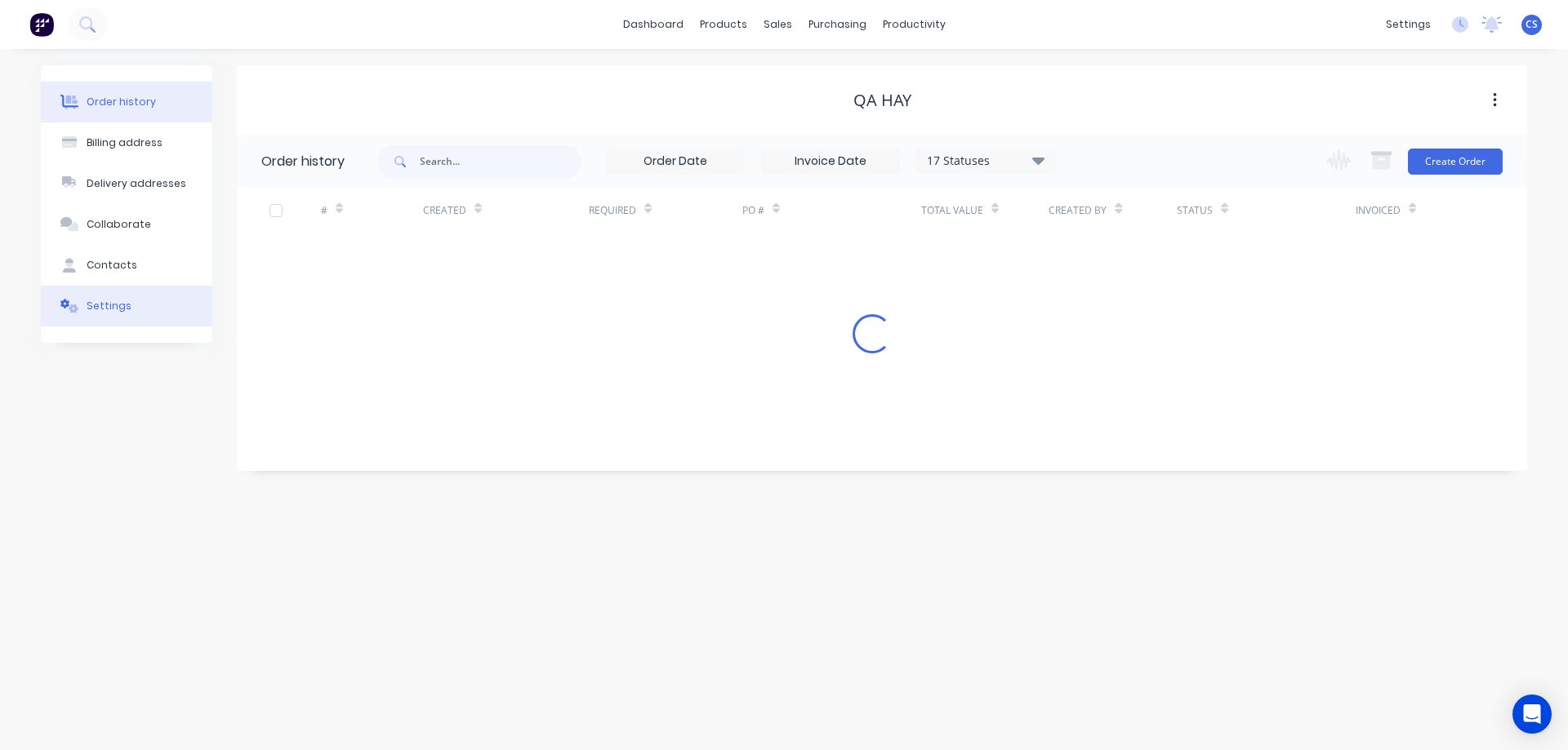
click at [136, 298] on button "Settings" at bounding box center [126, 306] width 172 height 40
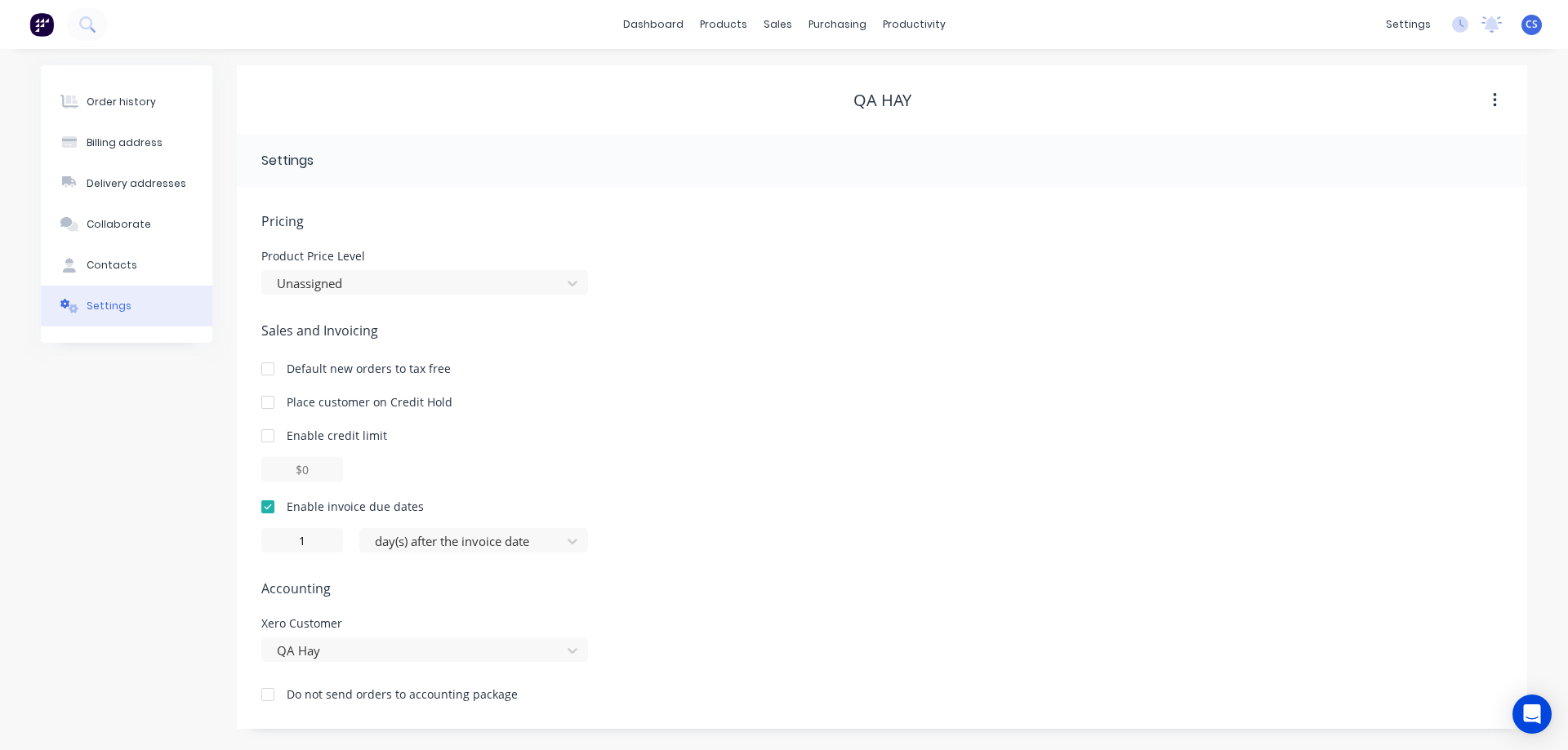
click at [39, 18] on img at bounding box center [41, 25] width 25 height 25
